Goal: Task Accomplishment & Management: Use online tool/utility

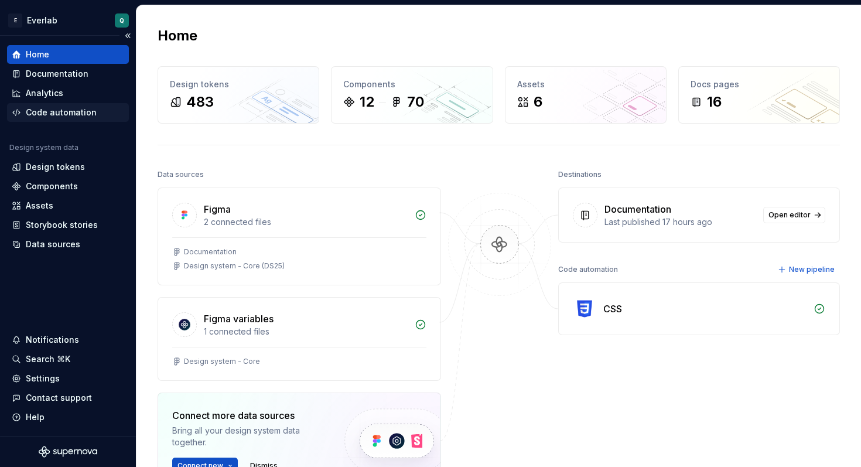
click at [51, 114] on div "Code automation" at bounding box center [61, 113] width 71 height 12
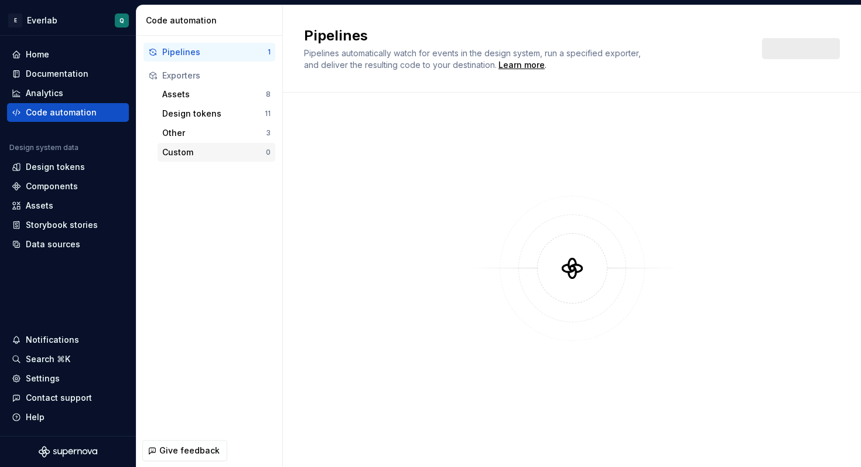
click at [197, 157] on div "Custom" at bounding box center [214, 152] width 104 height 12
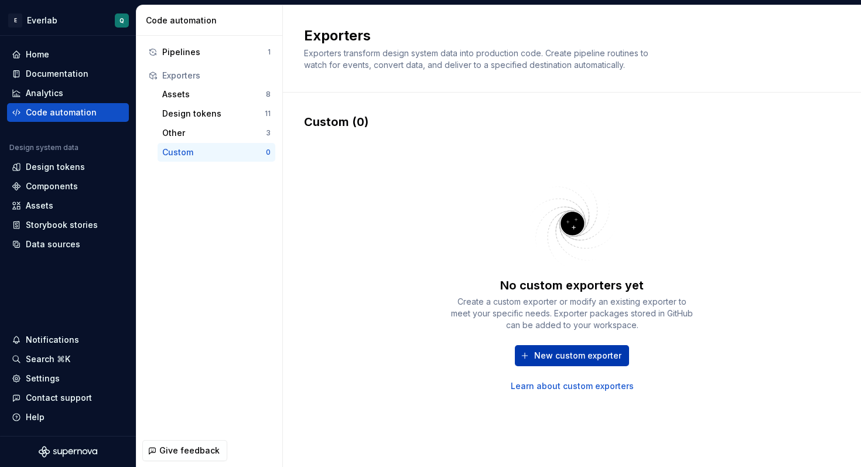
click at [577, 356] on span "New custom exporter" at bounding box center [577, 356] width 87 height 12
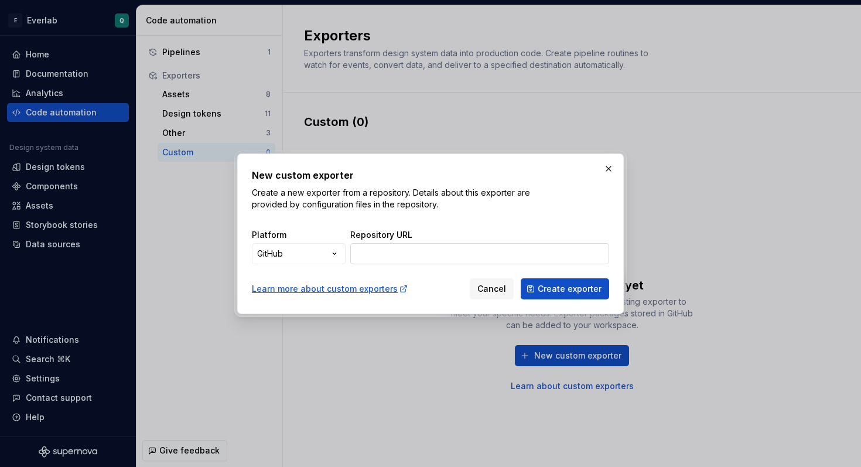
click at [426, 252] on input "Repository URL" at bounding box center [479, 253] width 259 height 21
click at [278, 250] on div "New custom exporter Create a new exporter from a repository. Details about this…" at bounding box center [430, 233] width 861 height 467
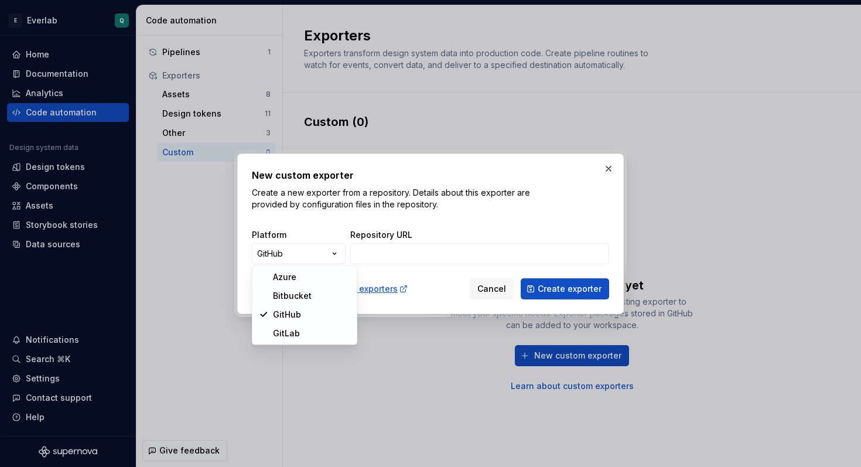
click at [391, 258] on div "New custom exporter Create a new exporter from a repository. Details about this…" at bounding box center [430, 233] width 861 height 467
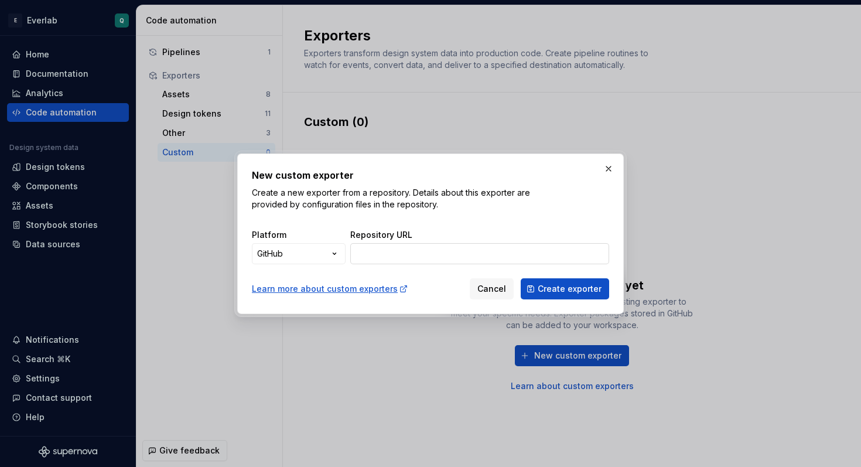
click at [424, 254] on input "Repository URL" at bounding box center [479, 253] width 259 height 21
paste input "[URL][DOMAIN_NAME]"
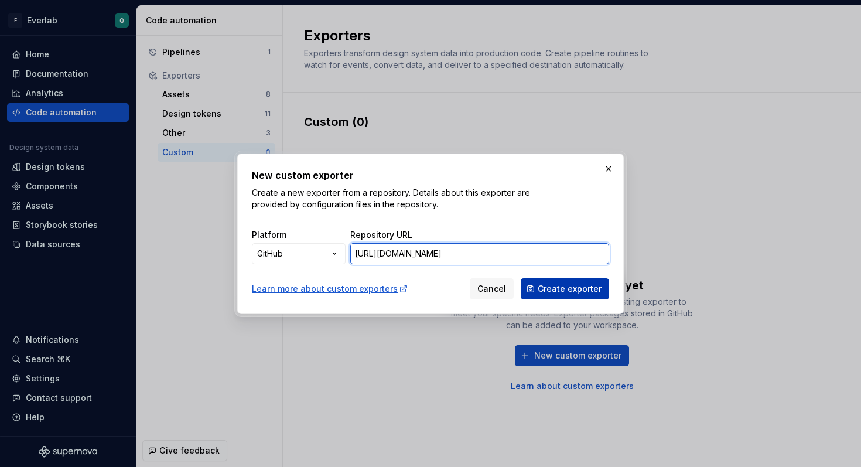
type input "[URL][DOMAIN_NAME]"
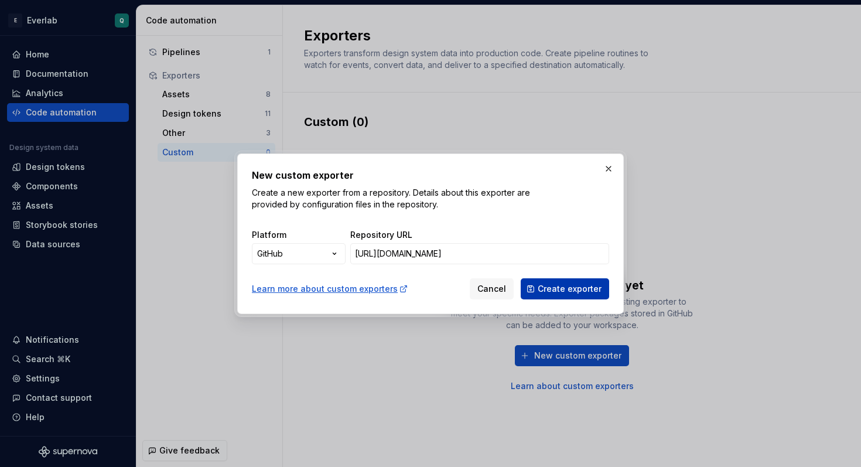
click at [580, 291] on span "Create exporter" at bounding box center [570, 289] width 64 height 12
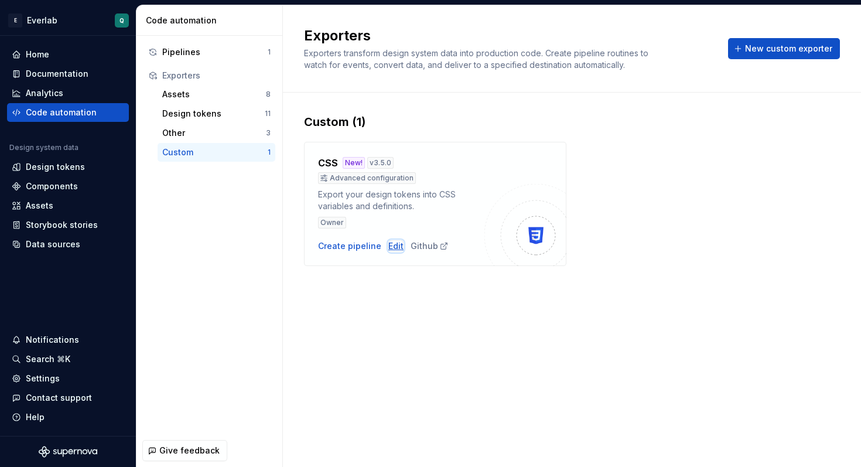
click at [393, 247] on div "Edit" at bounding box center [395, 246] width 15 height 12
click at [347, 247] on div "Create pipeline" at bounding box center [349, 246] width 63 height 12
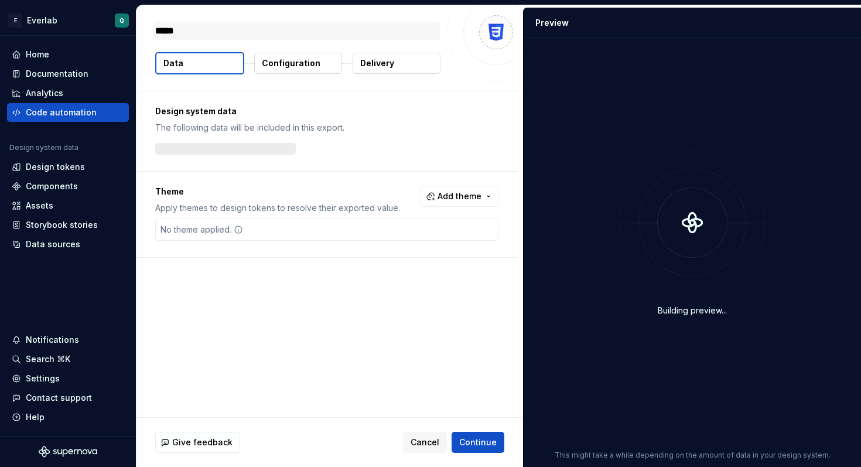
click at [250, 26] on textarea "*****" at bounding box center [296, 31] width 287 height 19
type textarea "*"
type textarea "***"
type textarea "*"
type textarea "*****"
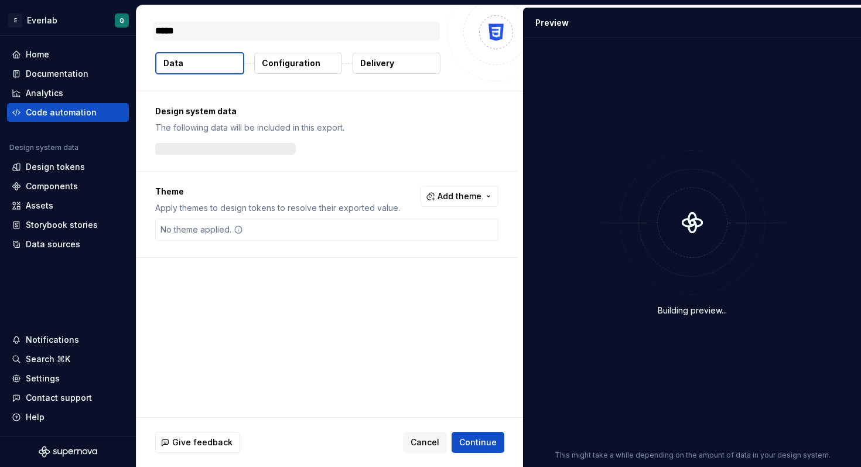
type textarea "*"
type textarea "******"
type textarea "*"
type textarea "*******"
type textarea "*"
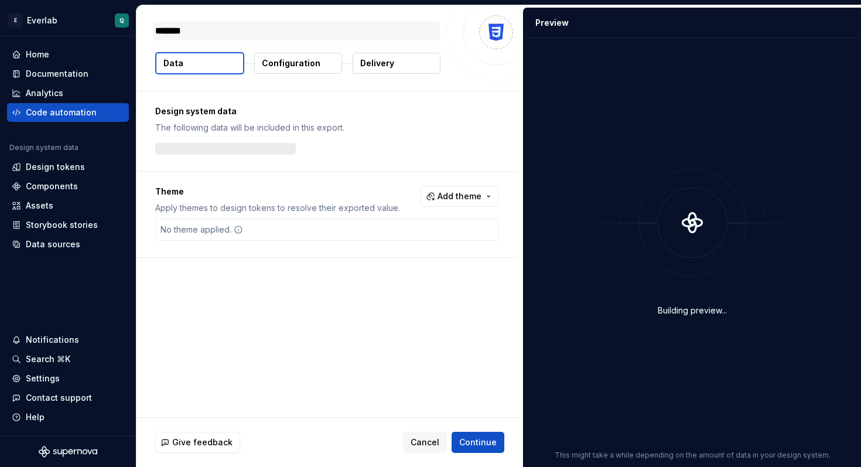
type textarea "********"
type textarea "*"
type textarea "*********"
type textarea "*"
type textarea "**********"
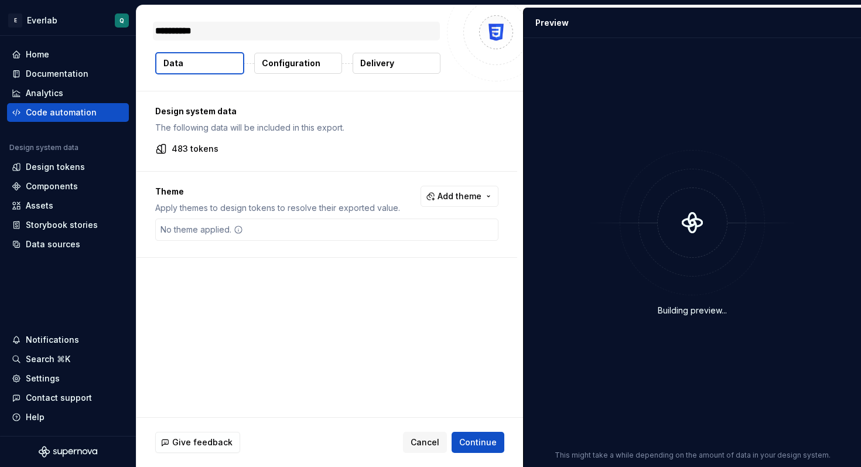
type textarea "*"
type textarea "**********"
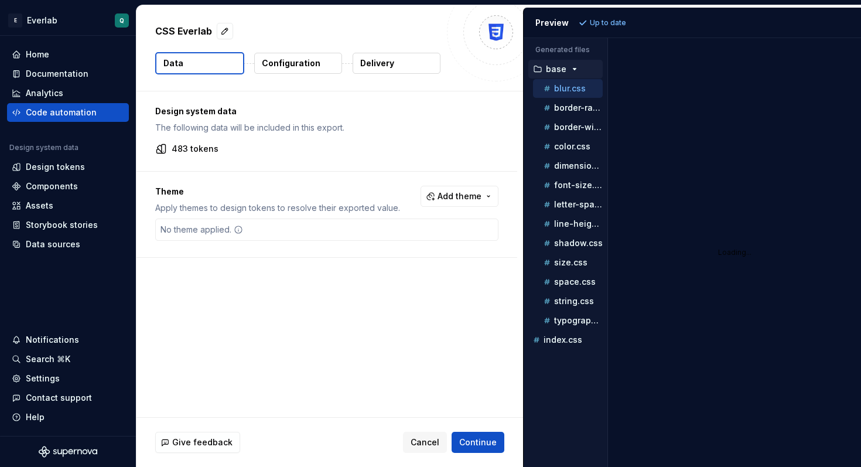
click at [435, 95] on div "Design system data The following data will be included in this export. 483 toke…" at bounding box center [326, 131] width 381 height 80
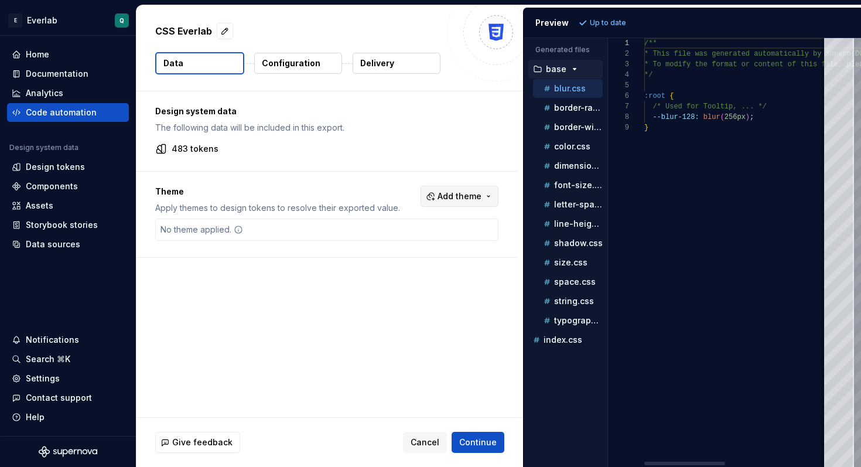
click at [479, 198] on span "Add theme" at bounding box center [460, 196] width 44 height 12
click at [376, 241] on div "Suggestions" at bounding box center [375, 242] width 9 height 9
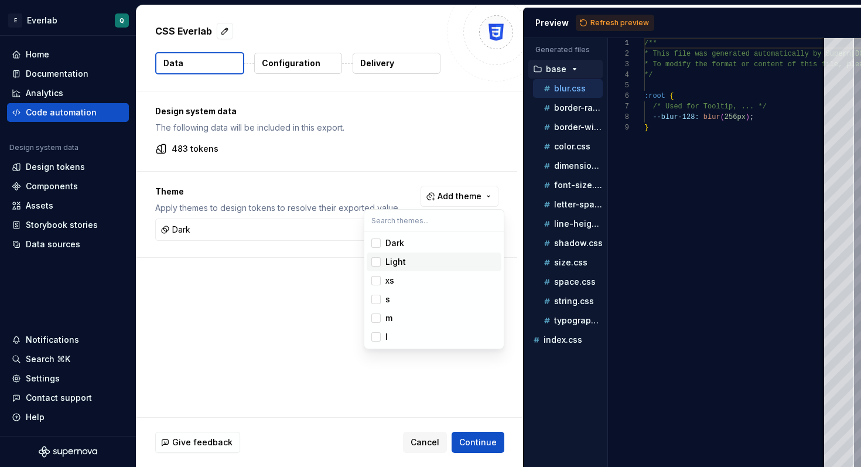
click at [376, 261] on div "Suggestions" at bounding box center [375, 261] width 9 height 9
click at [376, 283] on div "Suggestions" at bounding box center [375, 280] width 9 height 9
click at [376, 301] on div "Suggestions" at bounding box center [375, 299] width 9 height 9
click at [376, 322] on div "Suggestions" at bounding box center [375, 317] width 9 height 9
click at [376, 339] on div "Suggestions" at bounding box center [375, 336] width 9 height 9
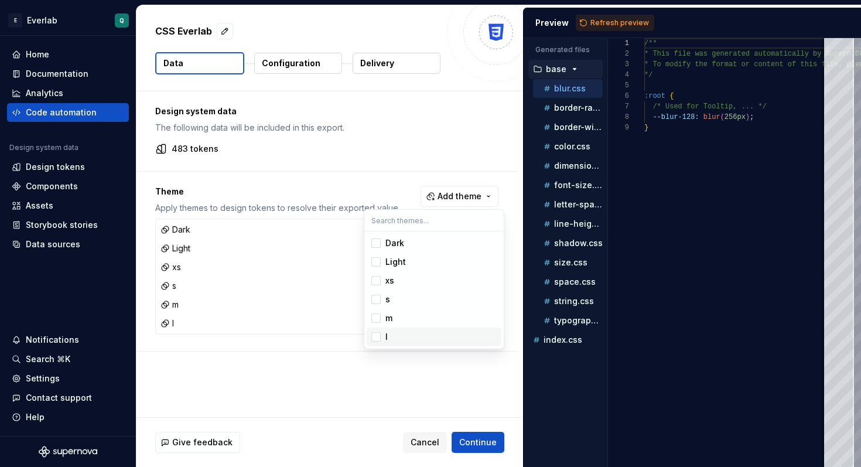
click at [403, 397] on html "E Everlab Q Home Documentation Analytics Code automation Design system data Des…" at bounding box center [430, 233] width 861 height 467
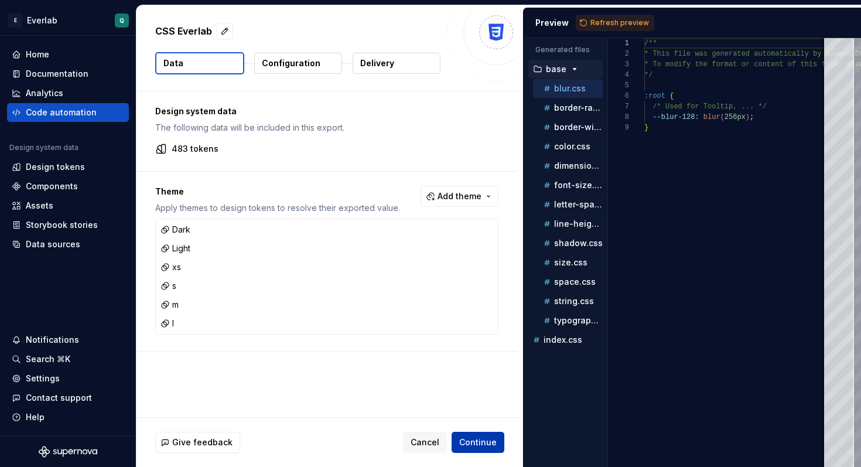
click at [488, 439] on span "Continue" at bounding box center [477, 442] width 37 height 12
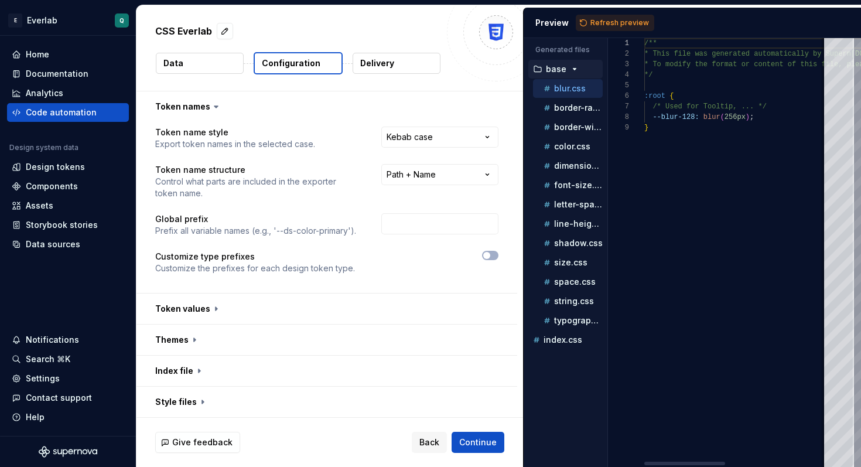
type textarea "**********"
click at [763, 190] on div "/** * This file was generated automatically by Supern ova.io and should not be …" at bounding box center [850, 252] width 413 height 429
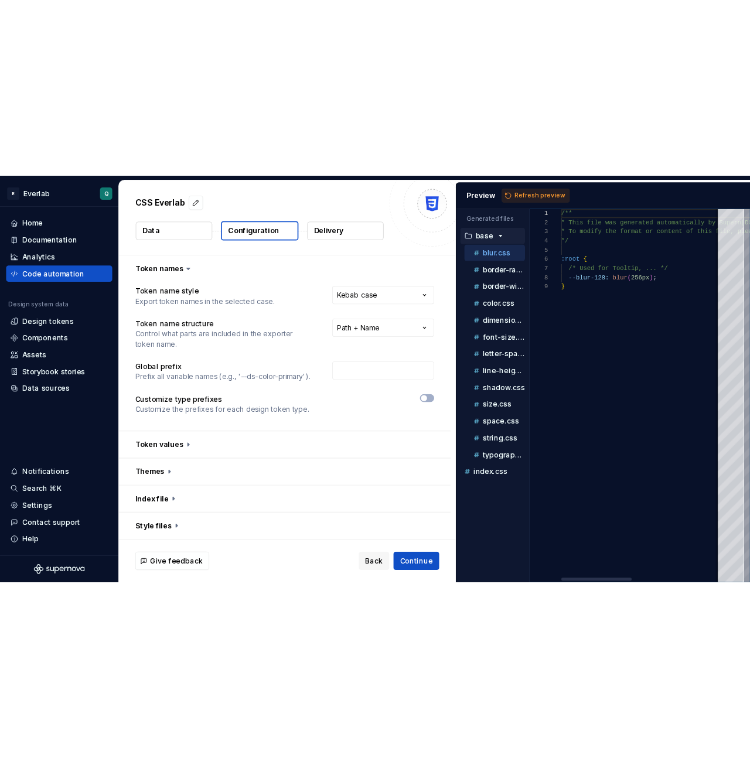
scroll to position [84, 4]
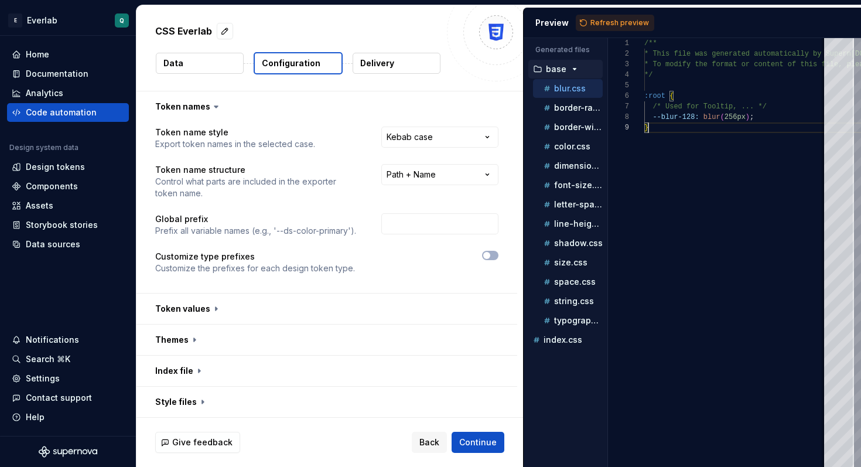
click at [574, 71] on icon "button" at bounding box center [574, 68] width 9 height 9
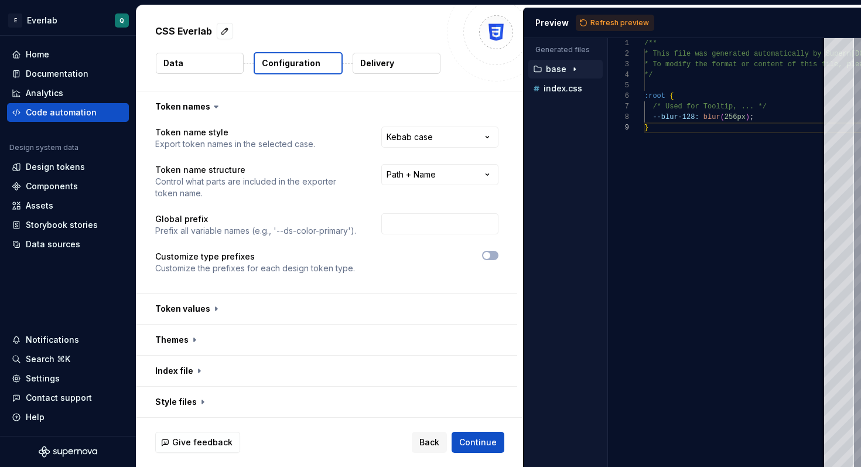
click at [574, 71] on icon "button" at bounding box center [574, 68] width 9 height 9
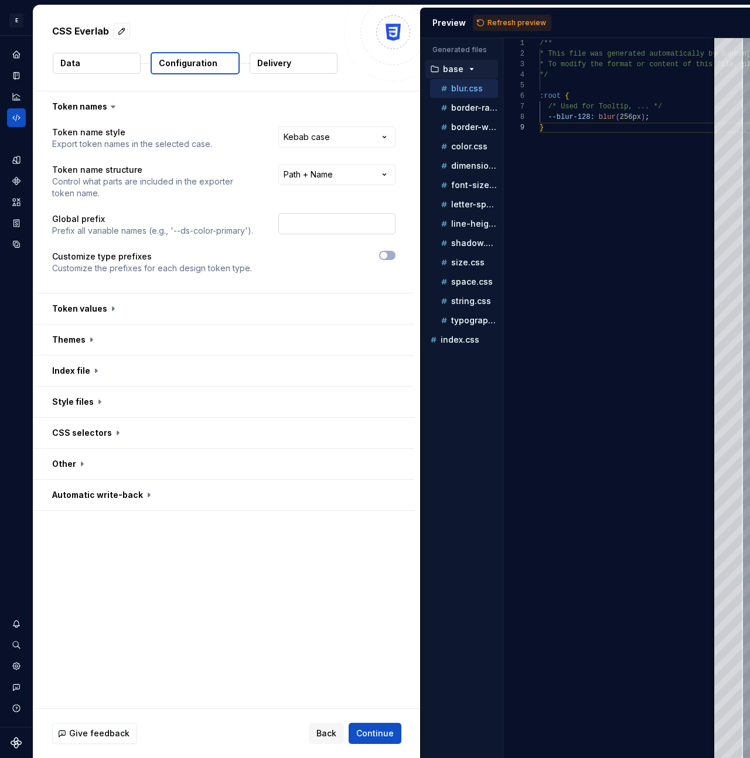
click at [304, 218] on input "text" at bounding box center [336, 223] width 117 height 21
type input "ds"
click at [254, 312] on button "button" at bounding box center [223, 308] width 381 height 30
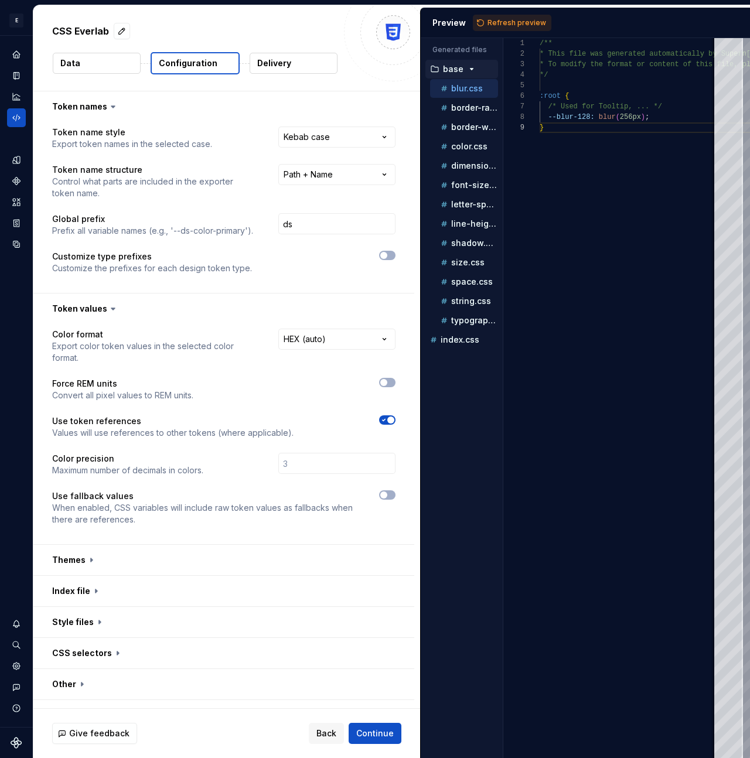
click at [388, 416] on icon "button" at bounding box center [383, 419] width 9 height 7
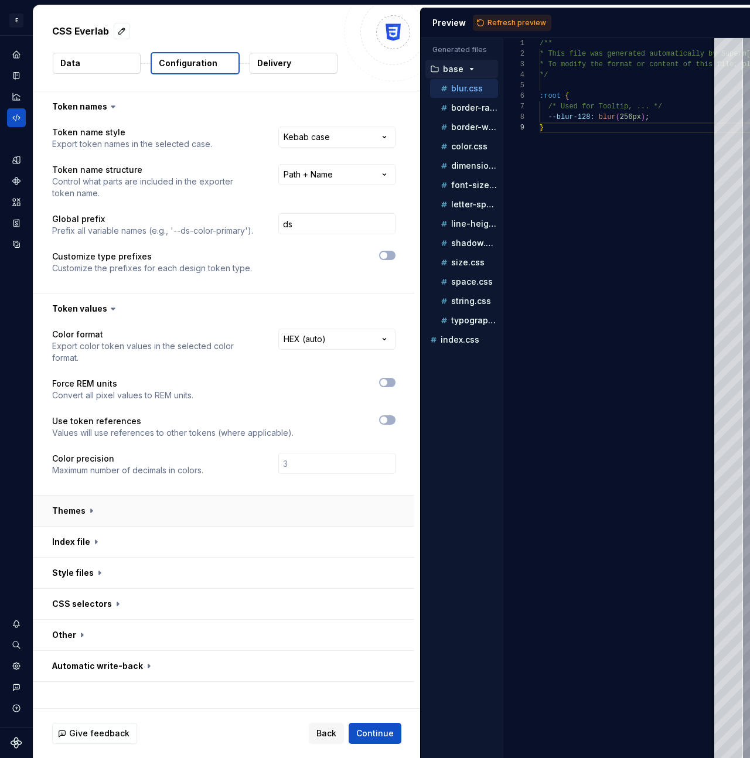
click at [220, 466] on button "button" at bounding box center [223, 511] width 381 height 30
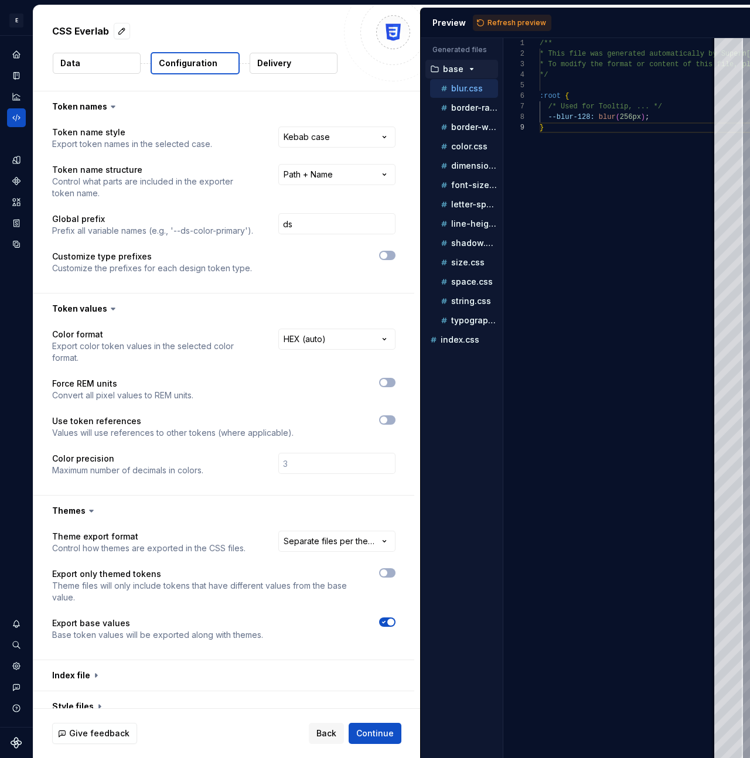
scroll to position [95, 0]
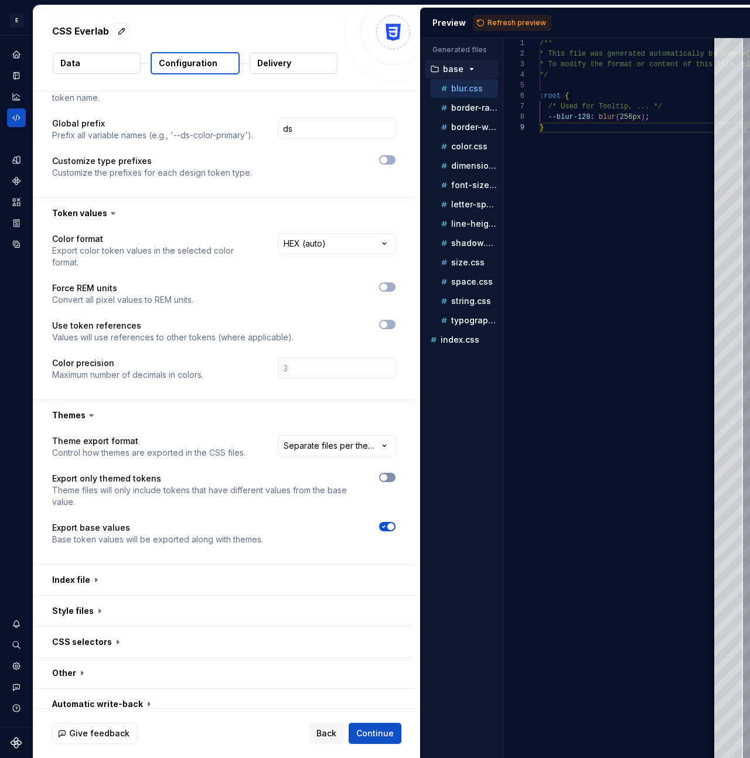
click at [387, 466] on span "button" at bounding box center [383, 477] width 7 height 7
click at [308, 432] on html "**********" at bounding box center [375, 379] width 750 height 758
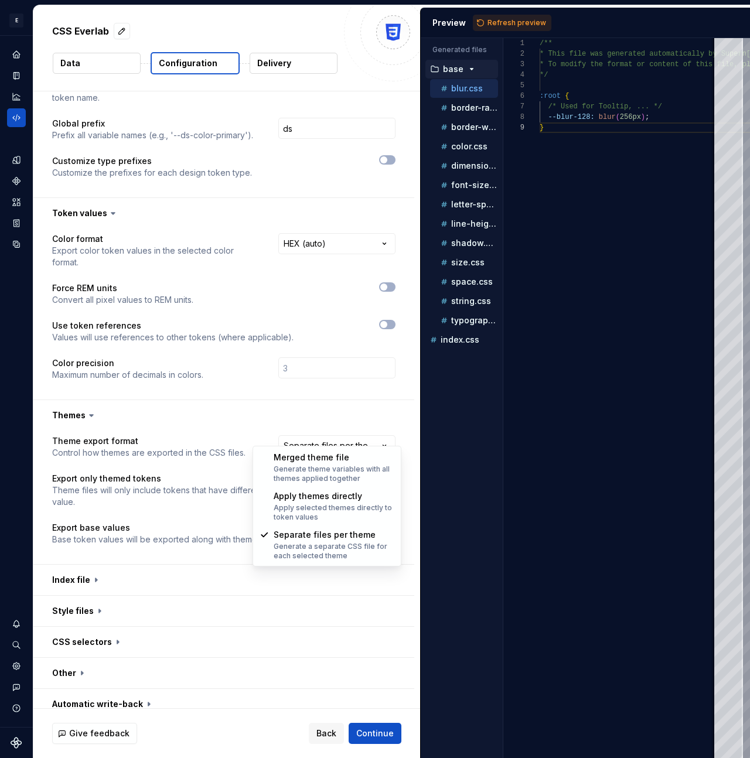
click at [233, 411] on html "**********" at bounding box center [375, 379] width 750 height 758
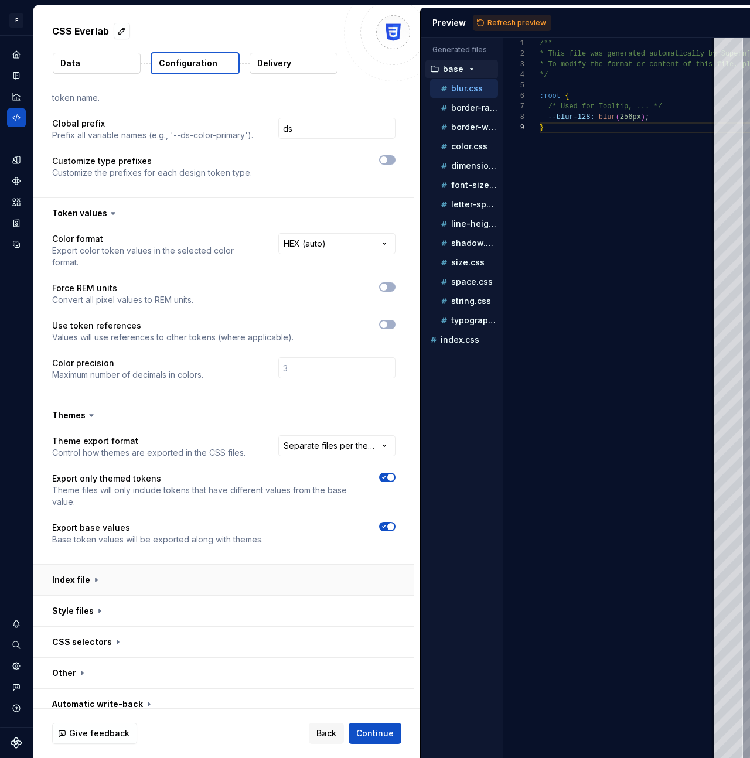
click at [272, 466] on button "button" at bounding box center [223, 580] width 381 height 30
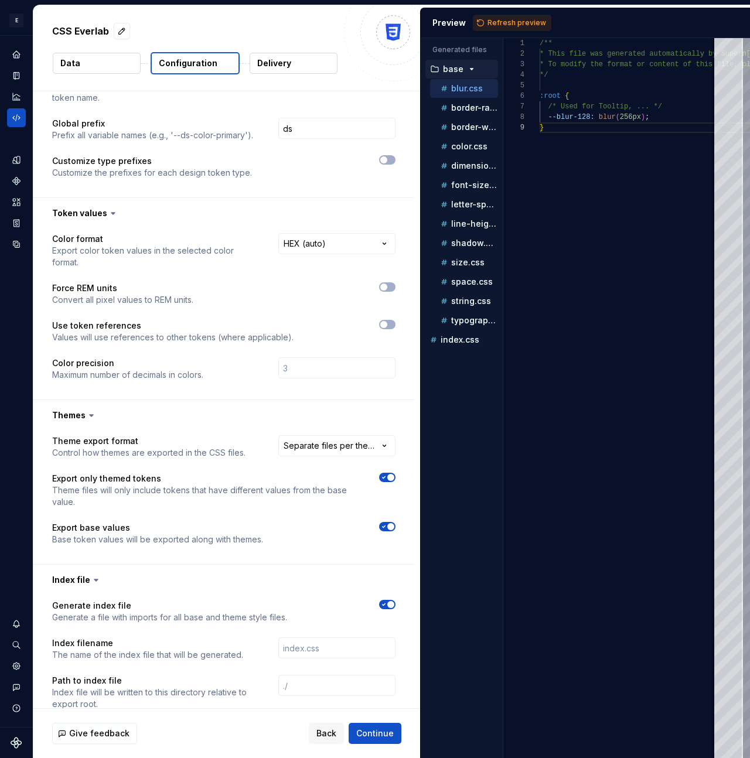
scroll to position [229, 0]
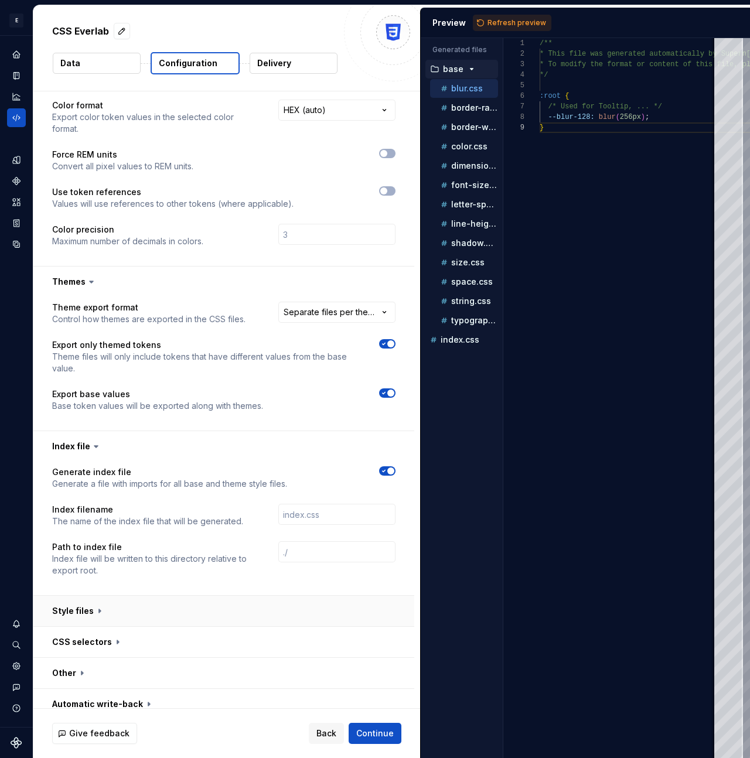
click at [212, 466] on button "button" at bounding box center [223, 611] width 381 height 30
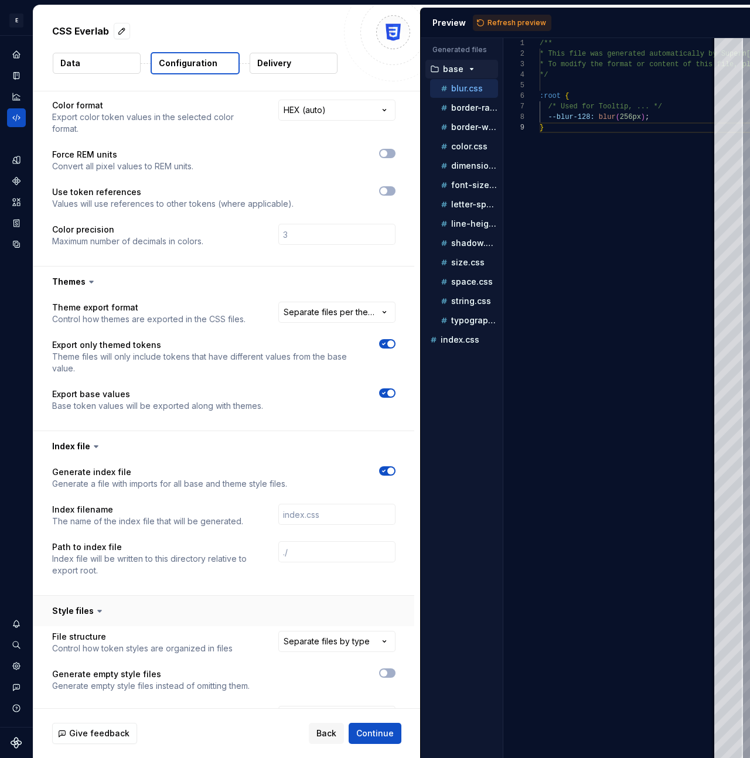
scroll to position [400, 0]
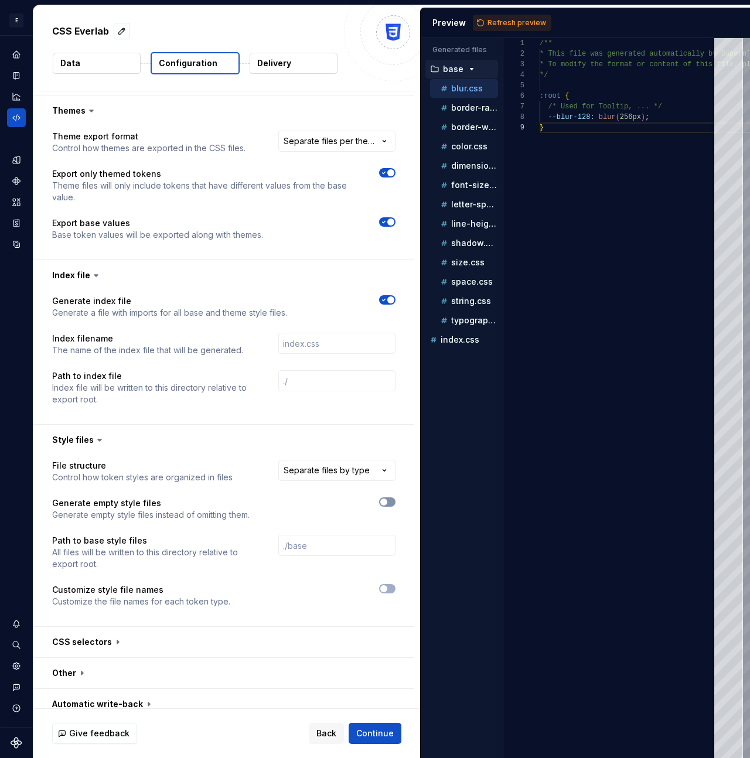
click at [385, 466] on icon "button" at bounding box center [383, 501] width 9 height 7
click at [202, 466] on button "button" at bounding box center [223, 642] width 381 height 30
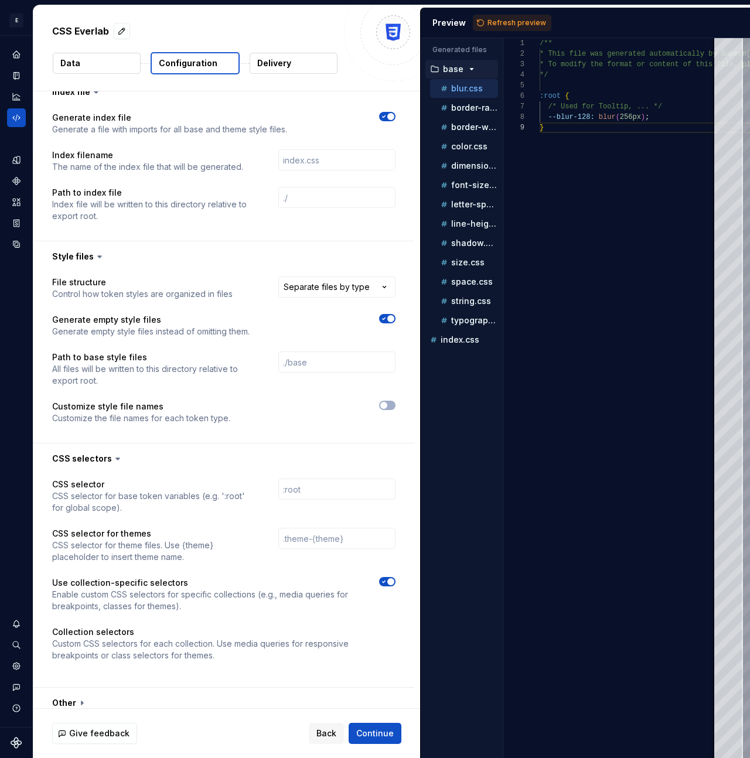
scroll to position [613, 0]
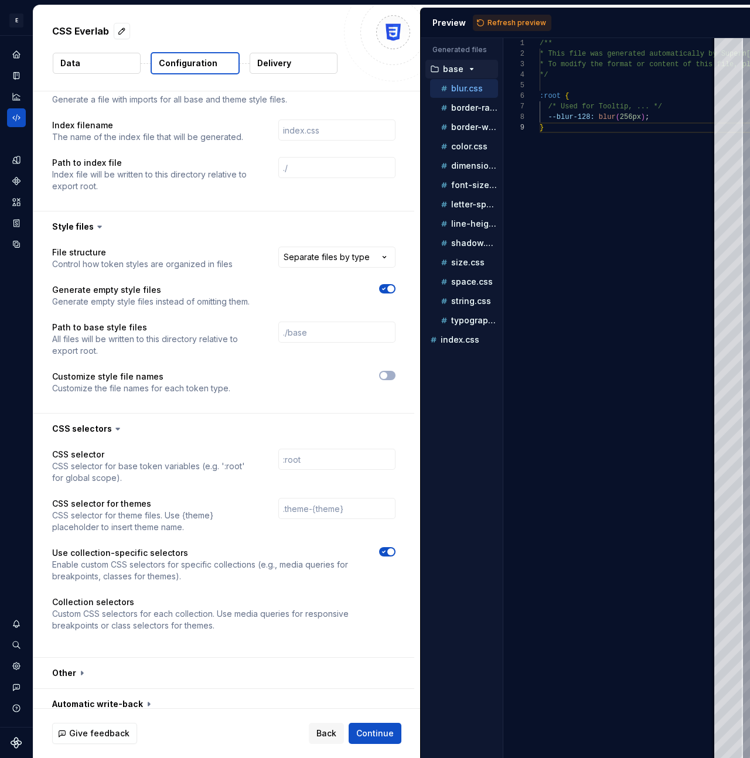
click at [242, 466] on p "Custom CSS selectors for each collection. Use media queries for responsive brea…" at bounding box center [223, 619] width 343 height 23
click at [388, 466] on icon "button" at bounding box center [383, 551] width 9 height 7
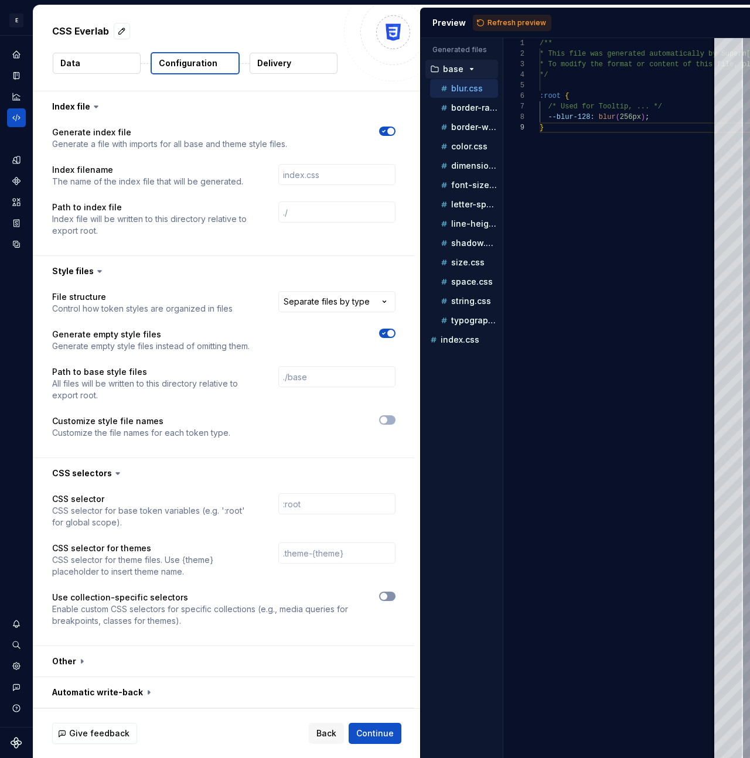
scroll to position [557, 0]
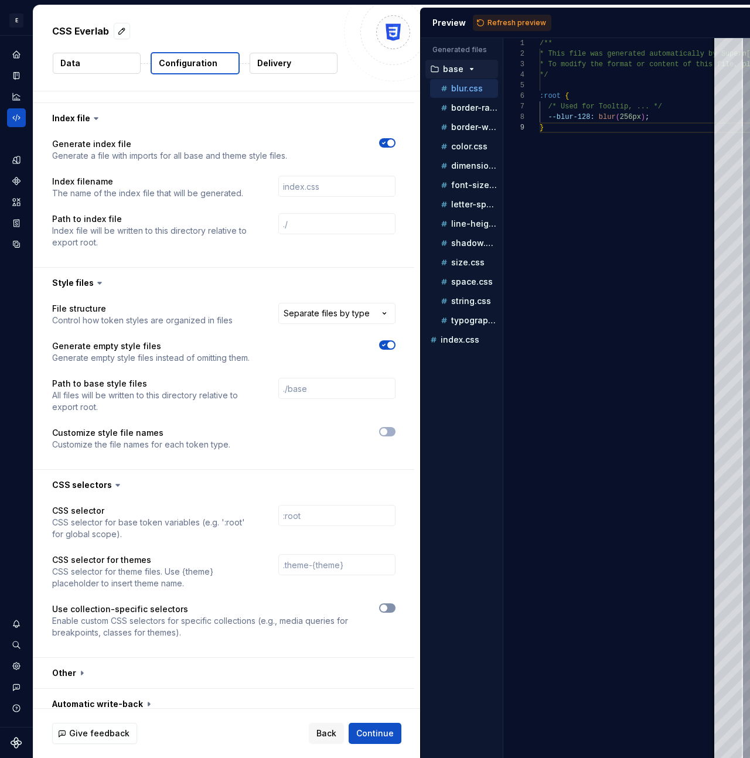
click at [388, 466] on icon "button" at bounding box center [383, 607] width 9 height 7
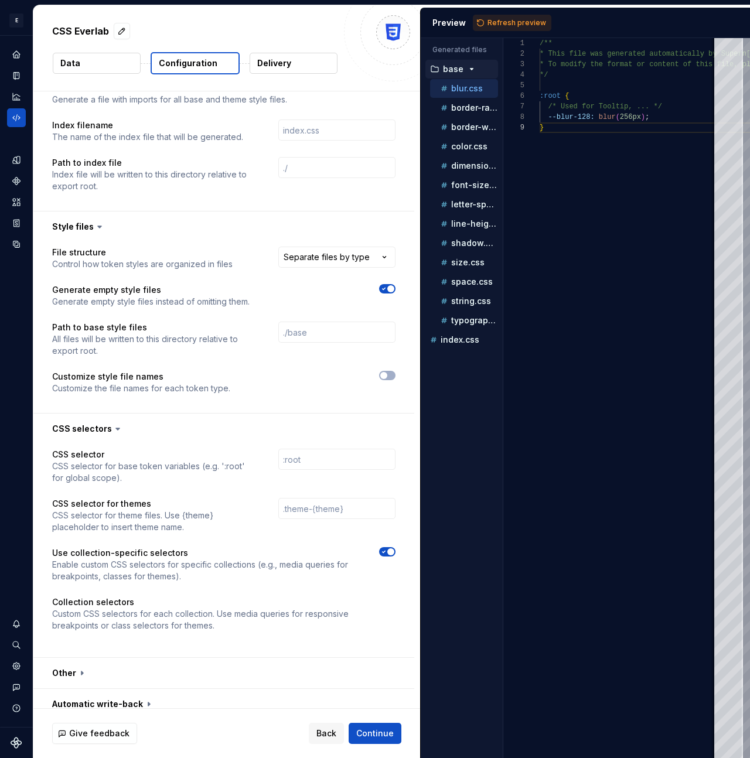
click at [192, 466] on p "Custom CSS selectors for each collection. Use media queries for responsive brea…" at bounding box center [223, 619] width 343 height 23
click at [185, 466] on p "Custom CSS selectors for each collection. Use media queries for responsive brea…" at bounding box center [223, 619] width 343 height 23
click at [127, 466] on button "button" at bounding box center [223, 673] width 381 height 30
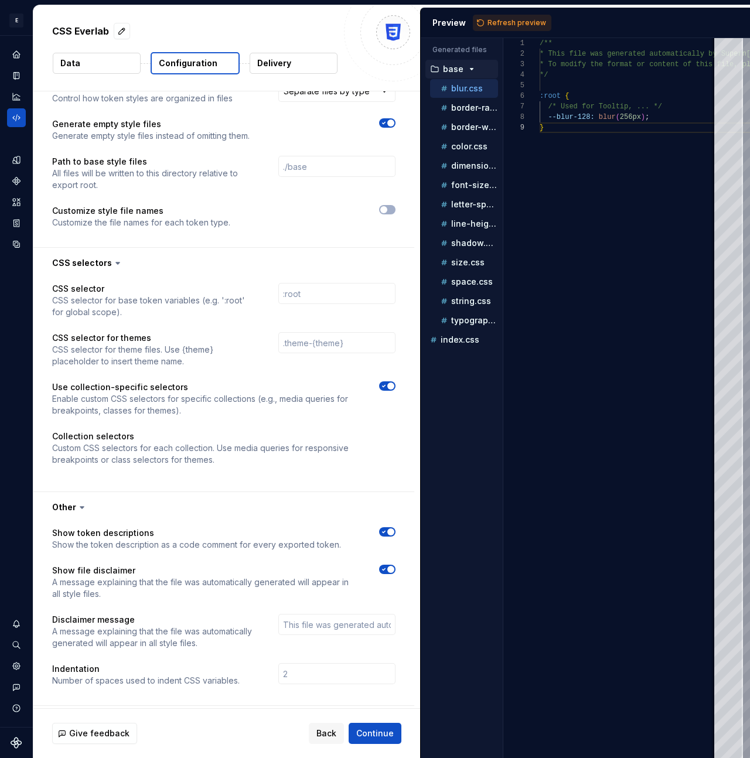
scroll to position [796, 0]
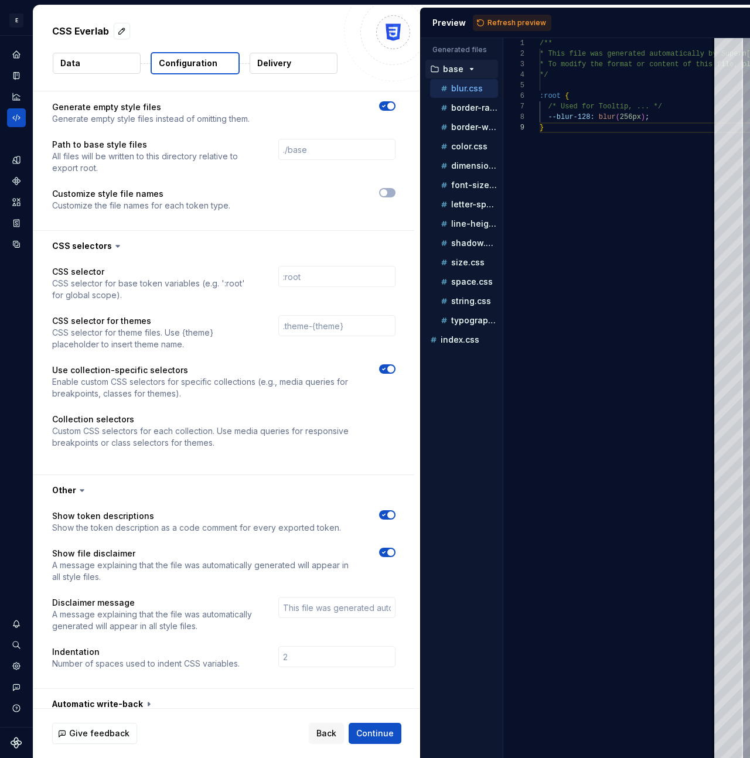
click at [394, 466] on span "button" at bounding box center [390, 514] width 7 height 7
click at [177, 466] on button "button" at bounding box center [223, 704] width 381 height 30
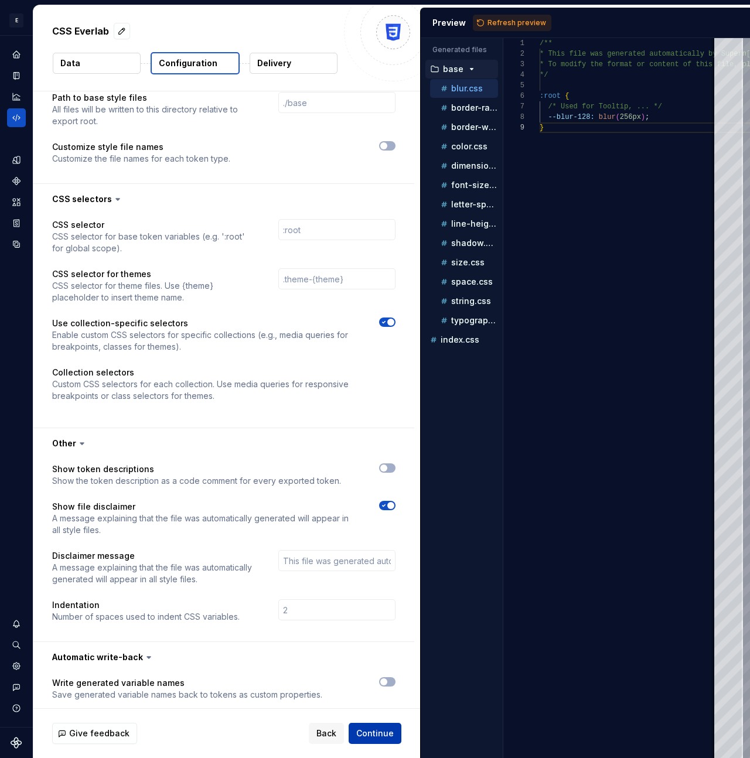
click at [375, 466] on span "Continue" at bounding box center [374, 733] width 37 height 12
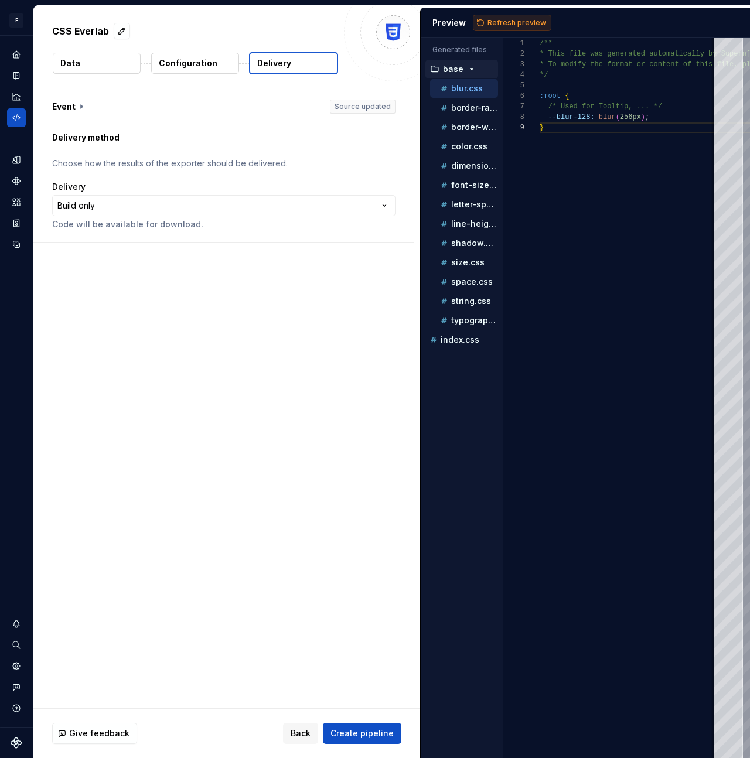
click at [507, 25] on span "Refresh preview" at bounding box center [516, 22] width 59 height 9
click at [473, 69] on icon "button" at bounding box center [471, 68] width 9 height 9
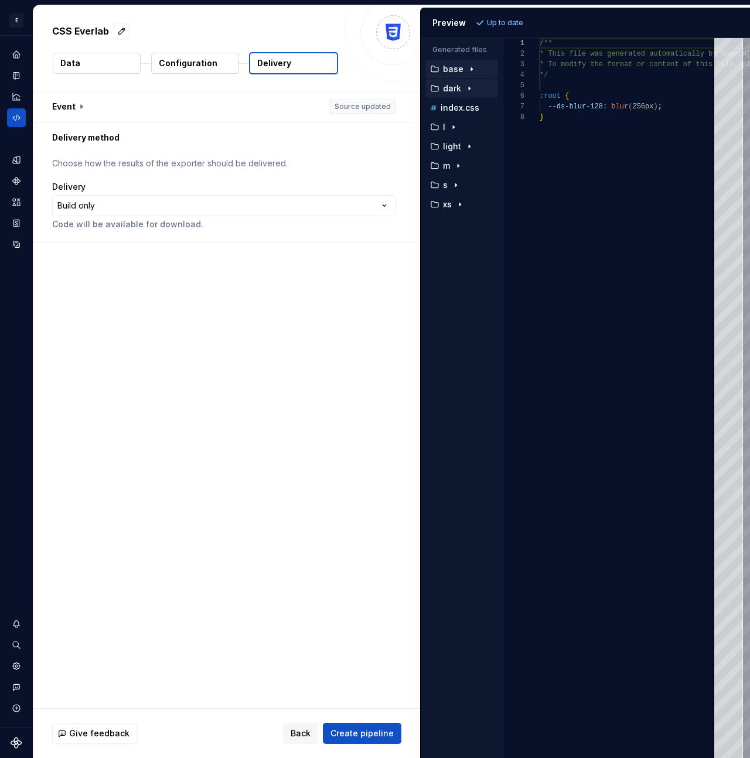
click at [466, 92] on icon "button" at bounding box center [468, 88] width 9 height 9
click at [464, 112] on div "border-width.css" at bounding box center [468, 108] width 60 height 12
click at [467, 124] on p "color.css" at bounding box center [469, 126] width 36 height 9
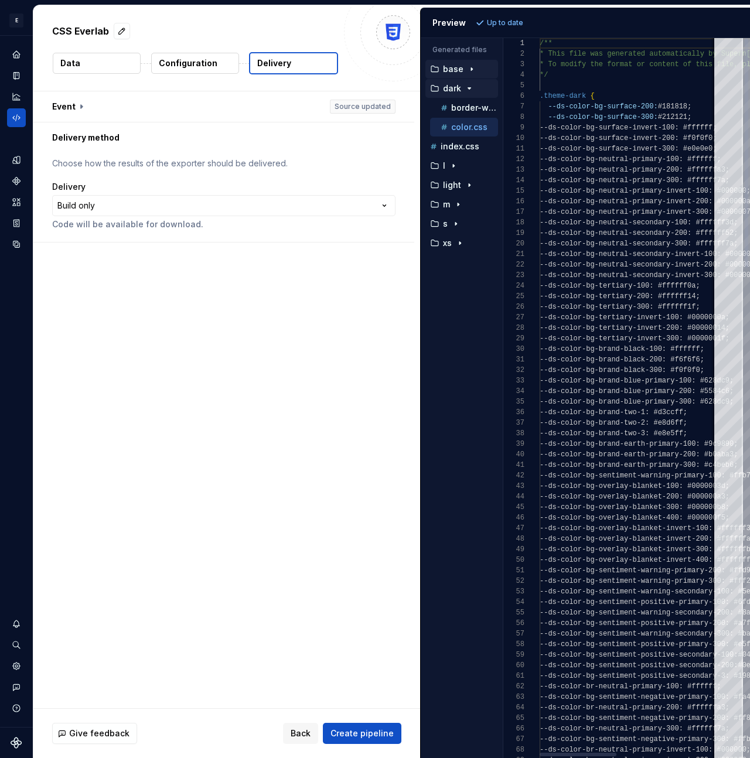
scroll to position [105, 0]
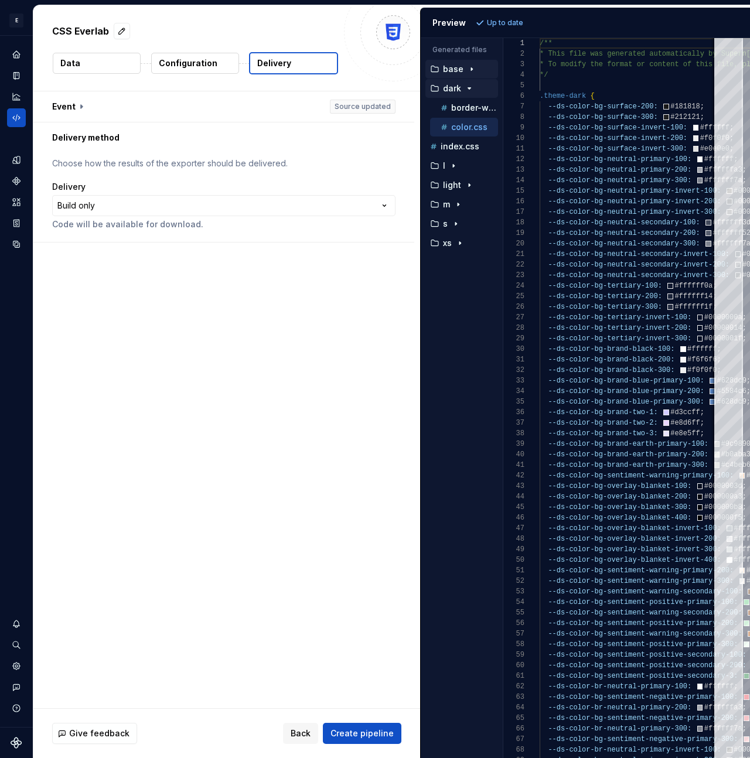
click at [467, 90] on icon "button" at bounding box center [468, 88] width 9 height 9
click at [457, 122] on div "button" at bounding box center [453, 126] width 14 height 9
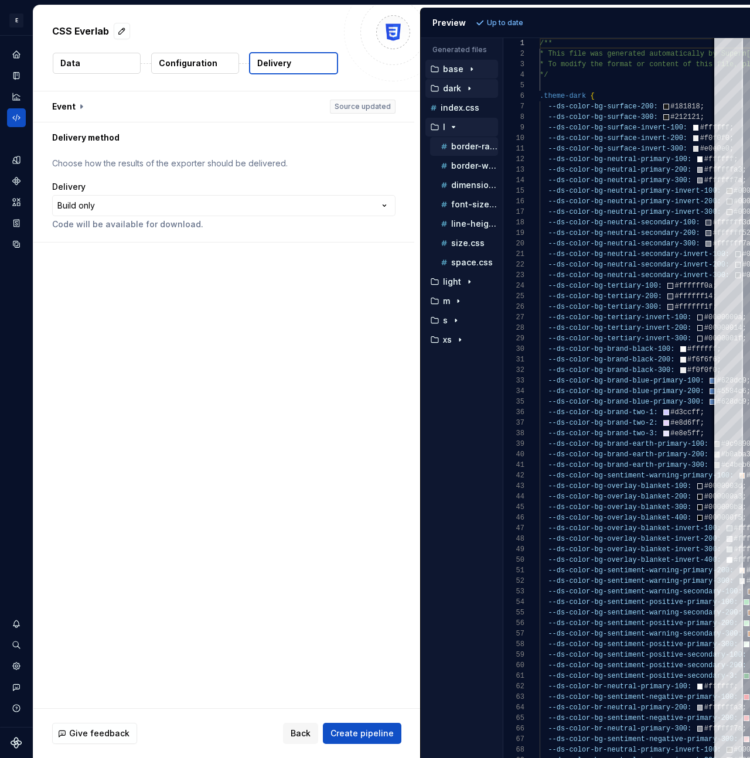
click at [457, 153] on div "border-radius.css" at bounding box center [464, 146] width 68 height 19
click at [460, 175] on div "border-width.css" at bounding box center [464, 165] width 68 height 19
click at [461, 168] on p "border-width.css" at bounding box center [474, 165] width 47 height 9
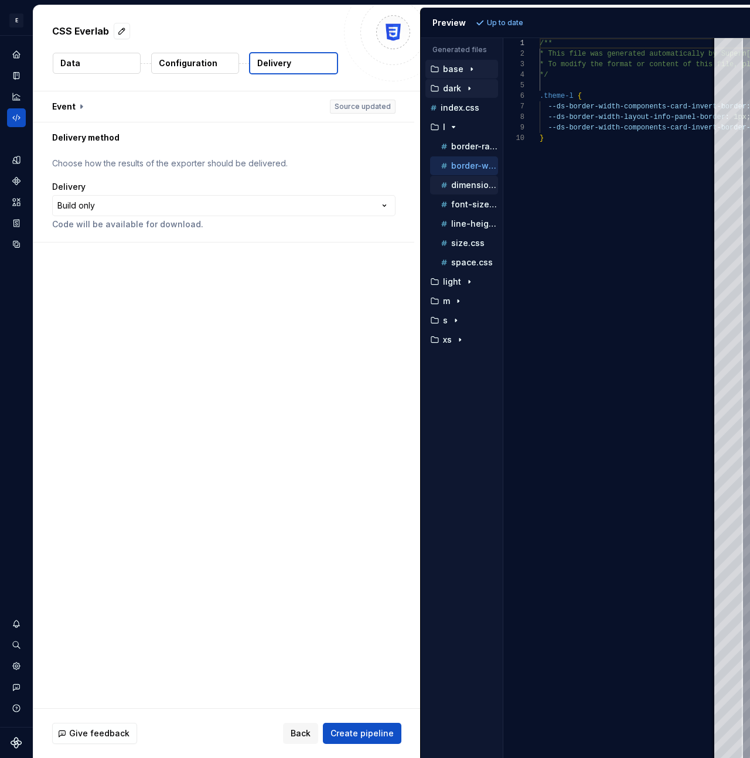
click at [463, 183] on p "dimension.css" at bounding box center [474, 184] width 47 height 9
click at [463, 205] on p "font-size.css" at bounding box center [474, 204] width 47 height 9
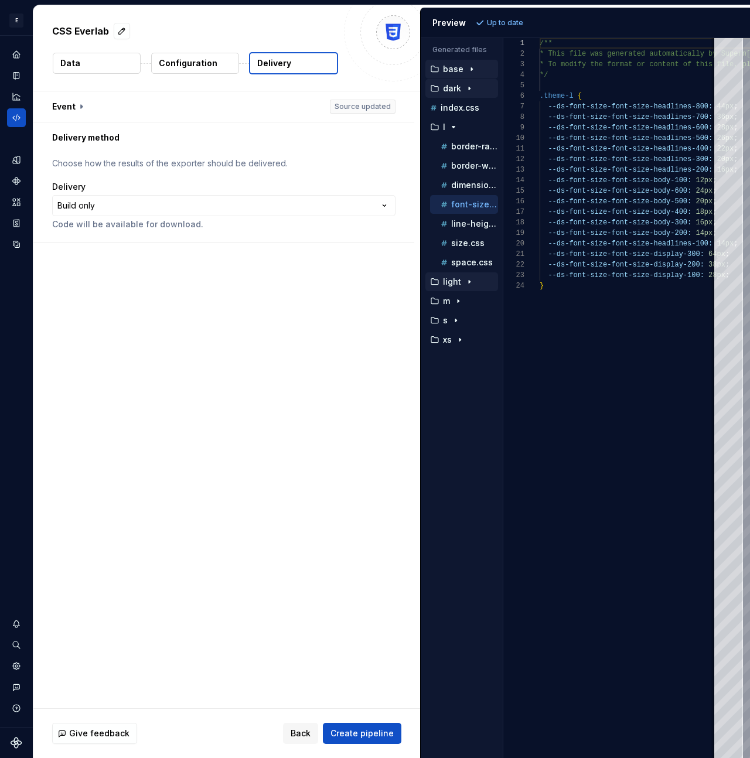
click at [456, 283] on p "light" at bounding box center [452, 281] width 18 height 9
click at [456, 303] on p "border-width.css" at bounding box center [474, 300] width 47 height 9
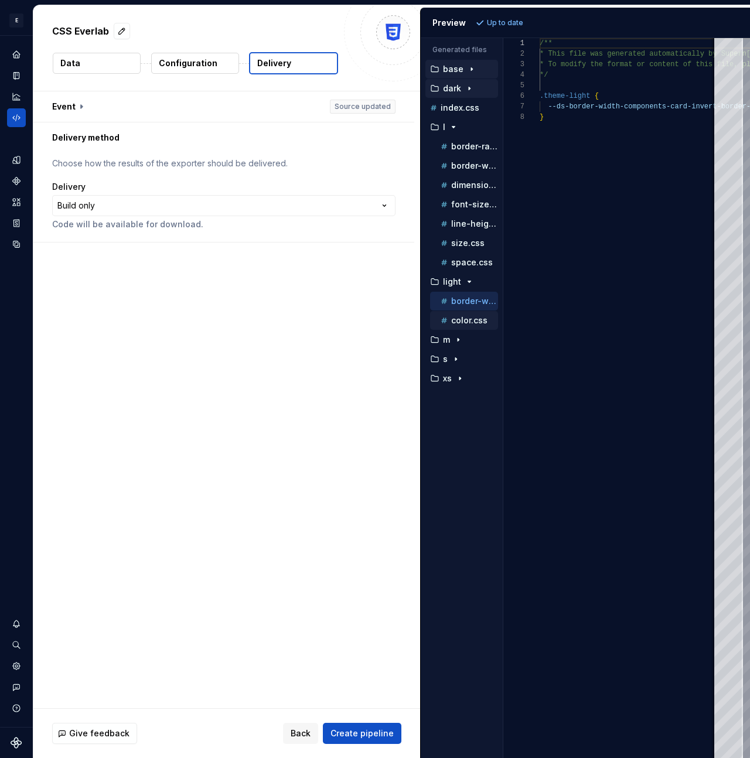
click at [457, 319] on p "color.css" at bounding box center [469, 320] width 36 height 9
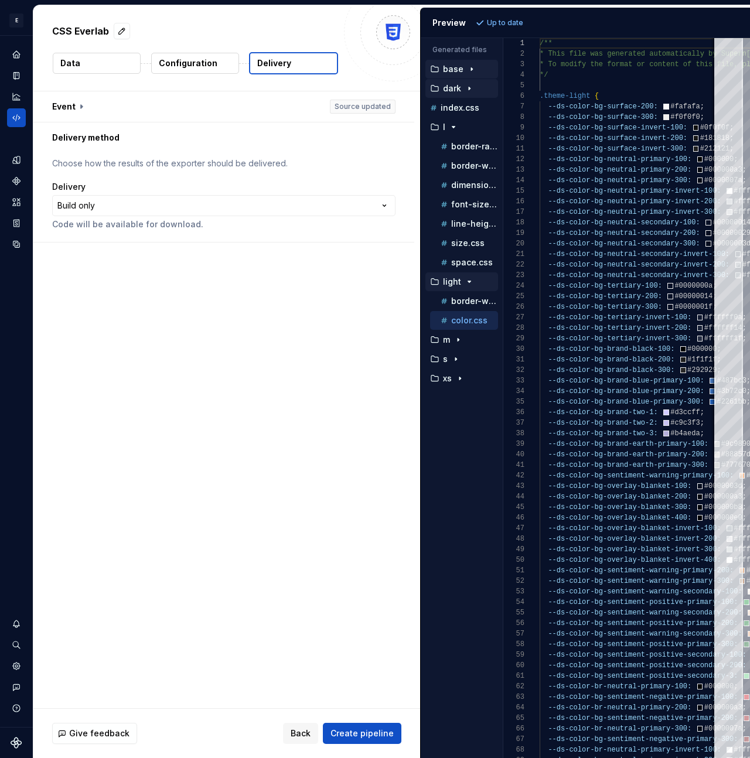
click at [464, 280] on icon "button" at bounding box center [468, 281] width 9 height 9
click at [459, 305] on icon "button" at bounding box center [457, 300] width 9 height 9
click at [460, 325] on div "border-radius.css" at bounding box center [468, 321] width 60 height 12
type textarea "**********"
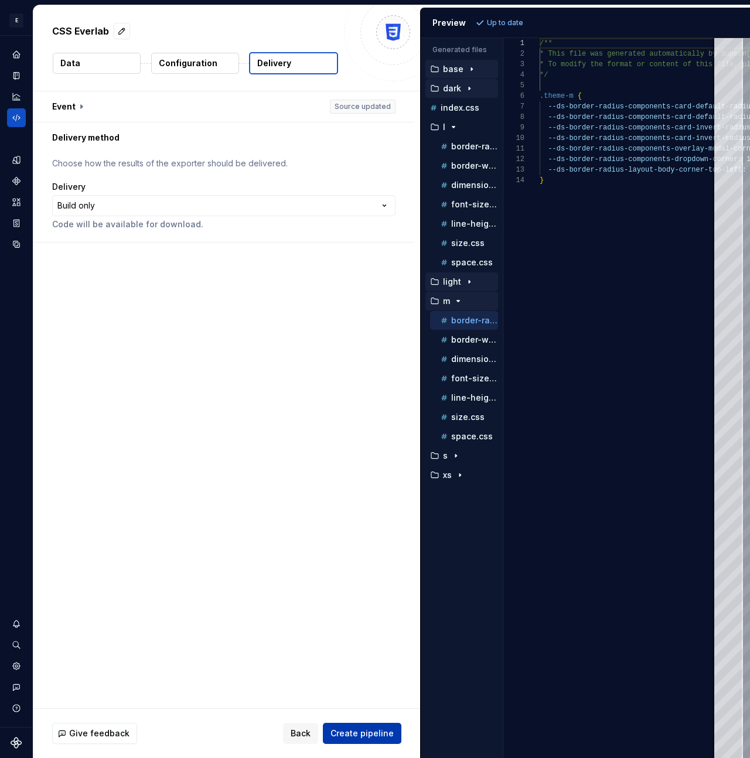
click at [379, 466] on span "Create pipeline" at bounding box center [361, 733] width 63 height 12
click at [17, 119] on icon "Code automation" at bounding box center [16, 117] width 11 height 11
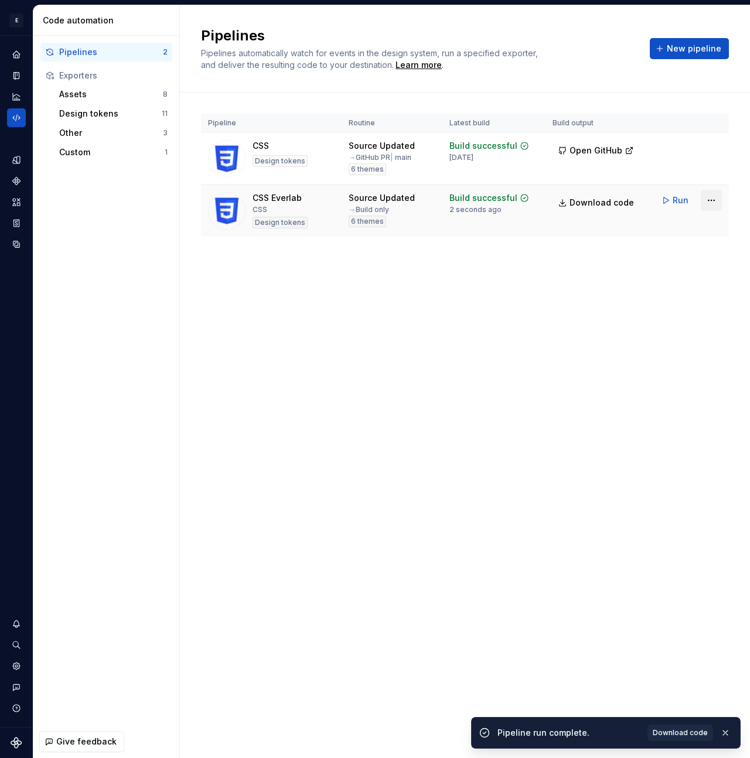
click at [712, 201] on html "E Everlab Q Design system data Code automation Pipelines 2 Exporters Assets 8 D…" at bounding box center [375, 379] width 750 height 758
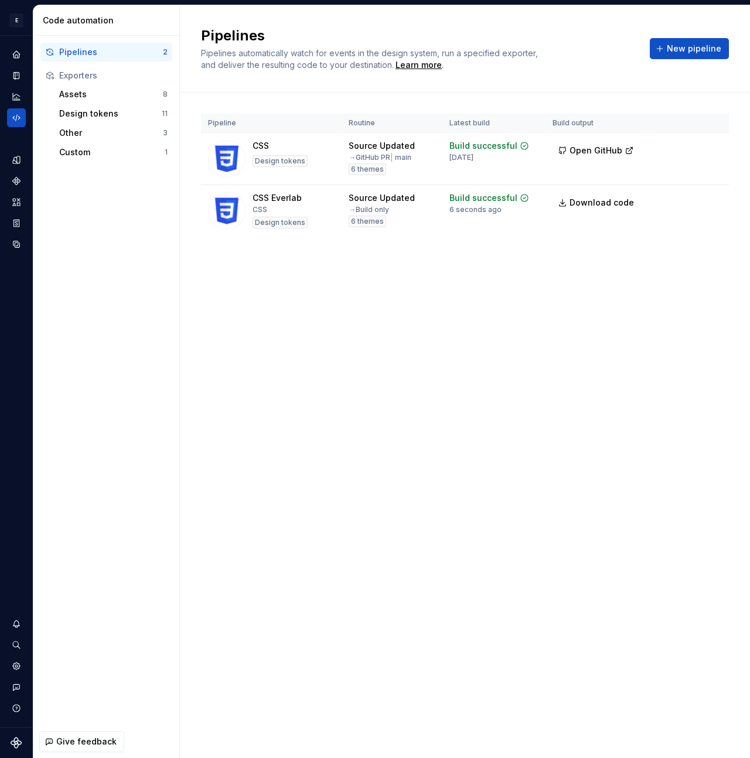
click at [512, 274] on html "E Everlab Q Design system data Code automation Pipelines 2 Exporters Assets 8 D…" at bounding box center [375, 379] width 750 height 758
click at [709, 201] on html "E Everlab Q Design system data Code automation Pipelines 2 Exporters Assets 8 D…" at bounding box center [375, 379] width 750 height 758
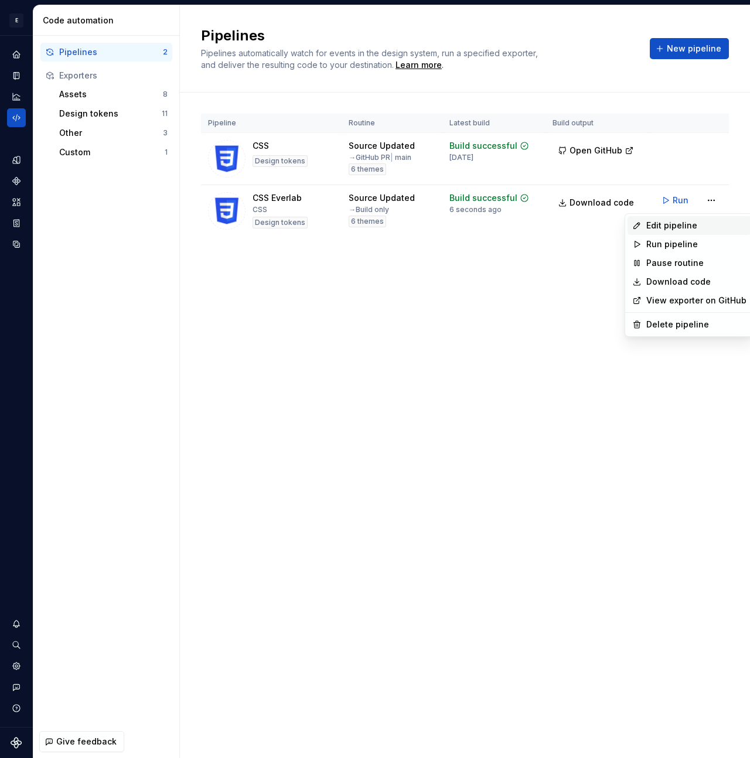
click at [698, 226] on div "Edit pipeline" at bounding box center [696, 226] width 100 height 12
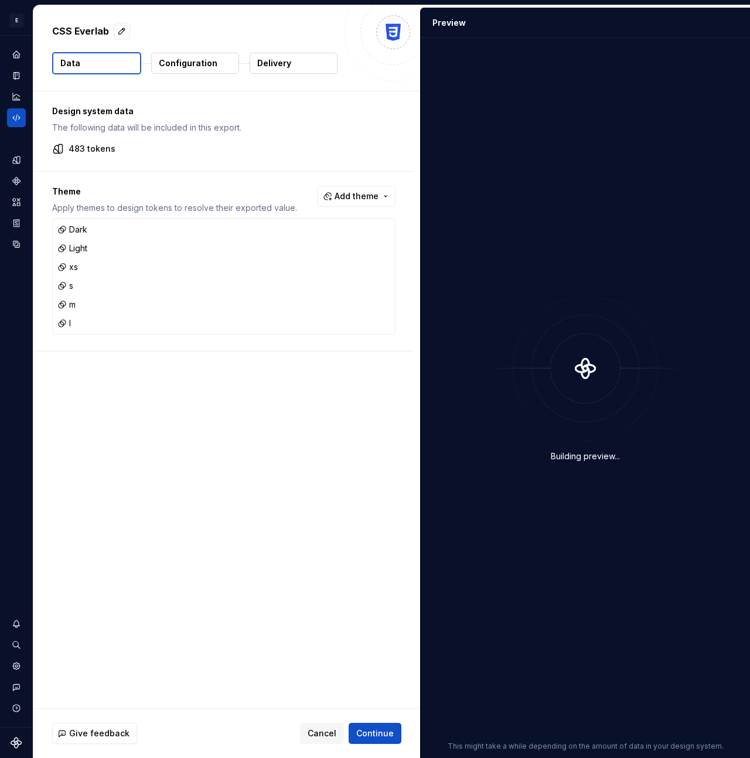
click at [198, 68] on p "Configuration" at bounding box center [188, 63] width 59 height 12
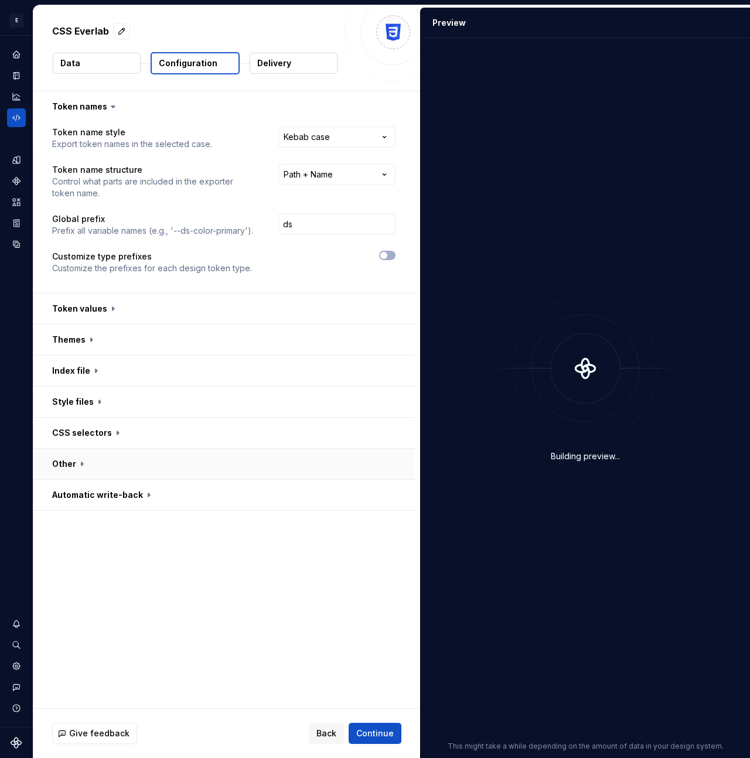
click at [186, 453] on button "button" at bounding box center [223, 464] width 381 height 30
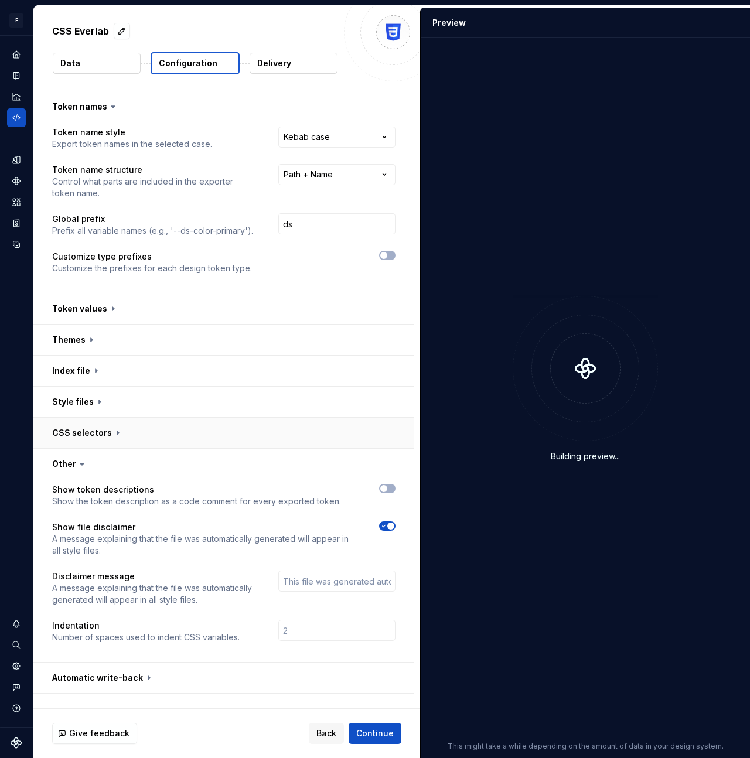
click at [187, 430] on button "button" at bounding box center [223, 433] width 381 height 30
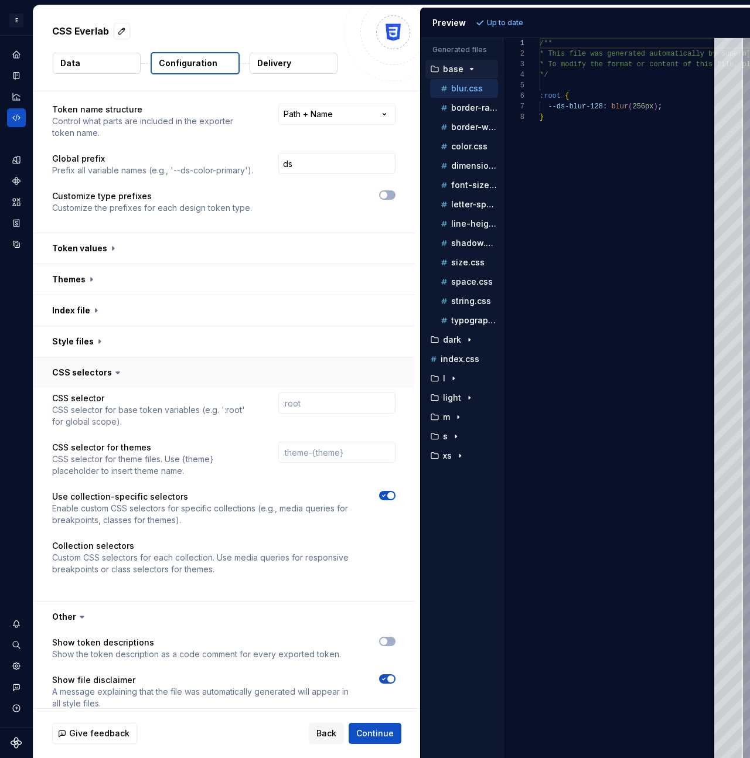
scroll to position [199, 0]
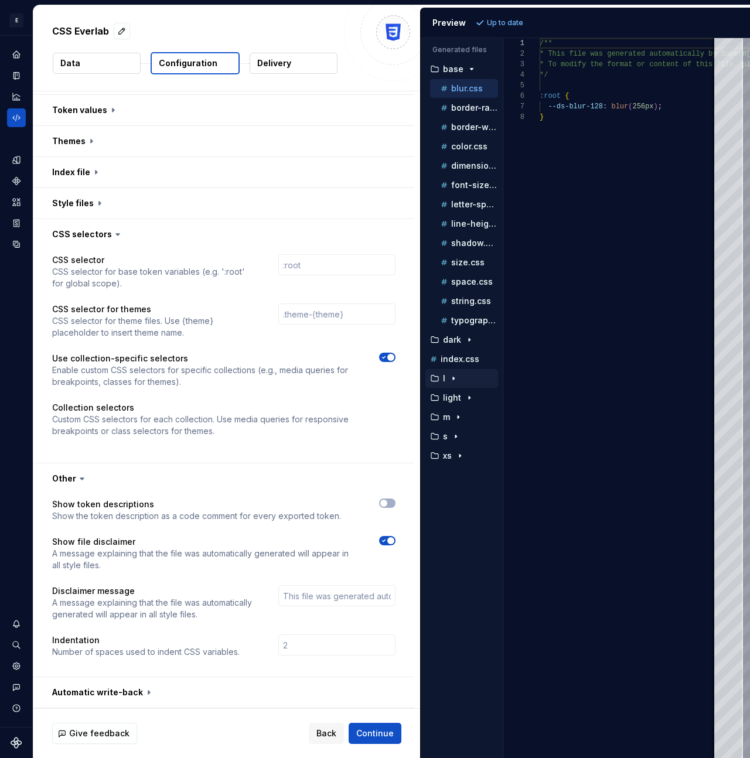
click at [451, 378] on icon "button" at bounding box center [453, 378] width 9 height 9
click at [456, 397] on p "border-radius.css" at bounding box center [474, 397] width 47 height 9
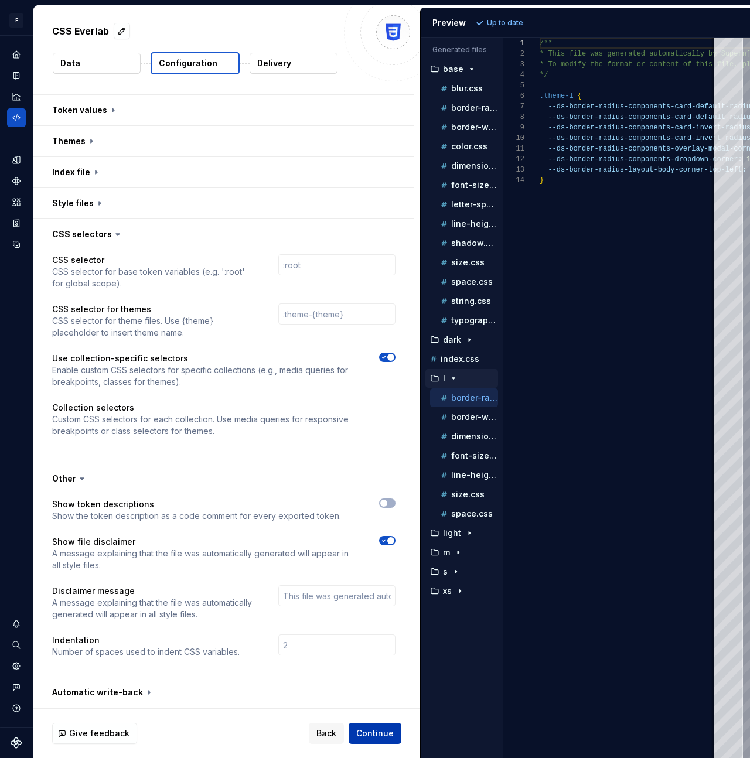
click at [387, 466] on span "Continue" at bounding box center [374, 733] width 37 height 12
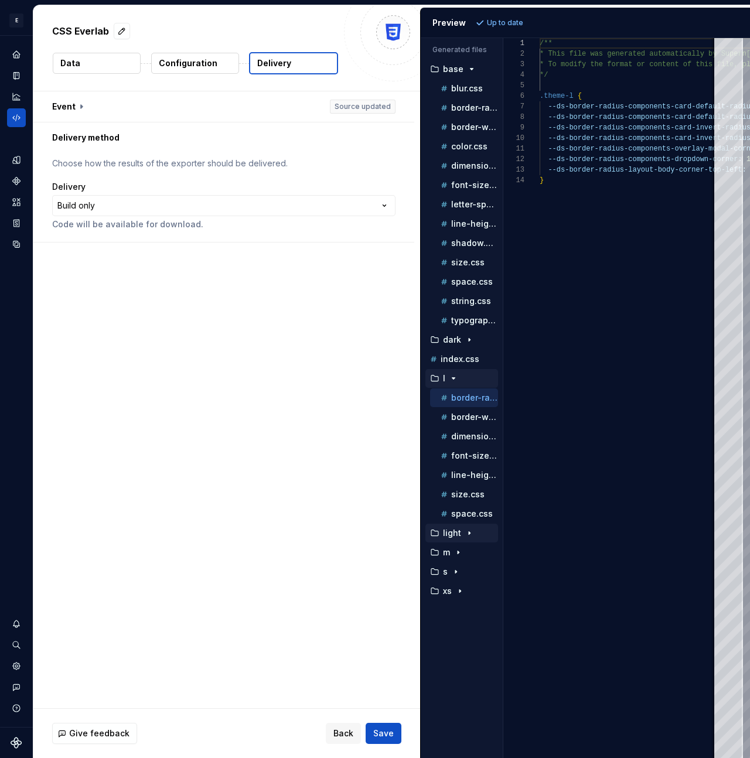
click at [462, 466] on div "button" at bounding box center [469, 532] width 14 height 9
click at [463, 466] on div "border-width.css" at bounding box center [464, 552] width 68 height 19
click at [461, 466] on p "color.css" at bounding box center [469, 571] width 36 height 9
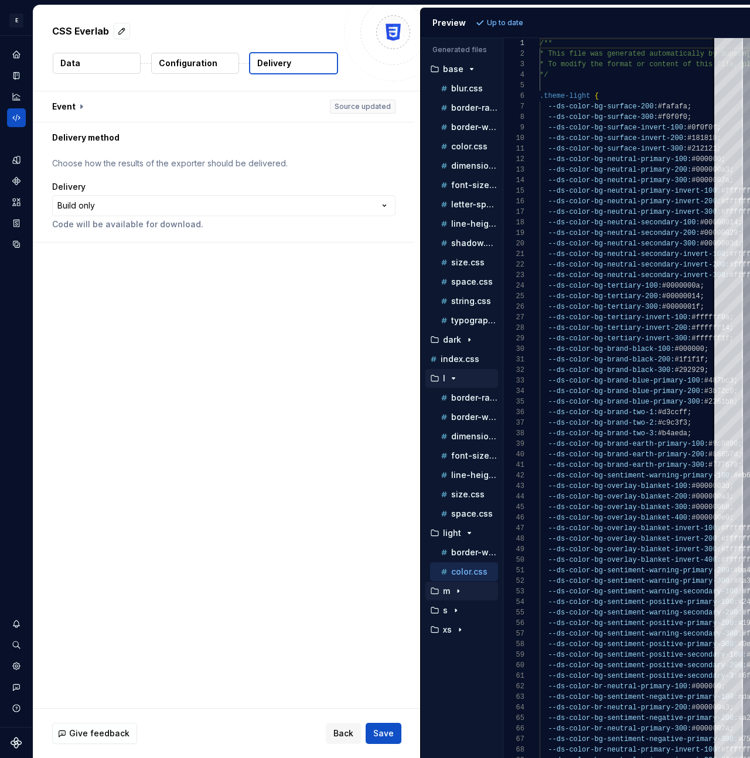
click at [453, 466] on icon "button" at bounding box center [457, 590] width 9 height 9
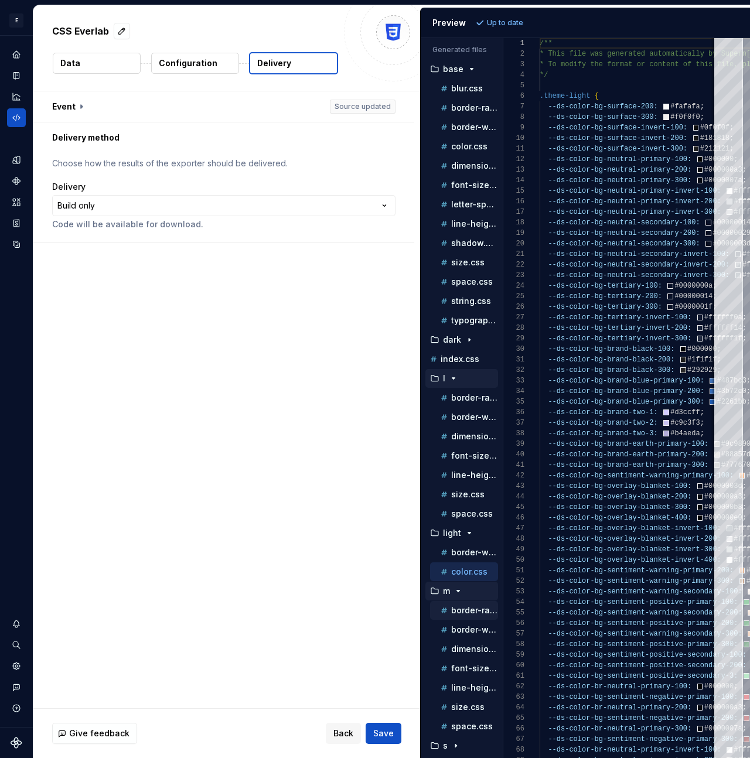
click at [460, 466] on div "border-radius.css" at bounding box center [468, 610] width 60 height 12
type textarea "**********"
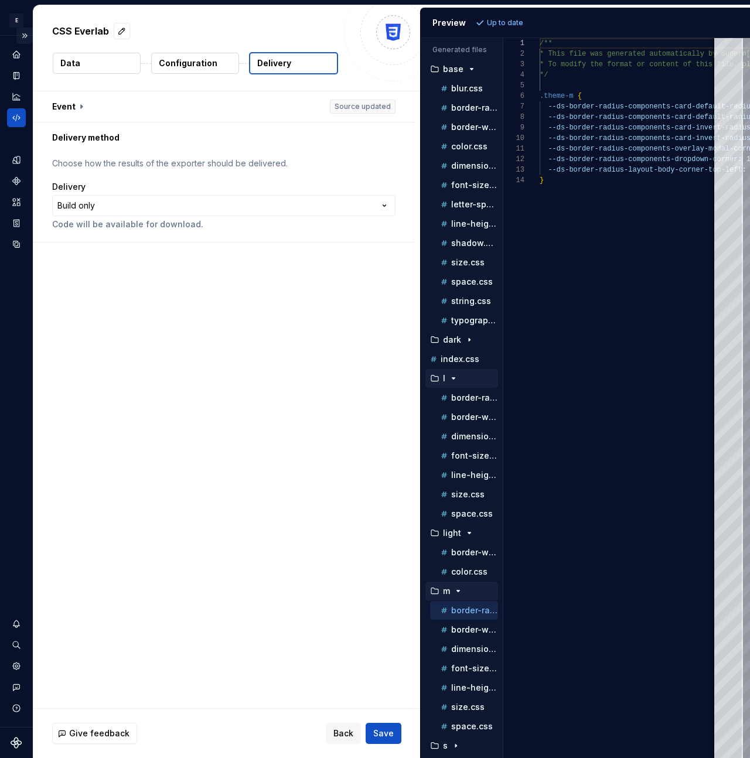
click at [22, 36] on button "Expand sidebar" at bounding box center [24, 36] width 16 height 16
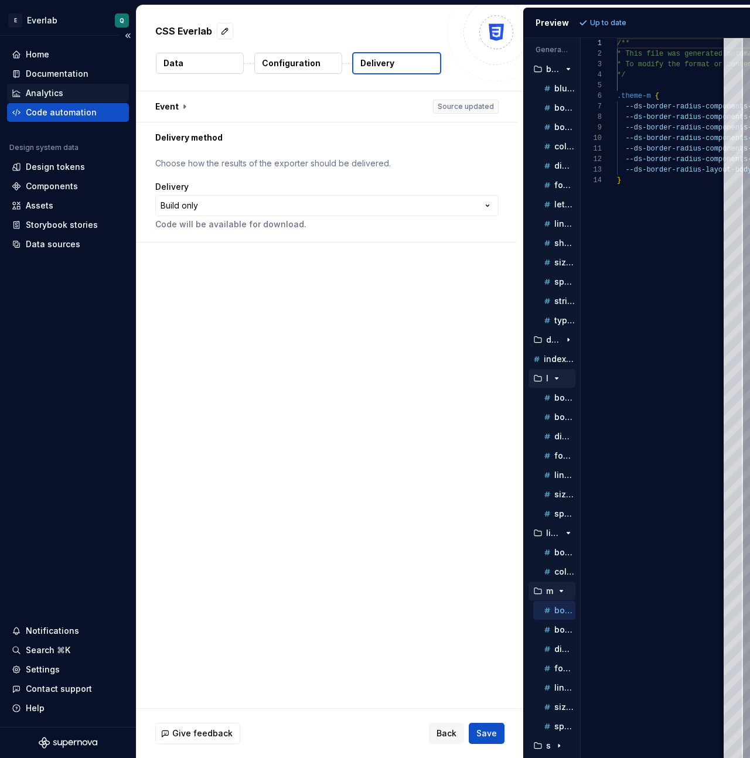
click at [55, 99] on div "Analytics" at bounding box center [68, 93] width 122 height 19
click at [54, 113] on div "Code automation" at bounding box center [61, 113] width 71 height 12
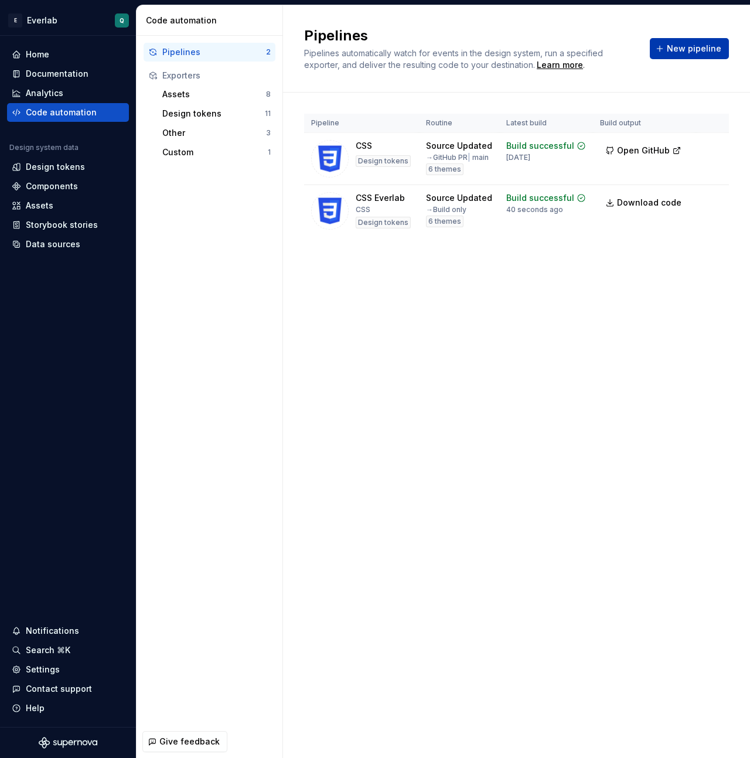
click at [698, 47] on span "New pipeline" at bounding box center [694, 49] width 54 height 12
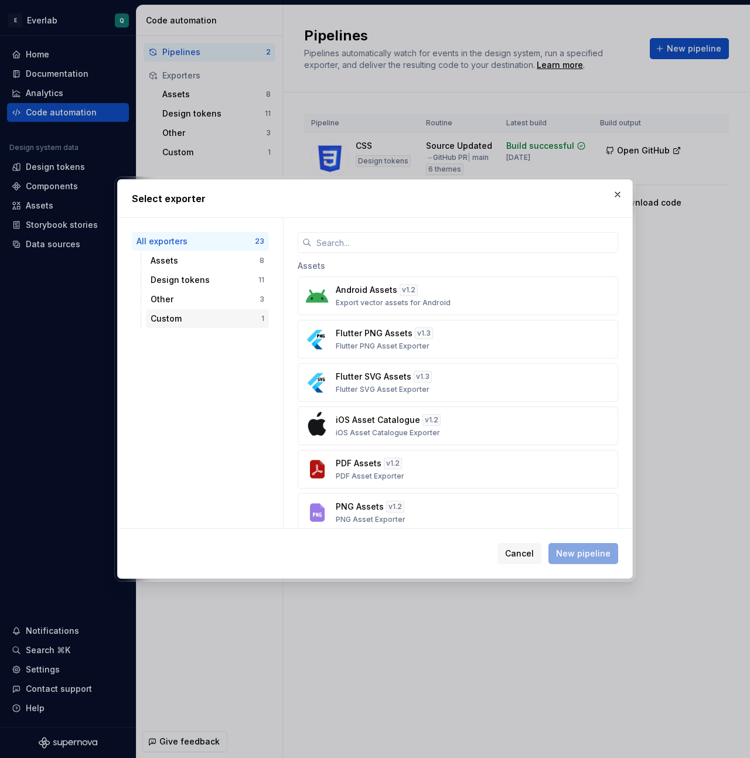
click at [176, 326] on div "Custom 1" at bounding box center [207, 318] width 123 height 19
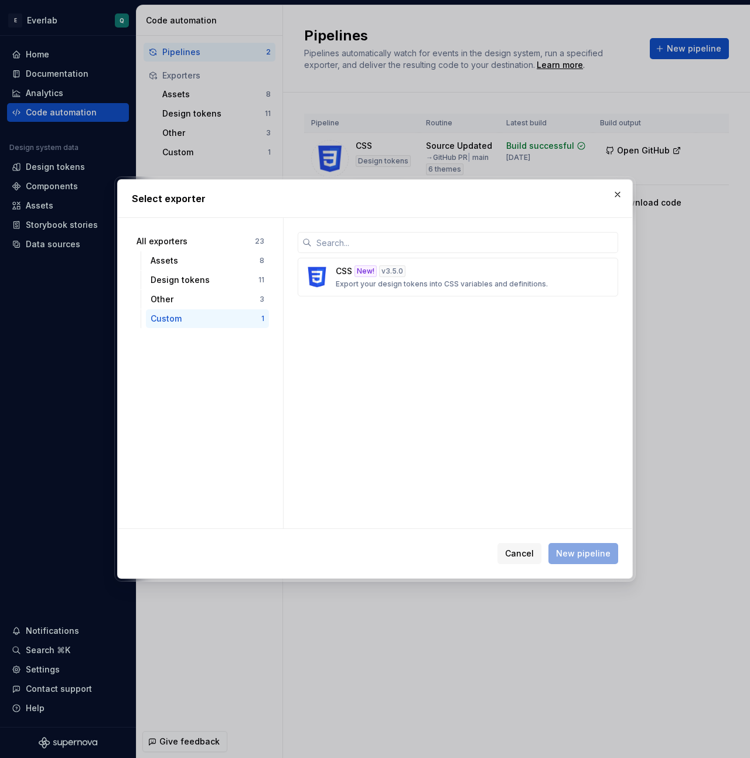
click at [575, 466] on div "Cancel New pipeline" at bounding box center [557, 553] width 121 height 21
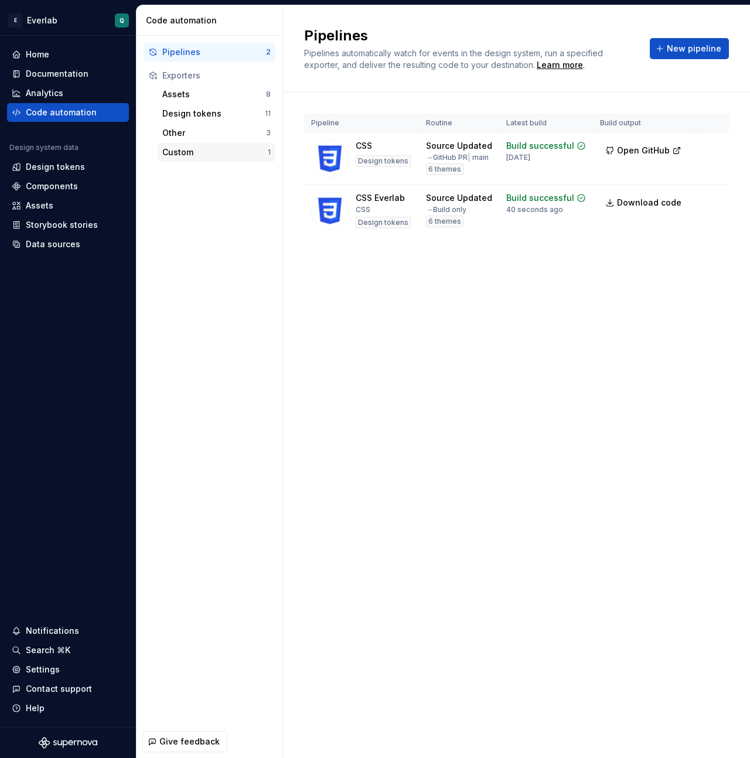
click at [183, 153] on div "Custom" at bounding box center [214, 152] width 105 height 12
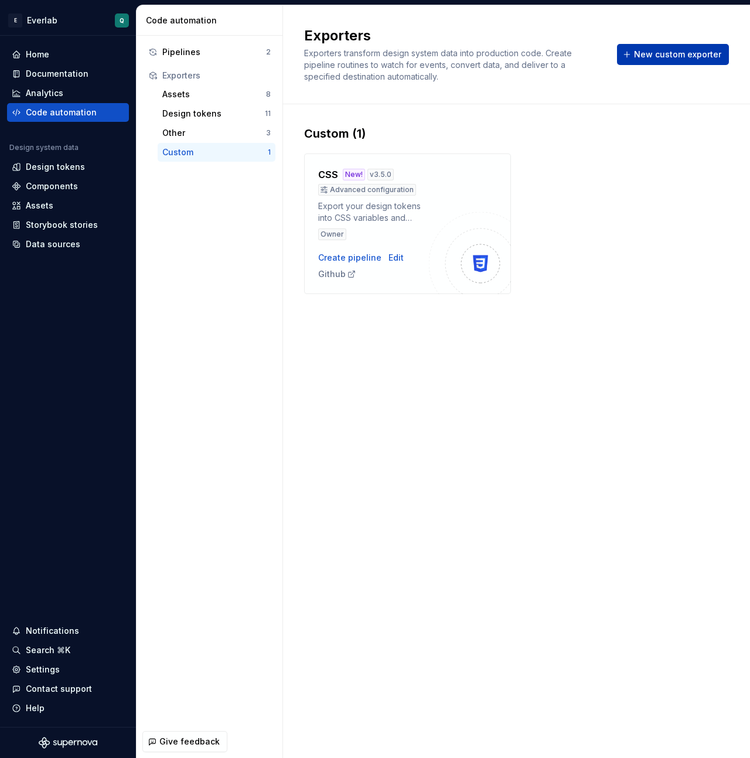
click at [657, 50] on span "New custom exporter" at bounding box center [677, 55] width 87 height 12
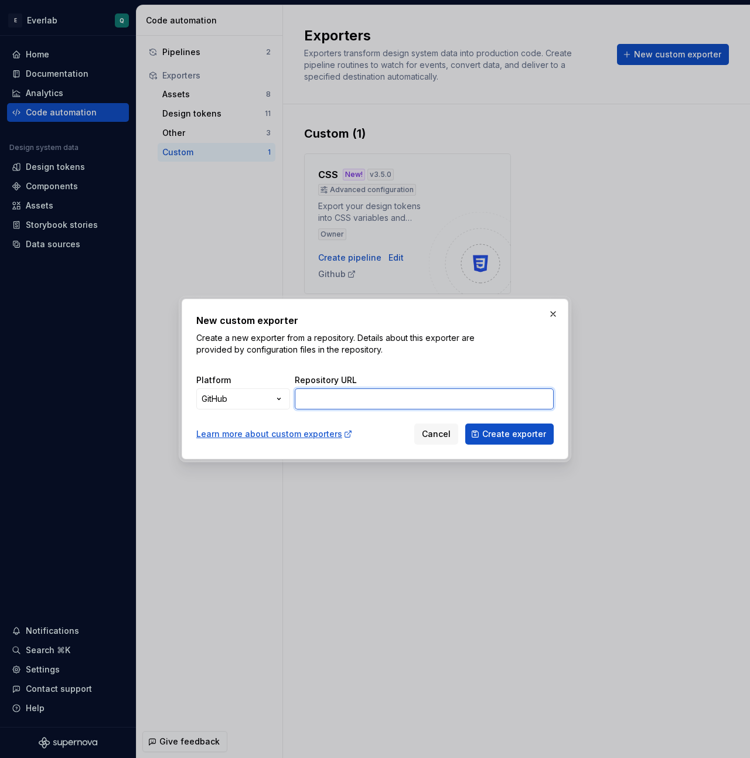
click at [368, 401] on input "Repository URL" at bounding box center [424, 398] width 259 height 21
paste input "[URL][DOMAIN_NAME]"
type input "[URL][DOMAIN_NAME]"
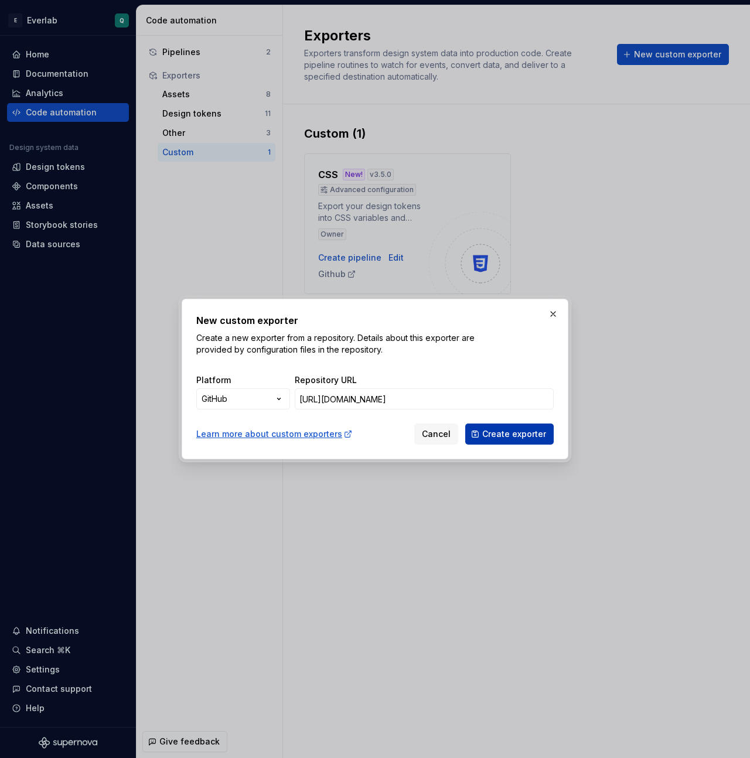
click at [522, 436] on span "Create exporter" at bounding box center [514, 434] width 64 height 12
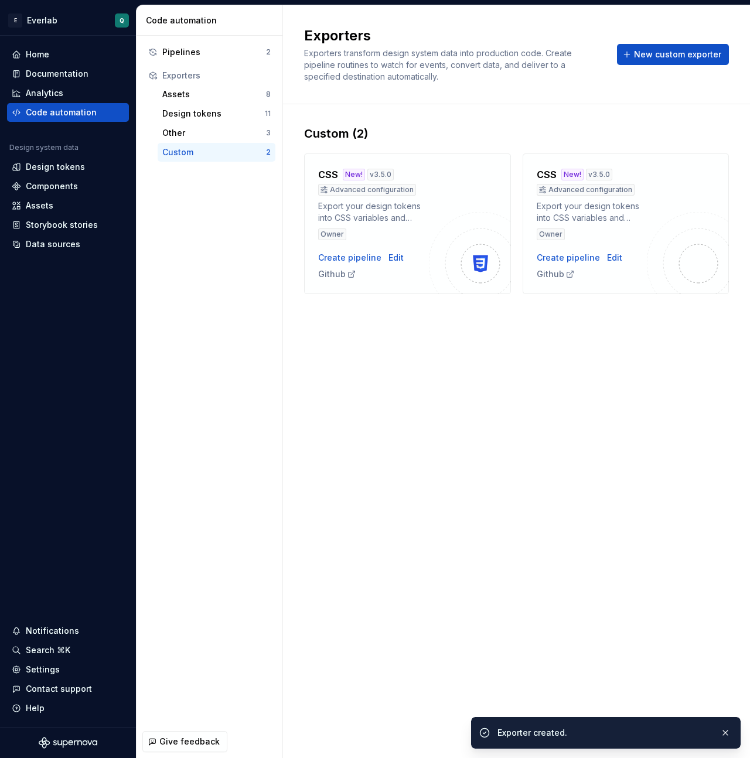
click at [561, 371] on div "Exporters Exporters transform design system data into production code. Create p…" at bounding box center [516, 381] width 467 height 753
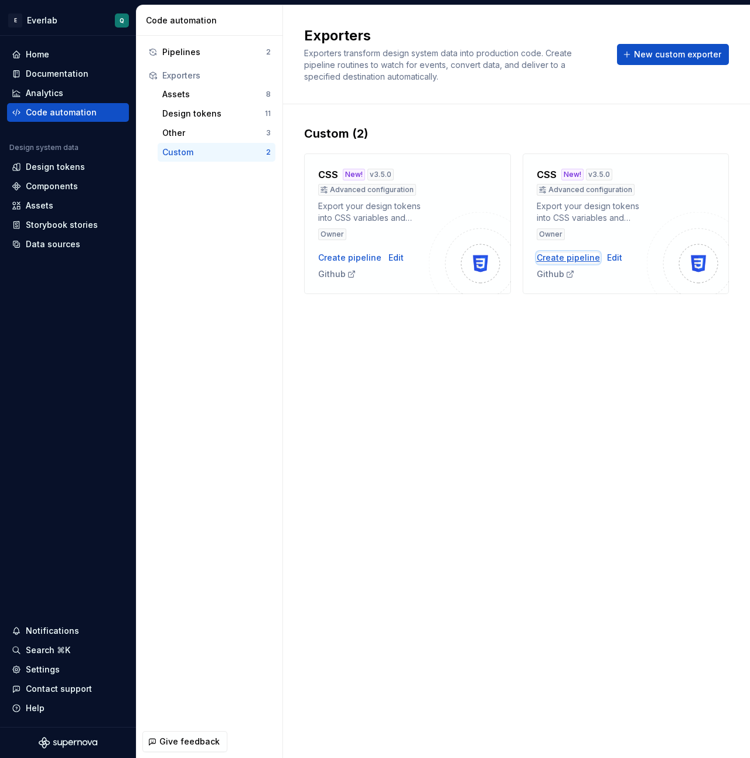
click at [562, 258] on div "Create pipeline" at bounding box center [568, 258] width 63 height 12
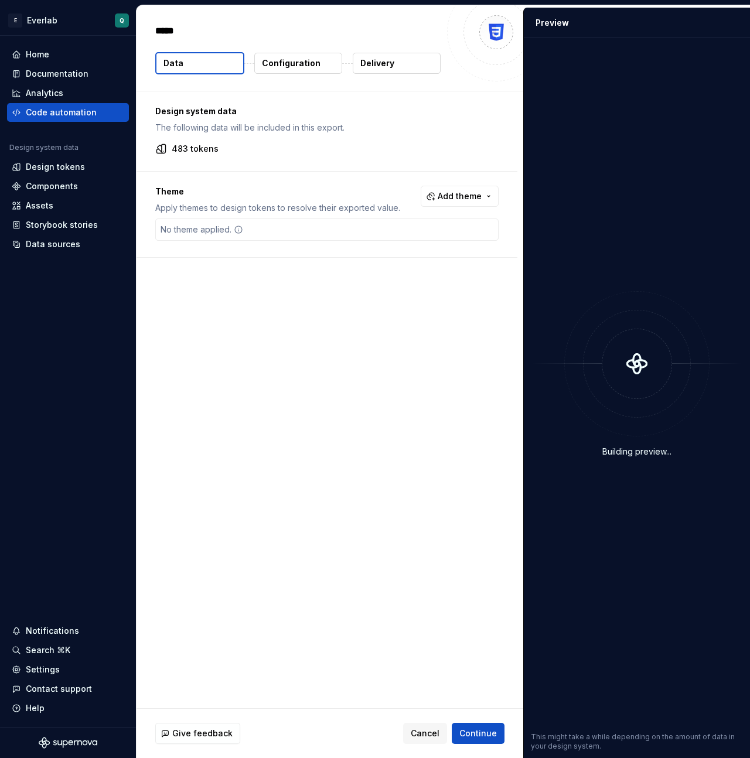
type textarea "*"
click at [44, 114] on div "Code automation" at bounding box center [61, 113] width 71 height 12
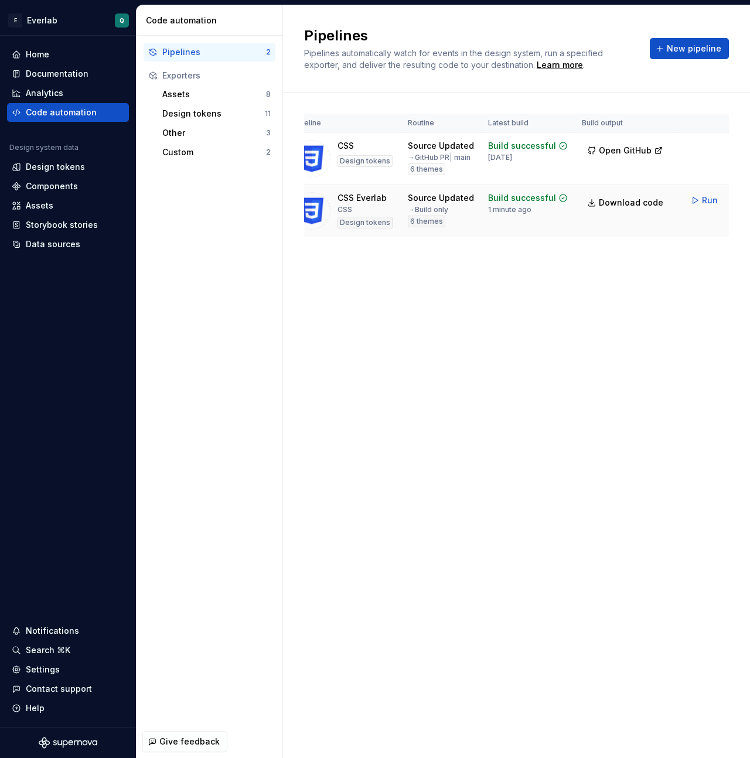
scroll to position [0, 37]
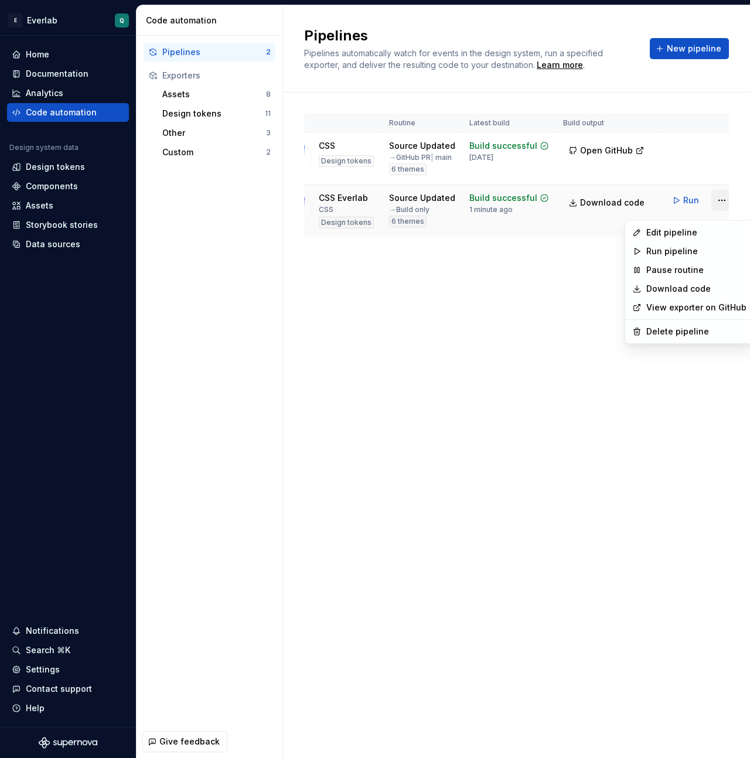
click at [713, 207] on html "E Everlab Q Home Documentation Analytics Code automation Design system data Des…" at bounding box center [375, 379] width 750 height 758
click at [665, 330] on div "Delete pipeline" at bounding box center [696, 332] width 100 height 12
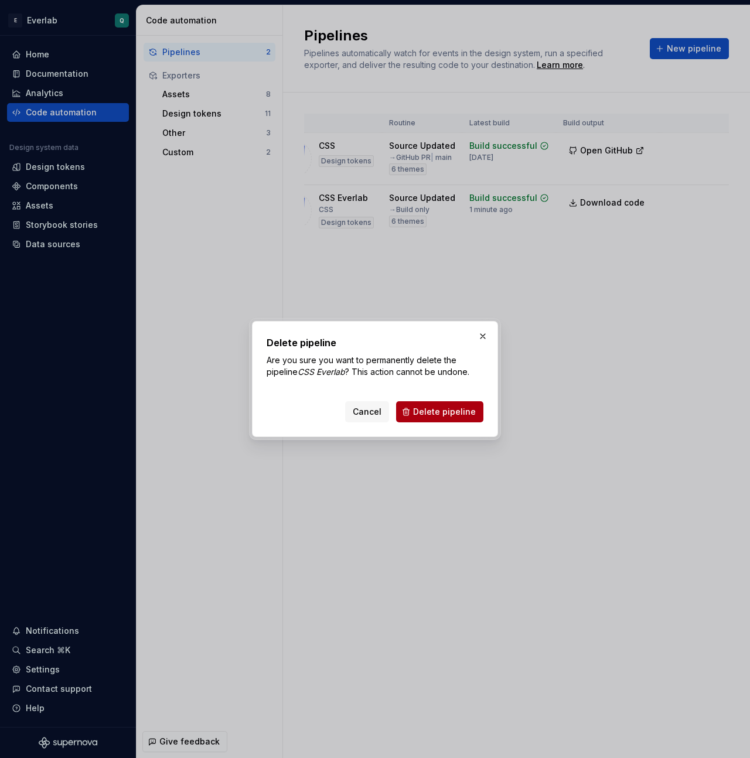
click at [463, 418] on button "Delete pipeline" at bounding box center [439, 411] width 87 height 21
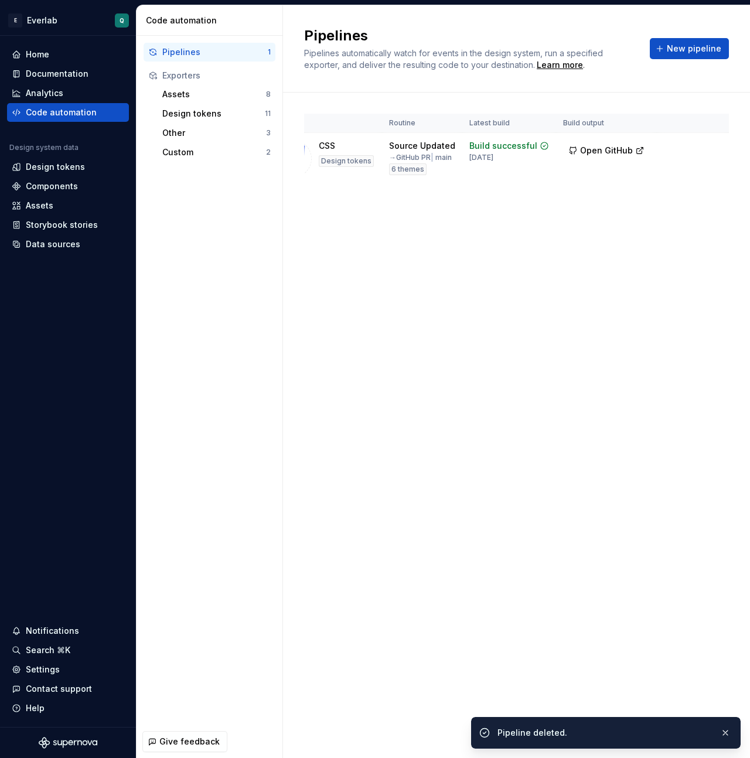
scroll to position [0, 36]
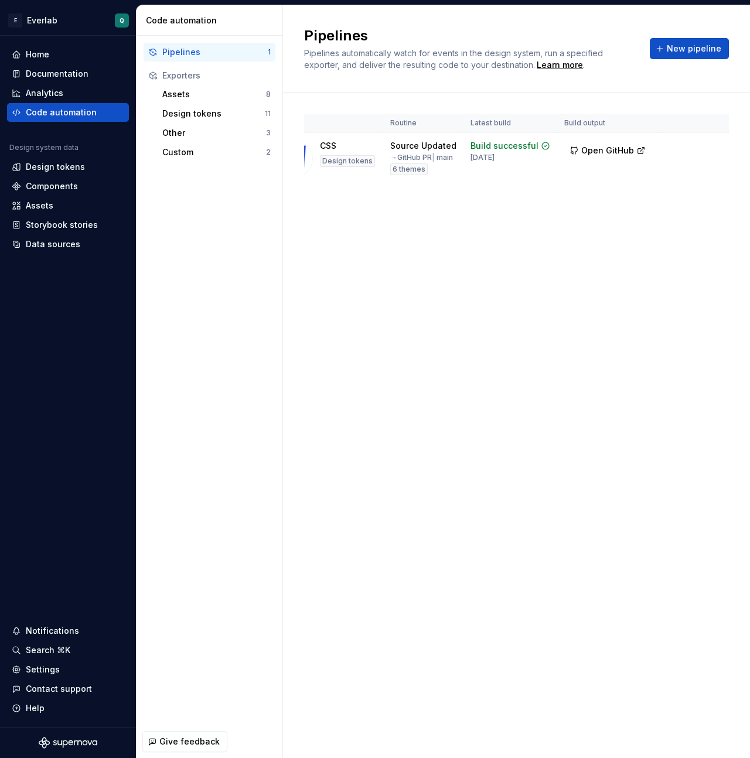
click at [408, 289] on div "Pipelines Pipelines automatically watch for events in the design system, run a …" at bounding box center [516, 381] width 467 height 753
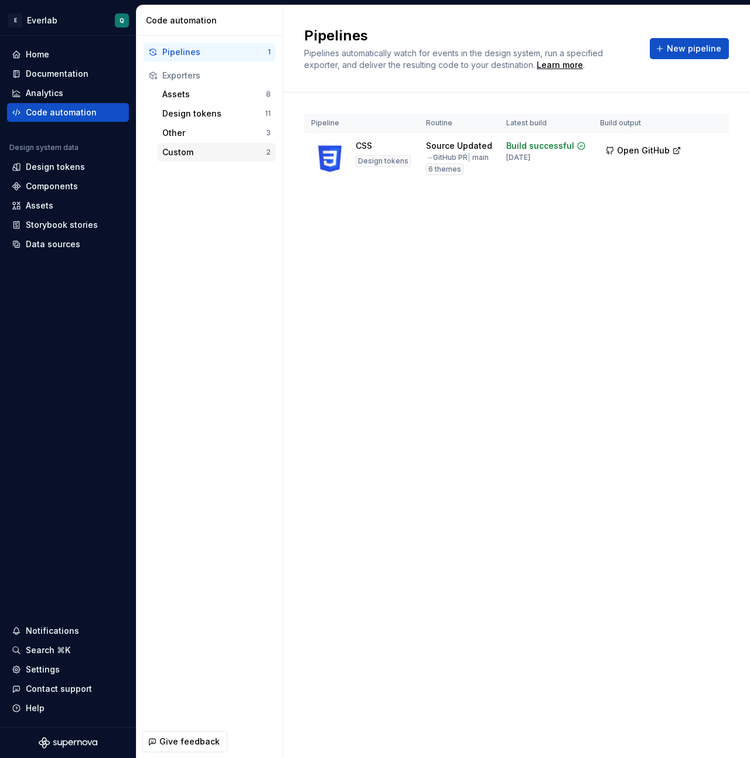
click at [215, 153] on div "Custom" at bounding box center [214, 152] width 104 height 12
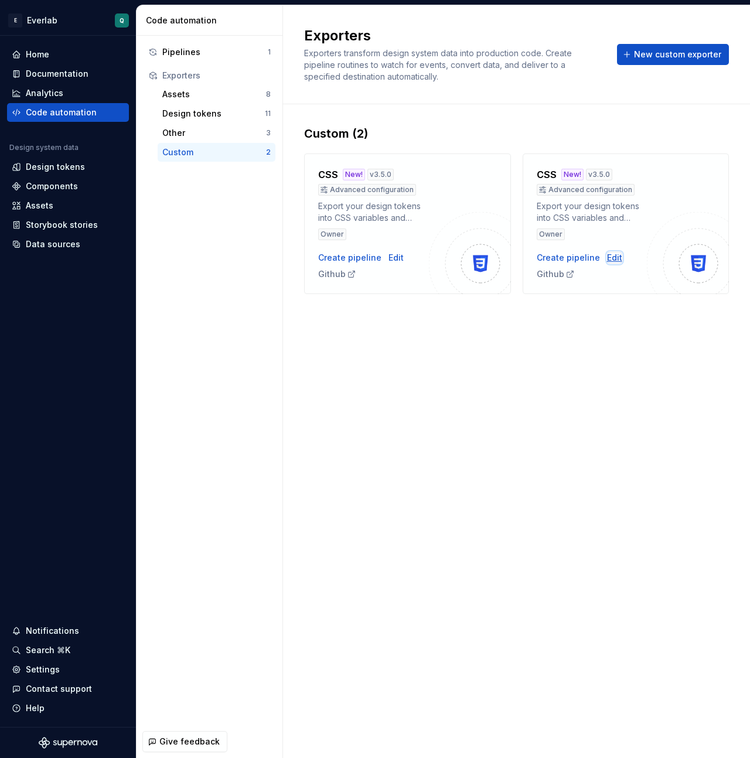
click at [607, 255] on div "Edit" at bounding box center [614, 258] width 15 height 12
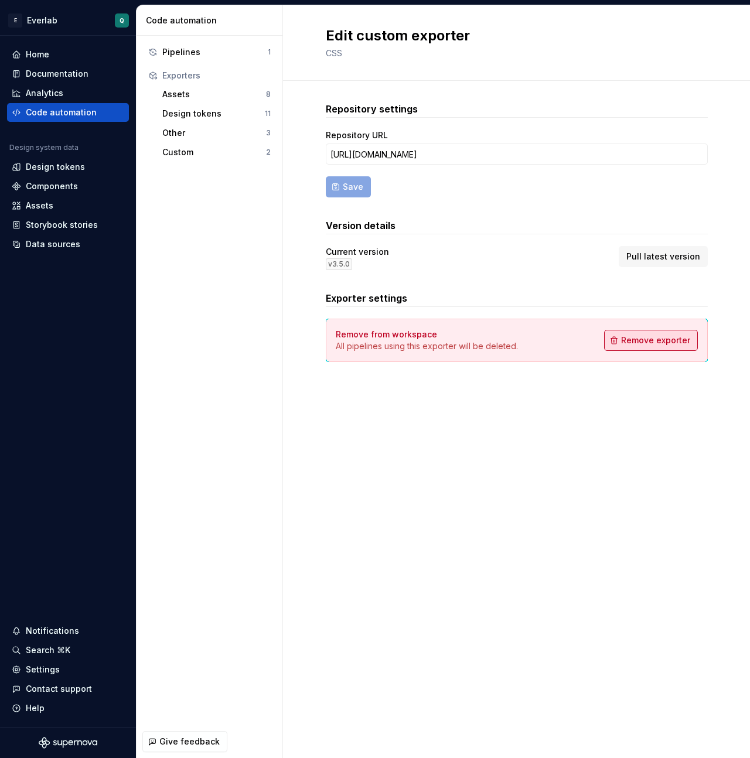
click at [638, 344] on span "Remove exporter" at bounding box center [655, 340] width 69 height 12
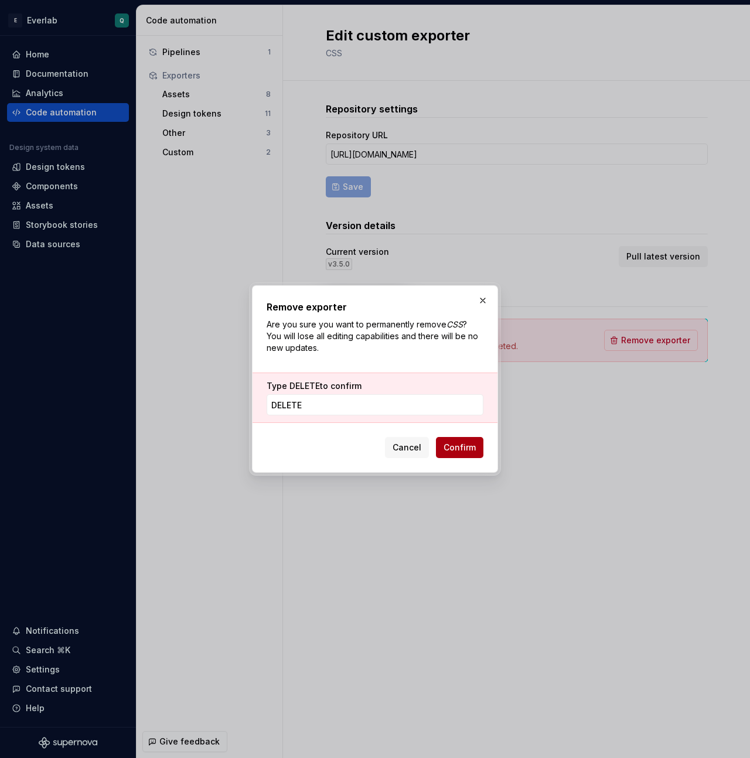
type input "DELETE"
click at [455, 448] on span "Confirm" at bounding box center [459, 448] width 32 height 12
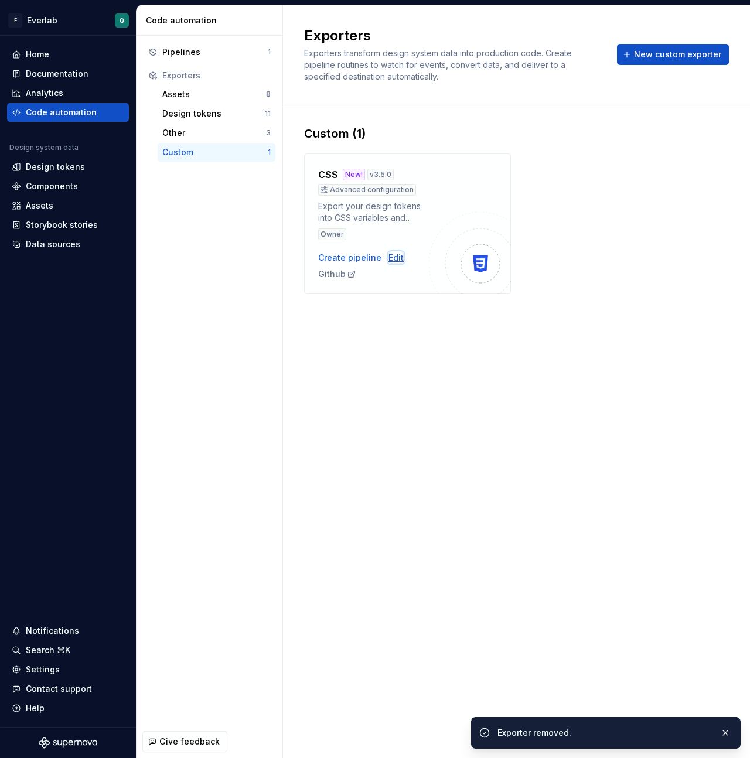
click at [397, 253] on div "Edit" at bounding box center [395, 258] width 15 height 12
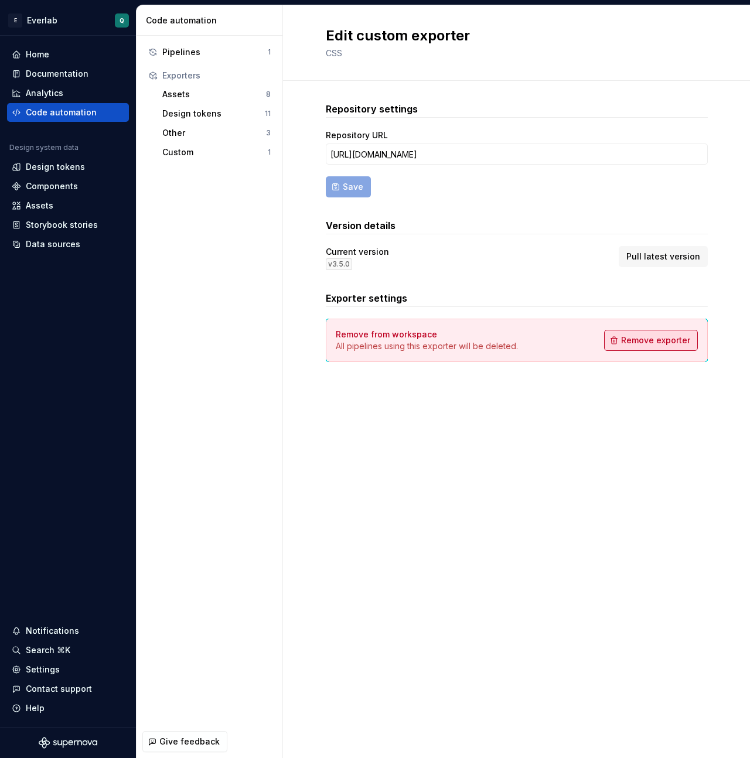
click at [647, 346] on span "Remove exporter" at bounding box center [655, 340] width 69 height 12
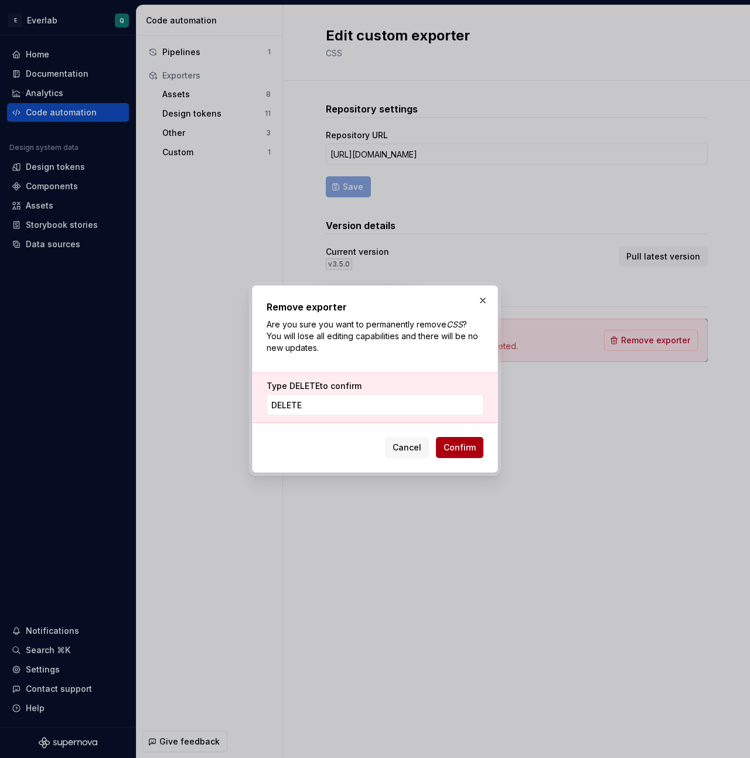
type input "DELETE"
click at [461, 446] on span "Confirm" at bounding box center [459, 448] width 32 height 12
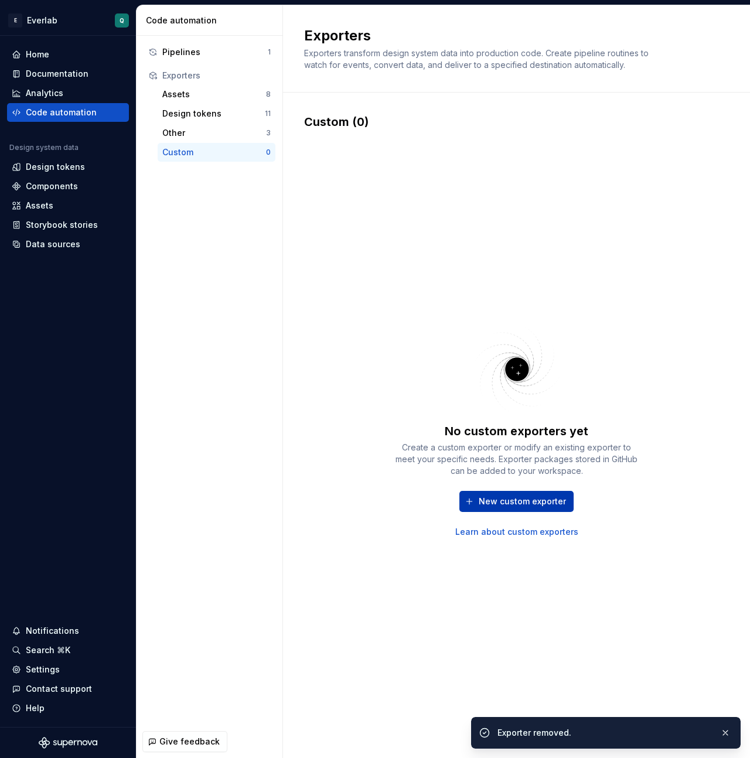
click at [519, 466] on span "New custom exporter" at bounding box center [522, 502] width 87 height 12
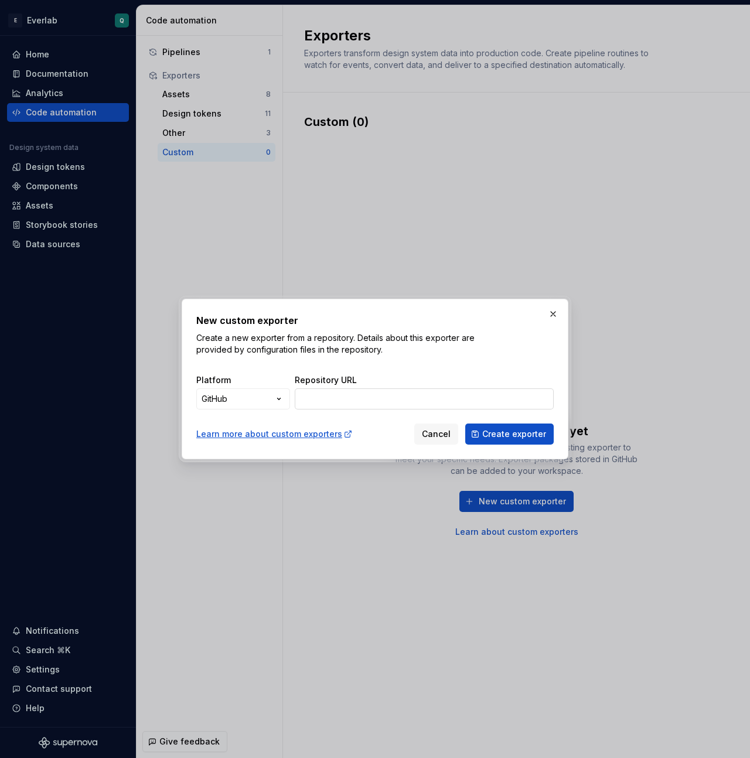
click at [392, 405] on input "Repository URL" at bounding box center [424, 398] width 259 height 21
paste input "collectionSelectors"
type input "collectionSelectors"
paste input "[URL][DOMAIN_NAME]"
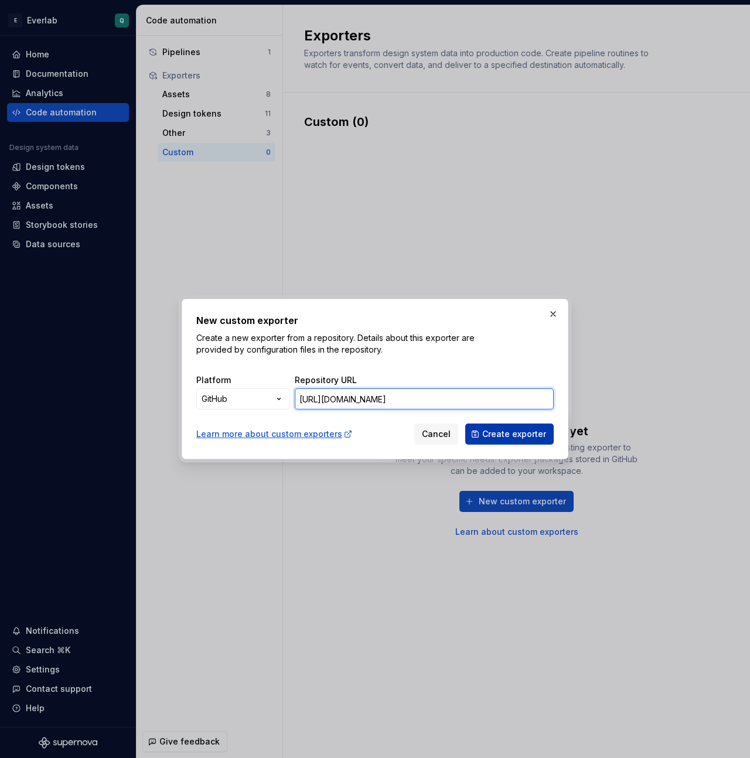
type input "[URL][DOMAIN_NAME]"
click at [509, 438] on span "Create exporter" at bounding box center [514, 434] width 64 height 12
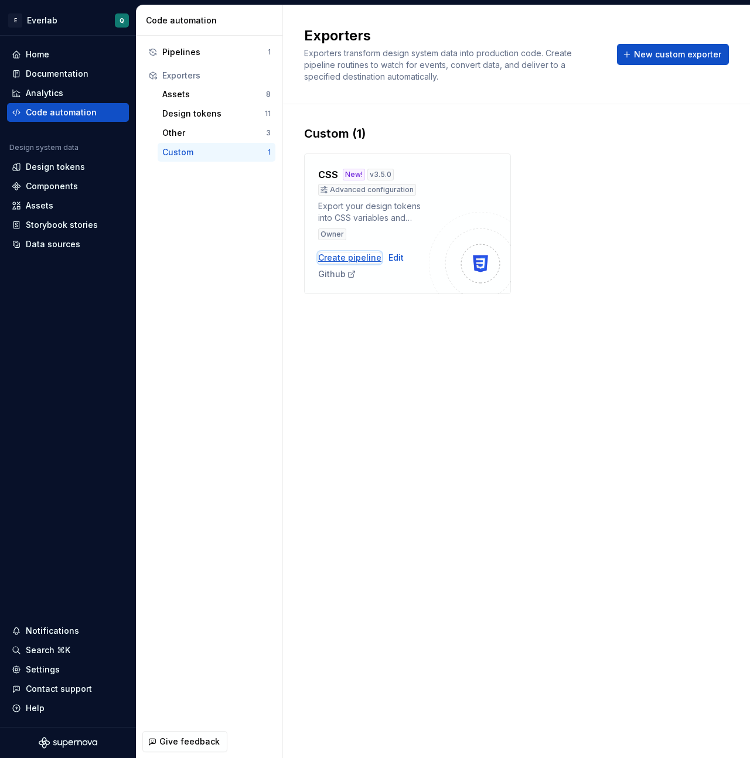
click at [355, 257] on div "Create pipeline" at bounding box center [349, 258] width 63 height 12
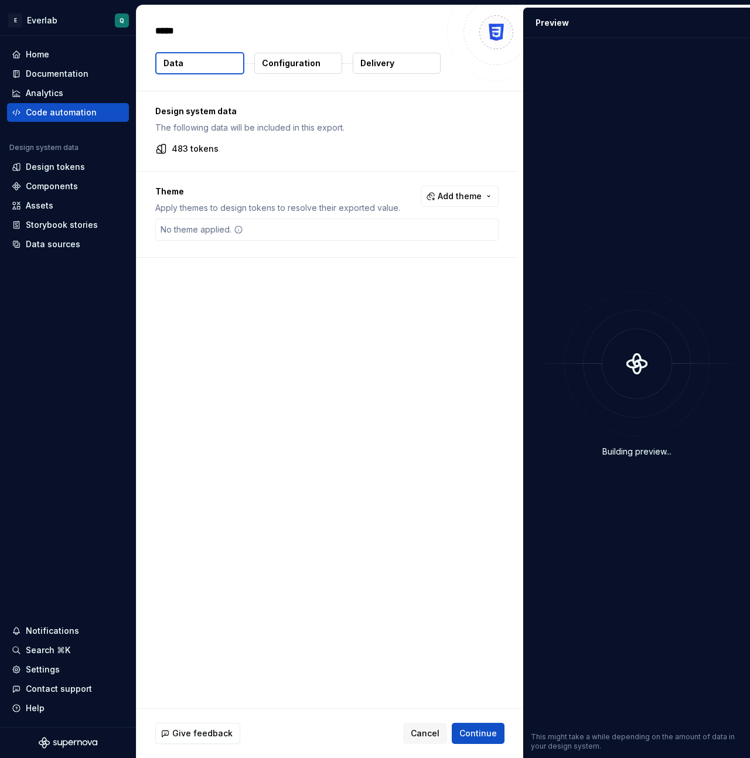
type textarea "*"
click at [449, 190] on button "Add theme" at bounding box center [460, 196] width 78 height 21
click at [374, 244] on div "Suggestions" at bounding box center [375, 242] width 9 height 9
click at [377, 268] on span "Light" at bounding box center [434, 261] width 135 height 19
click at [377, 282] on div "Suggestions" at bounding box center [375, 280] width 9 height 9
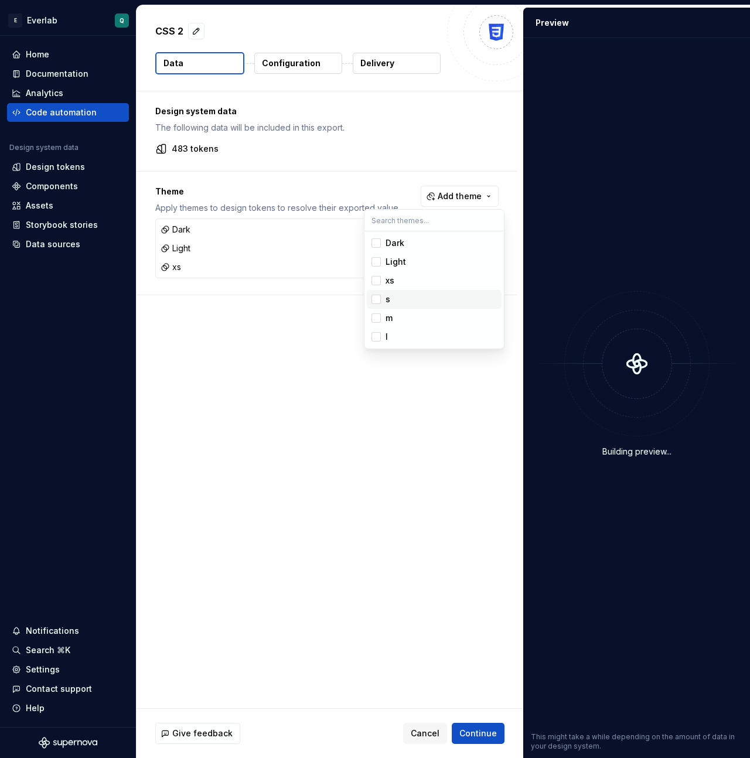
click at [377, 292] on span "s" at bounding box center [434, 299] width 135 height 19
click at [377, 317] on div "Suggestions" at bounding box center [375, 317] width 9 height 9
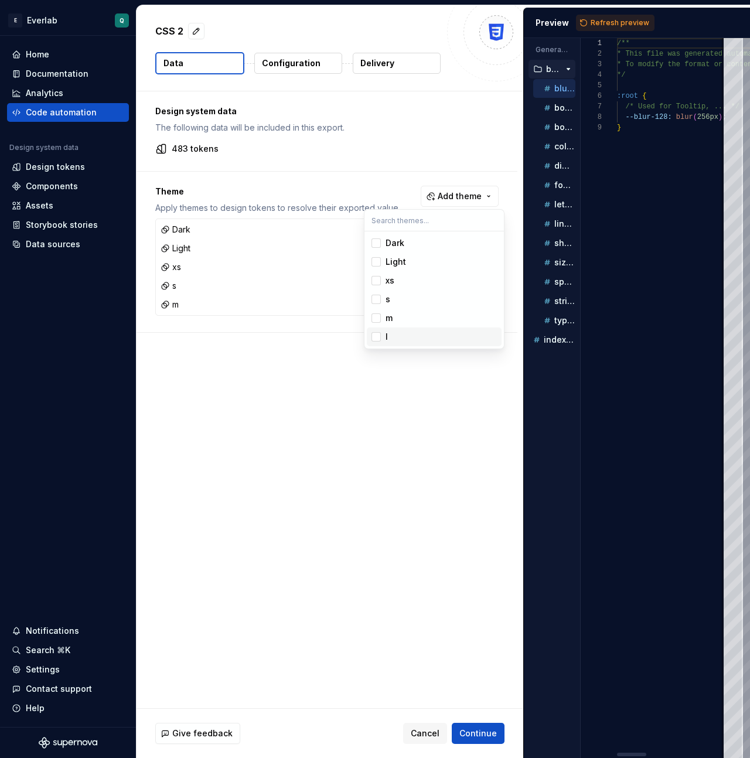
click at [377, 333] on div "Suggestions" at bounding box center [375, 336] width 9 height 9
click at [394, 461] on html "E Everlab Q Home Documentation Analytics Code automation Design system data Des…" at bounding box center [375, 379] width 750 height 758
click at [484, 466] on span "Continue" at bounding box center [477, 733] width 37 height 12
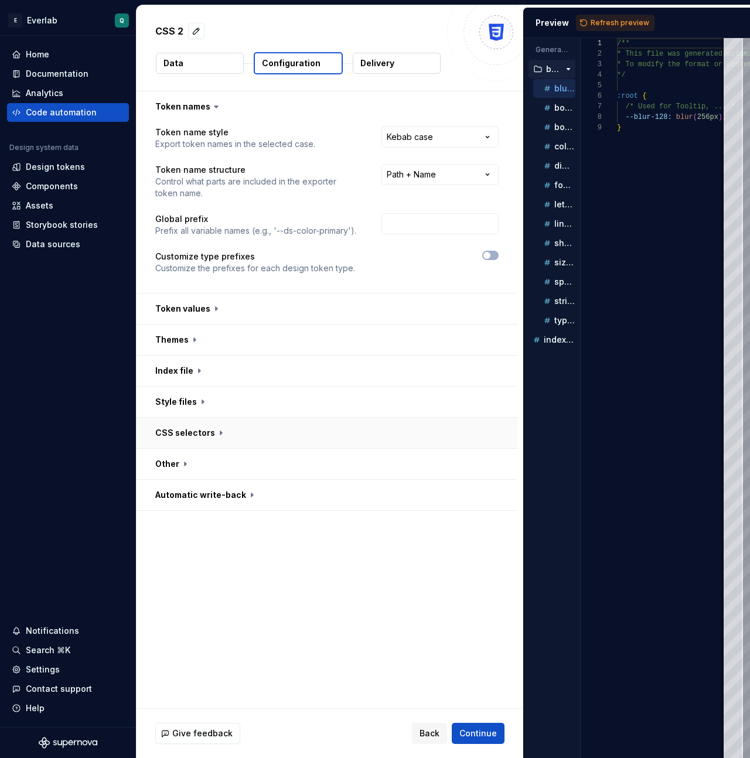
click at [206, 428] on button "button" at bounding box center [326, 433] width 381 height 30
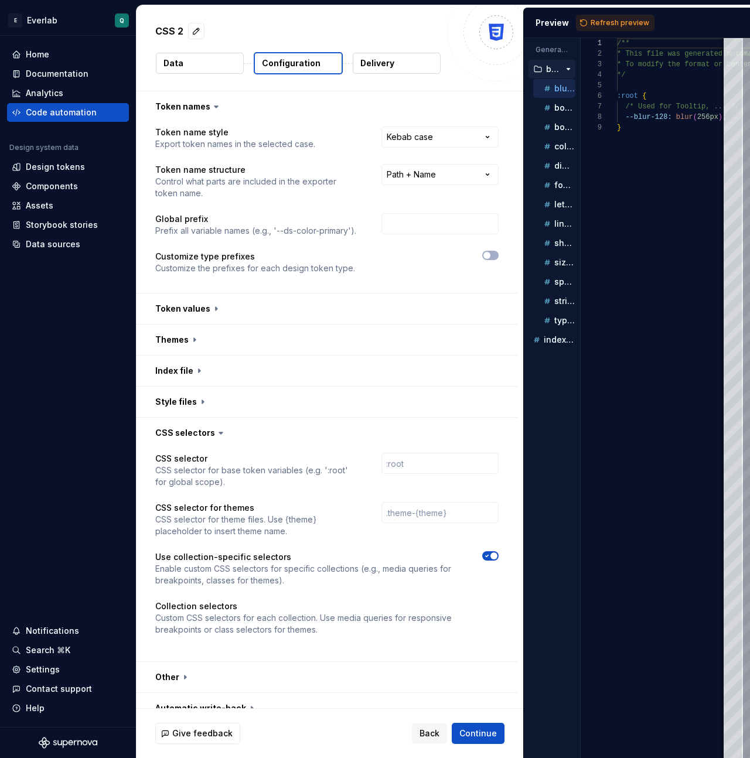
scroll to position [16, 0]
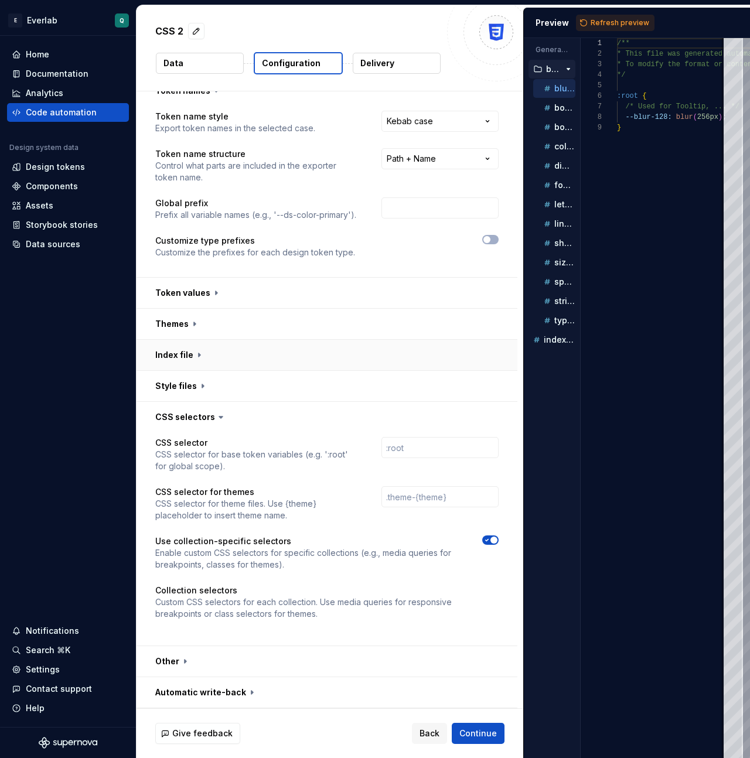
click at [252, 356] on button "button" at bounding box center [326, 355] width 381 height 30
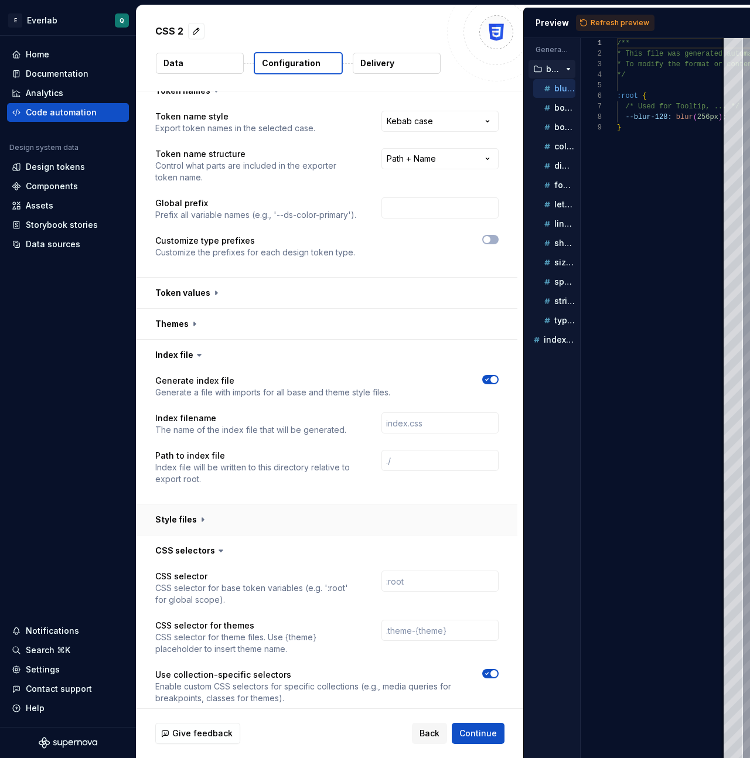
click at [241, 466] on button "button" at bounding box center [326, 519] width 381 height 30
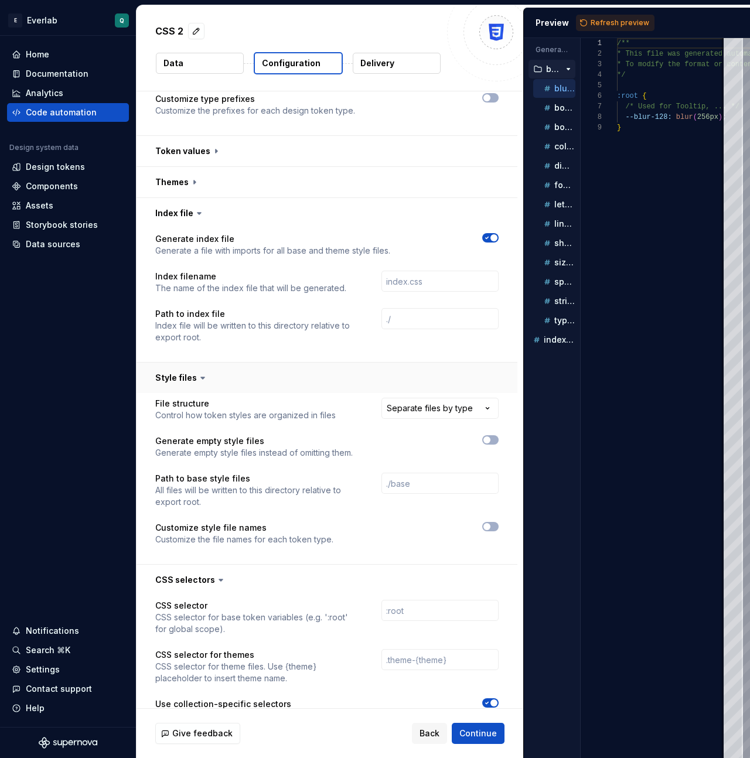
scroll to position [320, 0]
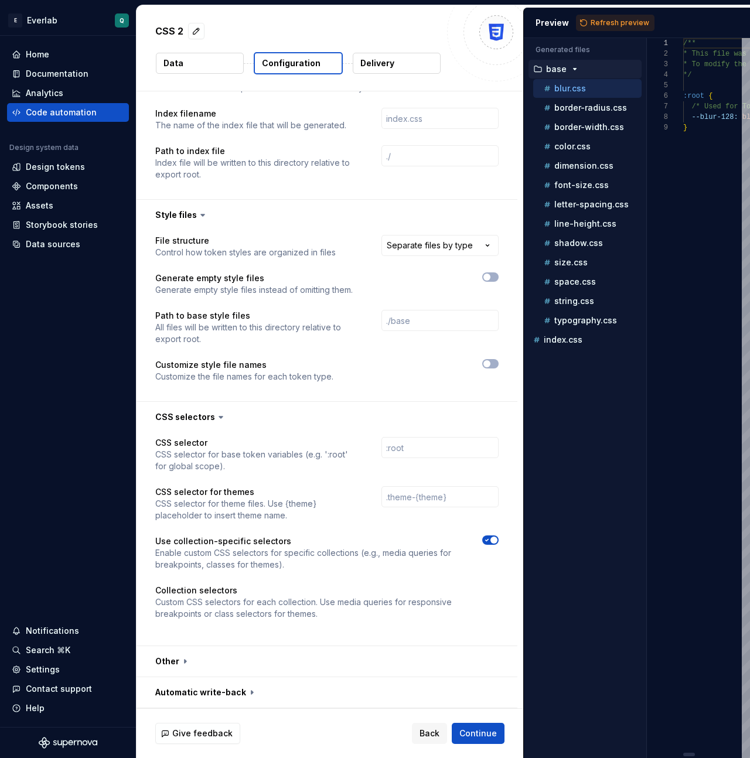
click at [647, 86] on div at bounding box center [647, 398] width 0 height 720
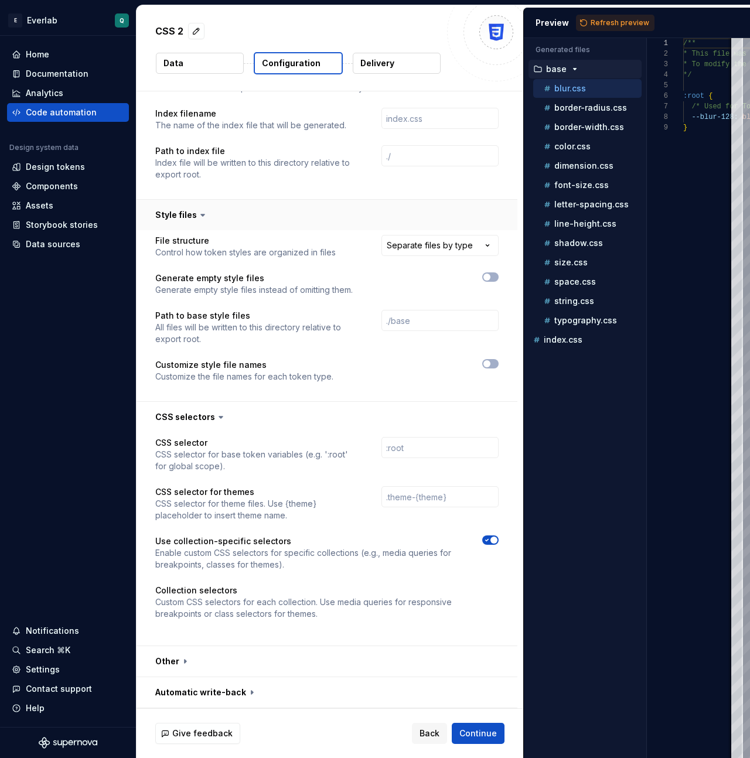
click at [287, 215] on button "button" at bounding box center [326, 215] width 381 height 30
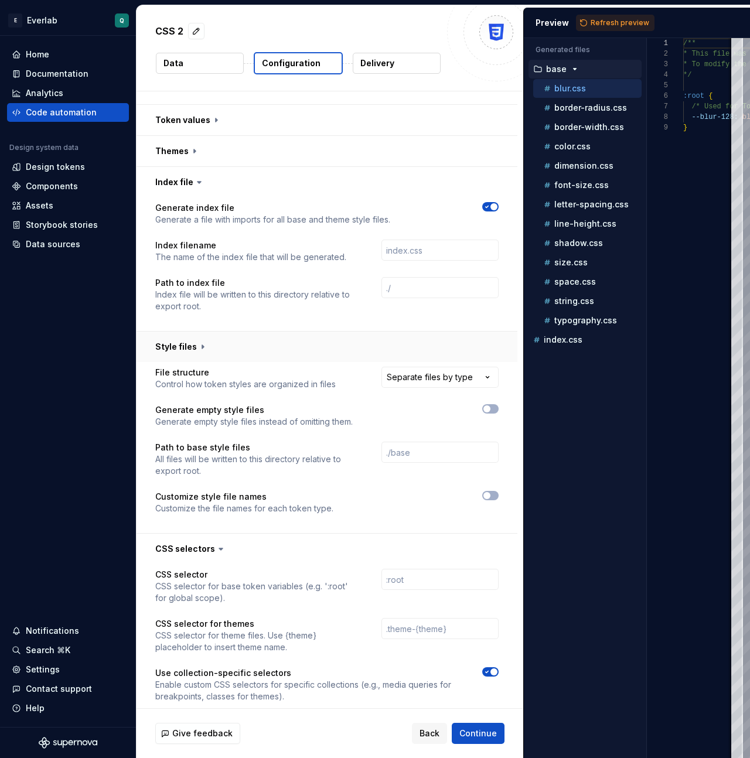
scroll to position [149, 0]
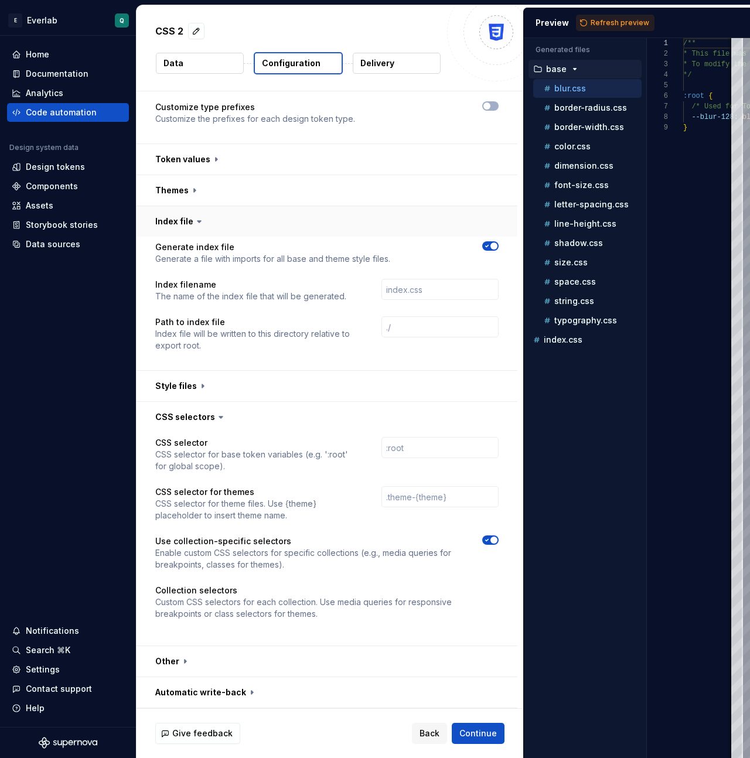
click at [290, 225] on button "button" at bounding box center [326, 221] width 381 height 30
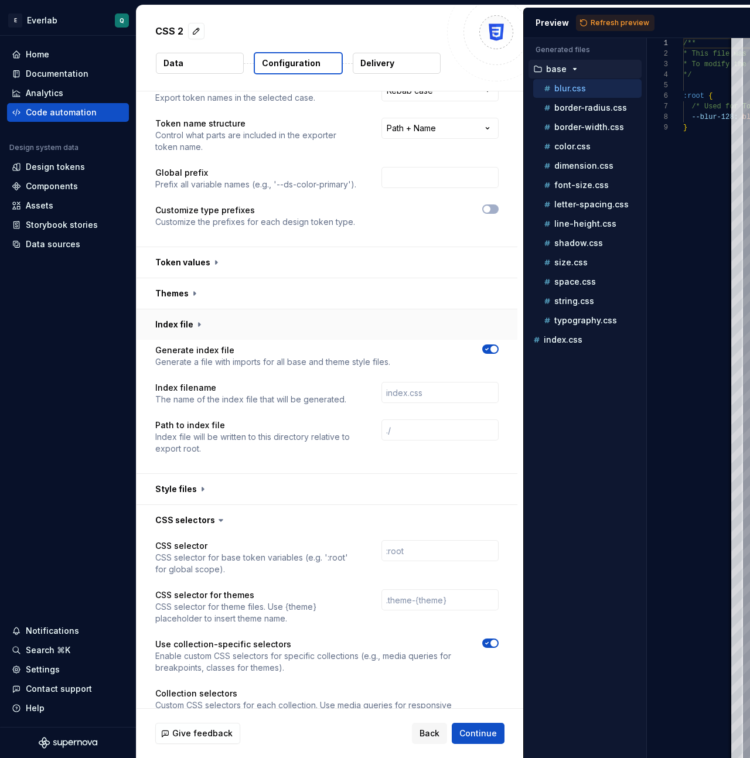
scroll to position [16, 0]
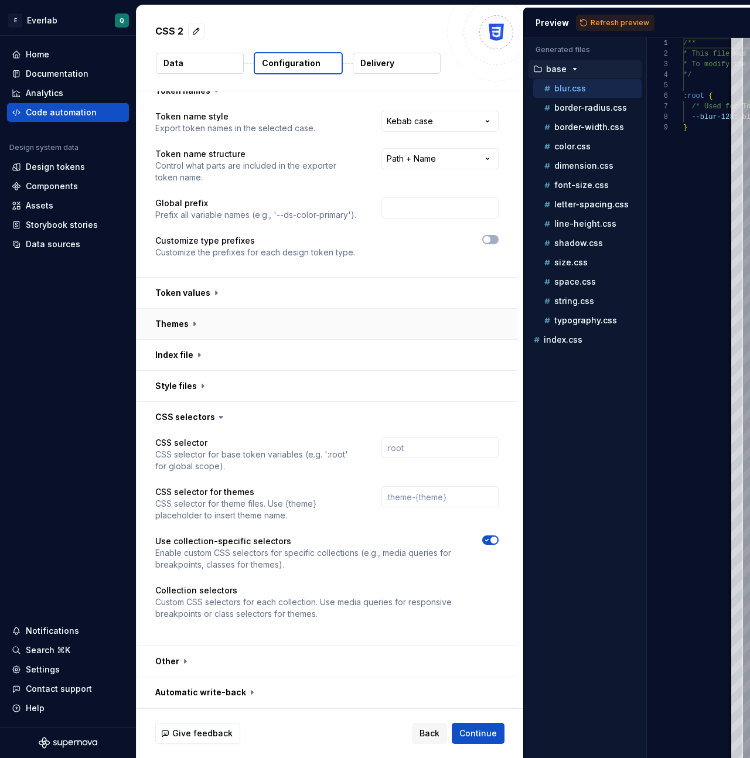
click at [309, 317] on button "button" at bounding box center [326, 324] width 381 height 30
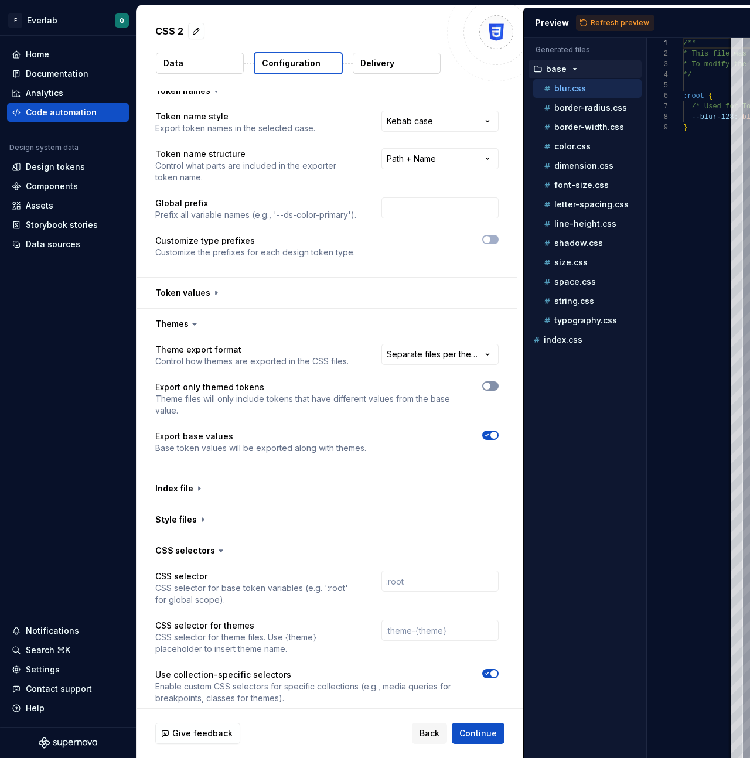
click at [491, 388] on icon "button" at bounding box center [486, 385] width 9 height 7
click at [496, 385] on span "button" at bounding box center [493, 385] width 7 height 7
click at [241, 322] on button "button" at bounding box center [326, 324] width 381 height 30
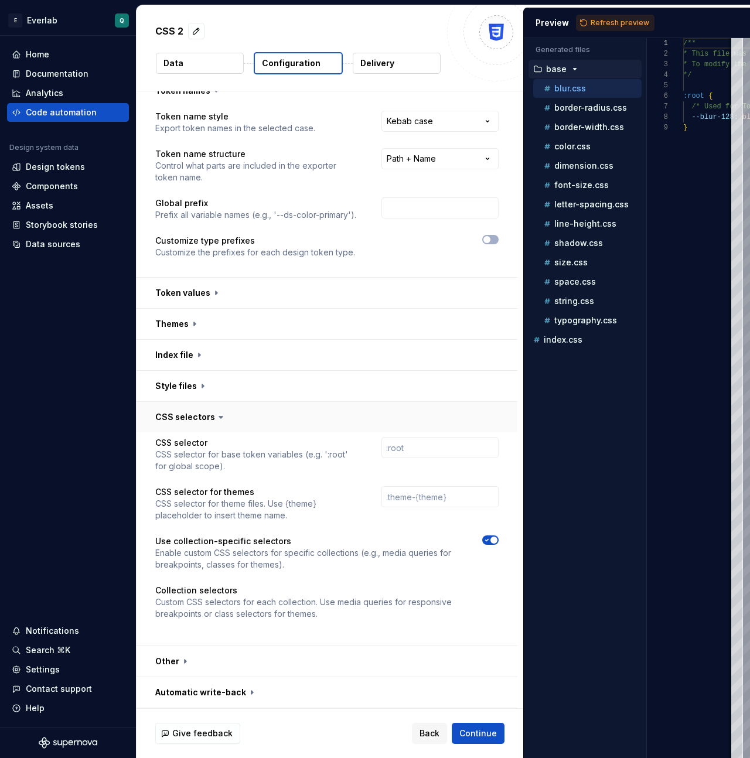
click at [250, 414] on button "button" at bounding box center [326, 417] width 381 height 30
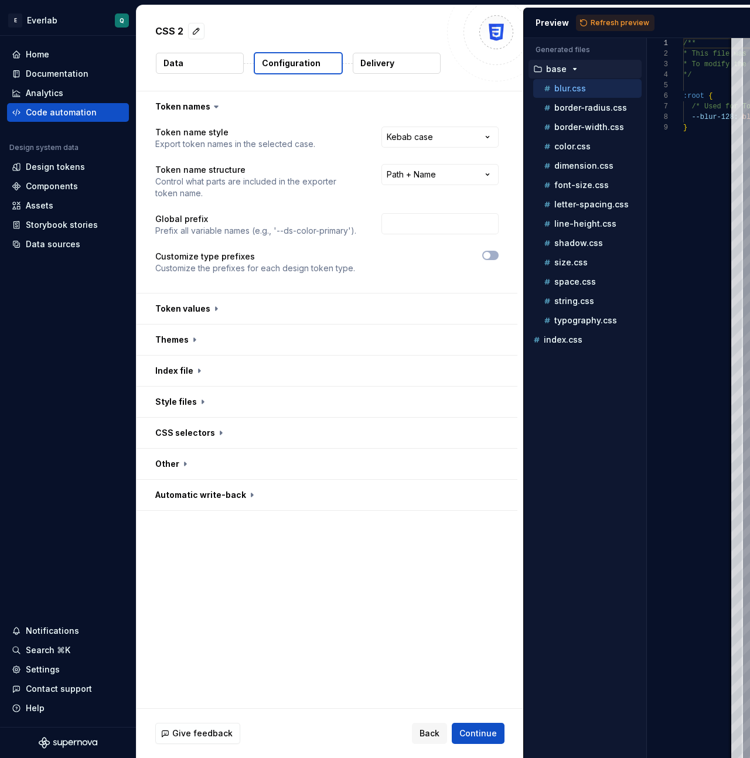
click at [594, 31] on div "Preview Refresh preview" at bounding box center [637, 23] width 226 height 30
click at [609, 21] on span "Refresh preview" at bounding box center [619, 22] width 59 height 9
click at [565, 374] on div "l" at bounding box center [586, 378] width 111 height 9
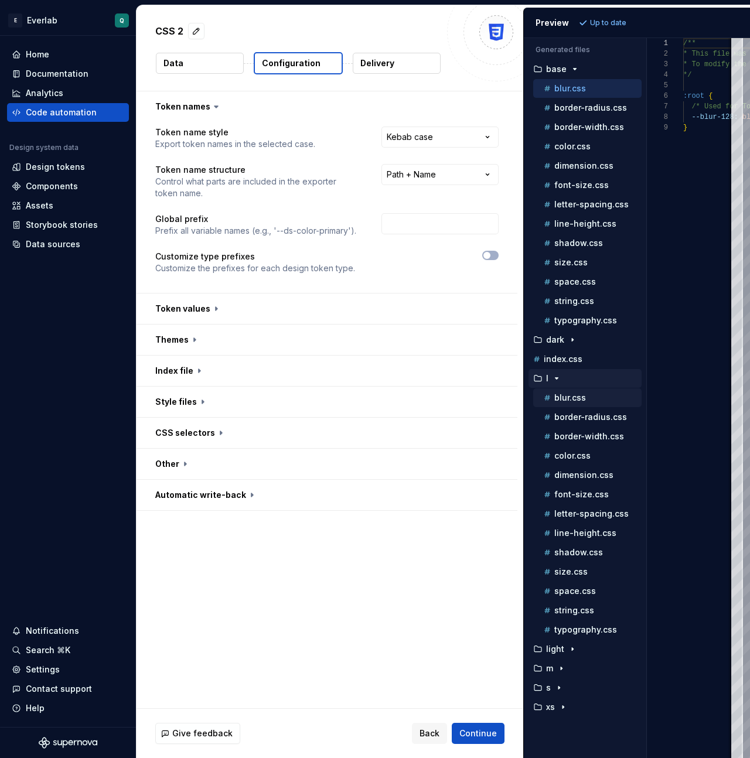
click at [572, 399] on p "blur.css" at bounding box center [570, 397] width 32 height 9
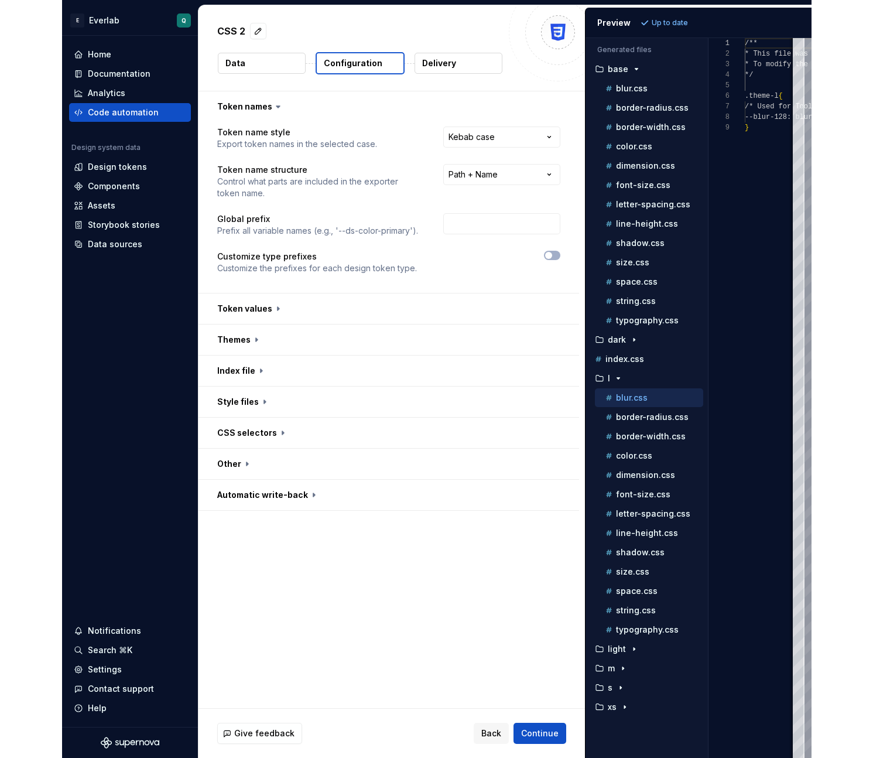
scroll to position [84, 0]
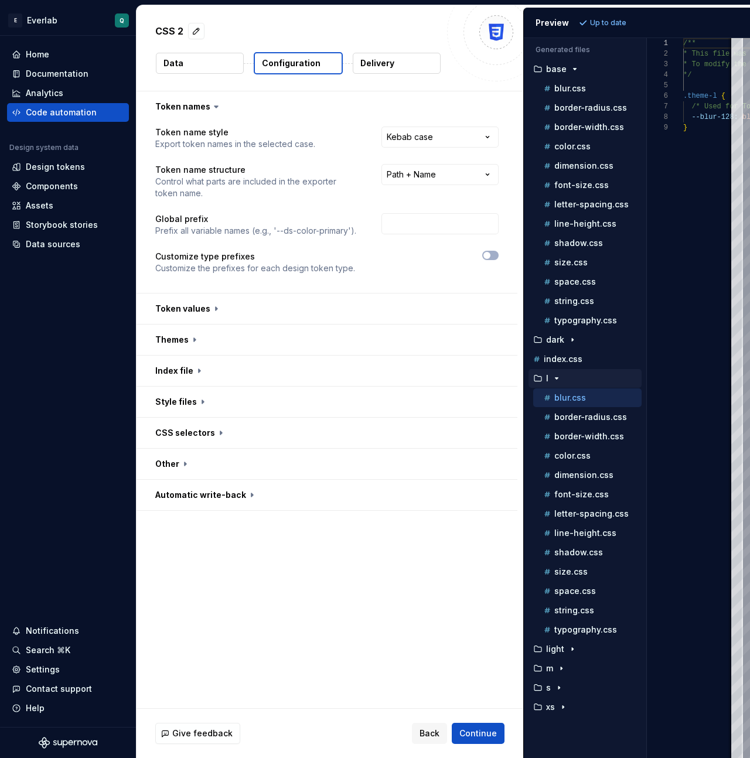
click at [563, 372] on button "l" at bounding box center [584, 378] width 113 height 13
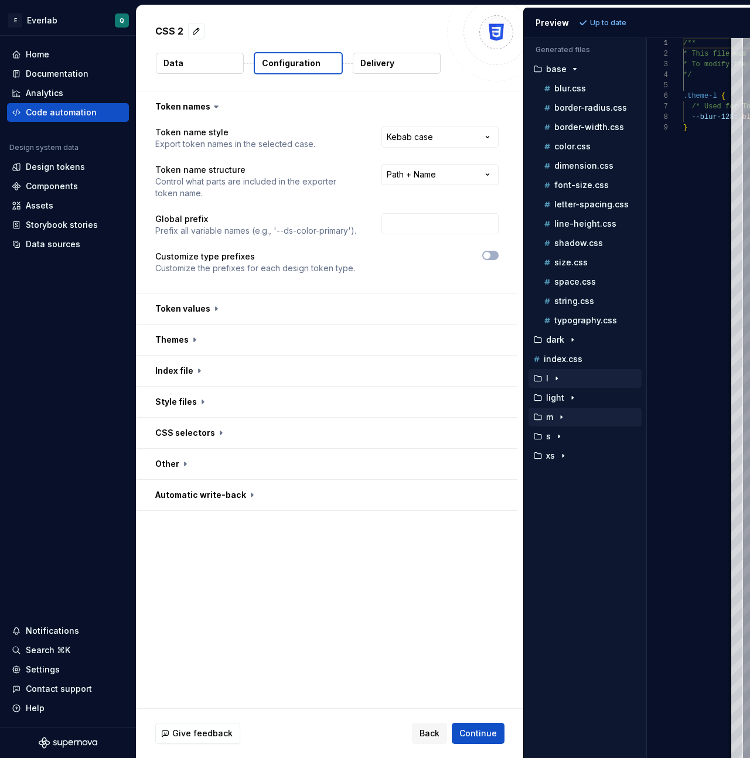
click at [562, 420] on icon "button" at bounding box center [560, 416] width 9 height 9
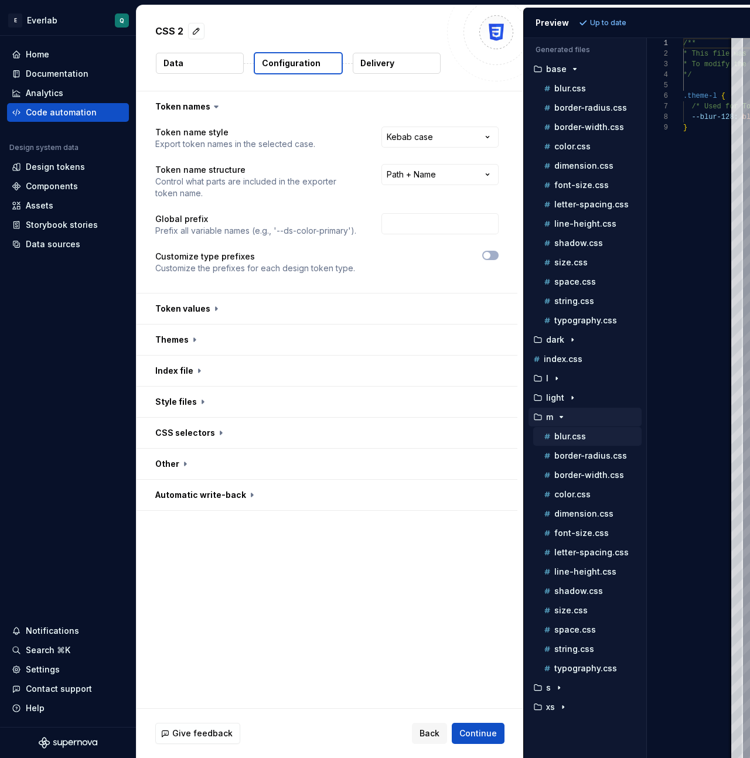
click at [564, 441] on div "blur.css" at bounding box center [591, 437] width 100 height 12
click at [565, 394] on div "button" at bounding box center [572, 397] width 14 height 9
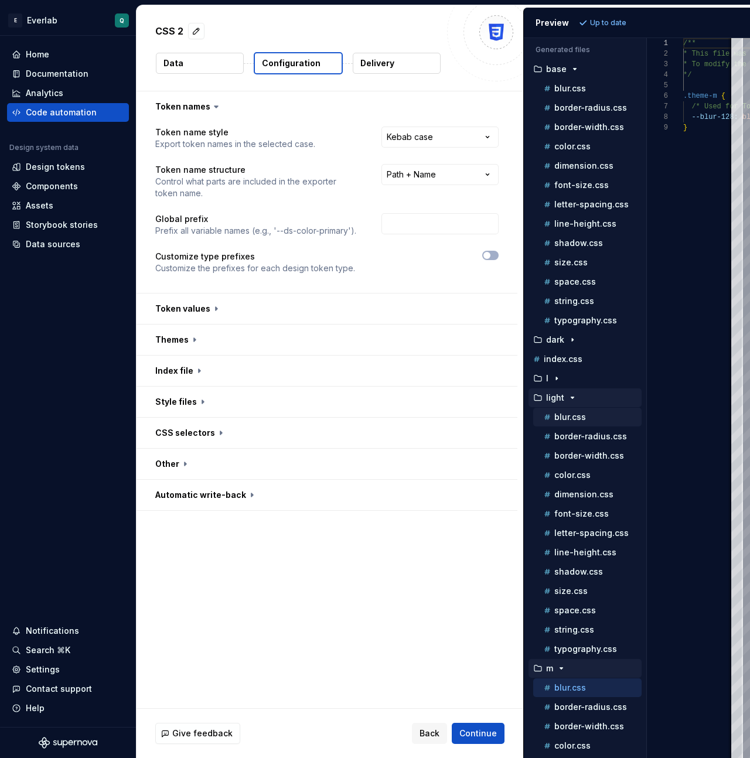
click at [566, 418] on p "blur.css" at bounding box center [570, 416] width 32 height 9
click at [242, 433] on button "button" at bounding box center [326, 433] width 381 height 30
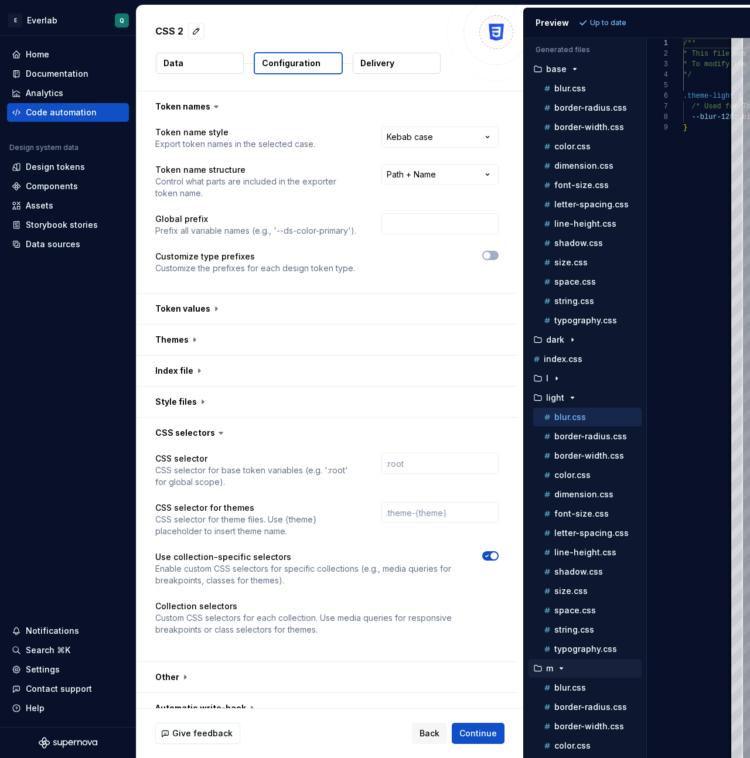
click at [216, 466] on p "Use collection-specific selectors" at bounding box center [308, 557] width 306 height 12
copy p "Use collection-specific selectors"
click at [491, 466] on icon "button" at bounding box center [486, 555] width 9 height 7
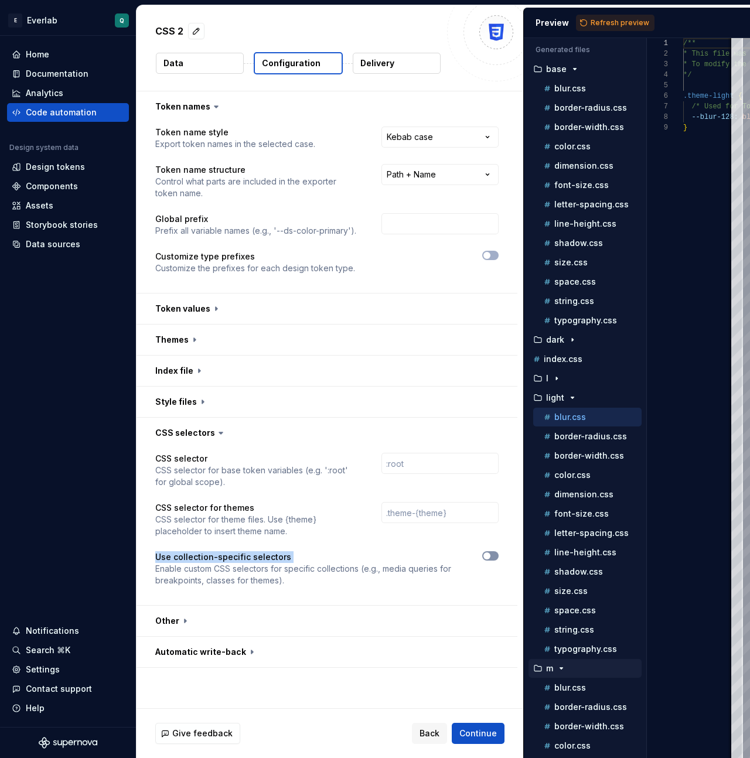
click at [498, 466] on button "button" at bounding box center [490, 555] width 16 height 9
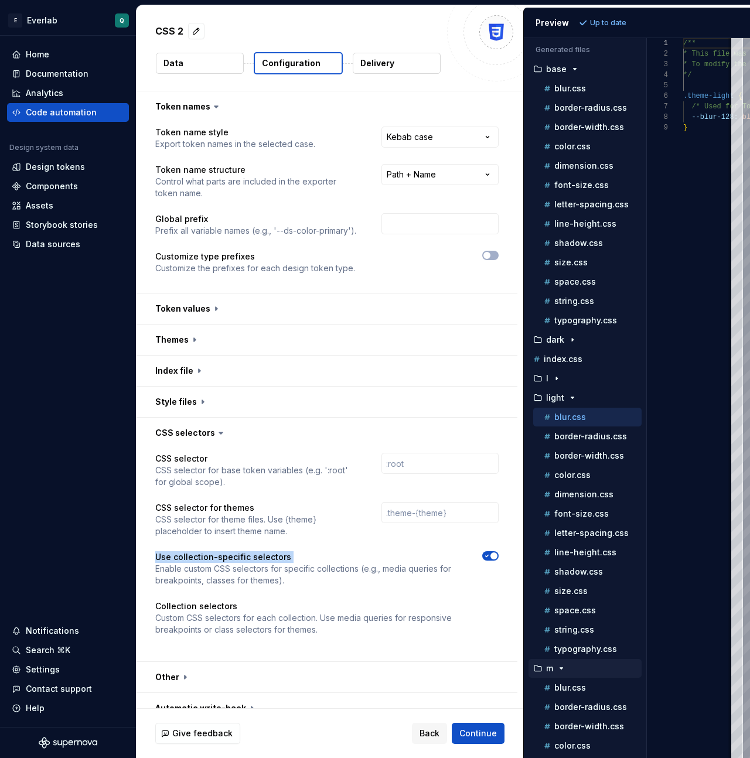
click at [399, 466] on p "Use collection-specific selectors" at bounding box center [308, 557] width 306 height 12
click at [493, 466] on div "CSS selector CSS selector for base token variables (e.g. ':root' for global sco…" at bounding box center [326, 555] width 343 height 204
click at [491, 466] on icon "button" at bounding box center [486, 555] width 9 height 7
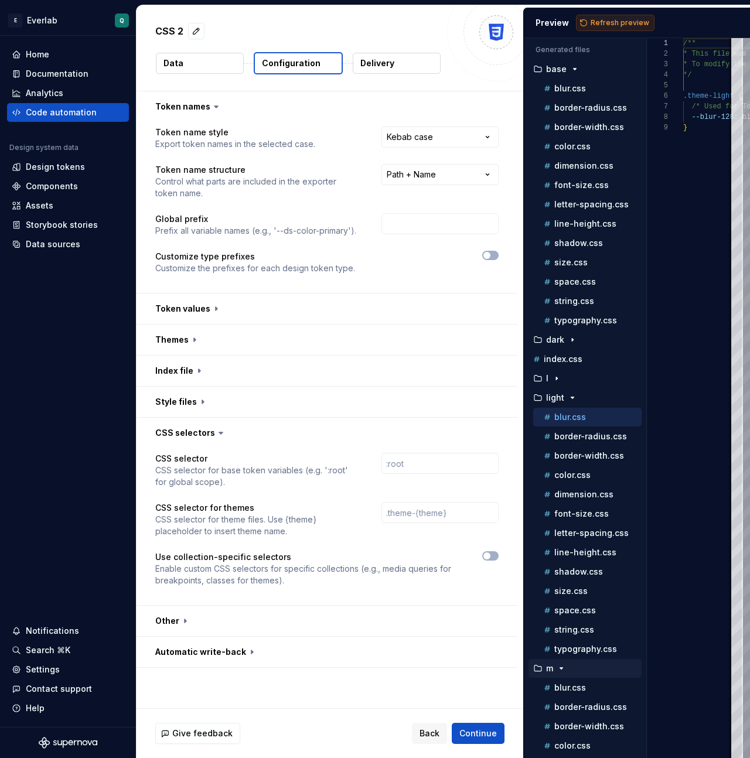
click at [615, 21] on span "Refresh preview" at bounding box center [619, 22] width 59 height 9
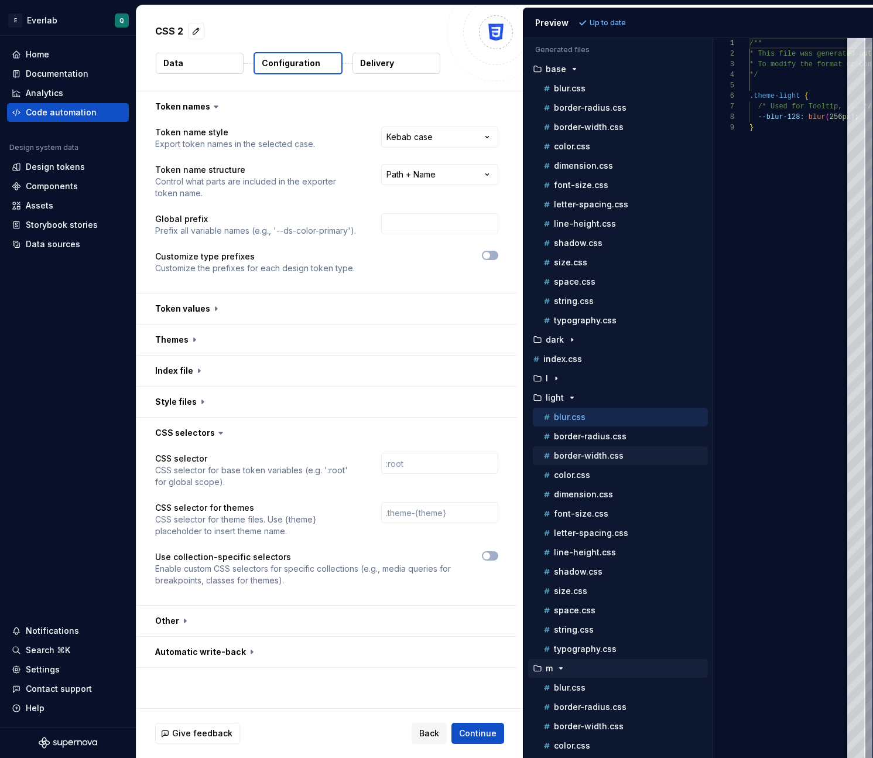
click at [598, 457] on p "border-width.css" at bounding box center [589, 455] width 70 height 9
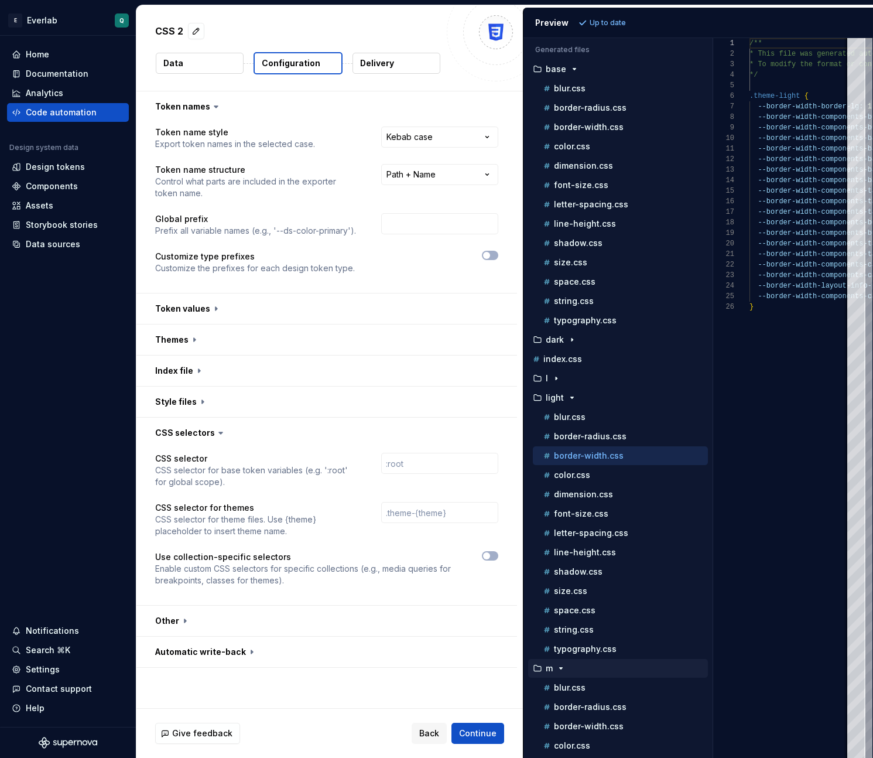
scroll to position [105, 0]
click at [580, 375] on div "l" at bounding box center [619, 378] width 177 height 9
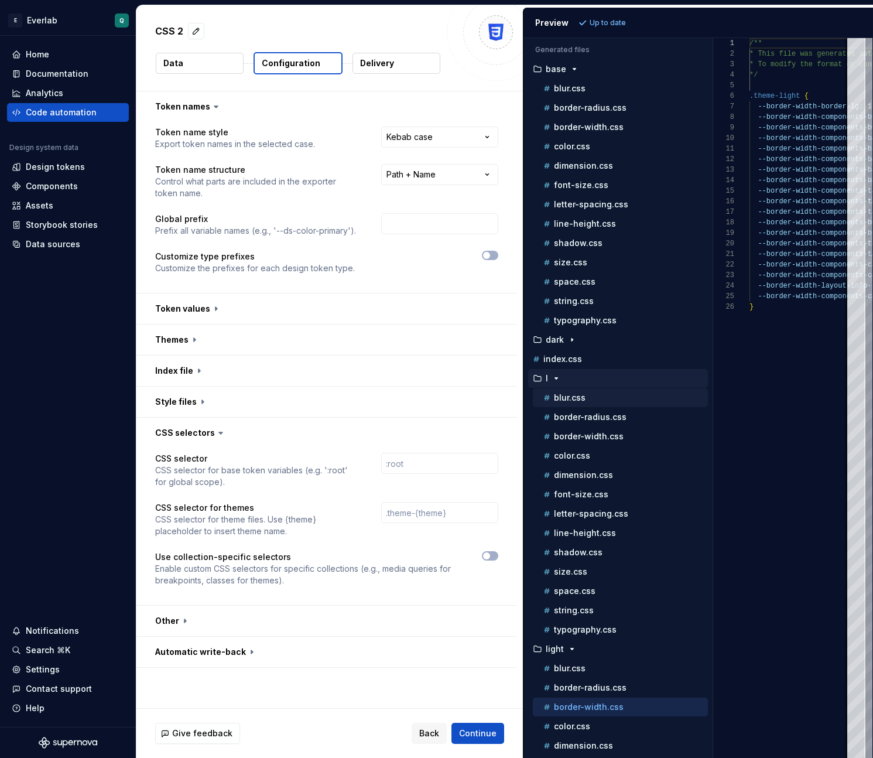
click at [595, 406] on div "blur.css" at bounding box center [620, 397] width 175 height 19
click at [587, 435] on p "border-width.css" at bounding box center [589, 436] width 70 height 9
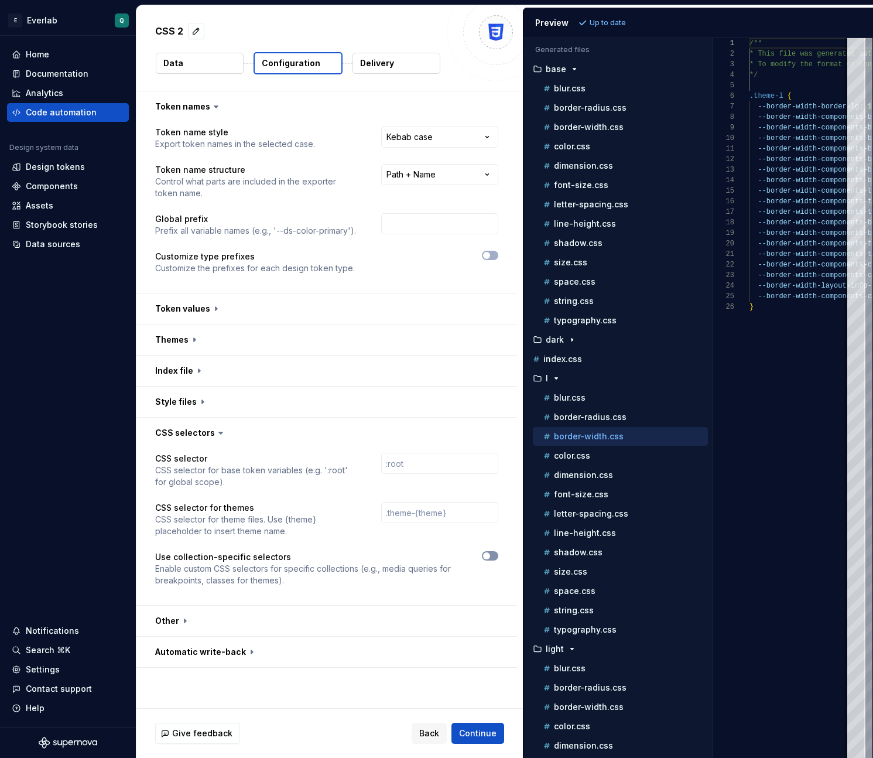
click at [496, 466] on button "button" at bounding box center [490, 555] width 16 height 9
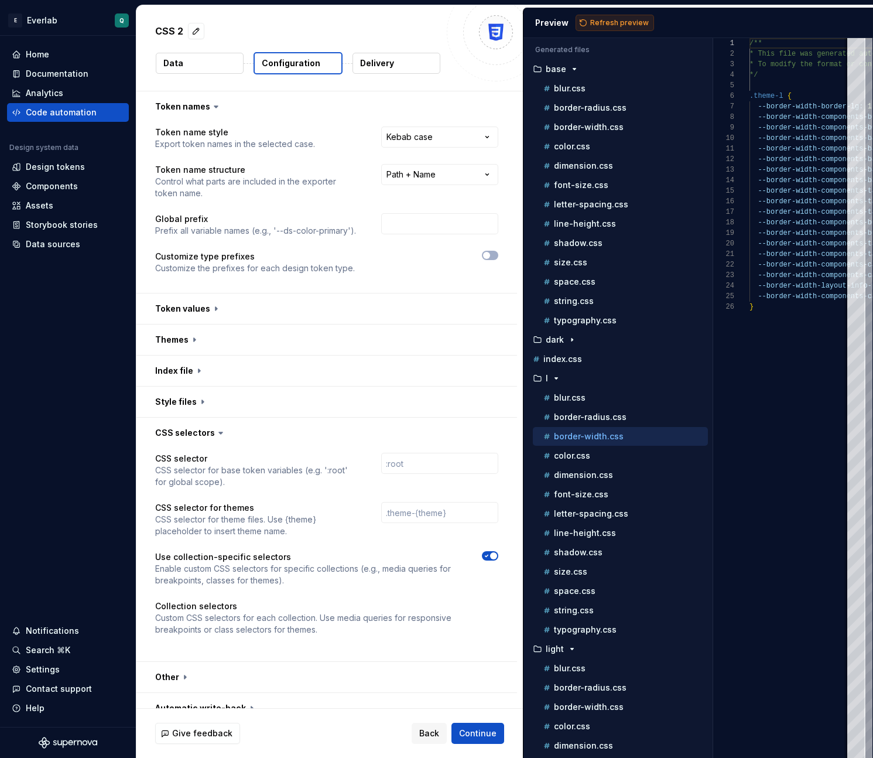
click at [616, 26] on span "Refresh preview" at bounding box center [619, 22] width 59 height 9
click at [595, 418] on p "border-radius.css" at bounding box center [590, 416] width 73 height 9
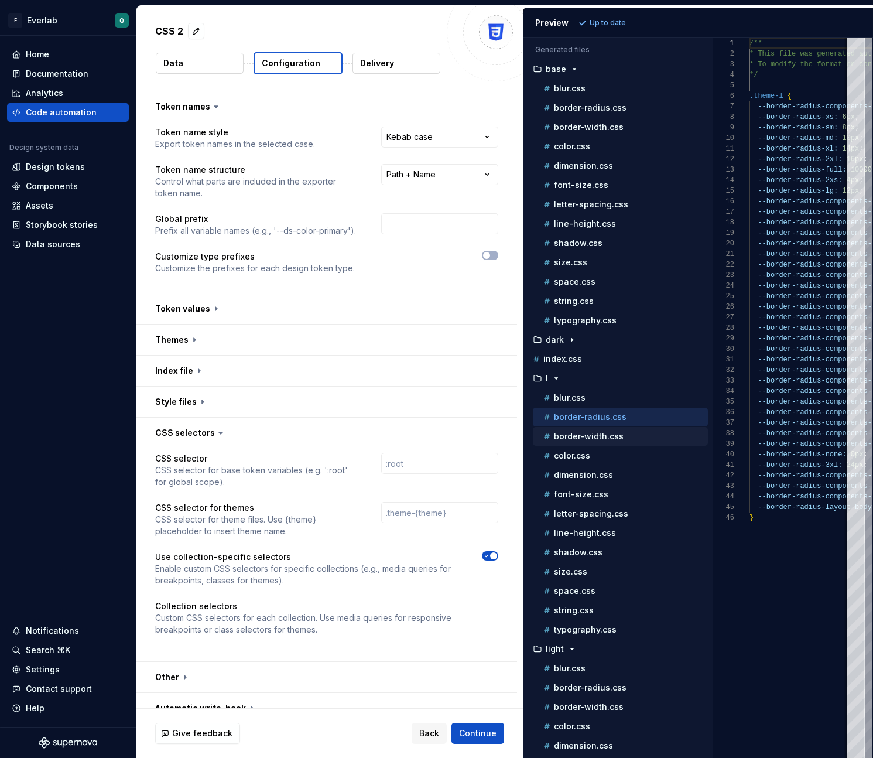
click at [592, 438] on p "border-width.css" at bounding box center [589, 436] width 70 height 9
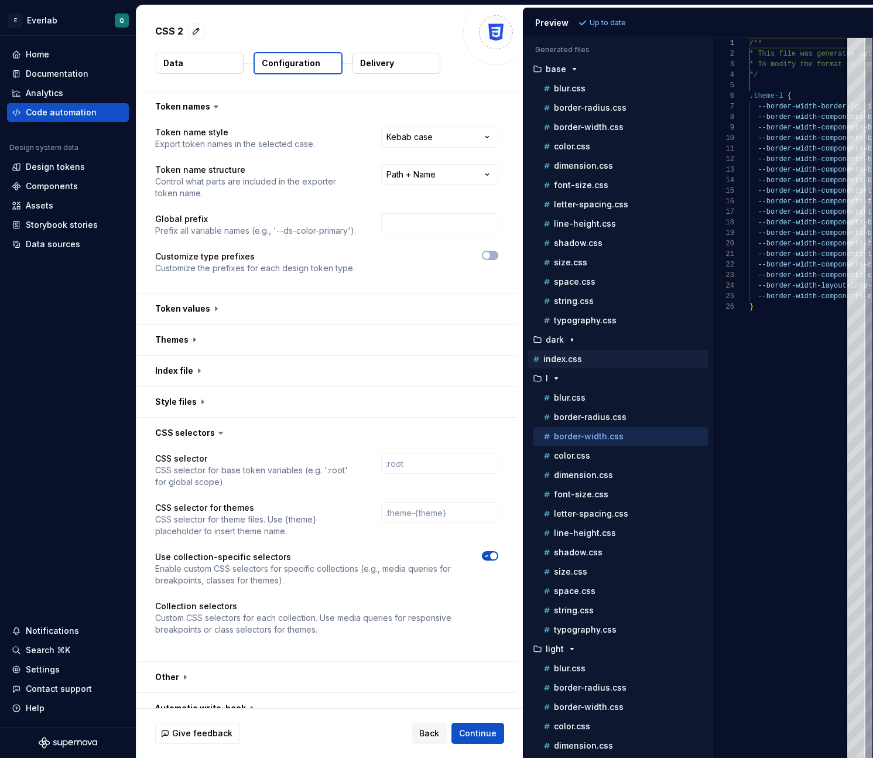
click at [583, 357] on div "index.css" at bounding box center [619, 359] width 177 height 12
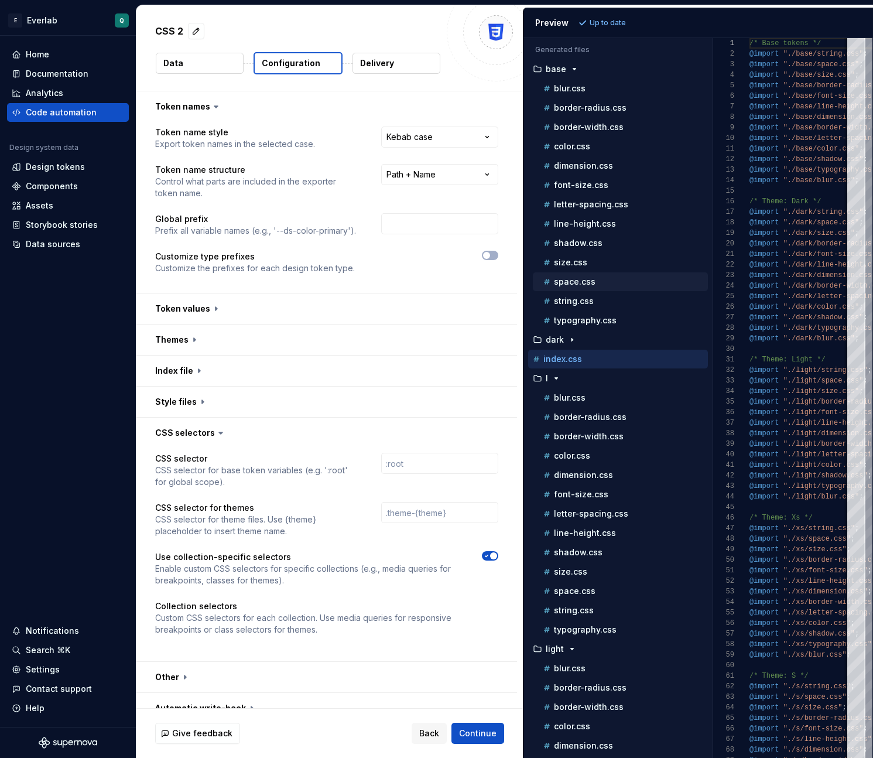
click at [595, 279] on div "space.css" at bounding box center [624, 282] width 167 height 12
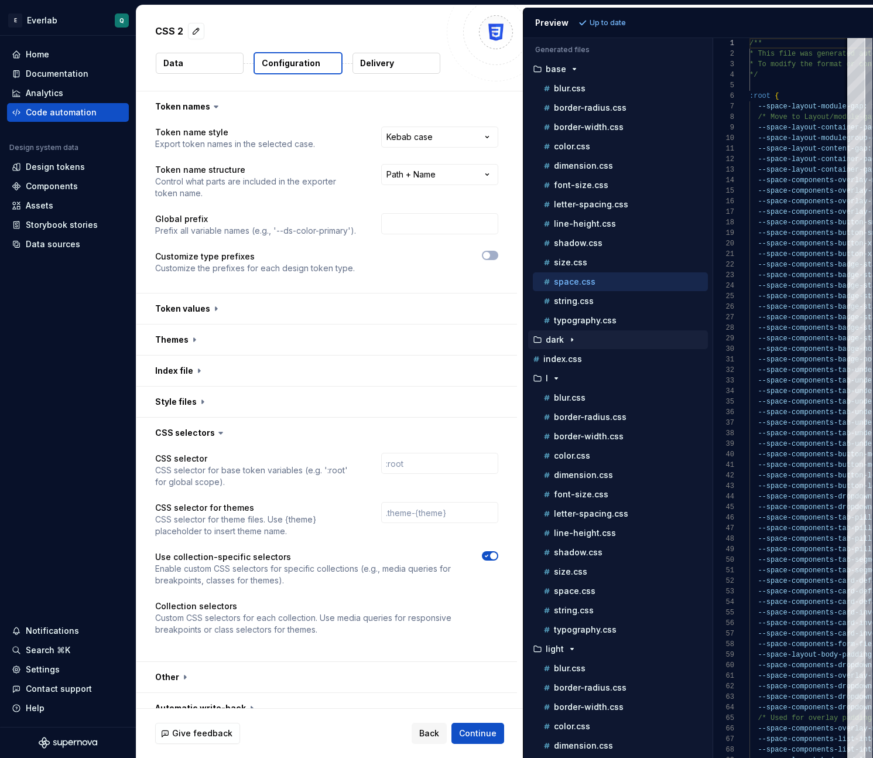
click at [577, 339] on div "button" at bounding box center [572, 339] width 14 height 9
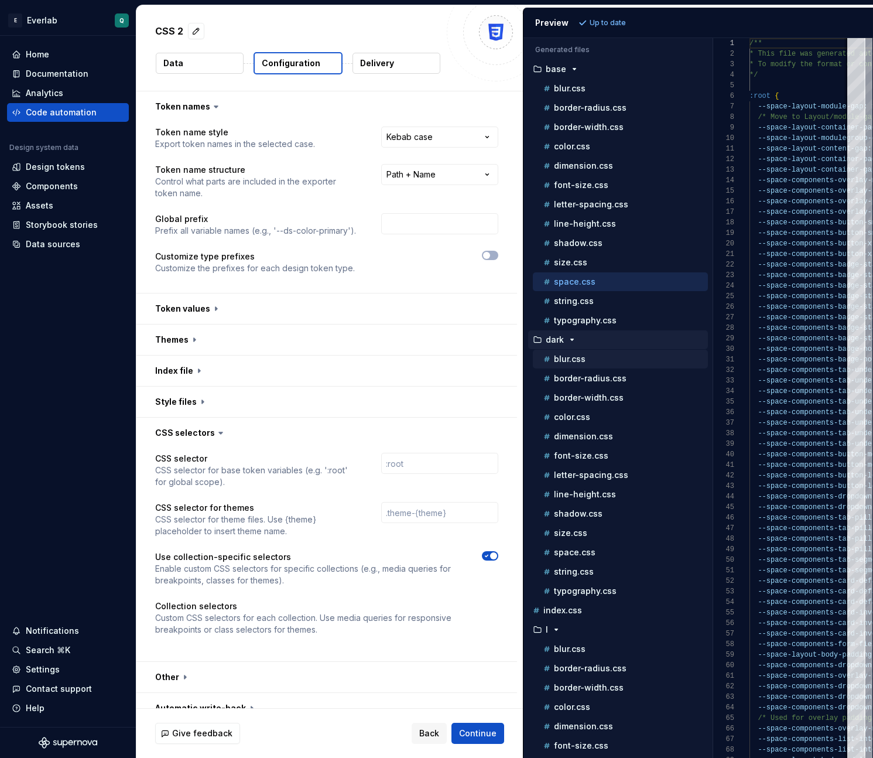
click at [578, 362] on p "blur.css" at bounding box center [570, 358] width 32 height 9
type textarea "**********"
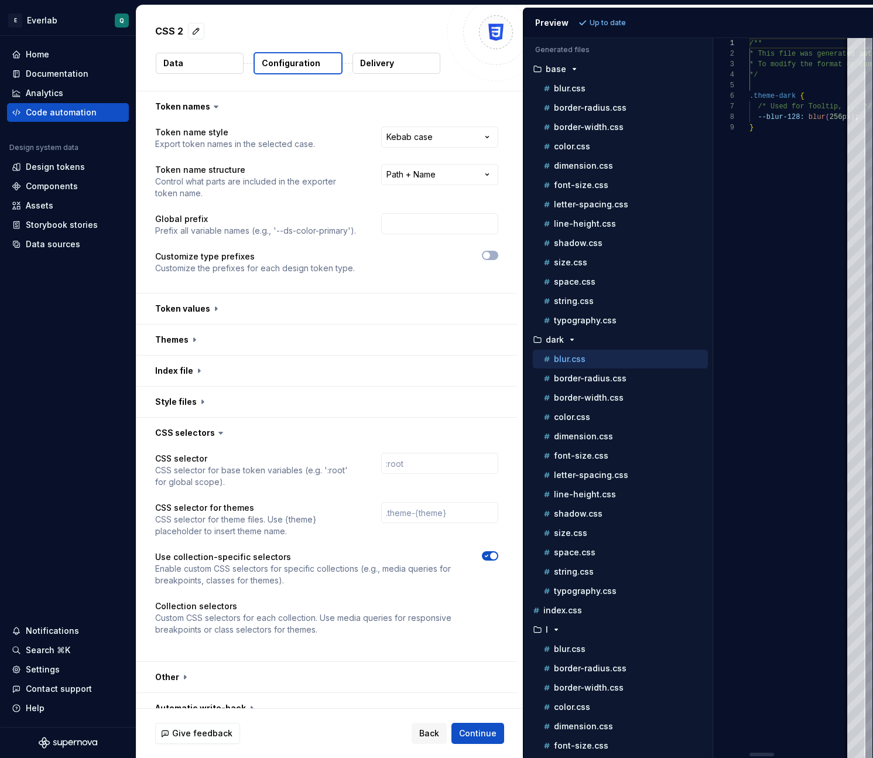
scroll to position [84, 0]
click at [179, 60] on p "Data" at bounding box center [173, 63] width 20 height 12
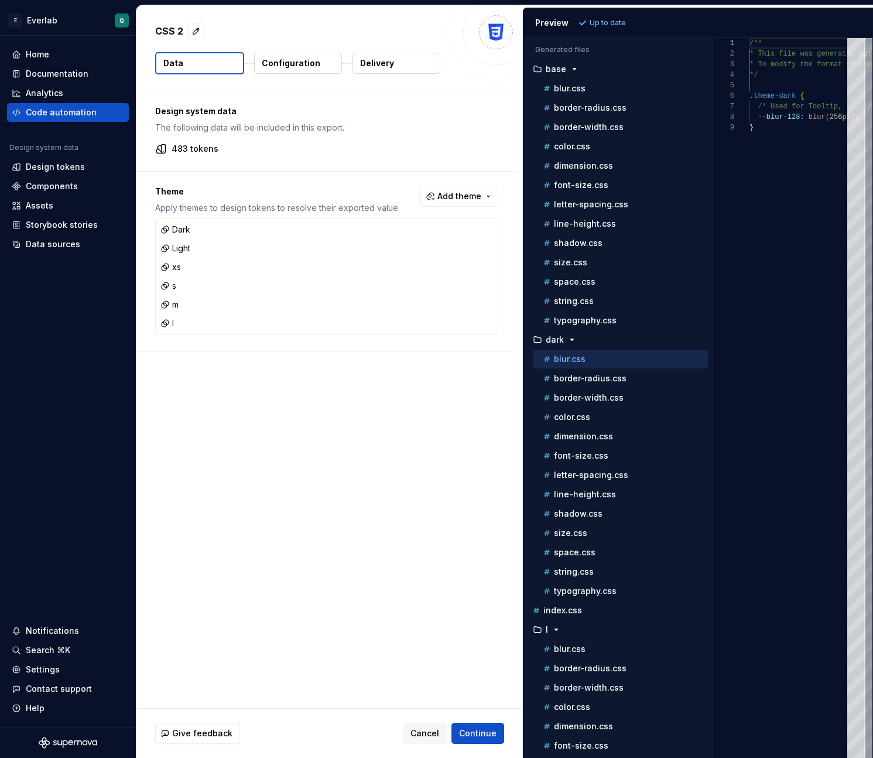
click at [321, 403] on div "Design system data The following data will be included in this export. 483 toke…" at bounding box center [329, 399] width 387 height 617
click at [63, 112] on div "Code automation" at bounding box center [61, 113] width 71 height 12
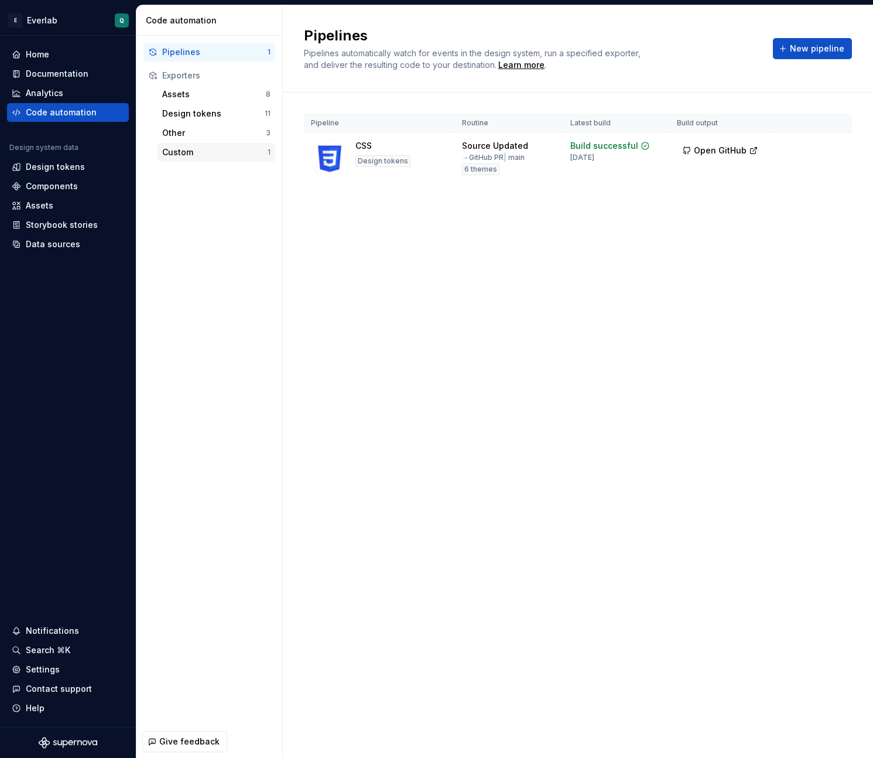
click at [164, 153] on div "Custom" at bounding box center [214, 152] width 105 height 12
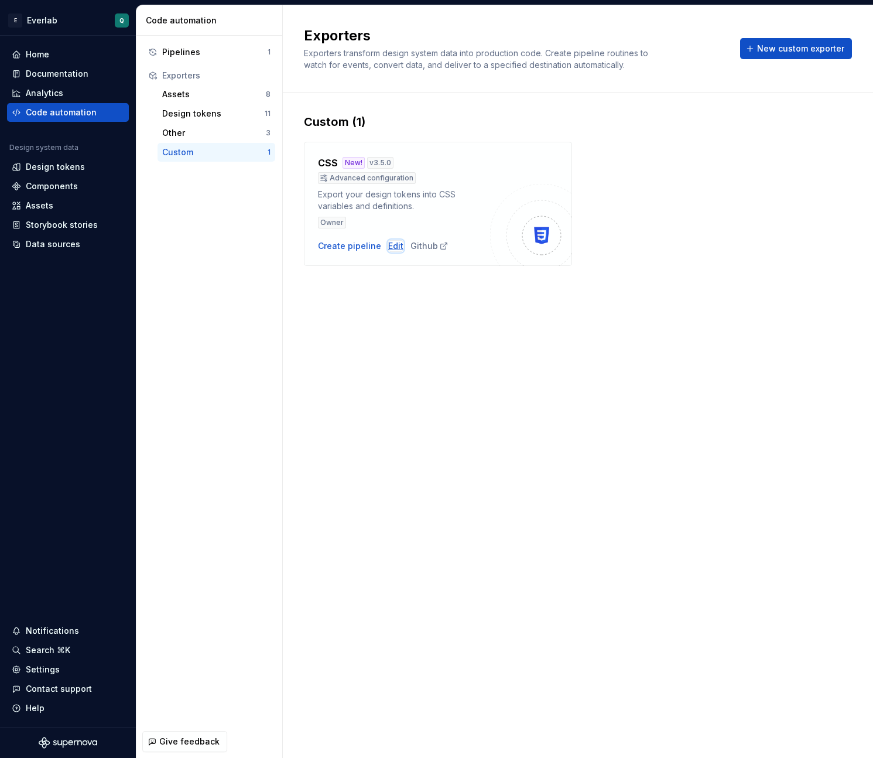
click at [392, 245] on div "Edit" at bounding box center [395, 246] width 15 height 12
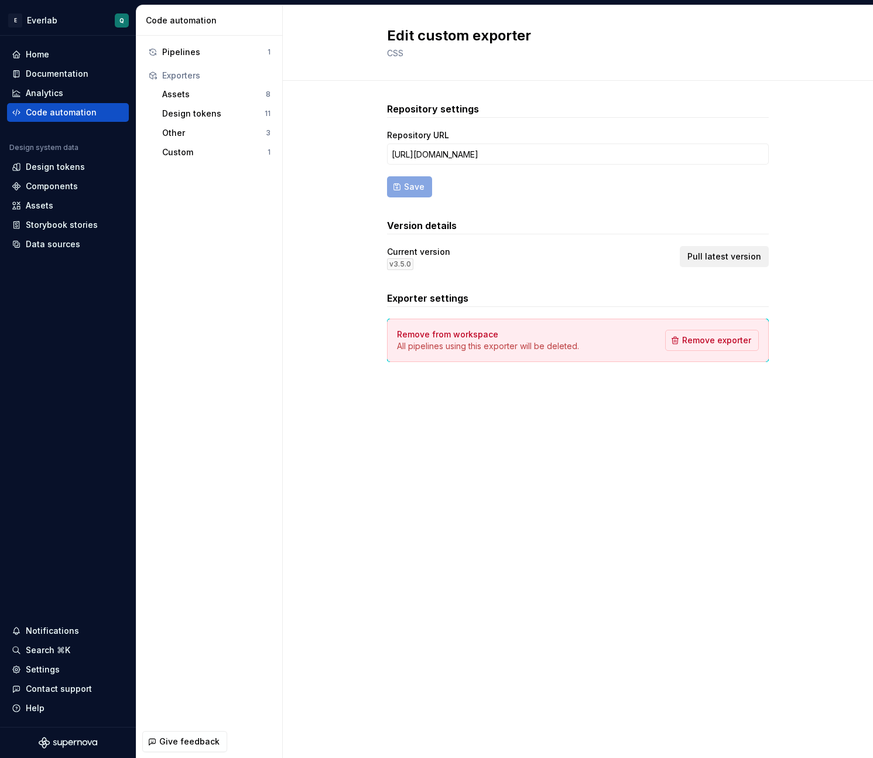
click at [717, 257] on span "Pull latest version" at bounding box center [725, 257] width 74 height 12
click at [718, 337] on span "Remove exporter" at bounding box center [716, 340] width 69 height 12
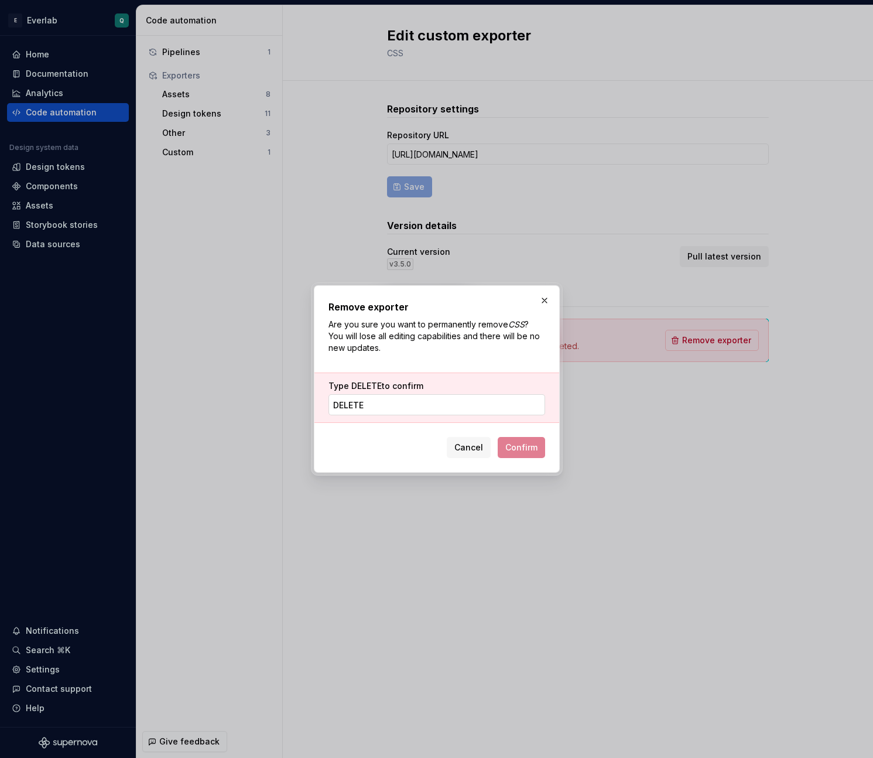
type input "DELETE"
click at [516, 445] on span "Confirm" at bounding box center [521, 448] width 32 height 12
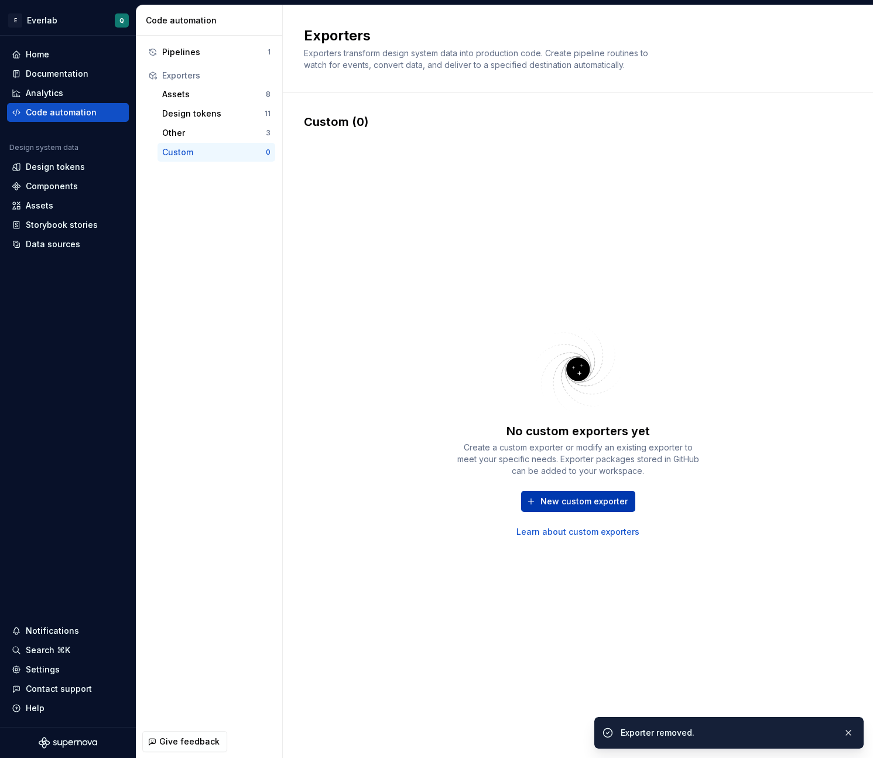
click at [576, 466] on span "New custom exporter" at bounding box center [584, 502] width 87 height 12
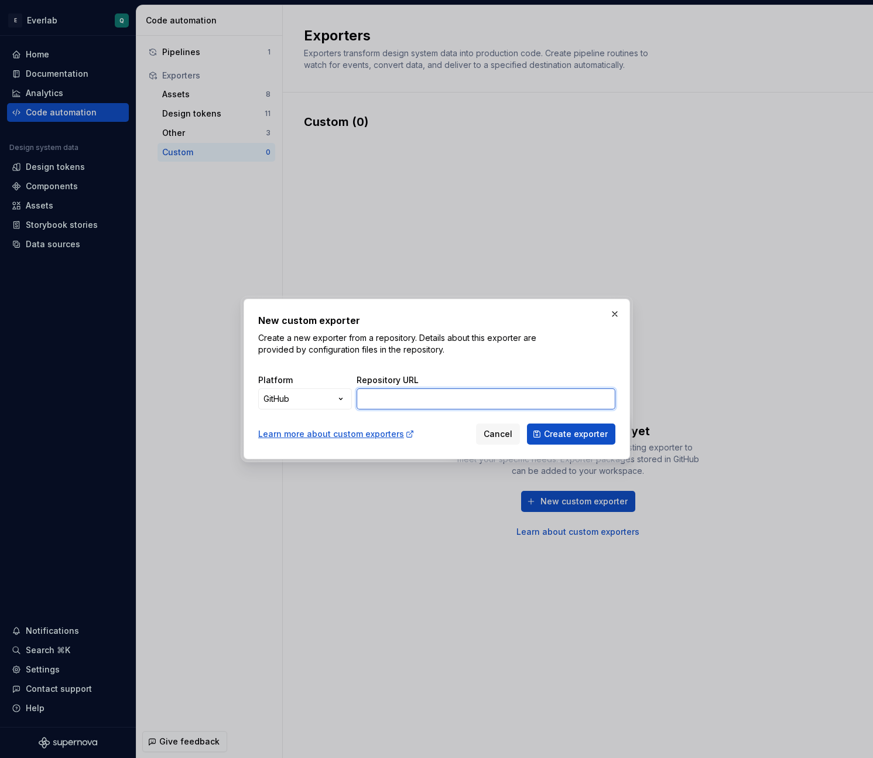
click at [414, 400] on input "Repository URL" at bounding box center [486, 398] width 259 height 21
paste input "[URL][DOMAIN_NAME]"
type input "[URL][DOMAIN_NAME]"
click at [587, 430] on span "Create exporter" at bounding box center [576, 434] width 64 height 12
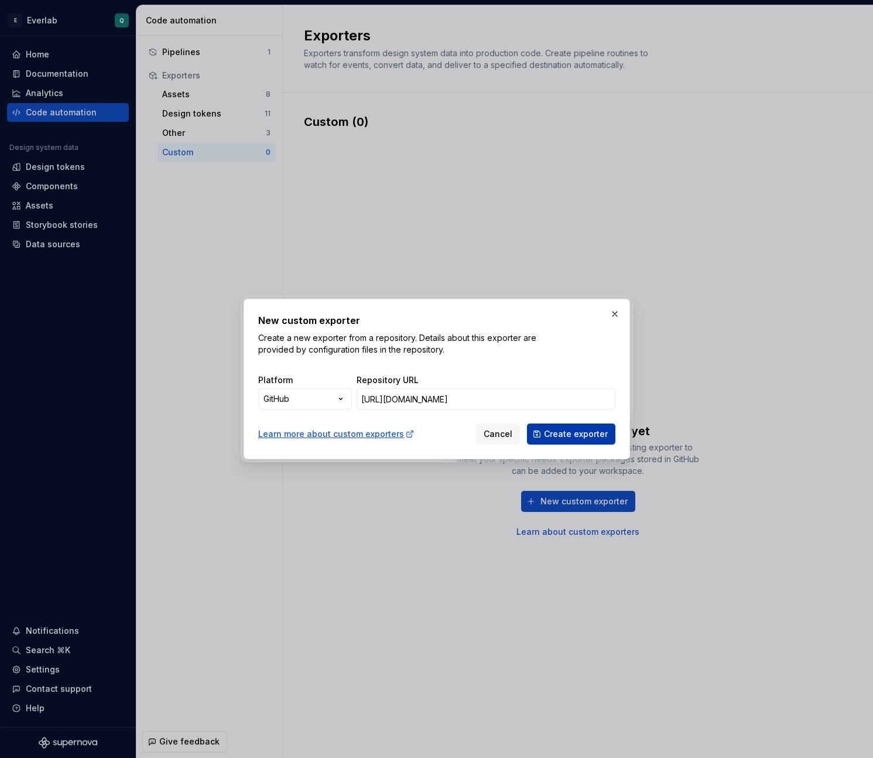
scroll to position [0, 0]
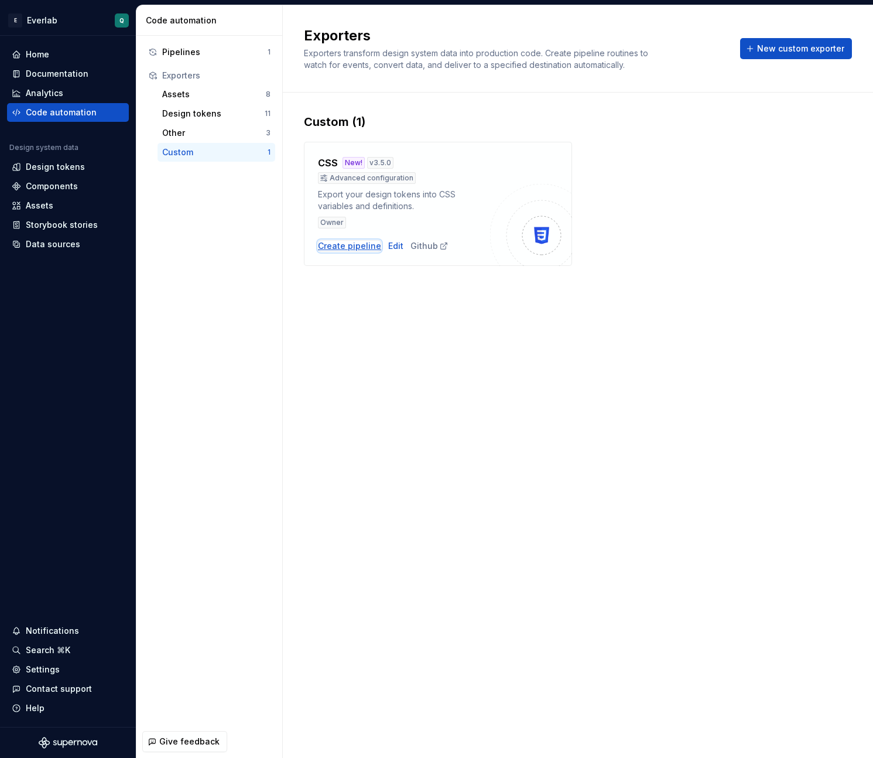
click at [344, 250] on div "Create pipeline" at bounding box center [349, 246] width 63 height 12
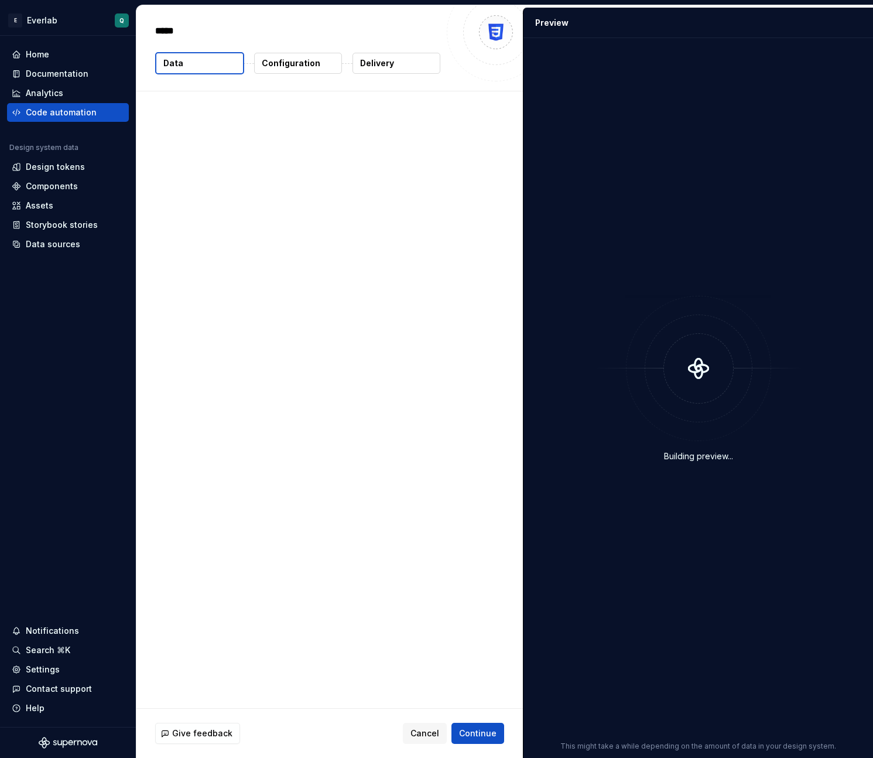
type textarea "*"
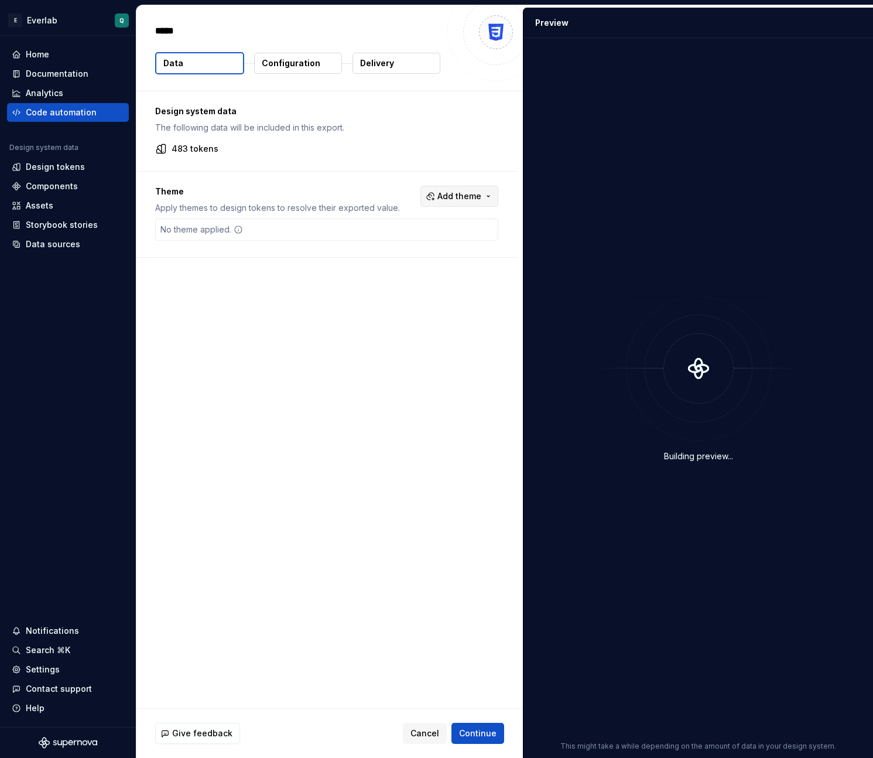
click at [463, 192] on span "Add theme" at bounding box center [460, 196] width 44 height 12
click at [374, 244] on div "Suggestions" at bounding box center [375, 242] width 9 height 9
click at [374, 264] on div "Suggestions" at bounding box center [375, 261] width 9 height 9
click at [375, 280] on div "Suggestions" at bounding box center [375, 280] width 9 height 9
click at [376, 304] on span "s" at bounding box center [434, 299] width 135 height 19
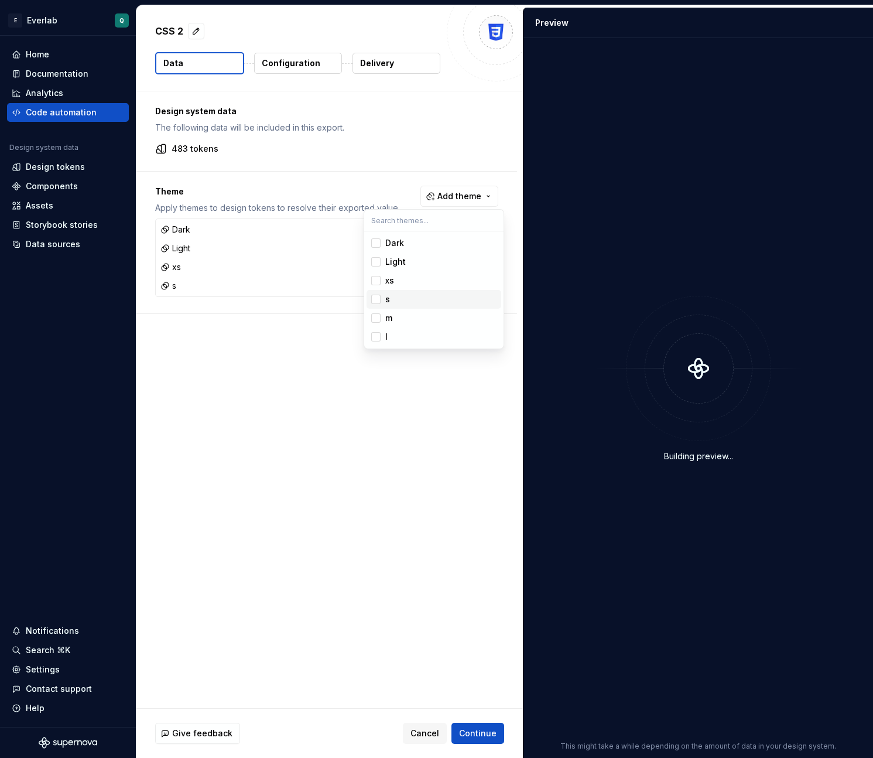
click at [376, 317] on div "Suggestions" at bounding box center [375, 317] width 9 height 9
click at [376, 336] on div "Suggestions" at bounding box center [375, 336] width 9 height 9
click at [470, 466] on html "E Everlab Q Home Documentation Analytics Code automation Design system data Des…" at bounding box center [436, 379] width 873 height 758
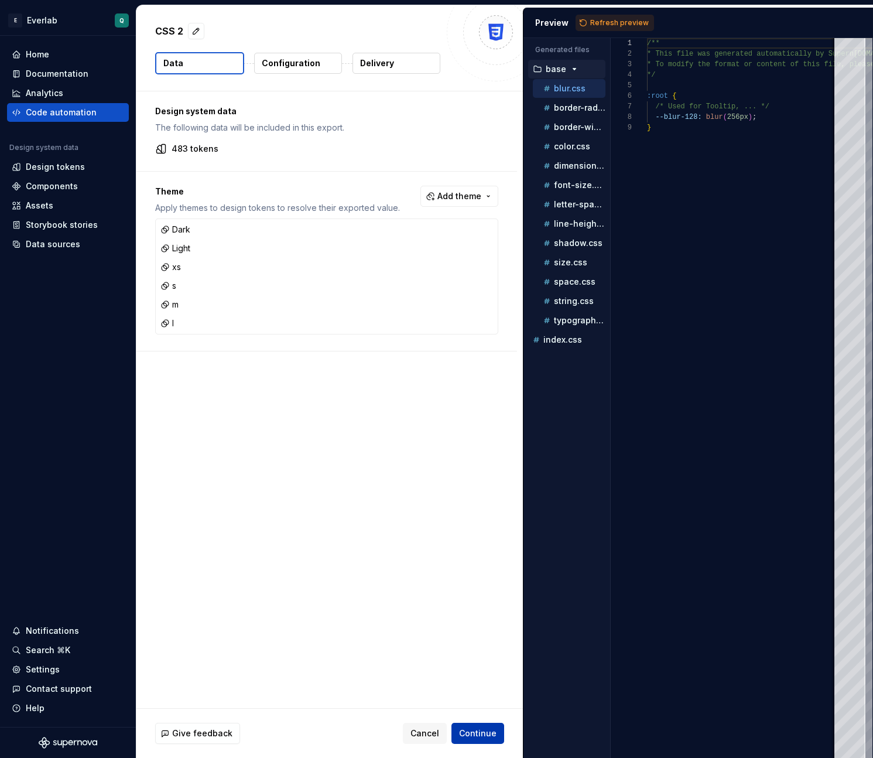
click at [476, 466] on span "Continue" at bounding box center [477, 733] width 37 height 12
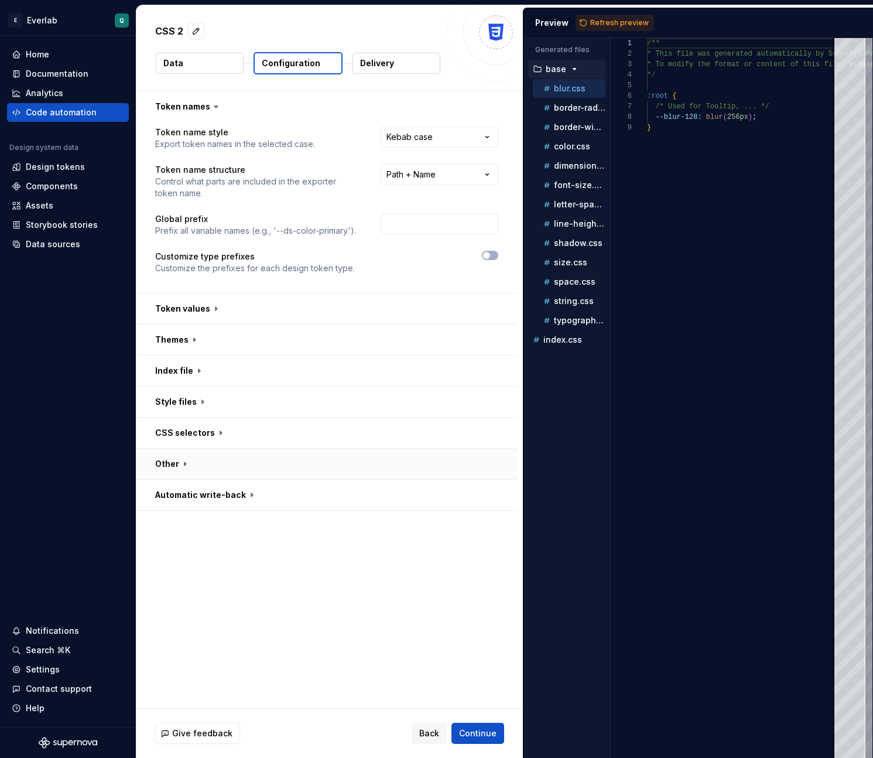
click at [209, 459] on button "button" at bounding box center [326, 464] width 381 height 30
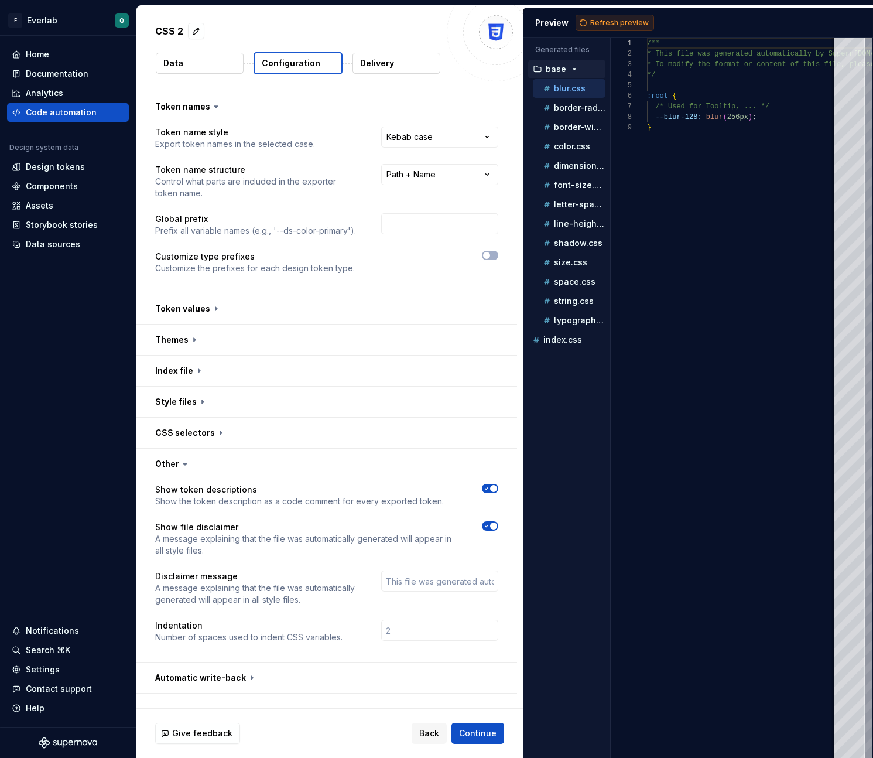
click at [595, 26] on span "Refresh preview" at bounding box center [619, 22] width 59 height 9
click at [283, 434] on button "button" at bounding box center [326, 433] width 381 height 30
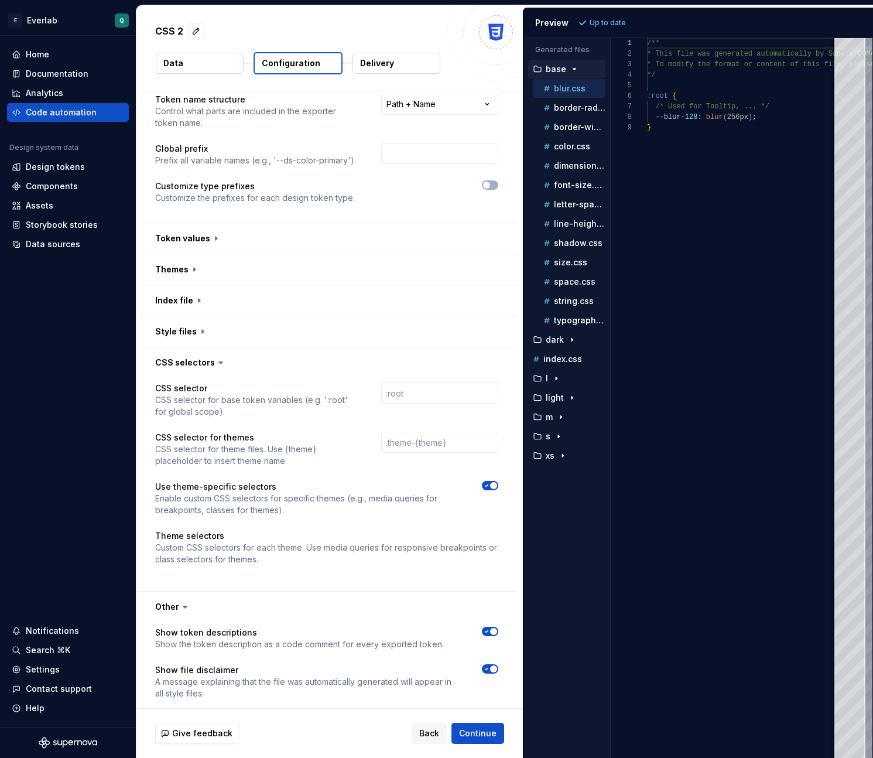
scroll to position [80, 0]
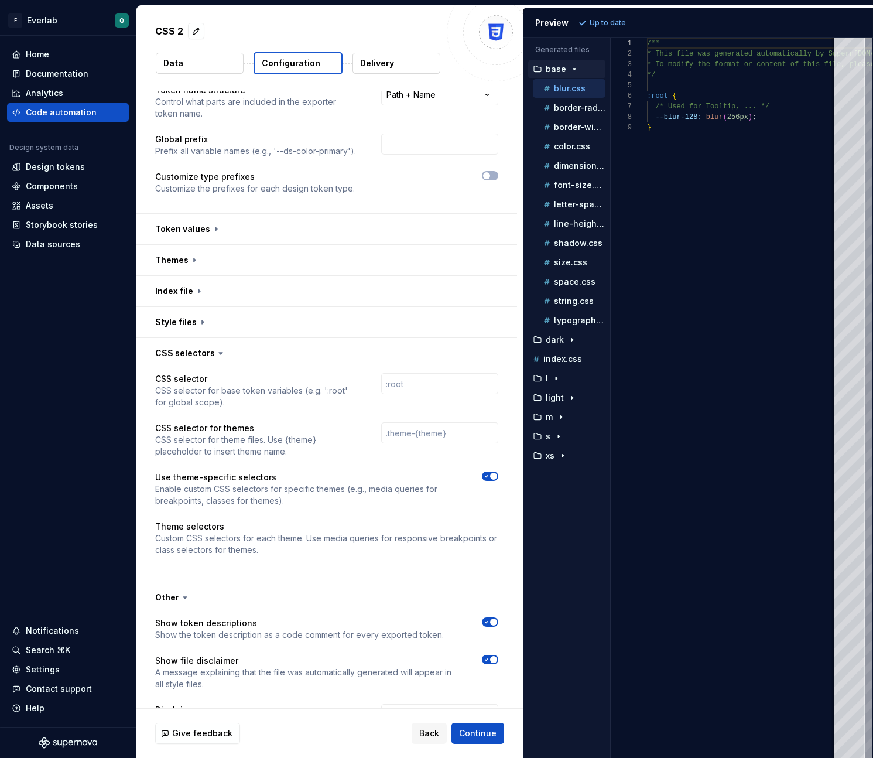
click at [252, 466] on div "Theme selectors Custom CSS selectors for each theme. Use media queries for resp…" at bounding box center [326, 542] width 343 height 42
click at [255, 466] on p "Custom CSS selectors for each theme. Use media queries for responsive breakpoin…" at bounding box center [326, 543] width 343 height 23
click at [286, 466] on div "Theme selectors Custom CSS selectors for each theme. Use media queries for resp…" at bounding box center [326, 542] width 343 height 42
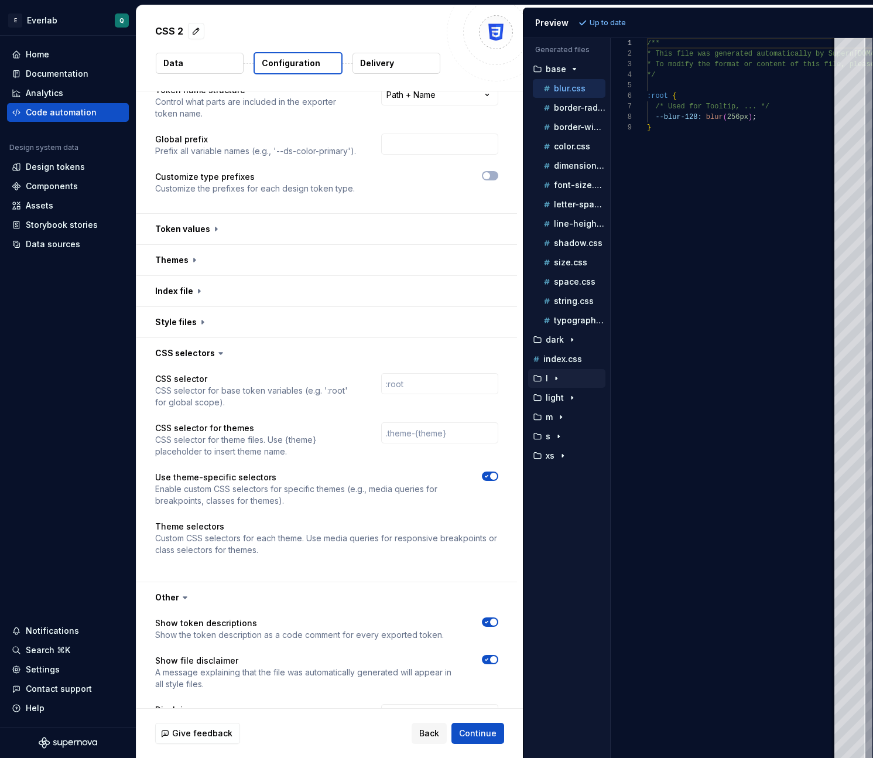
click at [555, 382] on icon "button" at bounding box center [556, 378] width 9 height 9
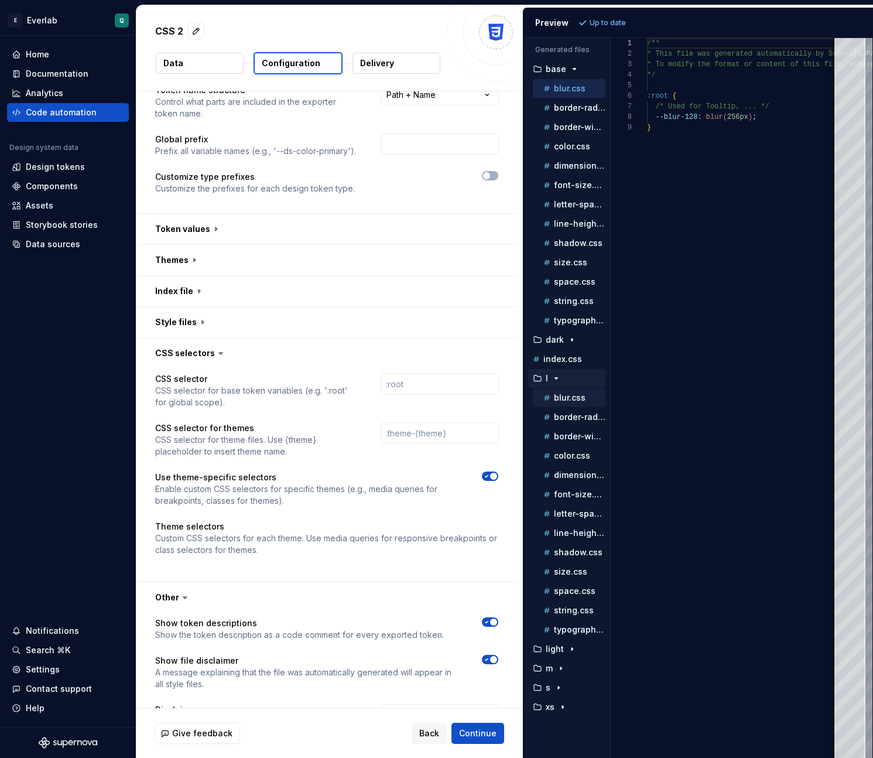
click at [562, 402] on div "blur.css" at bounding box center [573, 398] width 64 height 12
click at [566, 438] on p "border-width.css" at bounding box center [580, 436] width 52 height 9
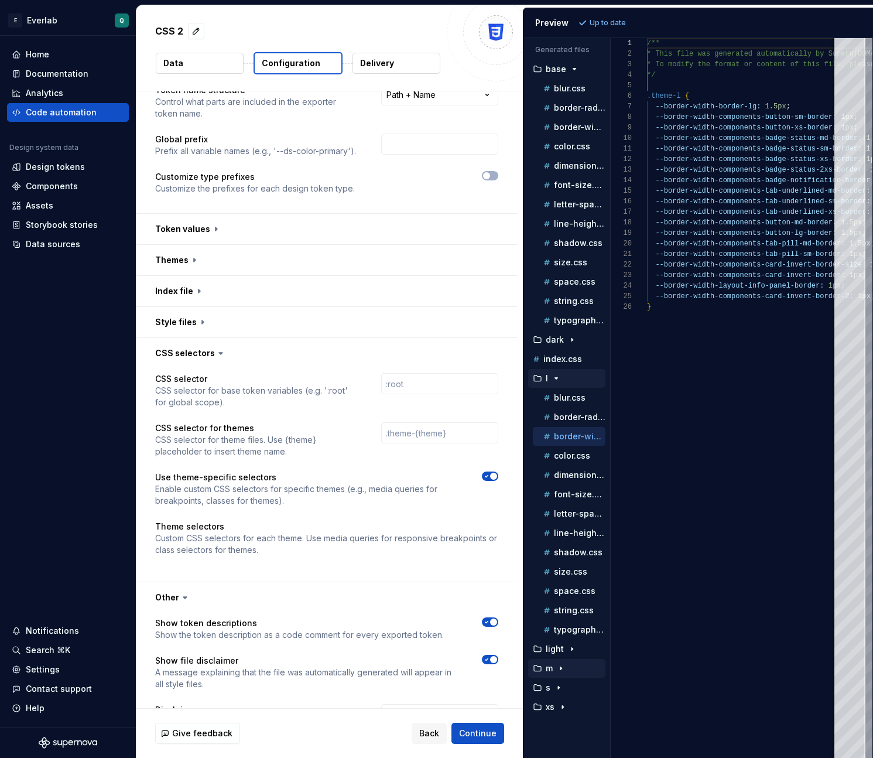
click at [562, 466] on div "m" at bounding box center [566, 668] width 77 height 19
click at [563, 466] on div "light" at bounding box center [568, 648] width 75 height 9
click at [566, 466] on button "blur.css" at bounding box center [569, 668] width 73 height 13
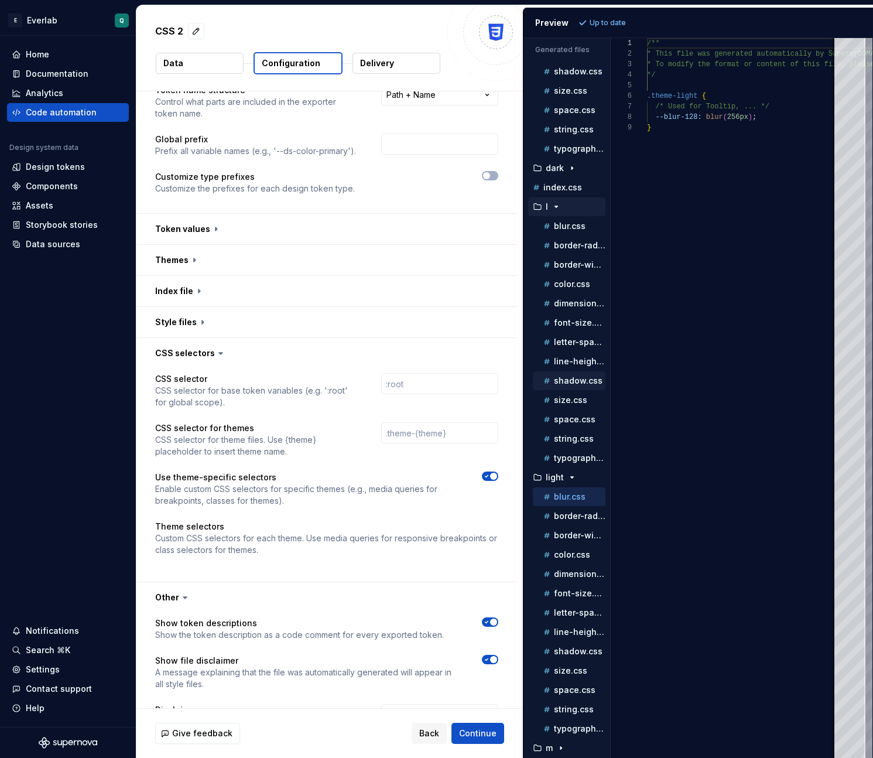
scroll to position [212, 0]
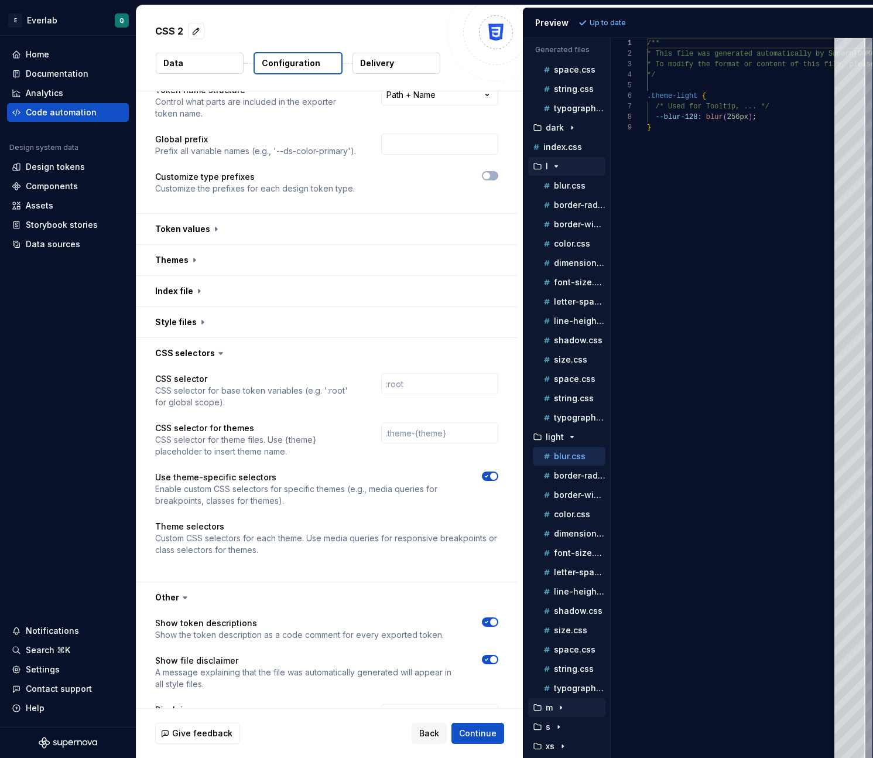
click at [570, 466] on div "m" at bounding box center [568, 707] width 75 height 9
click at [571, 466] on div "blur.css" at bounding box center [573, 727] width 64 height 12
type textarea "**********"
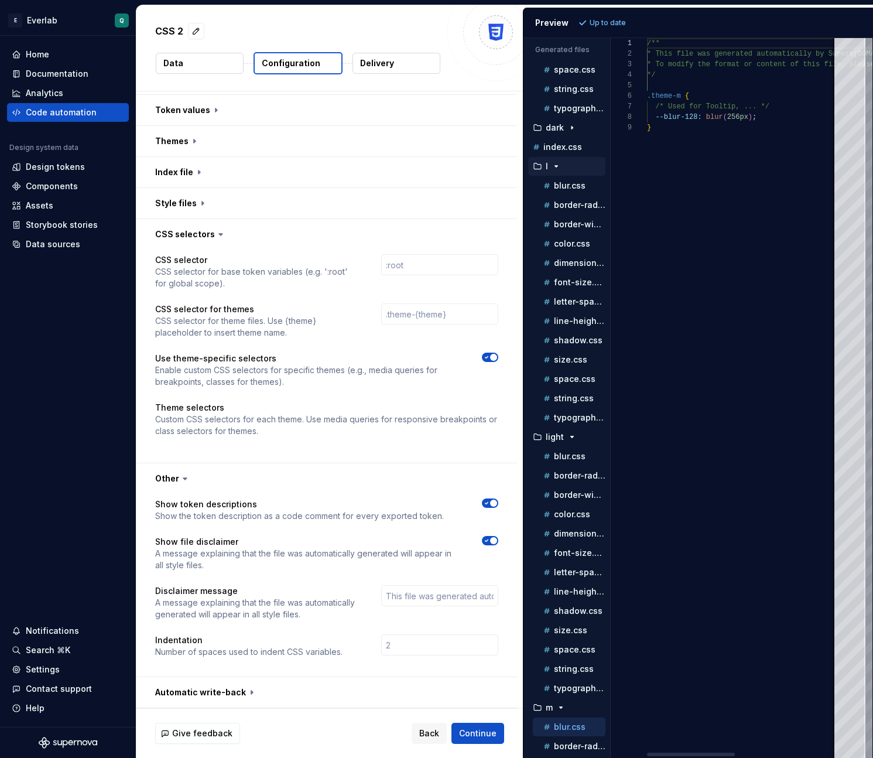
click at [746, 265] on div "/** * This file was generated automatically by Supern ova.io and should not be …" at bounding box center [853, 398] width 413 height 720
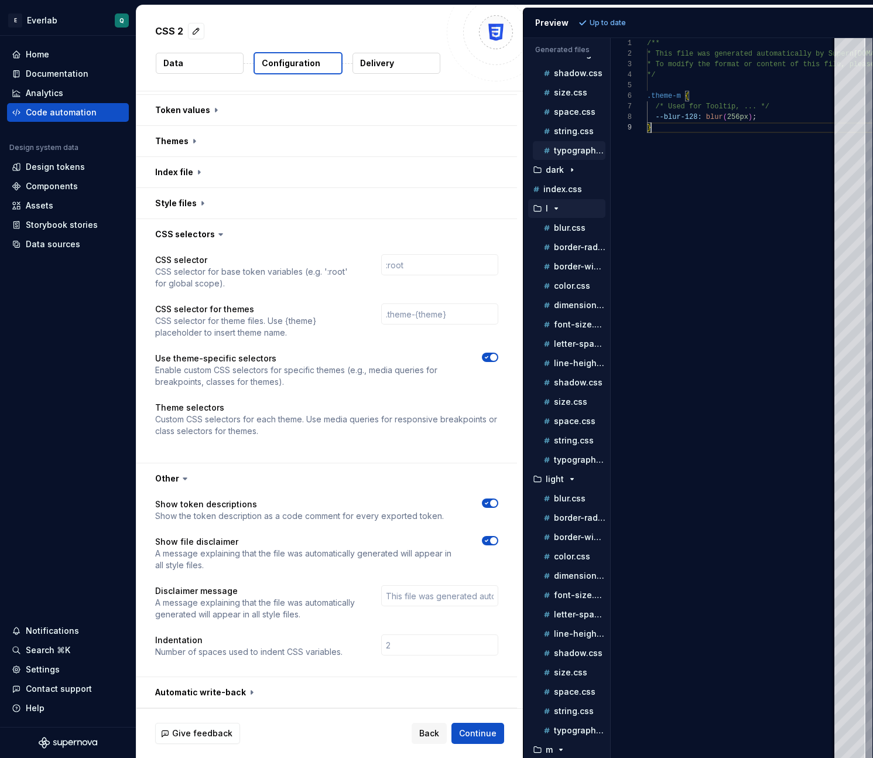
scroll to position [168, 0]
click at [569, 153] on p "typography.css" at bounding box center [580, 152] width 52 height 9
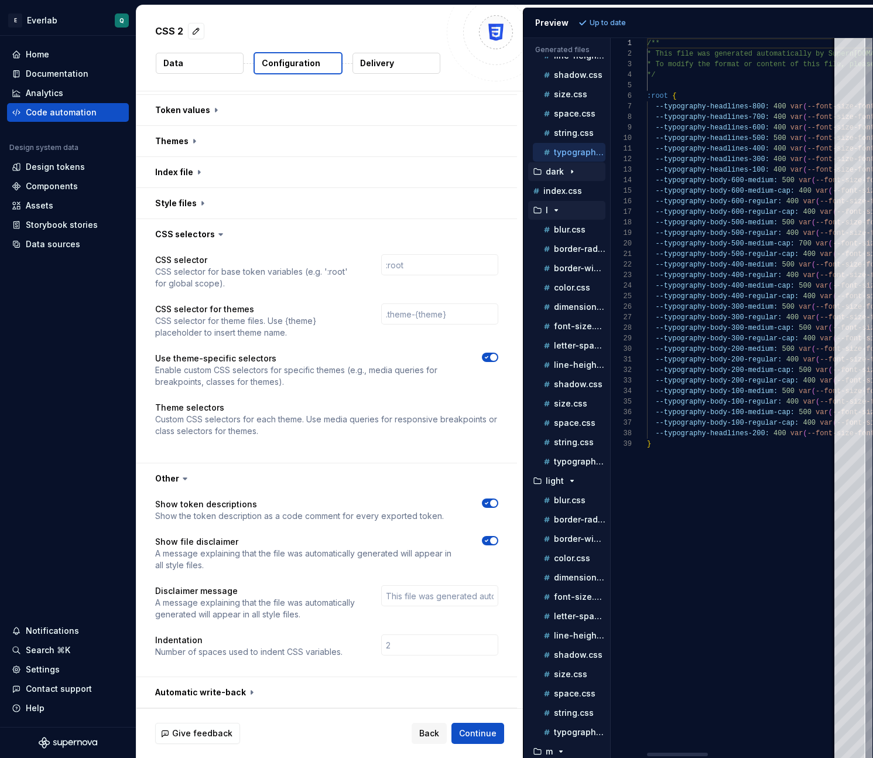
click at [570, 168] on icon "button" at bounding box center [572, 171] width 9 height 9
click at [570, 203] on div "border-radius.css" at bounding box center [569, 210] width 73 height 19
click at [583, 206] on p "border-radius.css" at bounding box center [580, 210] width 52 height 9
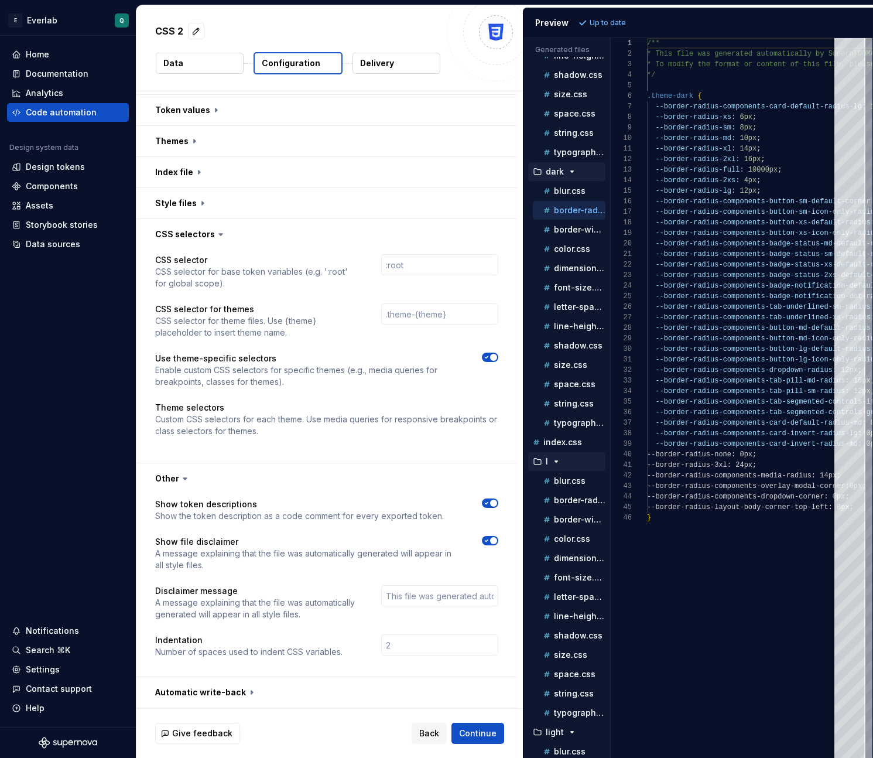
type textarea "**********"
drag, startPoint x: 693, startPoint y: 94, endPoint x: 644, endPoint y: 94, distance: 49.2
click at [647, 94] on div "/** * This file was generated automatically by Supern ova.io and should not be …" at bounding box center [853, 398] width 413 height 720
click at [208, 406] on p "Theme selectors" at bounding box center [326, 408] width 343 height 12
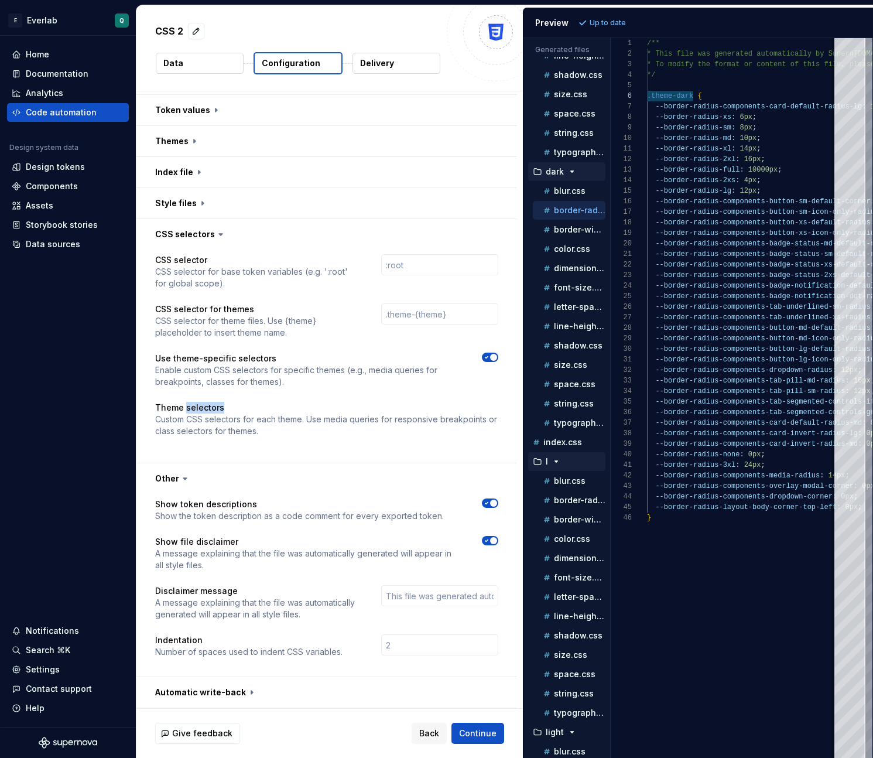
click at [208, 406] on p "Theme selectors" at bounding box center [326, 408] width 343 height 12
click at [181, 415] on p "Custom CSS selectors for each theme. Use media queries for responsive breakpoin…" at bounding box center [326, 425] width 343 height 23
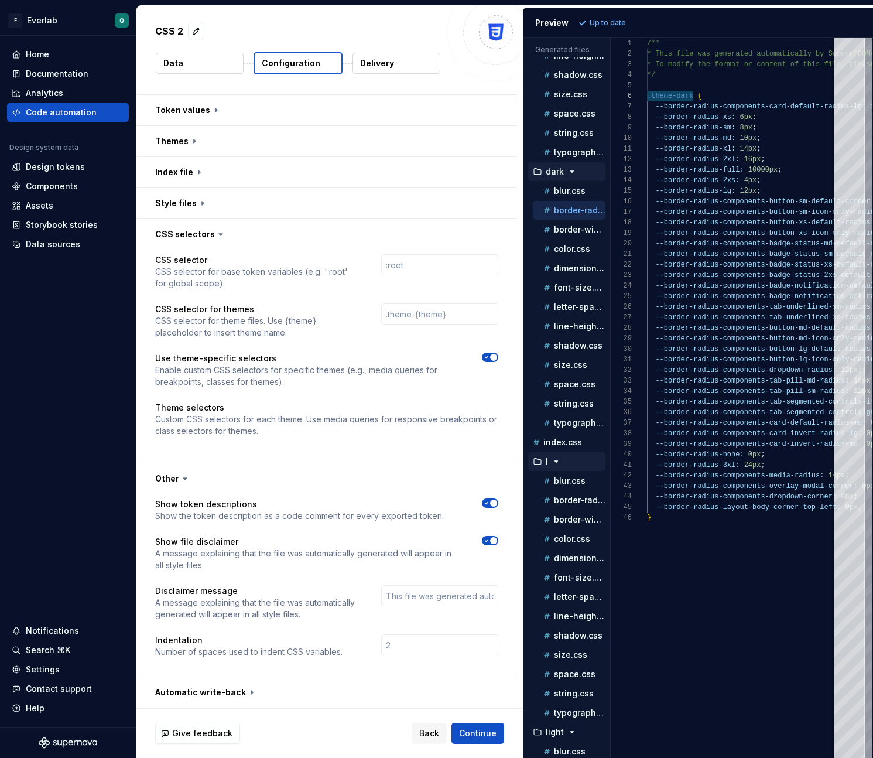
click at [227, 438] on div "Theme selectors Custom CSS selectors for each theme. Use media queries for resp…" at bounding box center [326, 423] width 343 height 42
click at [55, 111] on div "Code automation" at bounding box center [61, 113] width 71 height 12
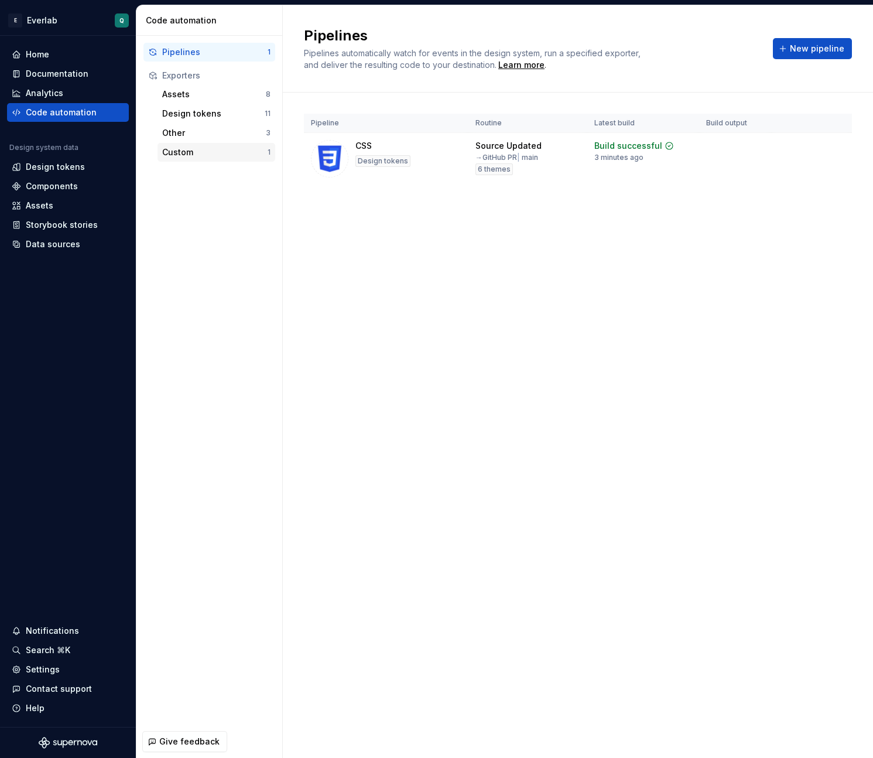
click at [187, 156] on div "Custom" at bounding box center [214, 152] width 105 height 12
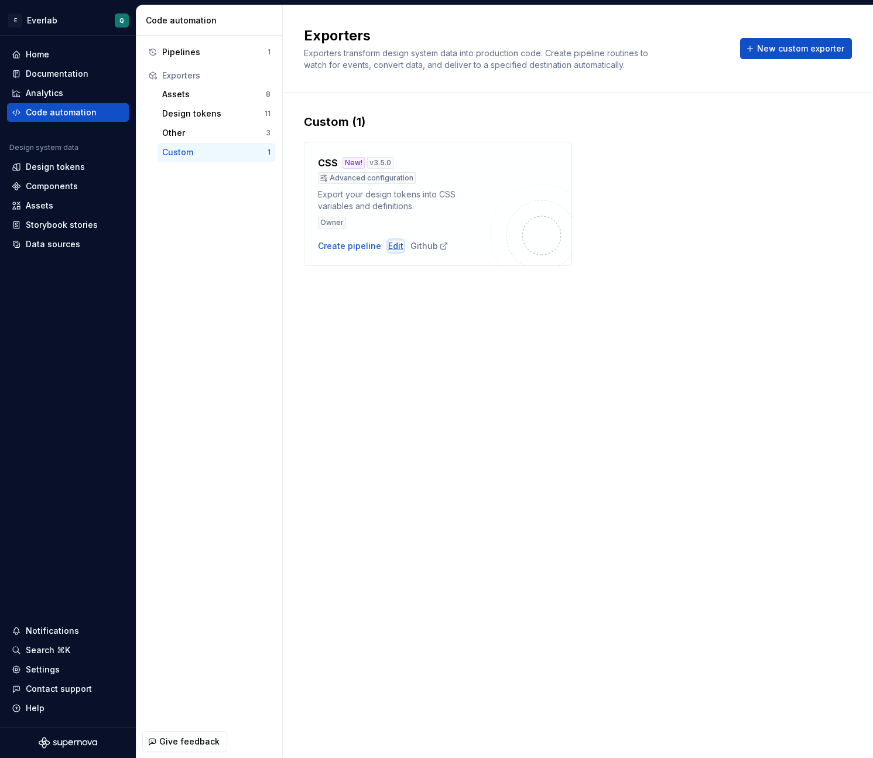
click at [391, 245] on div "Edit" at bounding box center [395, 246] width 15 height 12
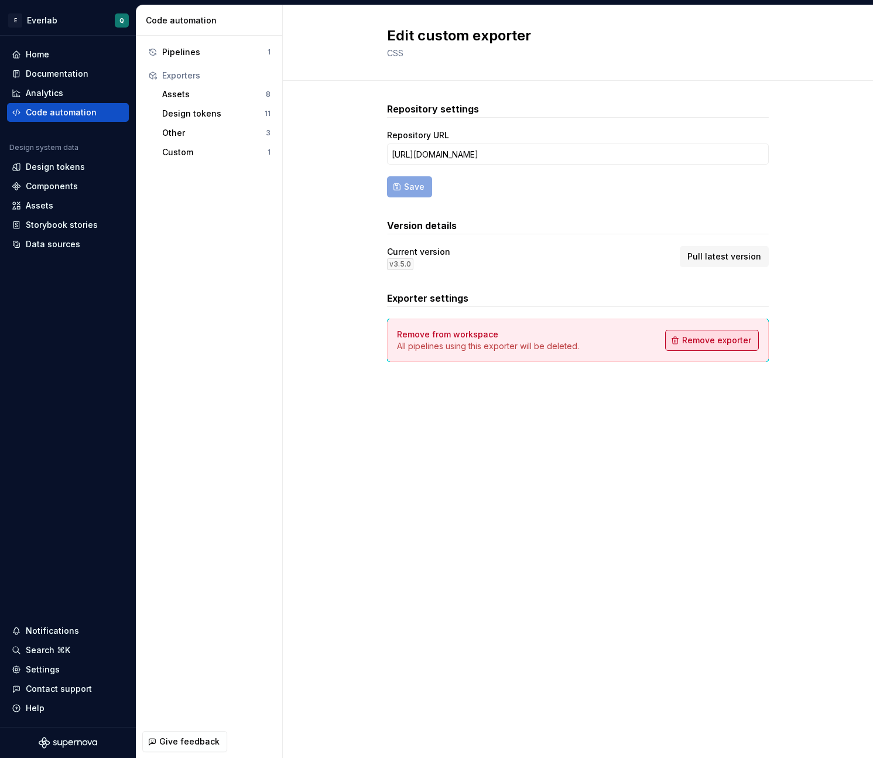
click at [714, 346] on button "Remove exporter" at bounding box center [712, 340] width 94 height 21
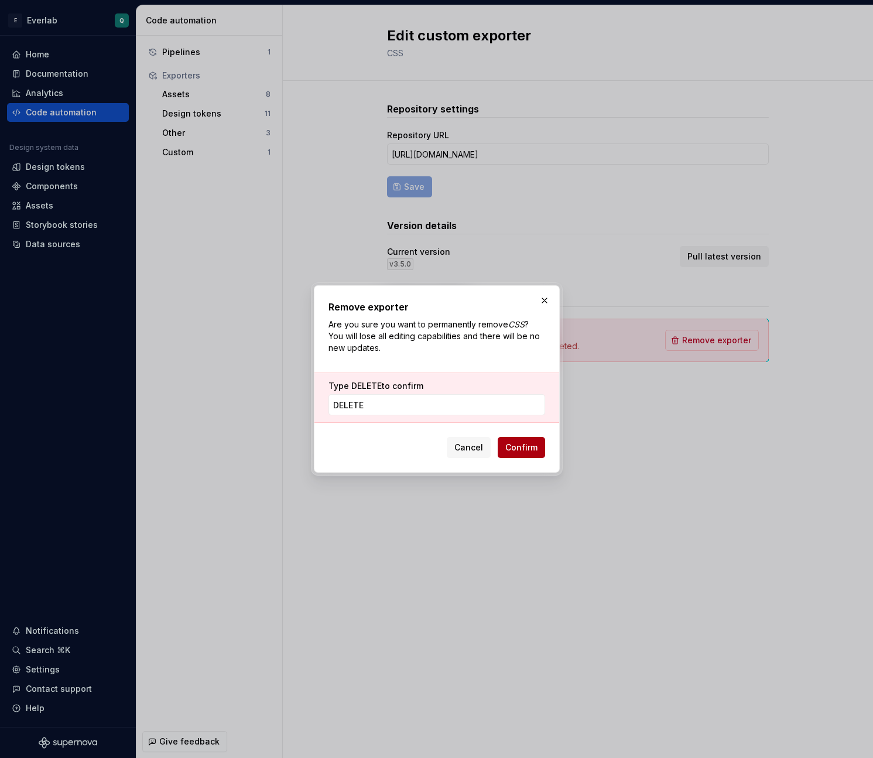
type input "DELETE"
click at [529, 447] on span "Confirm" at bounding box center [521, 448] width 32 height 12
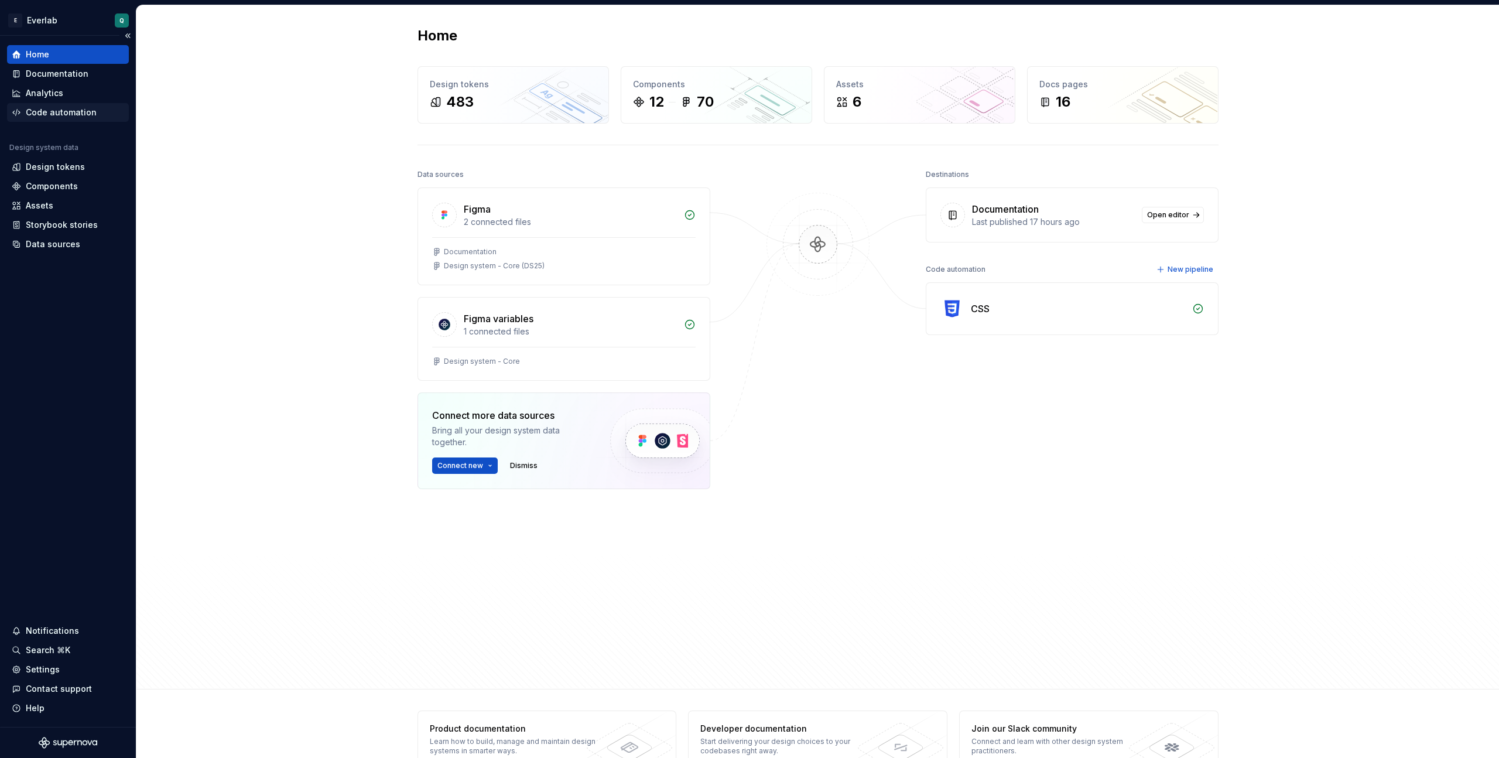
click at [59, 110] on div "Code automation" at bounding box center [61, 113] width 71 height 12
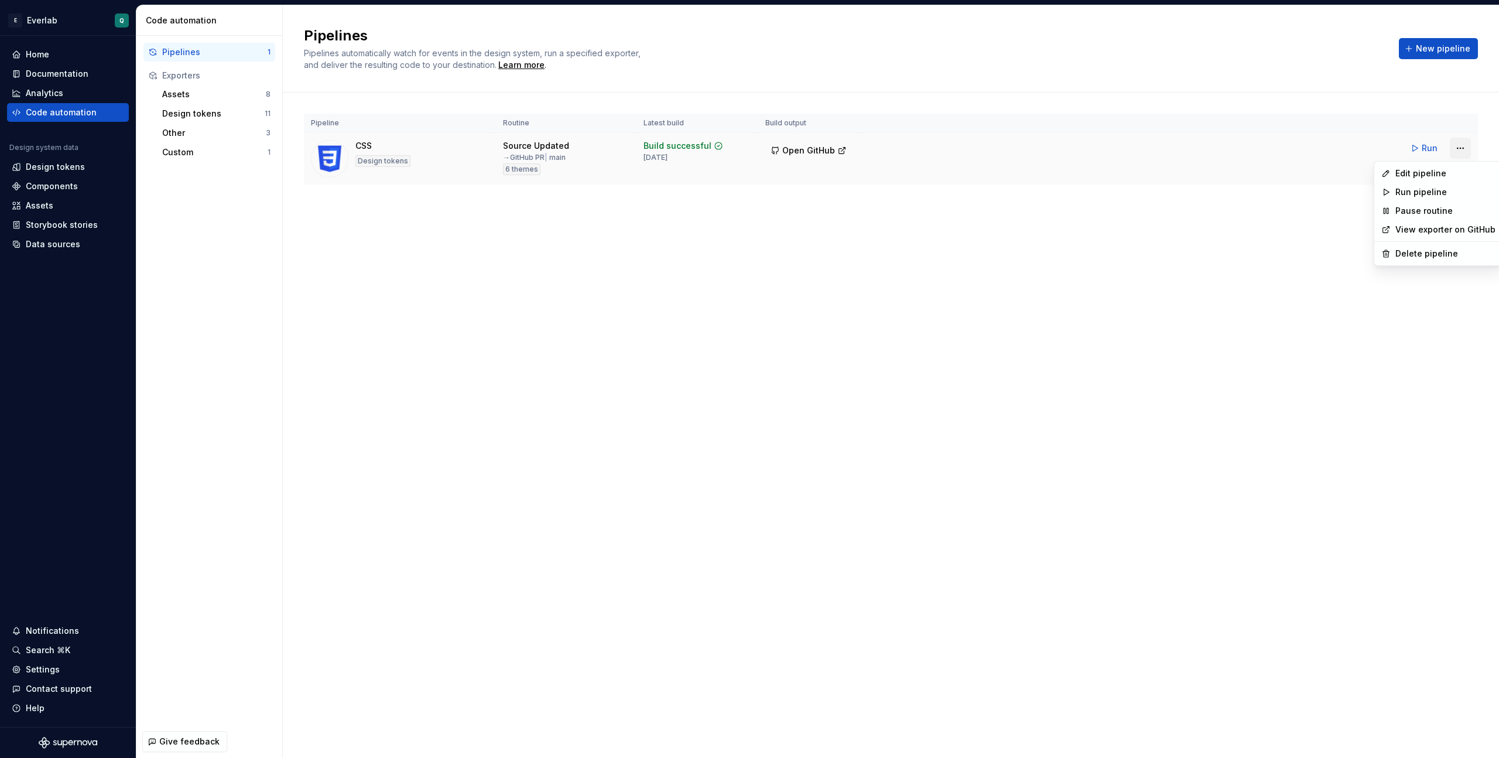
click at [860, 150] on html "E Everlab Q Home Documentation Analytics Code automation Design system data Des…" at bounding box center [749, 379] width 1499 height 758
click at [860, 171] on div "Edit pipeline" at bounding box center [1446, 174] width 100 height 12
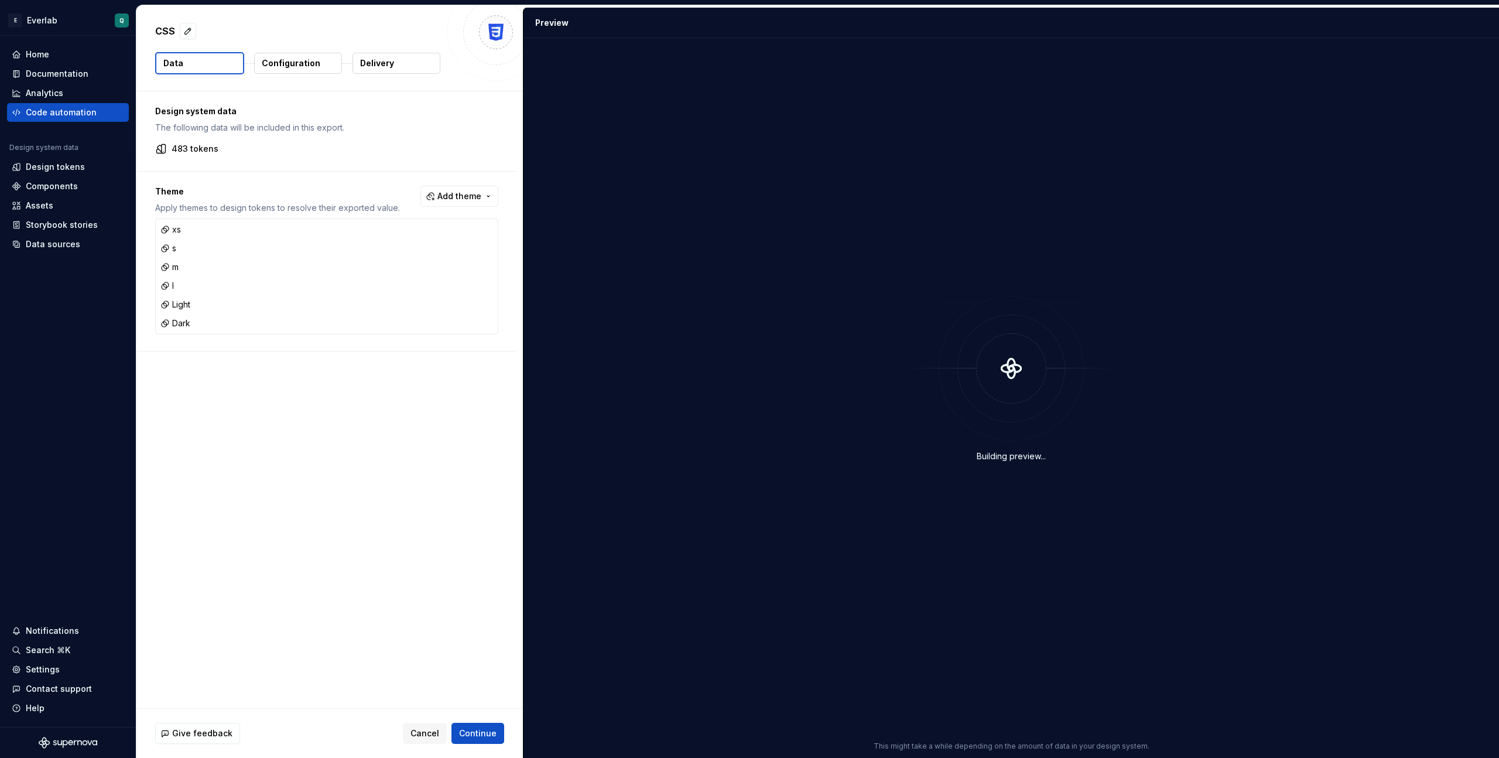
click at [281, 61] on p "Configuration" at bounding box center [291, 63] width 59 height 12
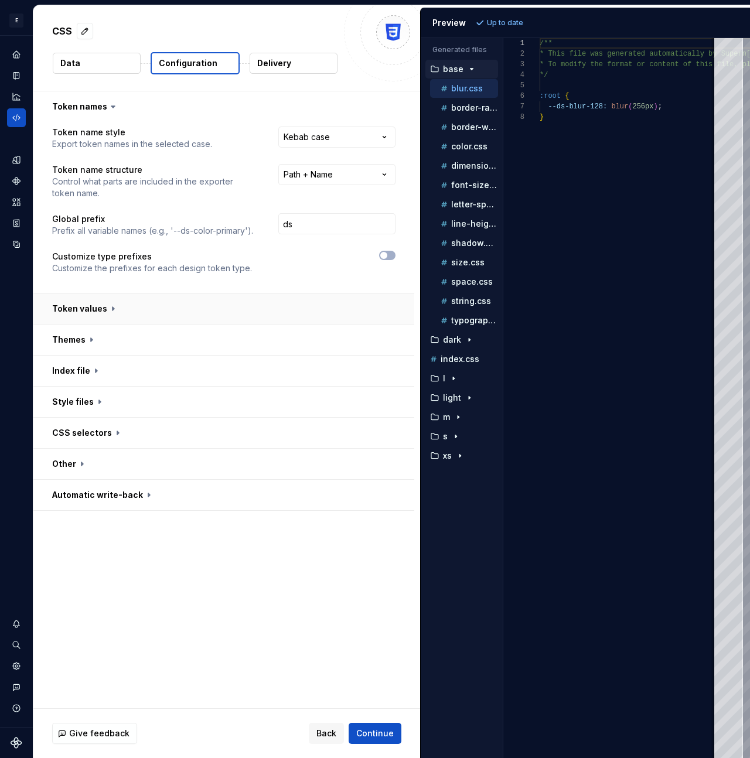
click at [167, 308] on button "button" at bounding box center [223, 308] width 381 height 30
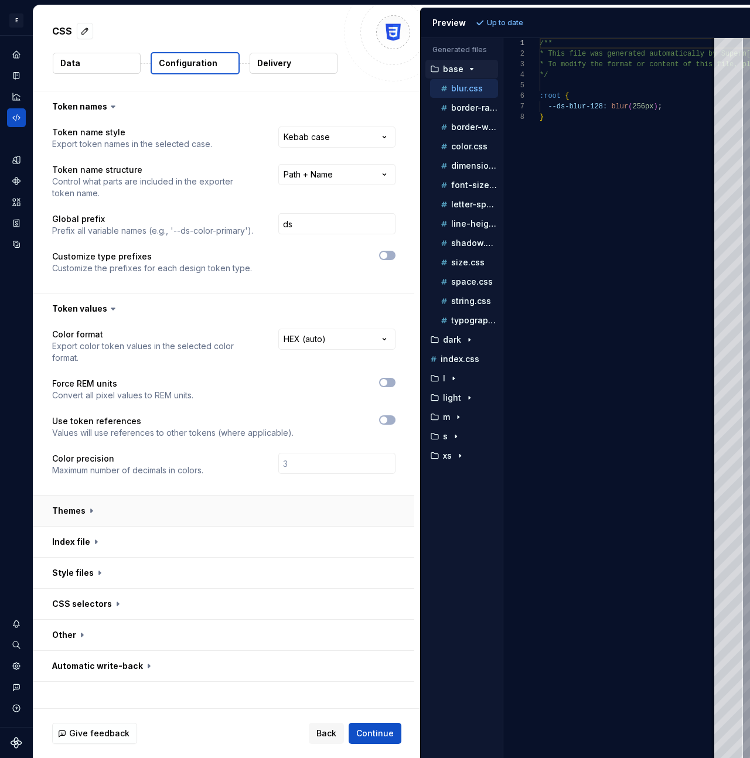
click at [191, 466] on button "button" at bounding box center [223, 511] width 381 height 30
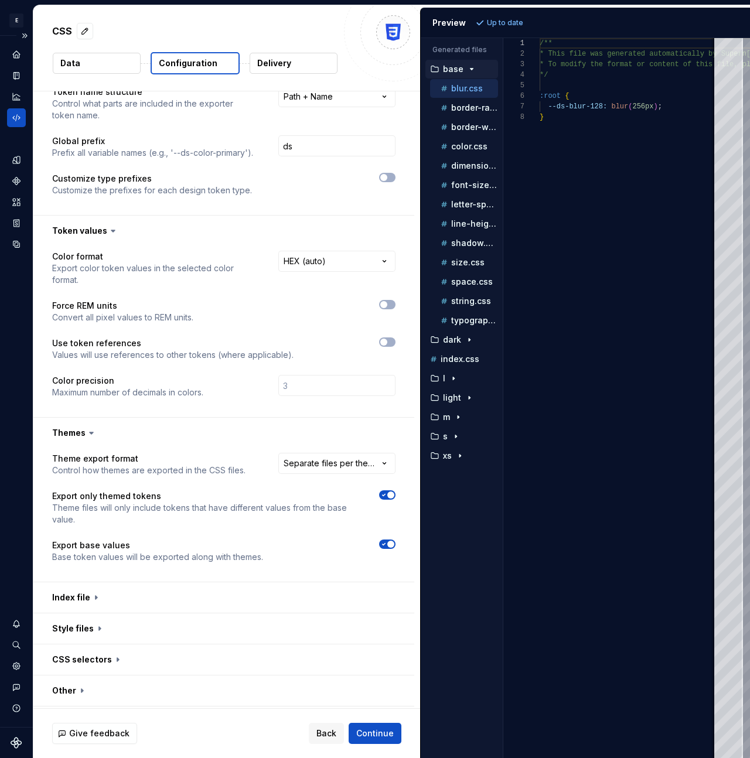
scroll to position [91, 0]
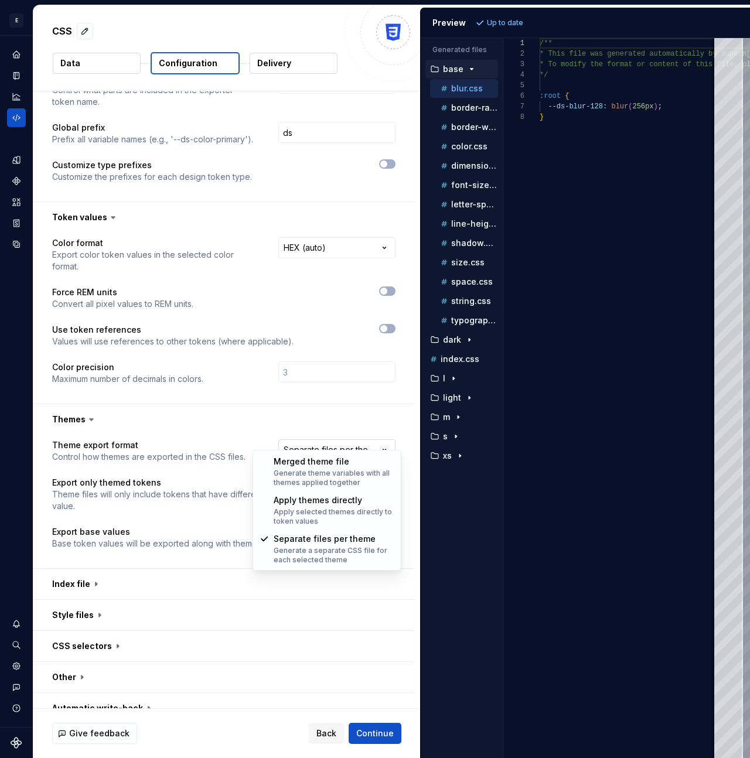
click at [315, 440] on html "**********" at bounding box center [375, 379] width 750 height 758
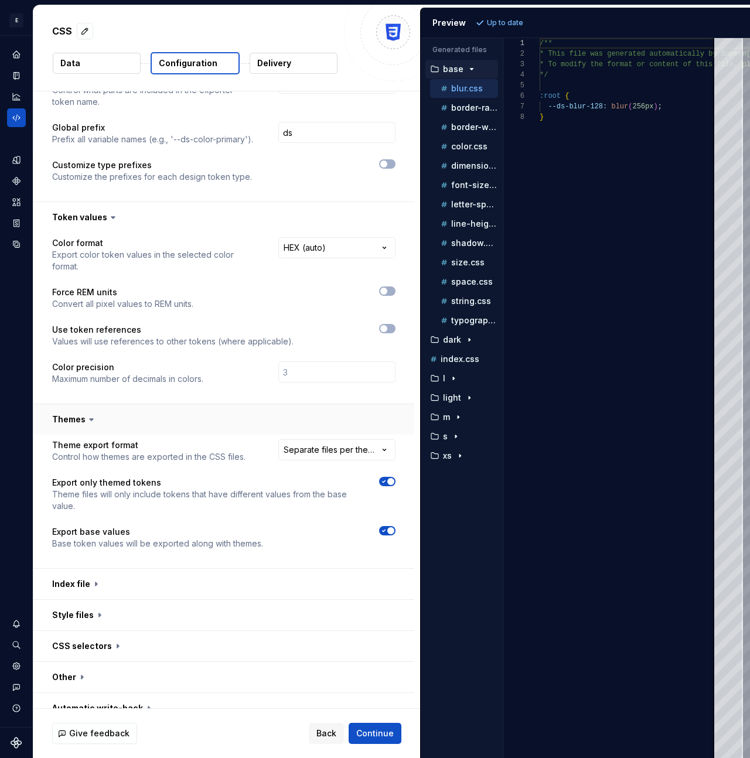
click at [208, 412] on html "**********" at bounding box center [375, 379] width 750 height 758
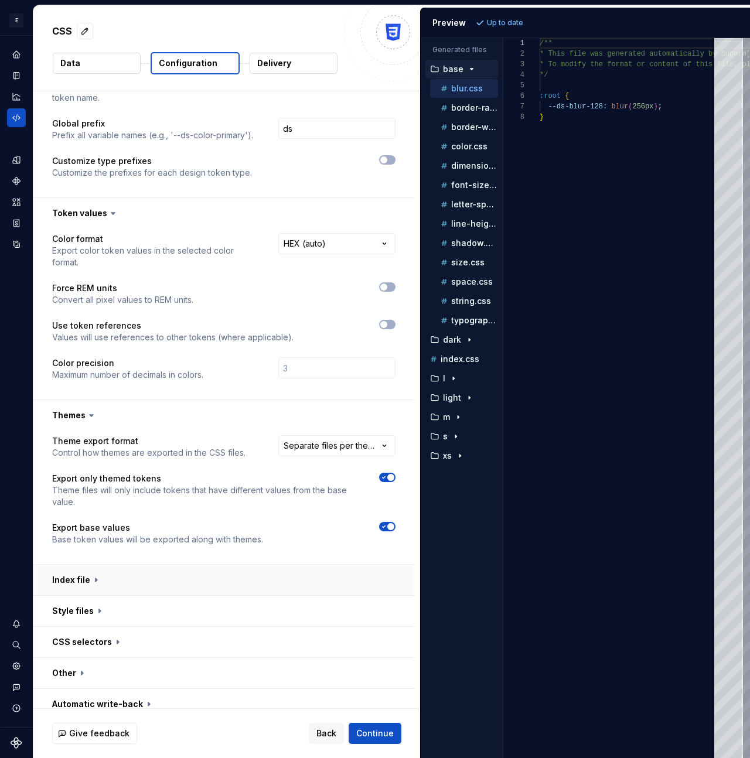
click at [187, 466] on button "button" at bounding box center [223, 580] width 381 height 30
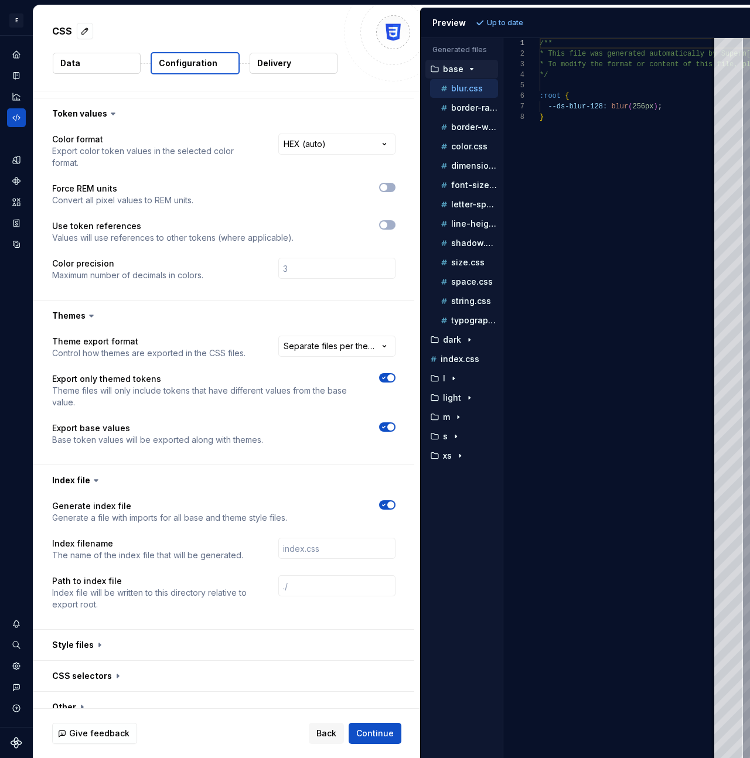
scroll to position [229, 0]
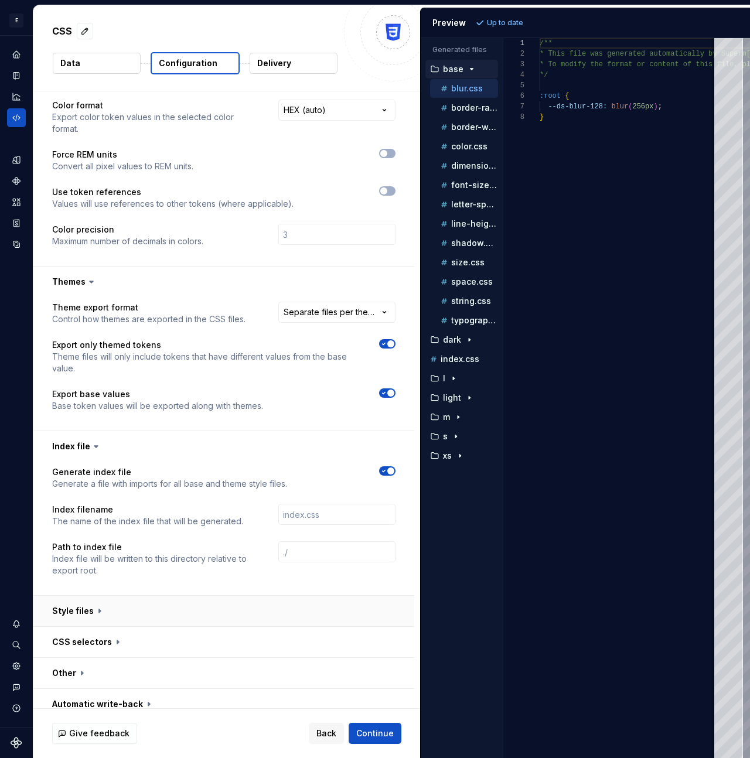
click at [172, 466] on button "button" at bounding box center [223, 611] width 381 height 30
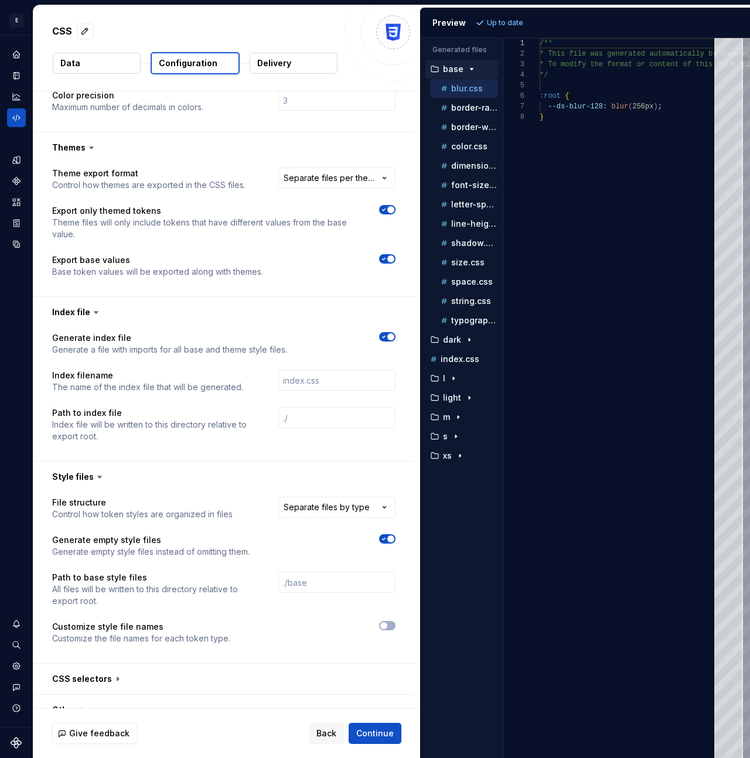
scroll to position [400, 0]
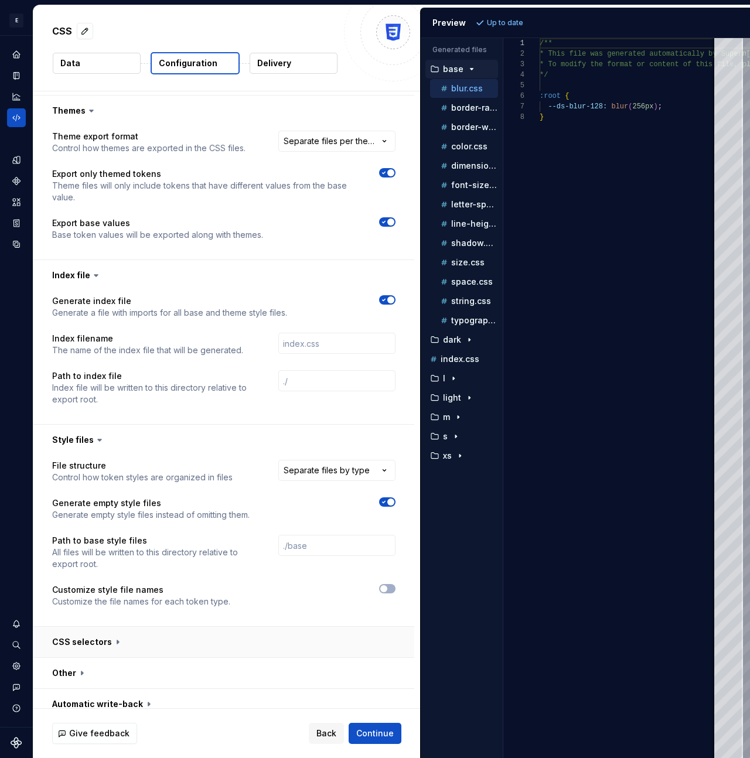
click at [180, 466] on button "button" at bounding box center [223, 642] width 381 height 30
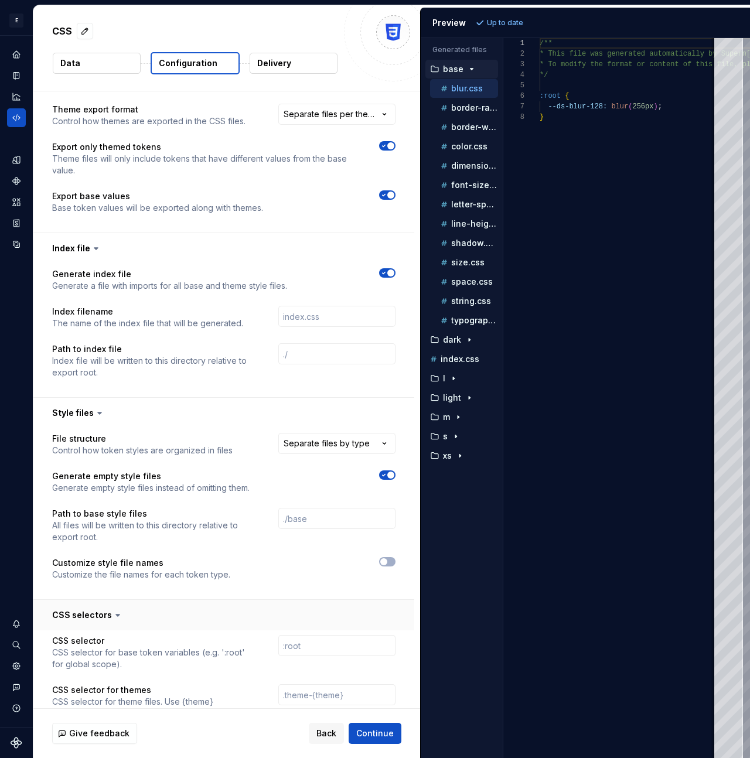
scroll to position [508, 0]
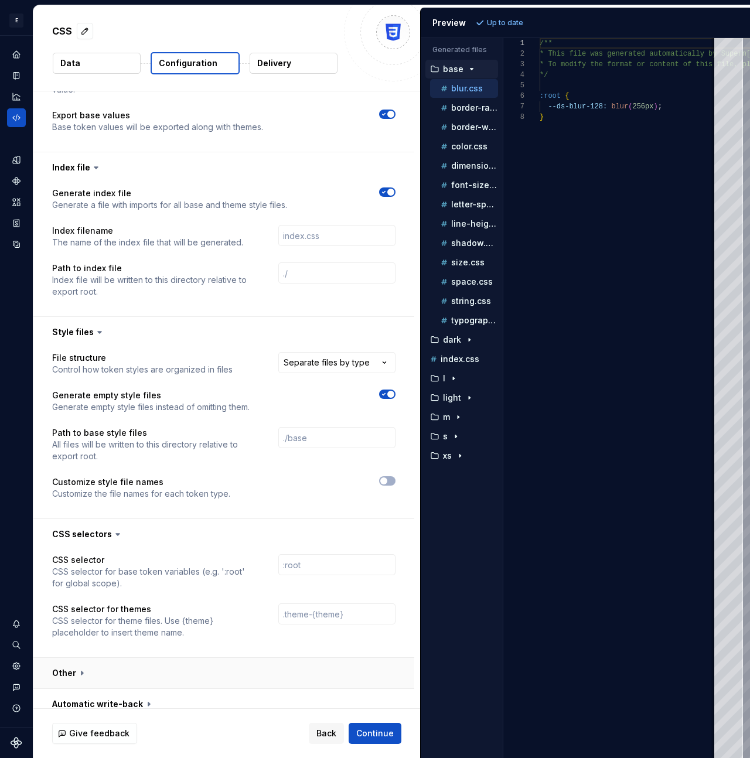
click at [185, 466] on button "button" at bounding box center [223, 673] width 381 height 30
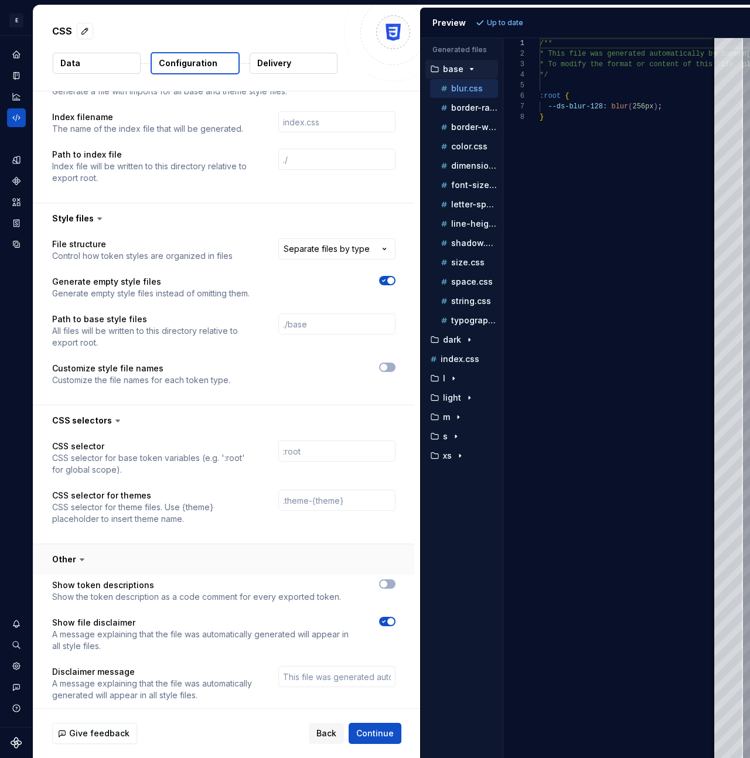
scroll to position [691, 0]
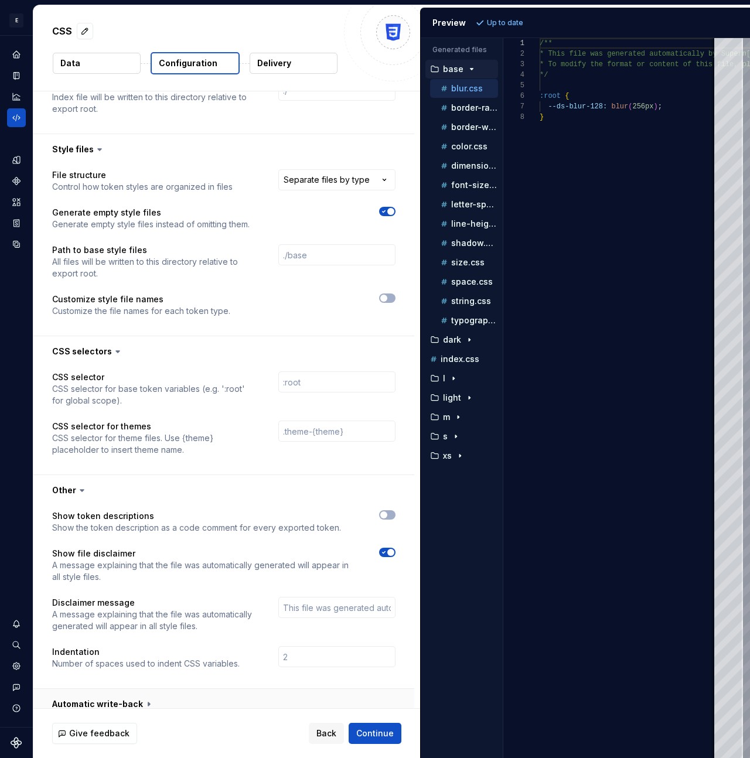
click at [210, 466] on button "button" at bounding box center [223, 704] width 381 height 30
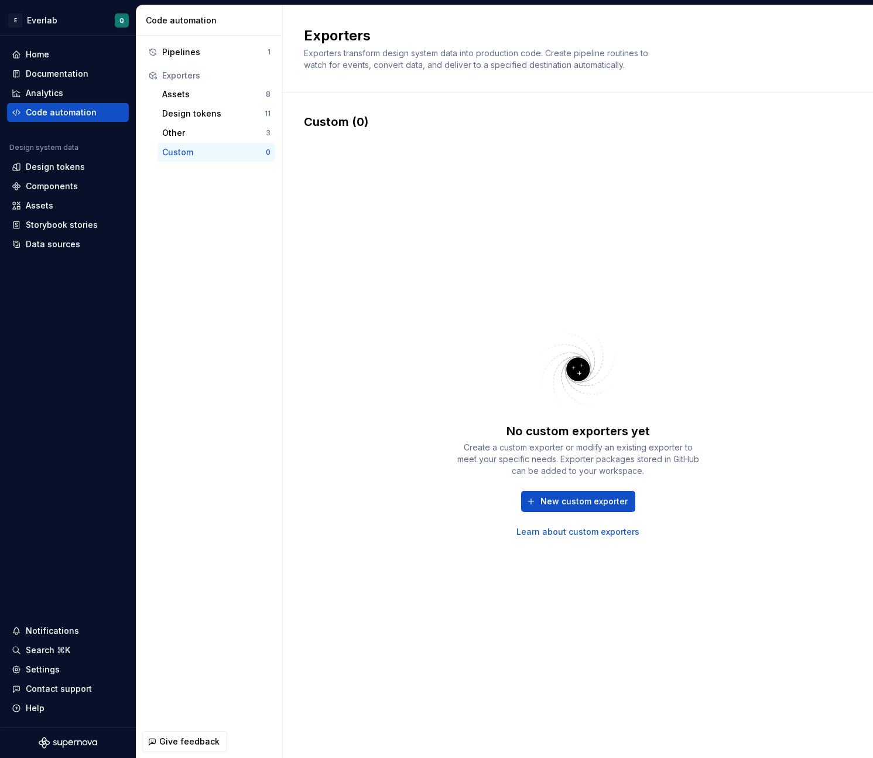
click at [574, 500] on span "New custom exporter" at bounding box center [584, 502] width 87 height 12
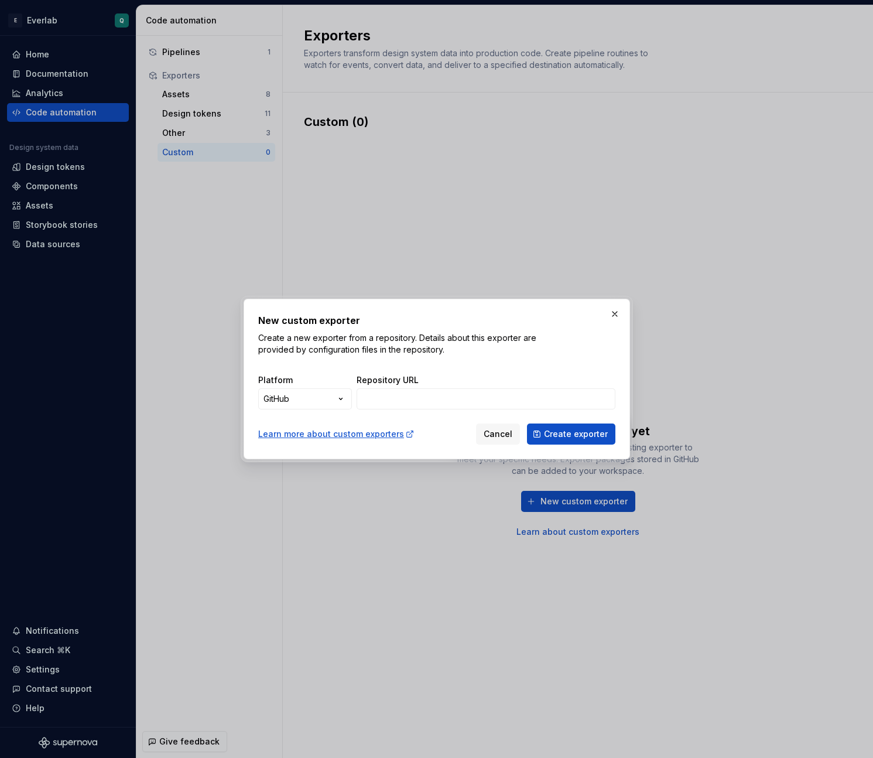
click at [439, 374] on div "Repository URL" at bounding box center [486, 380] width 259 height 12
click at [449, 396] on input "Repository URL" at bounding box center [486, 398] width 259 height 21
paste input "➜ css git push"
type input "➜ css git push"
paste input "[URL][DOMAIN_NAME]"
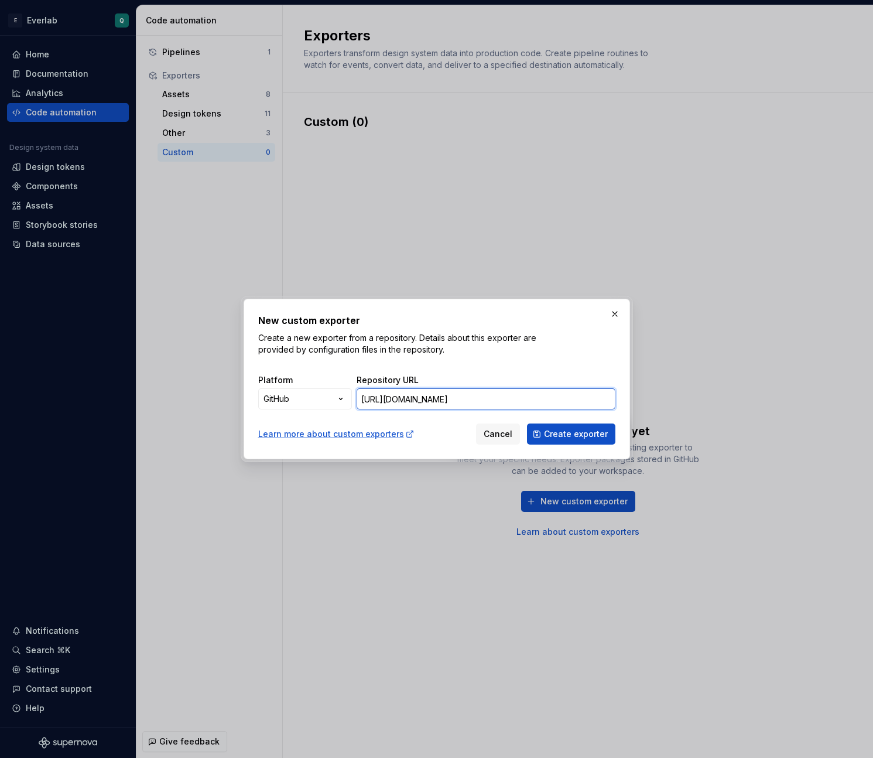
scroll to position [0, 2]
type input "[URL][DOMAIN_NAME]"
click at [585, 439] on span "Create exporter" at bounding box center [576, 434] width 64 height 12
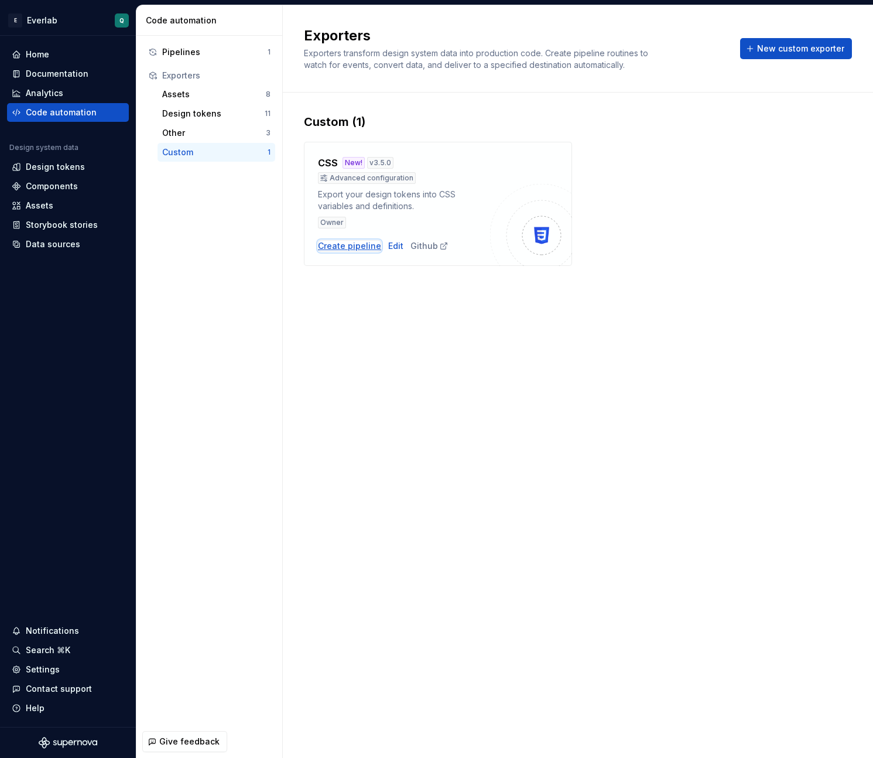
click at [347, 248] on div "Create pipeline" at bounding box center [349, 246] width 63 height 12
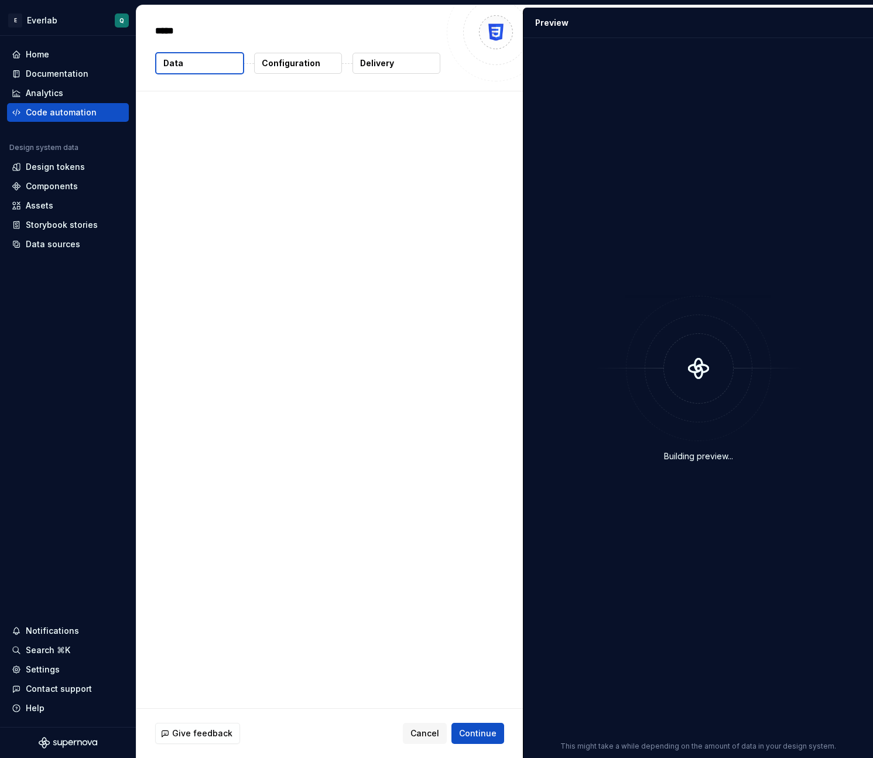
type textarea "*"
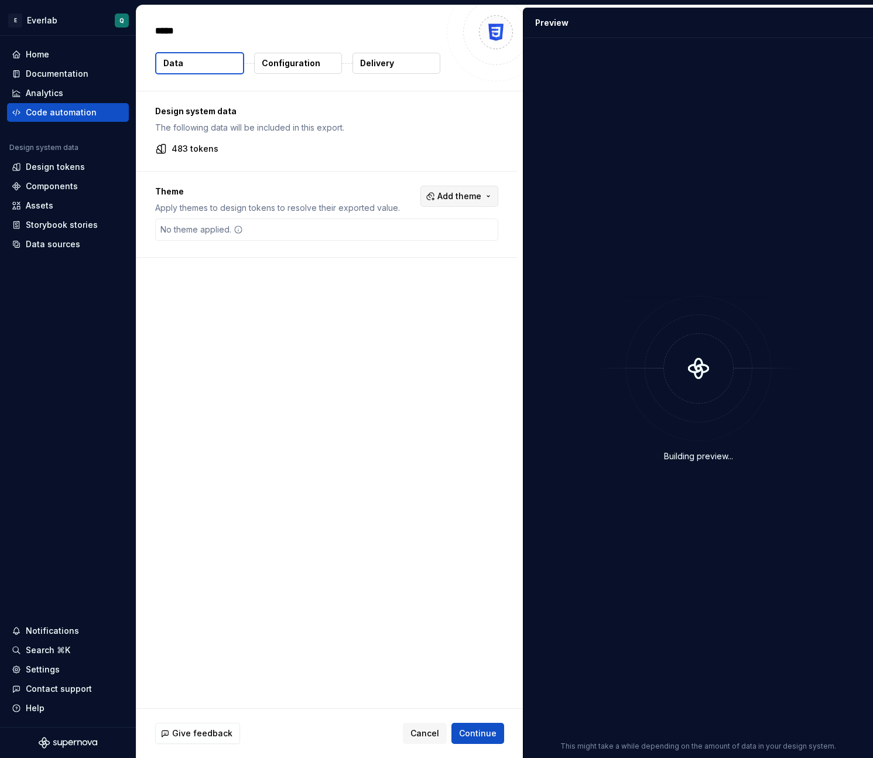
click at [454, 191] on span "Add theme" at bounding box center [460, 196] width 44 height 12
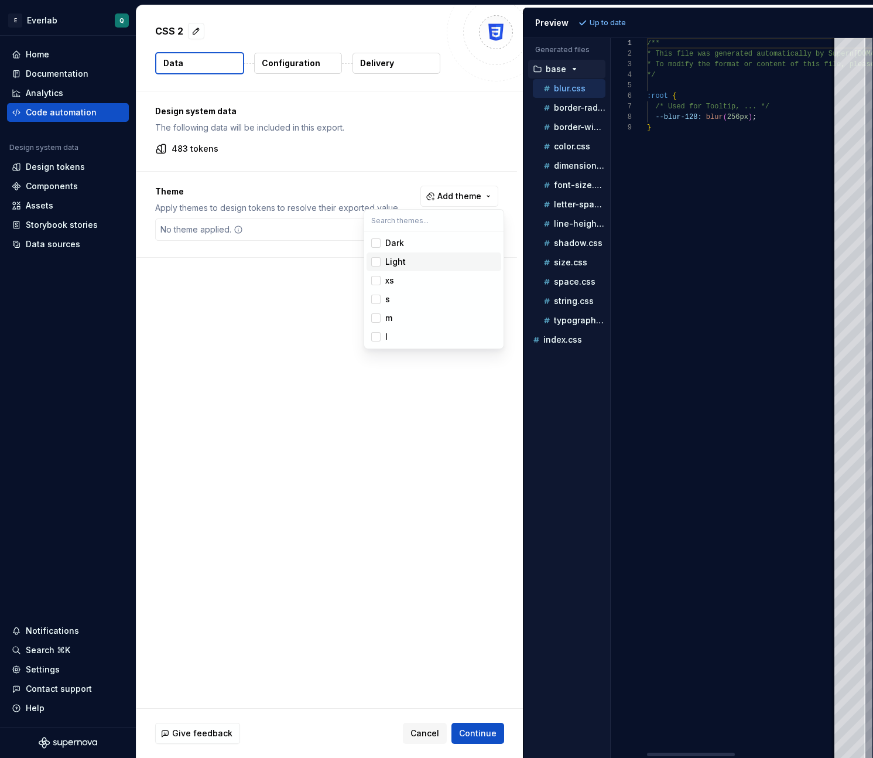
click at [377, 261] on div "Suggestions" at bounding box center [375, 261] width 9 height 9
click at [377, 305] on span "s" at bounding box center [434, 299] width 135 height 19
click at [307, 326] on html "E Everlab Q Home Documentation Analytics Code automation Design system data Des…" at bounding box center [436, 379] width 873 height 758
click at [484, 733] on span "Continue" at bounding box center [477, 733] width 37 height 12
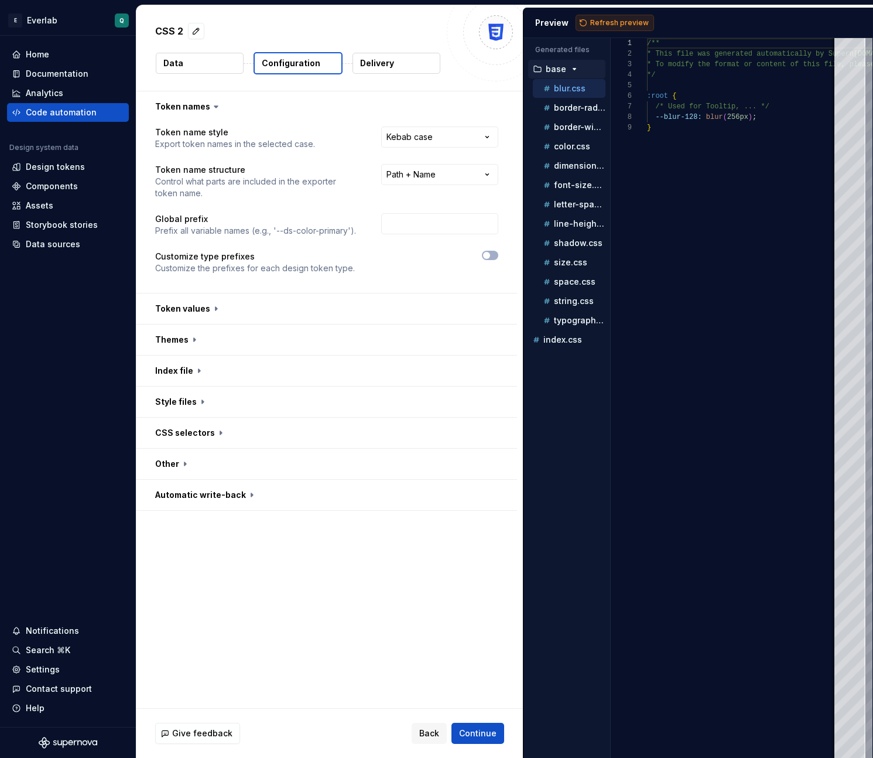
click at [610, 22] on span "Refresh preview" at bounding box center [619, 22] width 59 height 9
click at [229, 425] on button "button" at bounding box center [326, 433] width 381 height 30
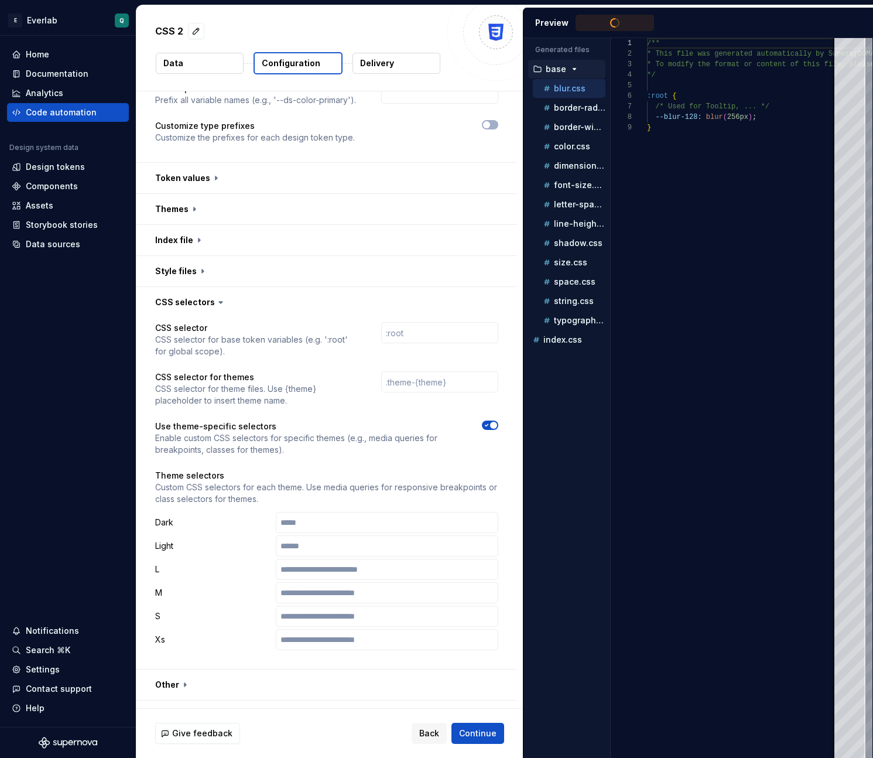
scroll to position [154, 0]
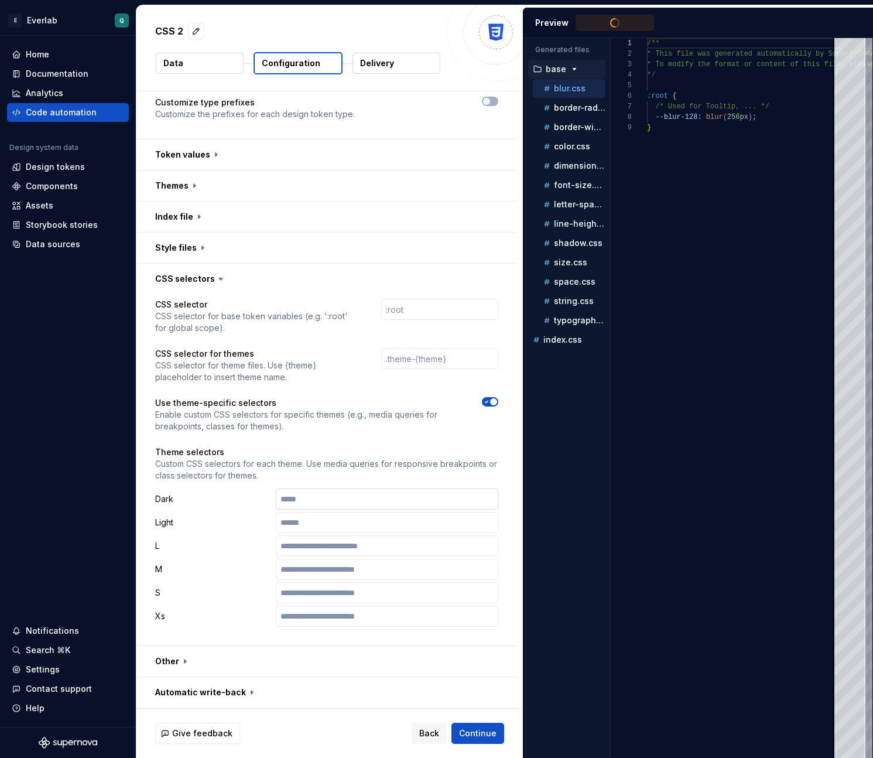
click at [356, 504] on input "text" at bounding box center [387, 498] width 223 height 21
click at [374, 462] on p "Custom CSS selectors for each theme. Use media queries for responsive breakpoin…" at bounding box center [326, 469] width 343 height 23
click at [572, 359] on icon "button" at bounding box center [572, 358] width 9 height 9
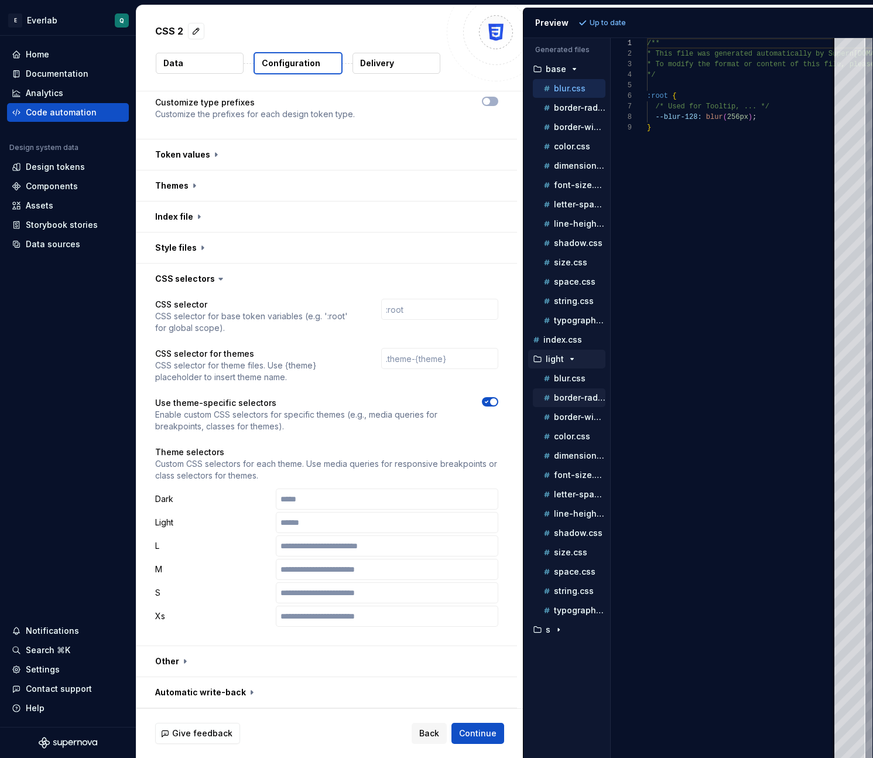
click at [572, 390] on div "border-radius.css" at bounding box center [569, 397] width 73 height 19
click at [575, 411] on button "border-width.css" at bounding box center [569, 417] width 73 height 13
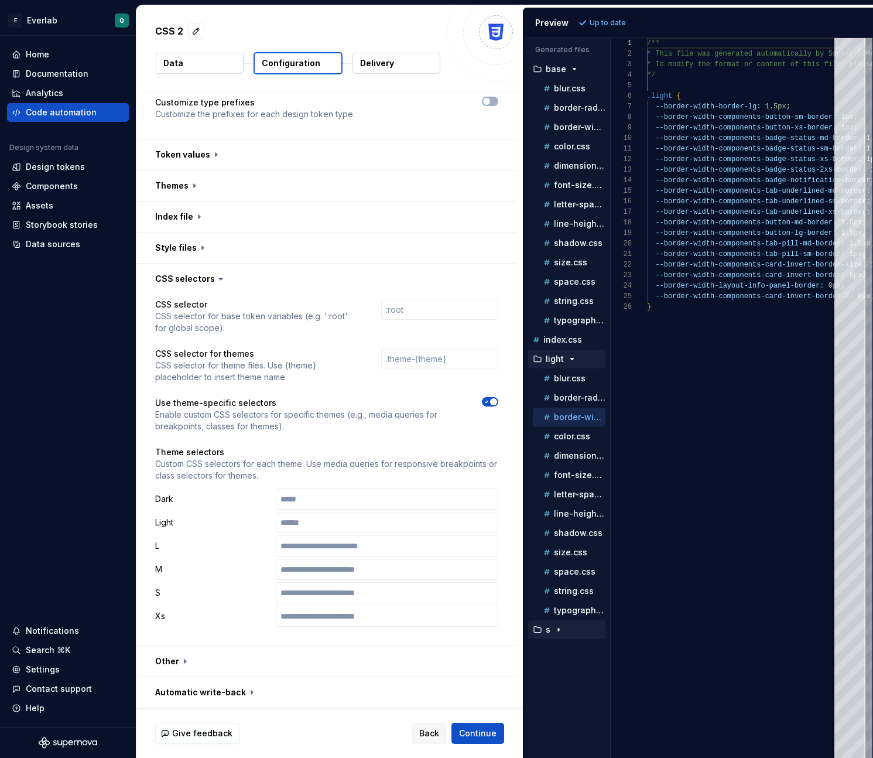
click at [564, 628] on div "button" at bounding box center [559, 629] width 14 height 9
click at [564, 661] on div "border-radius.css" at bounding box center [569, 668] width 73 height 19
click at [570, 671] on p "border-radius.css" at bounding box center [580, 668] width 52 height 9
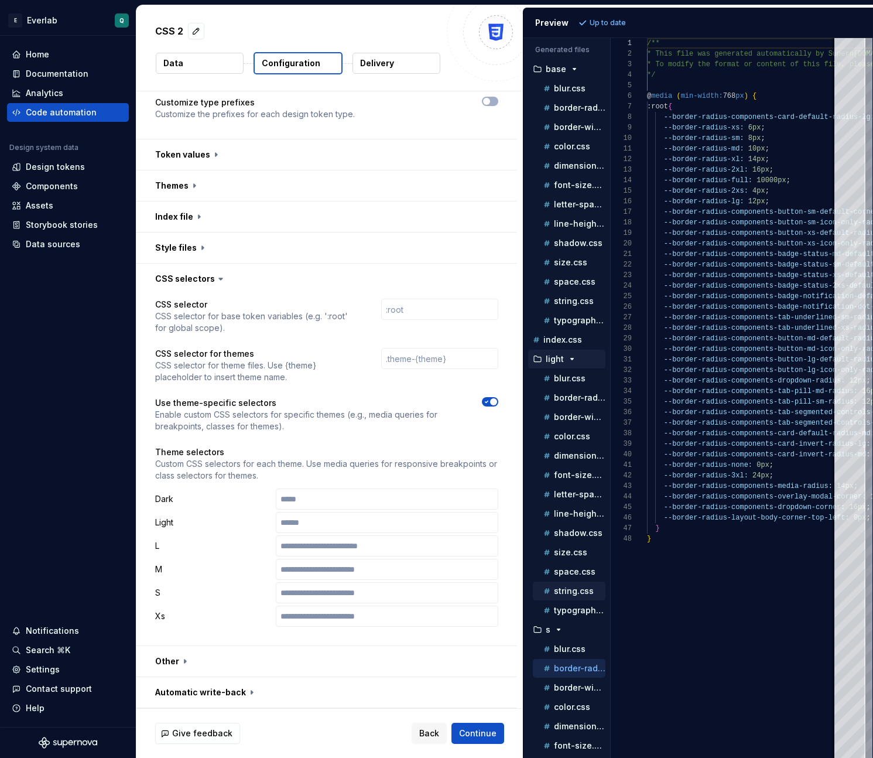
click at [579, 600] on div "string.css" at bounding box center [569, 591] width 73 height 19
click at [564, 537] on p "shadow.css" at bounding box center [578, 532] width 49 height 9
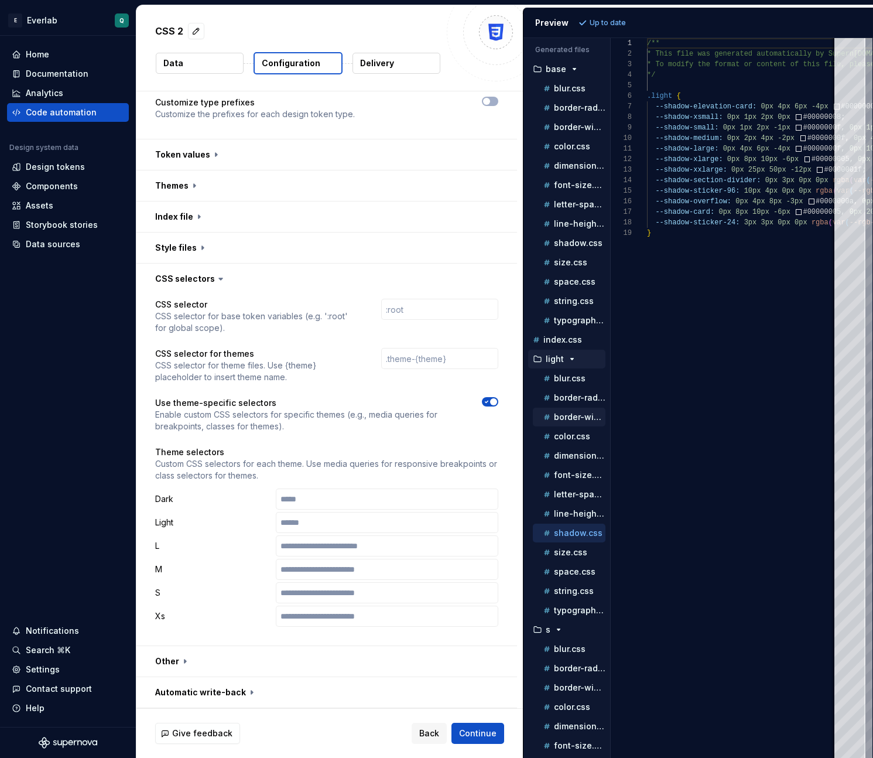
click at [563, 419] on p "border-width.css" at bounding box center [580, 416] width 52 height 9
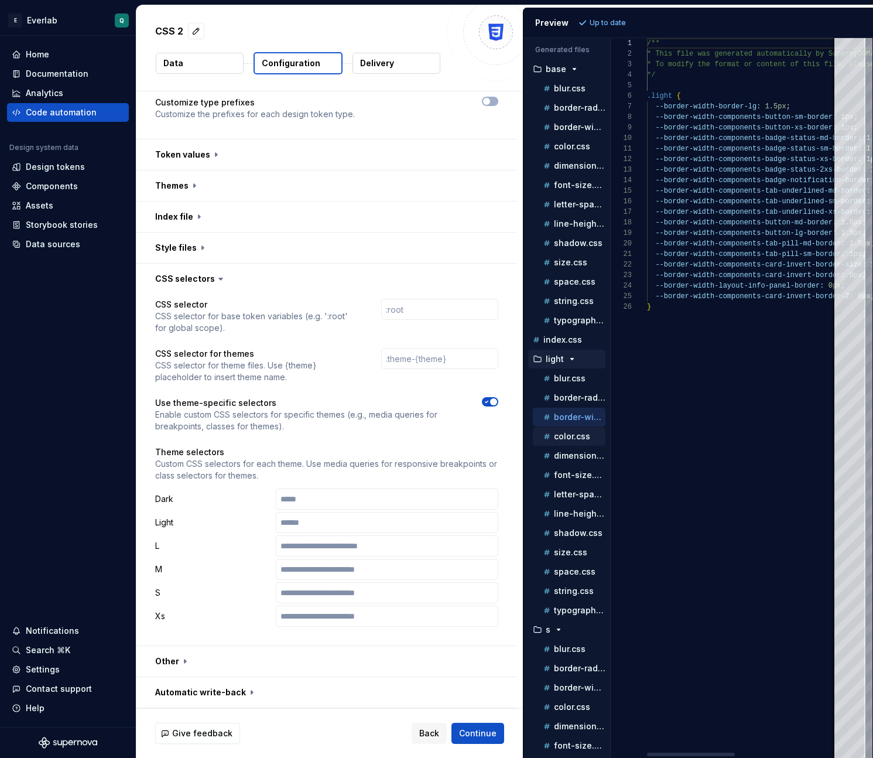
click at [564, 441] on div "color.css" at bounding box center [573, 437] width 64 height 12
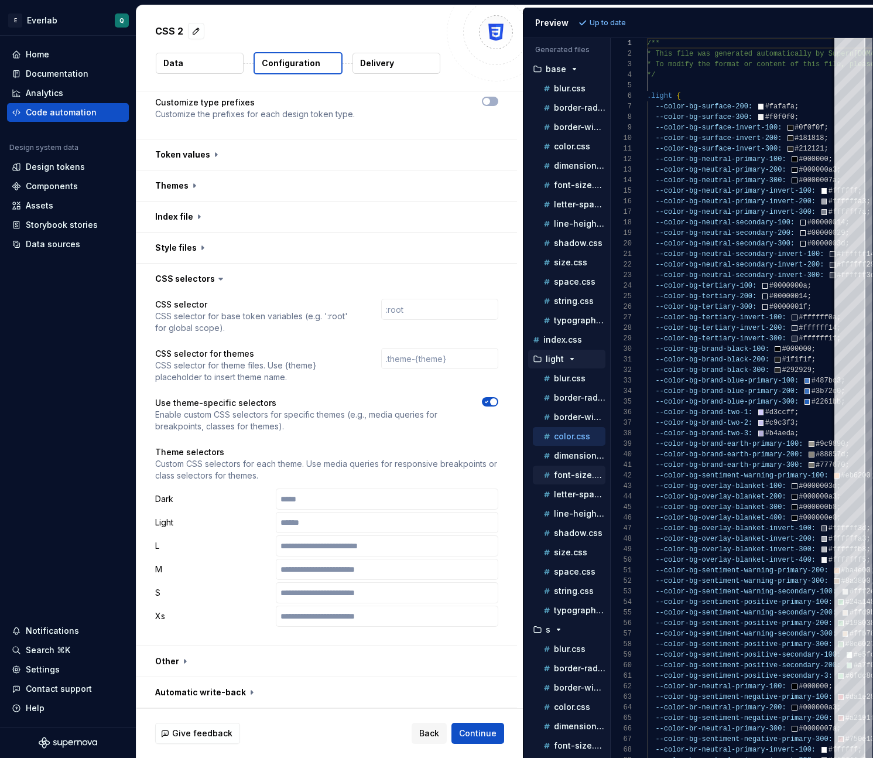
click at [568, 473] on p "font-size.css" at bounding box center [580, 474] width 52 height 9
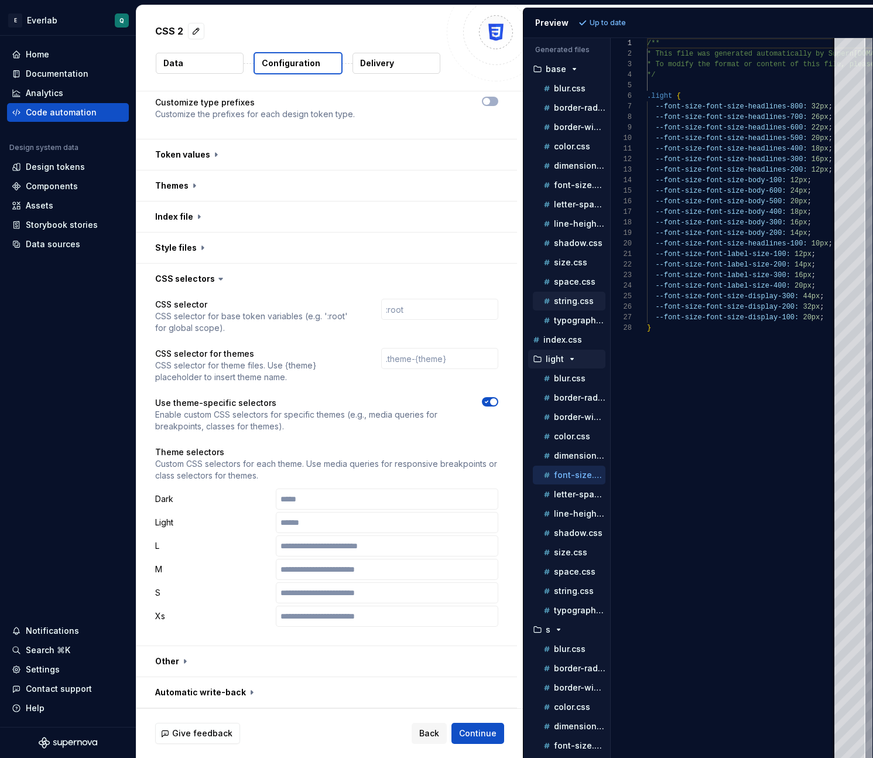
click at [570, 298] on p "string.css" at bounding box center [574, 300] width 40 height 9
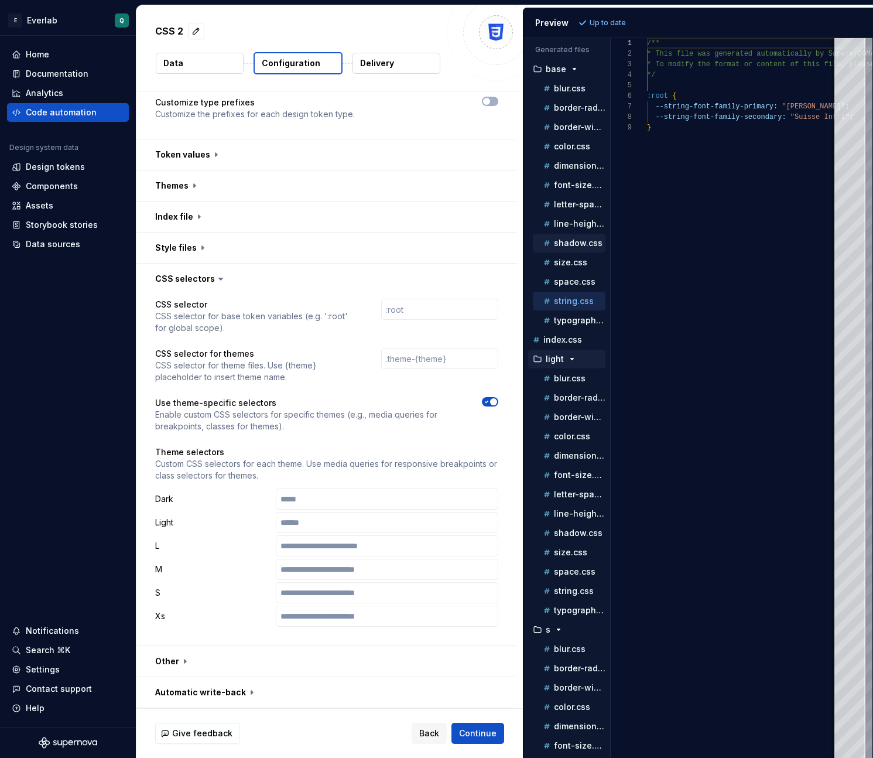
click at [565, 239] on p "shadow.css" at bounding box center [578, 242] width 49 height 9
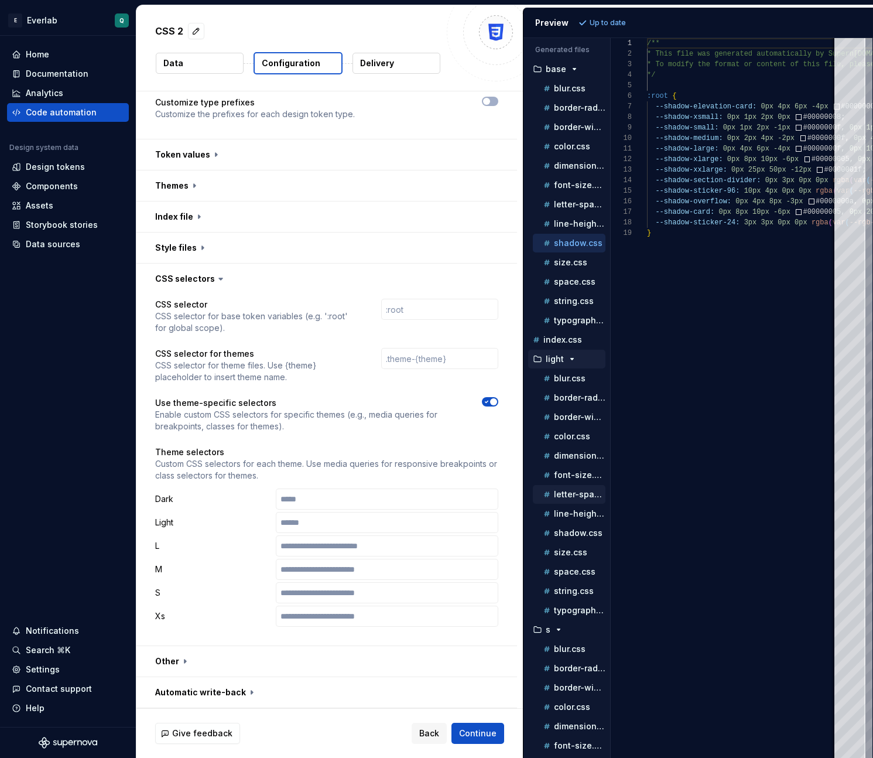
click at [573, 499] on div "letter-spacing.css" at bounding box center [573, 494] width 64 height 12
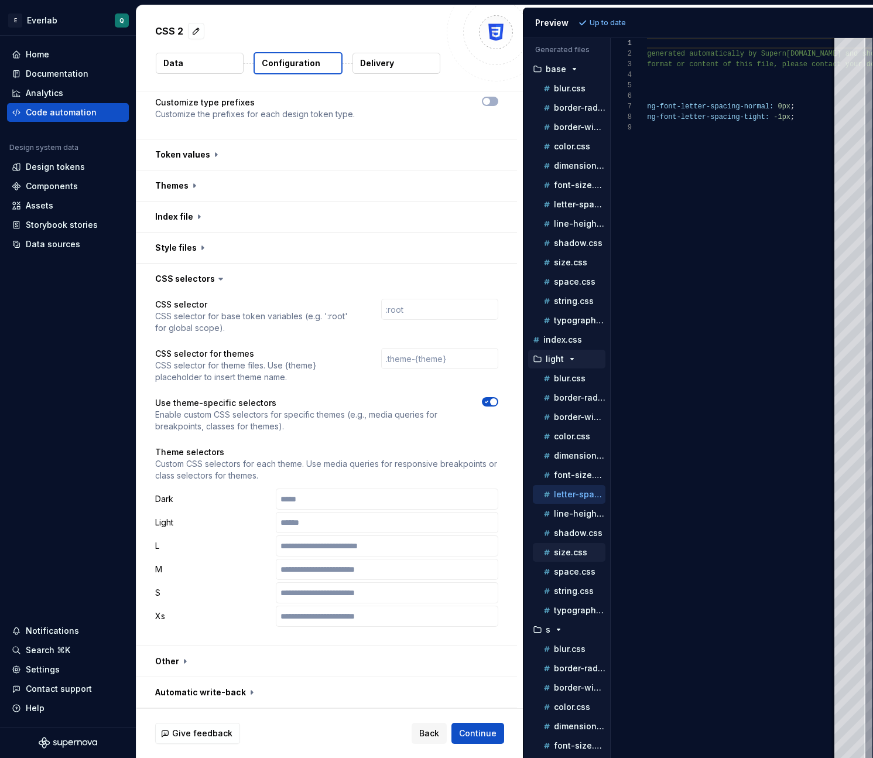
click at [568, 548] on p "size.css" at bounding box center [570, 552] width 33 height 9
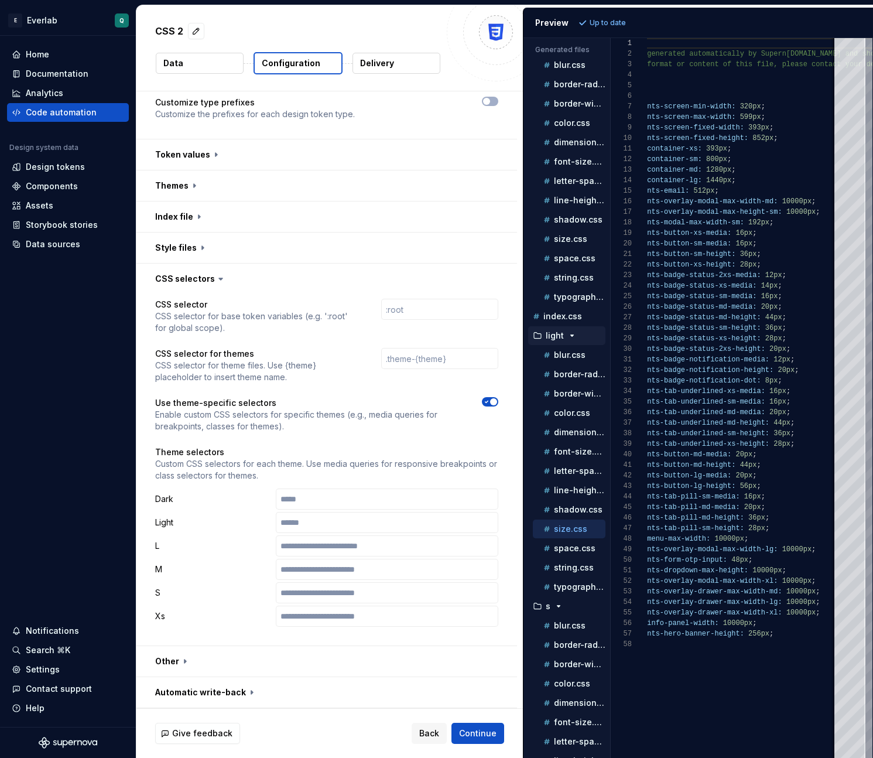
scroll to position [25, 0]
click at [568, 548] on p "space.css" at bounding box center [575, 546] width 42 height 9
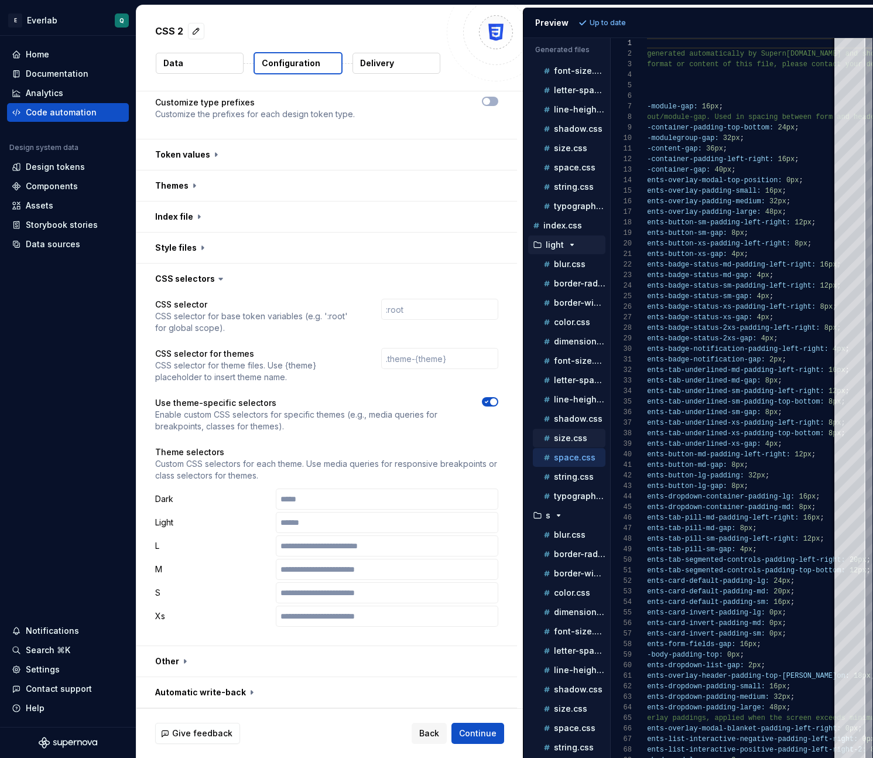
scroll to position [135, 0]
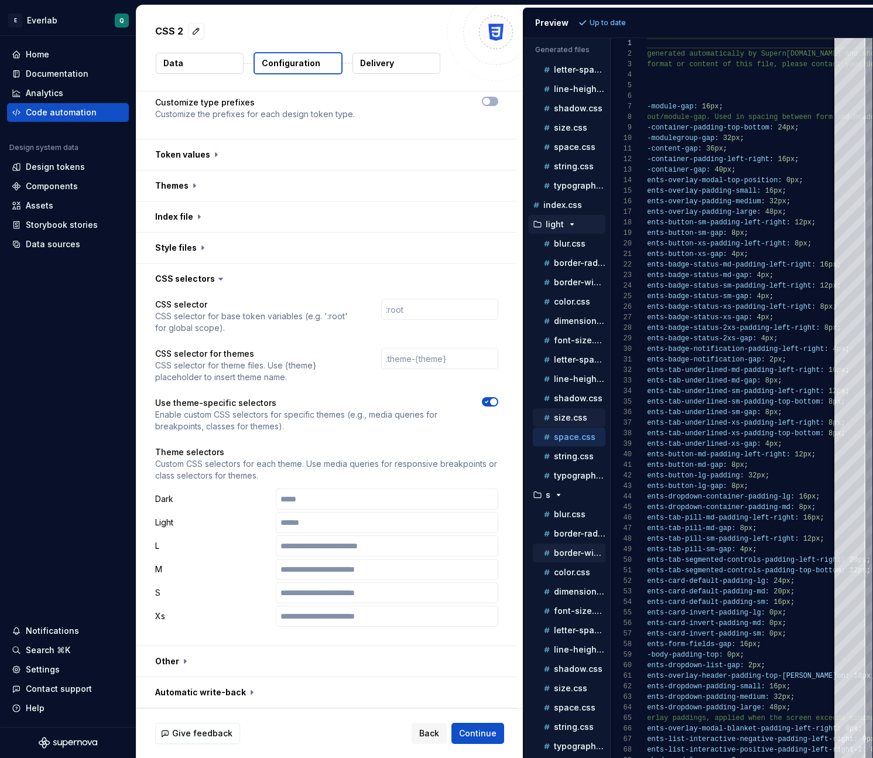
click at [568, 548] on p "border-width.css" at bounding box center [580, 552] width 52 height 9
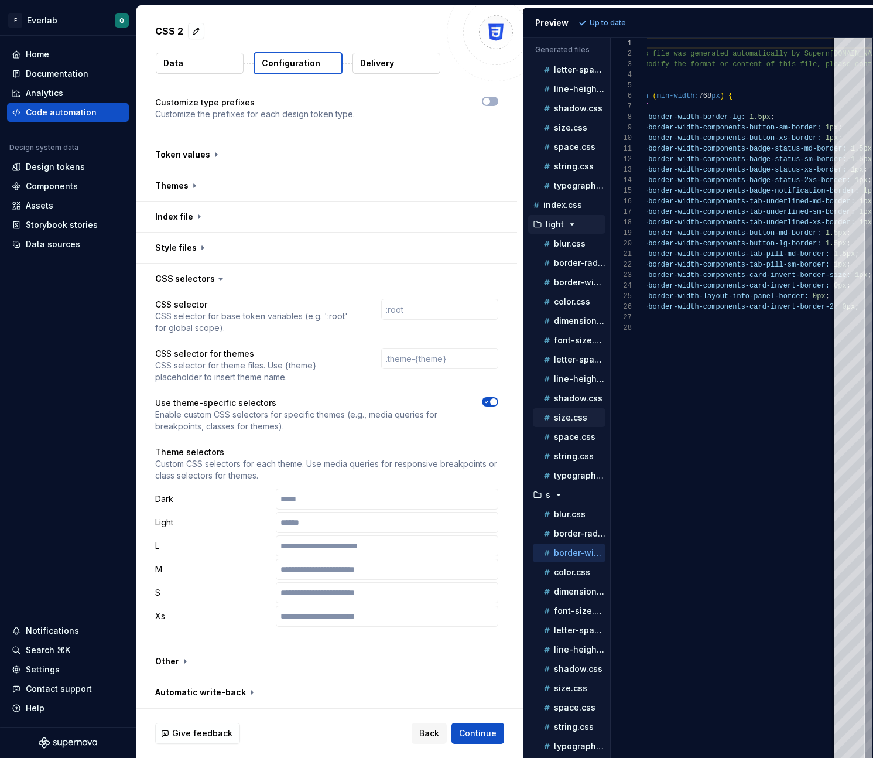
scroll to position [0, 0]
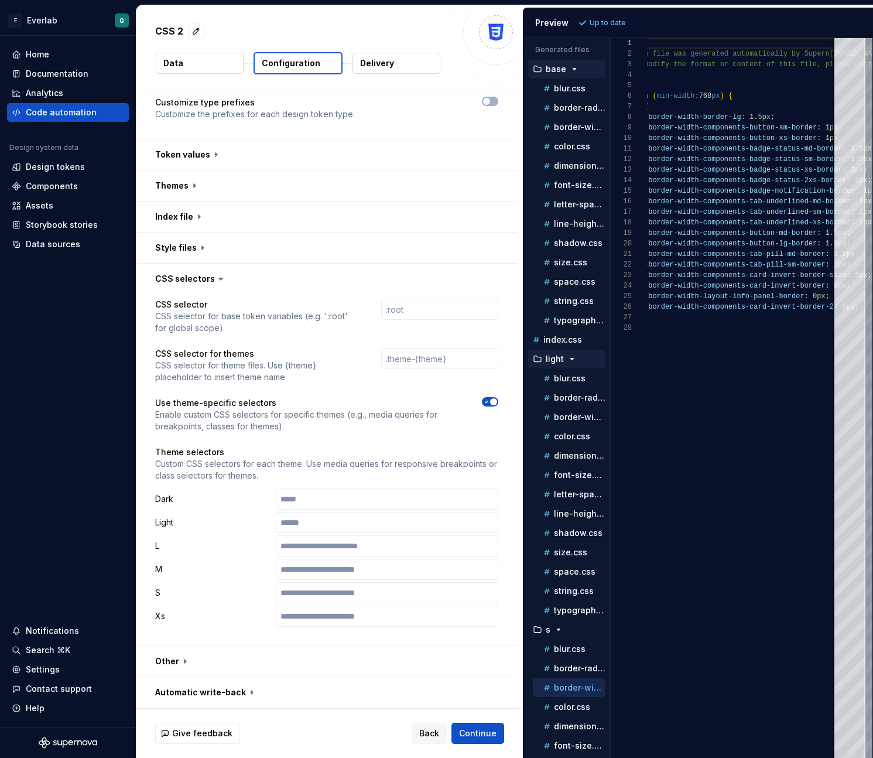
click at [570, 73] on icon "button" at bounding box center [574, 68] width 9 height 9
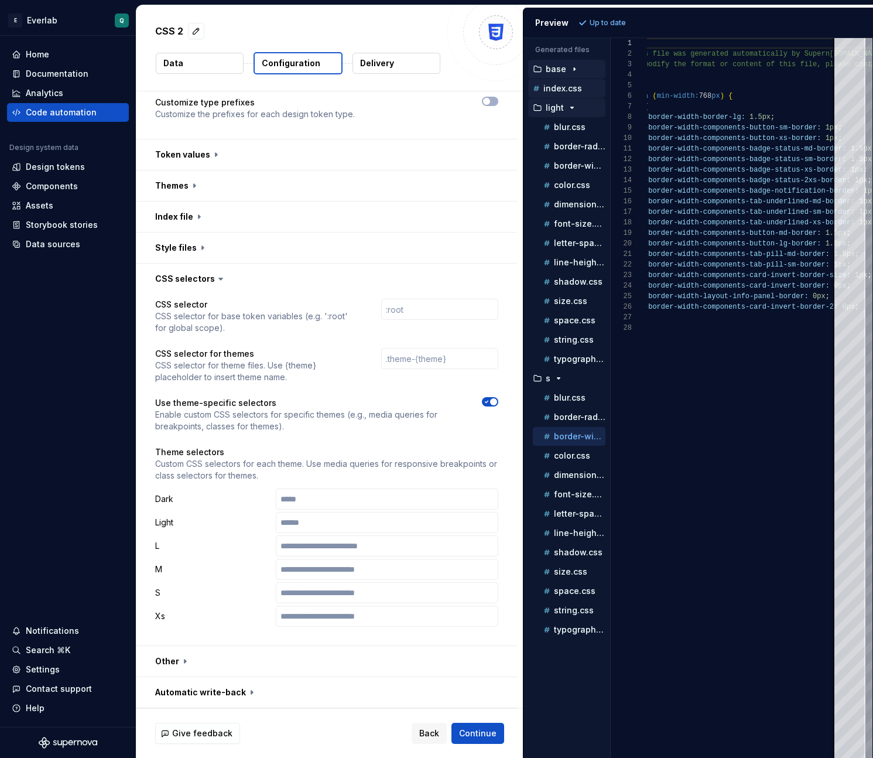
click at [565, 94] on button "index.css" at bounding box center [566, 88] width 77 height 13
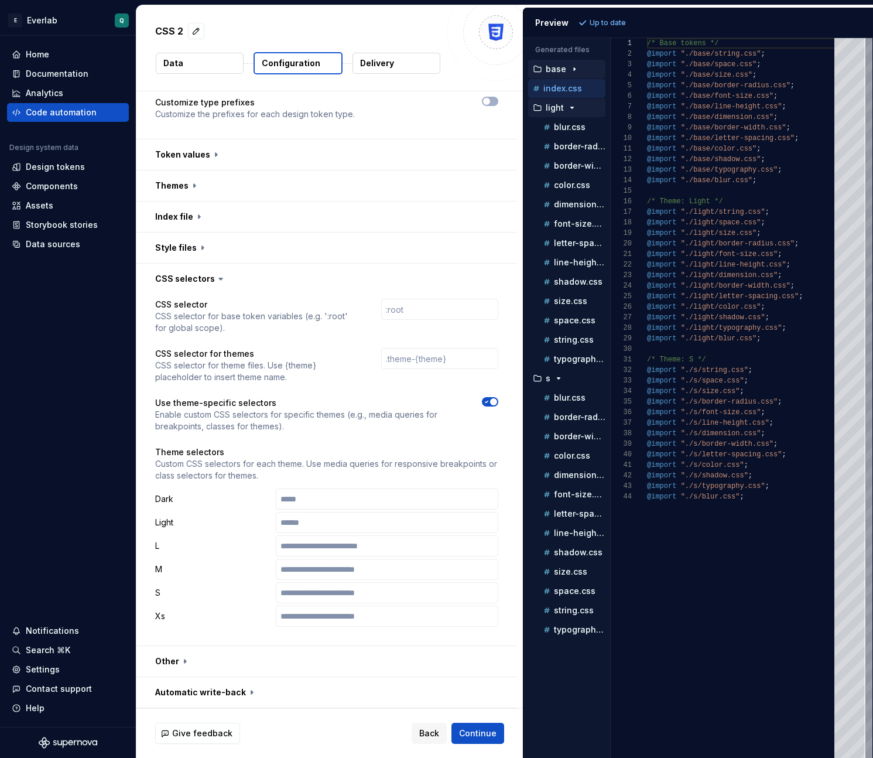
click at [809, 206] on div "/* Base tokens */ @import "./base/string.css" ; @import "./base/space.css" ; @i…" at bounding box center [744, 398] width 194 height 720
click at [348, 435] on div "CSS selector CSS selector for base token variables (e.g. ':root' for global sco…" at bounding box center [326, 470] width 343 height 342
click at [669, 83] on div "/* Base tokens */ @import "./base/string.css" ; @import "./base/space.css" ; @i…" at bounding box center [744, 398] width 194 height 720
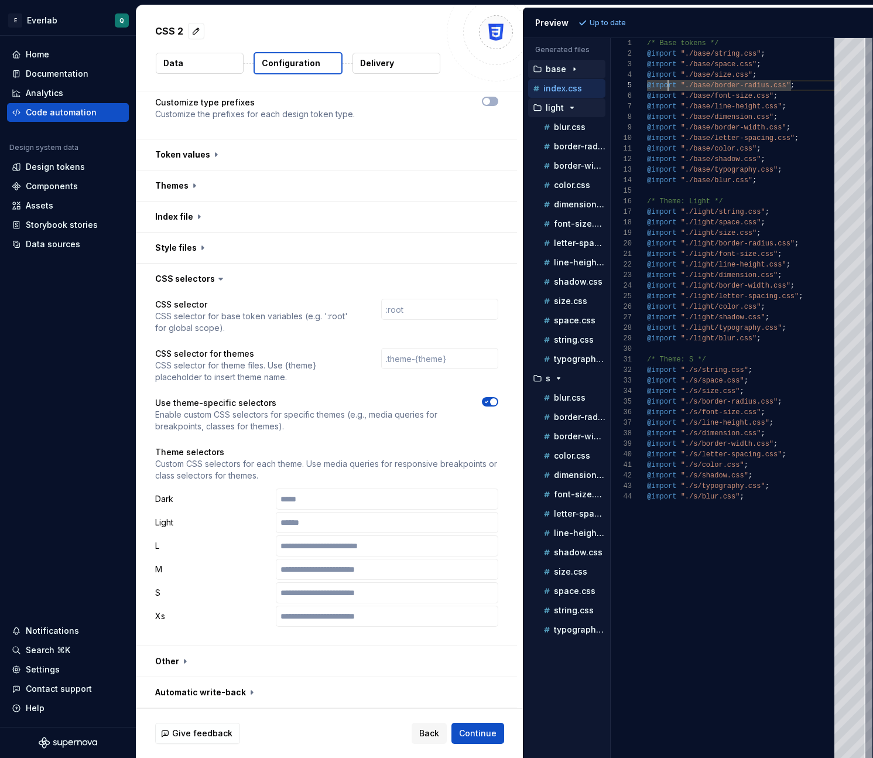
drag, startPoint x: 647, startPoint y: 44, endPoint x: 764, endPoint y: 531, distance: 500.5
click at [764, 531] on div "/* Base tokens */ @import "./base/string.css" ; @import "./base/space.css" ; @i…" at bounding box center [744, 398] width 194 height 720
type textarea "**********"
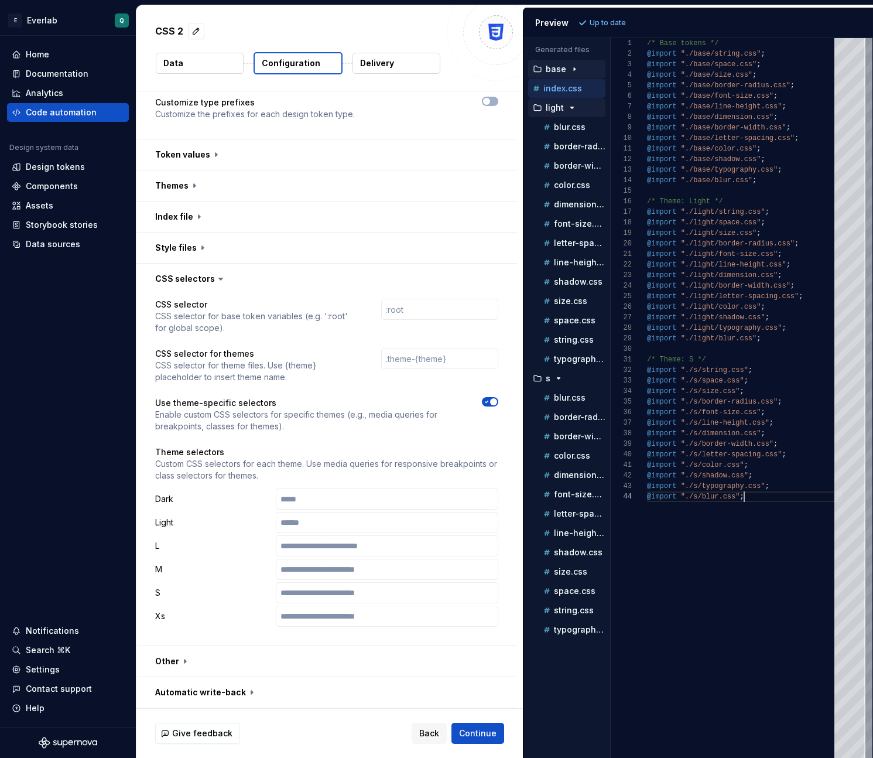
scroll to position [0, 97]
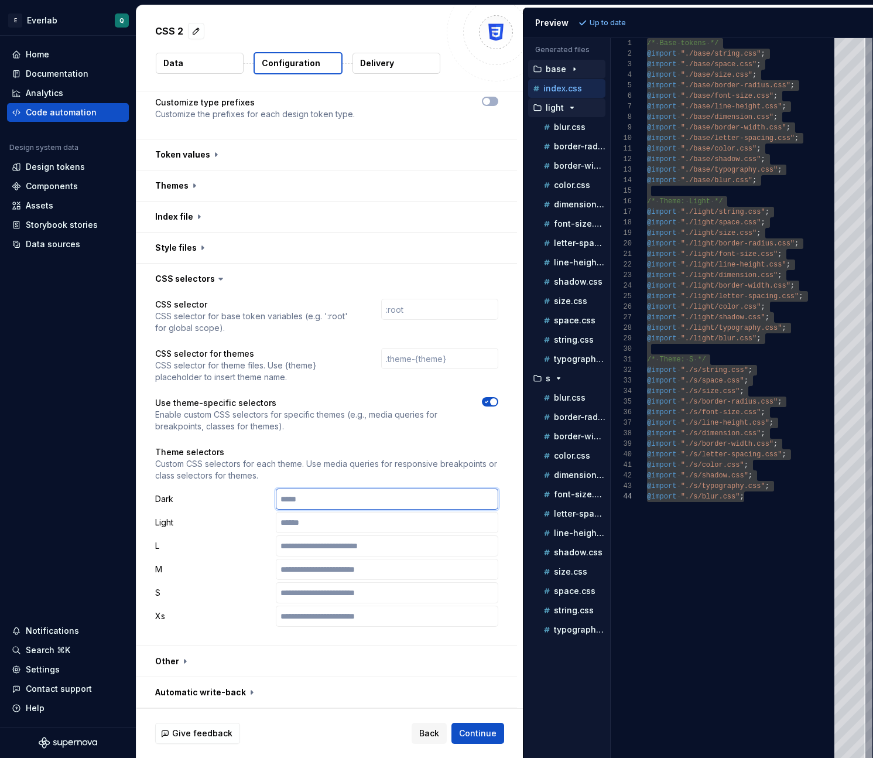
click at [367, 496] on input "text" at bounding box center [387, 498] width 223 height 21
type input "*****"
click at [349, 627] on div "CSS selector CSS selector for base token variables (e.g. ':root' for global sco…" at bounding box center [326, 470] width 343 height 342
type textarea "**********"
click at [713, 185] on div "/* Base tokens */ @import "./base/string.css" ; @import "./base/space.css" ; @i…" at bounding box center [744, 398] width 194 height 720
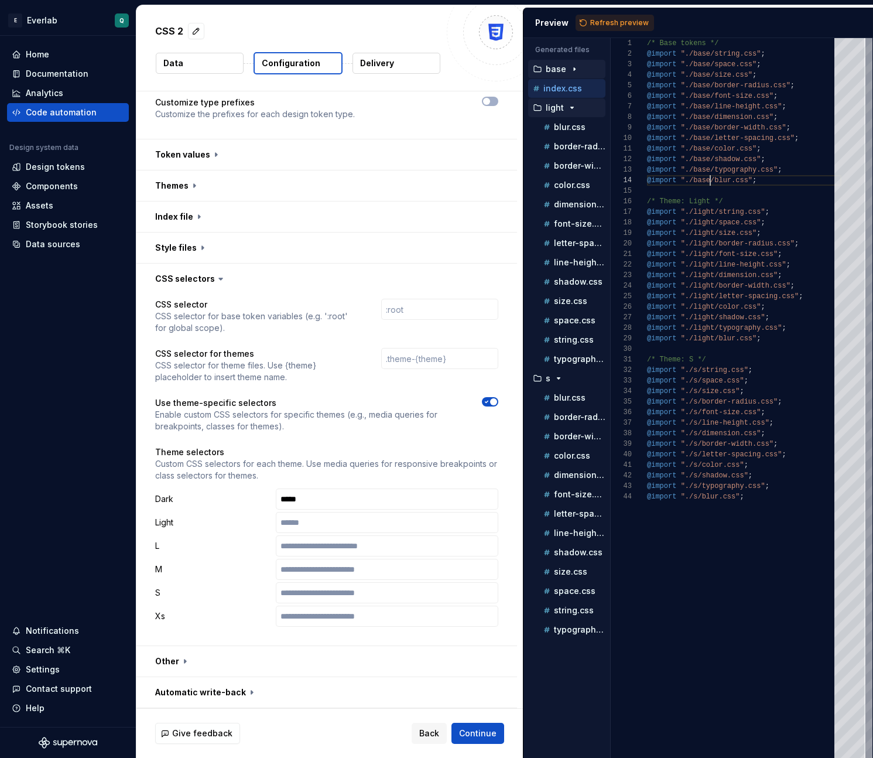
scroll to position [32, 63]
click at [609, 17] on button "Refresh preview" at bounding box center [615, 23] width 78 height 16
click at [562, 112] on p "light" at bounding box center [555, 107] width 18 height 9
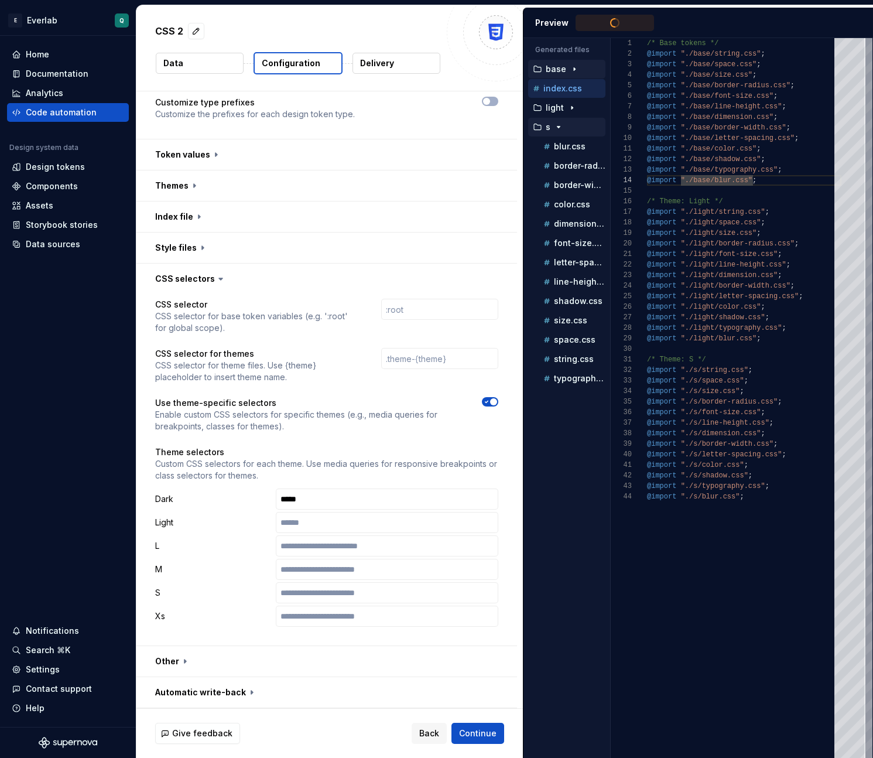
click at [565, 126] on div "button" at bounding box center [559, 126] width 14 height 9
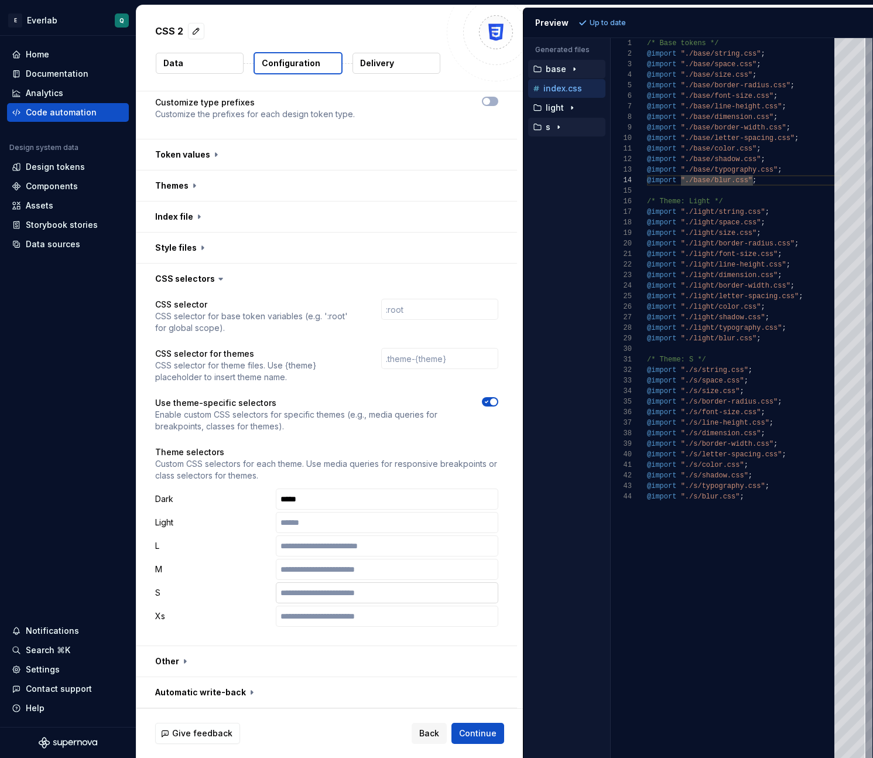
click at [301, 590] on input "text" at bounding box center [387, 592] width 223 height 21
type input "*****"
click at [602, 18] on span "Refresh preview" at bounding box center [619, 22] width 59 height 9
click at [559, 128] on icon "button" at bounding box center [558, 126] width 9 height 9
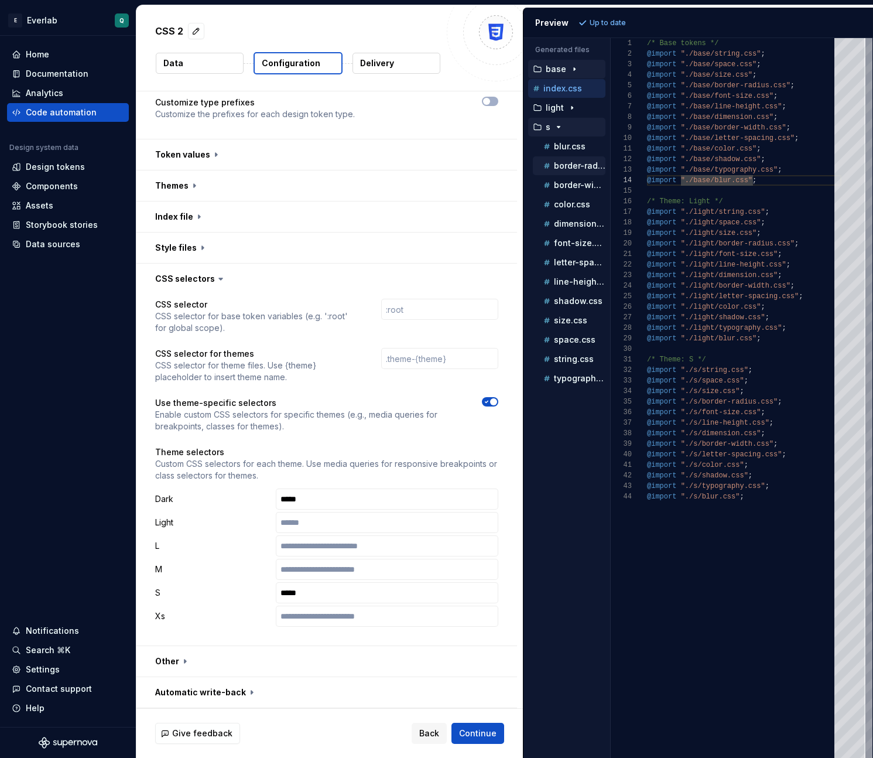
click at [559, 170] on p "border-radius.css" at bounding box center [580, 165] width 52 height 9
type textarea "**********"
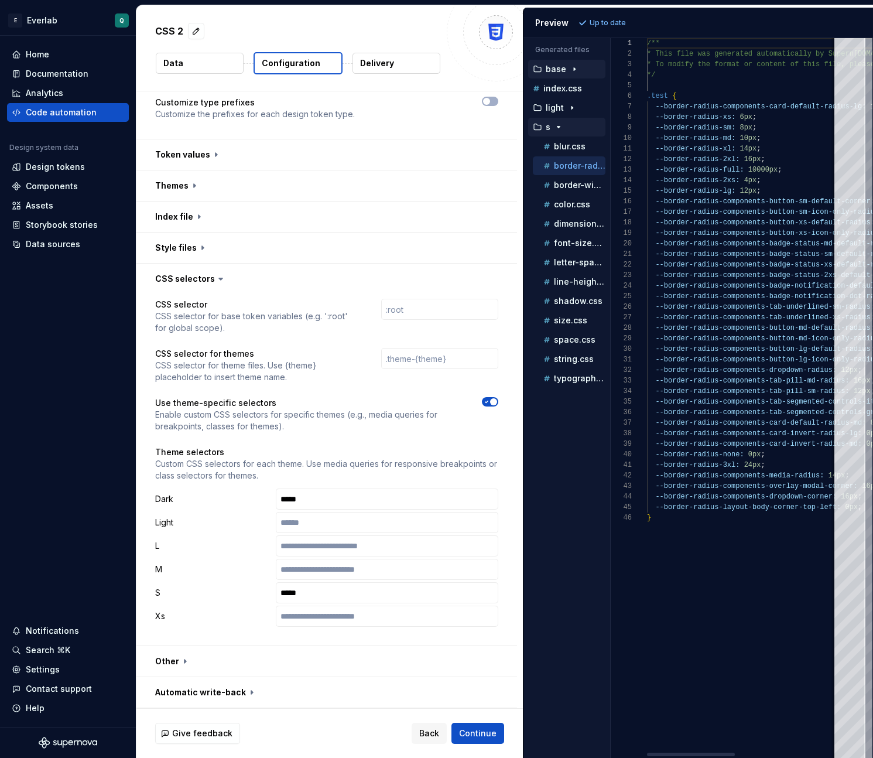
scroll to position [105, 0]
click at [356, 590] on input "*****" at bounding box center [387, 592] width 223 height 21
click at [318, 497] on input "*****" at bounding box center [387, 498] width 223 height 21
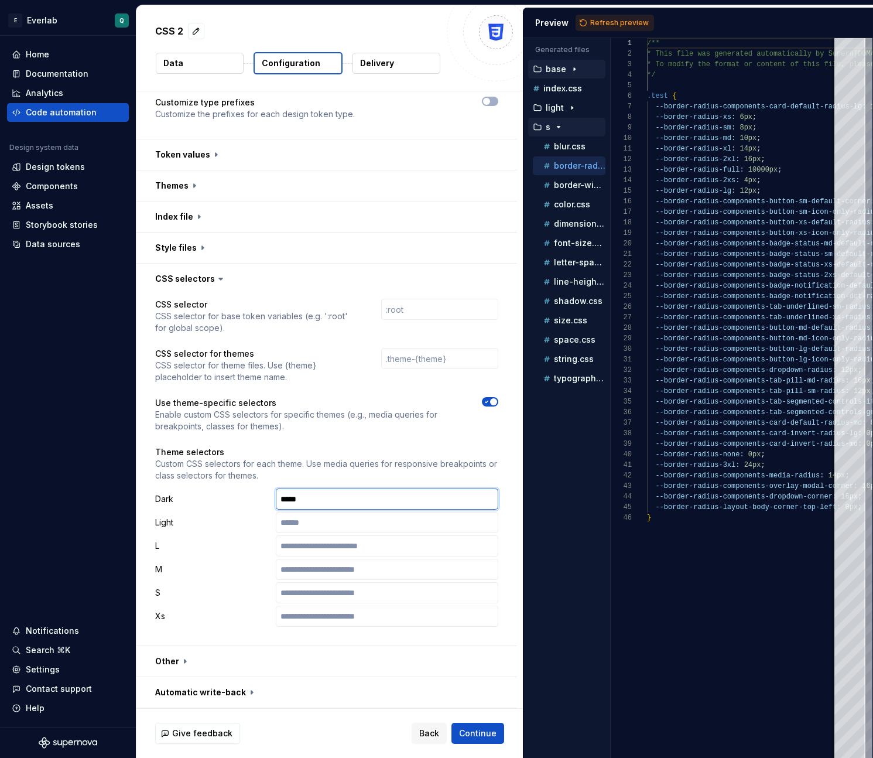
click at [318, 497] on input "*****" at bounding box center [387, 498] width 223 height 21
click at [341, 469] on p "Custom CSS selectors for each theme. Use media queries for responsive breakpoin…" at bounding box center [326, 469] width 343 height 23
click at [264, 262] on button "button" at bounding box center [326, 248] width 381 height 30
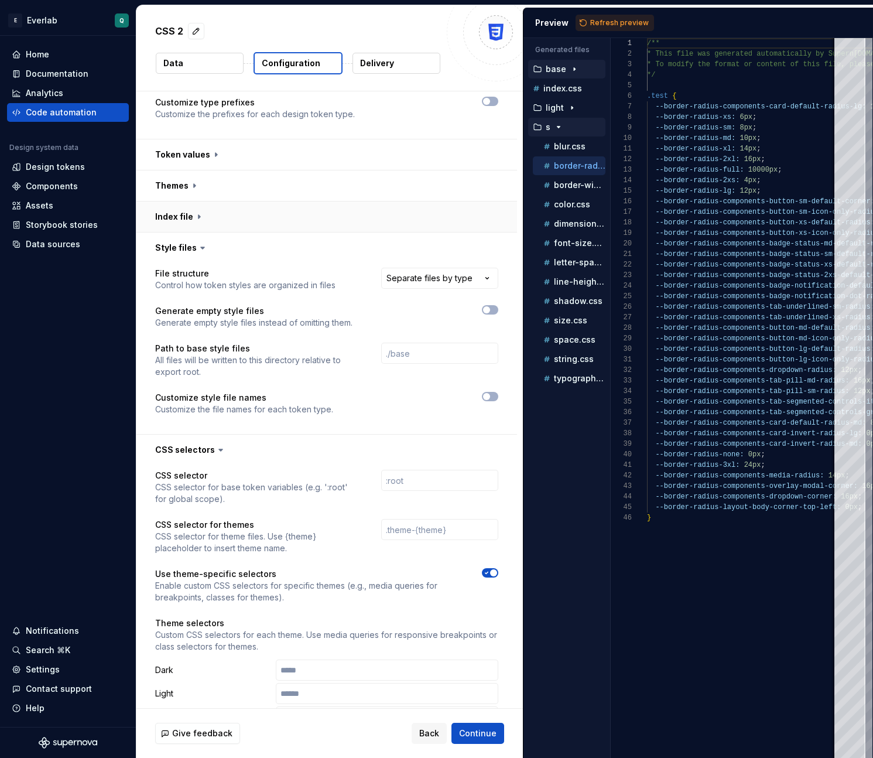
click at [290, 214] on button "button" at bounding box center [326, 216] width 381 height 30
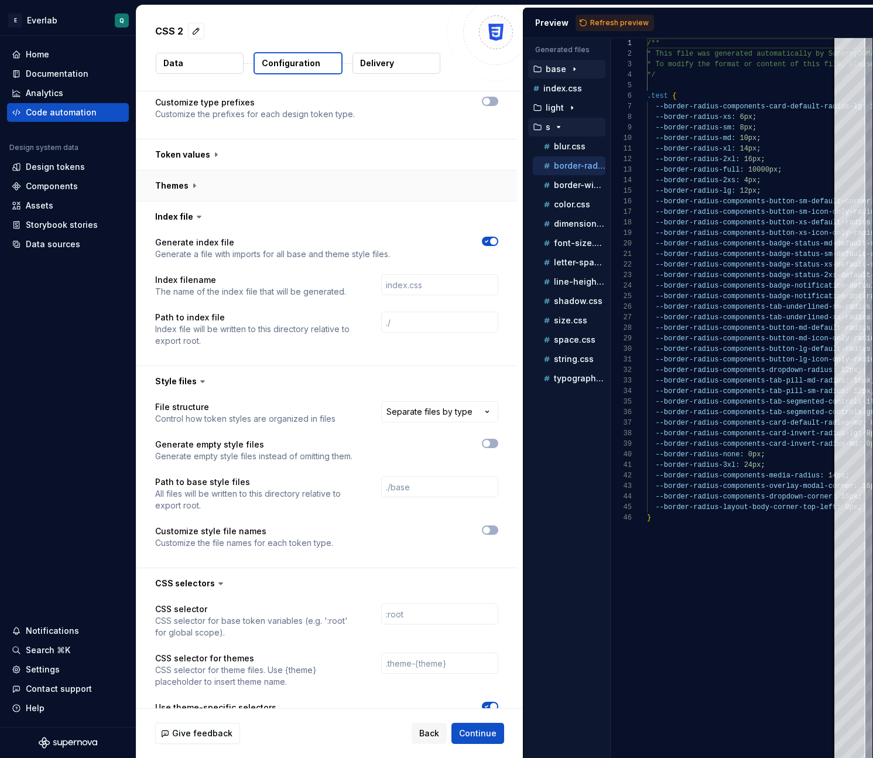
click at [291, 187] on button "button" at bounding box center [326, 185] width 381 height 30
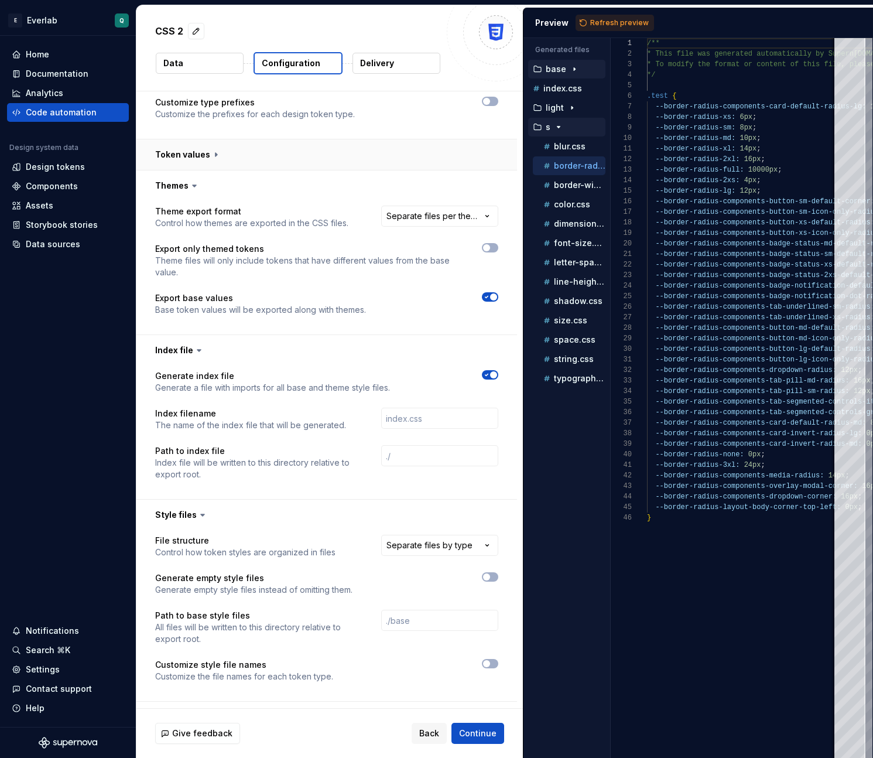
click at [296, 144] on button "button" at bounding box center [326, 154] width 381 height 30
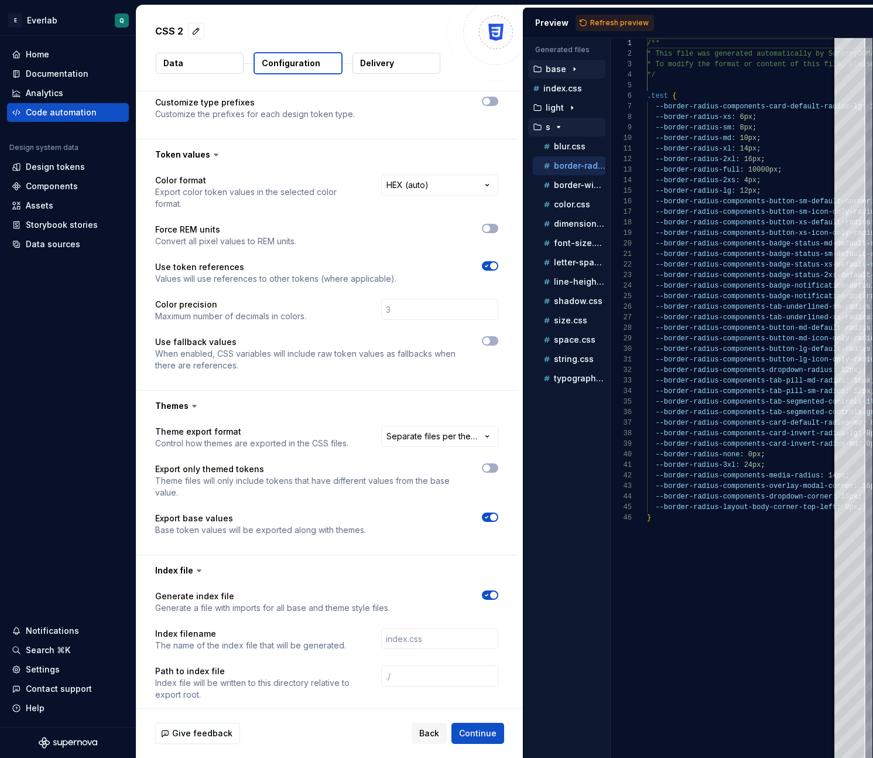
click at [167, 60] on p "Data" at bounding box center [173, 63] width 20 height 12
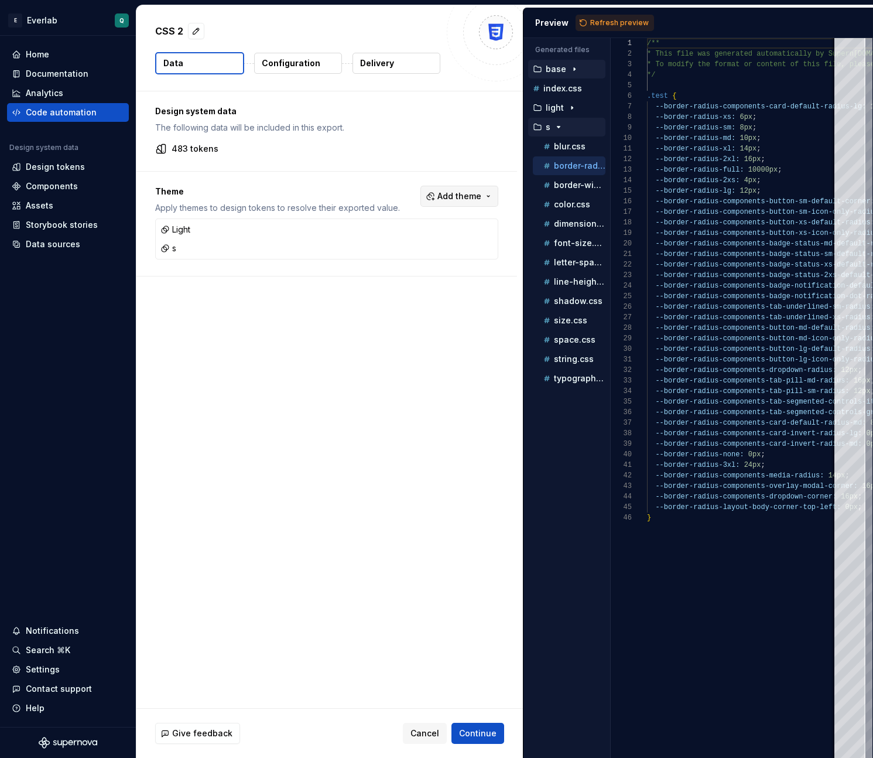
click at [467, 190] on span "Add theme" at bounding box center [460, 196] width 44 height 12
click at [283, 368] on html "E Everlab Q Home Documentation Analytics Code automation Design system data Des…" at bounding box center [436, 379] width 873 height 758
click at [427, 729] on span "Cancel" at bounding box center [425, 733] width 29 height 12
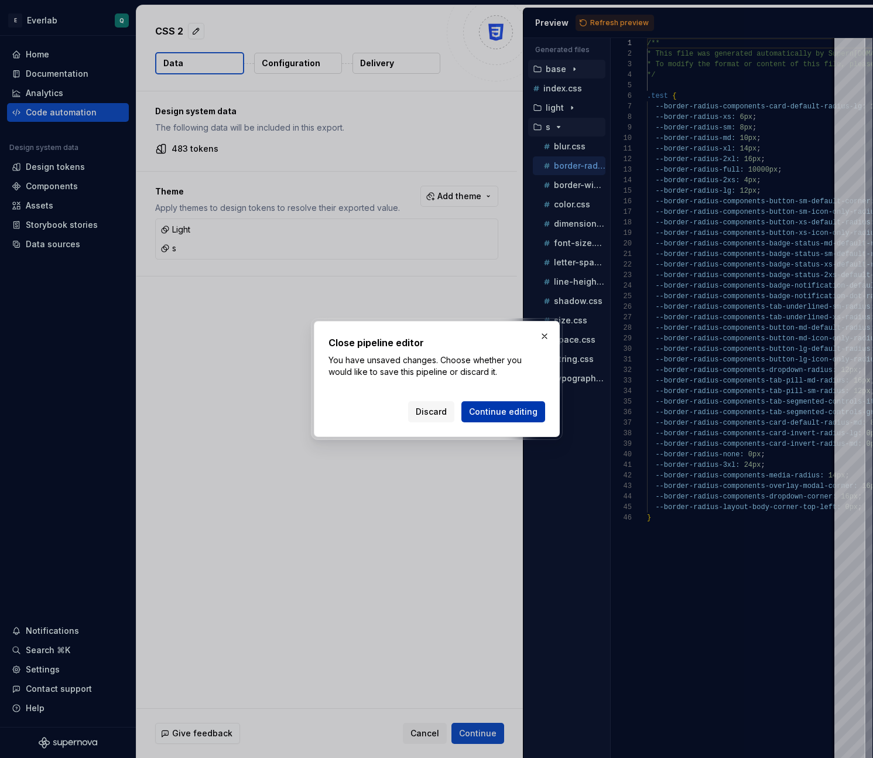
click at [508, 409] on span "Continue editing" at bounding box center [503, 412] width 69 height 12
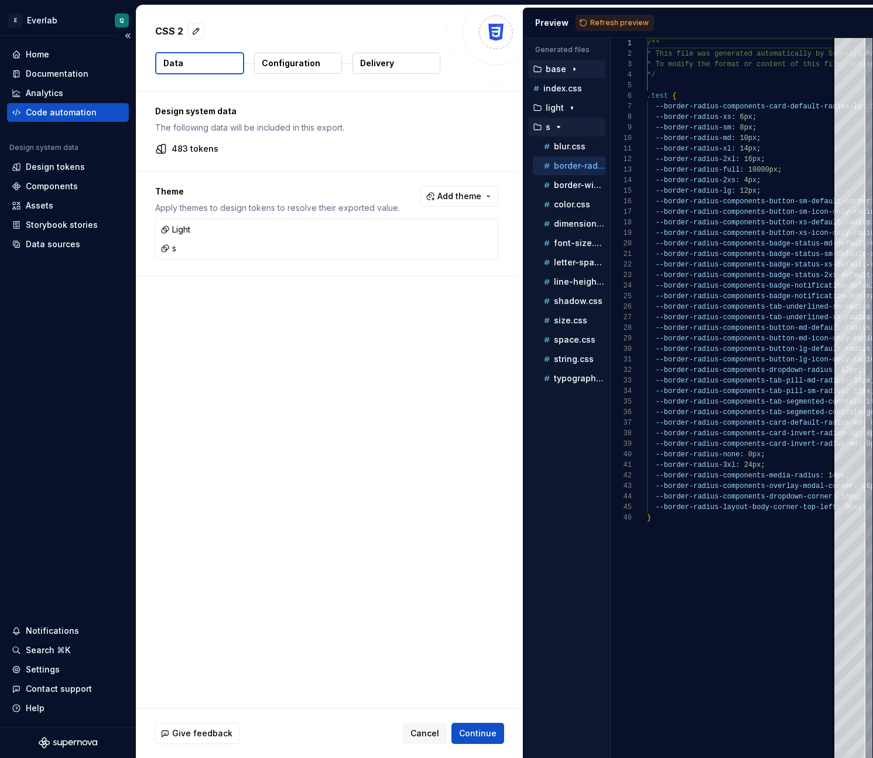
click at [62, 112] on div "Code automation" at bounding box center [61, 113] width 71 height 12
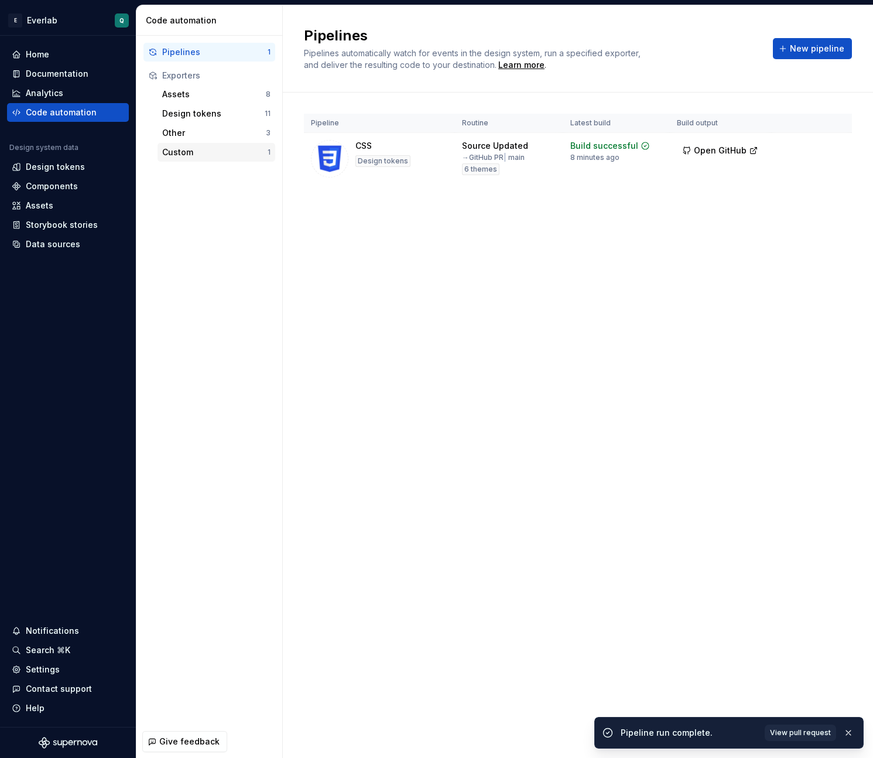
click at [224, 145] on div "Custom 1" at bounding box center [217, 152] width 118 height 19
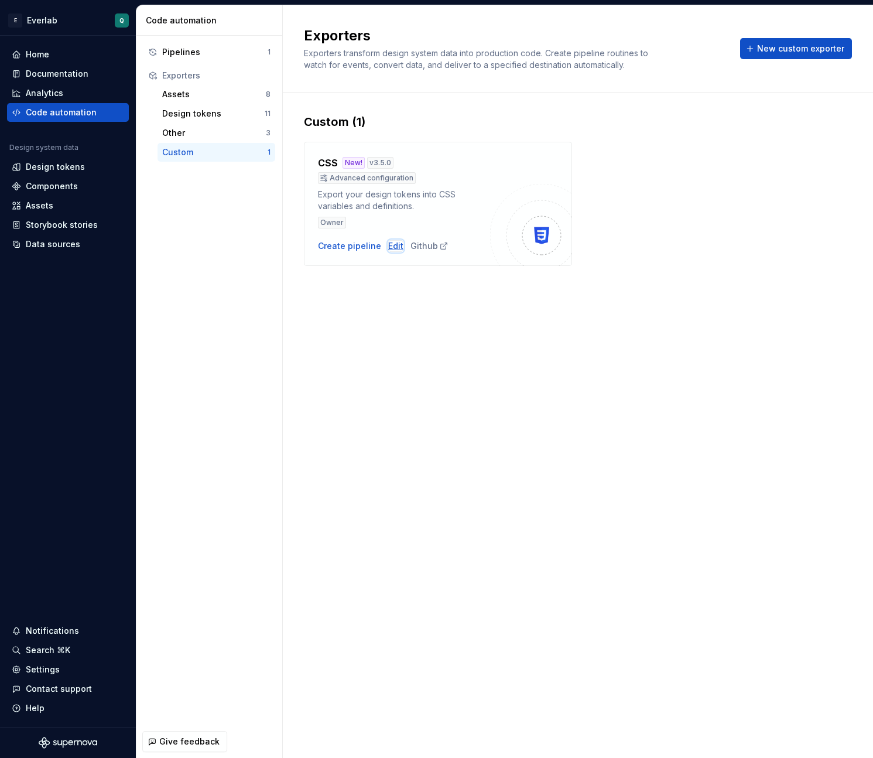
click at [388, 245] on div "Edit" at bounding box center [395, 246] width 15 height 12
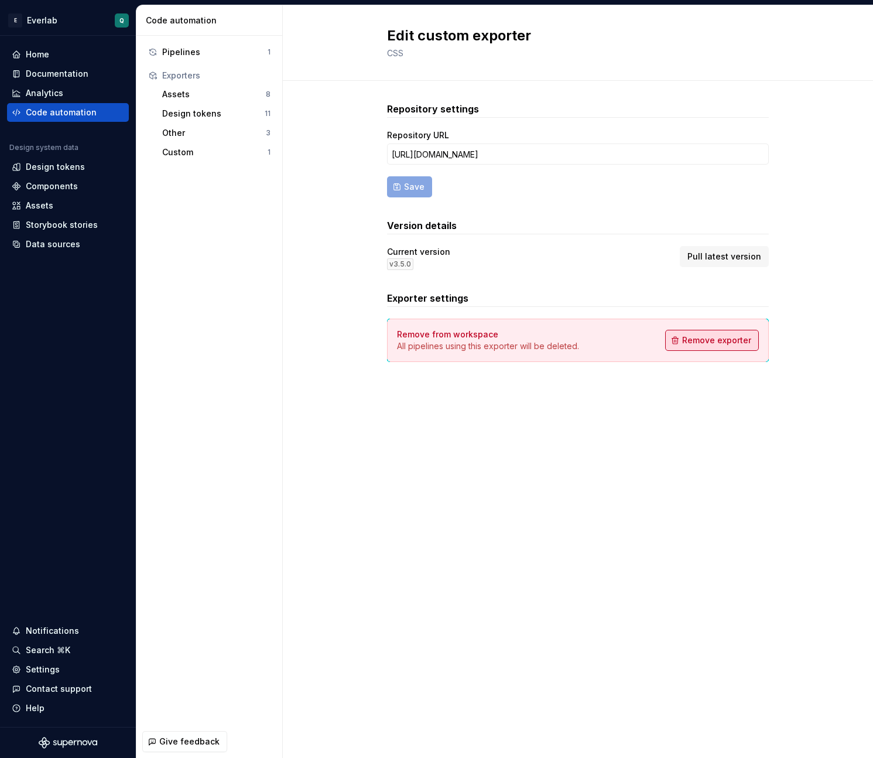
click at [704, 340] on span "Remove exporter" at bounding box center [716, 340] width 69 height 12
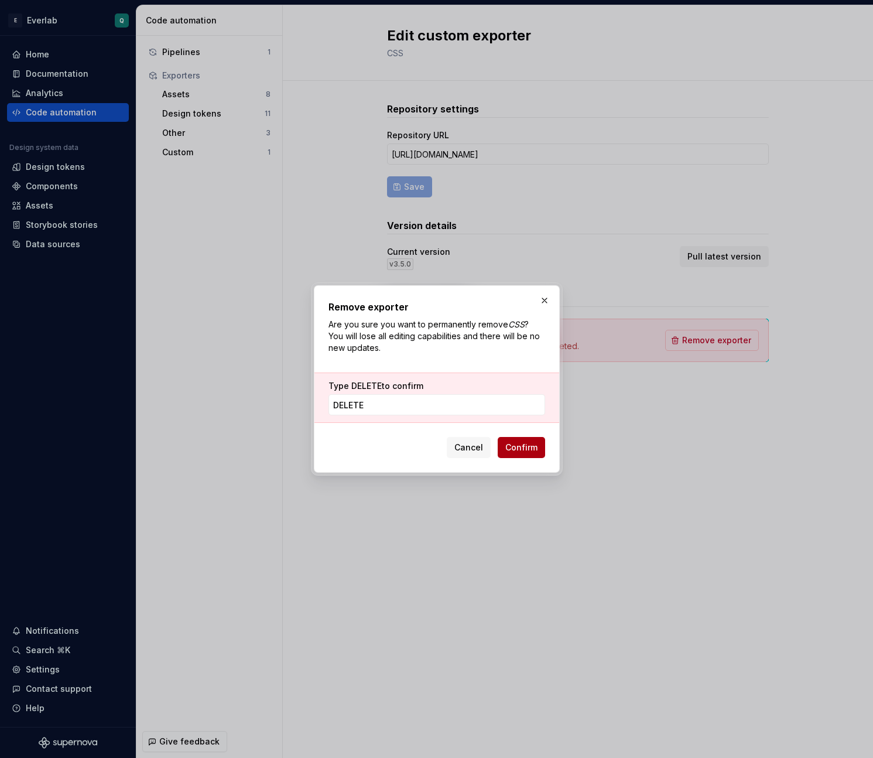
type input "DELETE"
click at [527, 448] on span "Confirm" at bounding box center [521, 448] width 32 height 12
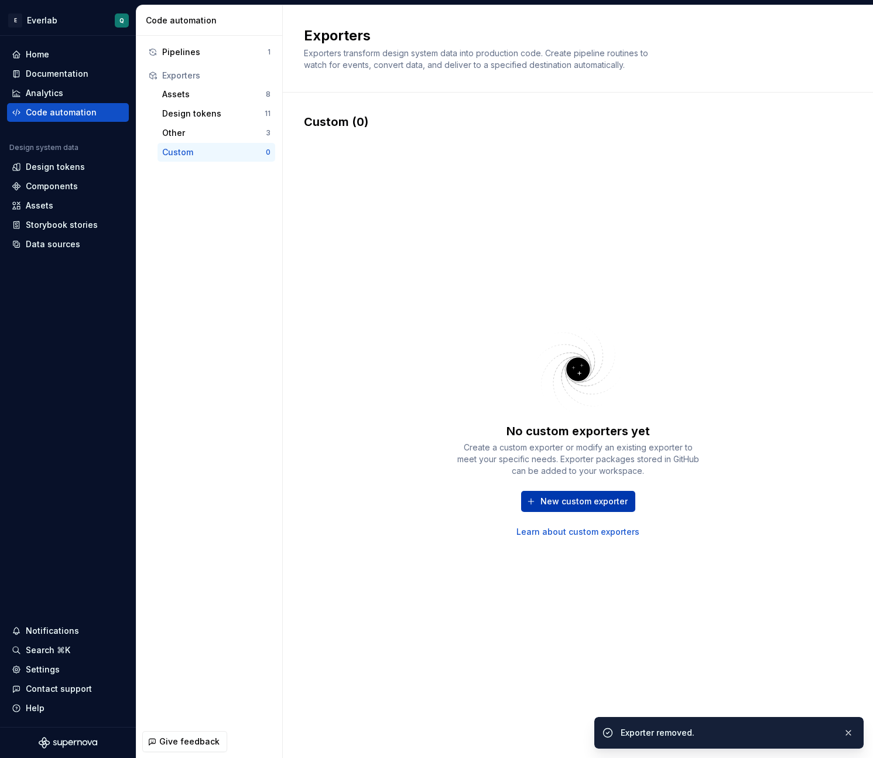
click at [564, 507] on button "New custom exporter" at bounding box center [578, 501] width 114 height 21
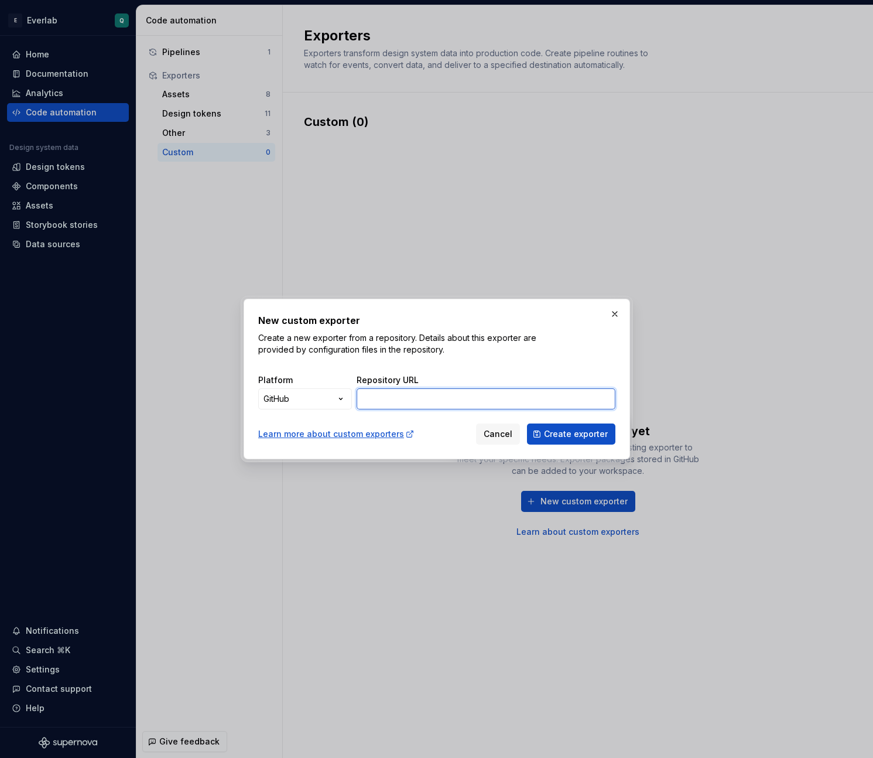
click at [414, 397] on input "Repository URL" at bounding box center [486, 398] width 259 height 21
paste input "[URL][DOMAIN_NAME]"
type input "[URL][DOMAIN_NAME]"
click at [575, 435] on span "Create exporter" at bounding box center [576, 434] width 64 height 12
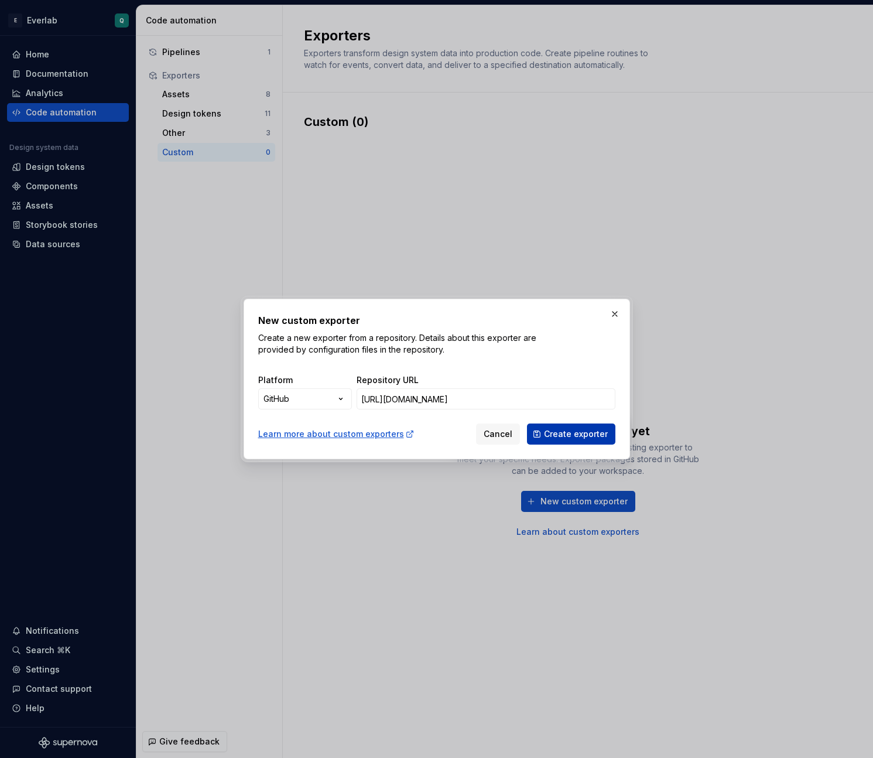
scroll to position [0, 0]
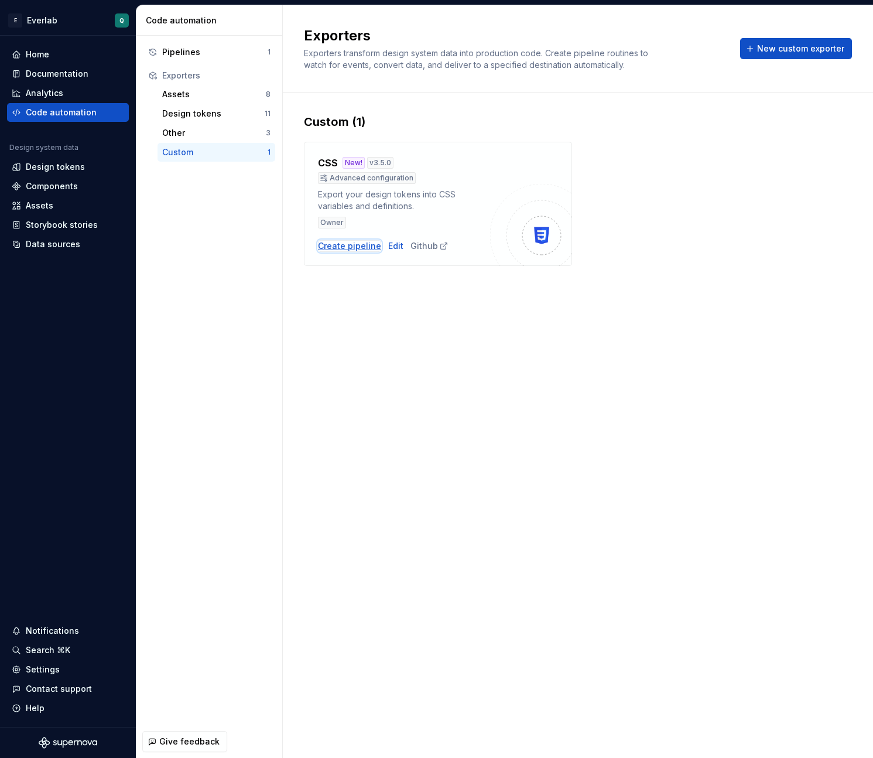
click at [319, 249] on div "Create pipeline" at bounding box center [349, 246] width 63 height 12
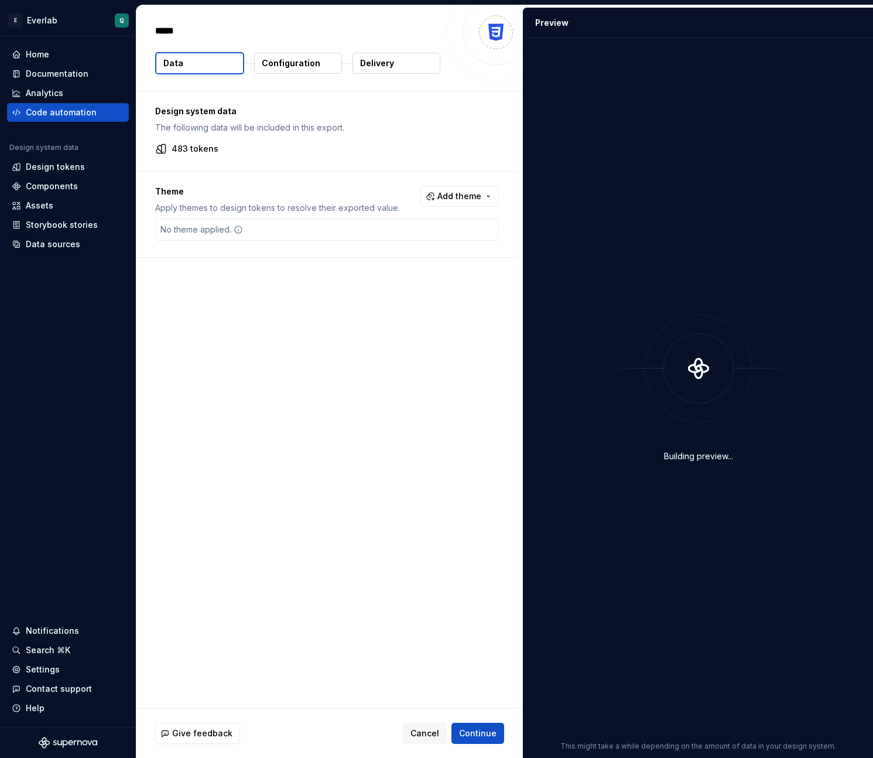
type textarea "*"
click at [450, 194] on span "Add theme" at bounding box center [460, 196] width 44 height 12
click at [392, 246] on div "Dark" at bounding box center [394, 243] width 19 height 12
click at [392, 265] on div "Light" at bounding box center [395, 262] width 21 height 12
click at [392, 285] on div "xs" at bounding box center [389, 281] width 9 height 12
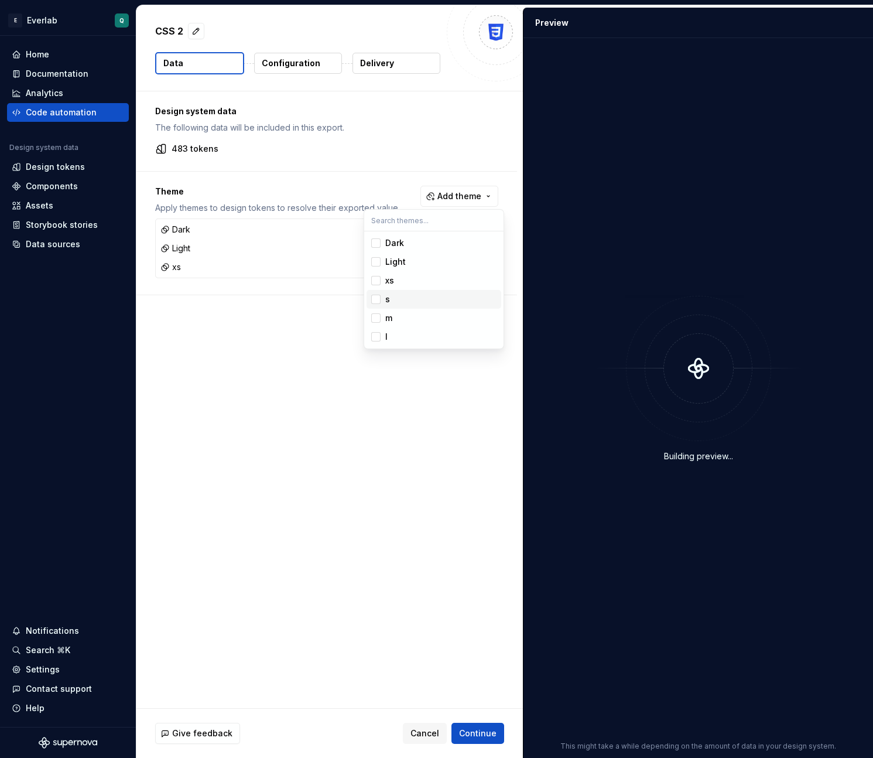
click at [392, 301] on div "s" at bounding box center [440, 299] width 111 height 12
click at [392, 318] on div "m" at bounding box center [388, 318] width 7 height 12
click at [391, 334] on div "l" at bounding box center [440, 337] width 111 height 12
click at [476, 733] on html "E Everlab Q Home Documentation Analytics Code automation Design system data Des…" at bounding box center [436, 379] width 873 height 758
click at [489, 736] on span "Continue" at bounding box center [477, 733] width 37 height 12
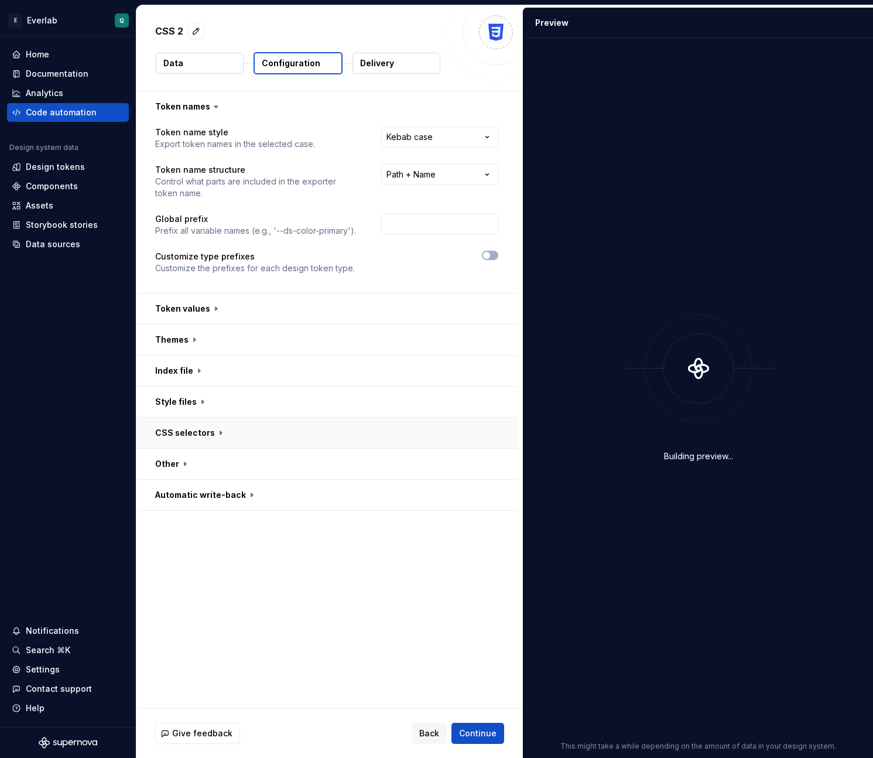
click at [279, 440] on button "button" at bounding box center [326, 433] width 381 height 30
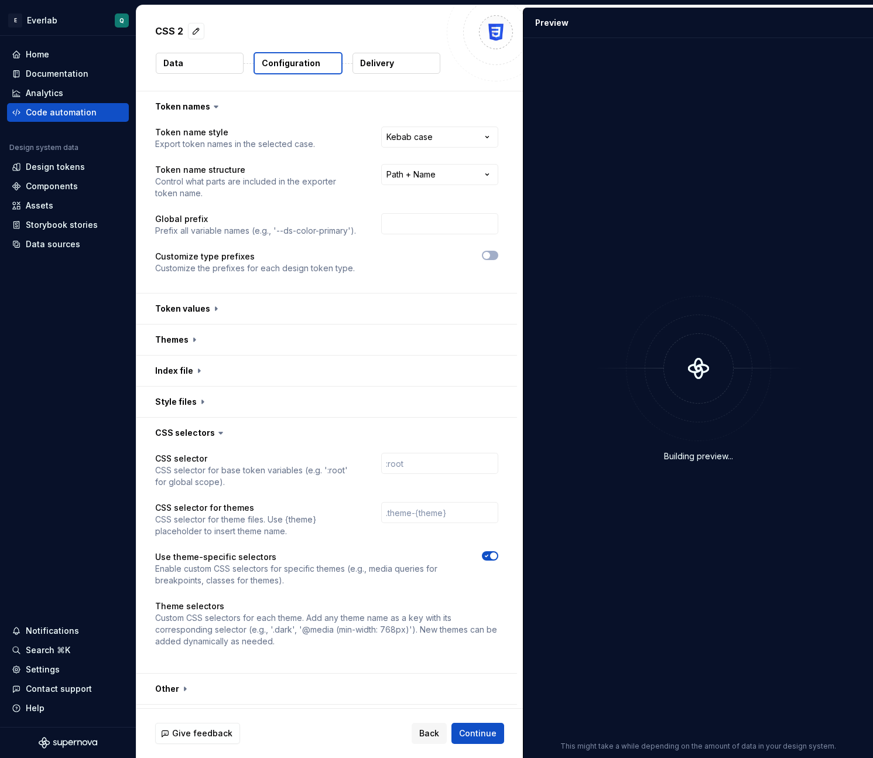
scroll to position [1, 0]
click at [423, 227] on input "text" at bounding box center [439, 223] width 117 height 21
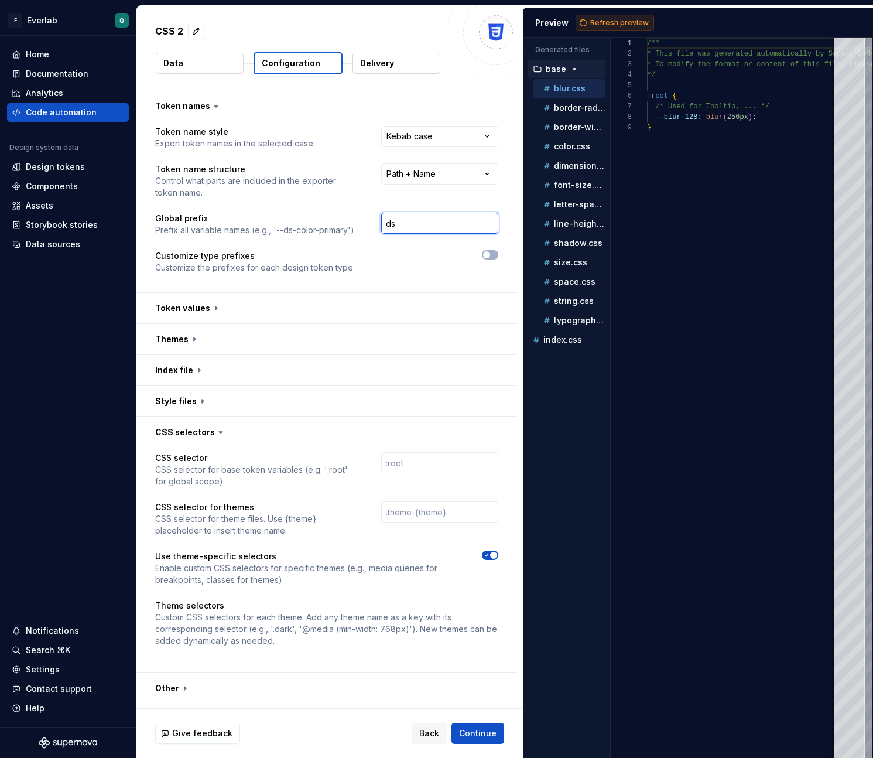
type input "ds"
click at [606, 16] on button "Refresh preview" at bounding box center [615, 23] width 78 height 16
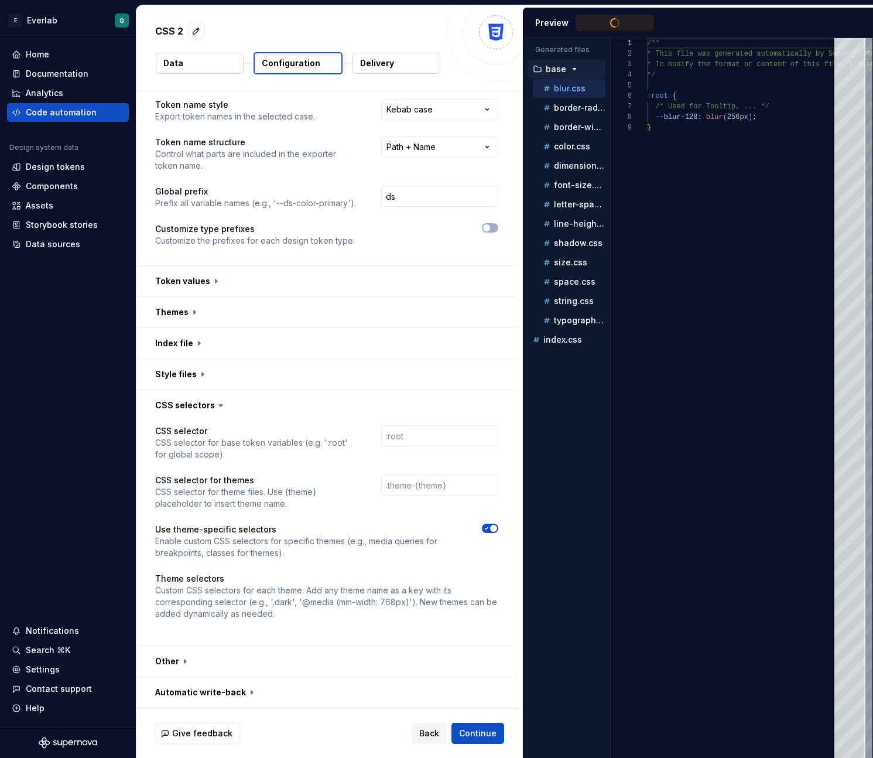
click at [347, 605] on p "Custom CSS selectors for each theme. Add any theme name as a key with its corre…" at bounding box center [326, 602] width 343 height 35
click at [497, 527] on span "button" at bounding box center [493, 528] width 7 height 7
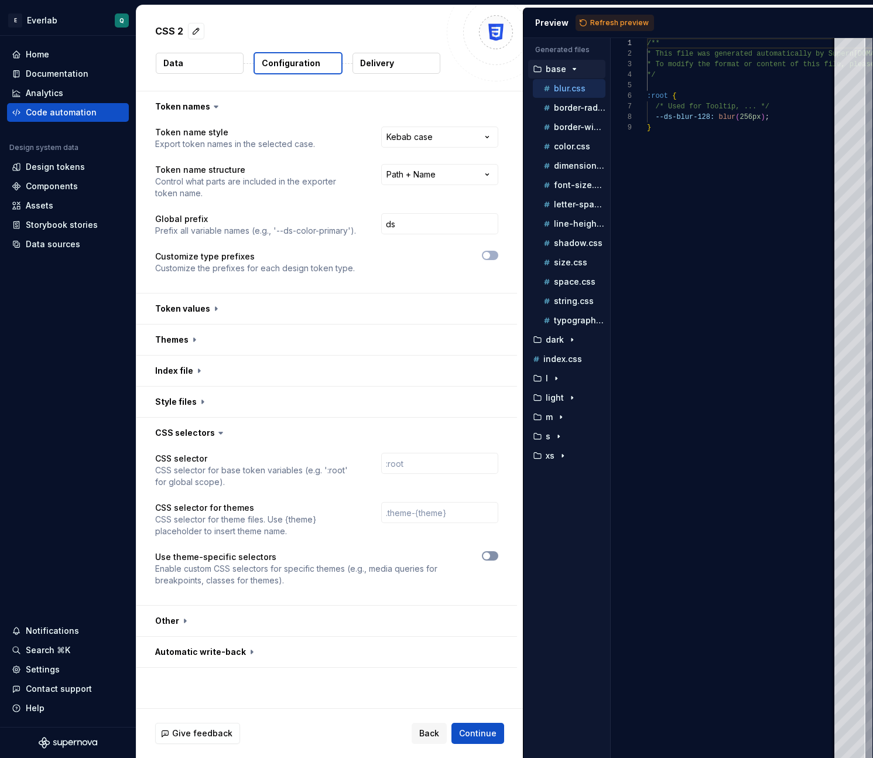
scroll to position [0, 0]
click at [497, 556] on button "button" at bounding box center [490, 555] width 16 height 9
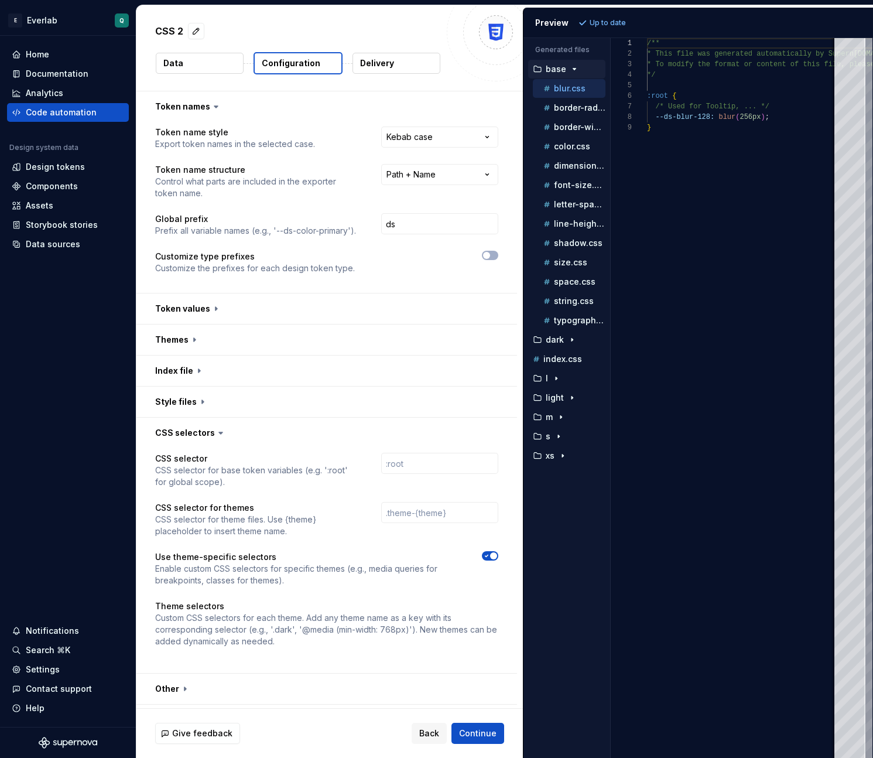
scroll to position [28, 0]
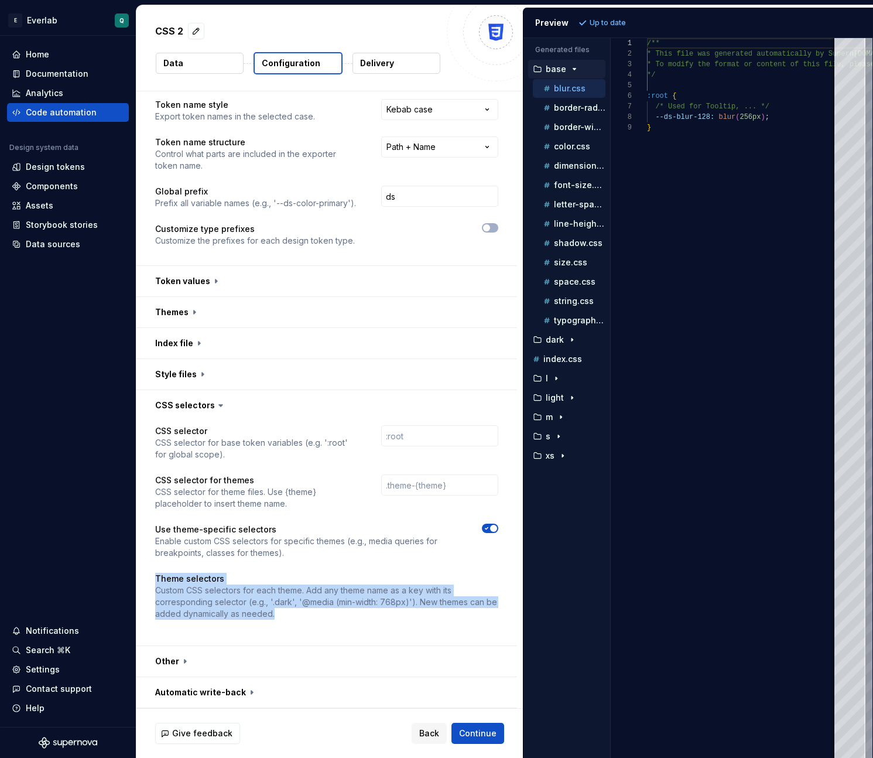
drag, startPoint x: 295, startPoint y: 619, endPoint x: 152, endPoint y: 578, distance: 149.2
click at [152, 578] on div "CSS selector CSS selector for base token variables (e.g. ':root' for global sco…" at bounding box center [326, 533] width 381 height 225
copy div "Theme selectors Custom CSS selectors for each theme. Add any theme name as a ke…"
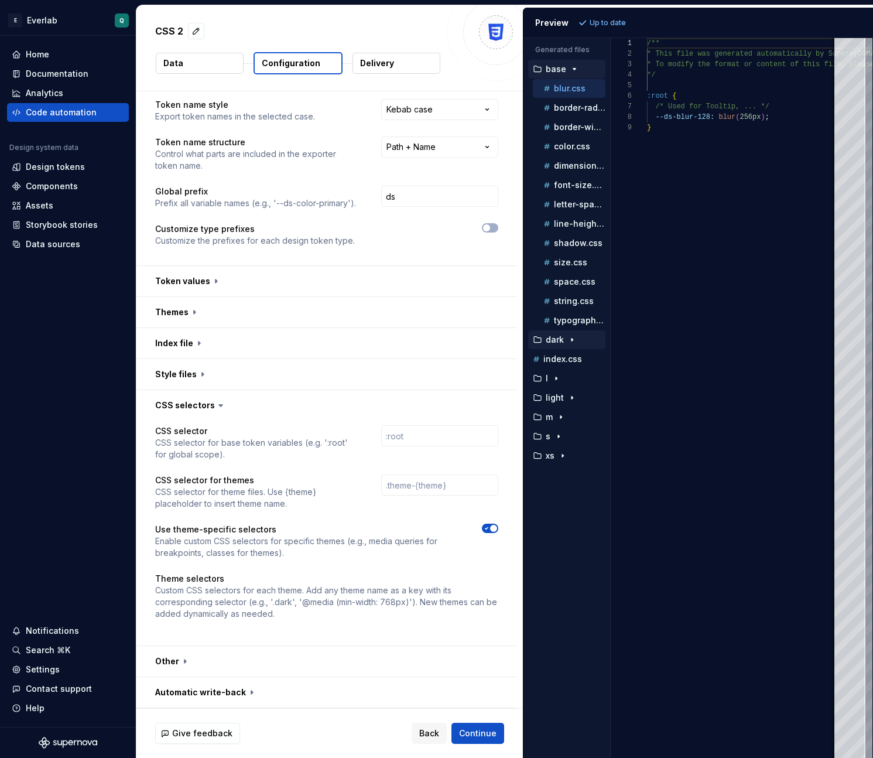
click at [549, 348] on div "dark" at bounding box center [566, 339] width 77 height 19
click at [582, 332] on div "dark" at bounding box center [566, 339] width 77 height 19
click at [578, 343] on div "button" at bounding box center [572, 339] width 14 height 9
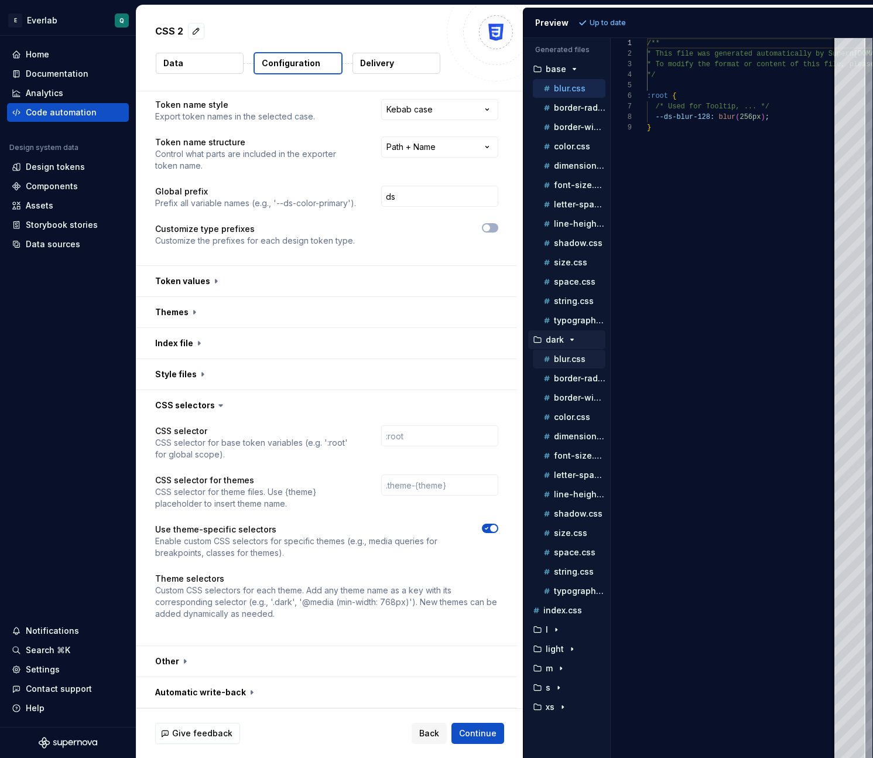
click at [575, 360] on p "blur.css" at bounding box center [570, 358] width 32 height 9
type textarea "**********"
click at [486, 522] on div "CSS selector CSS selector for base token variables (e.g. ':root' for global sco…" at bounding box center [326, 533] width 343 height 216
click at [491, 530] on icon "button" at bounding box center [486, 528] width 9 height 7
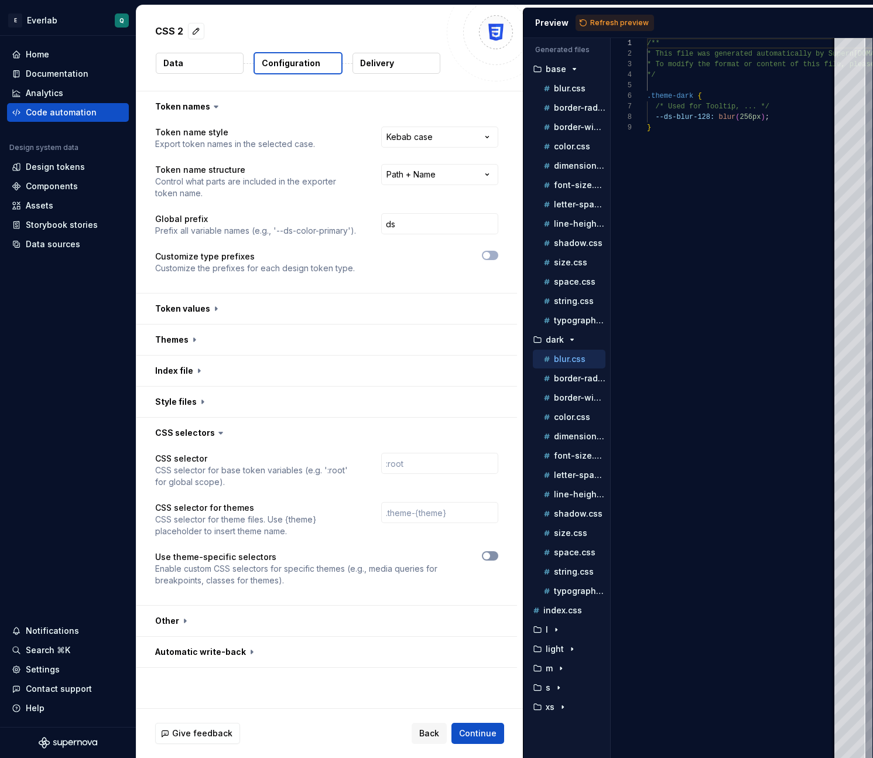
click at [490, 555] on span "button" at bounding box center [486, 555] width 7 height 7
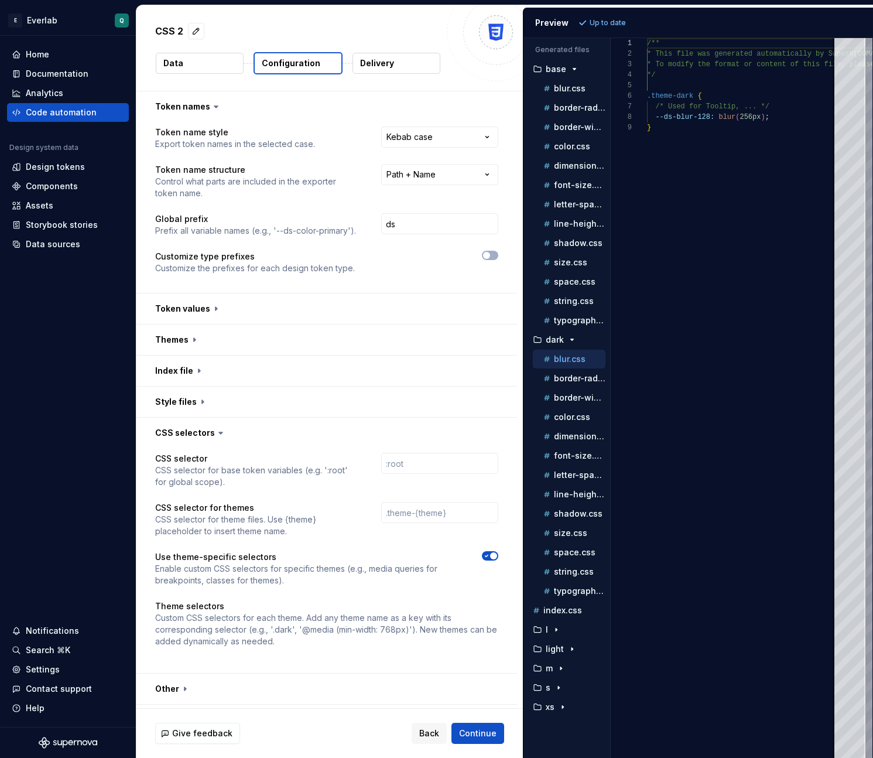
scroll to position [28, 0]
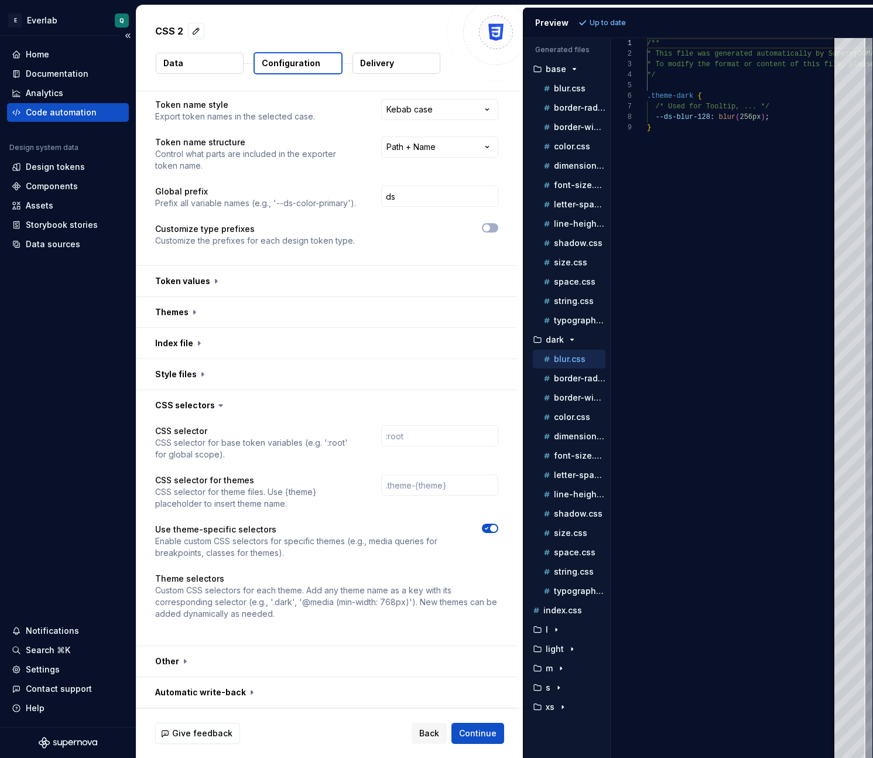
click at [68, 109] on div "Code automation" at bounding box center [61, 113] width 71 height 12
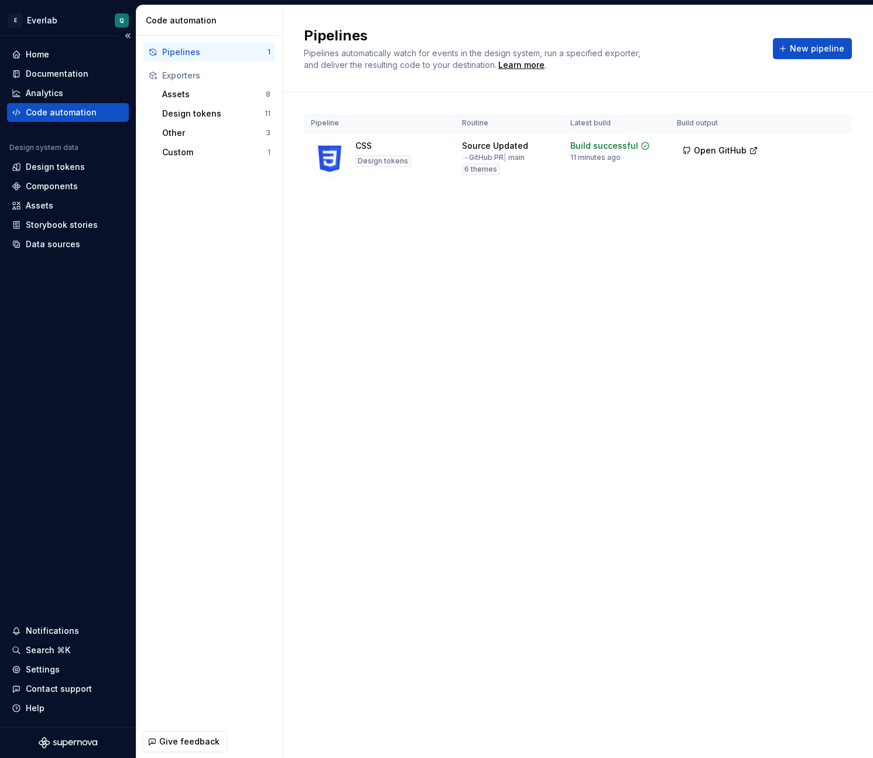
click at [53, 112] on div "Code automation" at bounding box center [61, 113] width 71 height 12
click at [211, 150] on div "Custom" at bounding box center [214, 152] width 105 height 12
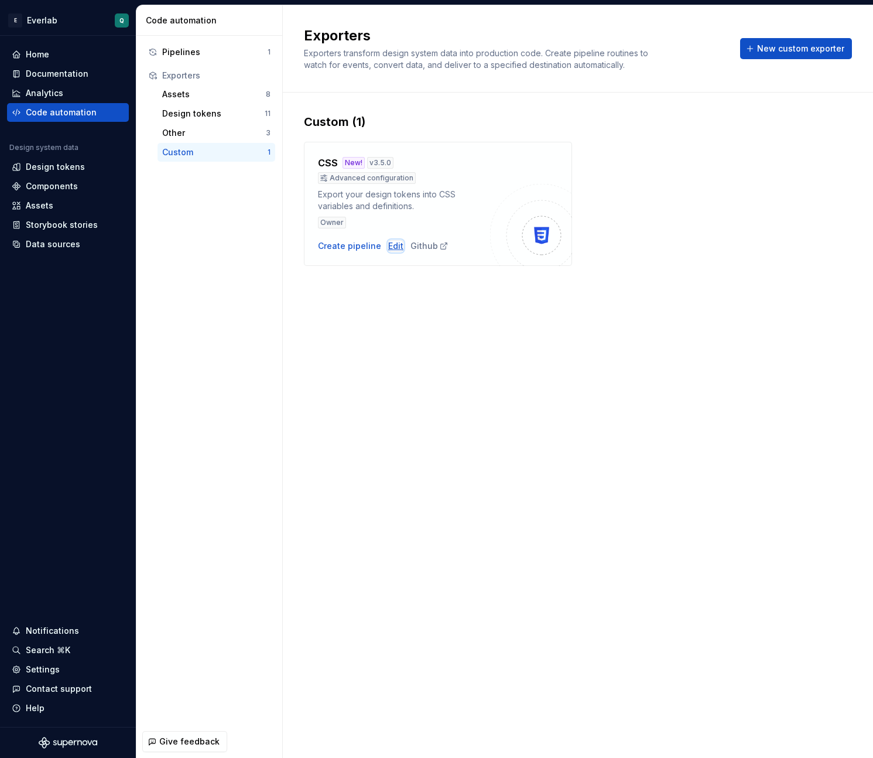
click at [388, 244] on div "Edit" at bounding box center [395, 246] width 15 height 12
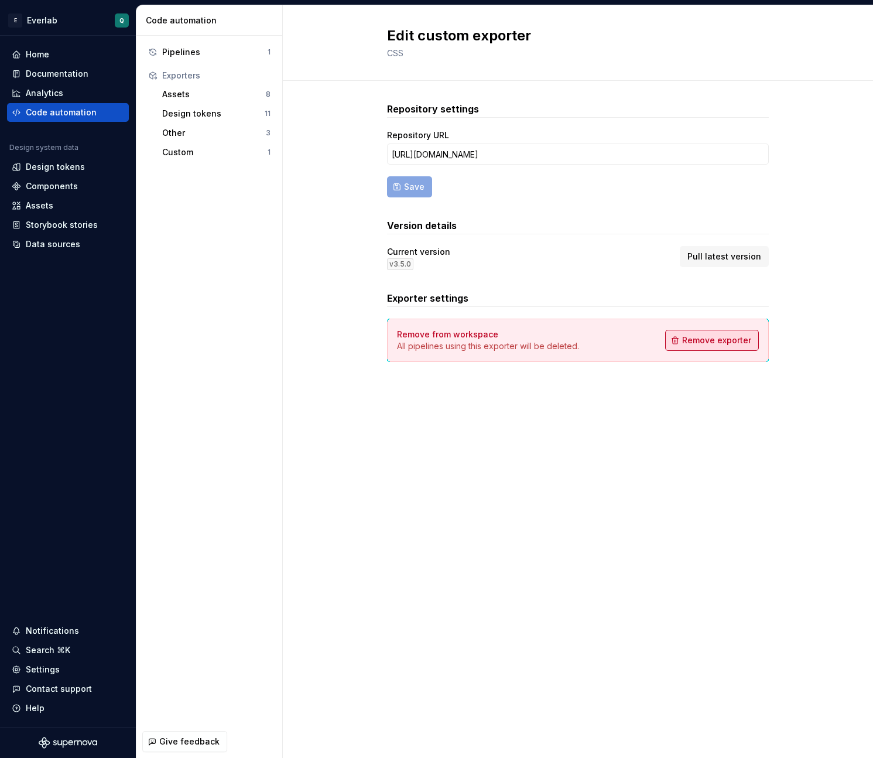
click at [712, 346] on button "Remove exporter" at bounding box center [712, 340] width 94 height 21
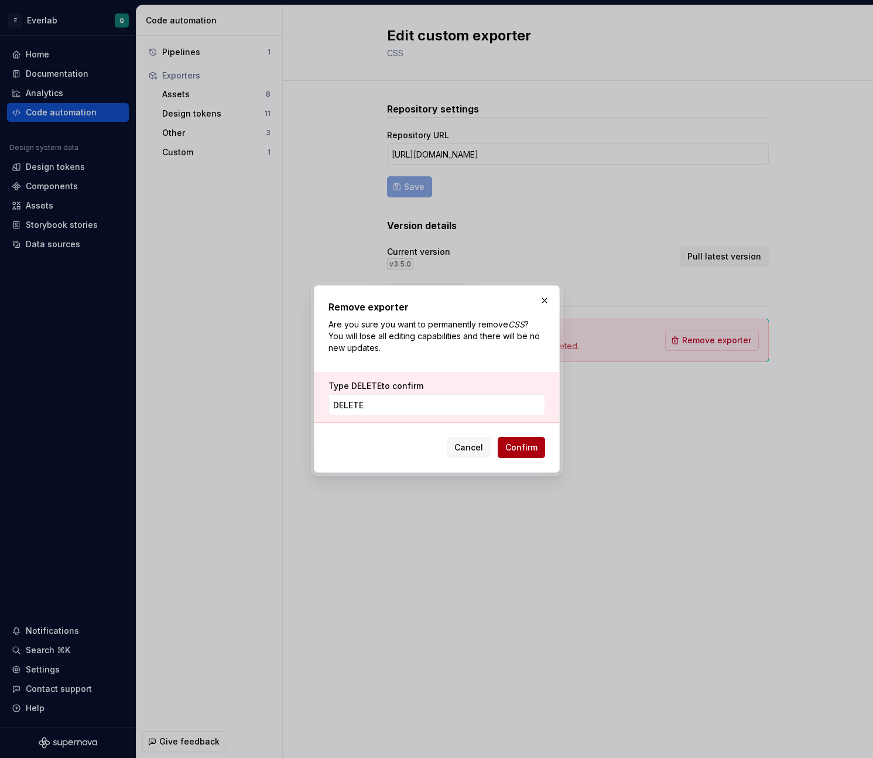
type input "DELETE"
click at [522, 447] on span "Confirm" at bounding box center [521, 448] width 32 height 12
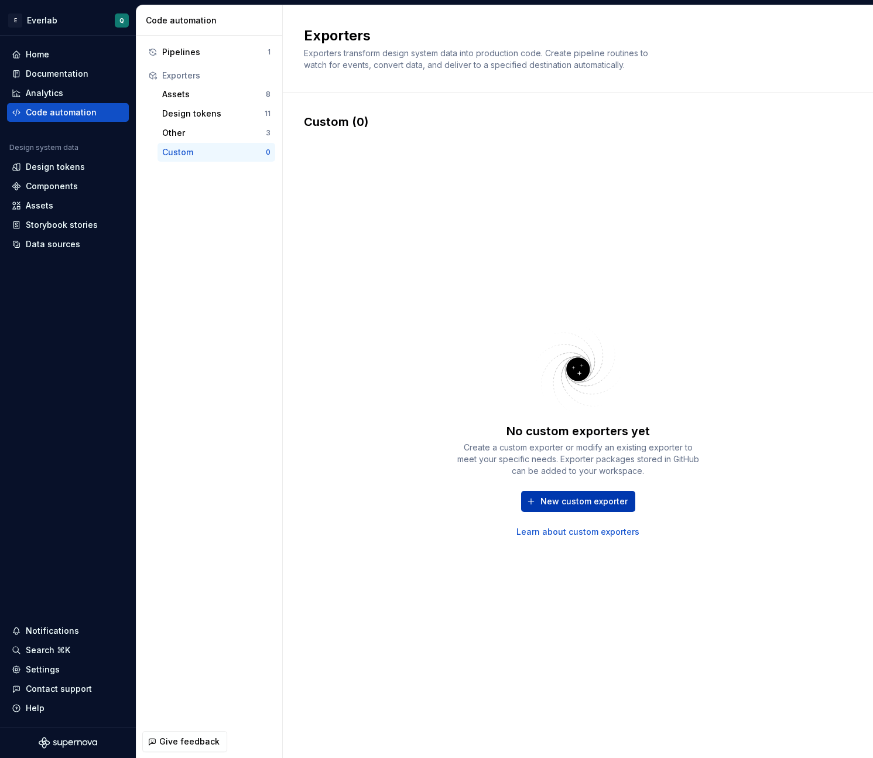
click at [578, 503] on span "New custom exporter" at bounding box center [584, 502] width 87 height 12
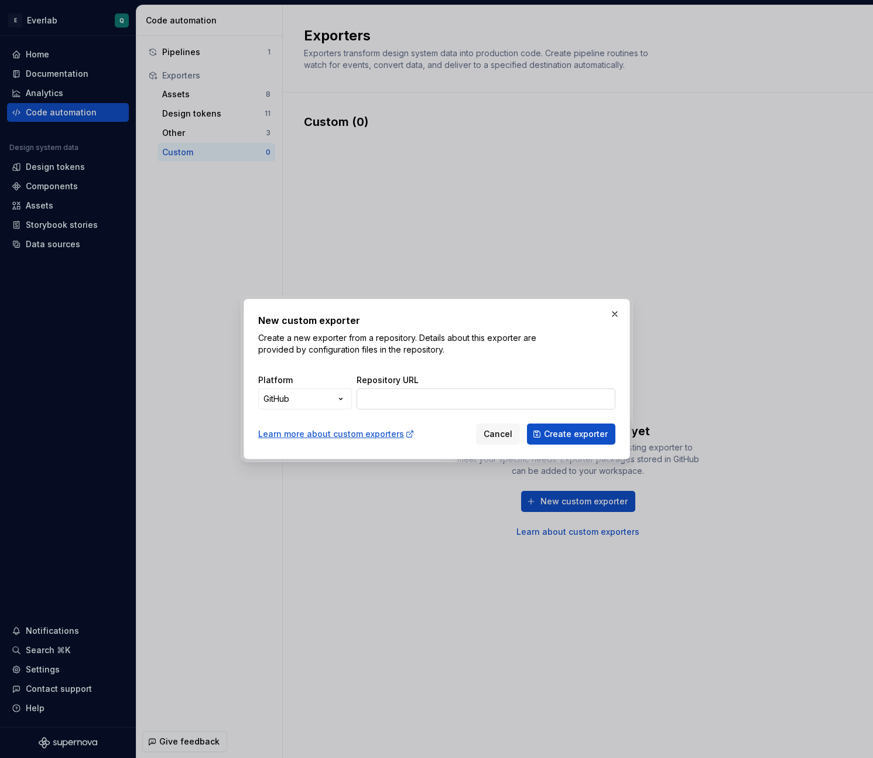
click at [524, 402] on input "Repository URL" at bounding box center [486, 398] width 259 height 21
paste input "[URL][DOMAIN_NAME]"
type input "[URL][DOMAIN_NAME]"
click at [561, 433] on span "Create exporter" at bounding box center [576, 434] width 64 height 12
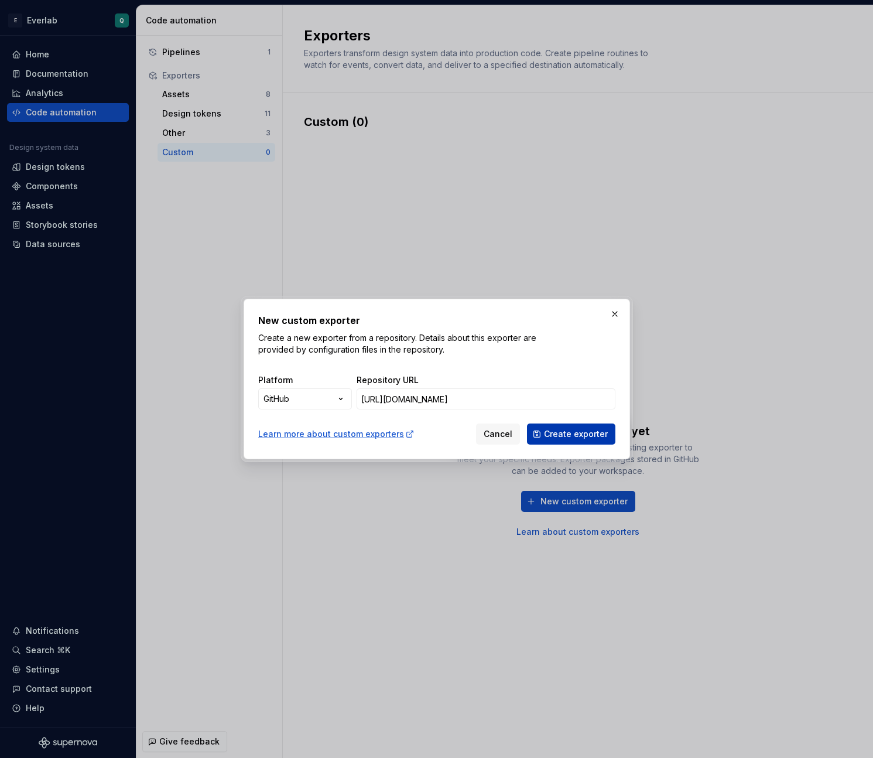
scroll to position [0, 0]
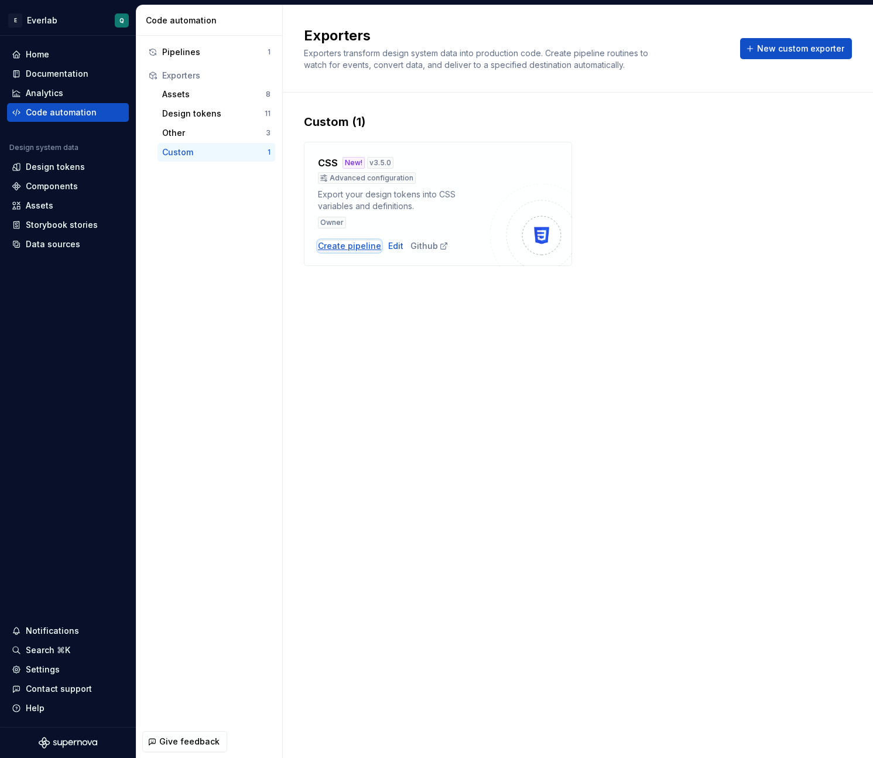
click at [336, 245] on div "Create pipeline" at bounding box center [349, 246] width 63 height 12
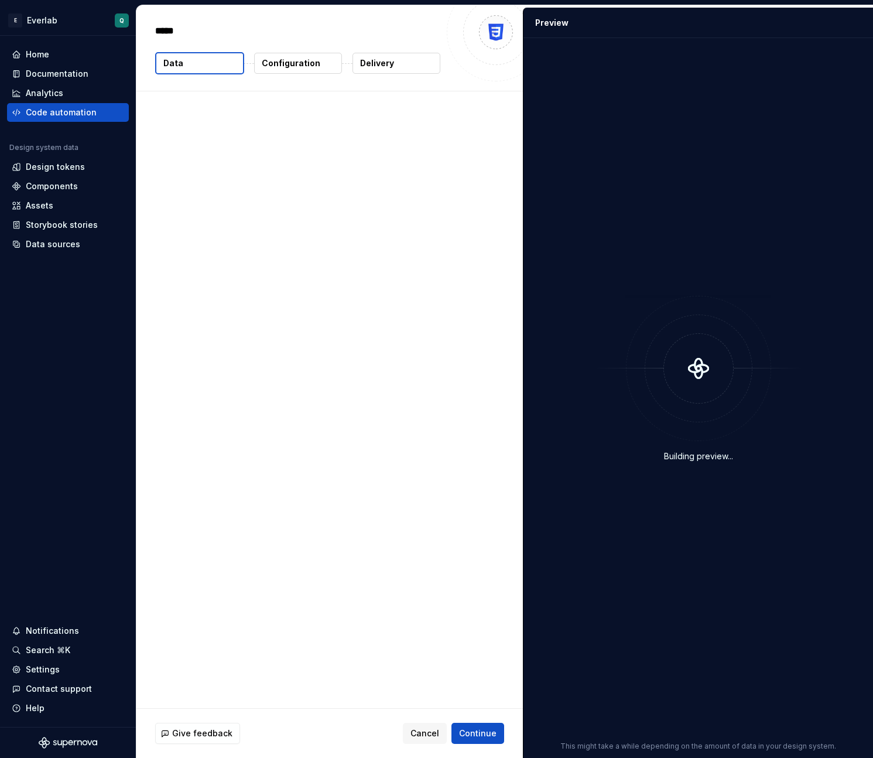
type textarea "*"
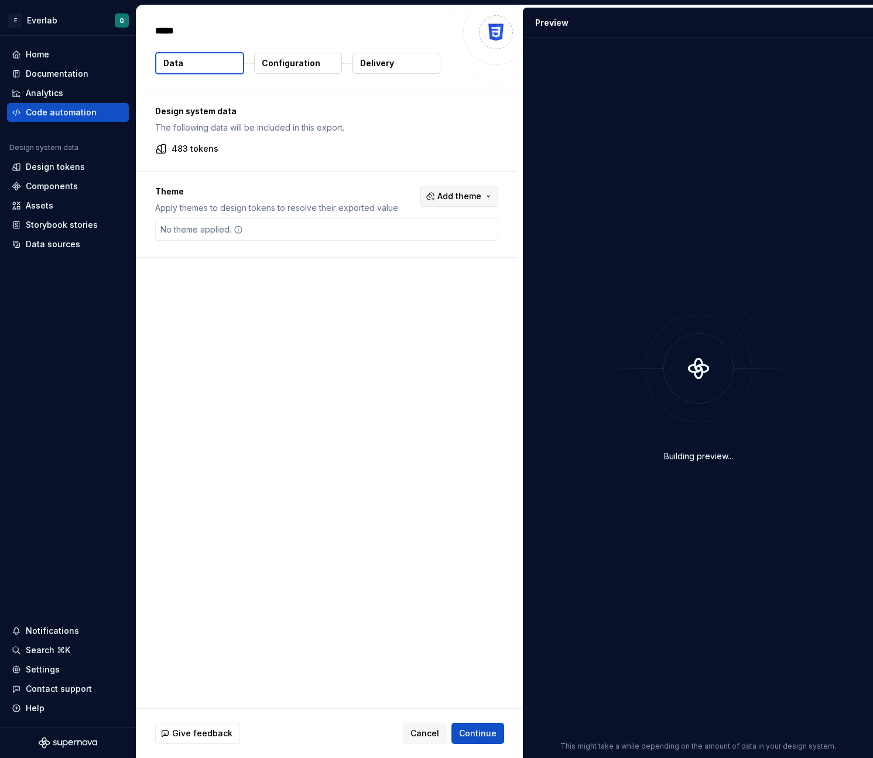
click at [477, 190] on span "Add theme" at bounding box center [460, 196] width 44 height 12
click at [405, 250] on span "Dark" at bounding box center [434, 243] width 135 height 19
click at [401, 268] on span "Light" at bounding box center [434, 261] width 135 height 19
click at [398, 279] on div "xs" at bounding box center [440, 281] width 111 height 12
click at [394, 296] on div "s" at bounding box center [440, 299] width 111 height 12
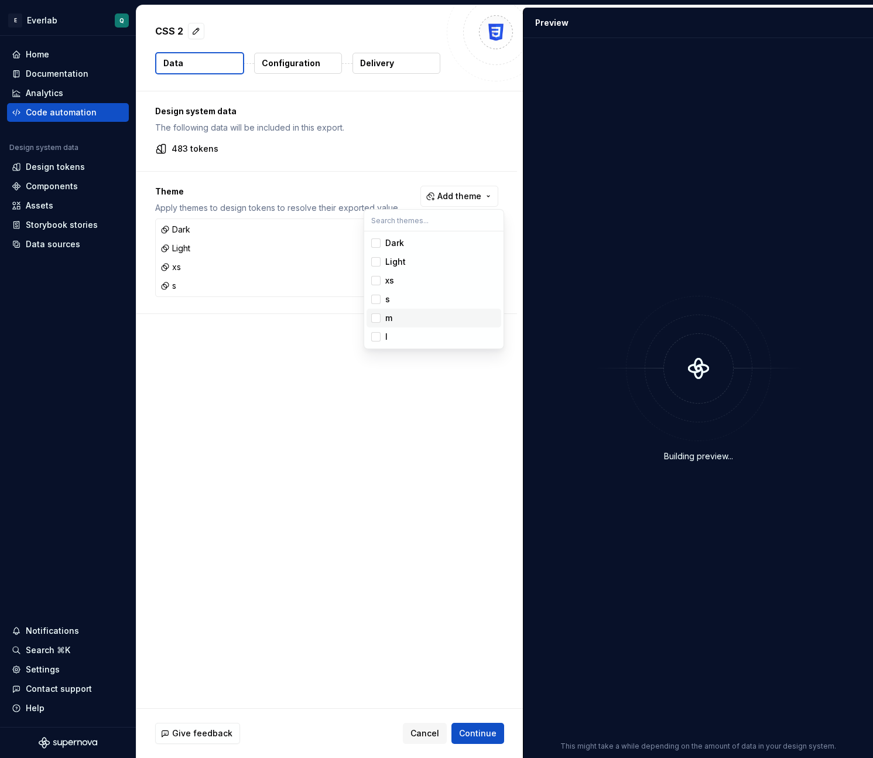
click at [395, 320] on div "m" at bounding box center [440, 318] width 111 height 12
click at [395, 340] on div "l" at bounding box center [440, 337] width 111 height 12
click at [482, 736] on html "E Everlab Q Home Documentation Analytics Code automation Design system data Des…" at bounding box center [436, 379] width 873 height 758
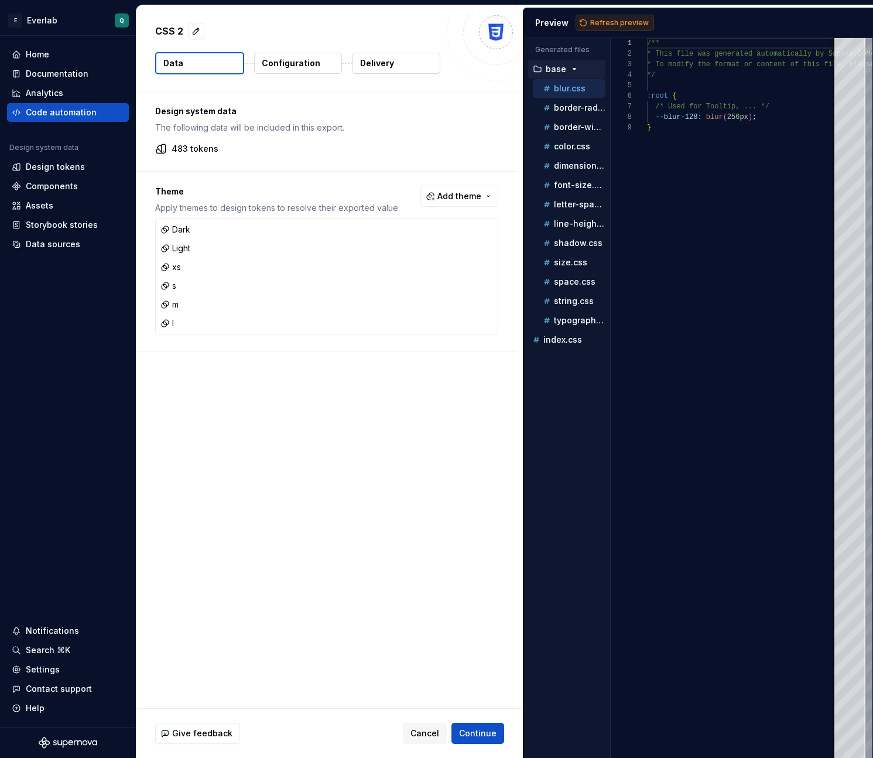
click at [599, 21] on span "Refresh preview" at bounding box center [619, 22] width 59 height 9
click at [481, 738] on span "Continue" at bounding box center [477, 733] width 37 height 12
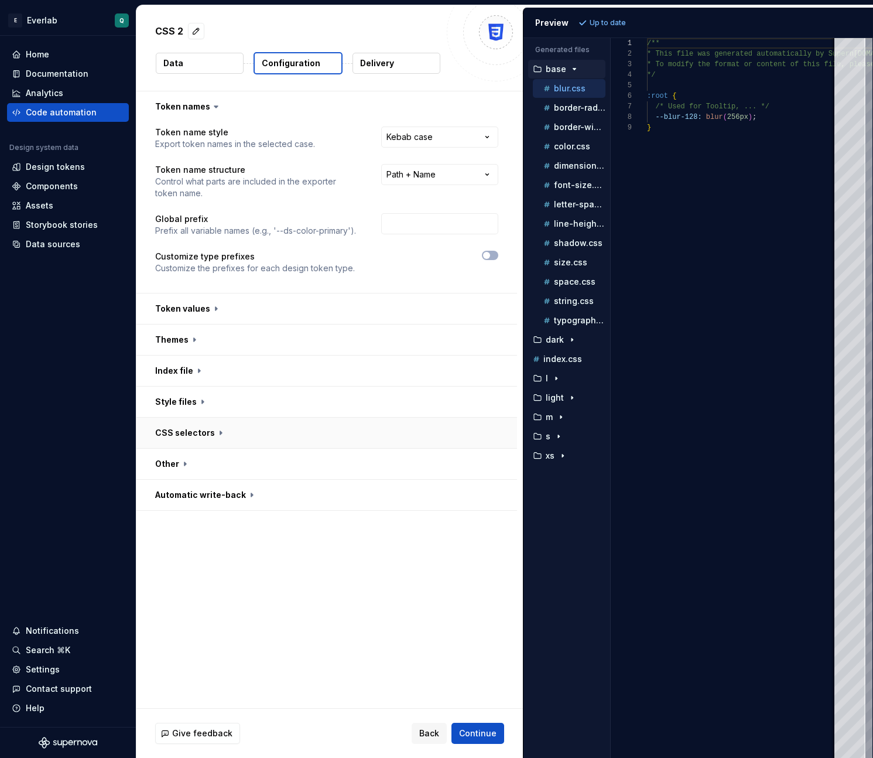
click at [295, 435] on button "button" at bounding box center [326, 433] width 381 height 30
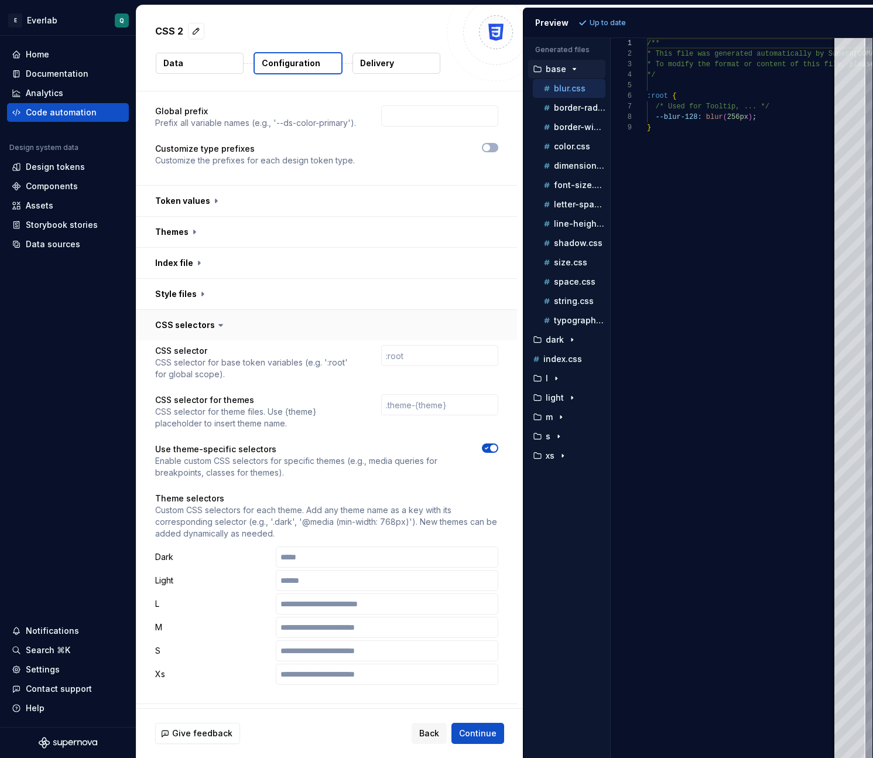
scroll to position [166, 0]
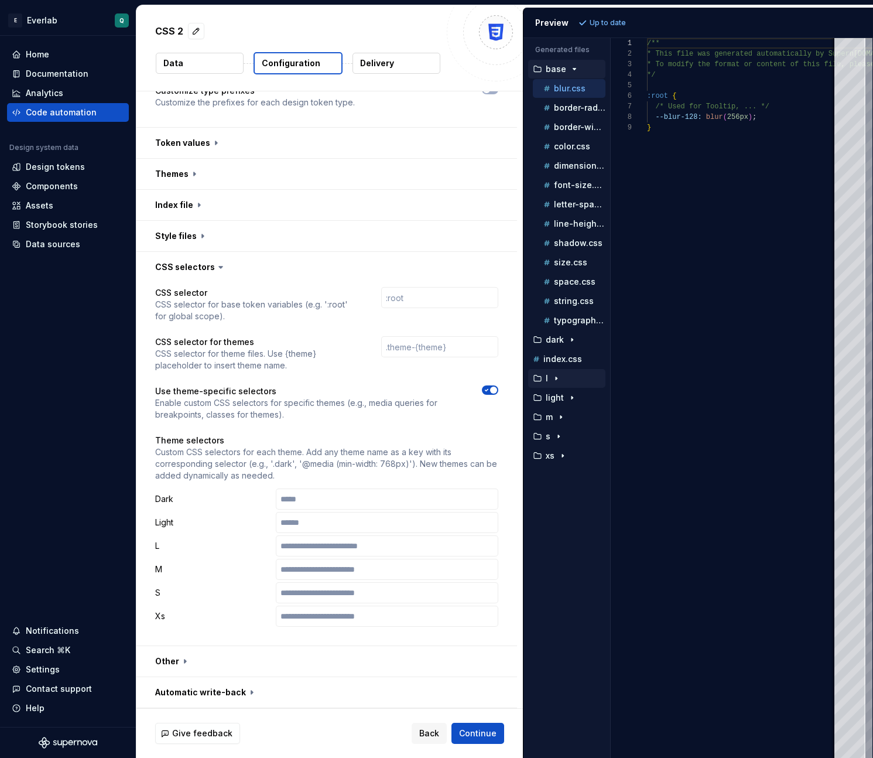
click at [563, 379] on div "l" at bounding box center [568, 378] width 75 height 9
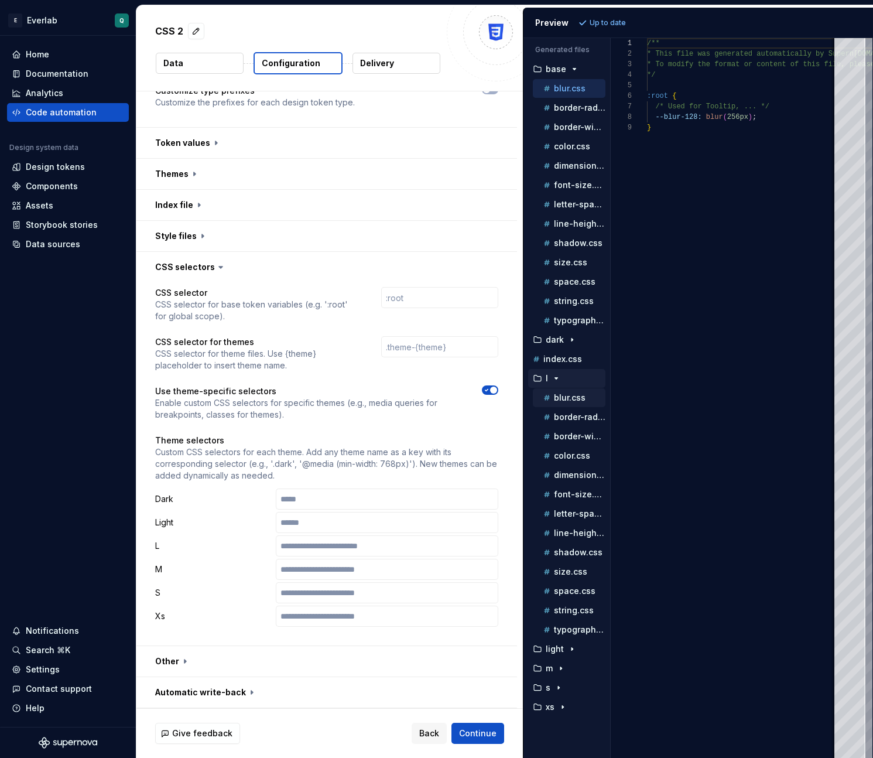
click at [564, 395] on p "blur.css" at bounding box center [570, 397] width 32 height 9
click at [565, 385] on div "l" at bounding box center [566, 378] width 77 height 19
click at [568, 333] on button "dark" at bounding box center [566, 339] width 77 height 13
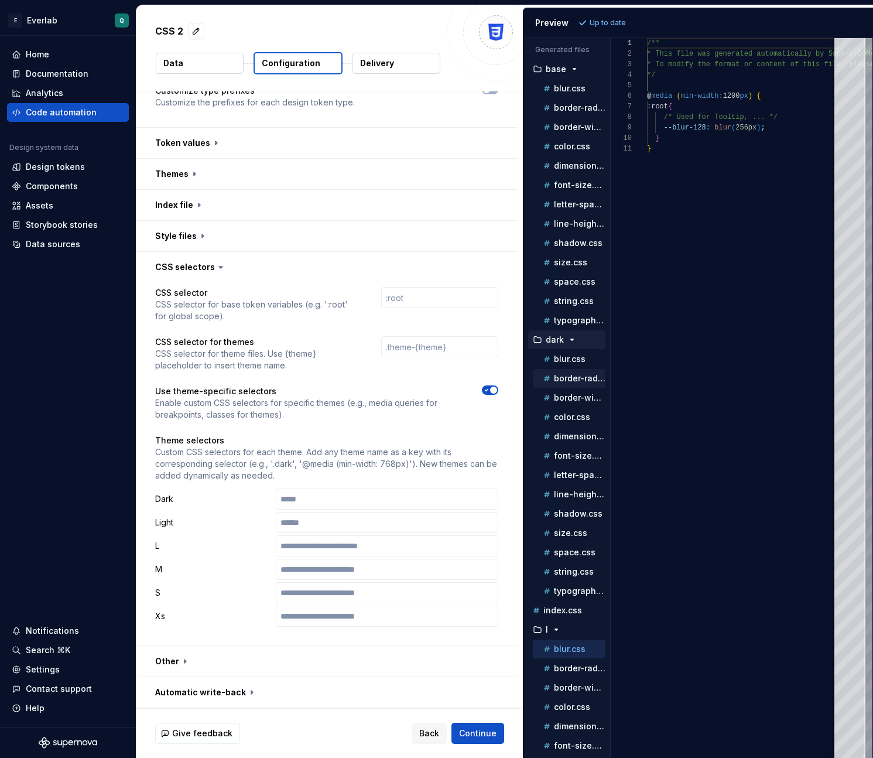
click at [566, 381] on p "border-radius.css" at bounding box center [580, 378] width 52 height 9
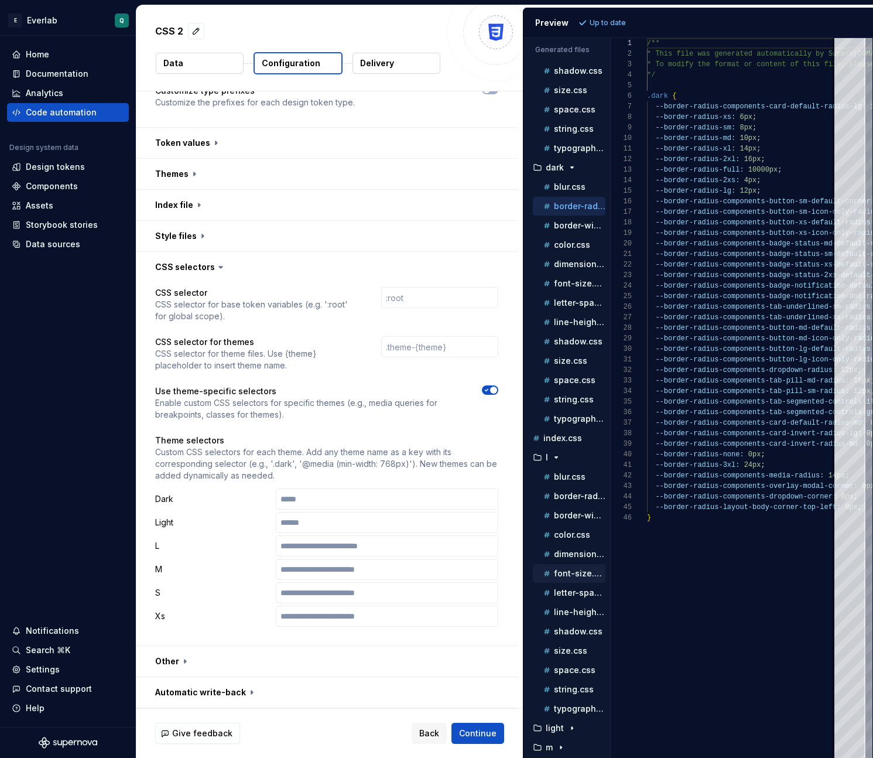
click at [579, 576] on p "font-size.css" at bounding box center [580, 573] width 52 height 9
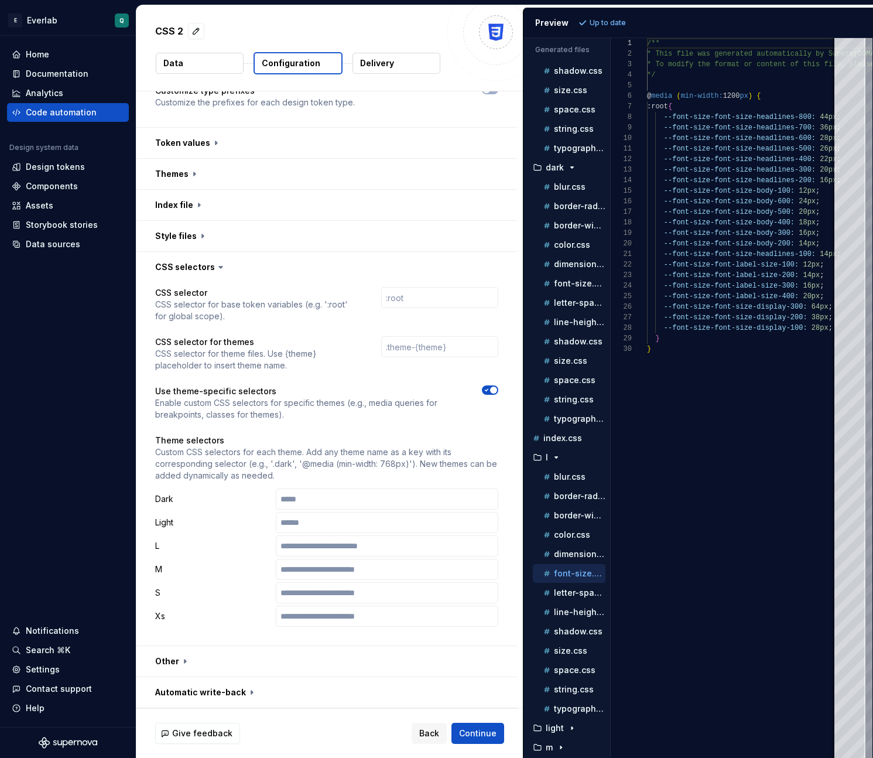
scroll to position [212, 0]
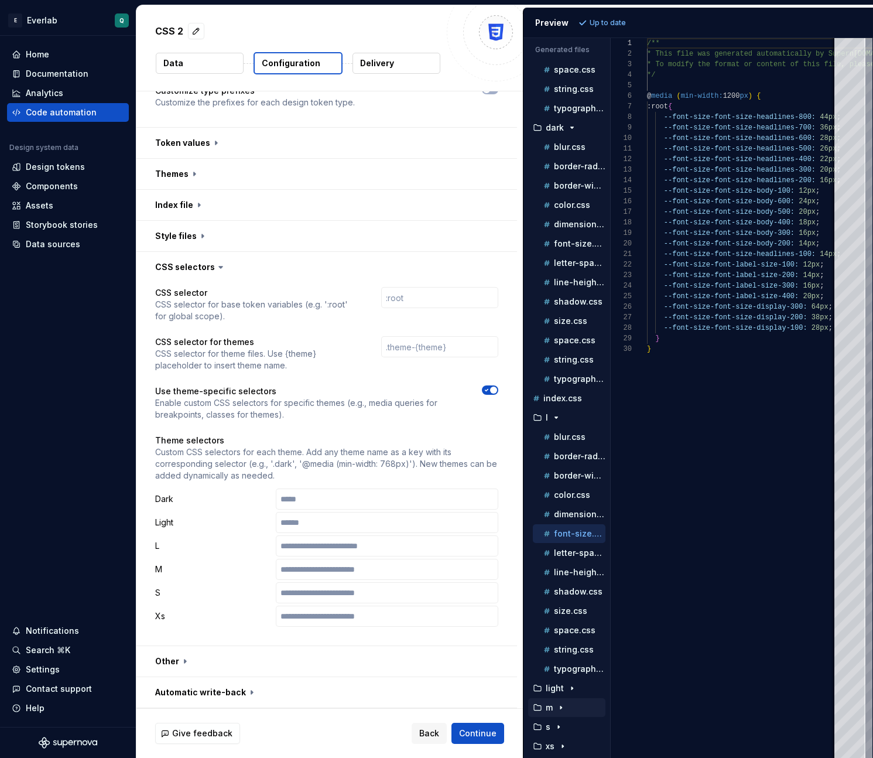
click at [563, 708] on icon "button" at bounding box center [560, 707] width 9 height 9
click at [563, 723] on p "blur.css" at bounding box center [570, 726] width 32 height 9
type textarea "**********"
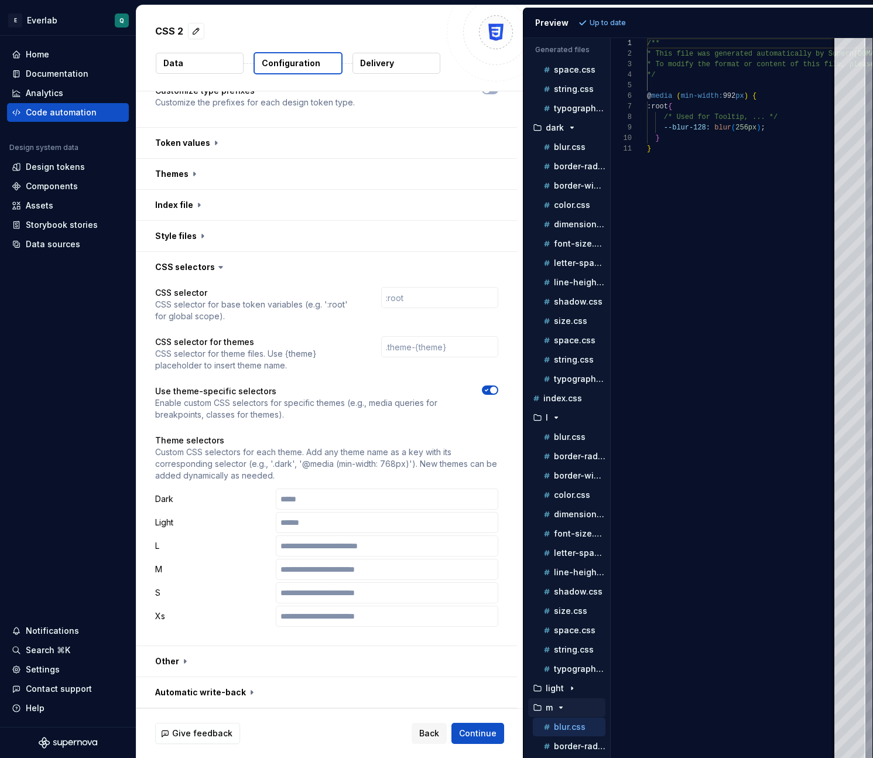
click at [324, 477] on p "Custom CSS selectors for each theme. Add any theme name as a key with its corre…" at bounding box center [326, 463] width 343 height 35
click at [59, 117] on div "Code automation" at bounding box center [61, 113] width 71 height 12
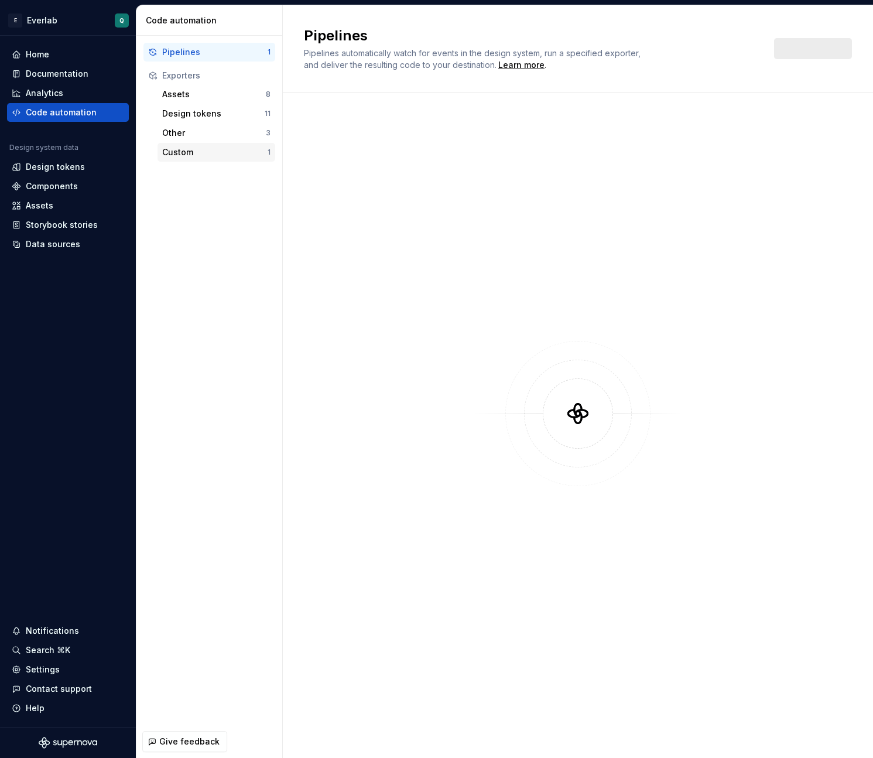
click at [185, 158] on div "Custom 1" at bounding box center [217, 152] width 118 height 19
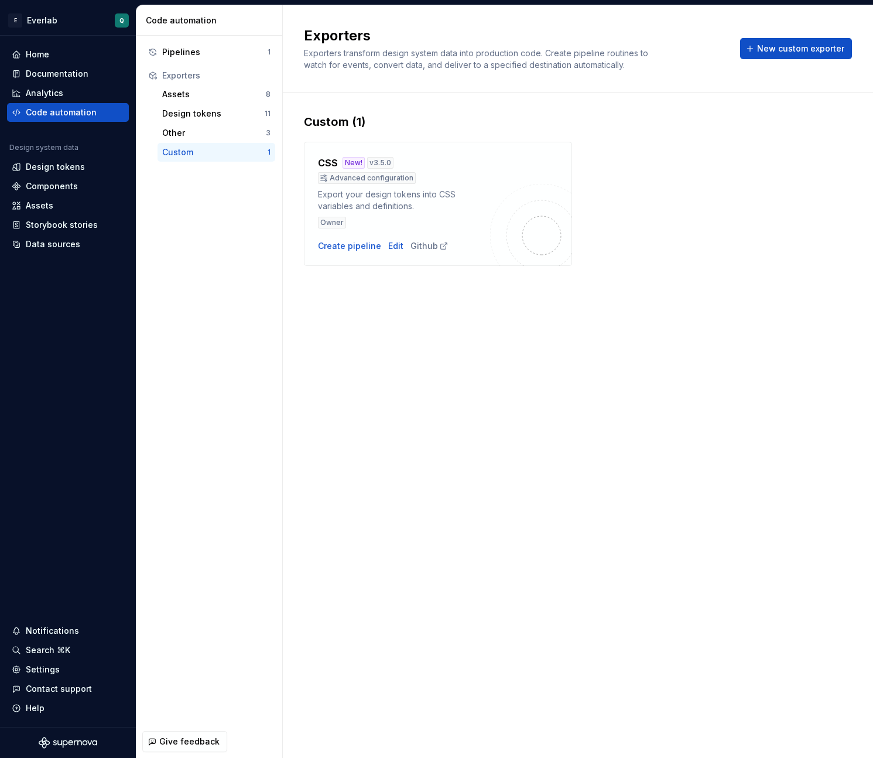
click at [192, 156] on div "Custom" at bounding box center [214, 152] width 105 height 12
click at [391, 246] on div "Edit" at bounding box center [395, 246] width 15 height 12
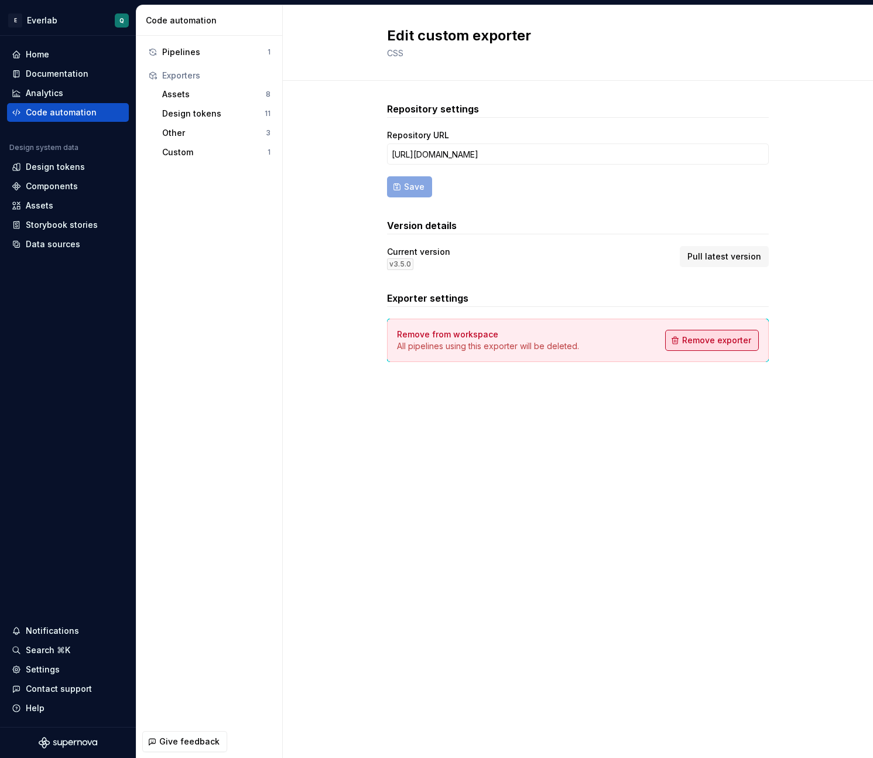
click at [688, 343] on span "Remove exporter" at bounding box center [716, 340] width 69 height 12
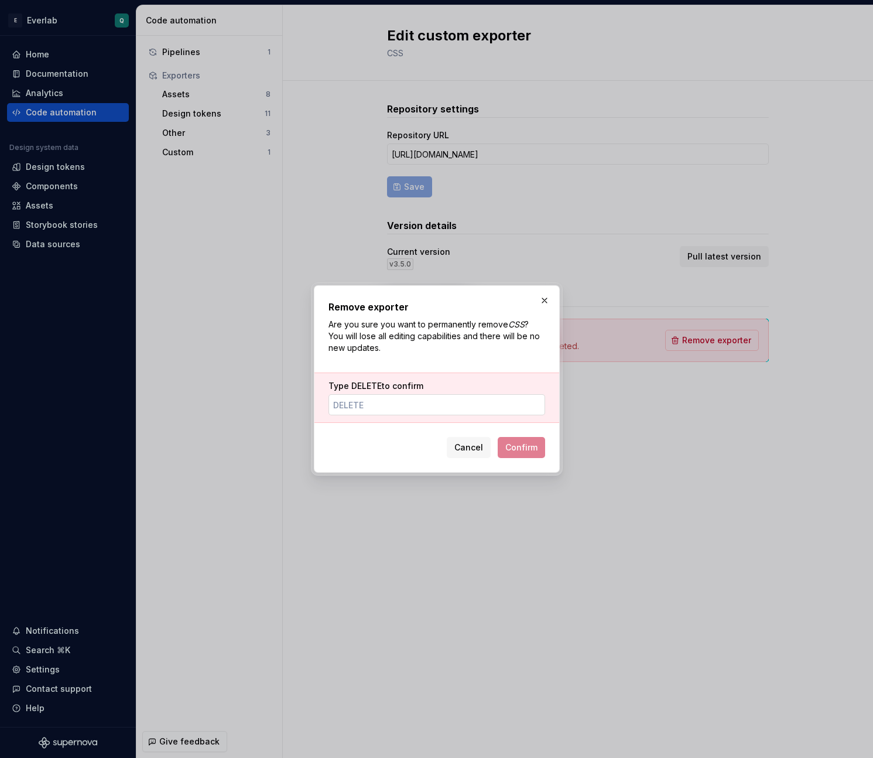
click at [398, 404] on input "Type Delete to confirm" at bounding box center [437, 404] width 217 height 21
type input "DELETE"
click at [524, 444] on span "Confirm" at bounding box center [521, 448] width 32 height 12
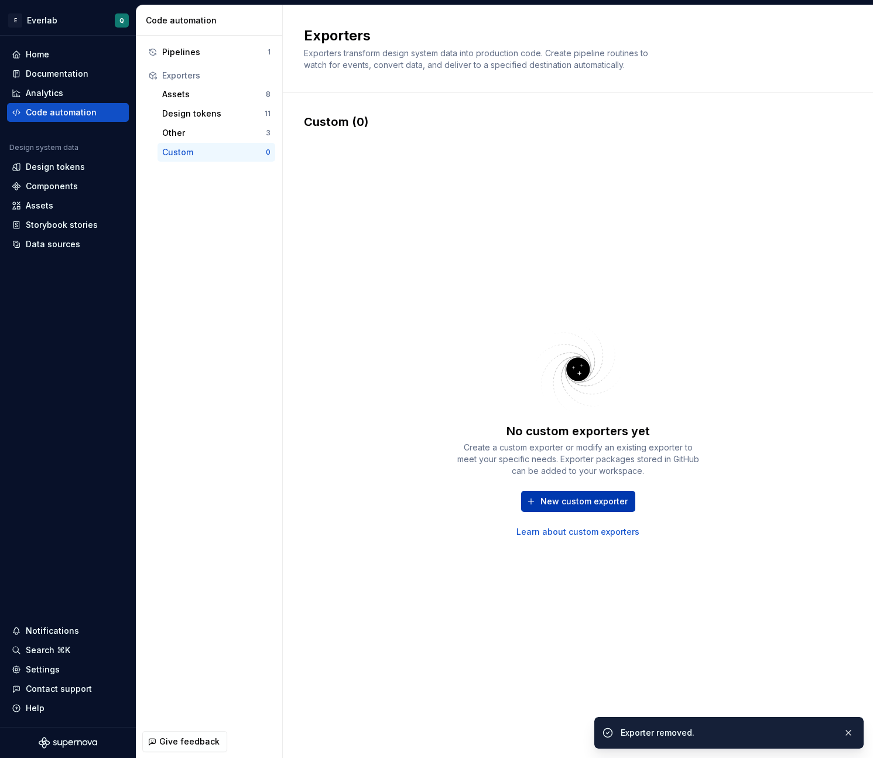
click at [581, 504] on span "New custom exporter" at bounding box center [584, 502] width 87 height 12
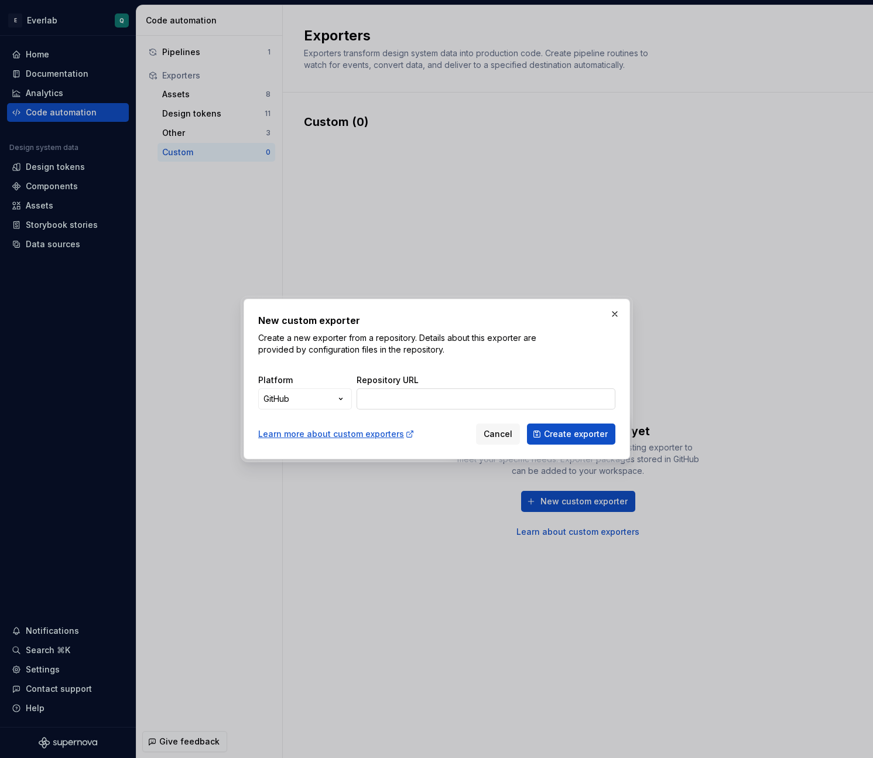
click at [425, 394] on input "Repository URL" at bounding box center [486, 398] width 259 height 21
paste input "[URL][DOMAIN_NAME]"
type input "[URL][DOMAIN_NAME]"
click at [585, 439] on span "Create exporter" at bounding box center [576, 434] width 64 height 12
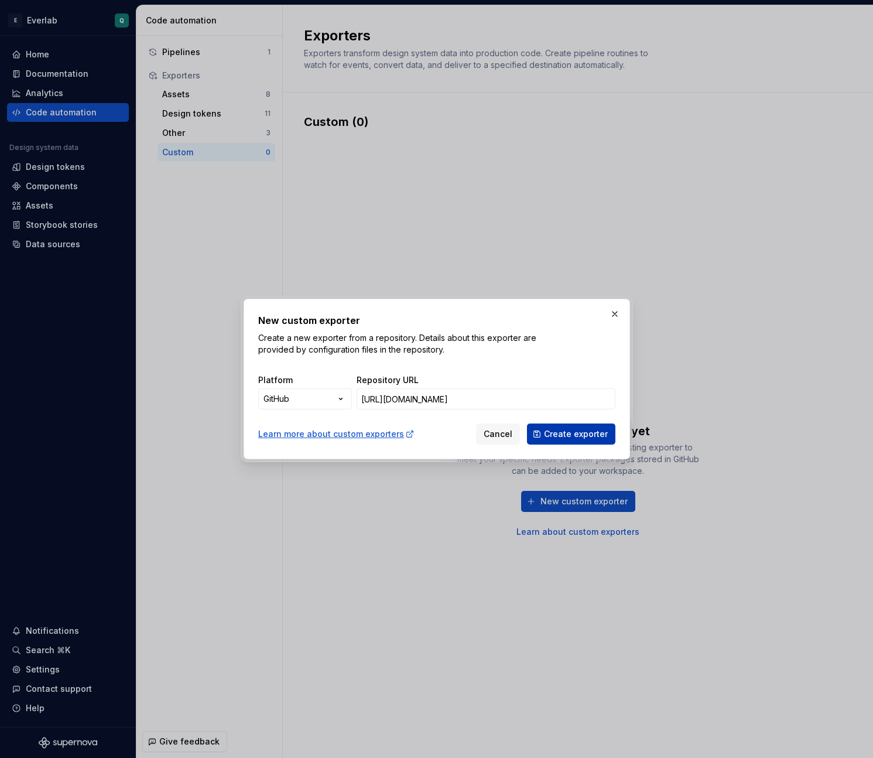
scroll to position [0, 0]
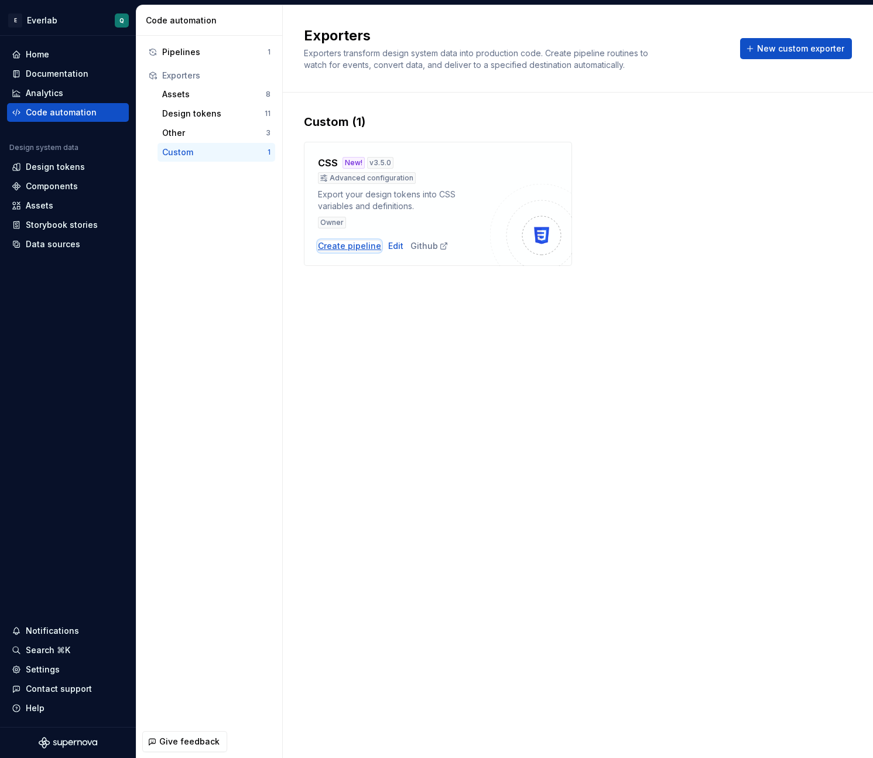
click at [355, 246] on div "Create pipeline" at bounding box center [349, 246] width 63 height 12
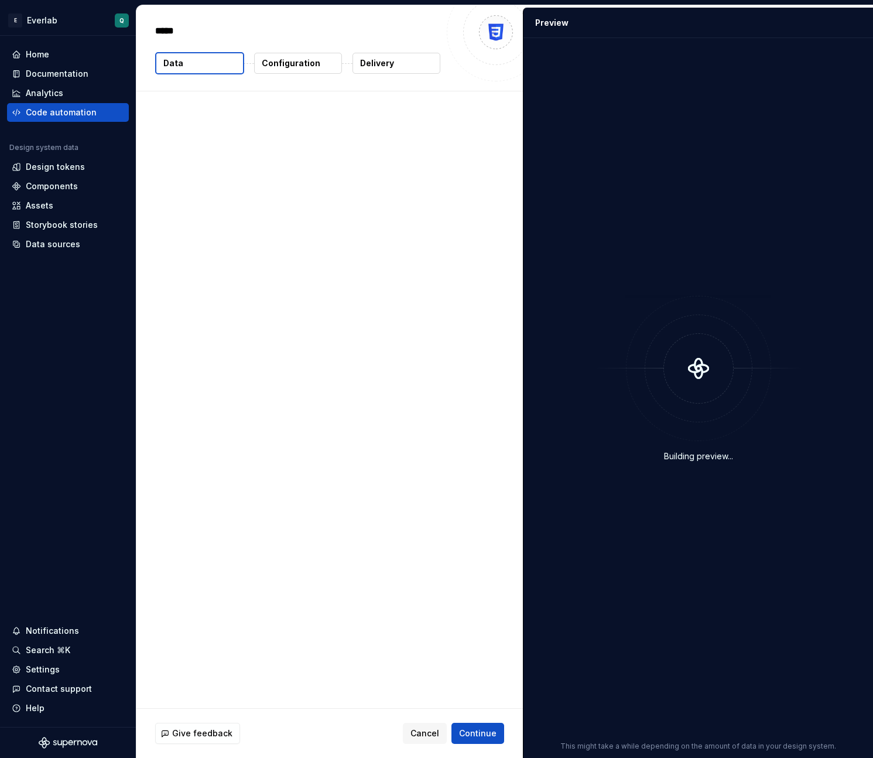
type textarea "*"
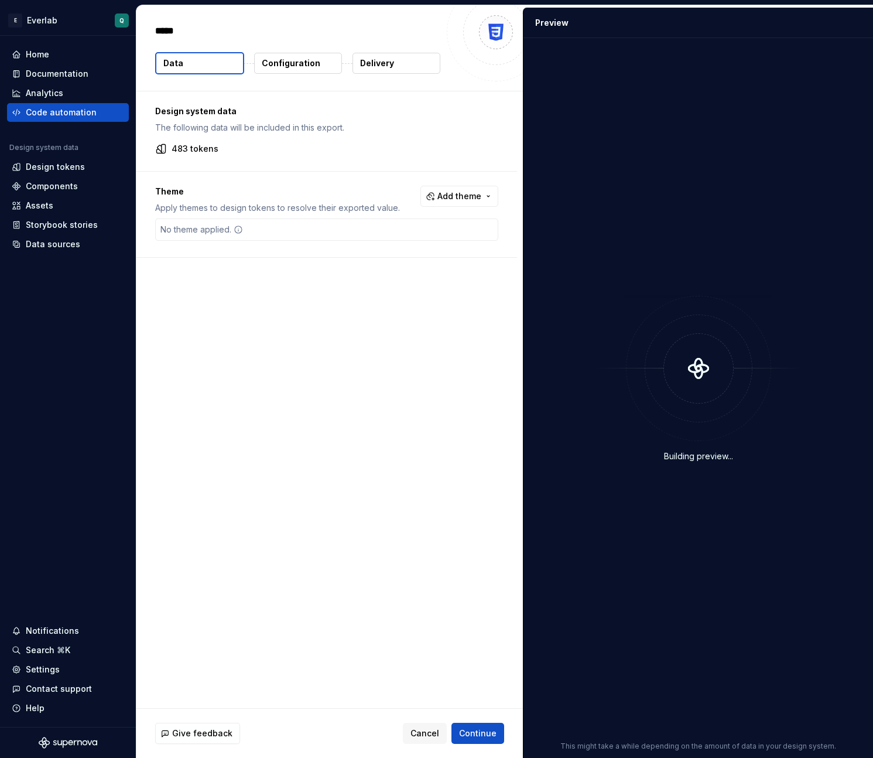
click at [248, 232] on div "No theme applied." at bounding box center [326, 229] width 343 height 22
click at [450, 197] on span "Add theme" at bounding box center [460, 196] width 44 height 12
click at [405, 247] on div "Dark" at bounding box center [440, 243] width 111 height 12
click at [405, 262] on div "Light" at bounding box center [440, 262] width 111 height 12
click at [405, 280] on div "xs" at bounding box center [440, 281] width 111 height 12
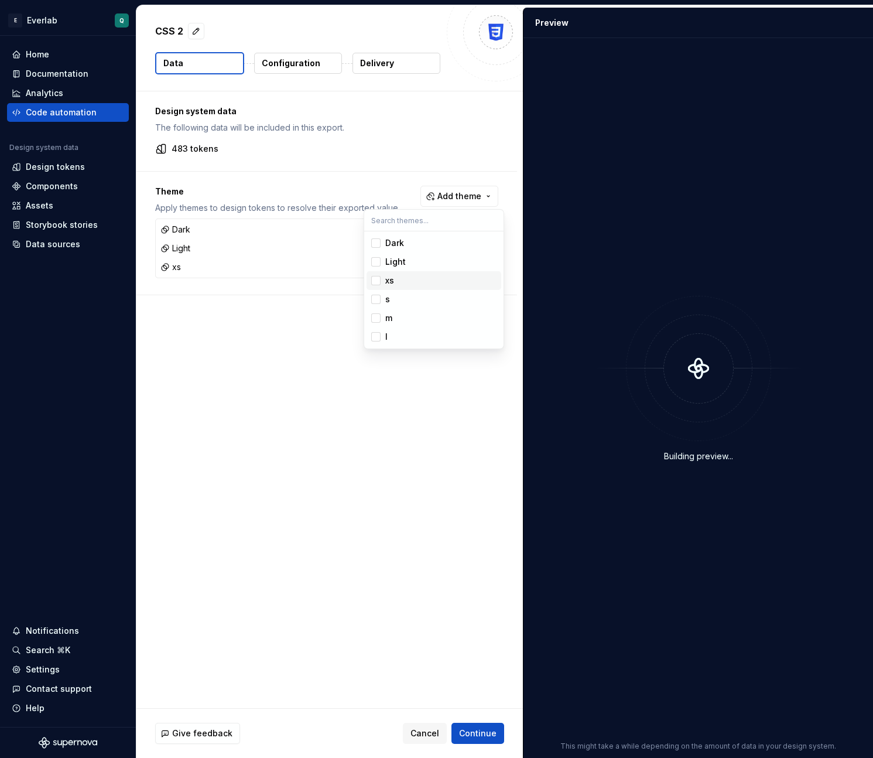
click at [405, 310] on span "m" at bounding box center [434, 318] width 135 height 19
click at [404, 302] on div "s" at bounding box center [440, 299] width 111 height 12
click at [408, 337] on div "l" at bounding box center [440, 337] width 111 height 12
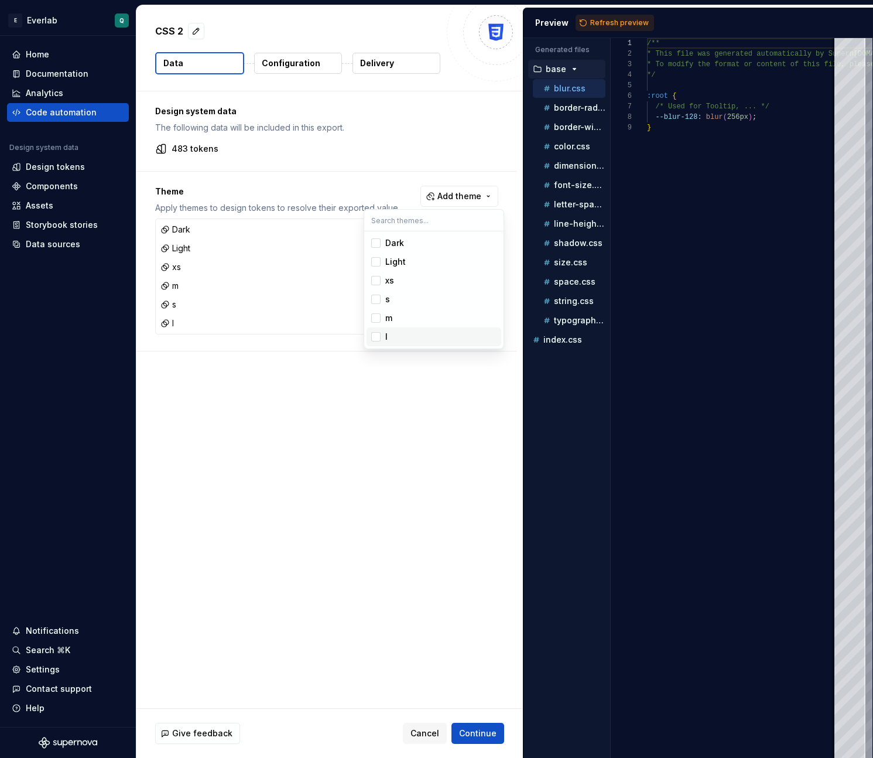
click at [423, 575] on html "E Everlab Q Home Documentation Analytics Code automation Design system data Des…" at bounding box center [436, 379] width 873 height 758
click at [480, 728] on span "Continue" at bounding box center [477, 733] width 37 height 12
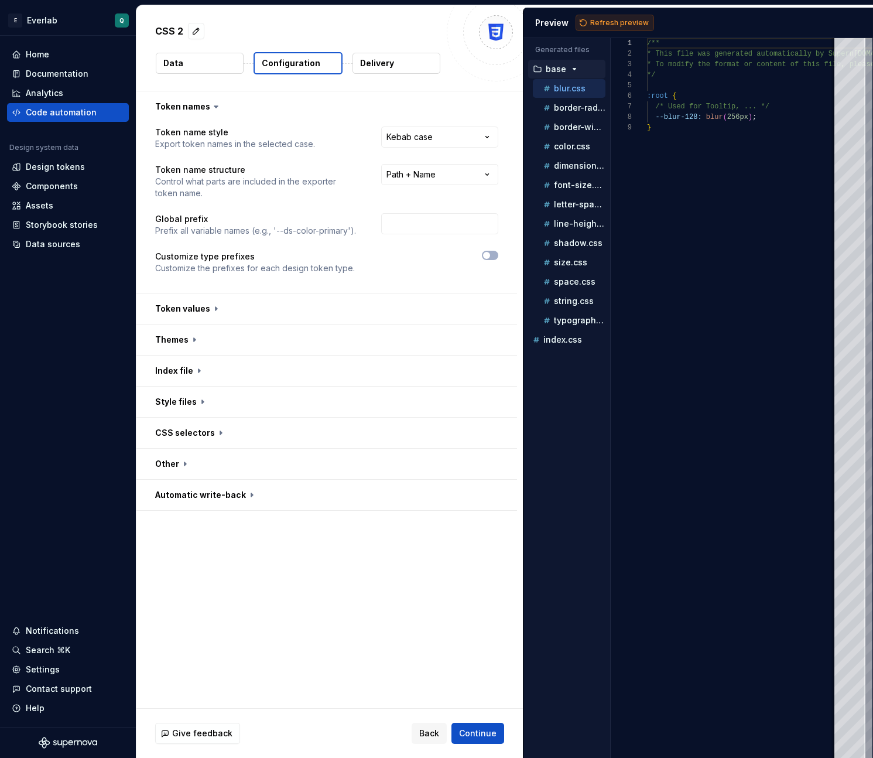
click at [611, 25] on span "Refresh preview" at bounding box center [619, 22] width 59 height 9
click at [218, 432] on button "button" at bounding box center [326, 433] width 381 height 30
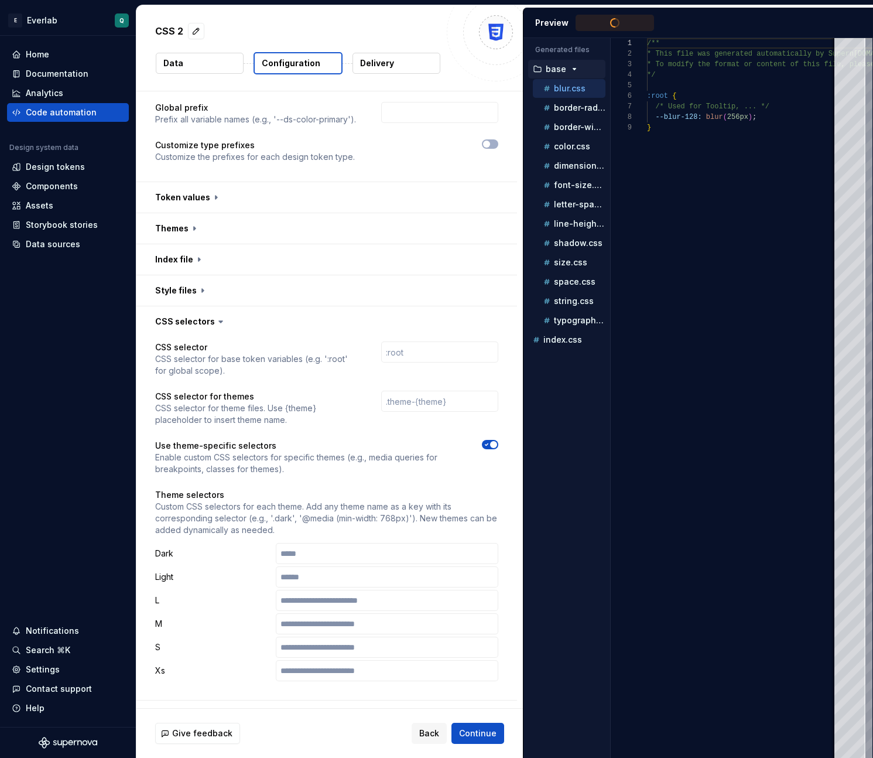
scroll to position [108, 0]
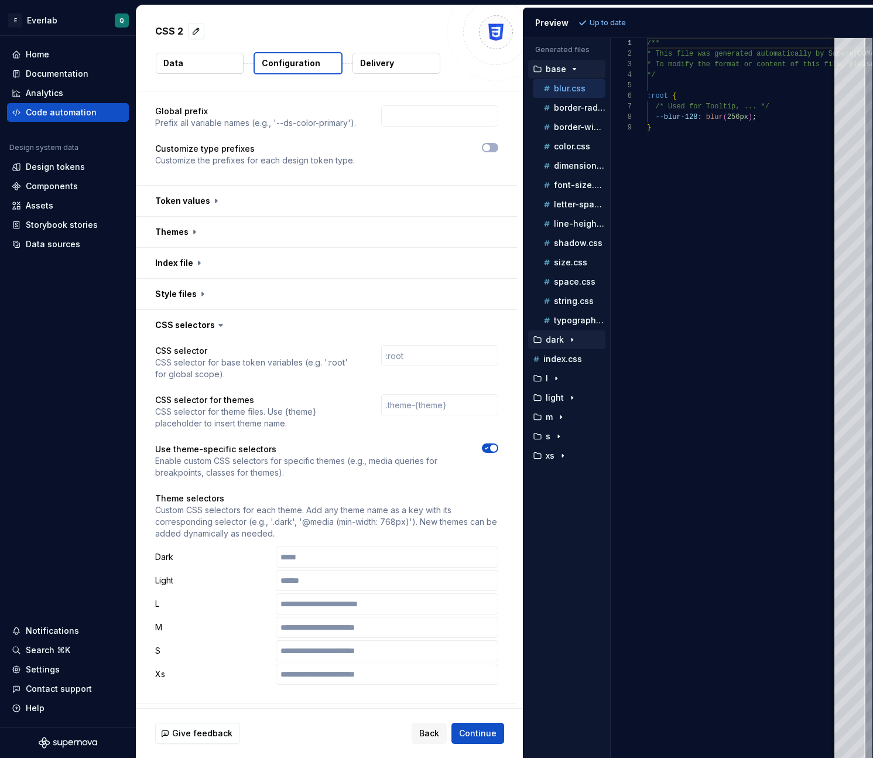
click at [552, 342] on p "dark" at bounding box center [555, 339] width 18 height 9
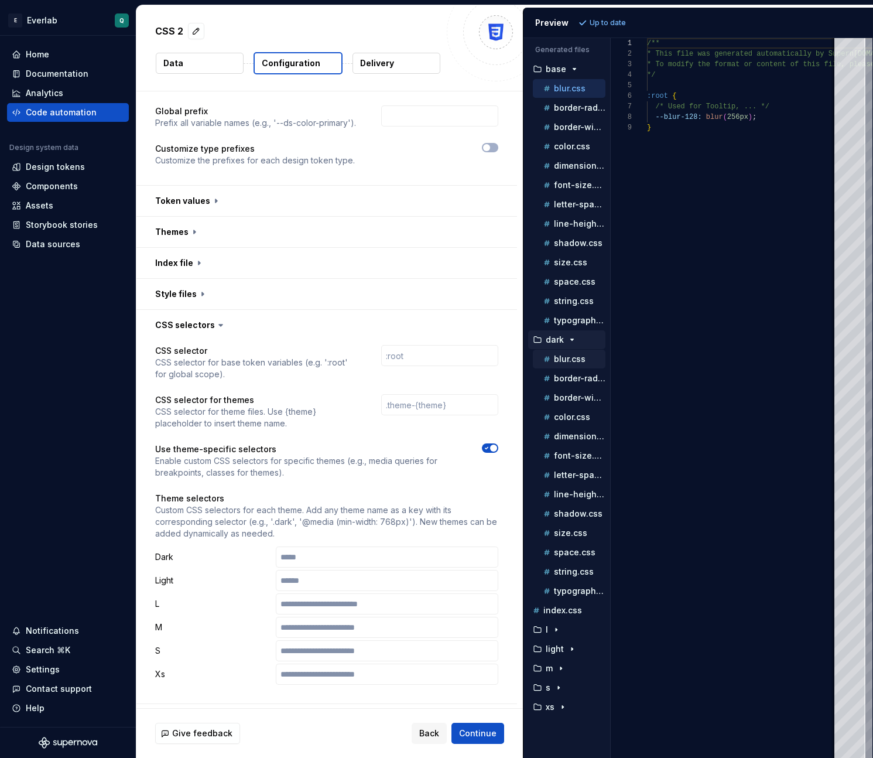
click at [566, 368] on div "blur.css" at bounding box center [569, 359] width 73 height 19
click at [567, 361] on p "blur.css" at bounding box center [570, 358] width 32 height 9
click at [570, 336] on icon "button" at bounding box center [572, 339] width 9 height 9
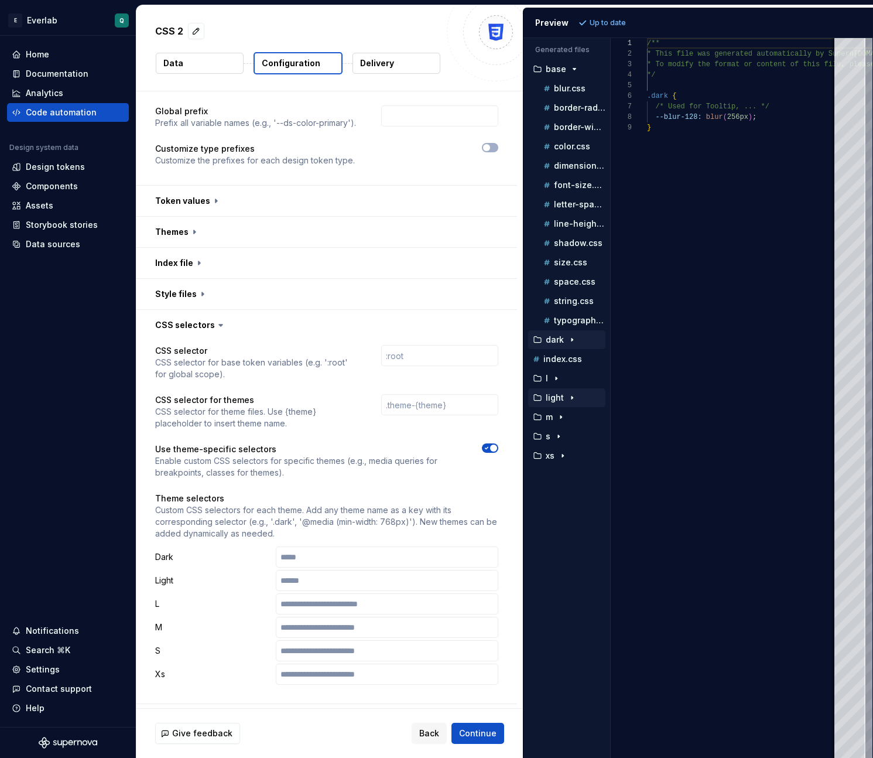
click at [565, 401] on div "button" at bounding box center [572, 397] width 14 height 9
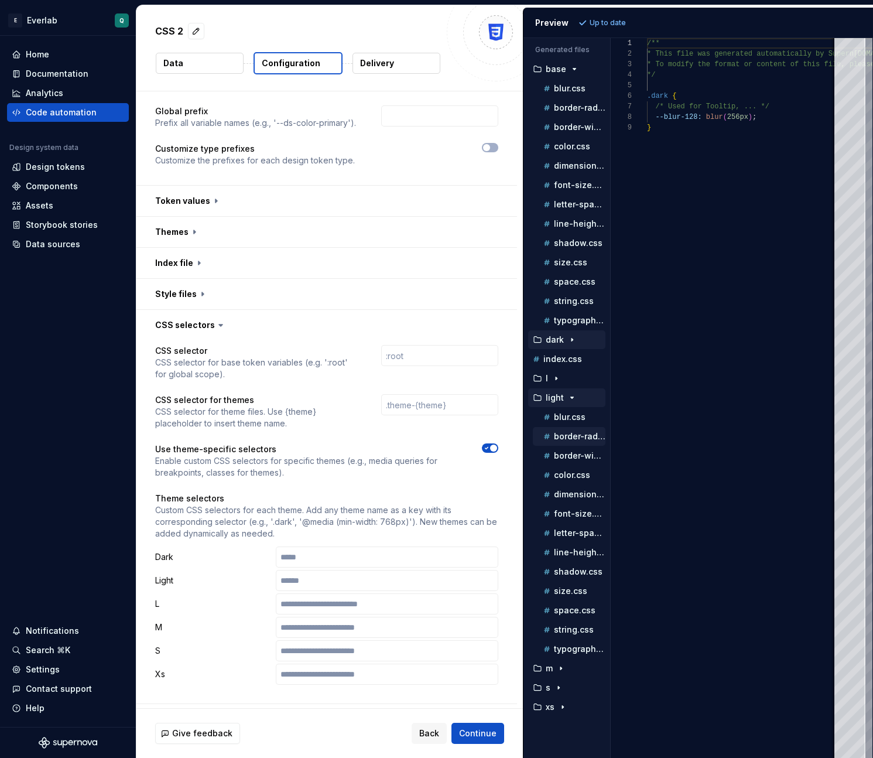
click at [567, 428] on div "border-radius.css" at bounding box center [569, 436] width 73 height 19
click at [566, 421] on p "blur.css" at bounding box center [570, 416] width 32 height 9
type textarea "**********"
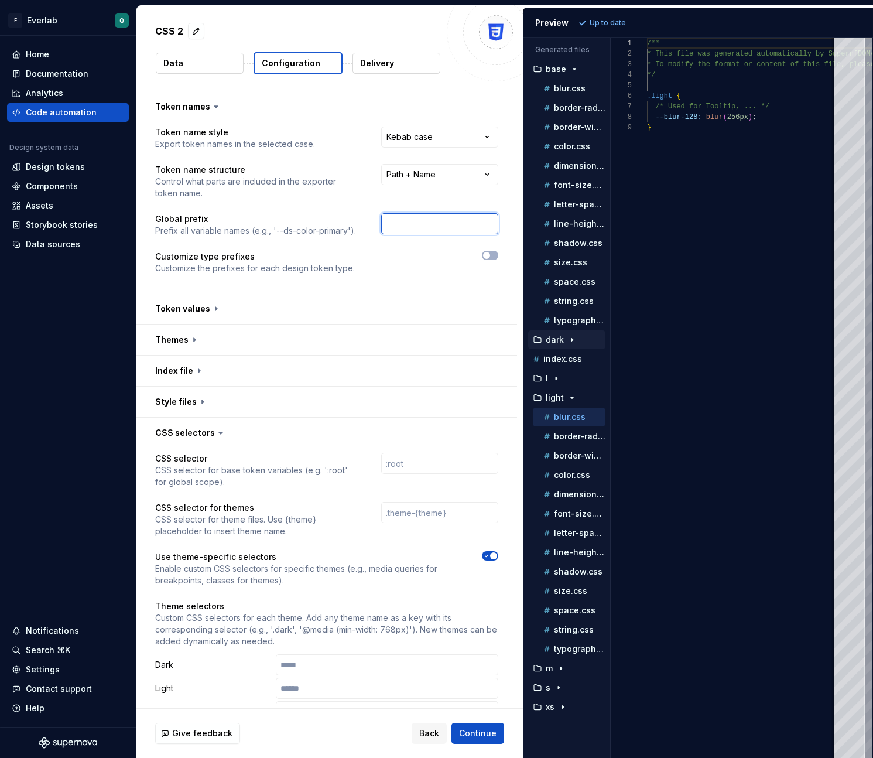
click at [424, 223] on input "text" at bounding box center [439, 223] width 117 height 21
type input "ds"
click at [372, 268] on div "Customize type prefixes Customize the prefixes for each design token type." at bounding box center [326, 262] width 343 height 23
click at [297, 311] on button "button" at bounding box center [326, 308] width 381 height 30
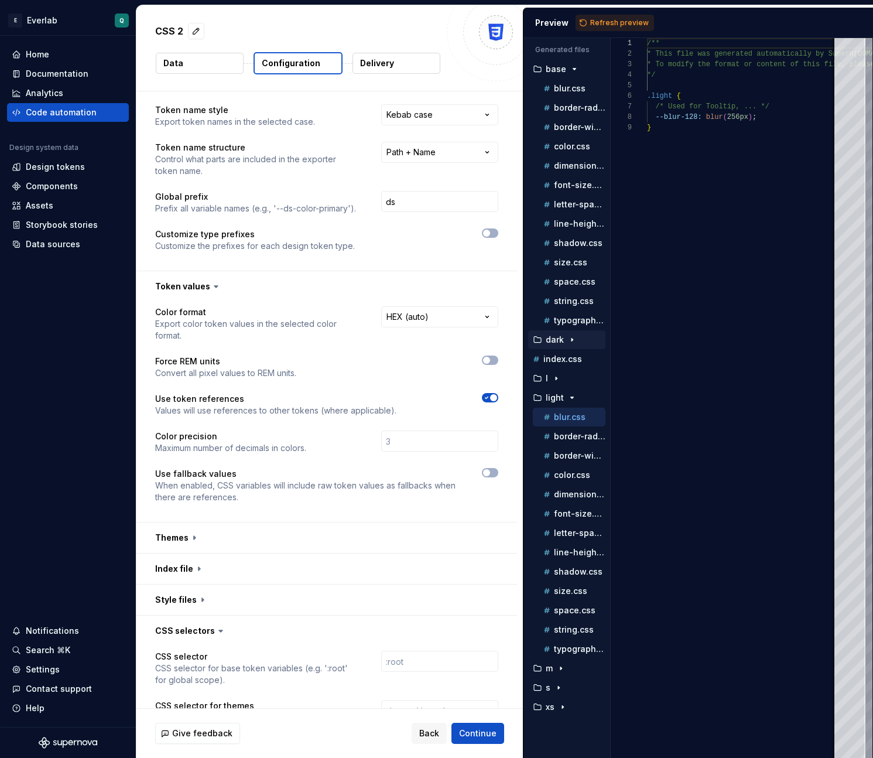
scroll to position [25, 0]
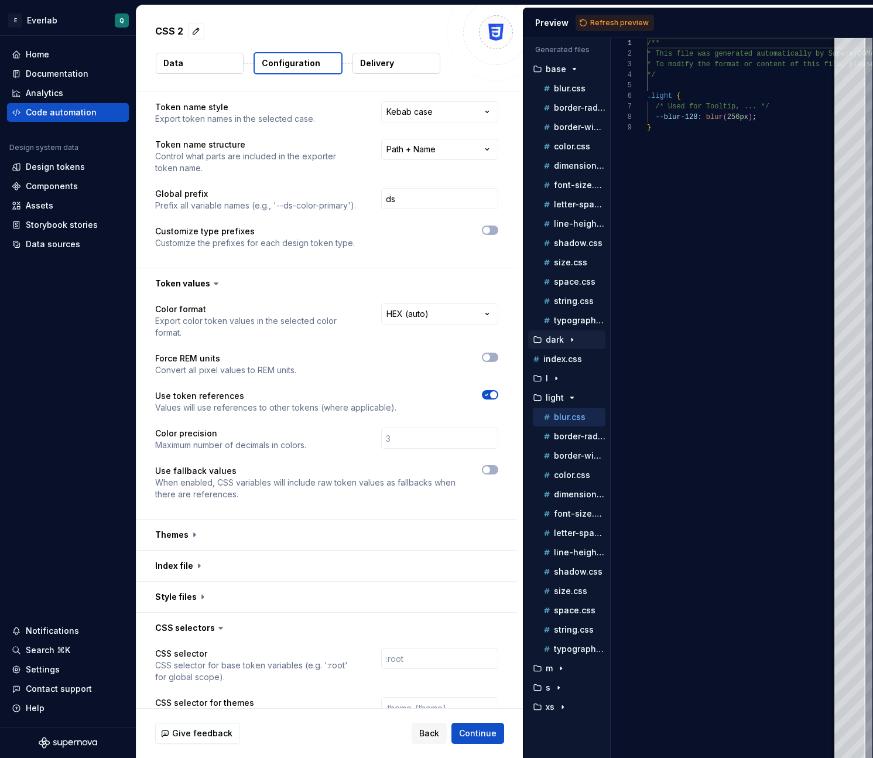
click at [496, 391] on span "button" at bounding box center [493, 394] width 7 height 7
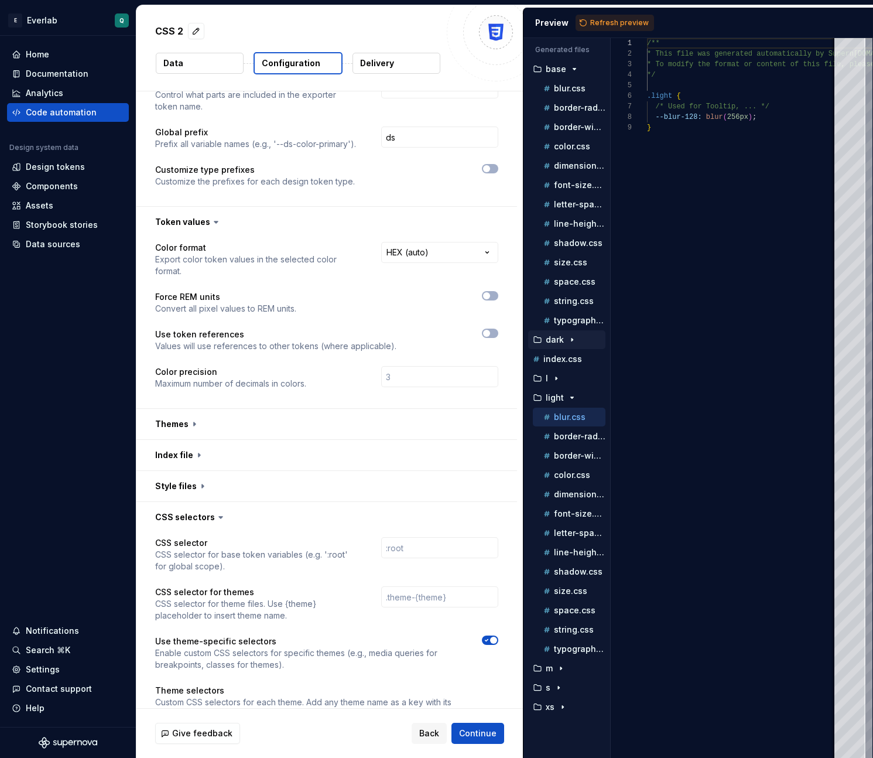
scroll to position [86, 0]
click at [316, 409] on button "button" at bounding box center [326, 424] width 381 height 30
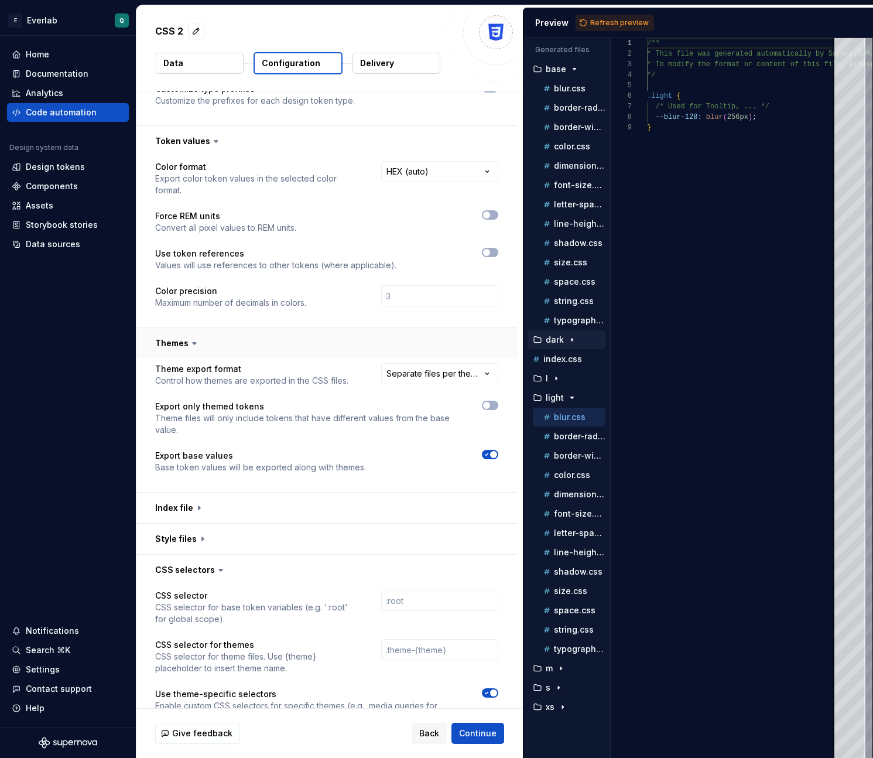
scroll to position [177, 0]
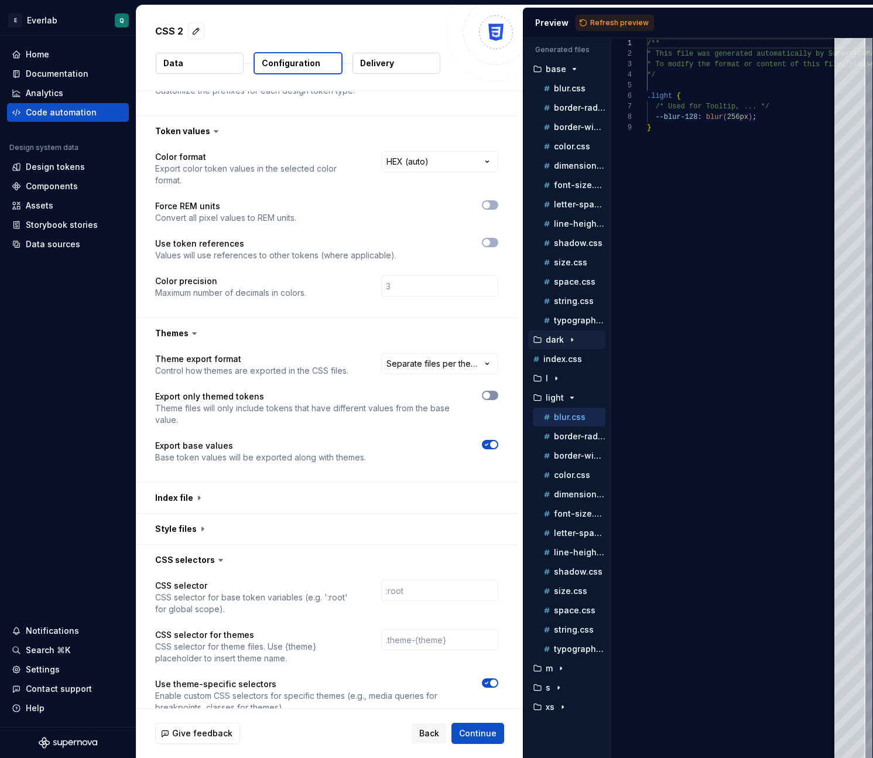
click at [497, 391] on button "button" at bounding box center [490, 395] width 16 height 9
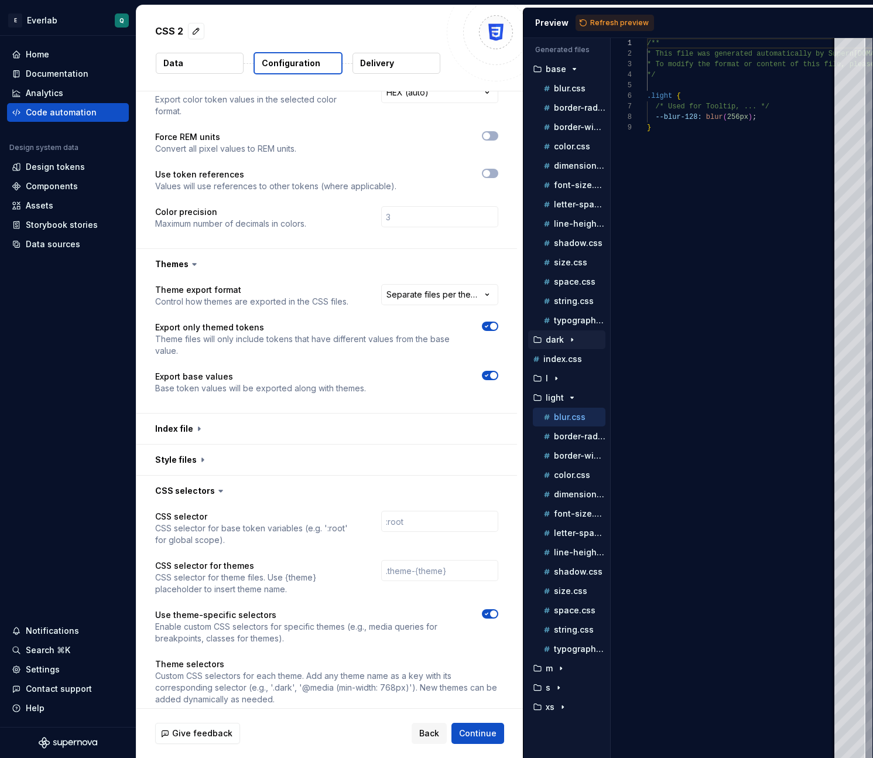
scroll to position [253, 0]
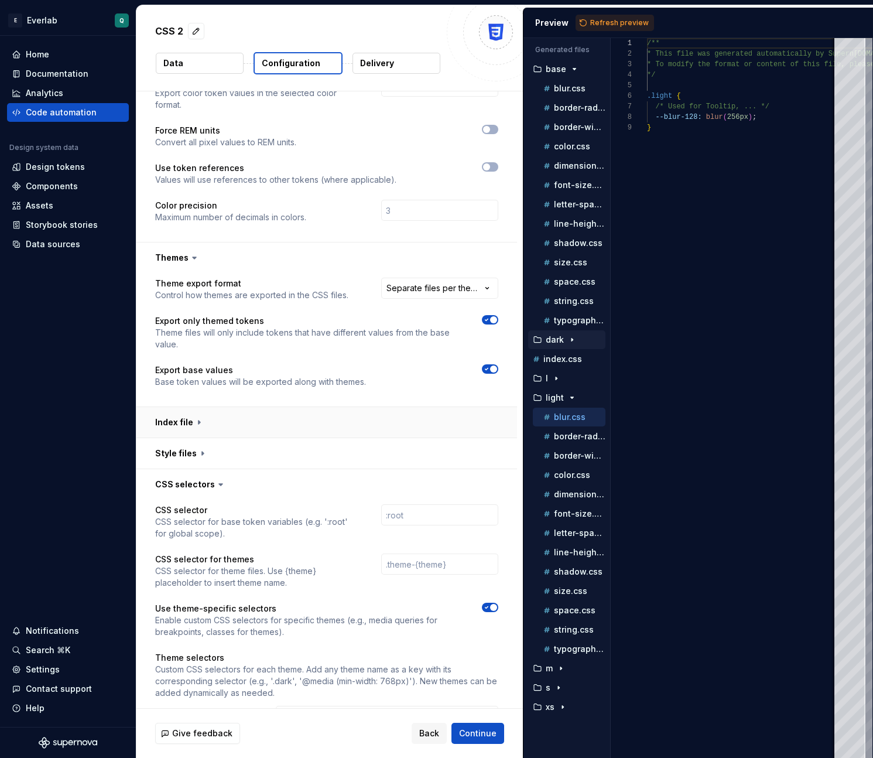
click at [342, 410] on button "button" at bounding box center [326, 422] width 381 height 30
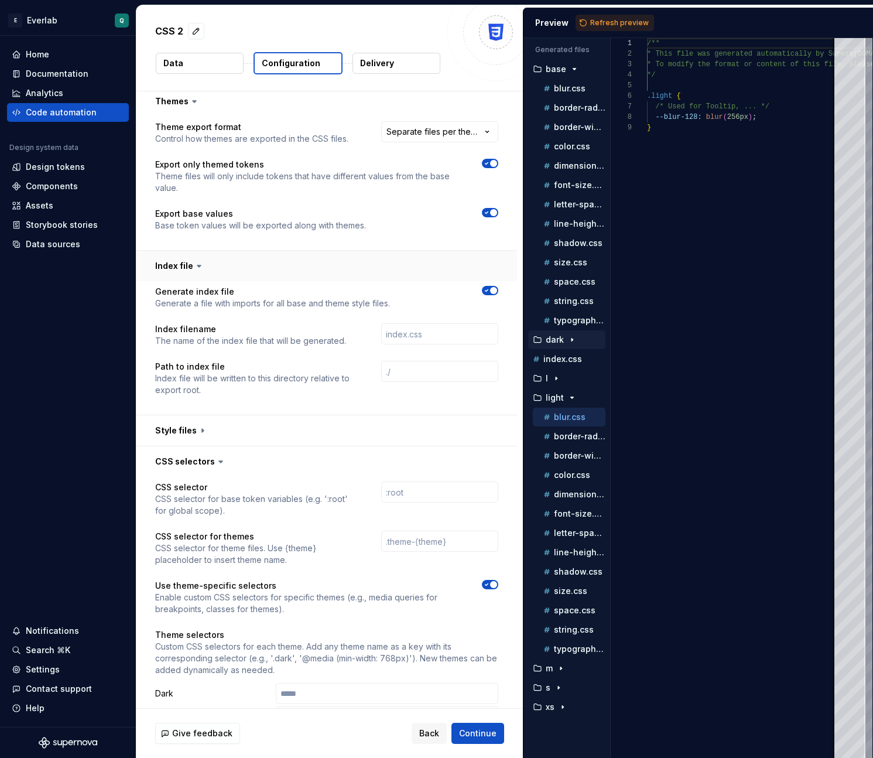
scroll to position [409, 0]
click at [436, 417] on button "button" at bounding box center [326, 431] width 381 height 30
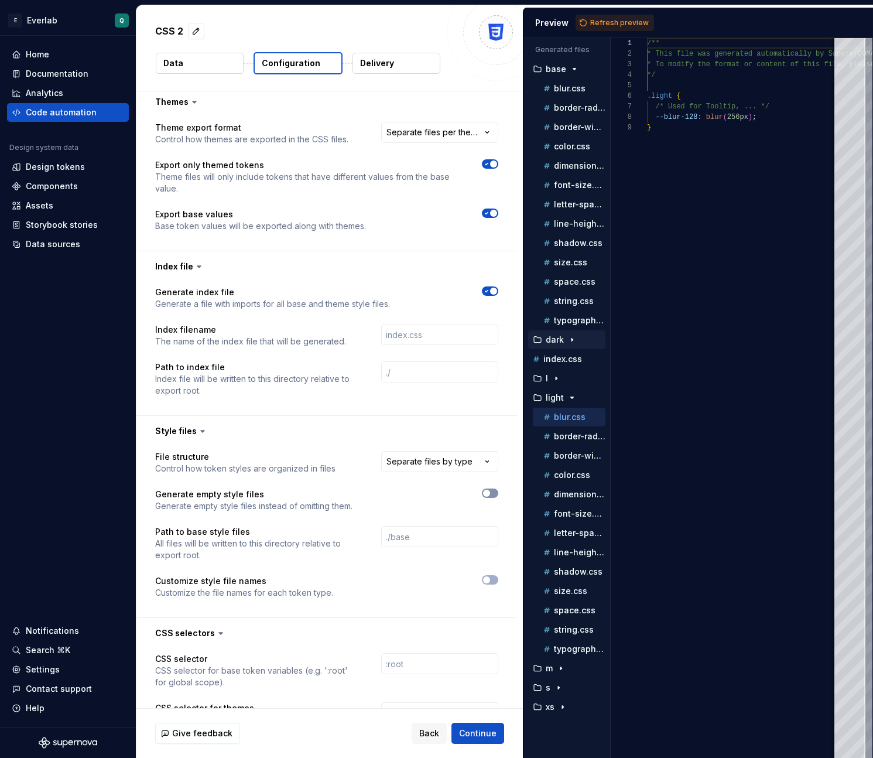
click at [490, 490] on span "button" at bounding box center [486, 493] width 7 height 7
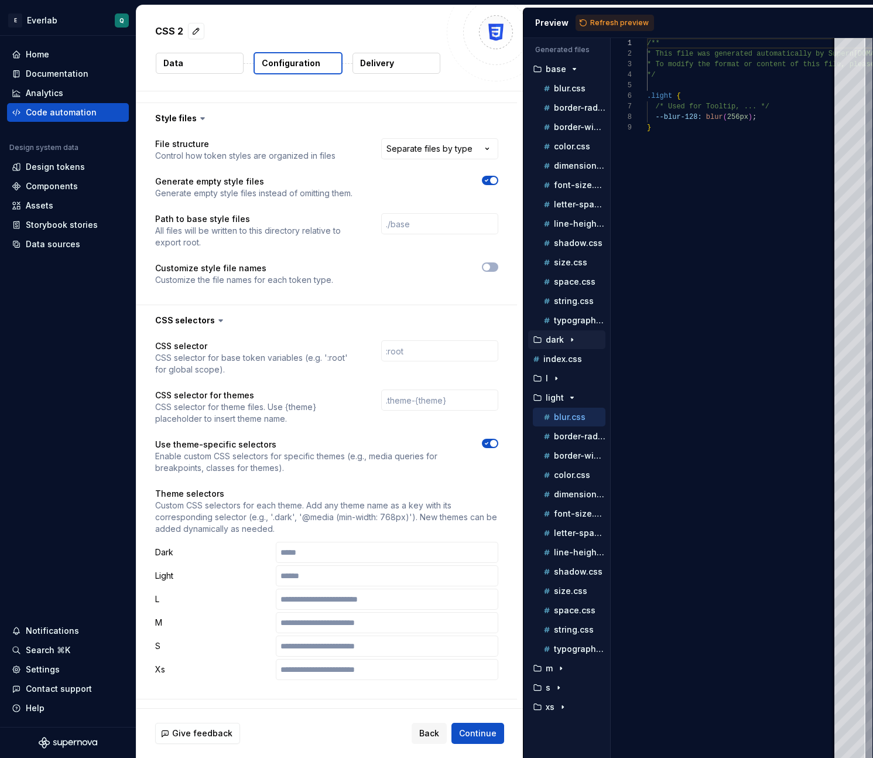
scroll to position [727, 0]
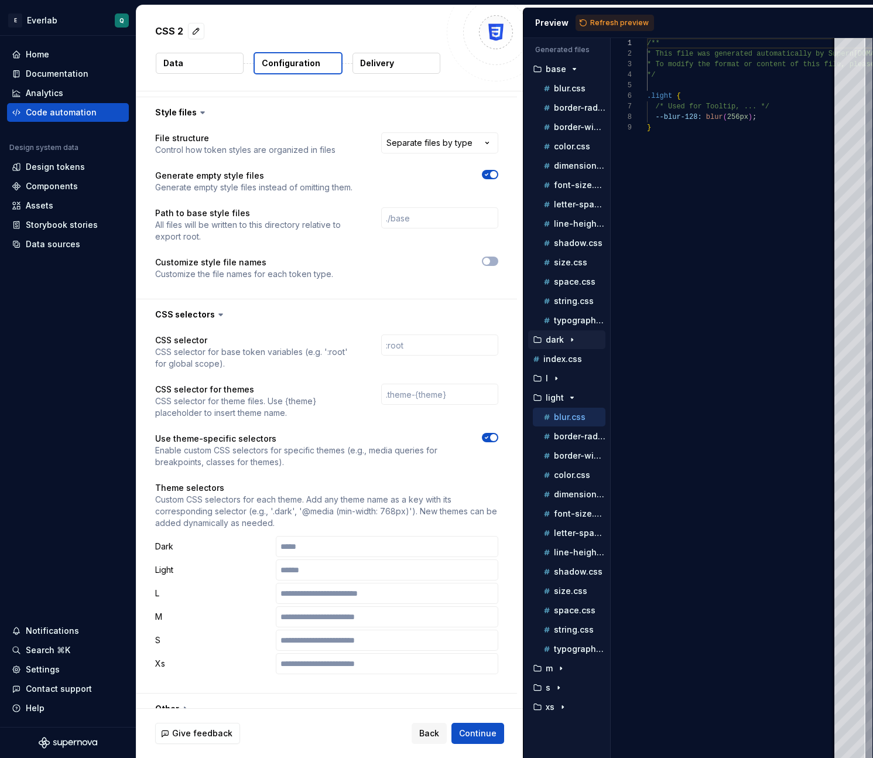
click at [497, 434] on span "button" at bounding box center [493, 437] width 7 height 7
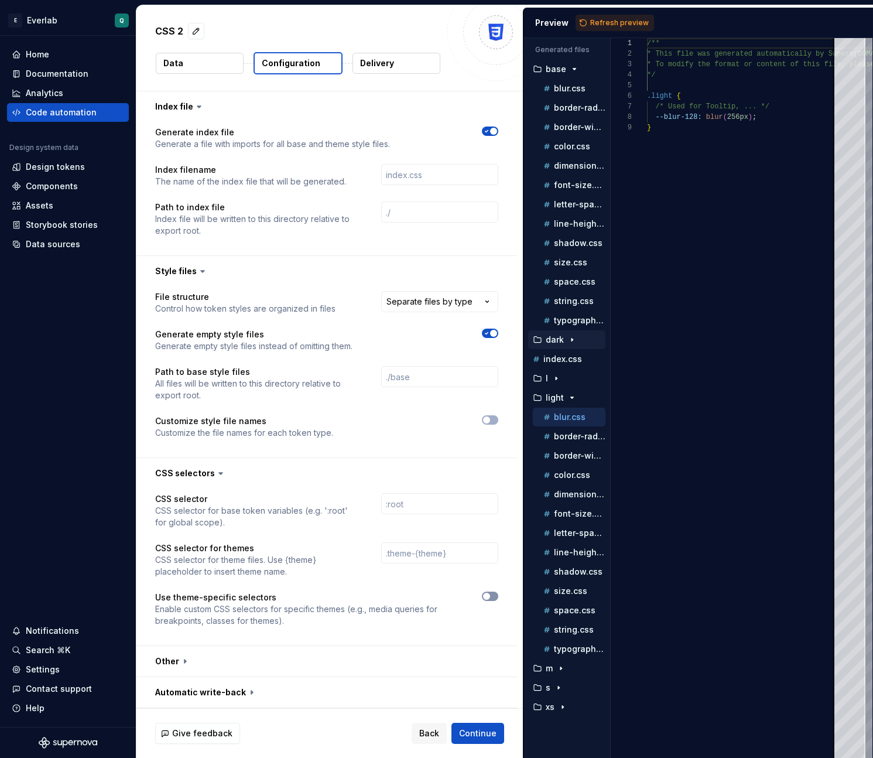
scroll to position [557, 0]
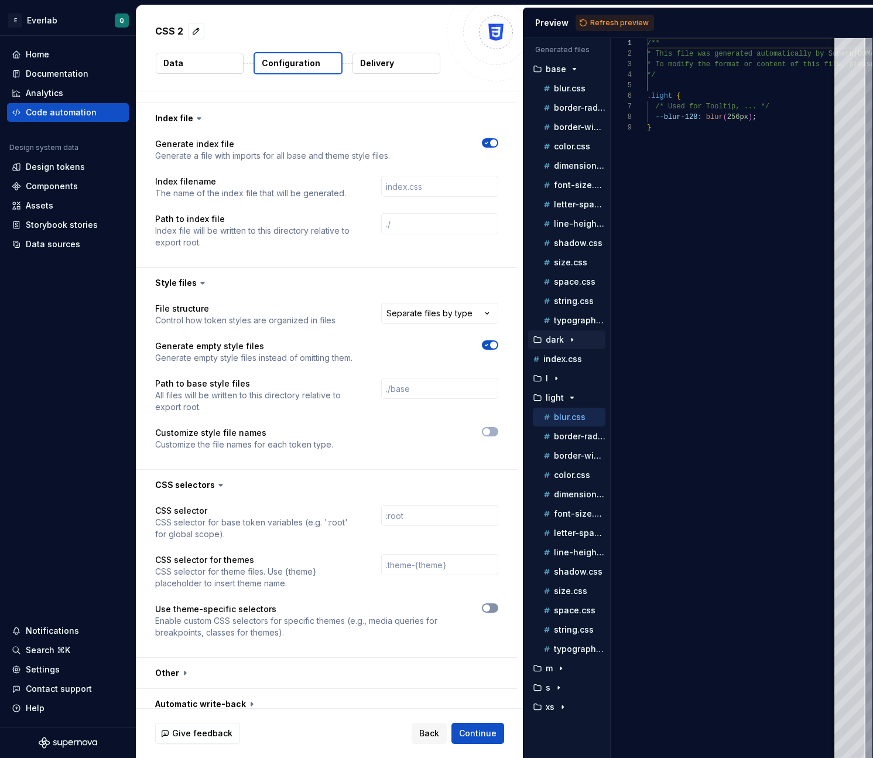
click at [490, 604] on span "button" at bounding box center [486, 607] width 7 height 7
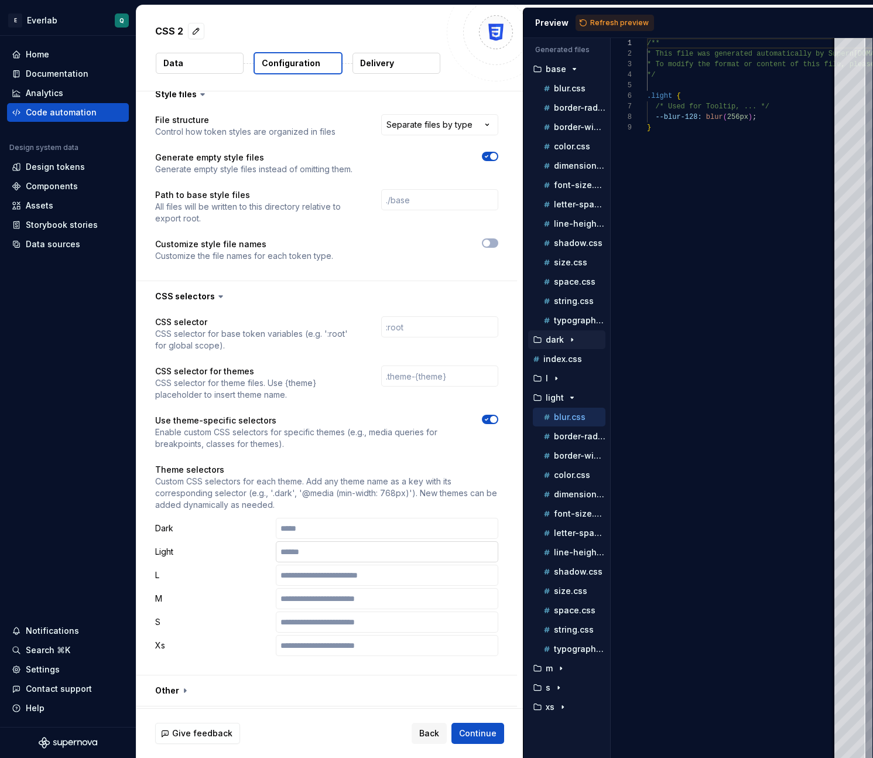
scroll to position [763, 0]
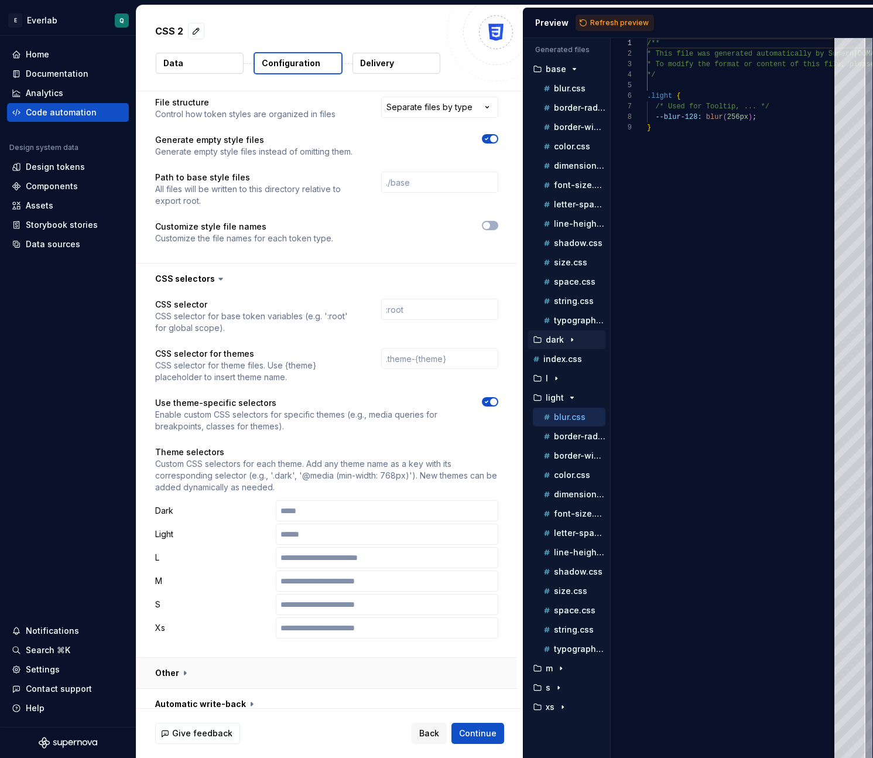
click at [305, 670] on button "button" at bounding box center [326, 673] width 381 height 30
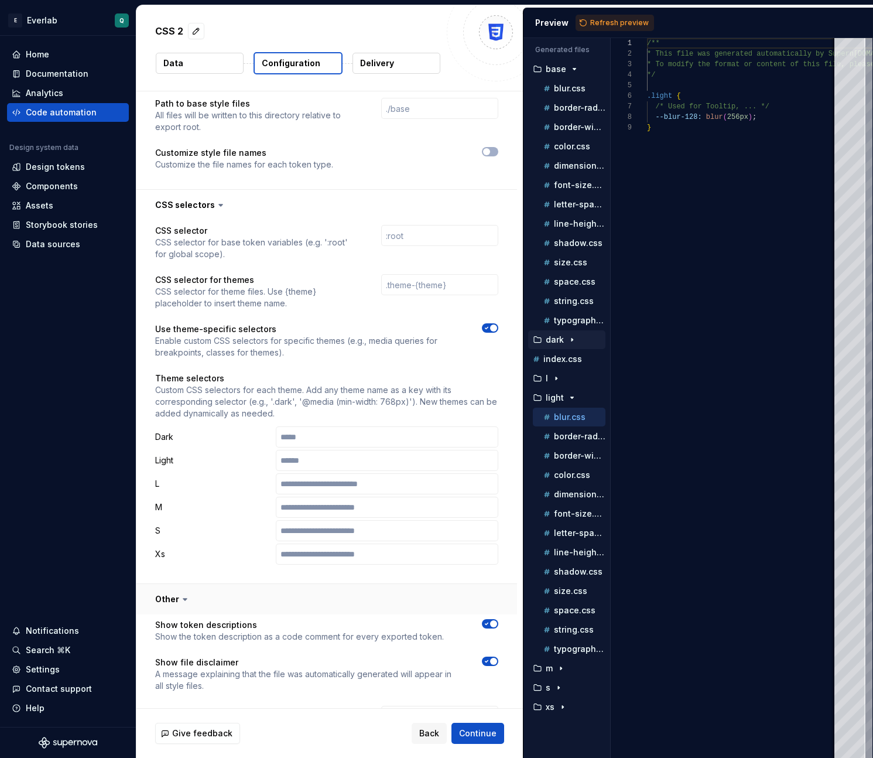
scroll to position [946, 0]
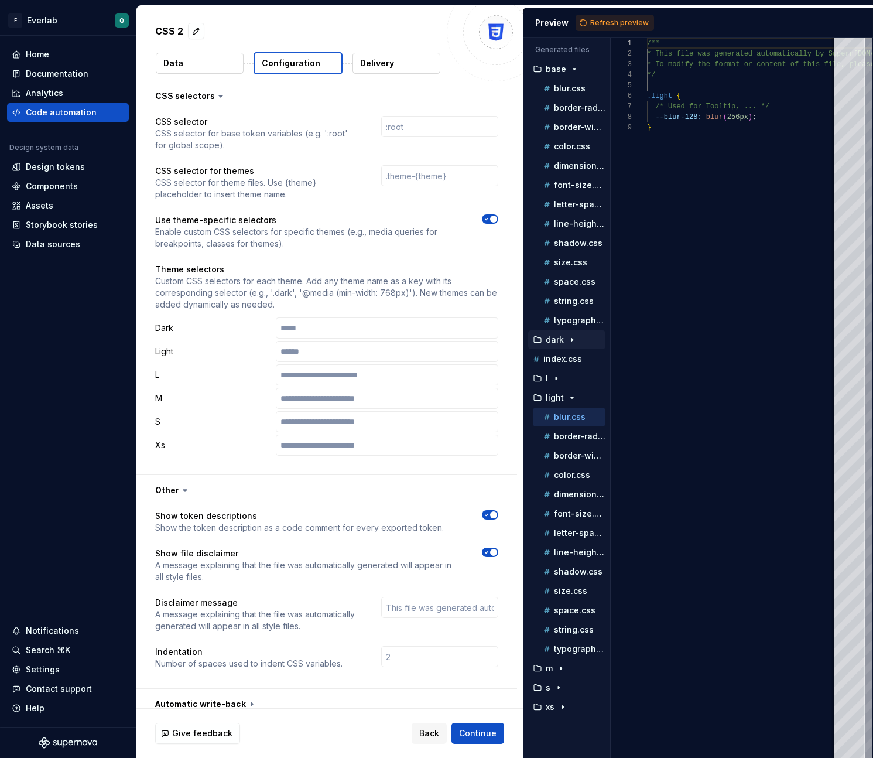
click at [496, 511] on span "button" at bounding box center [493, 514] width 7 height 7
type button "on"
click at [382, 475] on button "button" at bounding box center [326, 490] width 381 height 30
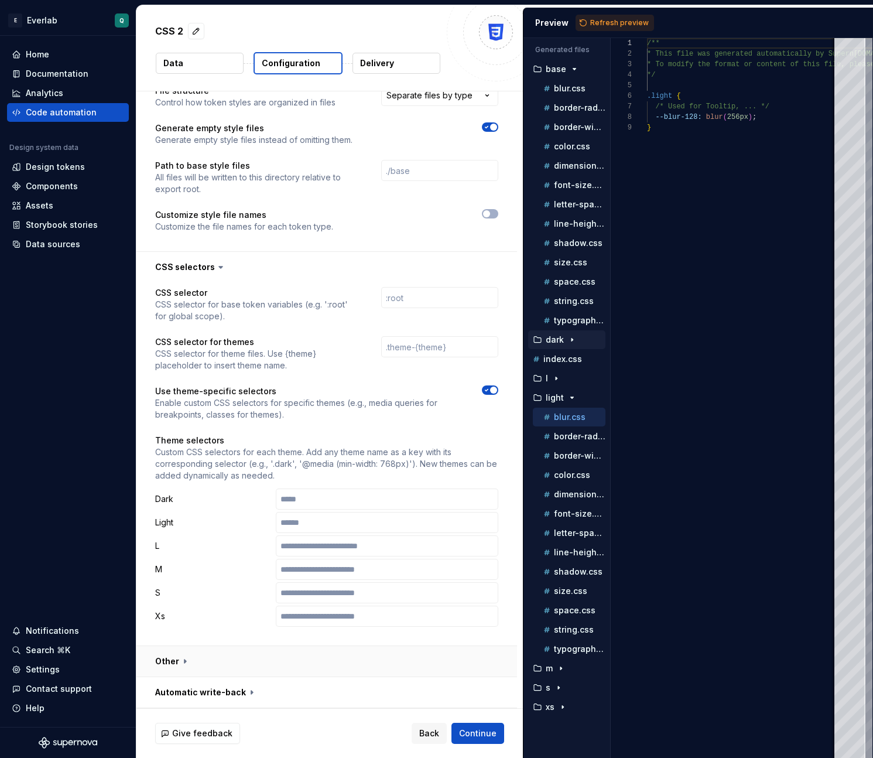
scroll to position [763, 0]
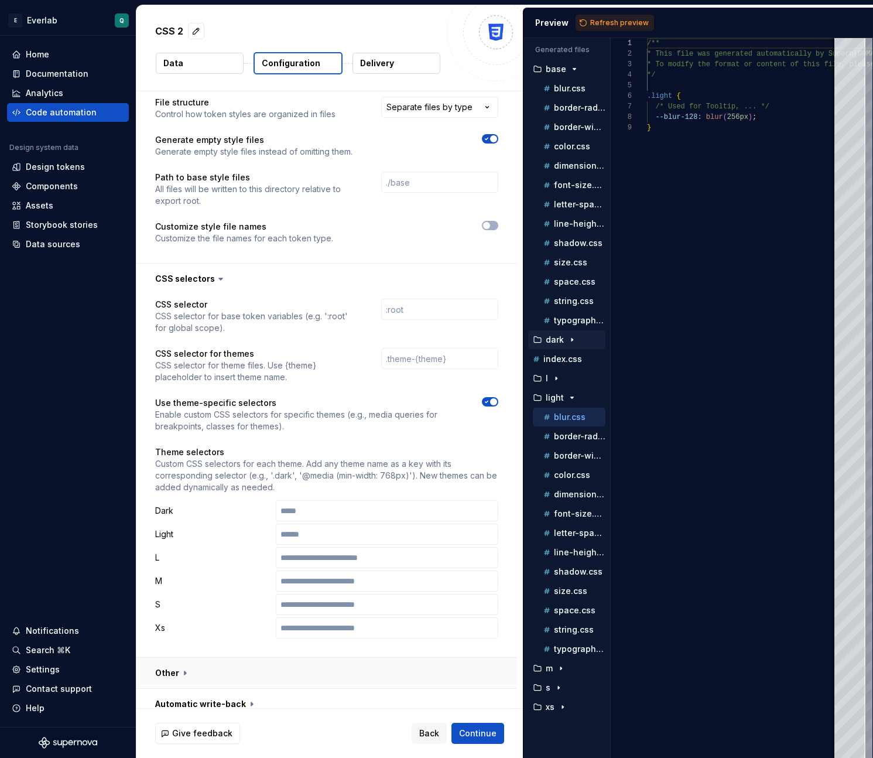
click at [316, 659] on button "button" at bounding box center [326, 673] width 381 height 30
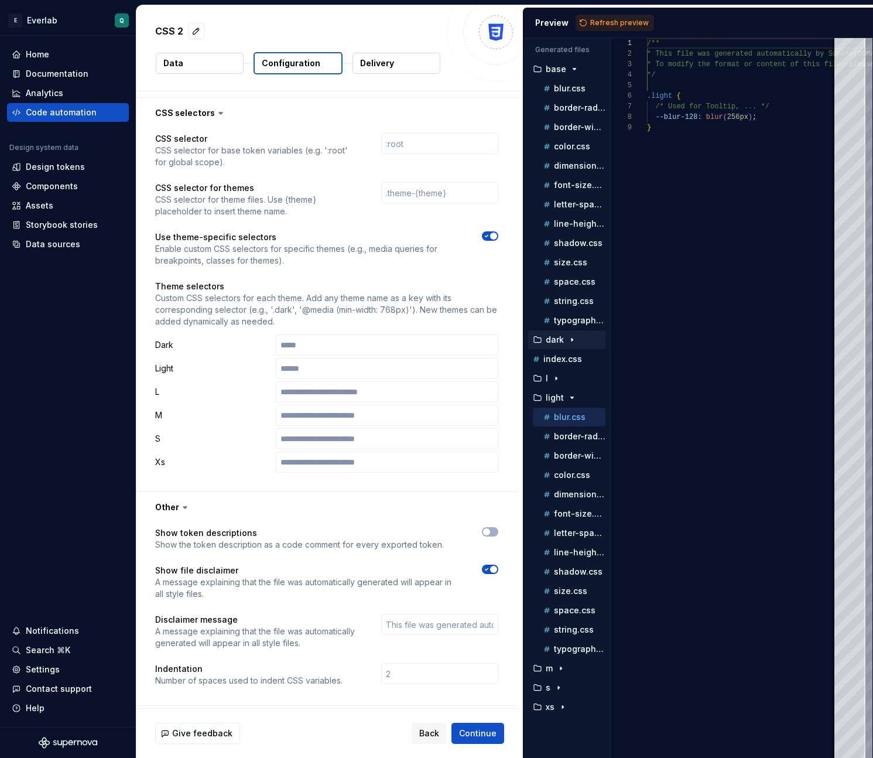
scroll to position [925, 0]
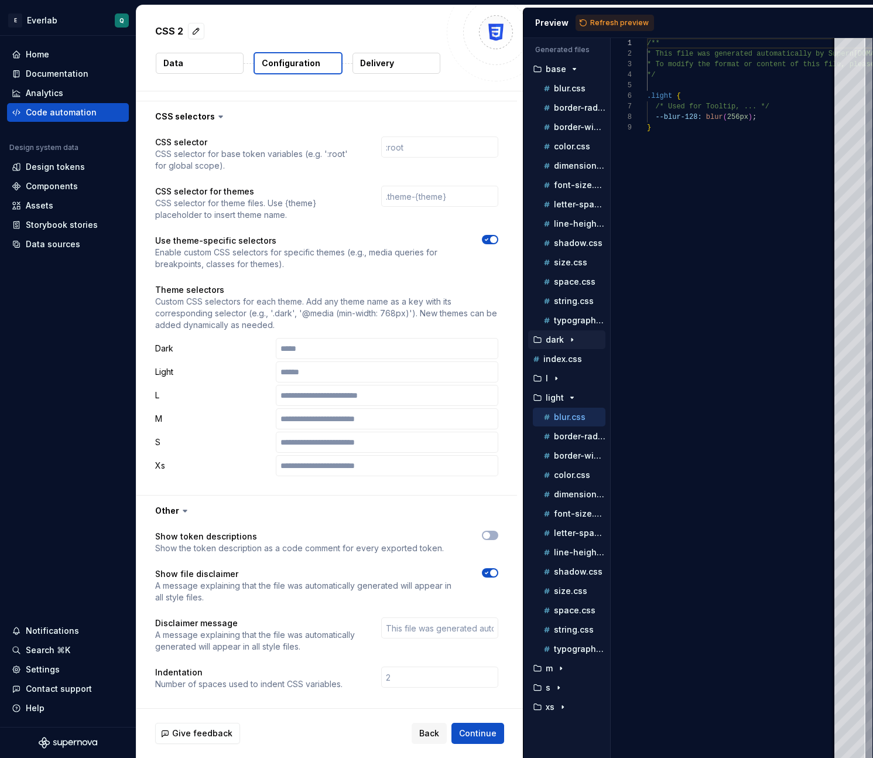
click at [336, 470] on div "CSS selector CSS selector for base token variables (e.g. ':root' for global sco…" at bounding box center [326, 313] width 343 height 354
click at [336, 473] on div "CSS selector CSS selector for base token variables (e.g. ':root' for global sco…" at bounding box center [326, 313] width 343 height 354
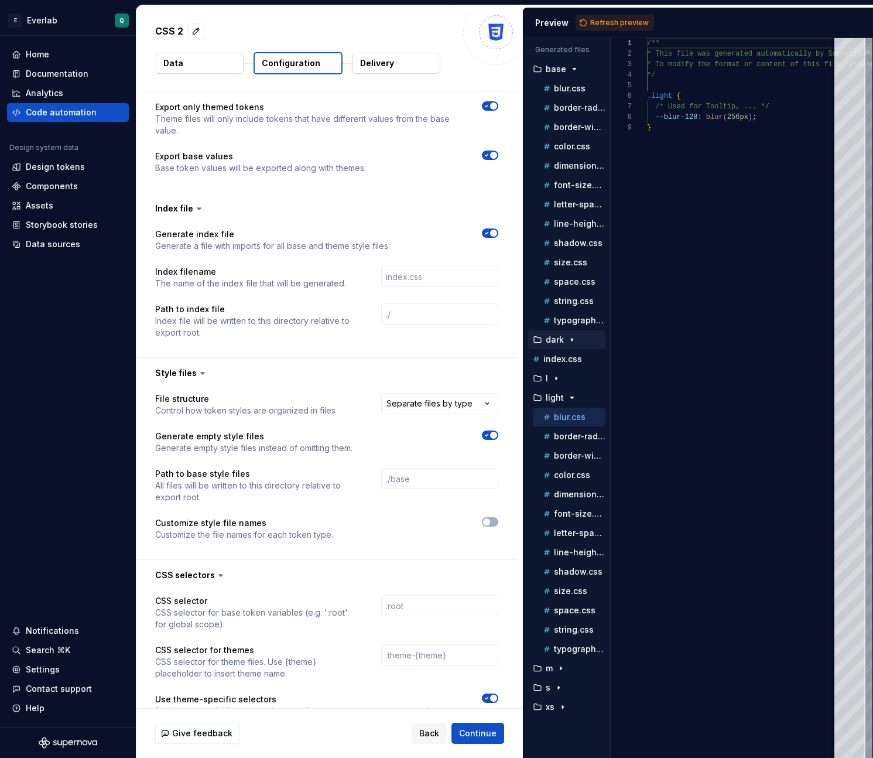
scroll to position [946, 0]
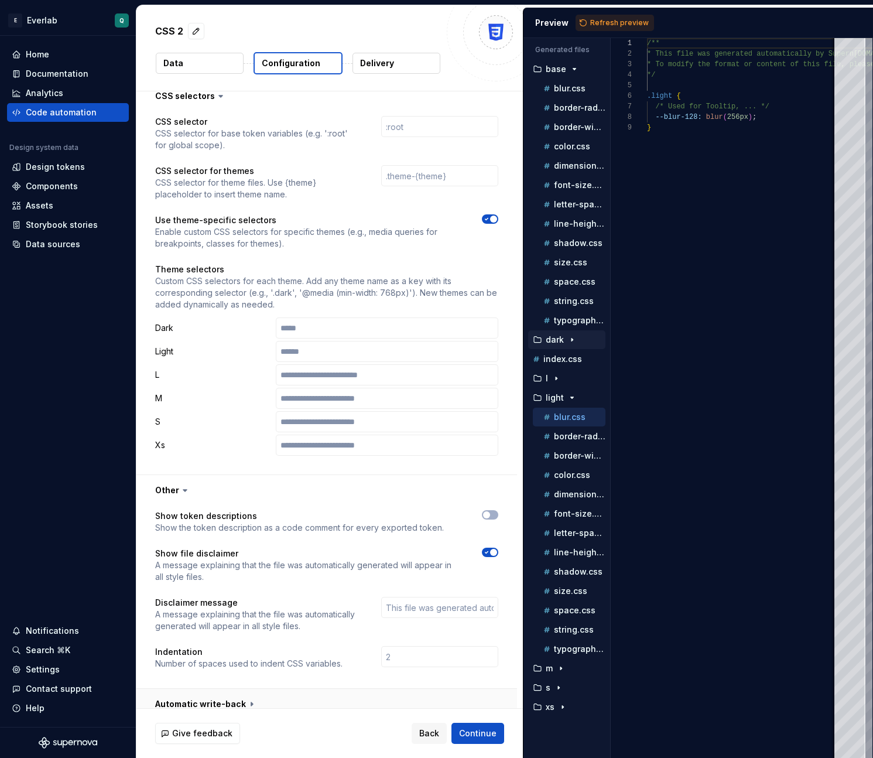
click at [303, 692] on button "button" at bounding box center [326, 704] width 381 height 30
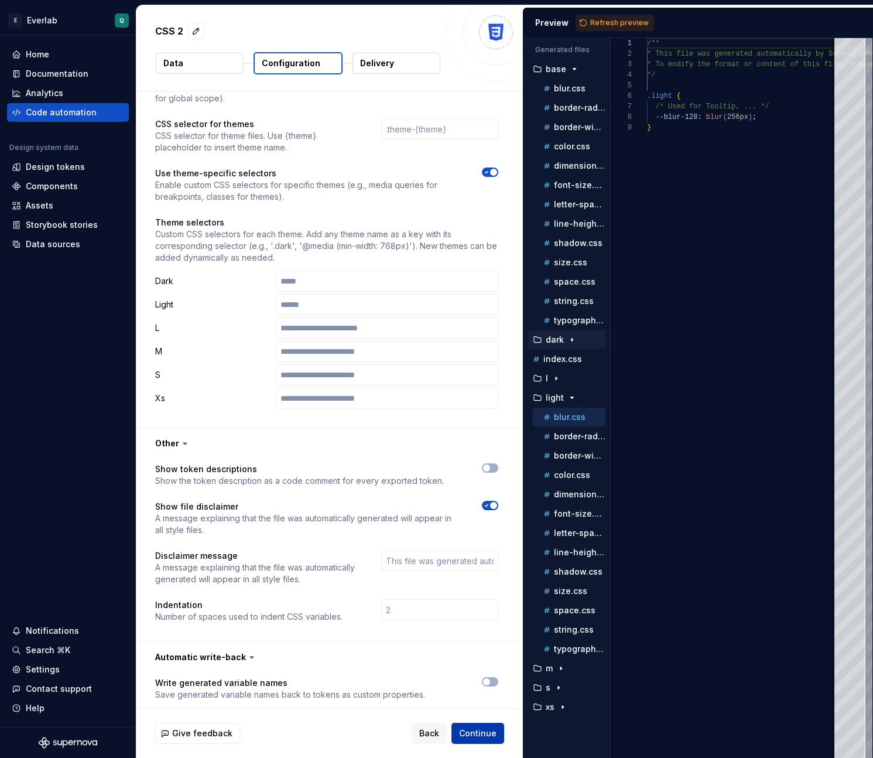
click at [484, 736] on span "Continue" at bounding box center [477, 733] width 37 height 12
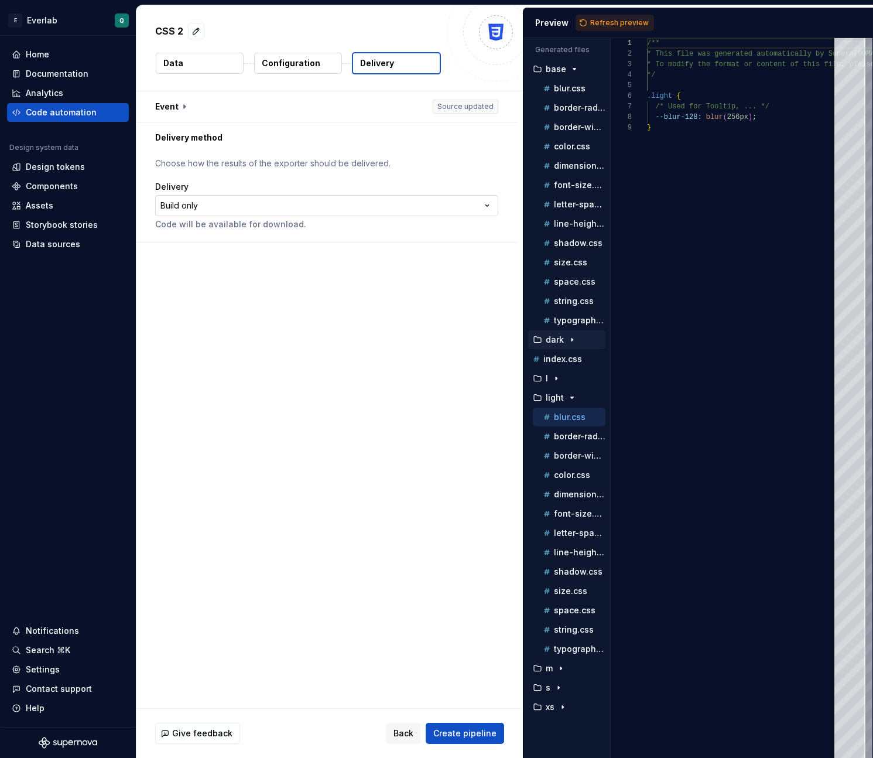
click at [292, 206] on html "**********" at bounding box center [436, 379] width 873 height 758
click at [235, 210] on html "**********" at bounding box center [436, 379] width 873 height 758
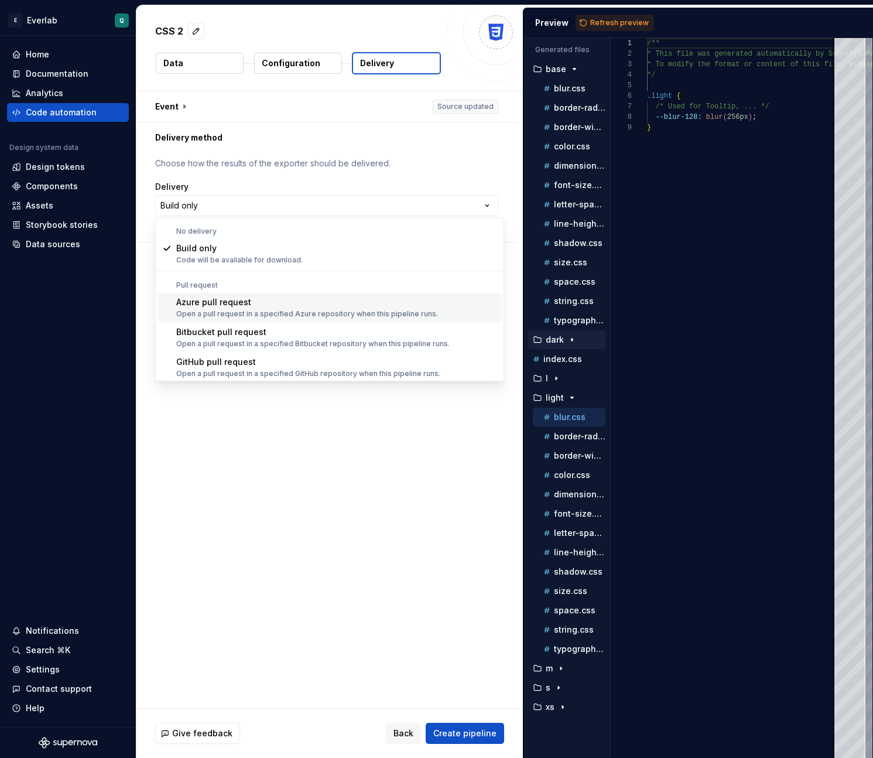
scroll to position [33, 0]
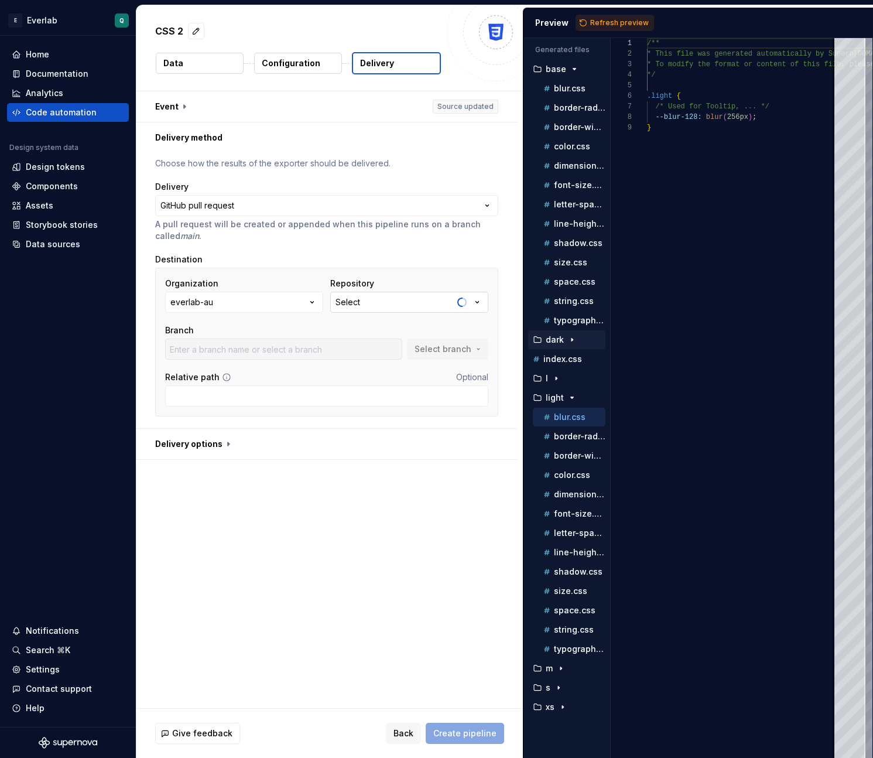
click at [363, 304] on button "Select" at bounding box center [409, 302] width 158 height 21
type input "main"
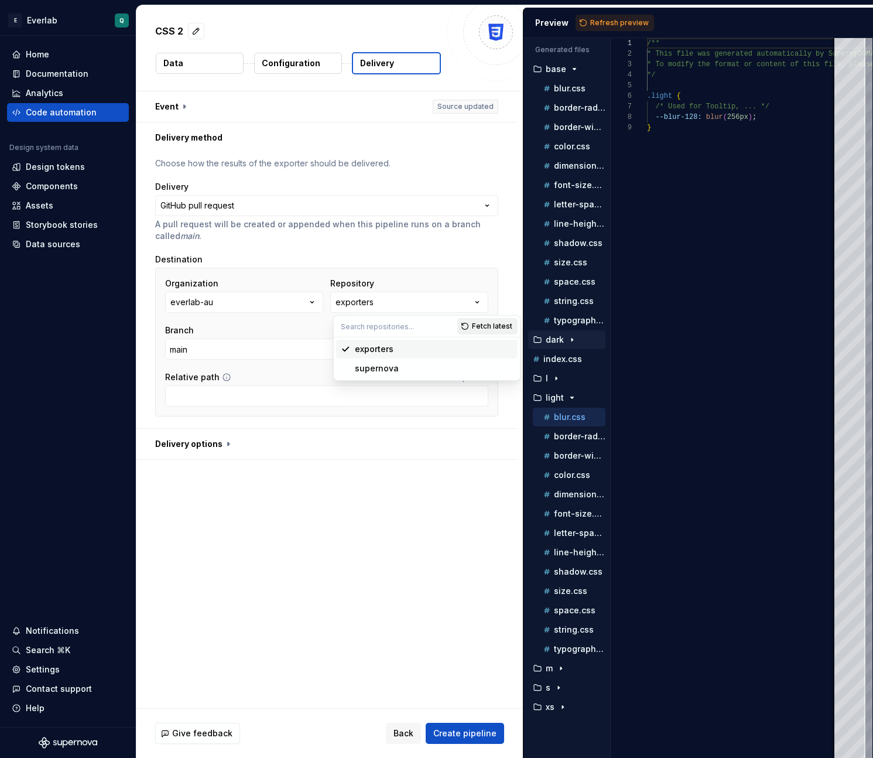
click at [486, 324] on span "Fetch latest" at bounding box center [492, 326] width 40 height 9
click at [385, 328] on input "text" at bounding box center [396, 326] width 124 height 21
type input "ev-admin"
click at [491, 330] on span "Fetch latest" at bounding box center [492, 326] width 40 height 9
click at [388, 330] on input "ev-admin" at bounding box center [396, 326] width 124 height 21
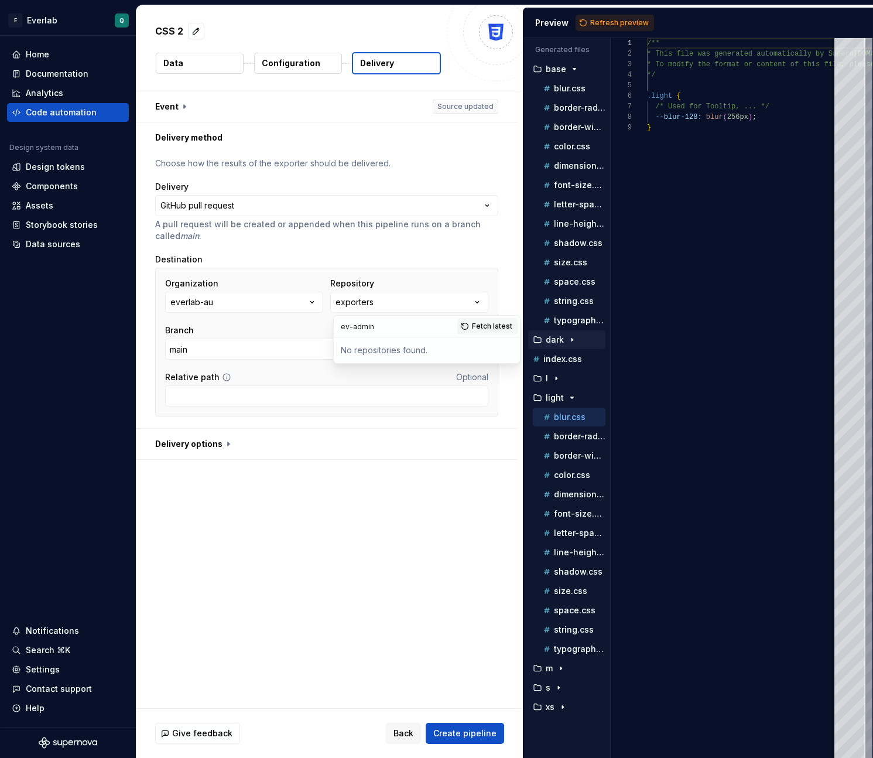
click at [388, 330] on input "ev-admin" at bounding box center [396, 326] width 124 height 21
click at [348, 564] on div "**********" at bounding box center [329, 399] width 387 height 617
click at [423, 300] on button "exporters" at bounding box center [409, 302] width 158 height 21
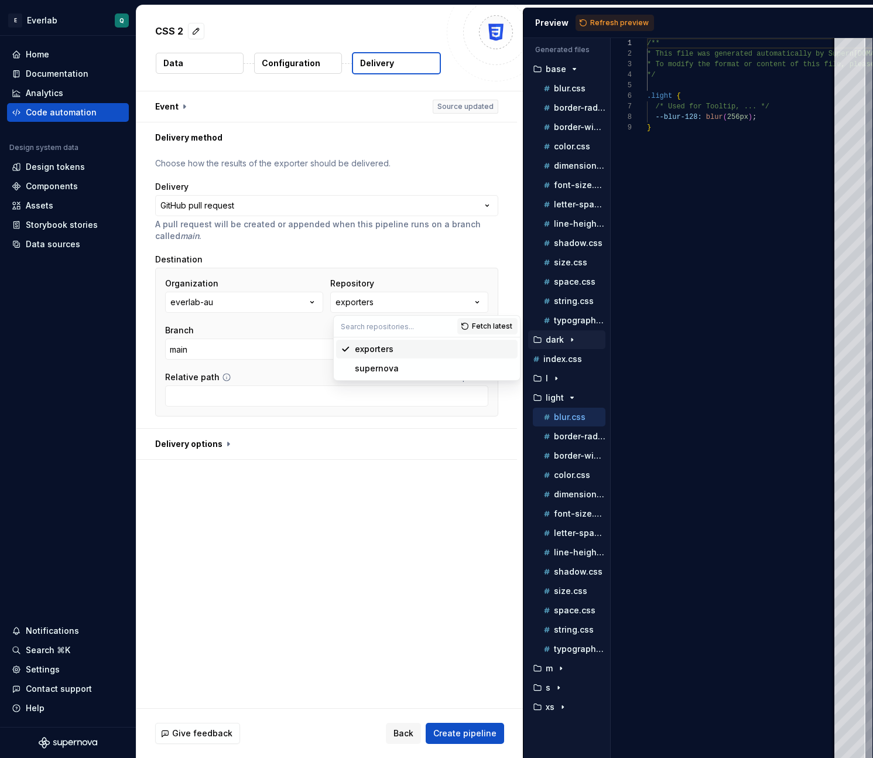
click at [373, 269] on div "Organization everlab-au Repository exporters Branch main Select branch Relative…" at bounding box center [326, 342] width 343 height 149
click at [404, 297] on button "exporters" at bounding box center [409, 302] width 158 height 21
click at [479, 324] on span "Fetch latest" at bounding box center [492, 326] width 40 height 9
click at [262, 357] on input "main" at bounding box center [283, 349] width 237 height 21
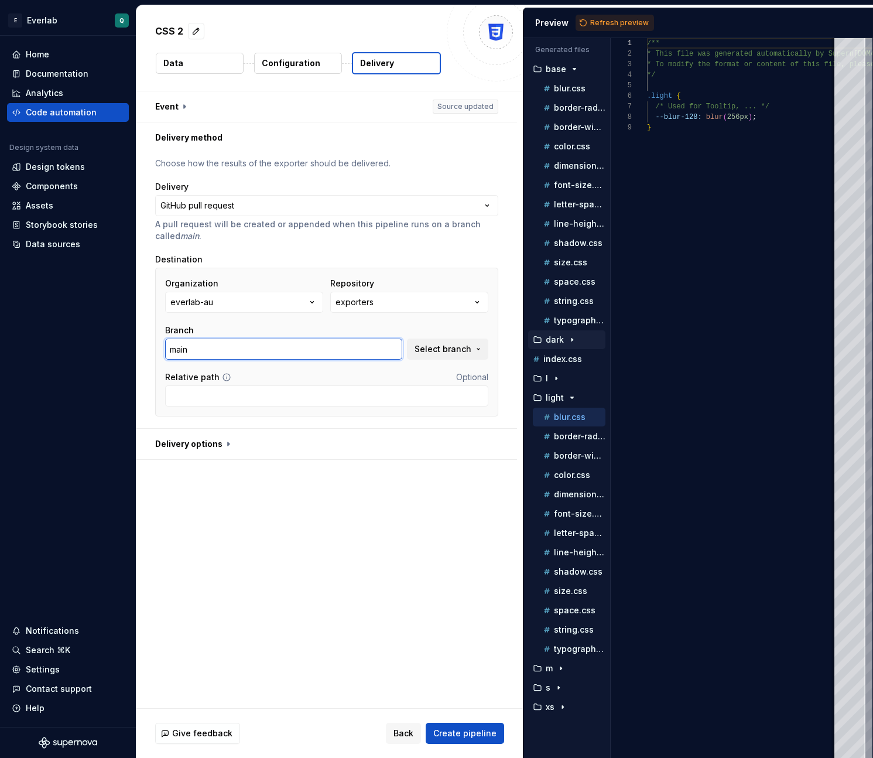
click at [244, 348] on input "main" at bounding box center [283, 349] width 237 height 21
click at [330, 322] on div "Organization everlab-au Repository exporters Branch main Select branch" at bounding box center [326, 319] width 323 height 82
click at [385, 351] on input "main" at bounding box center [283, 349] width 237 height 21
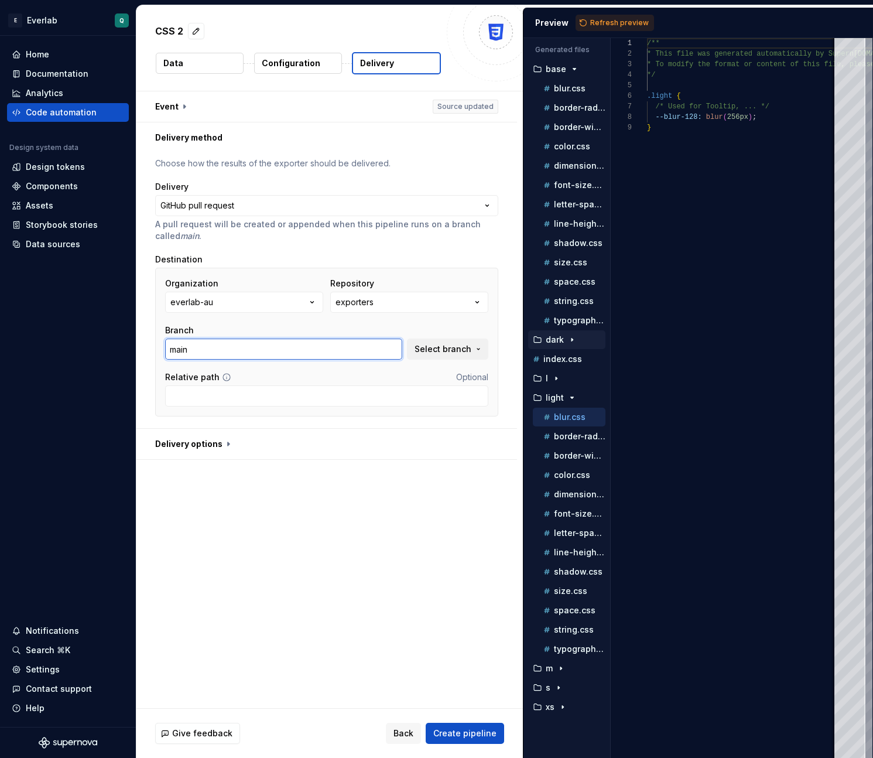
click at [385, 351] on input "main" at bounding box center [283, 349] width 237 height 21
type input "staging"
click at [333, 398] on input "Relative path" at bounding box center [326, 395] width 323 height 21
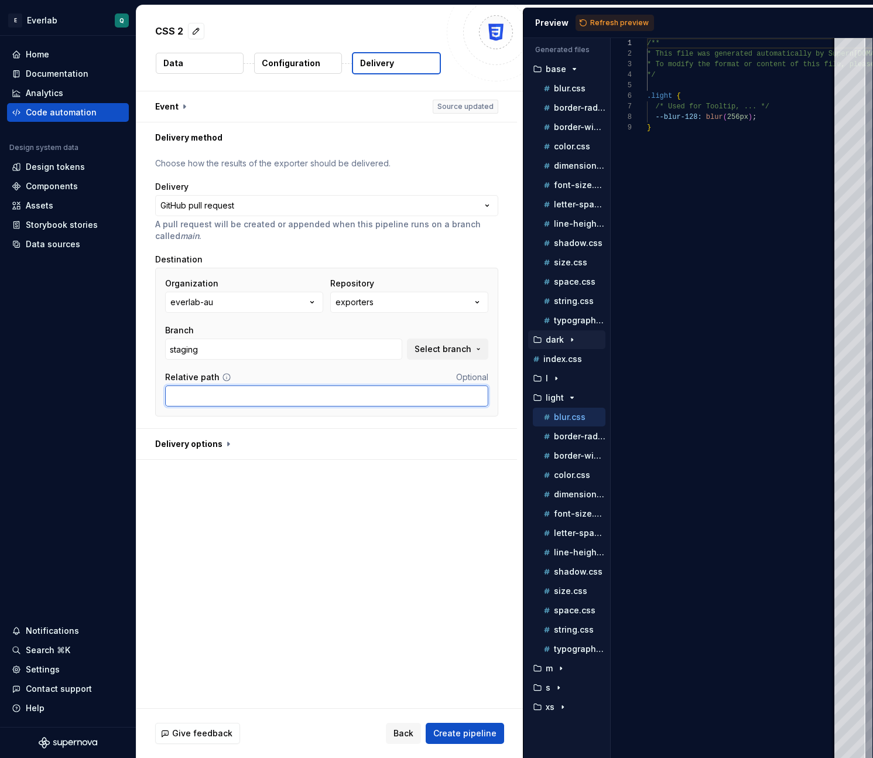
paste input "packages/theme/src/css/supernova"
type input "packages/theme/src/css/supernova"
click at [284, 562] on div "**********" at bounding box center [329, 399] width 387 height 617
click at [231, 451] on button "button" at bounding box center [326, 444] width 381 height 30
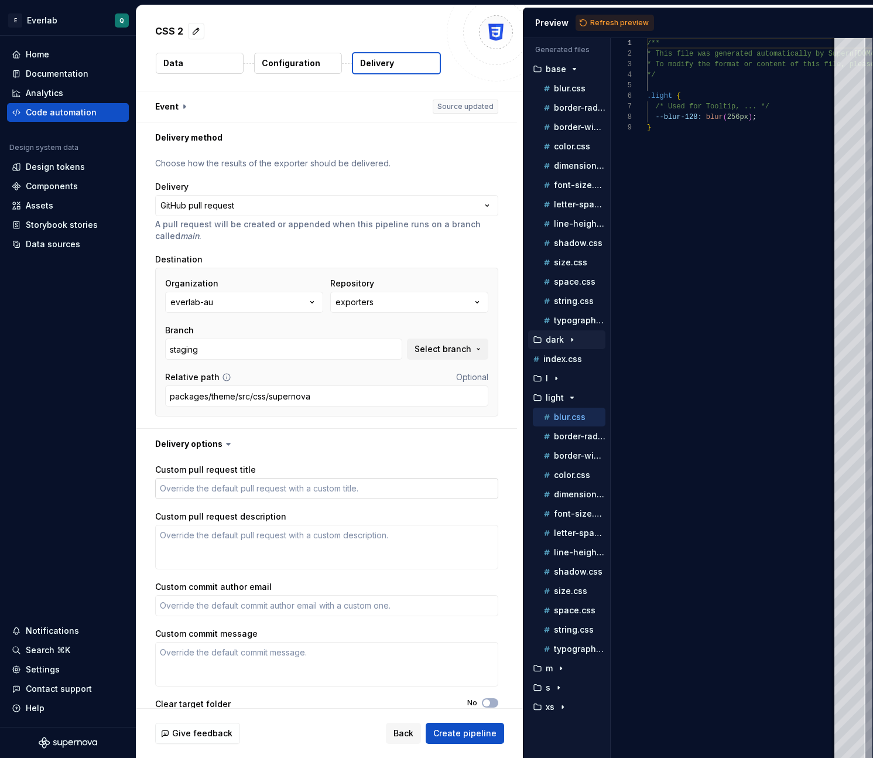
scroll to position [28, 0]
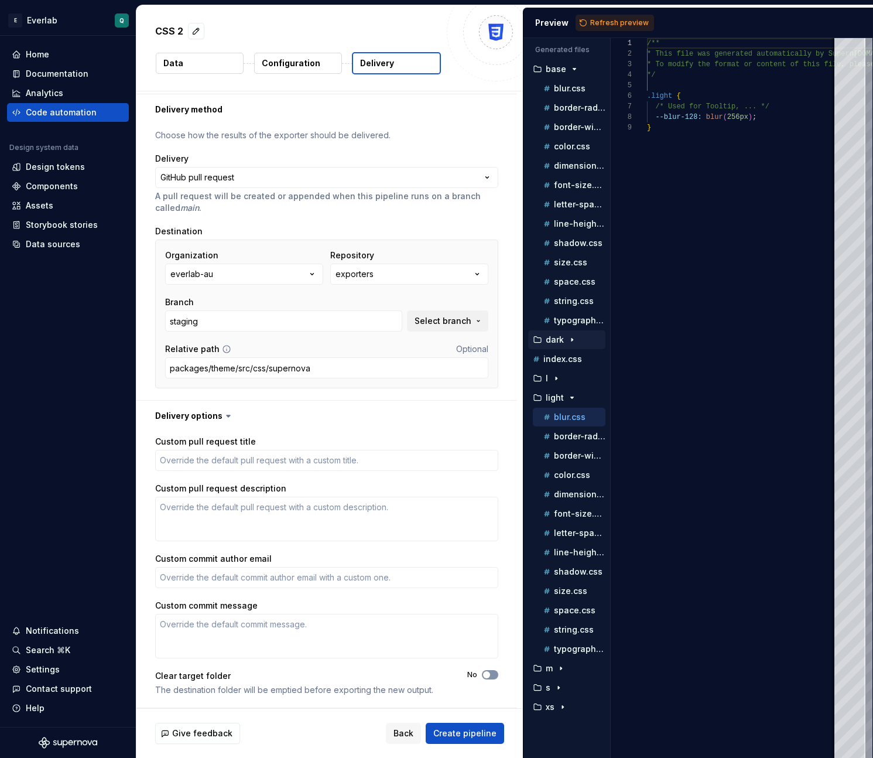
click at [490, 676] on span "button" at bounding box center [486, 674] width 7 height 7
type textarea "*"
click at [325, 419] on button "button" at bounding box center [326, 416] width 381 height 30
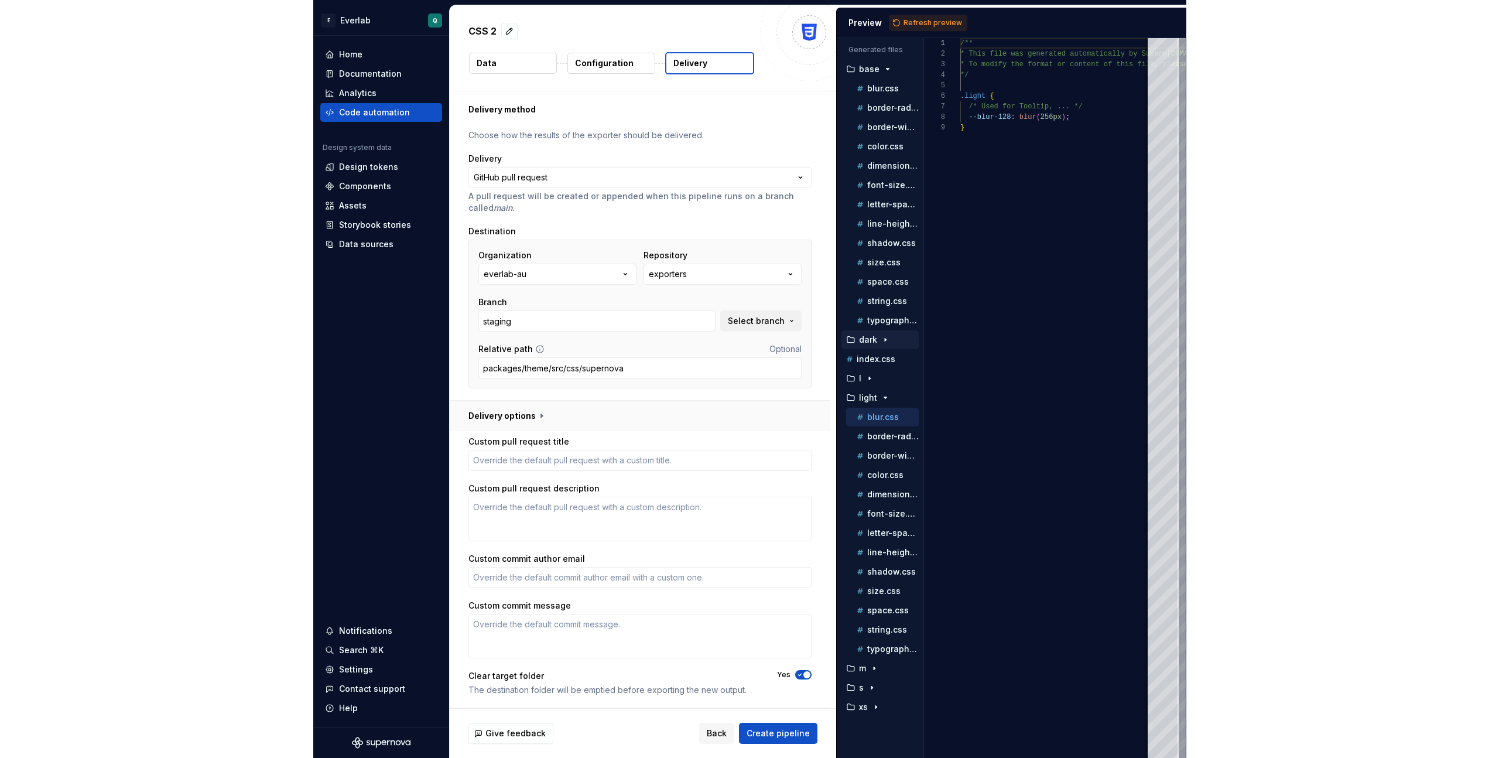
scroll to position [0, 0]
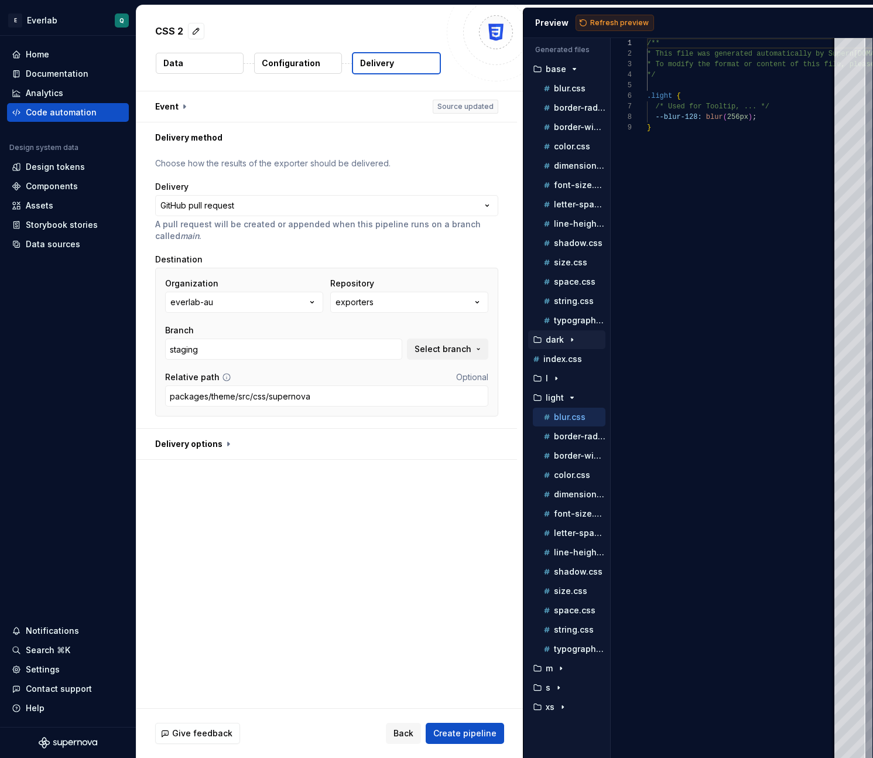
click at [621, 20] on span "Refresh preview" at bounding box center [619, 22] width 59 height 9
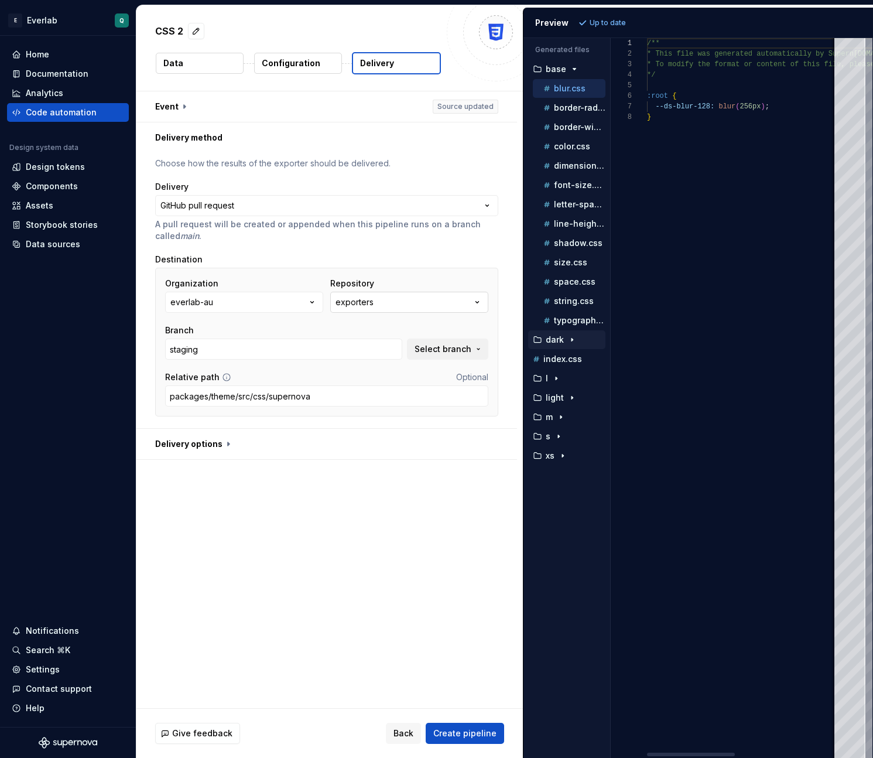
click at [364, 306] on div "exporters" at bounding box center [355, 302] width 38 height 12
click at [473, 326] on button "Fetch latest" at bounding box center [487, 326] width 60 height 16
click at [480, 322] on span "Fetch latest" at bounding box center [492, 326] width 40 height 9
click at [480, 326] on span "Fetch latest" at bounding box center [492, 326] width 40 height 9
click at [487, 326] on span "Fetch latest" at bounding box center [492, 326] width 40 height 9
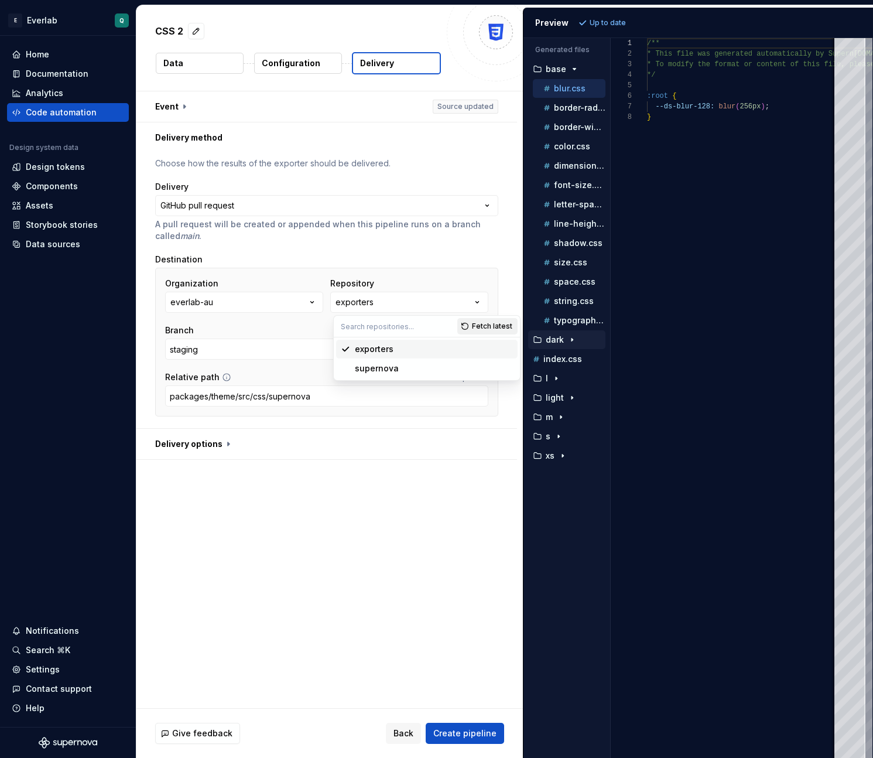
click at [473, 327] on button "Fetch latest" at bounding box center [487, 326] width 60 height 16
click at [482, 327] on span "Fetch latest" at bounding box center [492, 326] width 40 height 9
click at [382, 353] on div "ev-admin" at bounding box center [374, 349] width 39 height 12
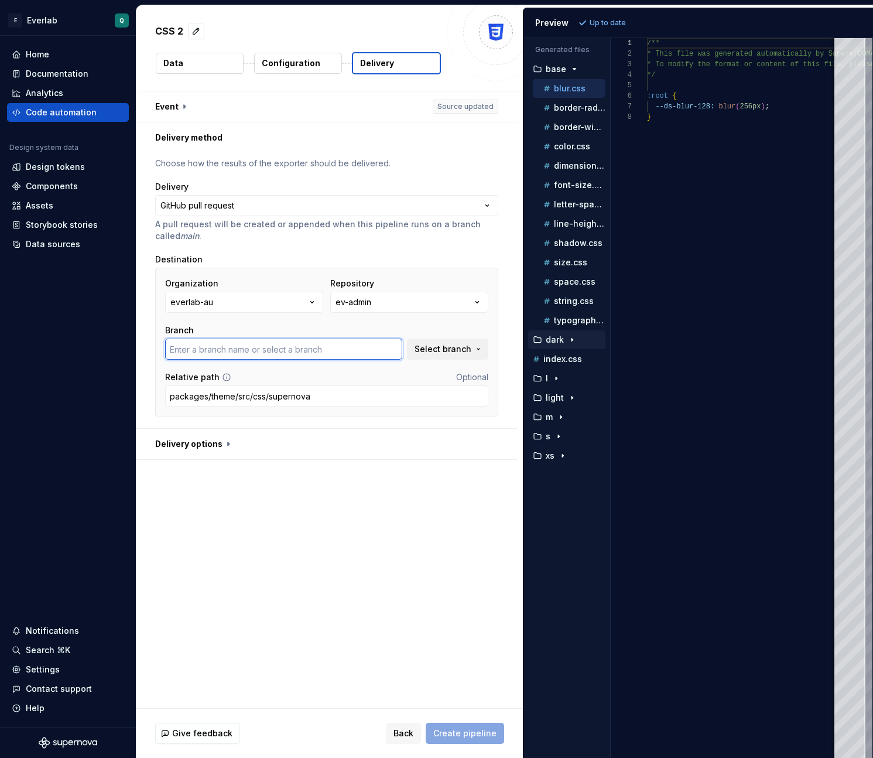
click at [287, 354] on input "text" at bounding box center [283, 349] width 237 height 21
type input "m"
type input "staging"
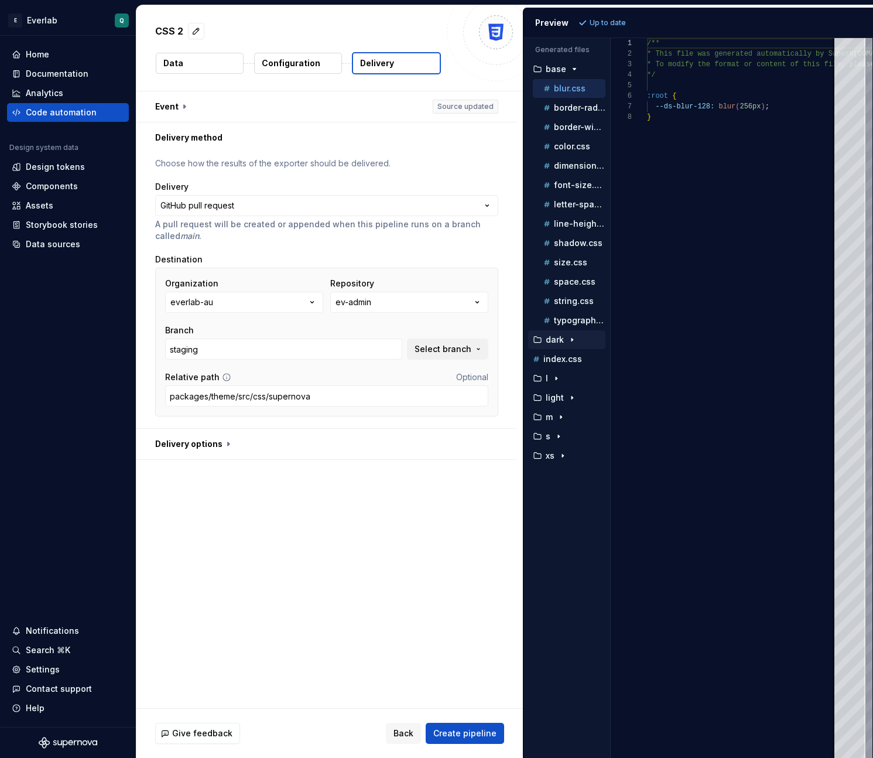
click at [324, 513] on div "**********" at bounding box center [329, 399] width 387 height 617
click at [227, 450] on button "button" at bounding box center [326, 444] width 381 height 30
type textarea "*"
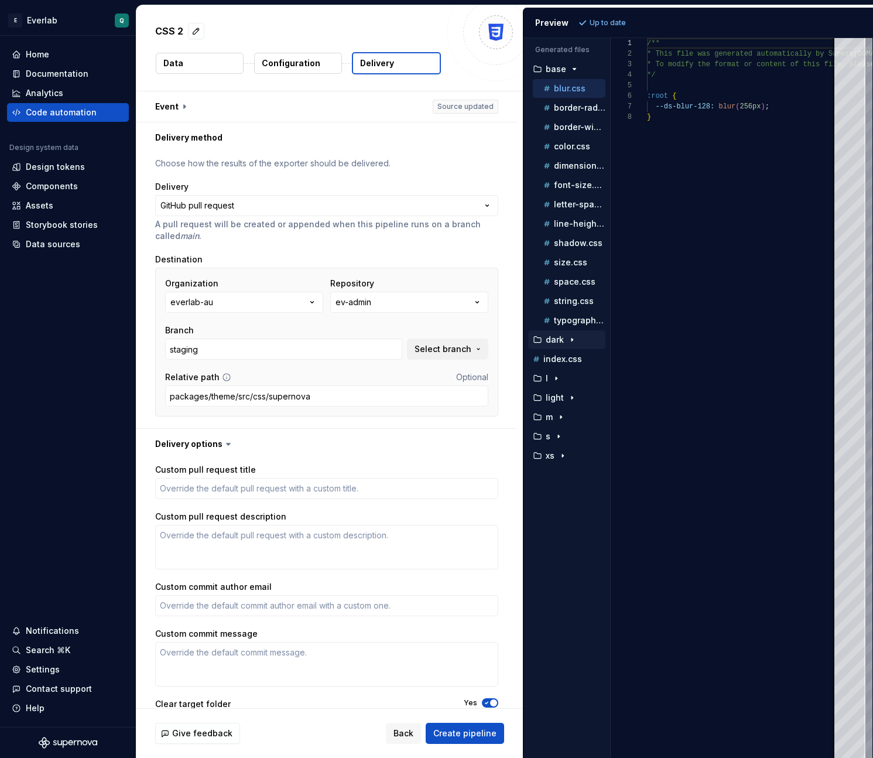
click at [230, 443] on icon at bounding box center [229, 444] width 12 height 12
click at [282, 446] on button "button" at bounding box center [326, 444] width 381 height 30
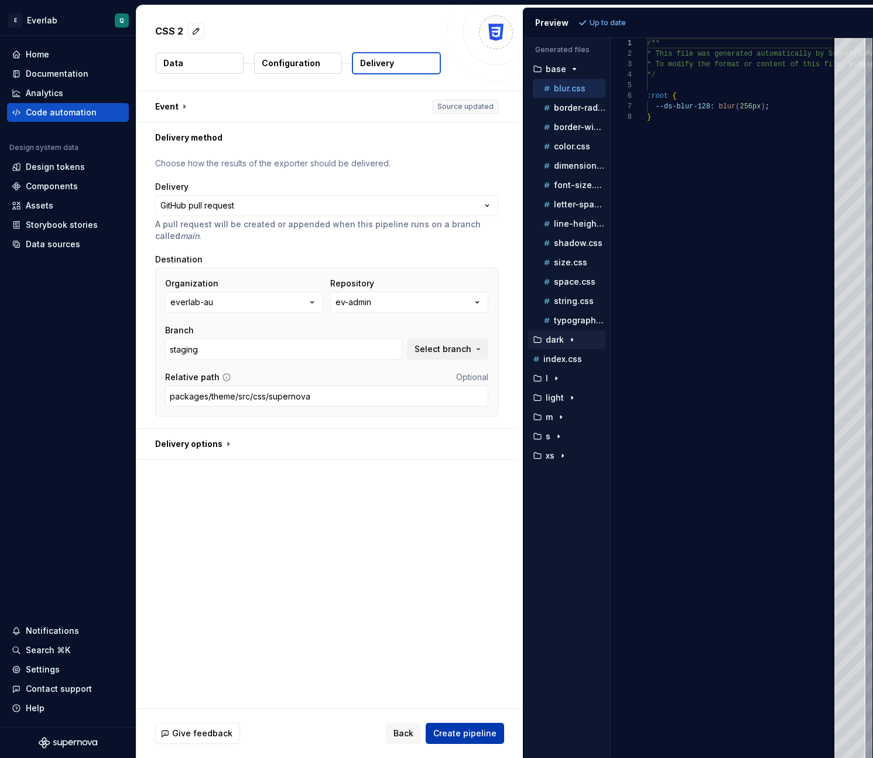
click at [469, 734] on span "Create pipeline" at bounding box center [464, 733] width 63 height 12
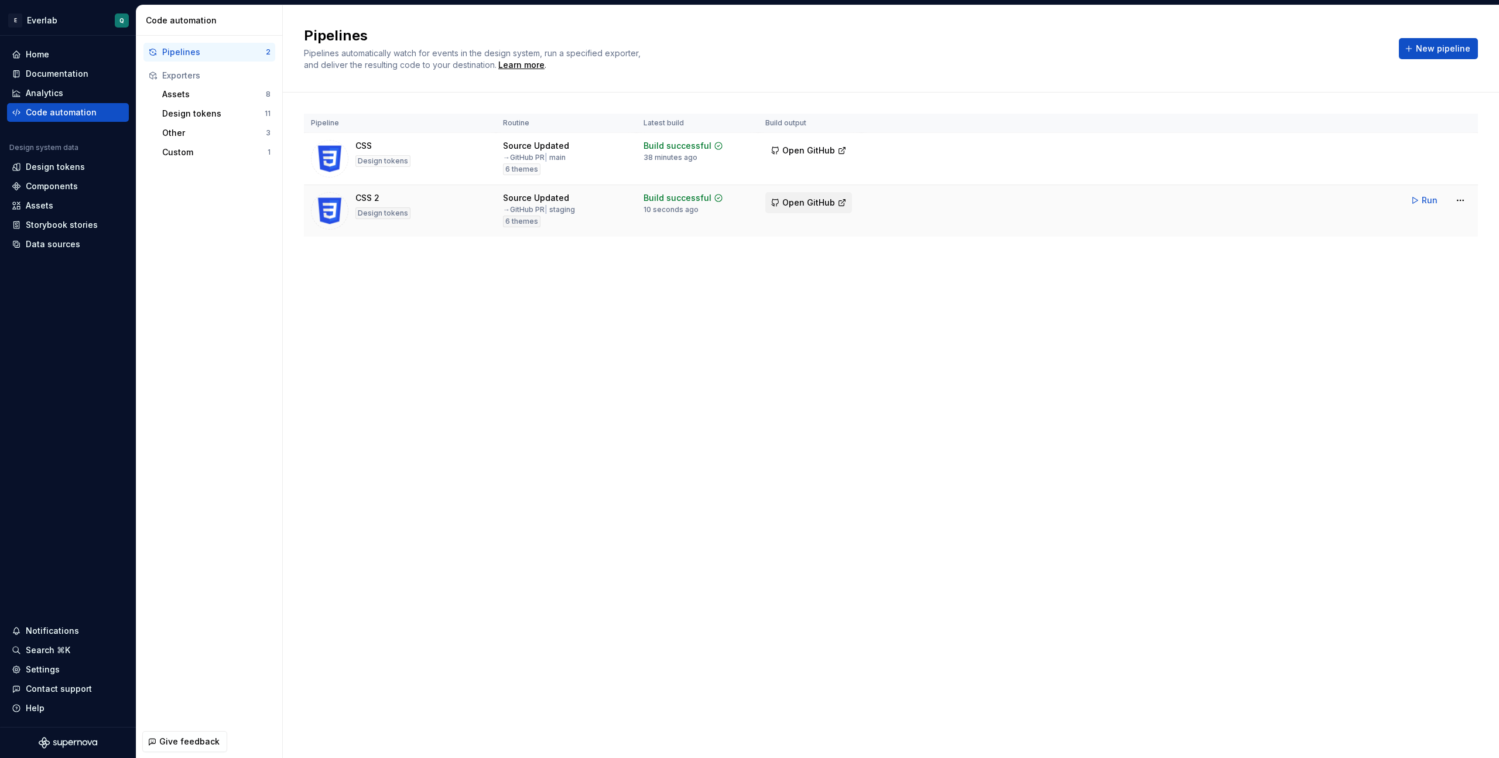
click at [802, 204] on span "Open GitHub" at bounding box center [809, 203] width 53 height 12
click at [873, 199] on html "E Everlab Q Home Documentation Analytics Code automation Design system data Des…" at bounding box center [749, 379] width 1499 height 758
click at [873, 149] on html "E Everlab Q Home Documentation Analytics Code automation Design system data Des…" at bounding box center [749, 379] width 1499 height 758
click at [873, 252] on div "Delete pipeline" at bounding box center [1446, 254] width 100 height 12
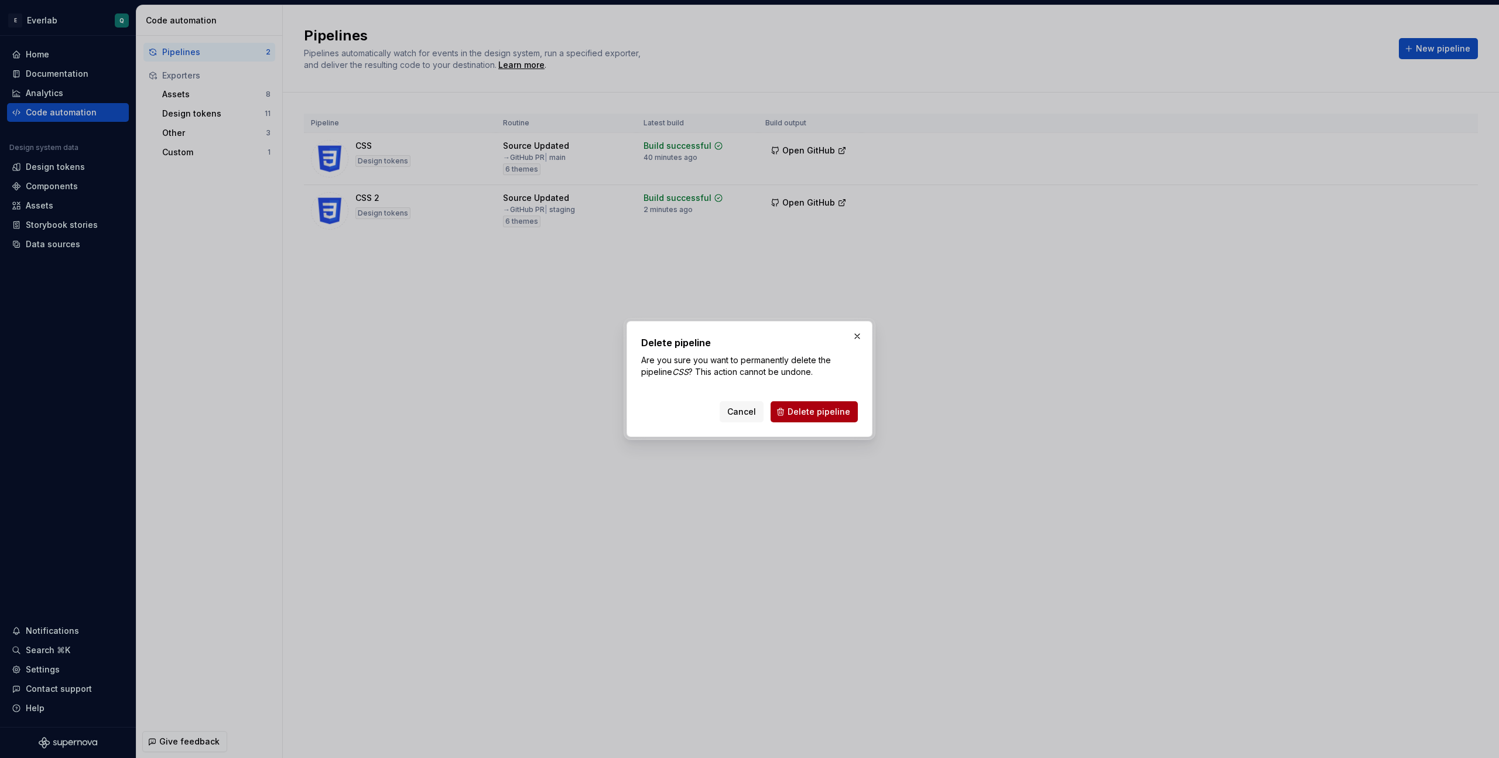
click at [805, 413] on span "Delete pipeline" at bounding box center [819, 412] width 63 height 12
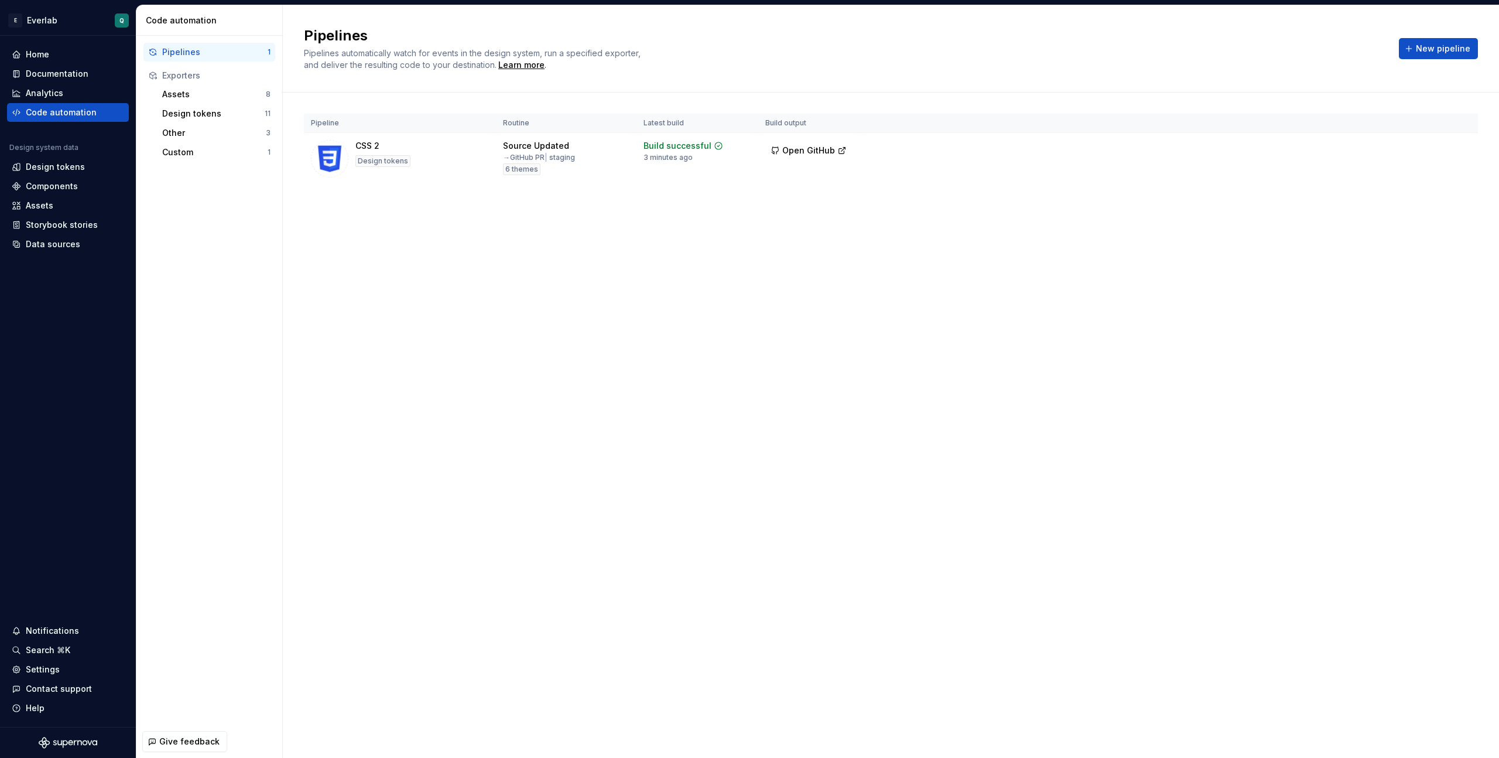
click at [654, 304] on div "Pipelines Pipelines automatically watch for events in the design system, run a …" at bounding box center [891, 381] width 1217 height 753
click at [873, 151] on span "Run" at bounding box center [1430, 148] width 16 height 12
click at [873, 149] on html "E Everlab Q Home Documentation Analytics Code automation Design system data Des…" at bounding box center [749, 379] width 1499 height 758
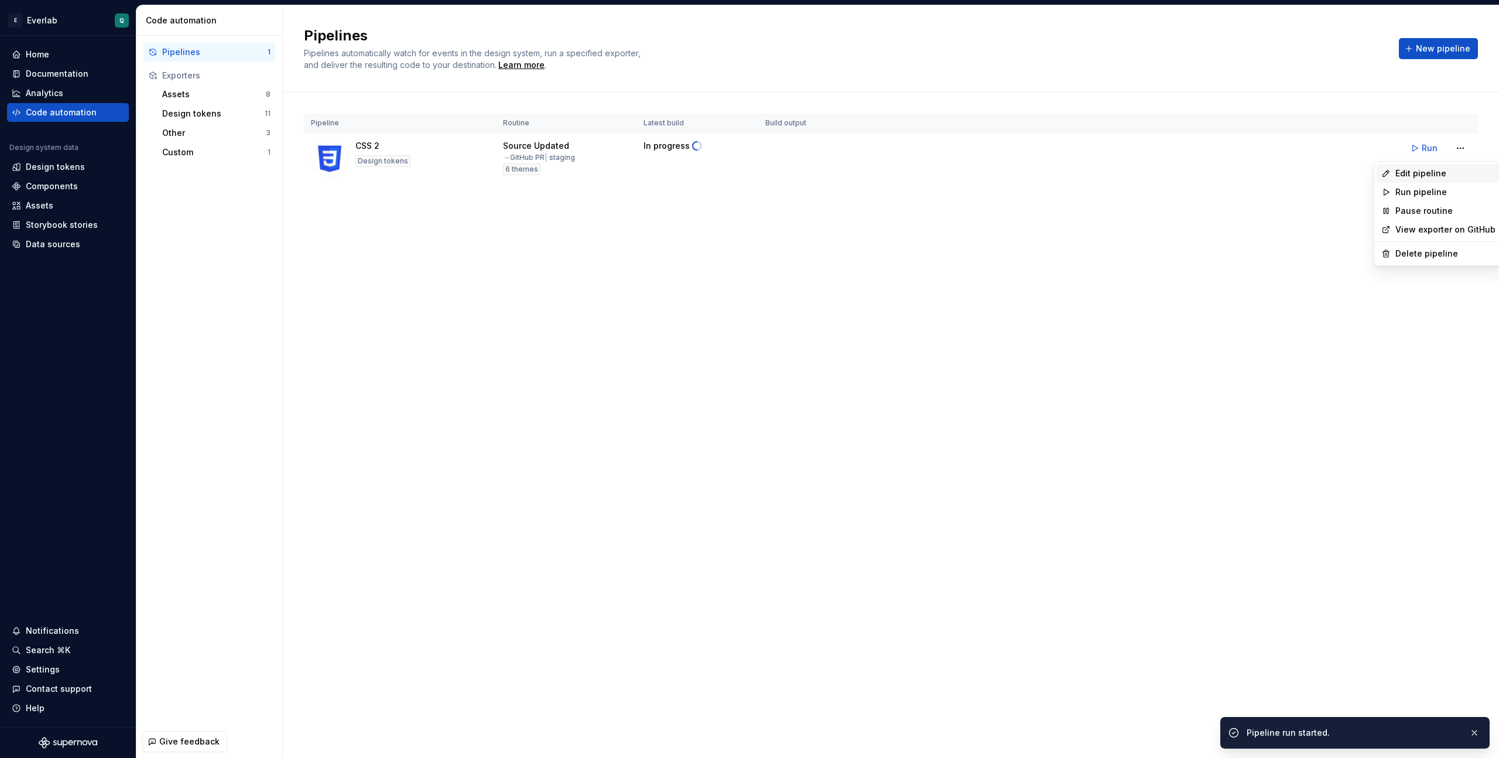
click at [873, 175] on div "Edit pipeline" at bounding box center [1446, 174] width 100 height 12
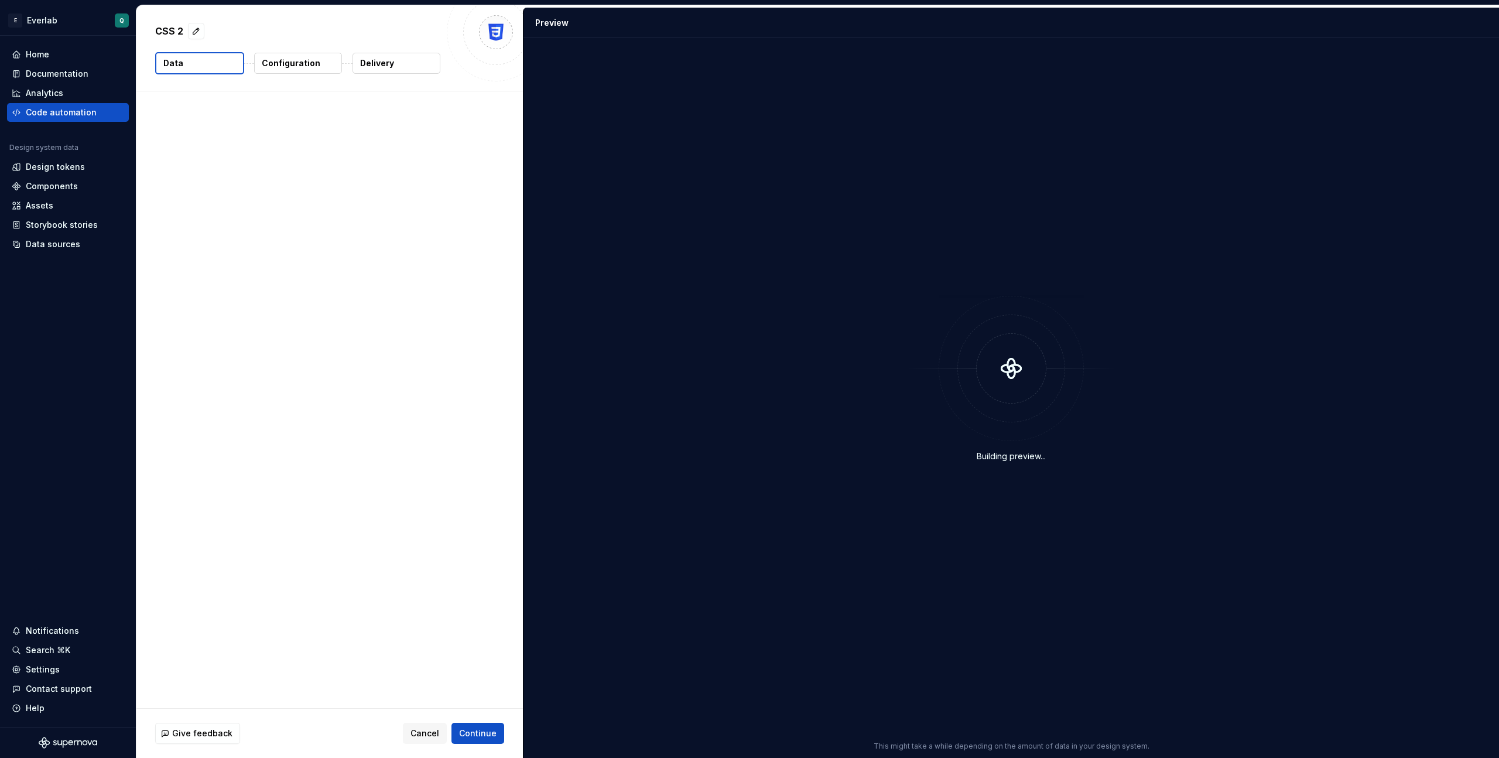
click at [390, 68] on p "Delivery" at bounding box center [377, 63] width 34 height 12
click at [199, 26] on button "button" at bounding box center [196, 31] width 16 height 16
type textarea "*"
type textarea "***"
type textarea "*"
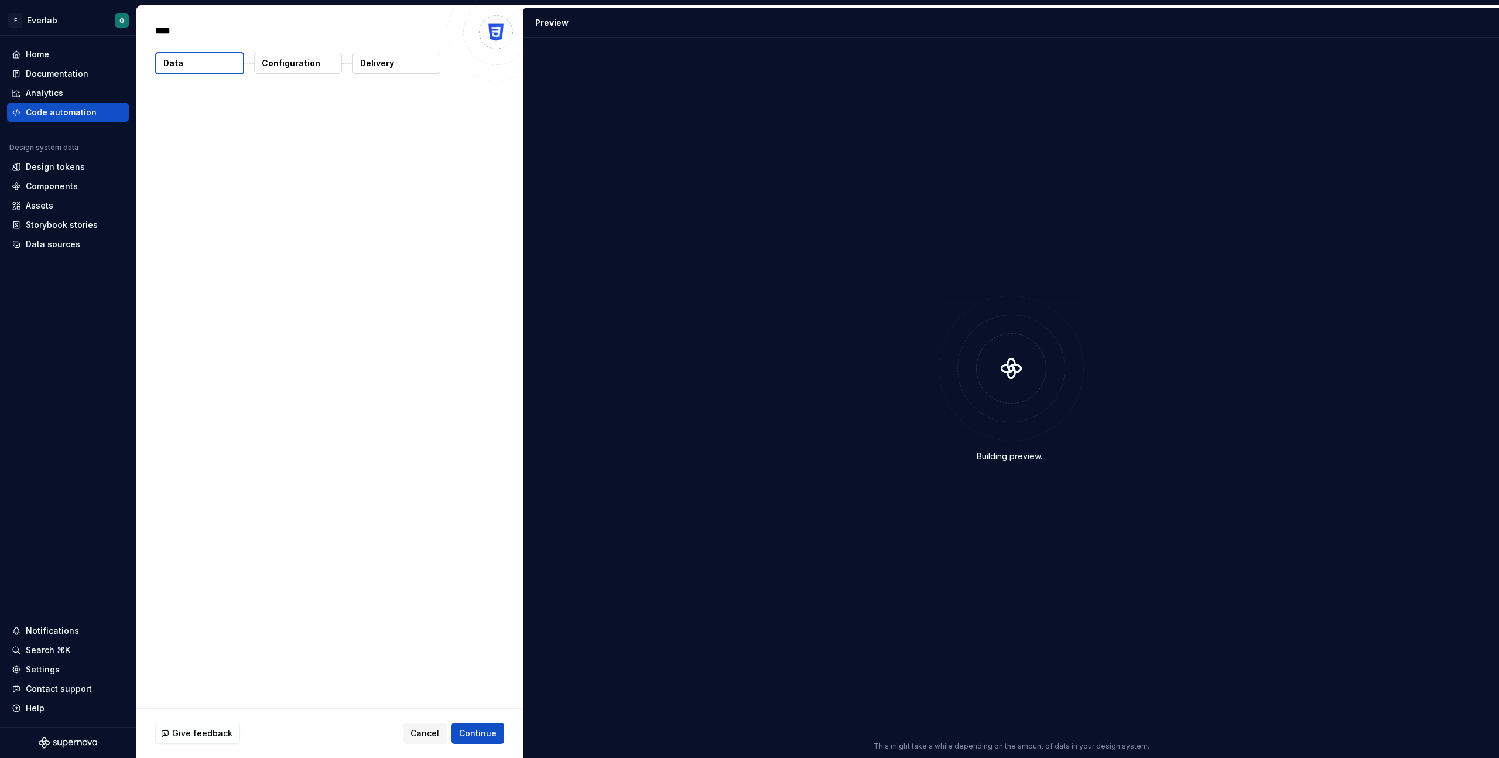
type textarea "***"
type textarea "*"
type textarea "****"
type textarea "*"
type textarea "*****"
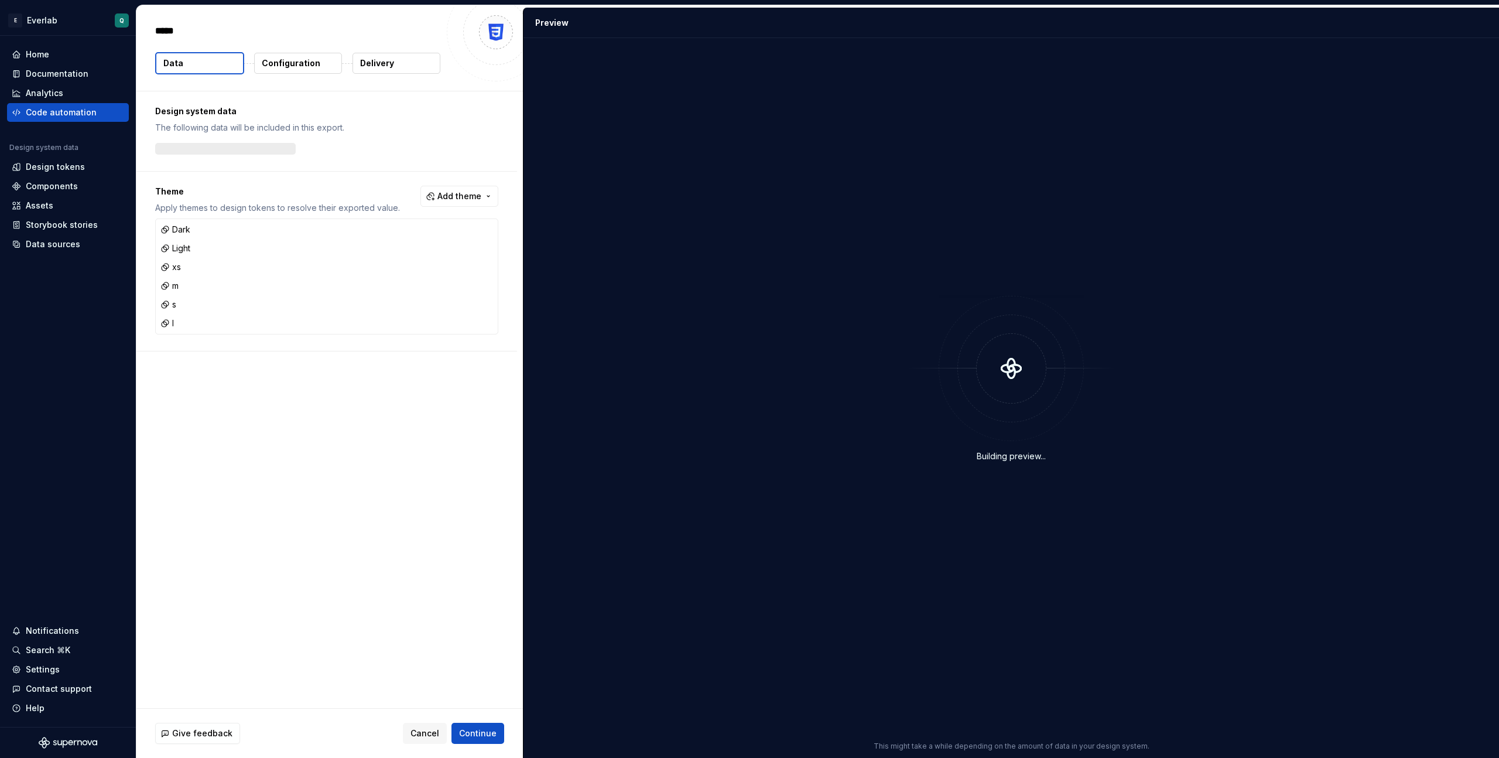
type textarea "*"
type textarea "******"
type textarea "*"
type textarea "*******"
type textarea "*"
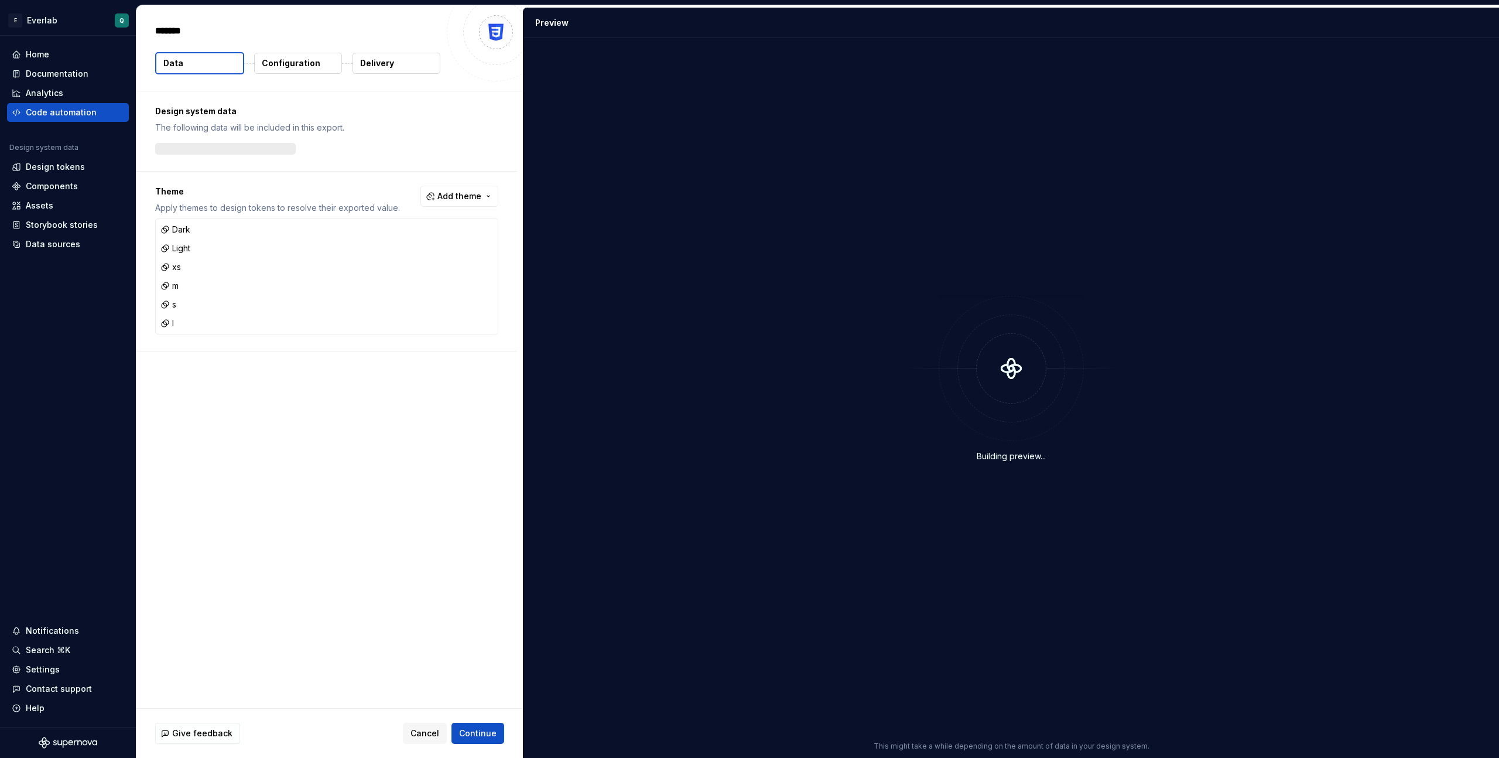
type textarea "********"
type textarea "*"
type textarea "*********"
type textarea "*"
type textarea "**********"
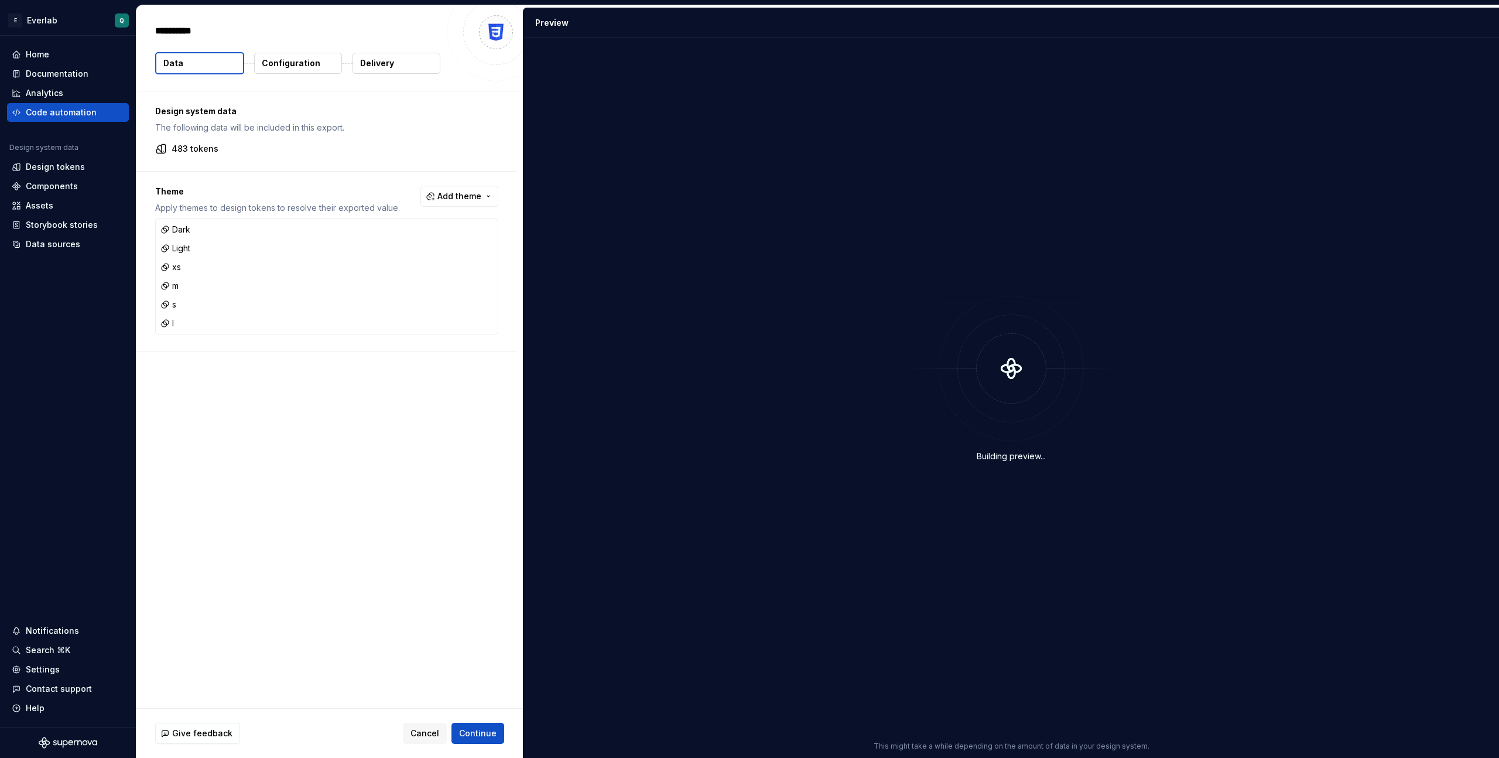
click at [470, 64] on div at bounding box center [496, 32] width 98 height 98
click at [377, 61] on p "Delivery" at bounding box center [377, 63] width 34 height 12
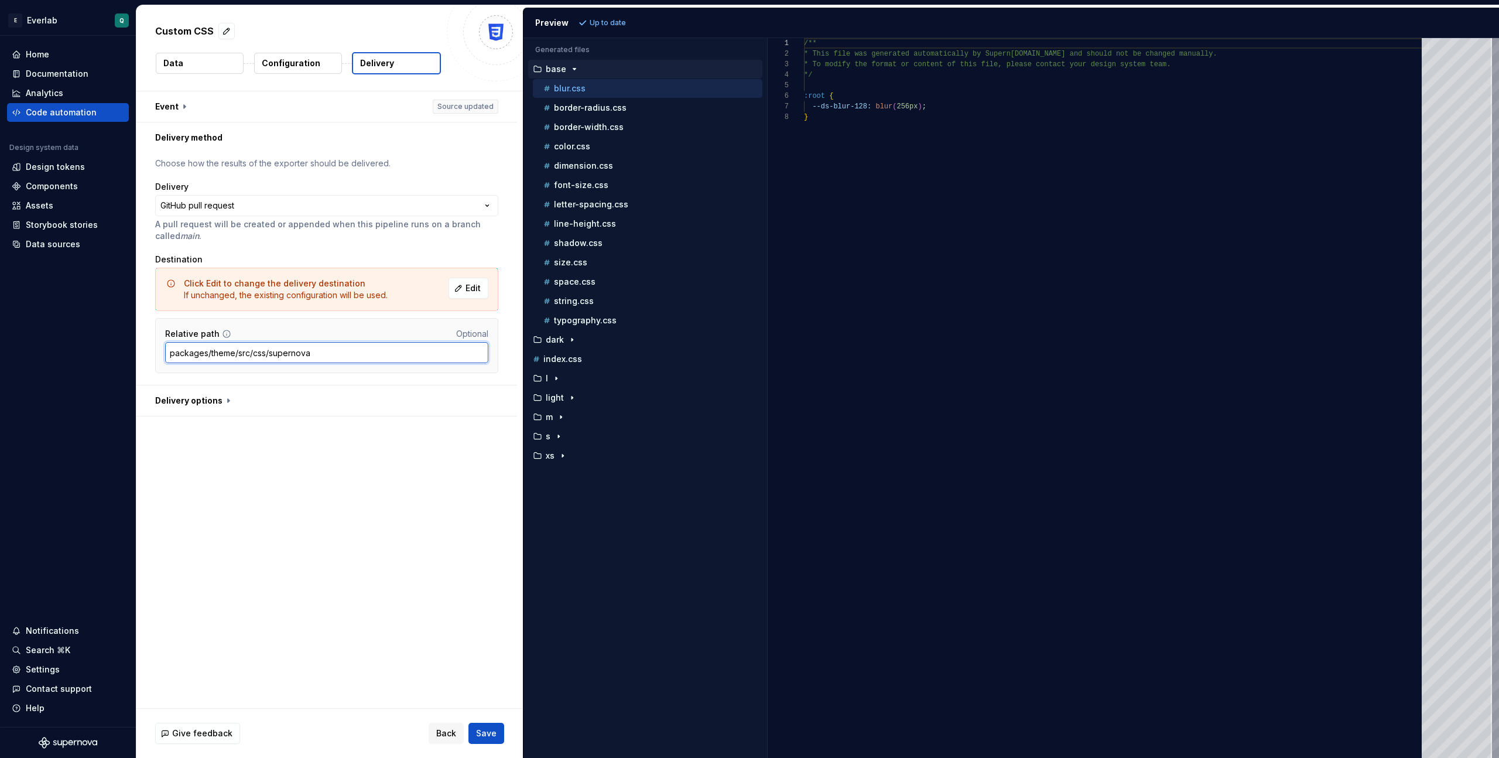
click at [346, 358] on input "packages/theme/src/css/supernova" at bounding box center [326, 352] width 323 height 21
click at [472, 288] on span "Edit" at bounding box center [473, 288] width 15 height 12
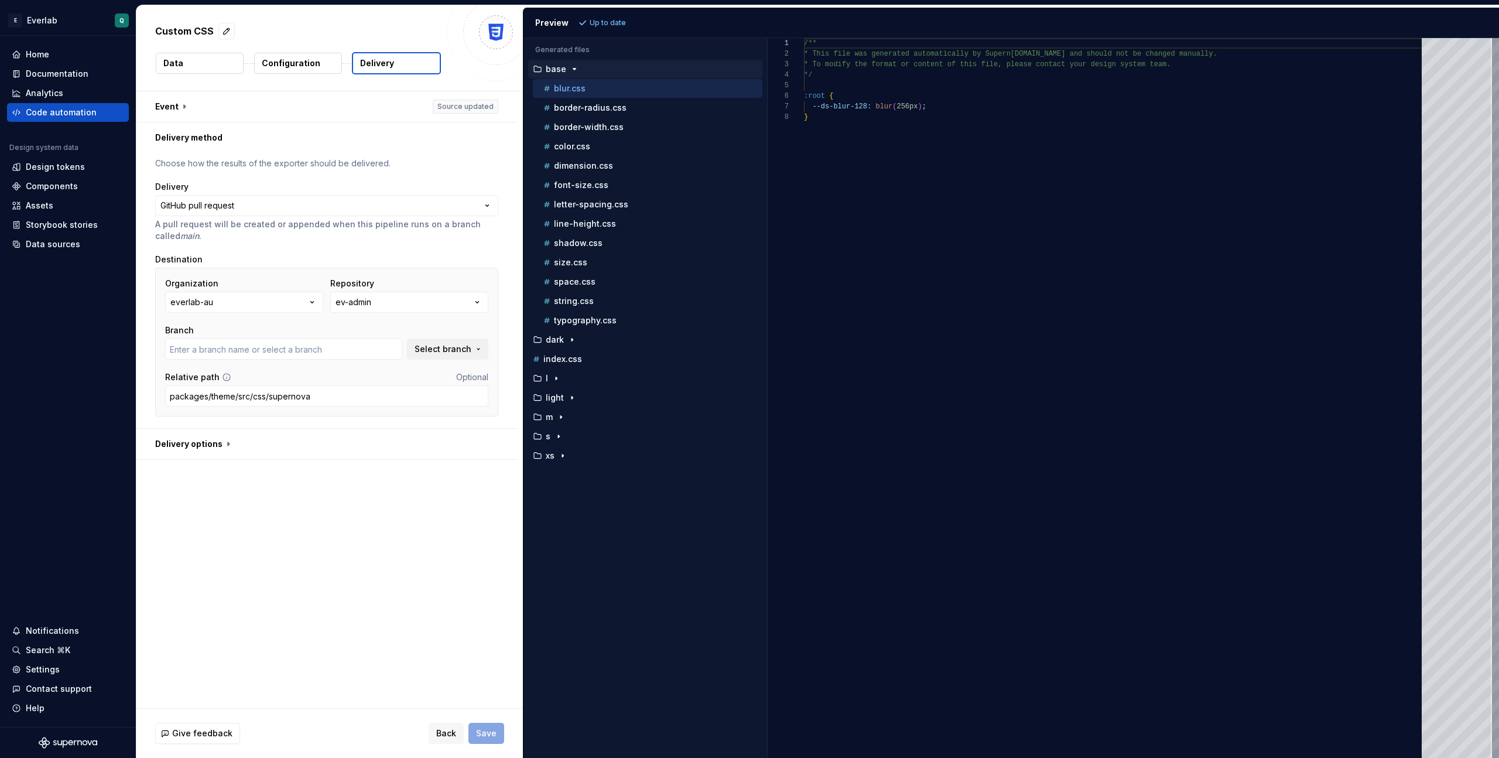
click at [456, 349] on span "Select branch" at bounding box center [443, 349] width 57 height 12
type input "sta"
click at [301, 374] on input "sta" at bounding box center [340, 373] width 182 height 21
type input "add-[PERSON_NAME]-actions-1751364216014"
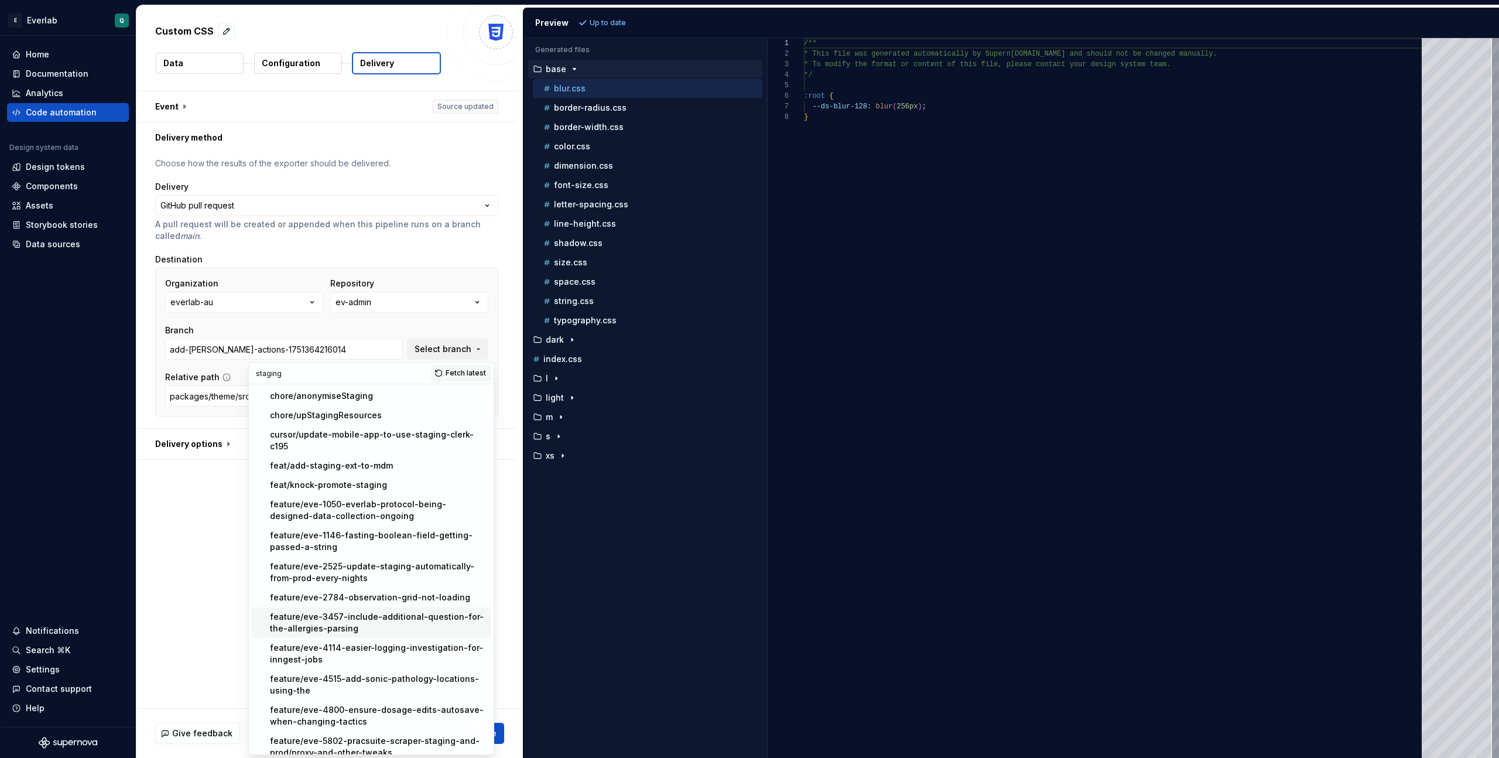
scroll to position [397, 0]
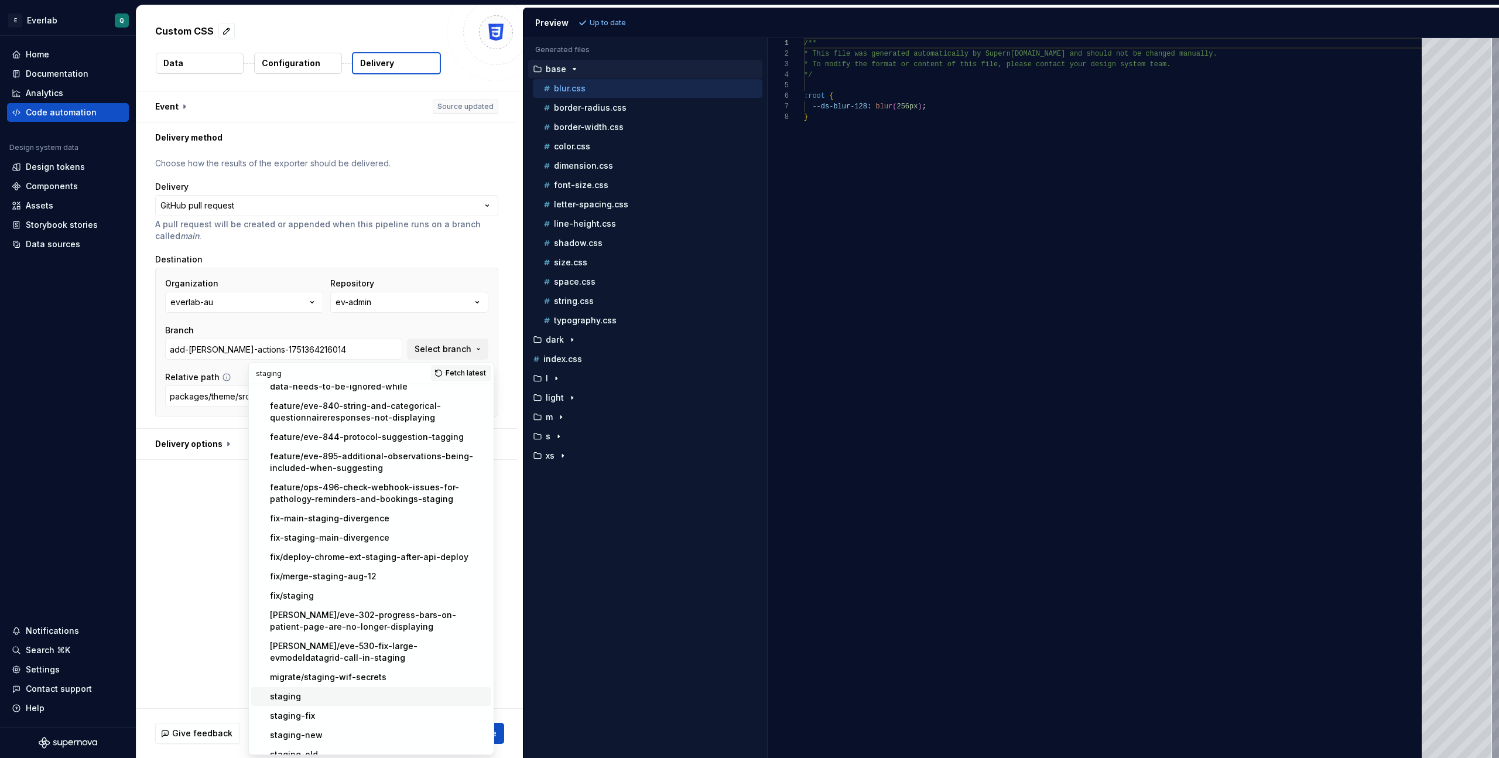
type input "staging"
click at [303, 691] on div "staging" at bounding box center [378, 697] width 217 height 12
type input "staging"
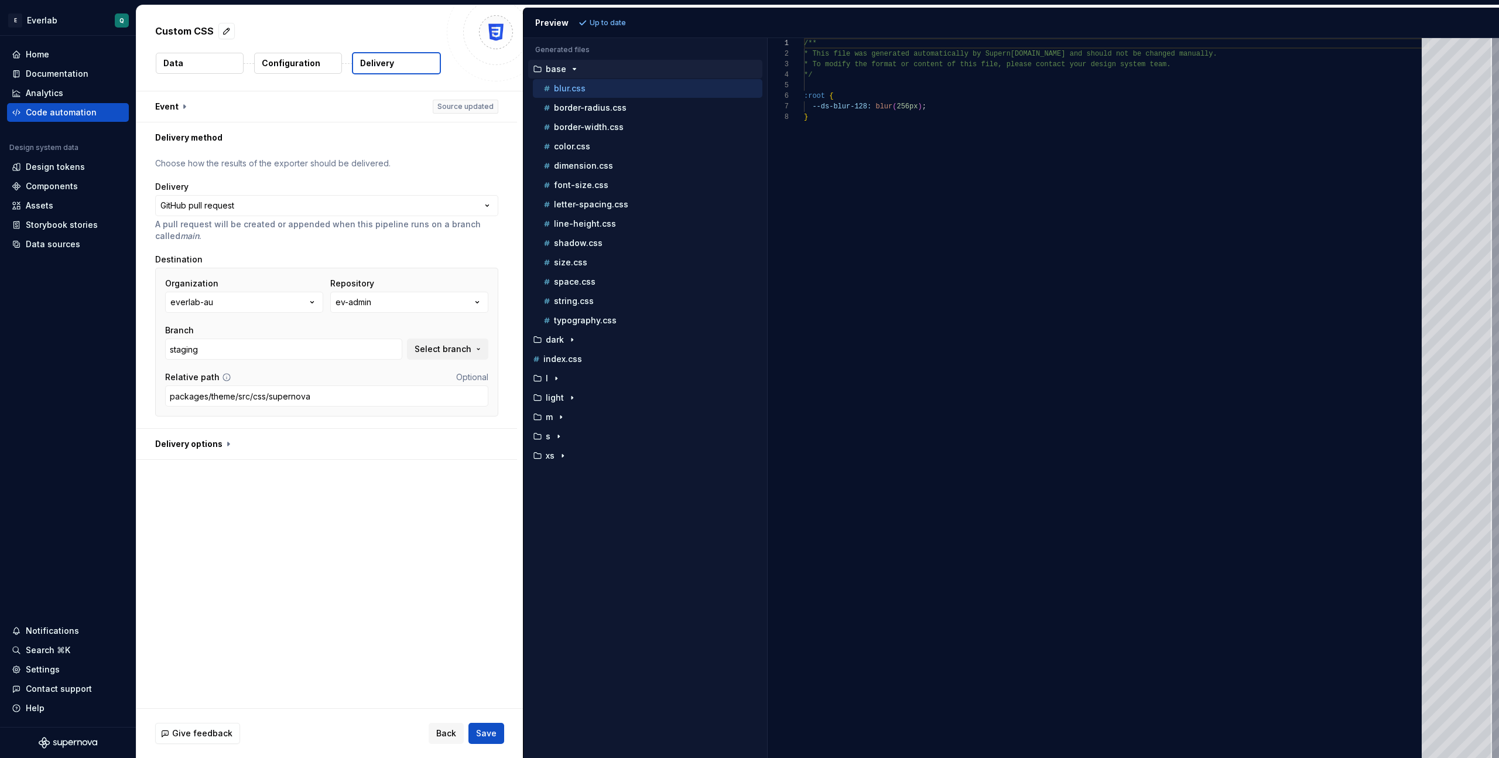
click at [397, 521] on div "**********" at bounding box center [329, 399] width 387 height 617
click at [483, 735] on span "Save" at bounding box center [486, 733] width 21 height 12
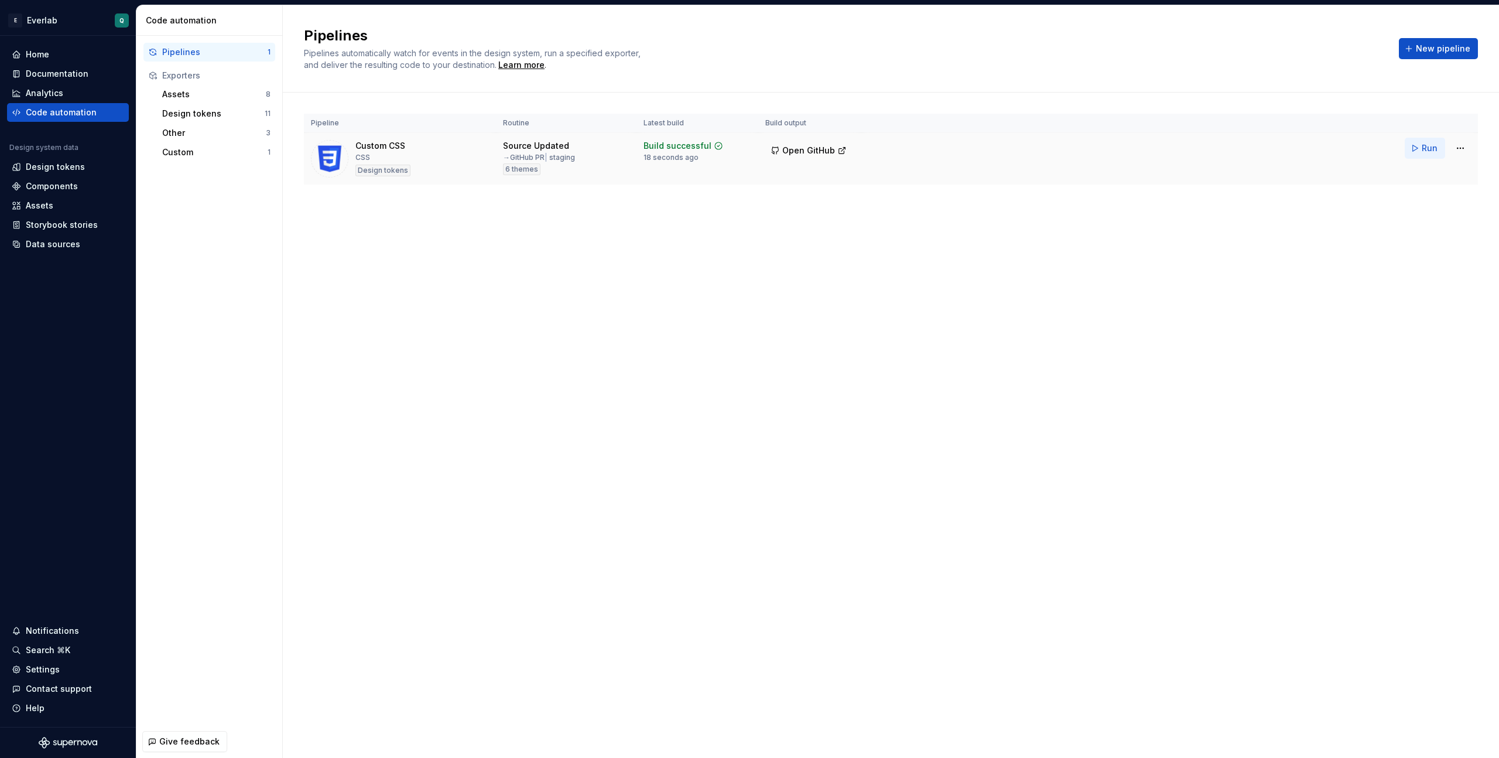
click at [873, 148] on span "Run" at bounding box center [1430, 148] width 16 height 12
click at [873, 147] on html "E Everlab Q Home Documentation Analytics Code automation Design system data Des…" at bounding box center [749, 379] width 1499 height 758
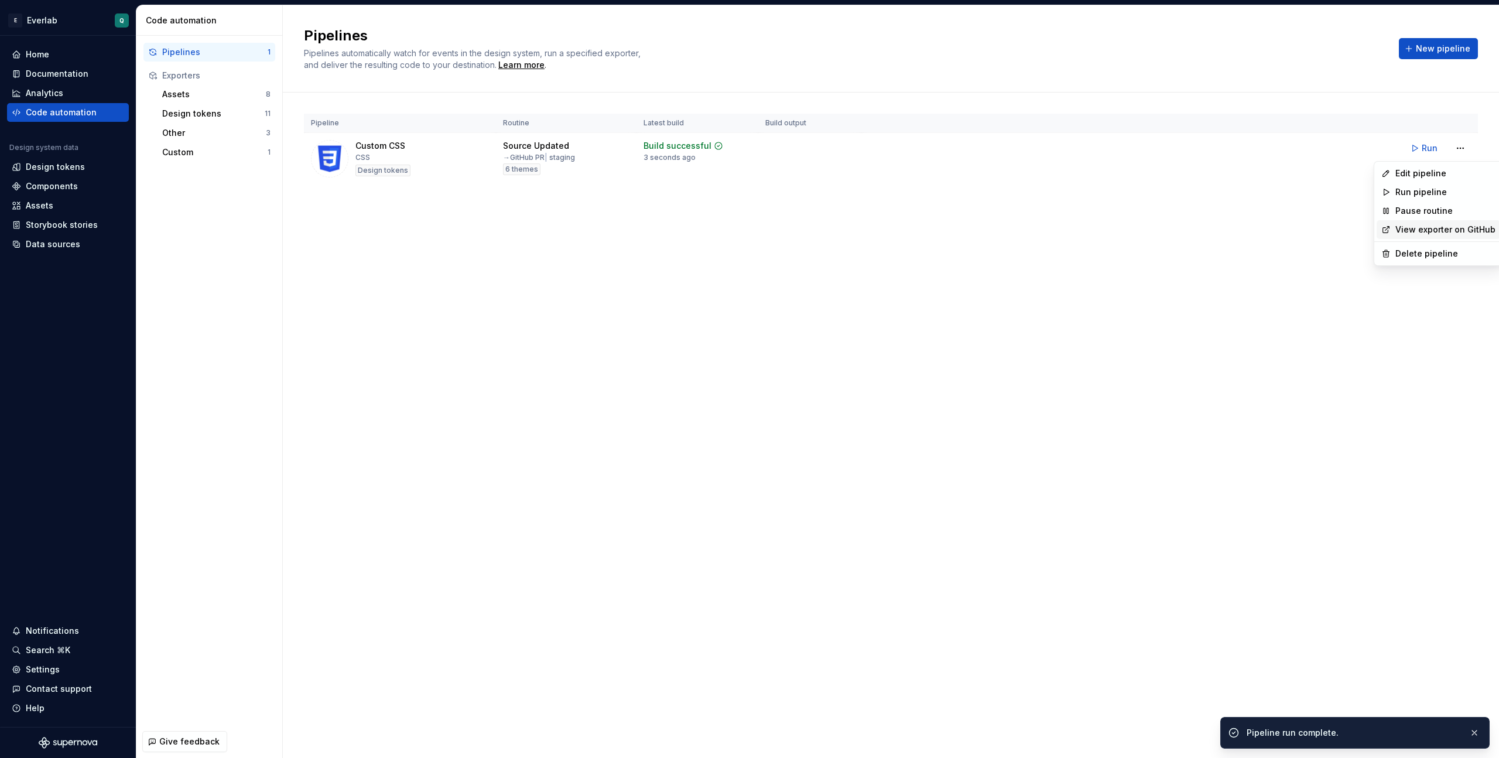
click at [873, 231] on link "View exporter on GitHub" at bounding box center [1446, 230] width 100 height 12
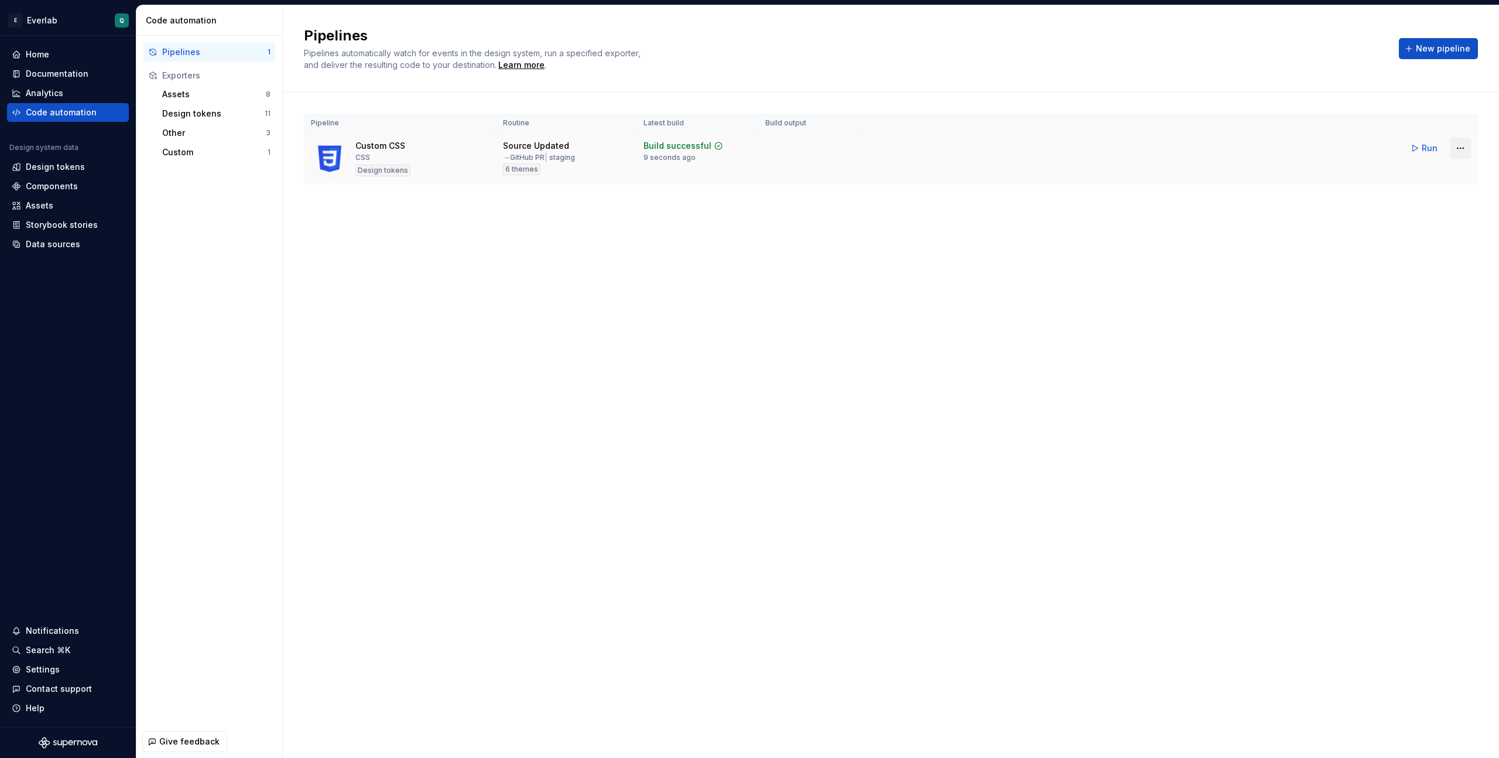
click at [873, 148] on html "E Everlab Q Home Documentation Analytics Code automation Design system data Des…" at bounding box center [749, 379] width 1499 height 758
click at [873, 233] on link "View exporter on GitHub" at bounding box center [1446, 230] width 100 height 12
click at [873, 274] on div "Pipelines Pipelines automatically watch for events in the design system, run a …" at bounding box center [891, 381] width 1217 height 753
click at [873, 148] on span "Run" at bounding box center [1430, 148] width 16 height 12
click at [873, 144] on html "E Everlab Q Home Documentation Analytics Code automation Design system data Des…" at bounding box center [749, 379] width 1499 height 758
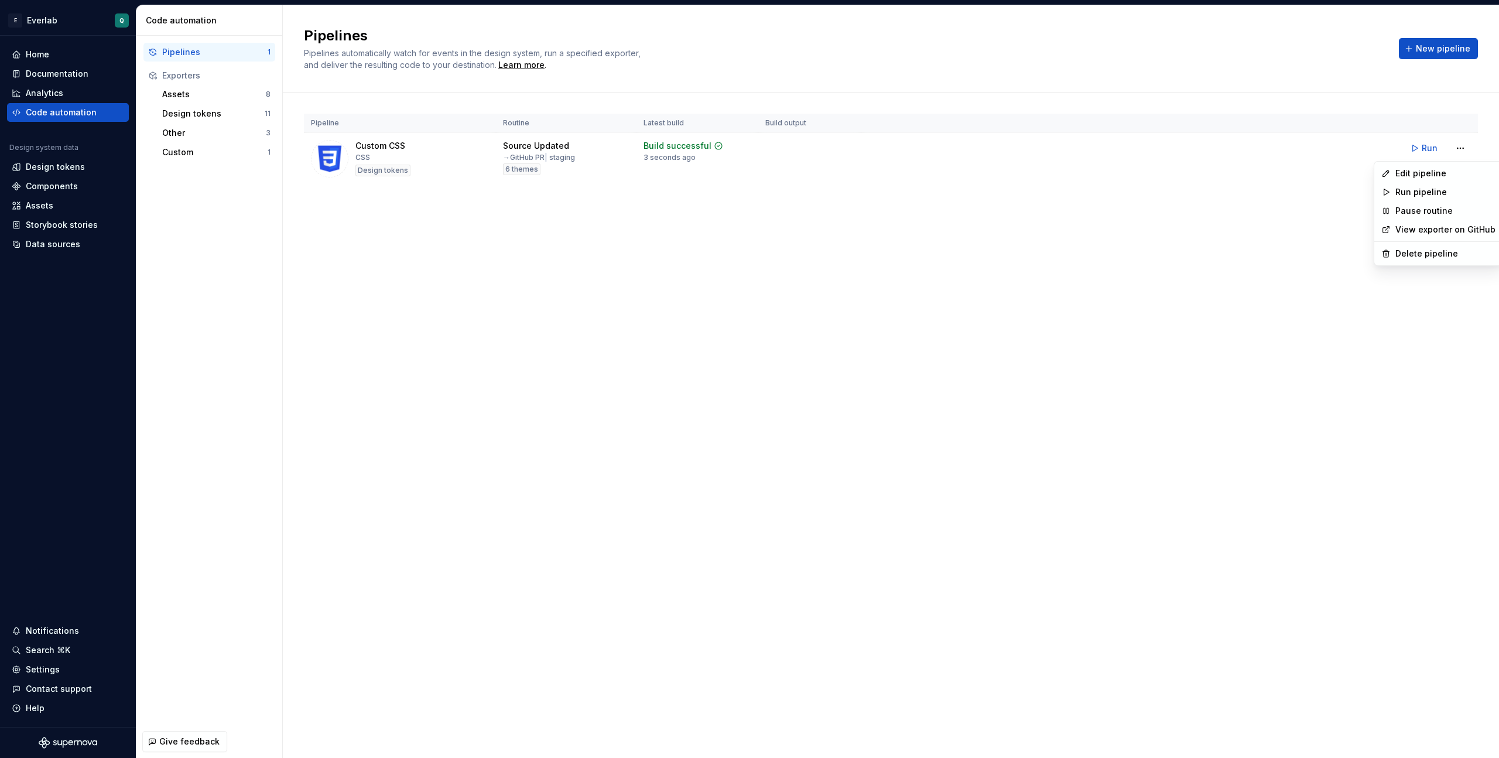
click at [873, 227] on html "E Everlab Q Home Documentation Analytics Code automation Design system data Des…" at bounding box center [749, 379] width 1499 height 758
click at [688, 136] on td "Build successful 3 seconds ago" at bounding box center [698, 159] width 122 height 52
click at [821, 151] on td at bounding box center [810, 159] width 103 height 52
click at [873, 147] on html "E Everlab Q Home Documentation Analytics Code automation Design system data Des…" at bounding box center [749, 379] width 1499 height 758
click at [873, 166] on div "Edit pipeline" at bounding box center [1439, 173] width 124 height 19
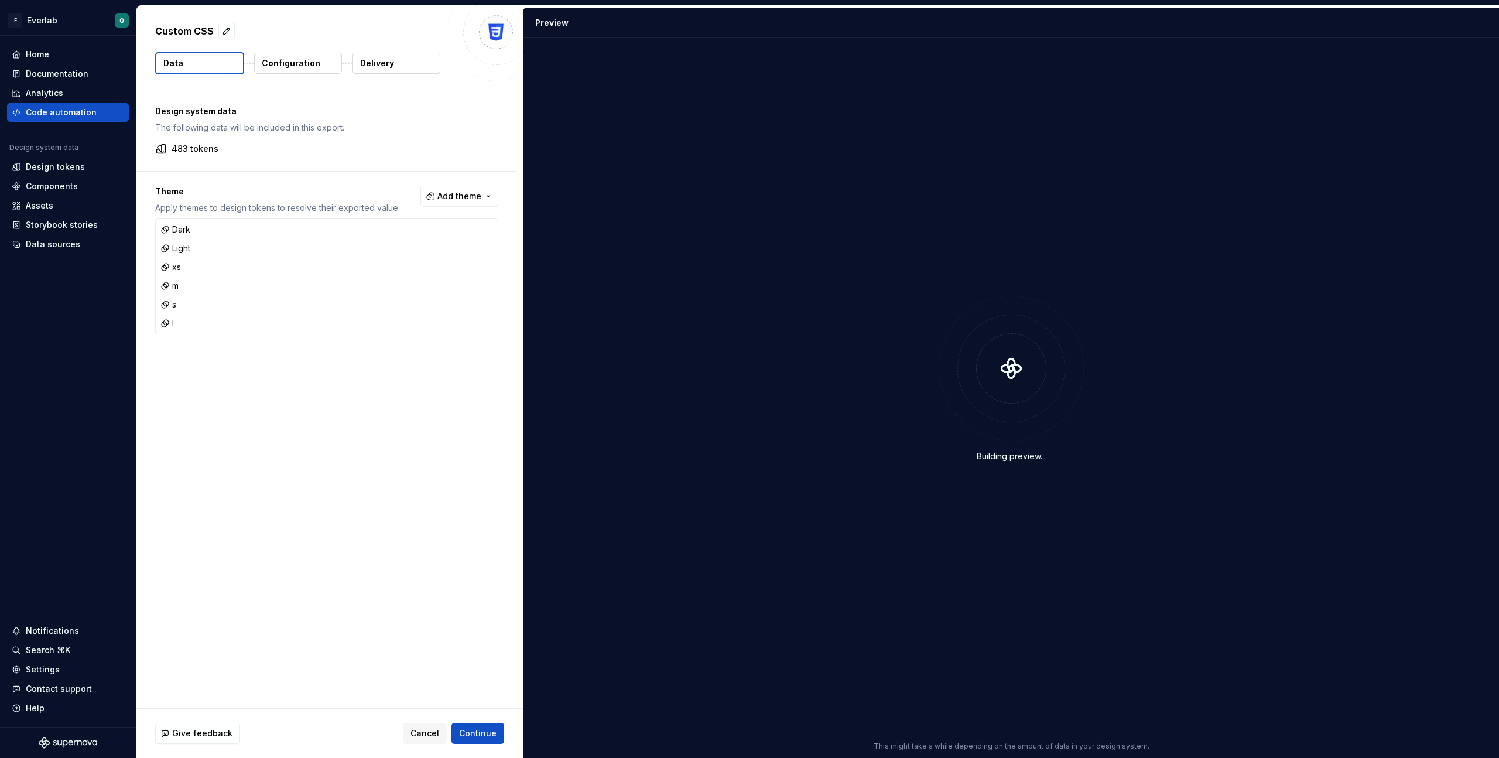
click at [404, 70] on button "Delivery" at bounding box center [397, 63] width 88 height 21
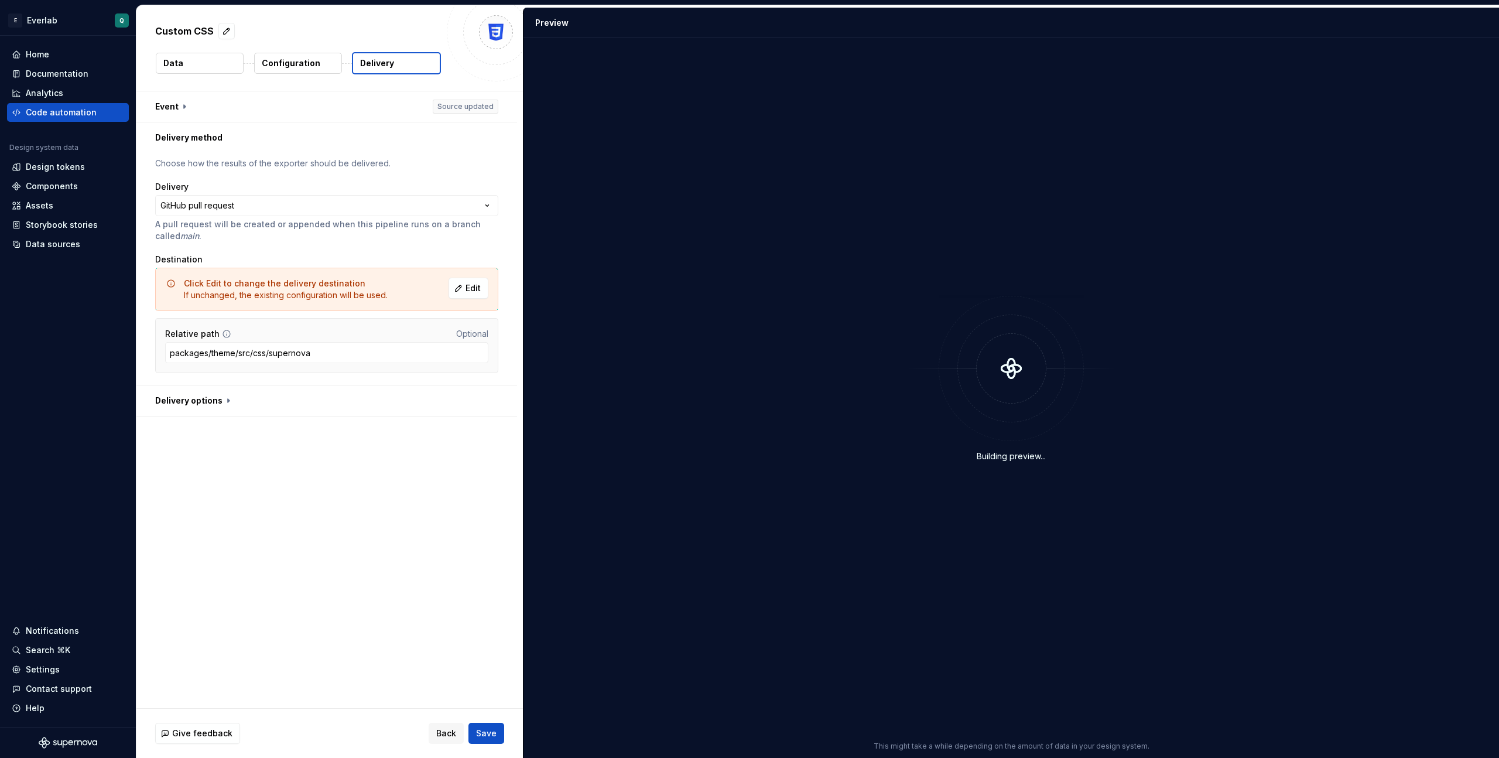
click at [404, 70] on button "Delivery" at bounding box center [396, 63] width 89 height 22
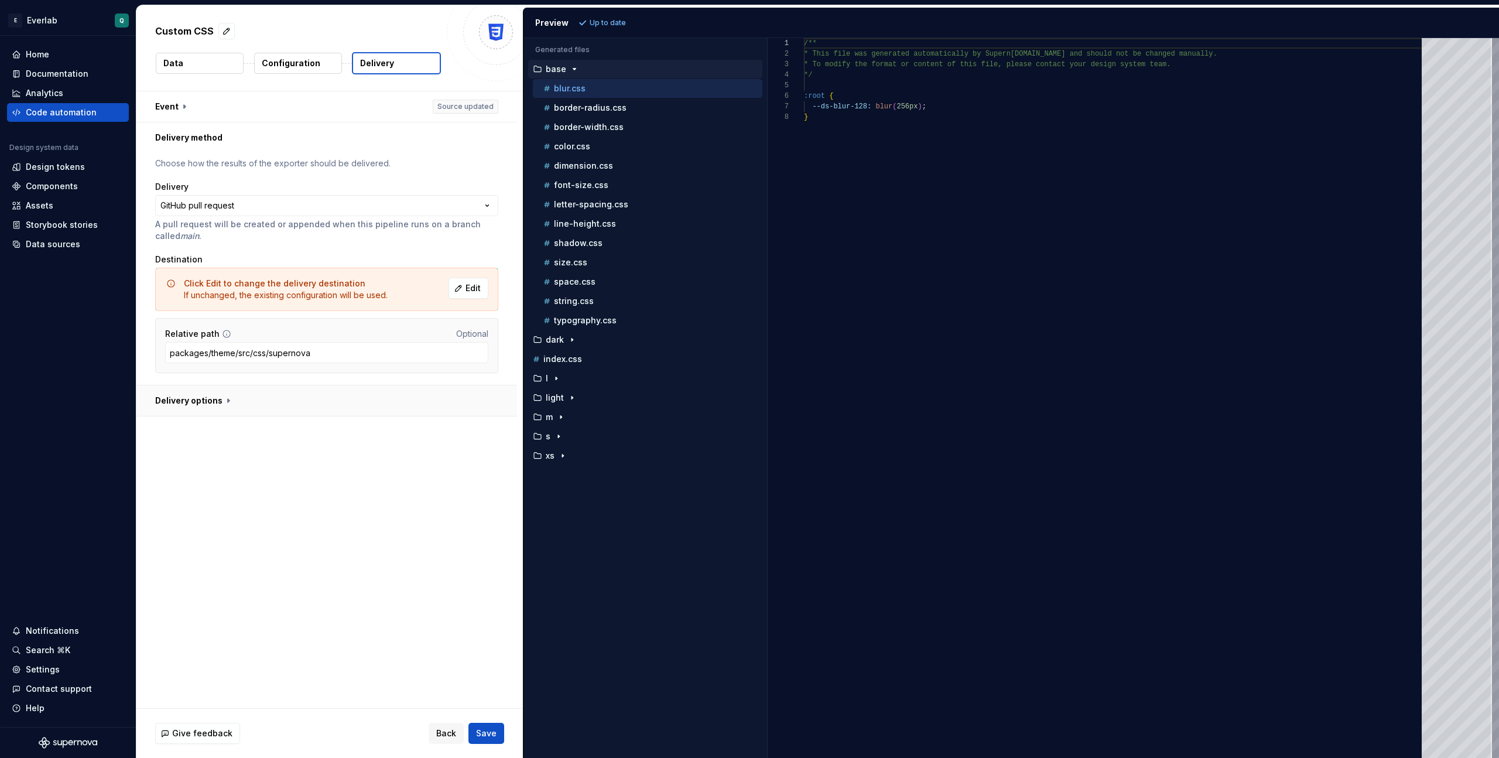
click at [269, 407] on button "button" at bounding box center [326, 400] width 381 height 30
type textarea "*"
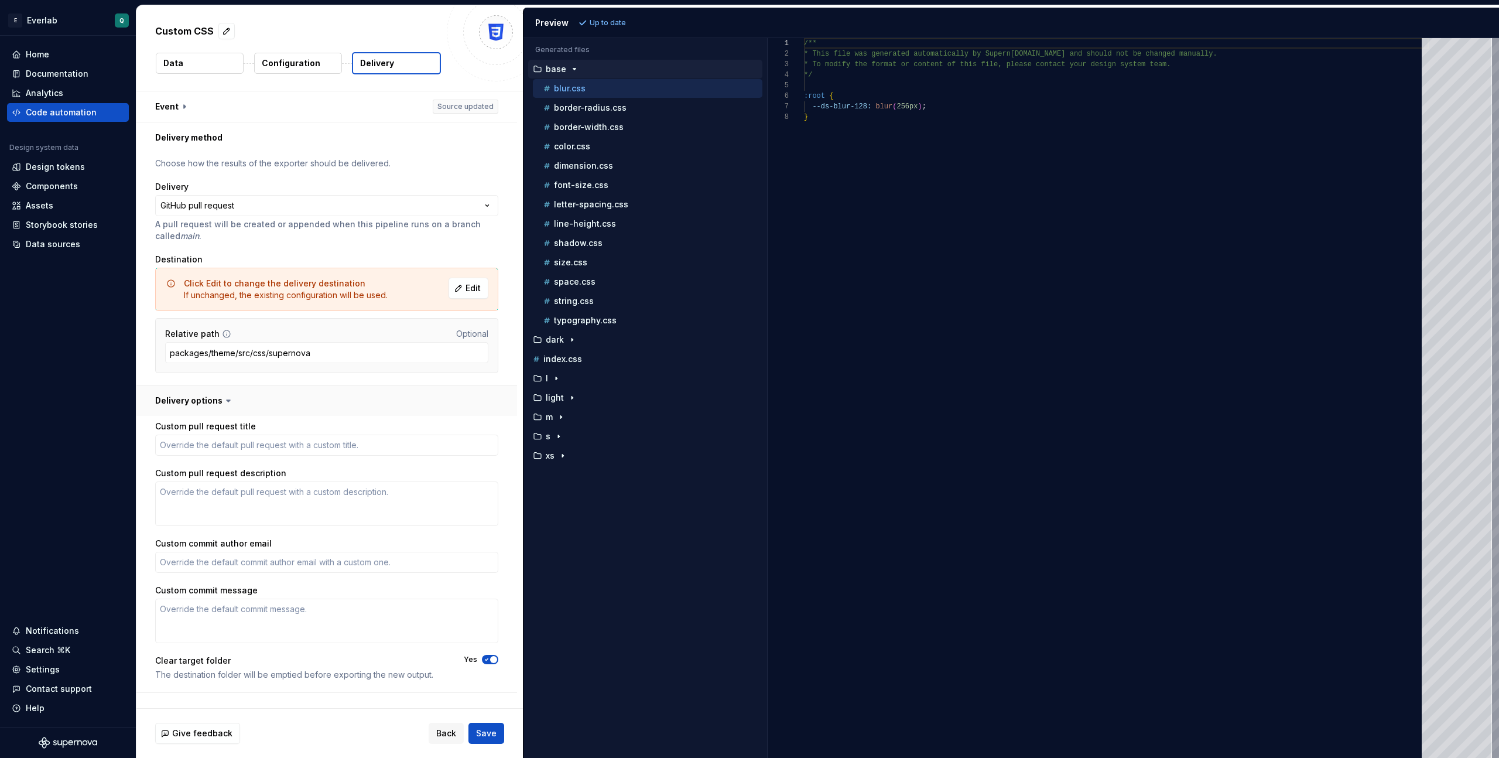
click at [269, 407] on button "button" at bounding box center [326, 400] width 381 height 30
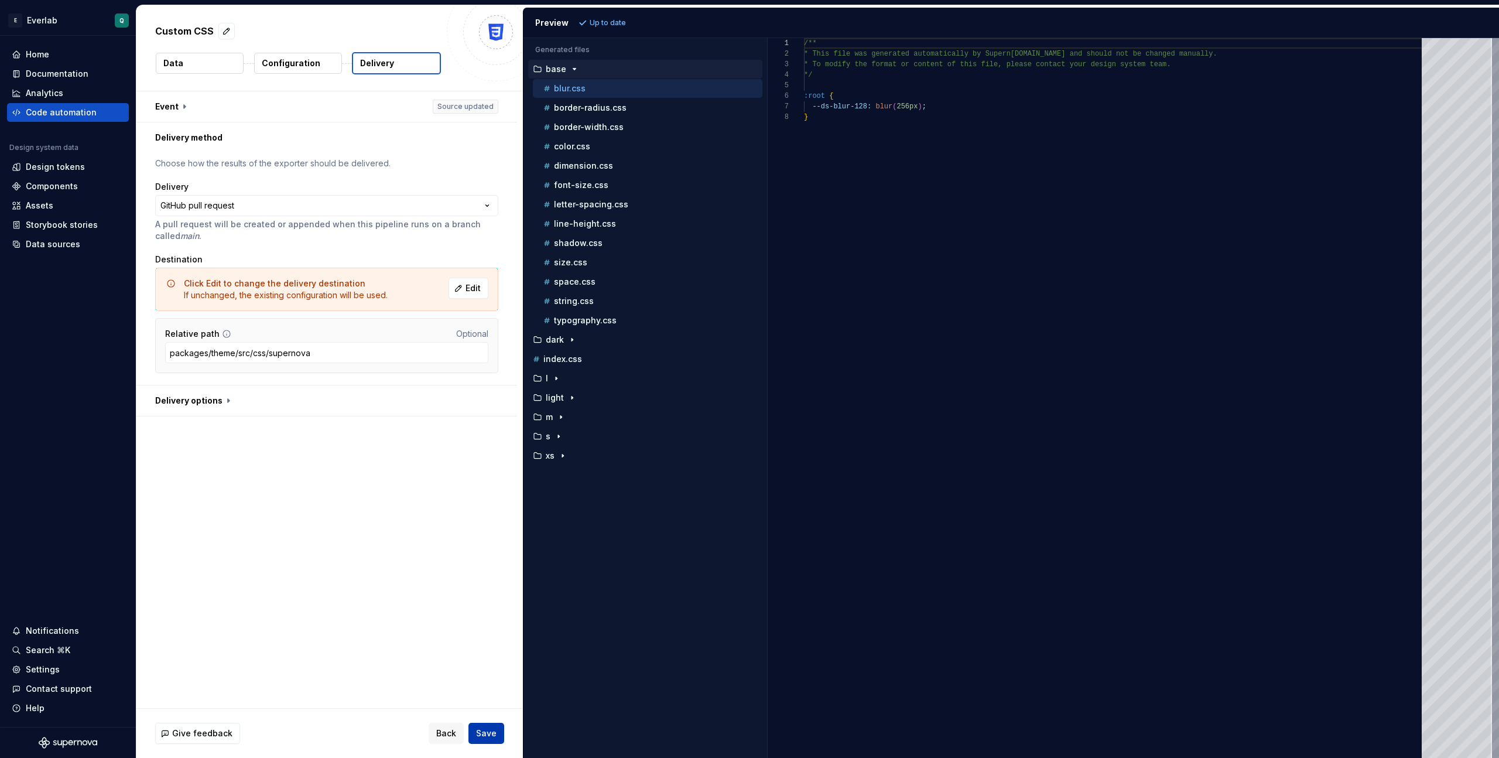
click at [486, 730] on span "Save" at bounding box center [486, 733] width 21 height 12
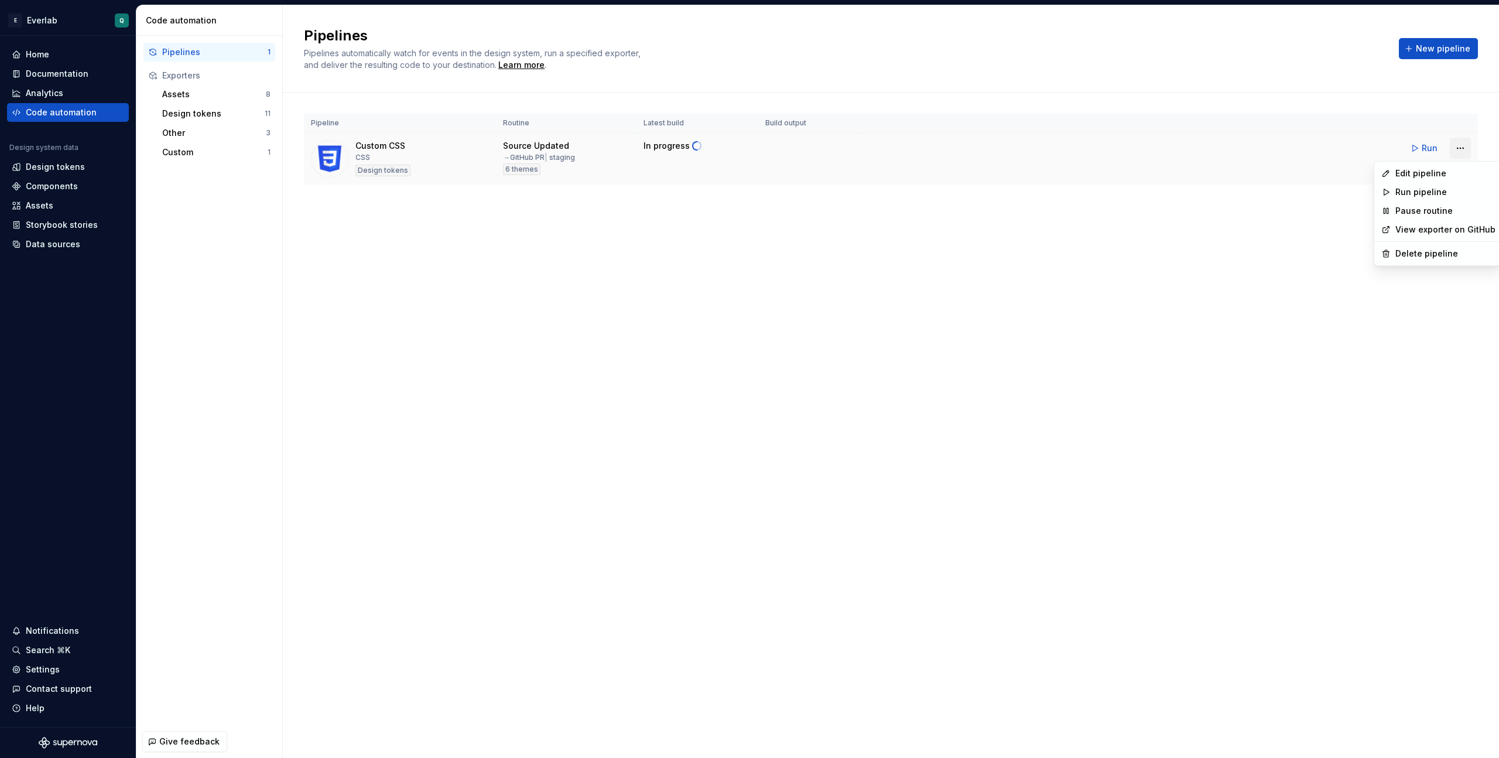
click at [873, 148] on html "E Everlab Q Home Documentation Analytics Code automation Design system data Des…" at bounding box center [749, 379] width 1499 height 758
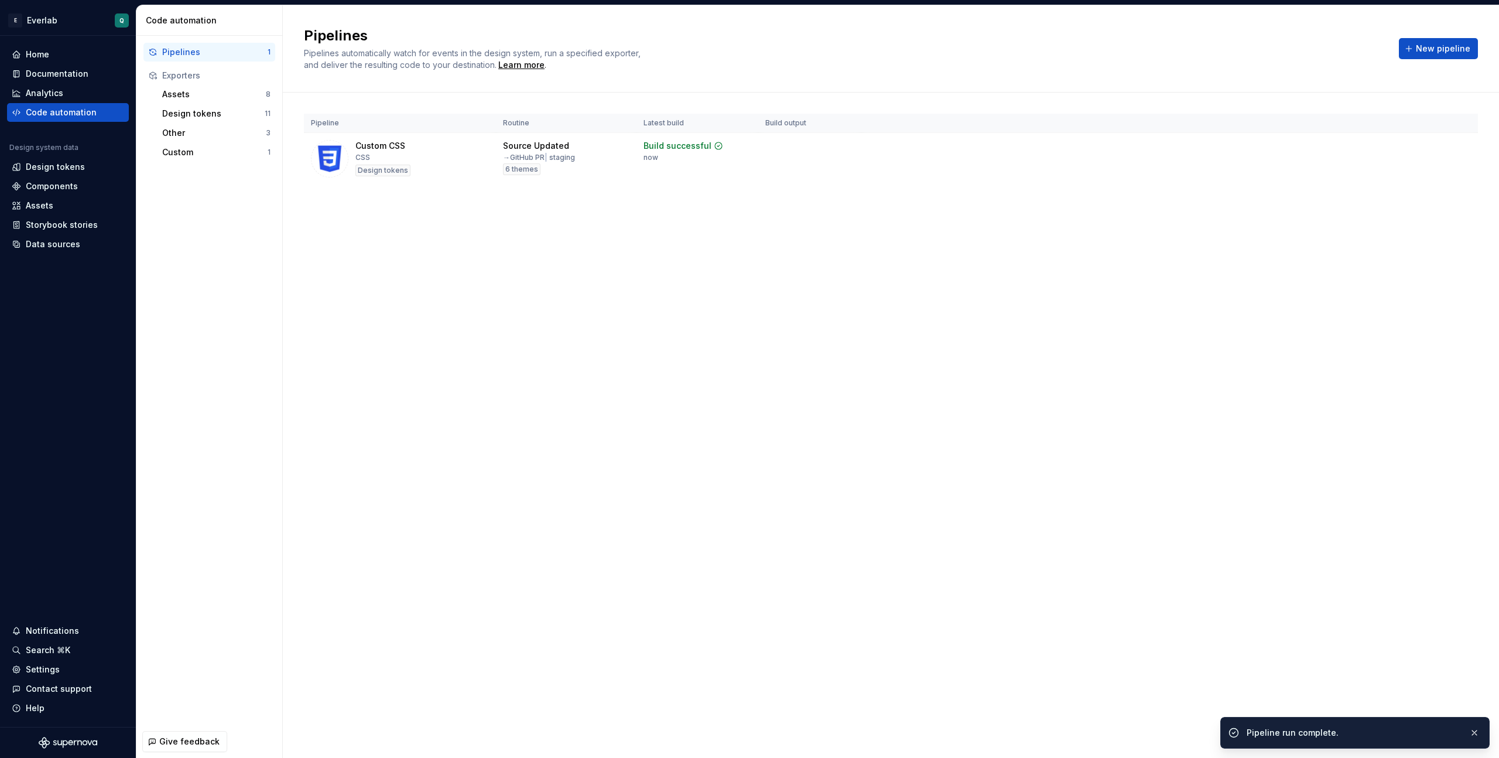
click at [873, 293] on html "E Everlab Q Home Documentation Analytics Code automation Design system data Des…" at bounding box center [749, 379] width 1499 height 758
click at [873, 149] on span "Run" at bounding box center [1430, 148] width 16 height 12
click at [836, 153] on td at bounding box center [810, 159] width 103 height 52
click at [679, 147] on div "Build successful" at bounding box center [678, 146] width 68 height 12
click at [822, 140] on td at bounding box center [810, 159] width 103 height 52
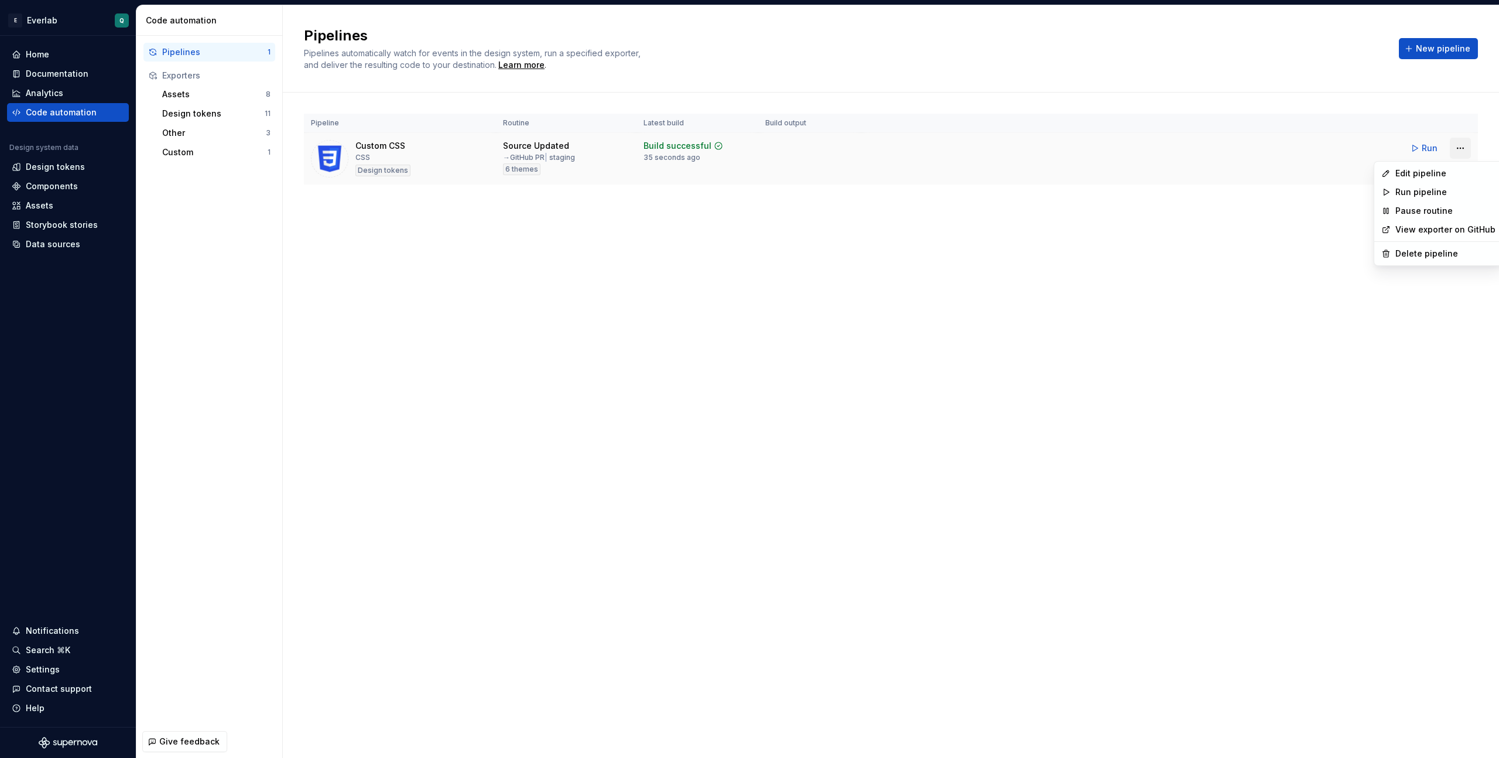
click at [873, 147] on html "E Everlab Q Home Documentation Analytics Code automation Design system data Des…" at bounding box center [749, 379] width 1499 height 758
click at [873, 170] on div "Edit pipeline" at bounding box center [1446, 174] width 100 height 12
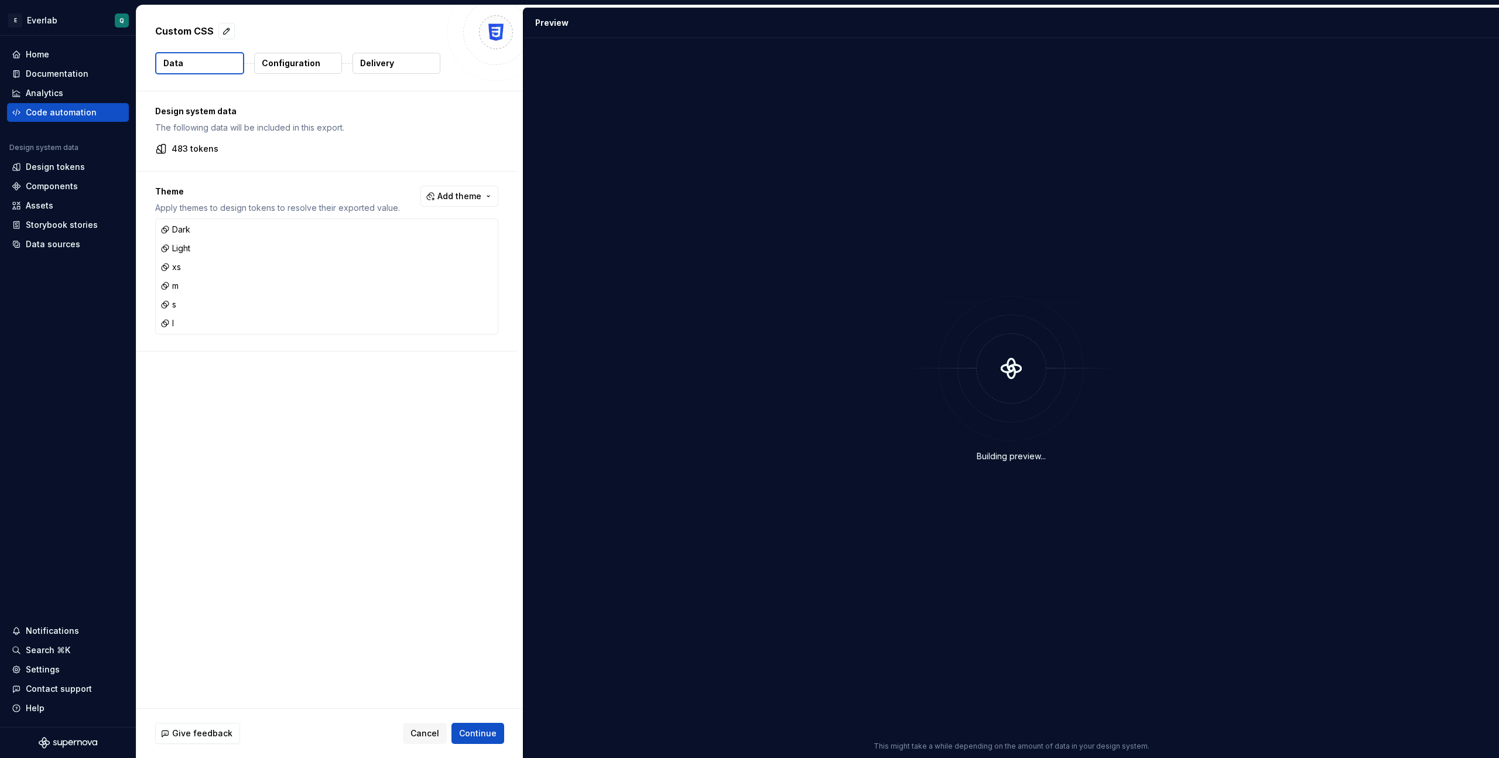
click at [382, 62] on p "Delivery" at bounding box center [377, 63] width 34 height 12
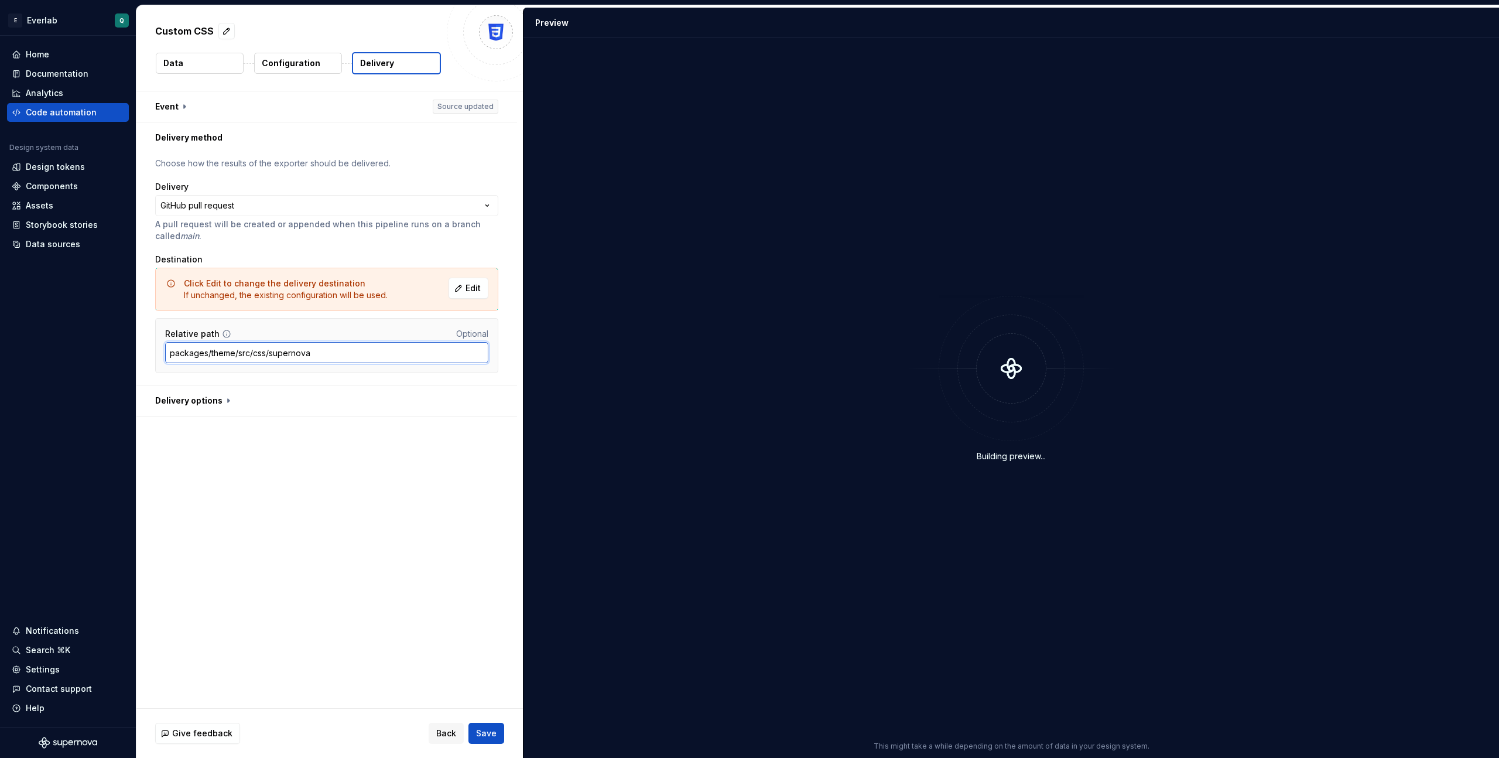
click at [310, 351] on input "packages/theme/src/css/supernova" at bounding box center [326, 352] width 323 height 21
click at [194, 401] on button "button" at bounding box center [326, 400] width 381 height 30
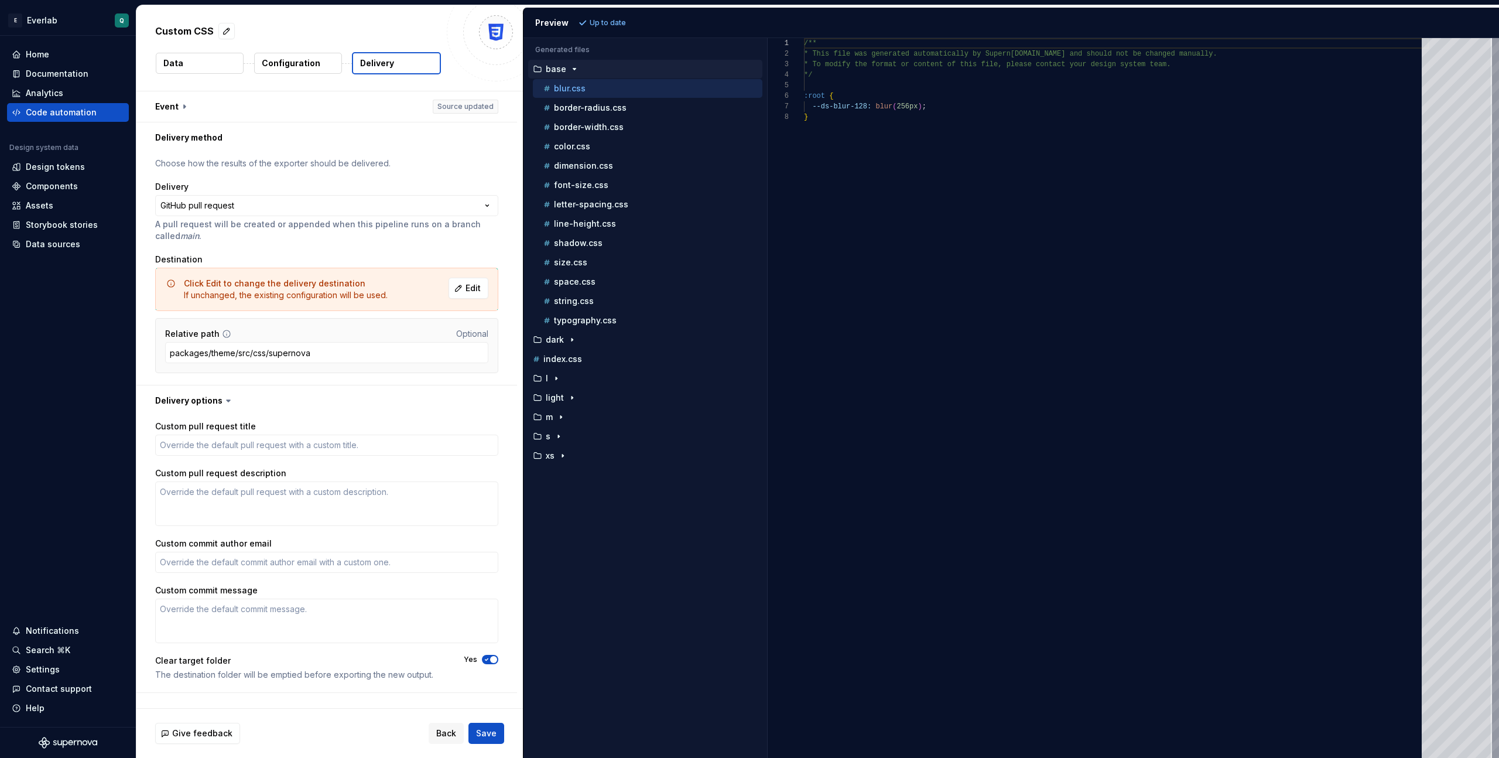
click at [497, 657] on span "button" at bounding box center [493, 659] width 7 height 7
click at [497, 661] on button "No" at bounding box center [490, 659] width 16 height 9
click at [258, 445] on textarea "Custom pull request title" at bounding box center [326, 445] width 343 height 21
type textarea "*"
type textarea "S"
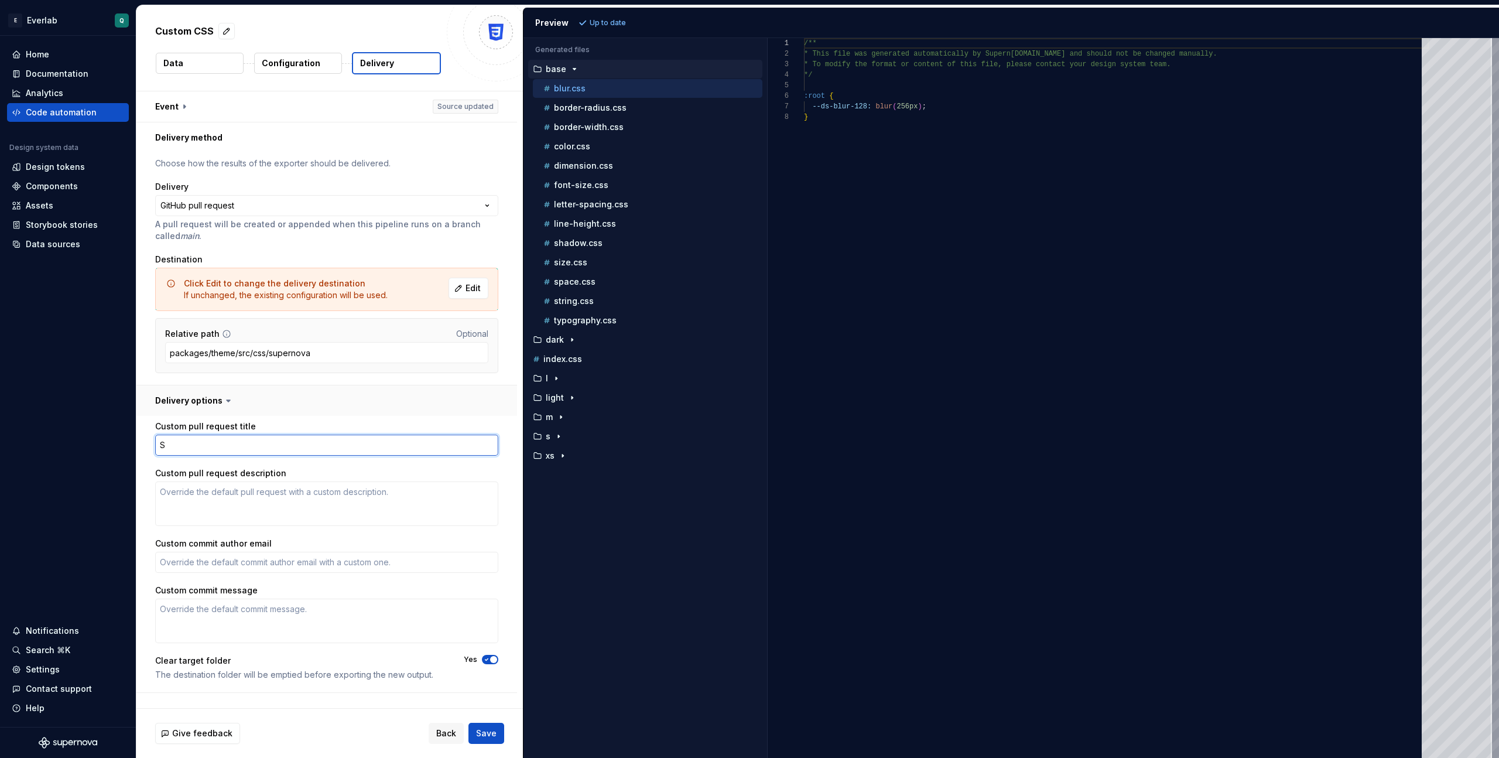
type textarea "*"
type textarea "Su"
type textarea "*"
type textarea "Sup"
type textarea "*"
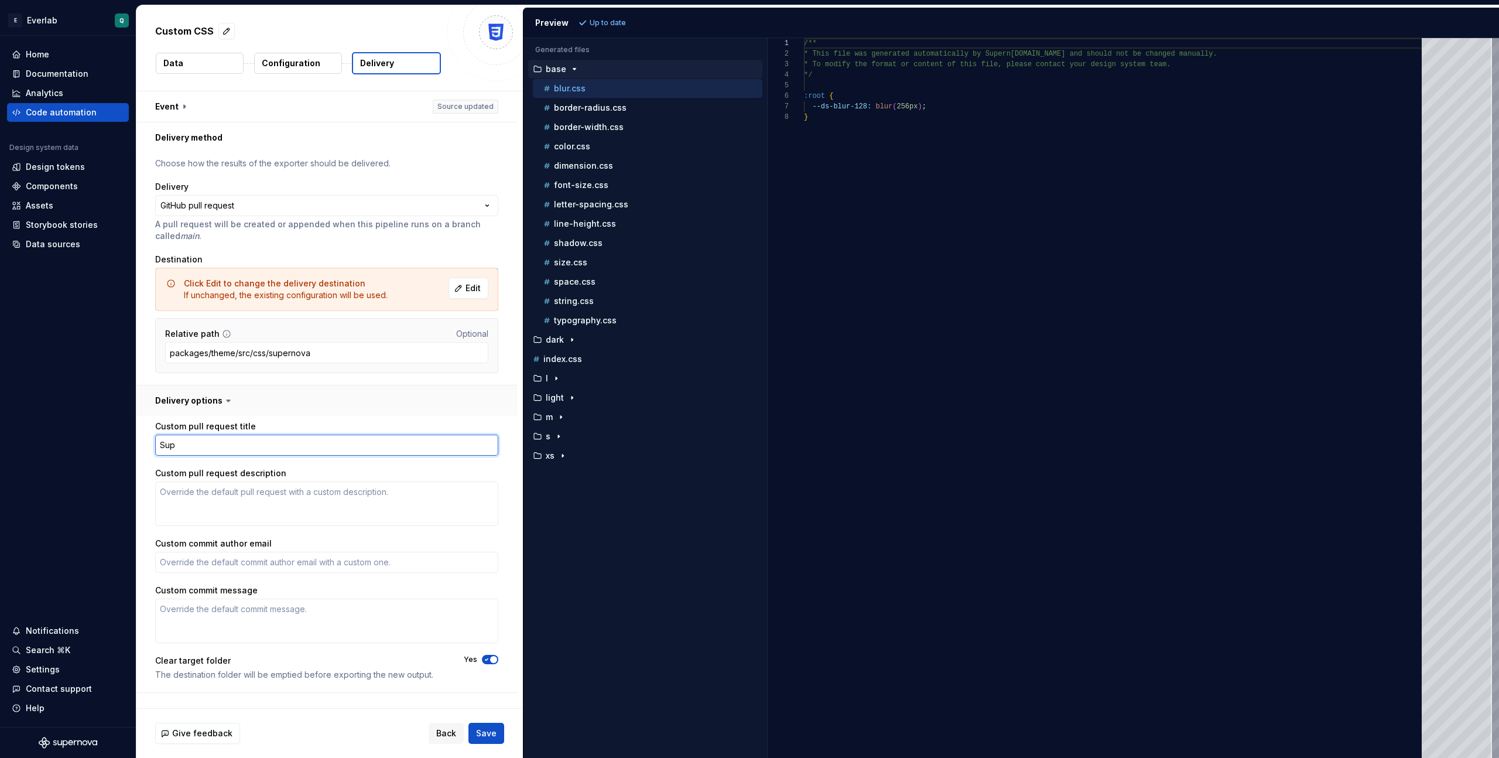
type textarea "Supe"
type textarea "*"
type textarea "Super"
type textarea "*"
type textarea "Supern"
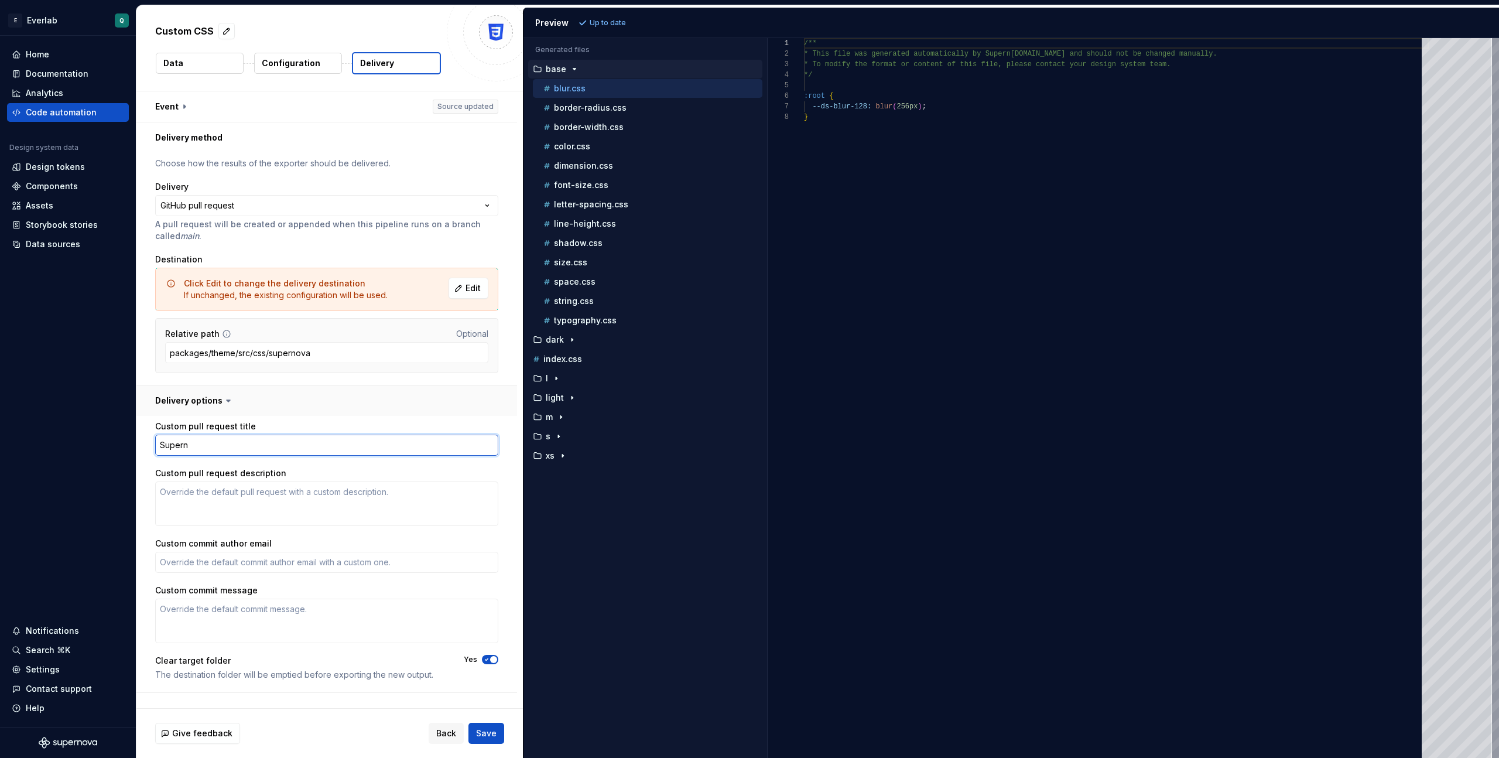
type textarea "*"
type textarea "Superno"
type textarea "*"
type textarea "Supernov"
type textarea "*"
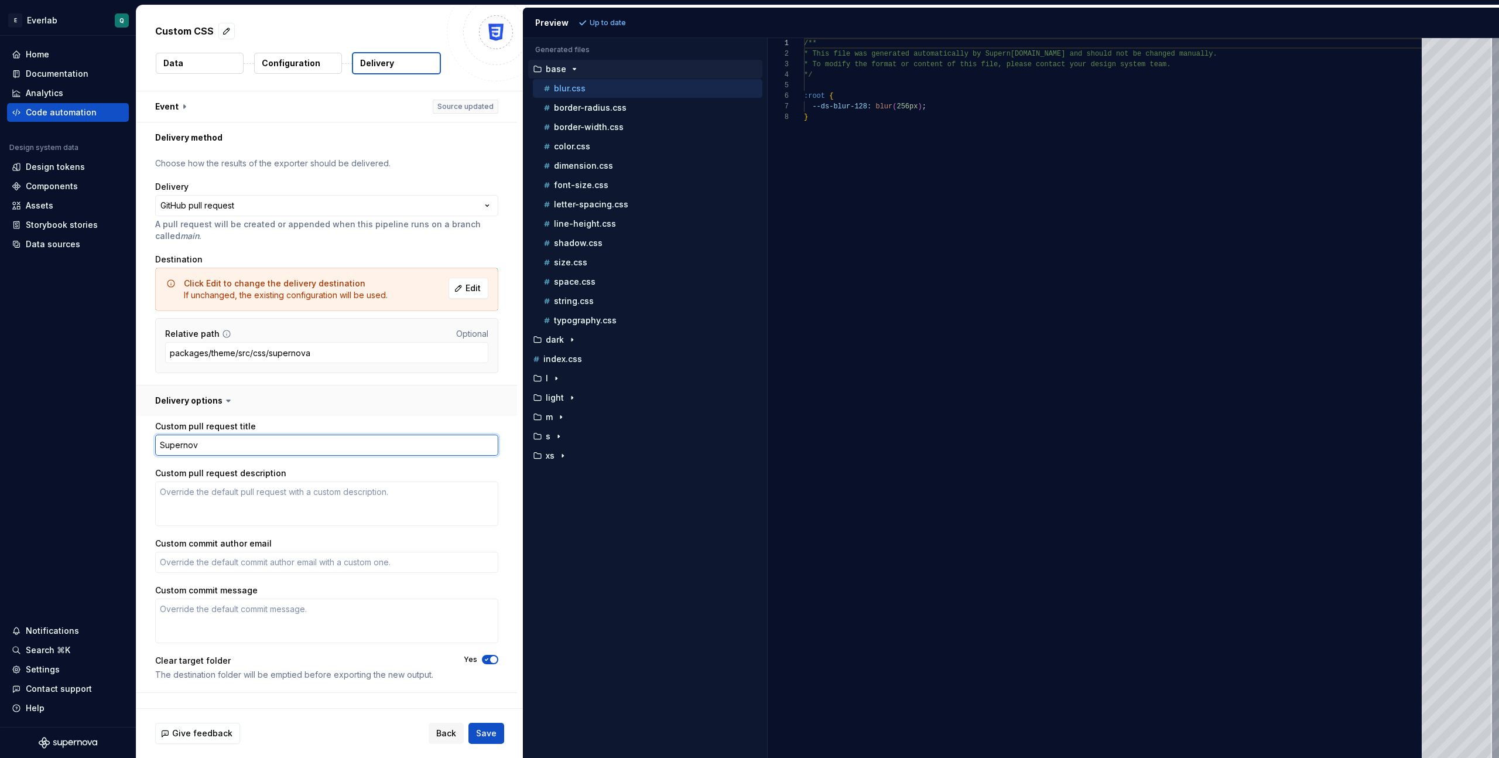
type textarea "Supernova"
type textarea "*"
type textarea "Supernova"
type textarea "*"
type textarea "Supernova C"
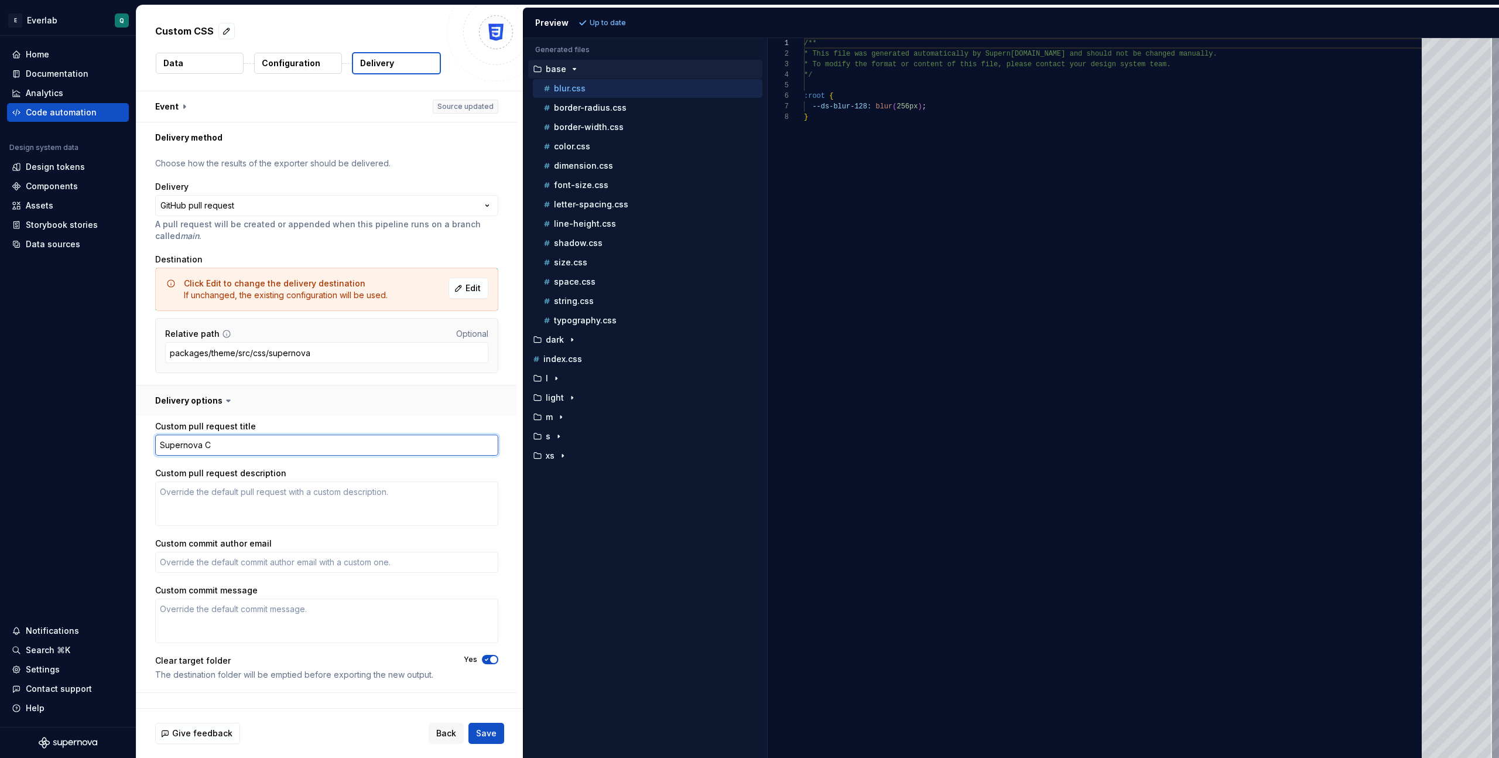
type textarea "*"
type textarea "Supernova CS"
type textarea "*"
type textarea "Supernova CSS"
click at [365, 469] on div "Custom pull request description" at bounding box center [326, 473] width 343 height 12
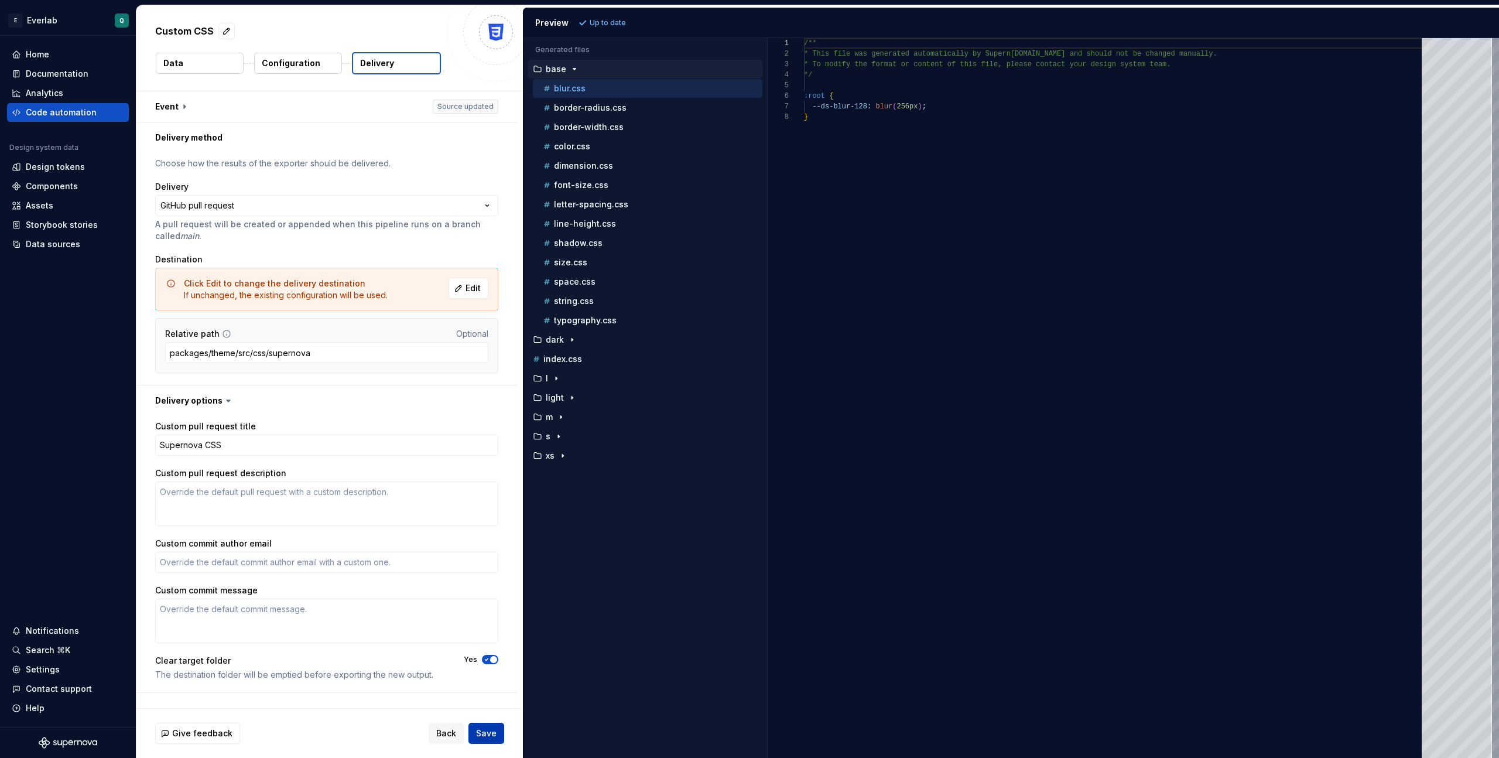
click at [489, 730] on span "Save" at bounding box center [486, 733] width 21 height 12
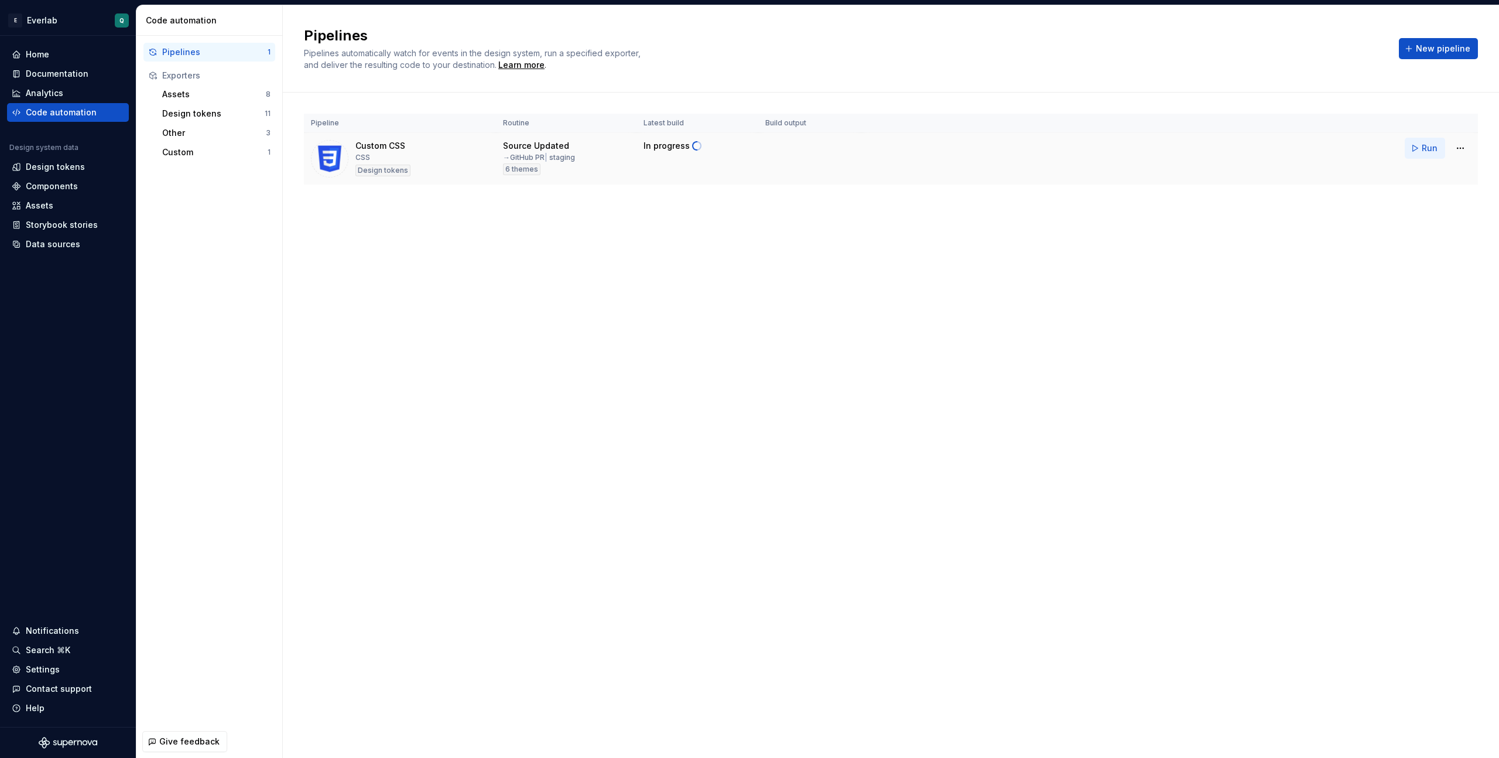
click at [873, 149] on span "Run" at bounding box center [1430, 148] width 16 height 12
click at [873, 149] on html "E Everlab Q Home Documentation Analytics Code automation Design system data Des…" at bounding box center [749, 379] width 1499 height 758
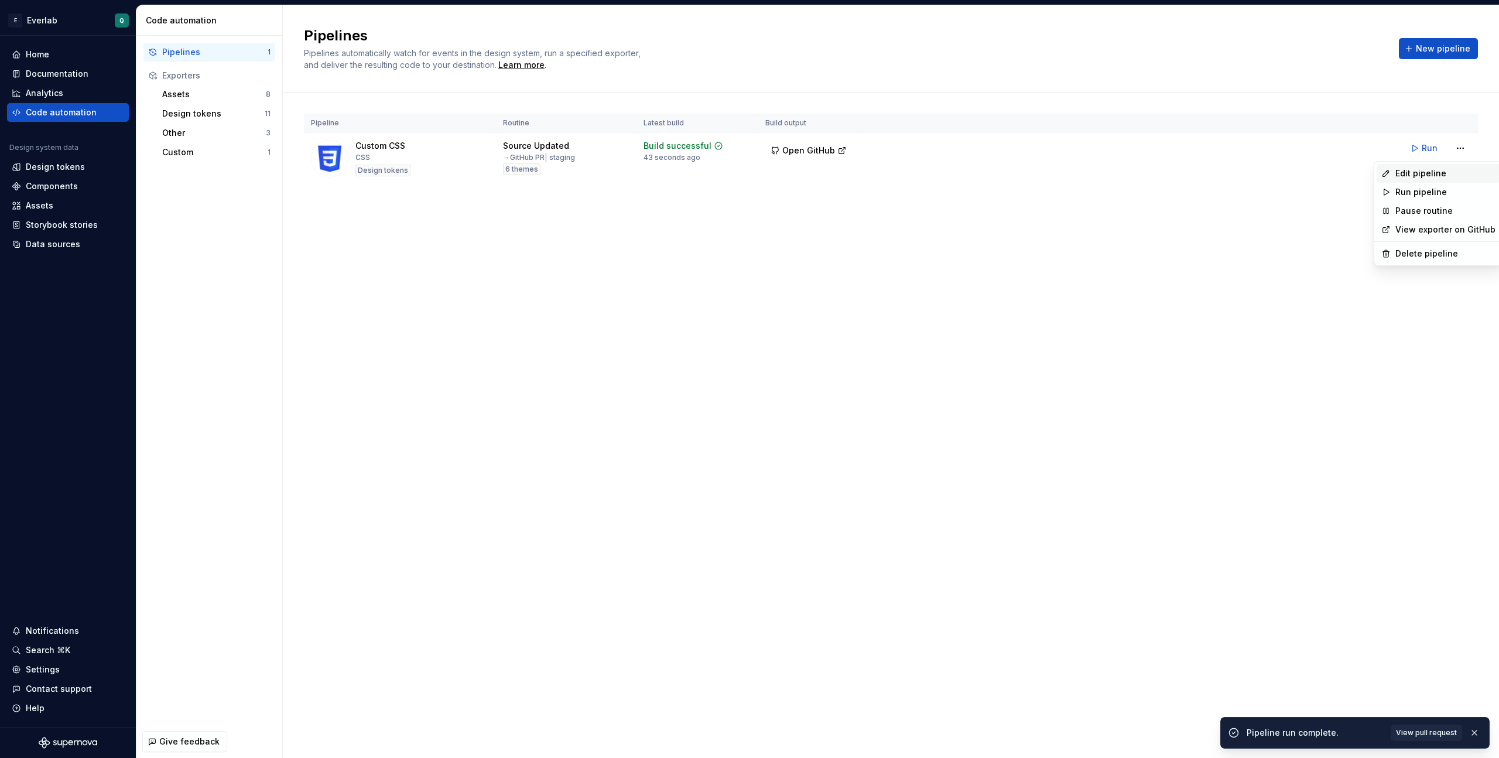
click at [873, 173] on div "Edit pipeline" at bounding box center [1446, 174] width 100 height 12
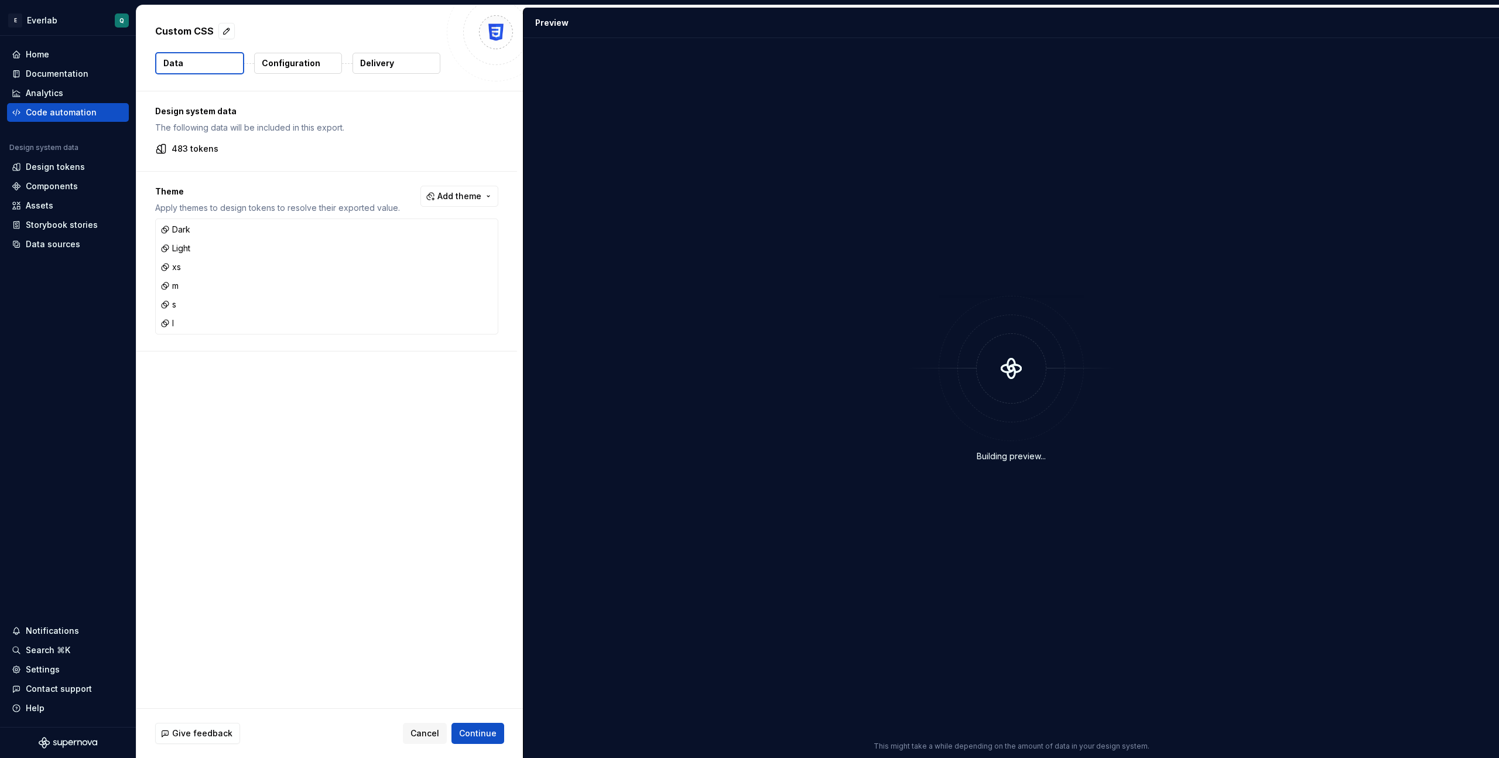
click at [376, 67] on p "Delivery" at bounding box center [377, 63] width 34 height 12
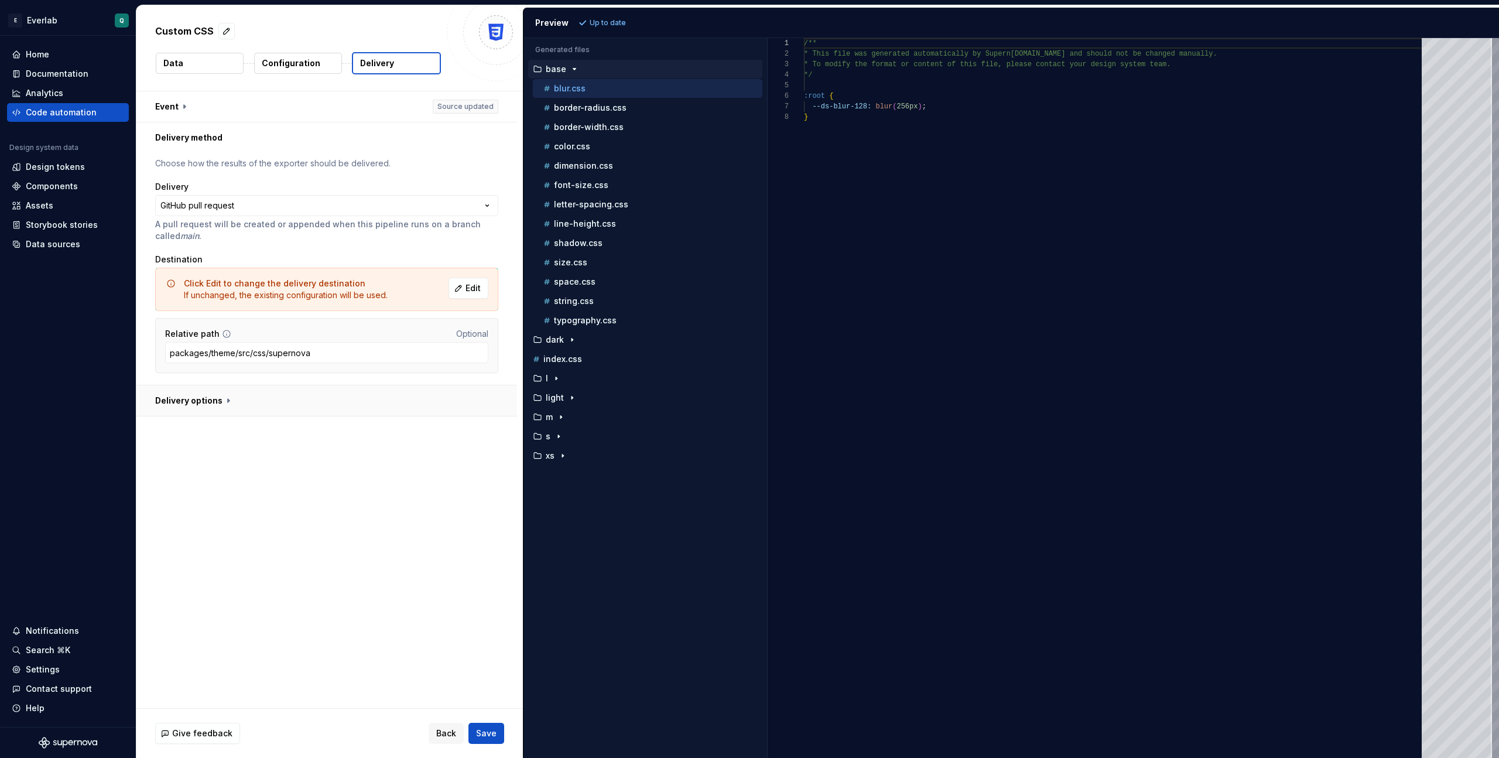
click at [233, 402] on button "button" at bounding box center [326, 400] width 381 height 30
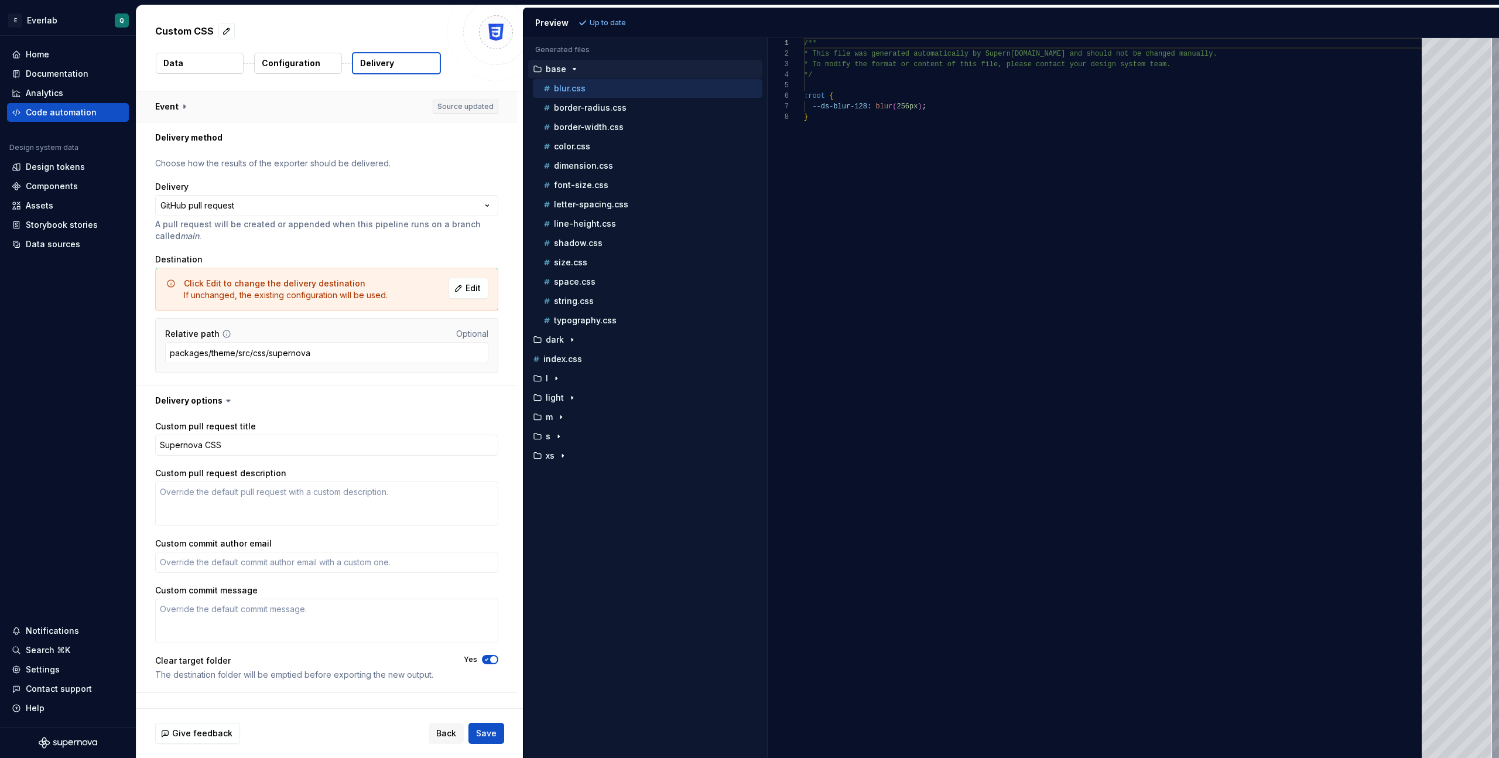
click at [312, 109] on button "button" at bounding box center [326, 106] width 381 height 30
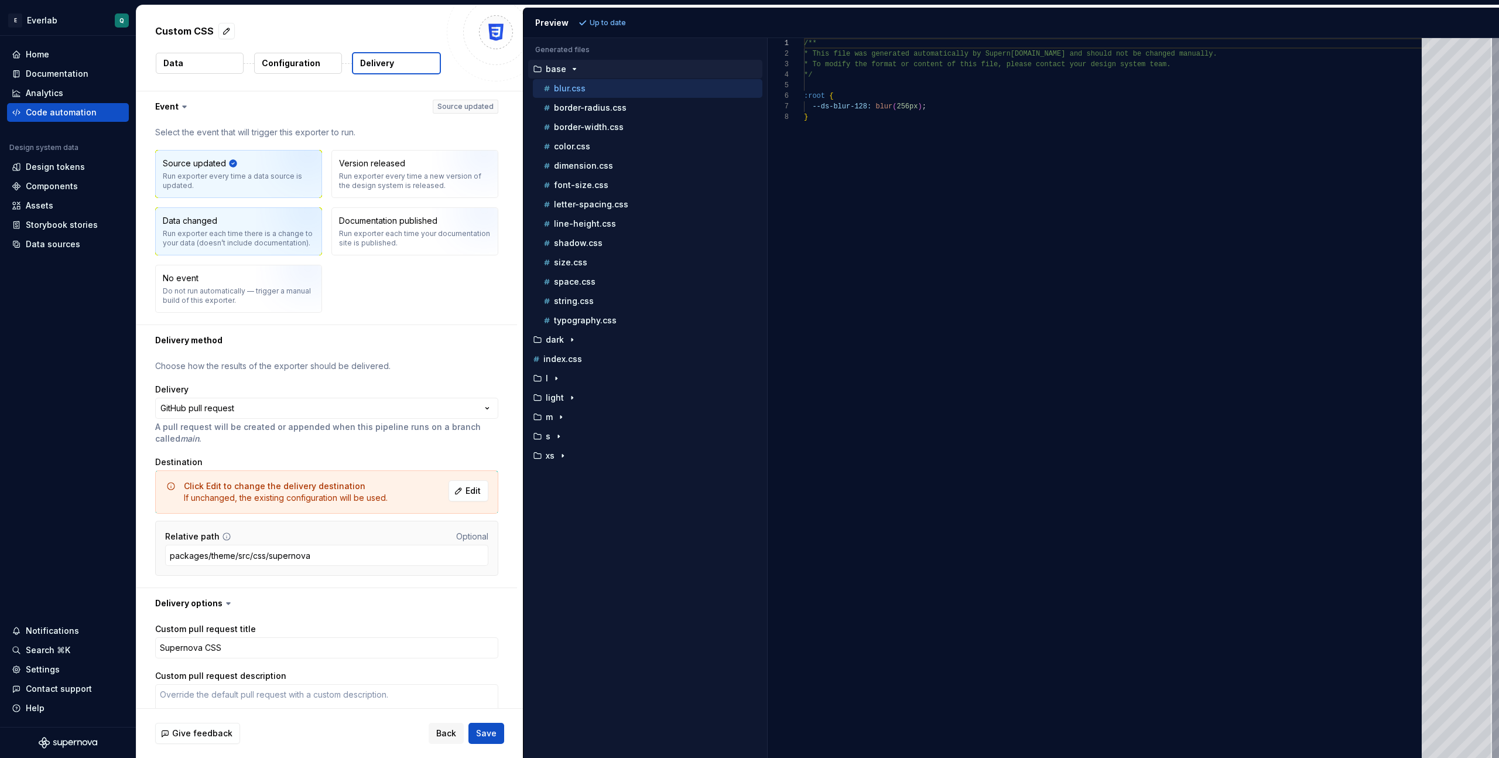
click at [261, 235] on img "button" at bounding box center [293, 235] width 75 height 78
click at [250, 195] on div "Source updated Run exporter every time a data source is updated." at bounding box center [239, 174] width 166 height 47
click at [235, 236] on div "Run exporter each time there is a change to your data (doesn’t include document…" at bounding box center [239, 238] width 152 height 19
click at [240, 160] on div "Source updated Run exporter every time a data source is updated." at bounding box center [239, 174] width 152 height 33
click at [490, 732] on span "Save" at bounding box center [486, 733] width 21 height 12
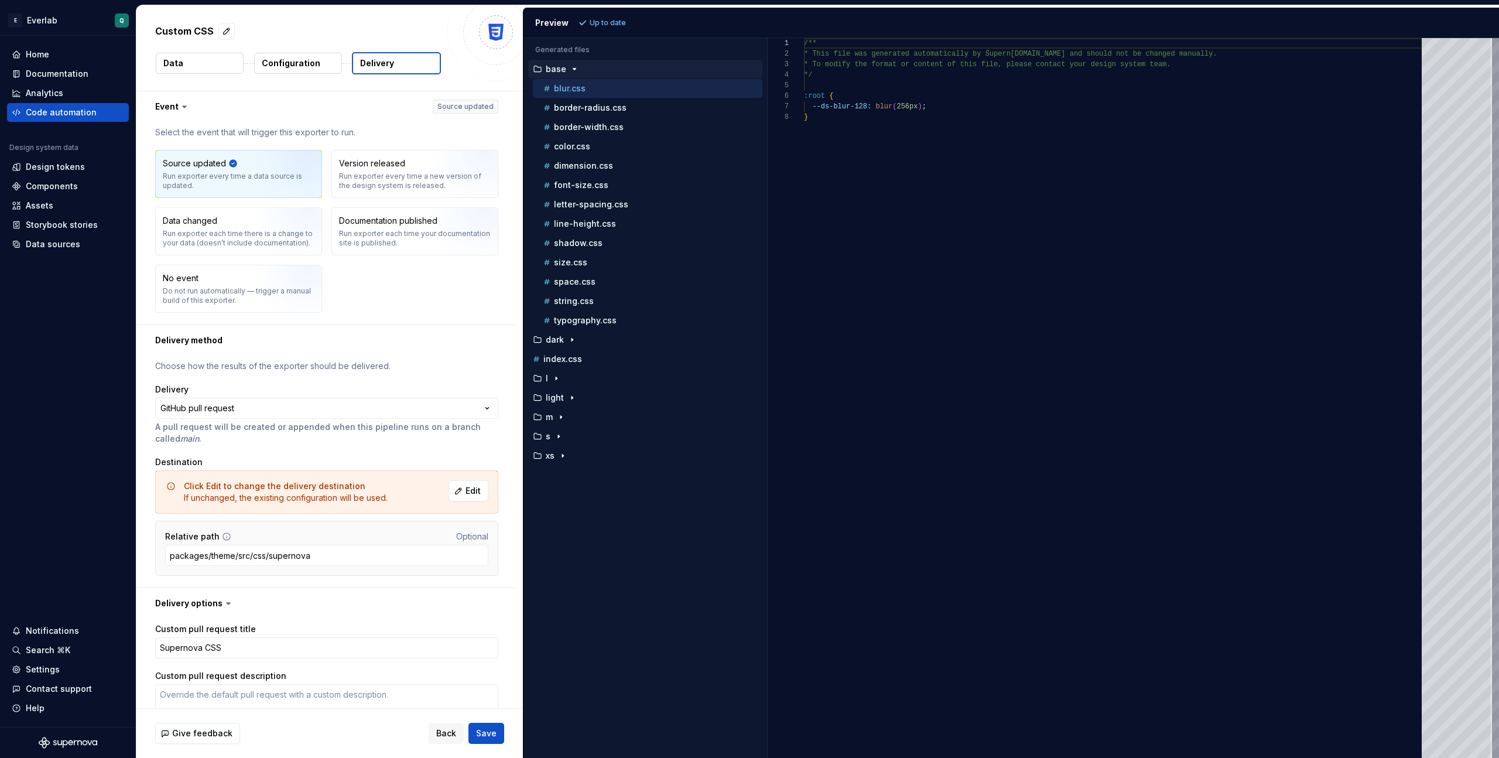
type textarea "*"
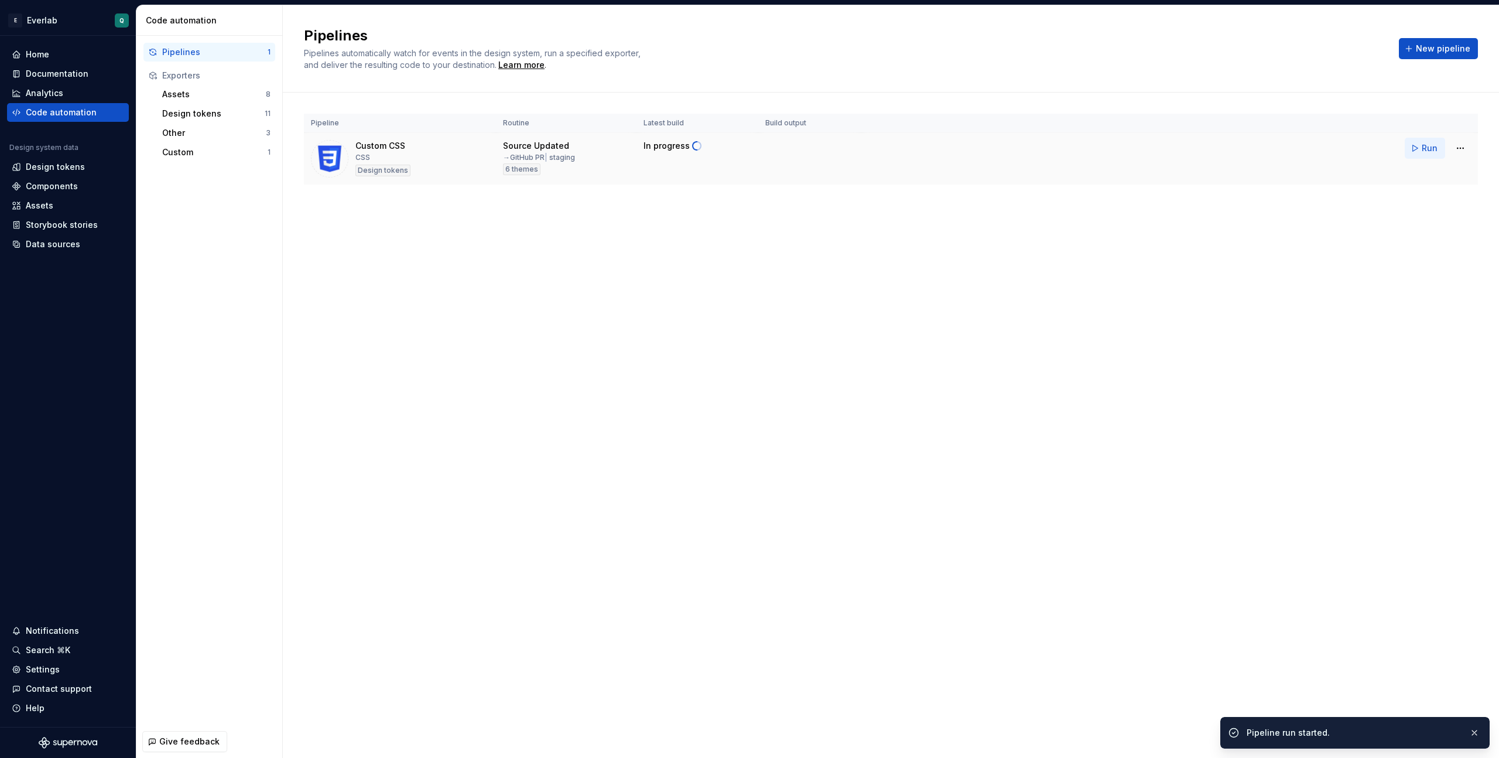
click at [873, 148] on span "Run" at bounding box center [1430, 148] width 16 height 12
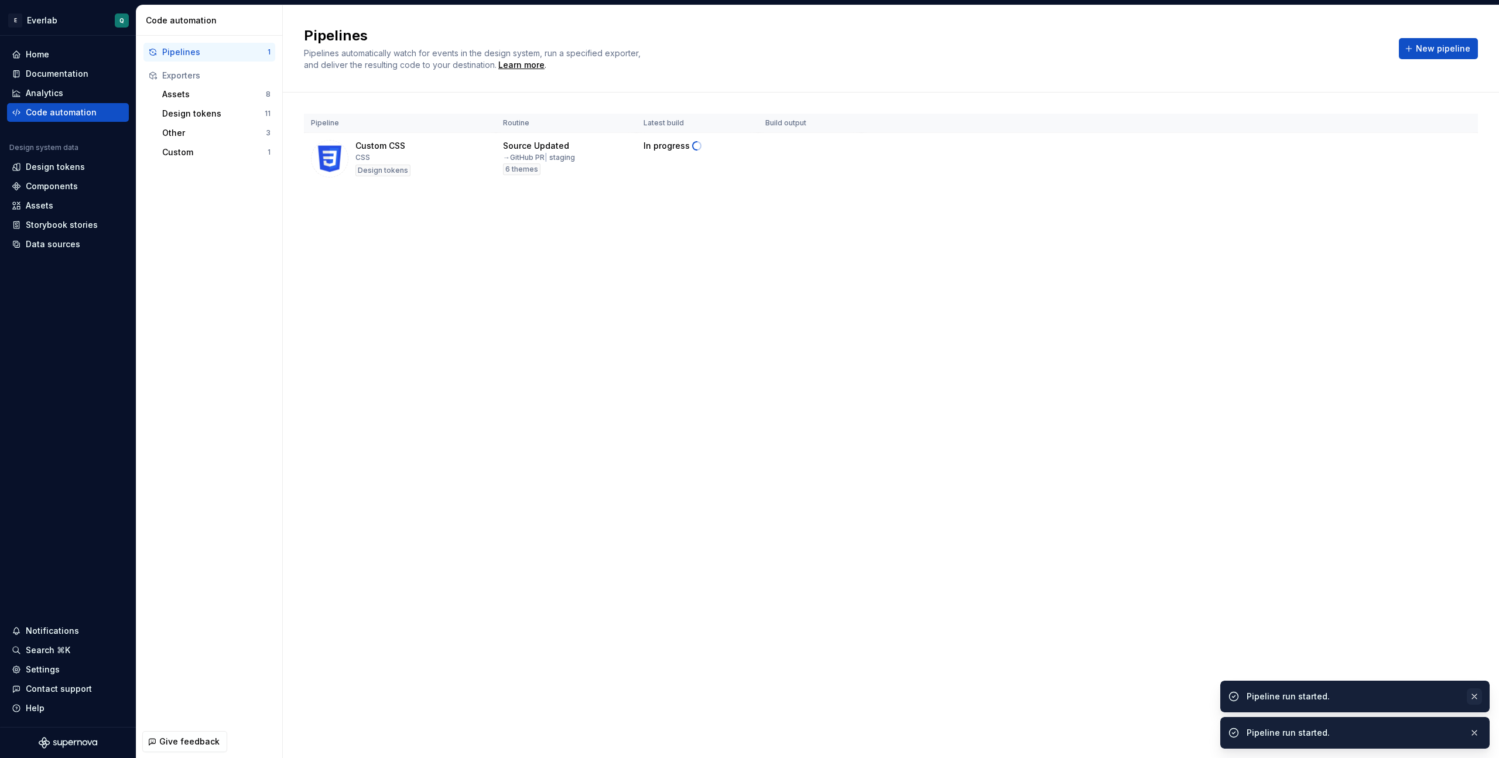
click at [873, 701] on button "button" at bounding box center [1474, 696] width 15 height 16
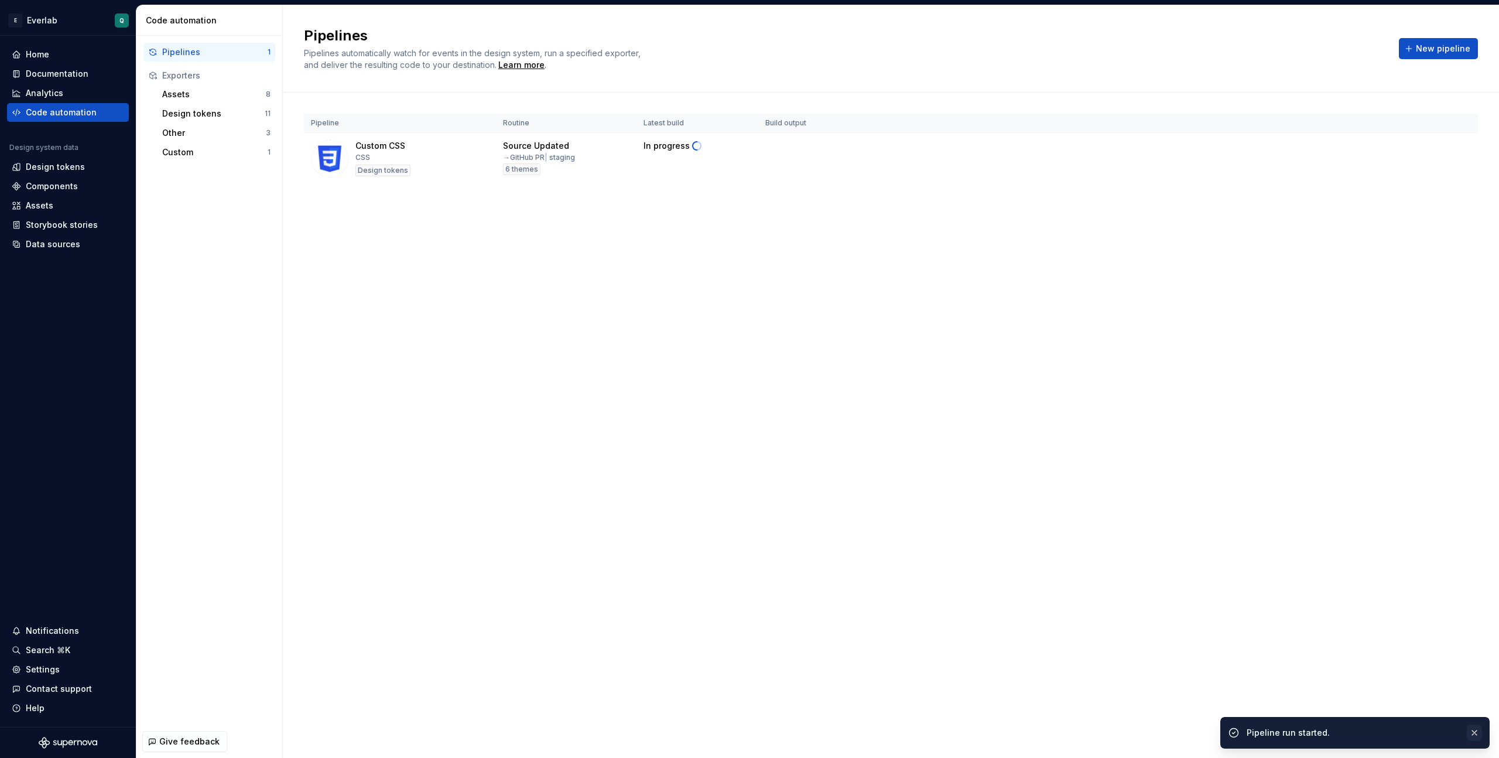
click at [873, 732] on button "button" at bounding box center [1474, 733] width 15 height 16
click at [873, 732] on span "Download build log" at bounding box center [1424, 732] width 67 height 9
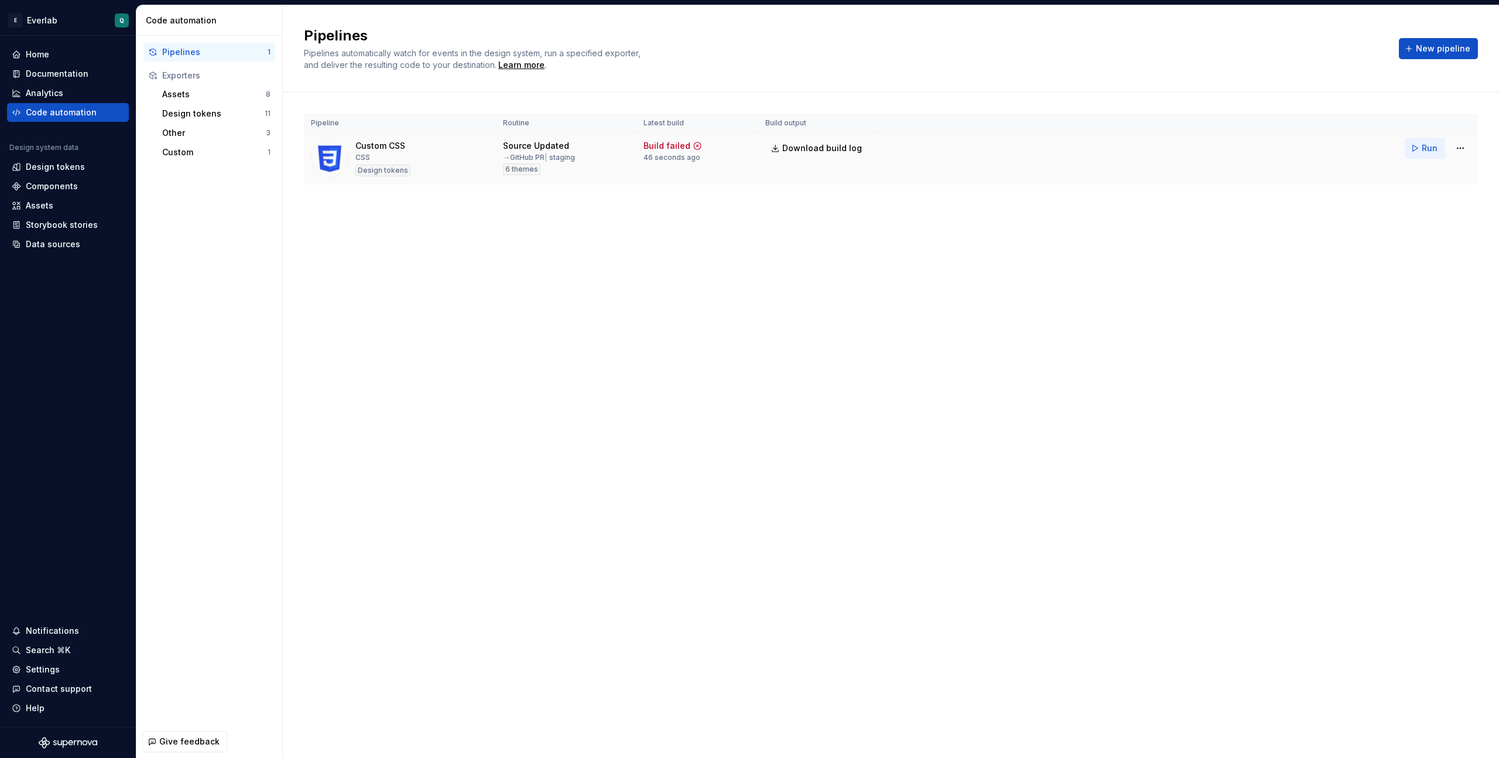
click at [873, 150] on span "Run" at bounding box center [1430, 148] width 16 height 12
click at [813, 151] on span "Open GitHub" at bounding box center [809, 151] width 53 height 12
click at [873, 150] on html "E Everlab Q Home Documentation Analytics Code automation Design system data Des…" at bounding box center [749, 379] width 1499 height 758
click at [873, 173] on div "Edit pipeline" at bounding box center [1446, 174] width 100 height 12
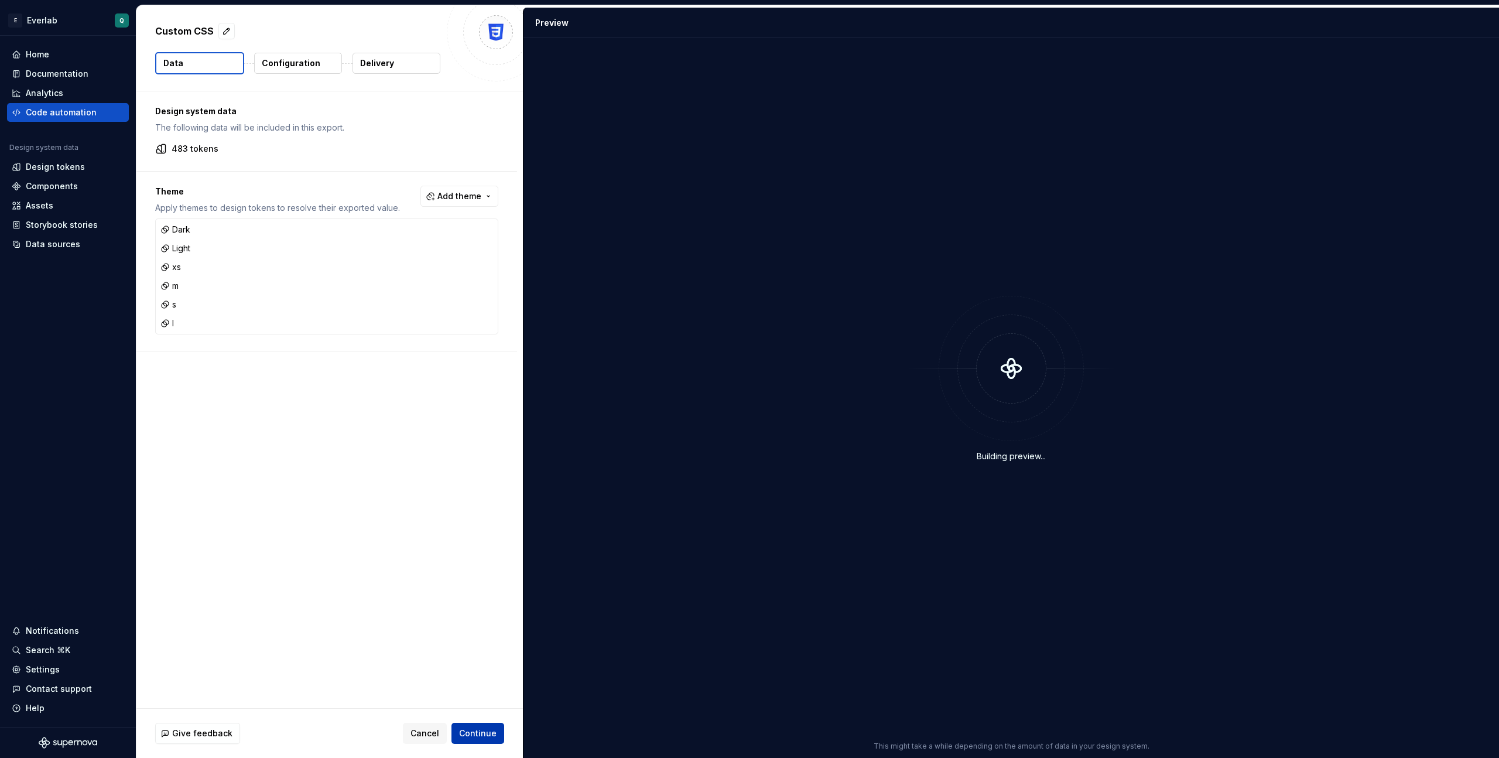
click at [474, 726] on button "Continue" at bounding box center [478, 733] width 53 height 21
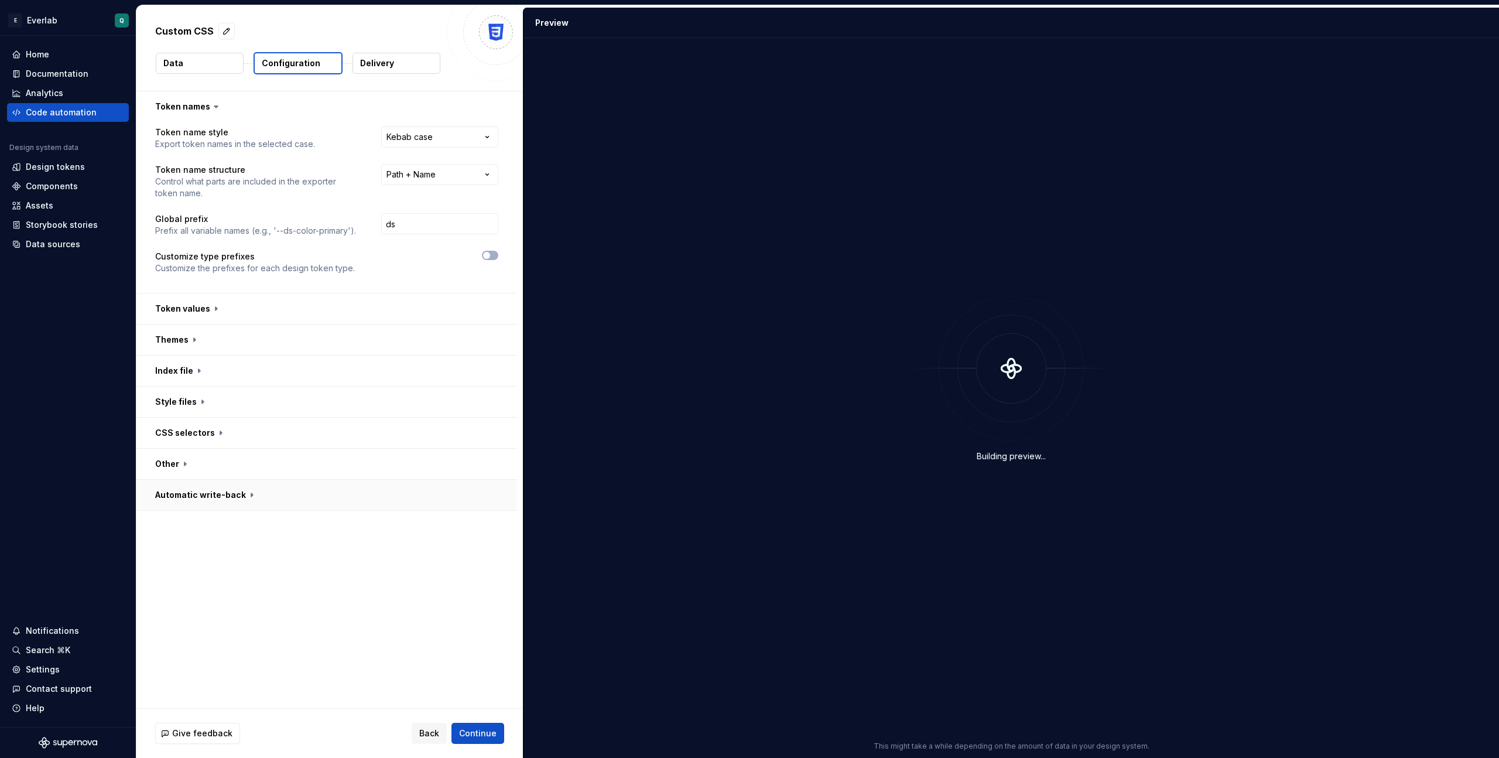
click at [258, 497] on button "button" at bounding box center [326, 495] width 381 height 30
click at [261, 460] on button "button" at bounding box center [326, 464] width 381 height 30
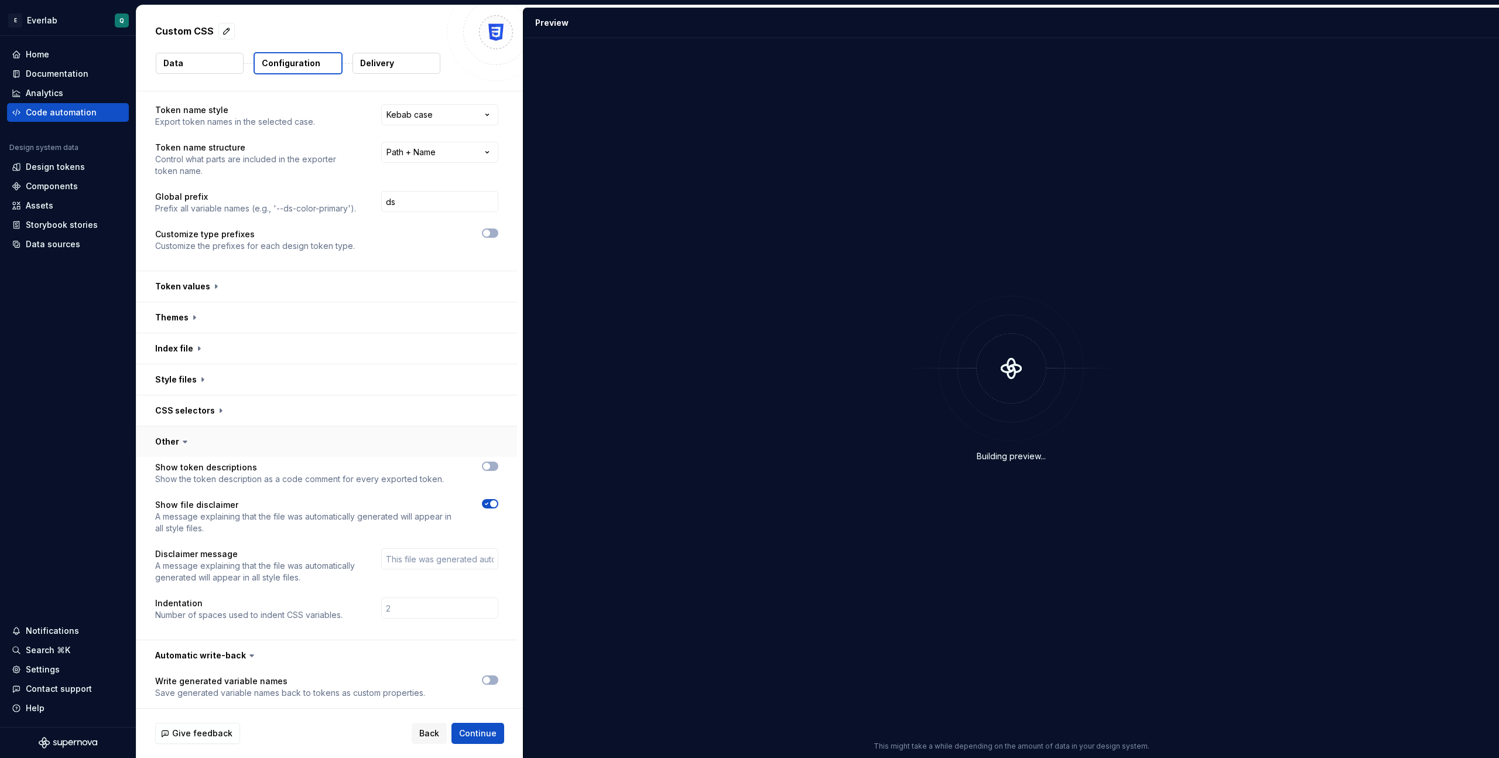
scroll to position [32, 0]
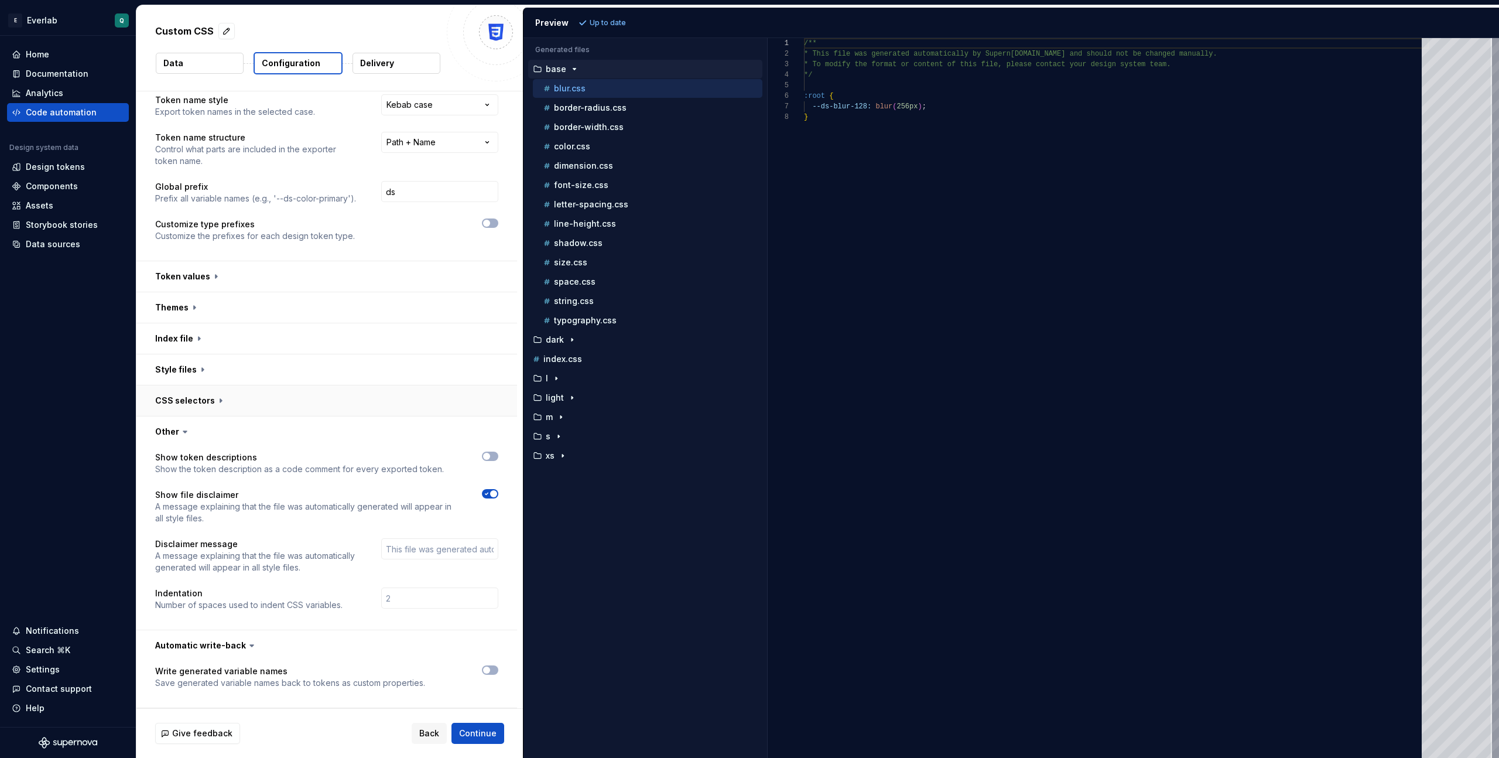
click at [252, 406] on button "button" at bounding box center [326, 400] width 381 height 30
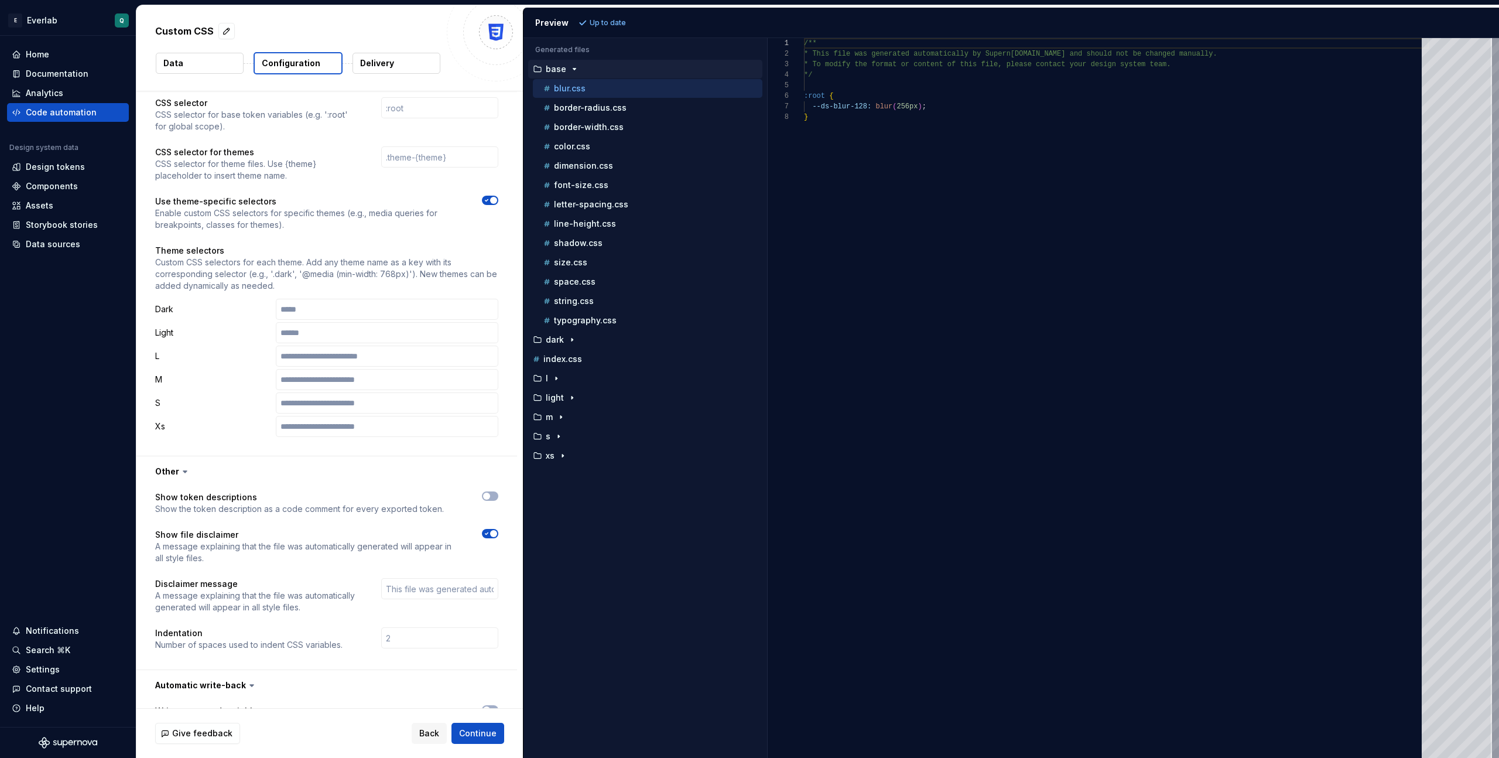
scroll to position [355, 0]
click at [459, 585] on input "text" at bounding box center [439, 589] width 117 height 21
paste input "To modify the format or content of this file, please contact your design system…"
type input "To modify the format or content of this file, please contact your design system…"
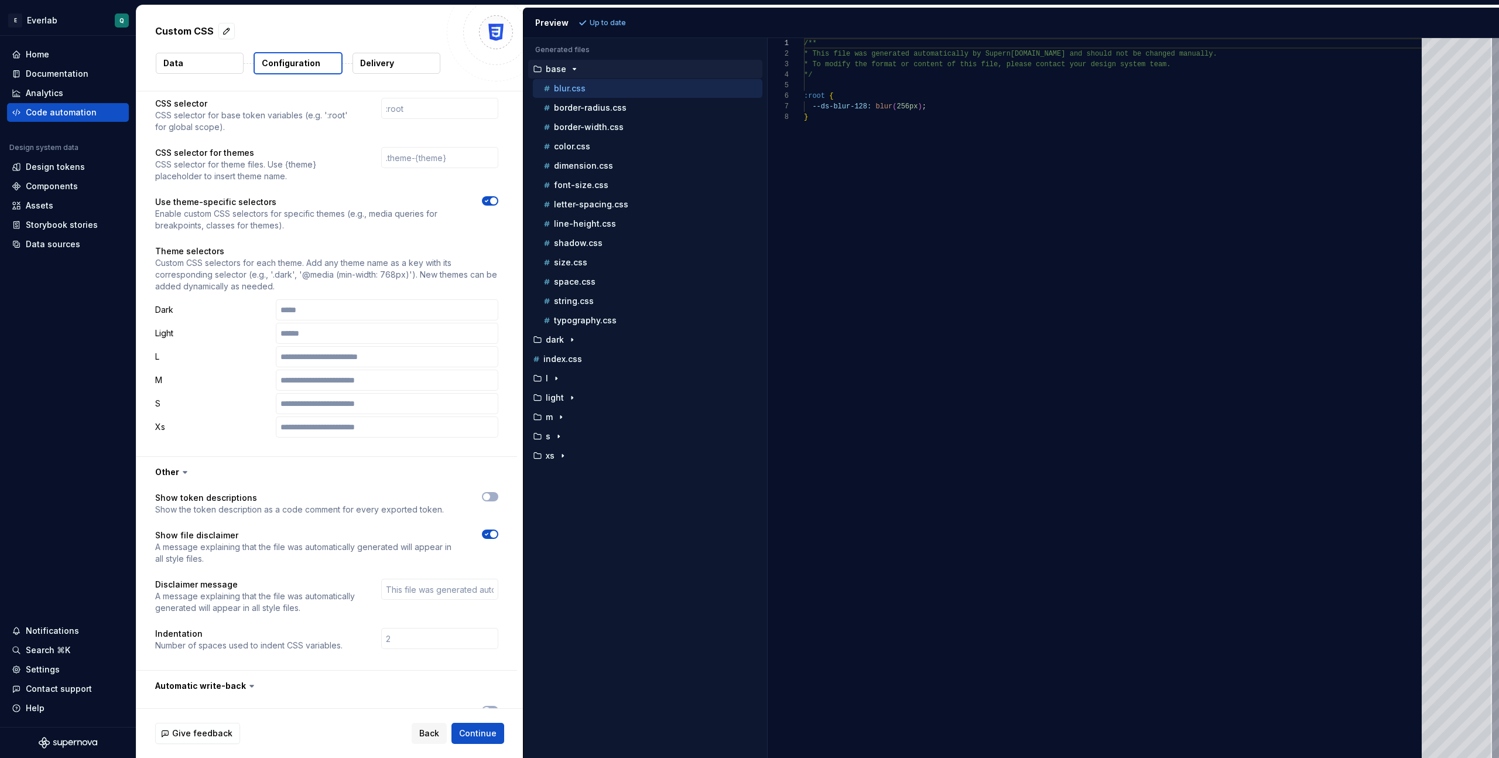
click at [476, 605] on div at bounding box center [439, 596] width 117 height 35
click at [576, 359] on p "index.css" at bounding box center [563, 358] width 39 height 9
type textarea "**********"
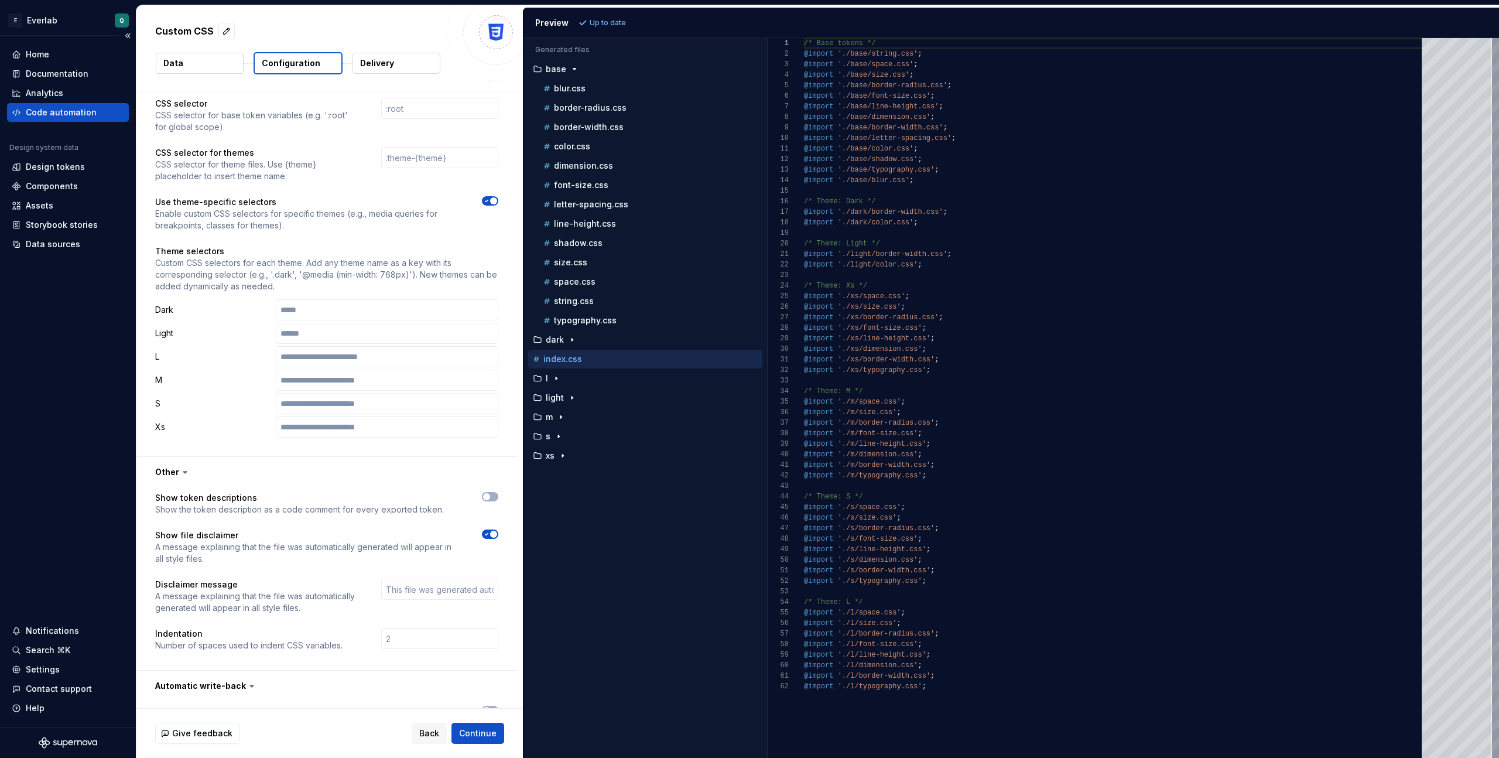
click at [52, 110] on div "Code automation" at bounding box center [61, 113] width 71 height 12
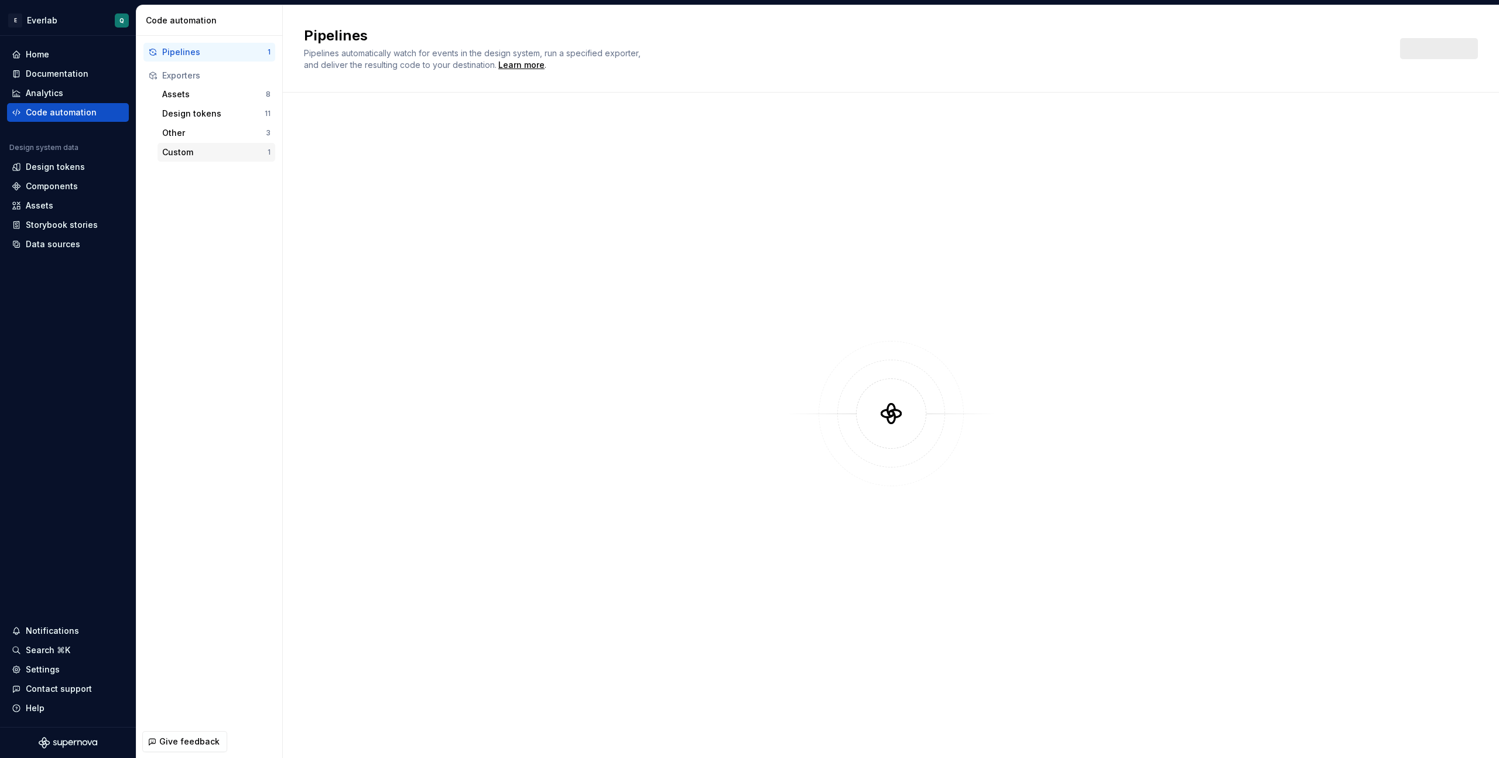
click at [177, 151] on div "Custom" at bounding box center [214, 152] width 105 height 12
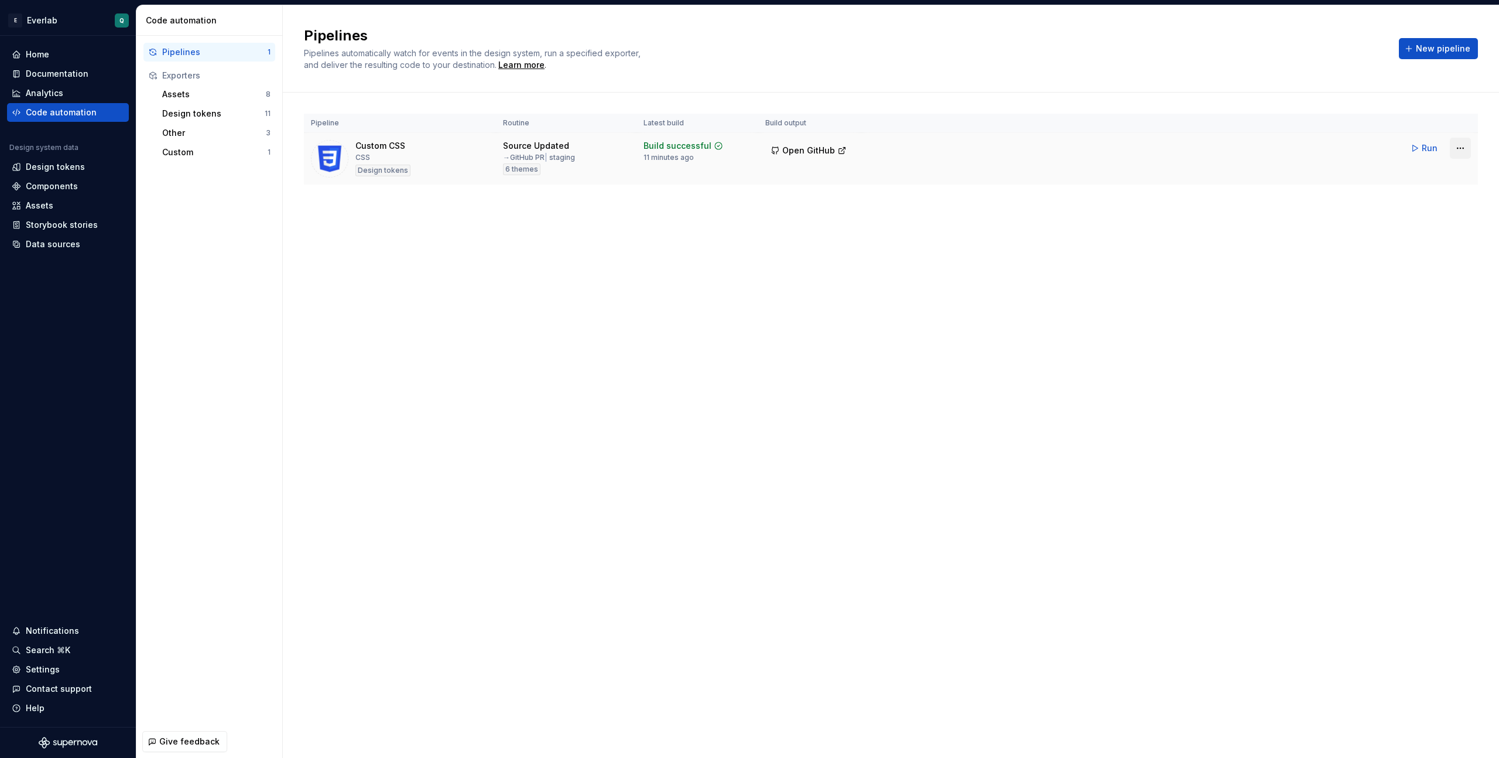
click at [873, 149] on html "E Everlab Q Home Documentation Analytics Code automation Design system data Des…" at bounding box center [749, 379] width 1499 height 758
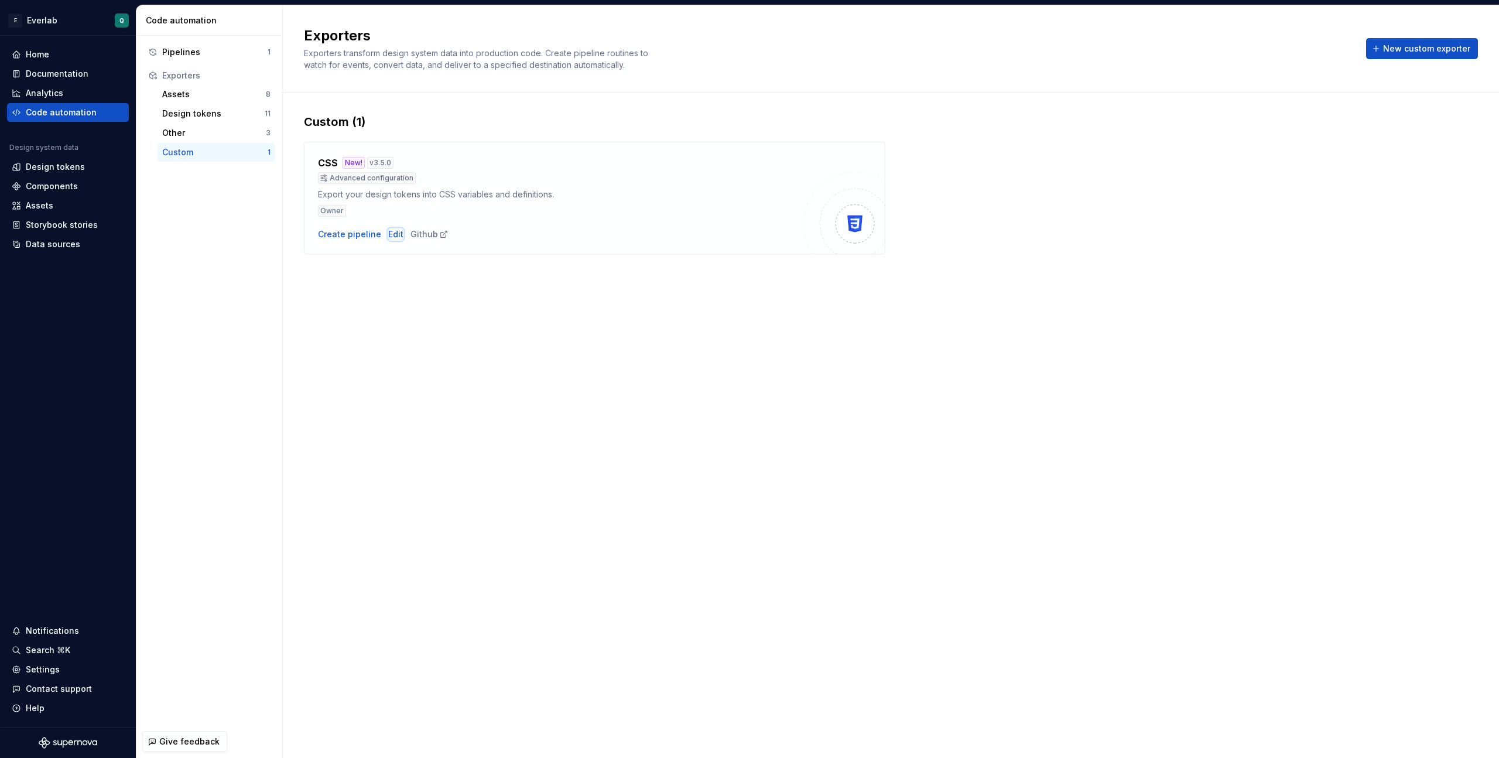
click at [394, 233] on div "Edit" at bounding box center [395, 234] width 15 height 12
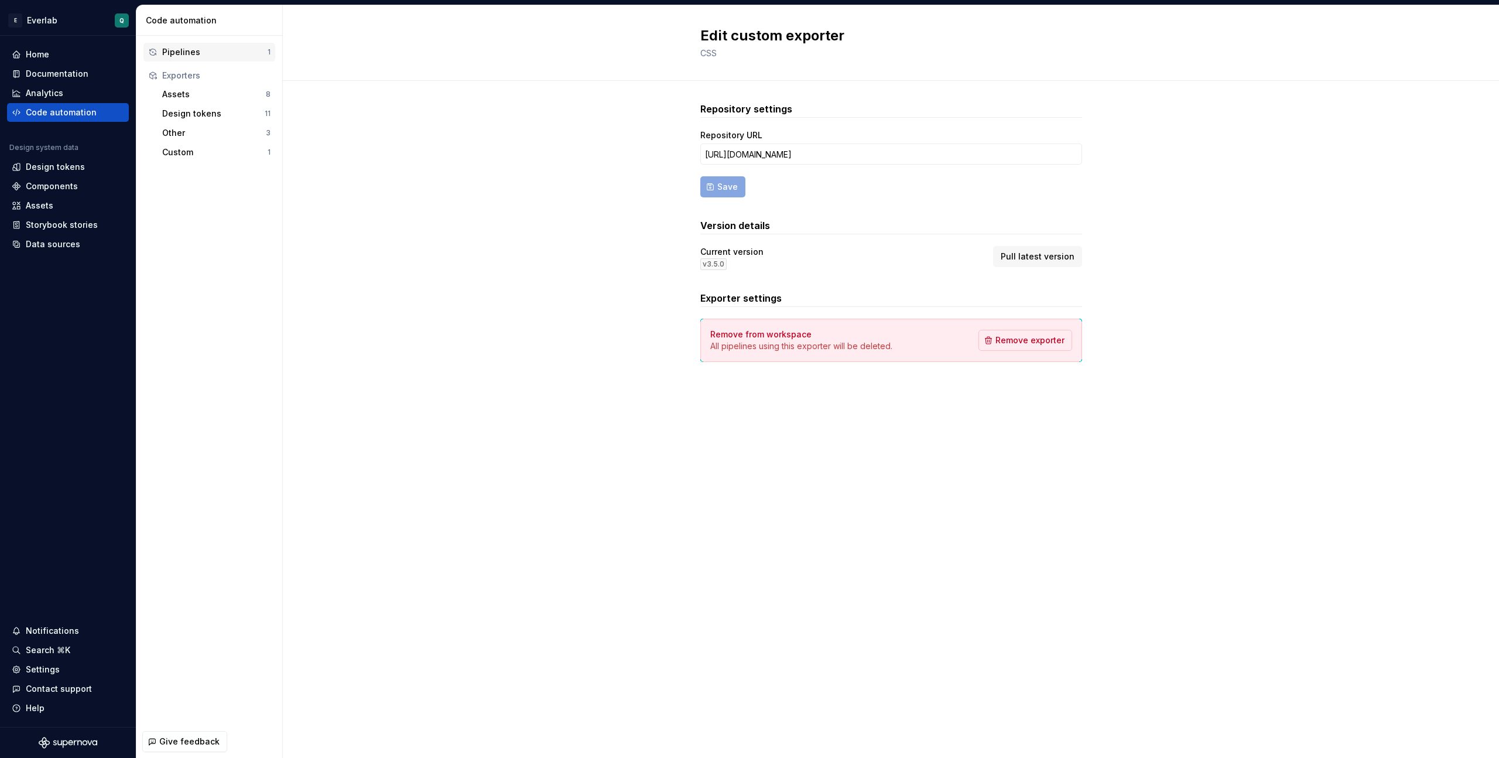
click at [203, 49] on div "Pipelines" at bounding box center [214, 52] width 105 height 12
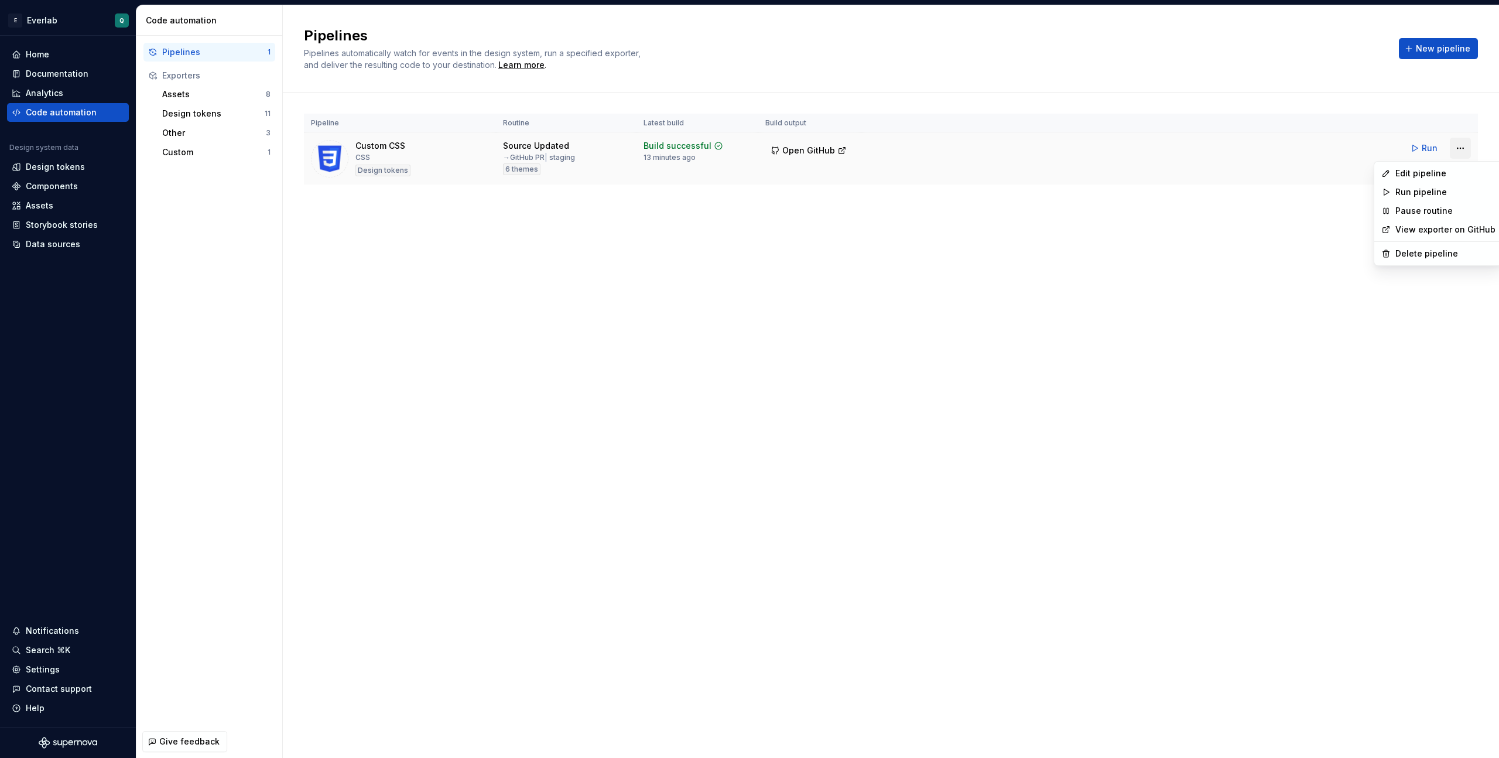
click at [873, 145] on html "E Everlab Q Home Documentation Analytics Code automation Design system data Des…" at bounding box center [749, 379] width 1499 height 758
click at [873, 169] on div "Edit pipeline" at bounding box center [1446, 174] width 100 height 12
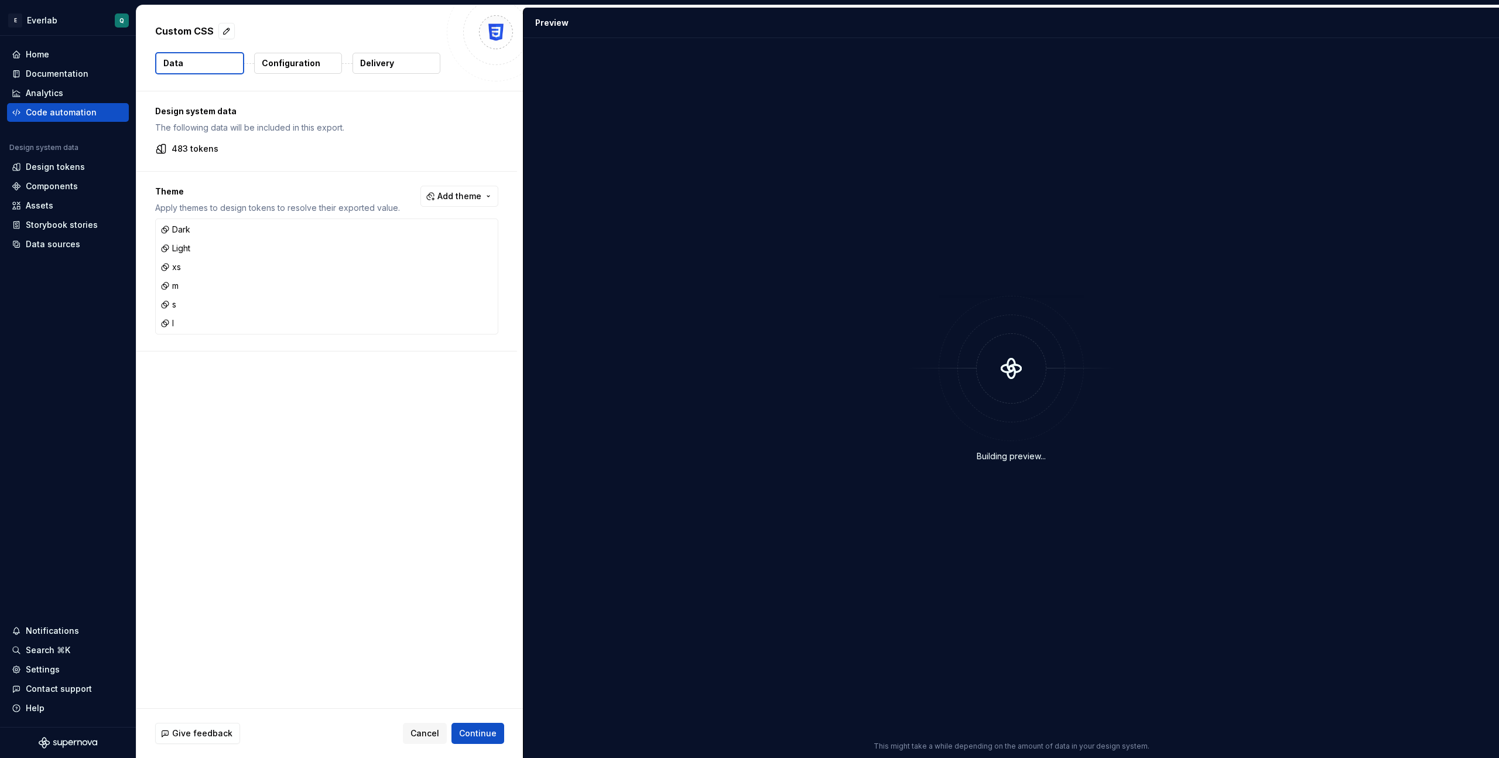
click at [386, 62] on p "Delivery" at bounding box center [377, 63] width 34 height 12
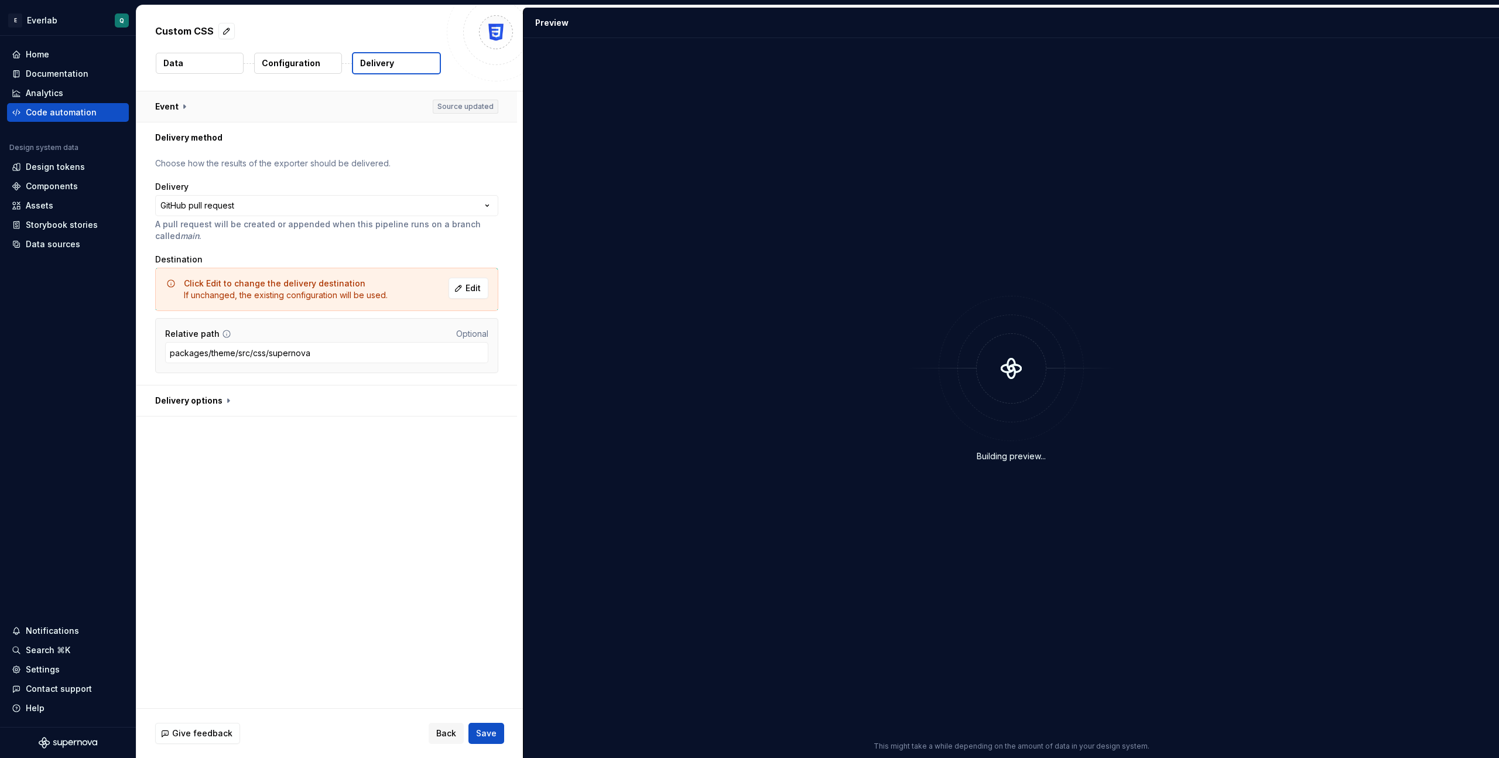
click at [182, 100] on button "button" at bounding box center [326, 106] width 381 height 30
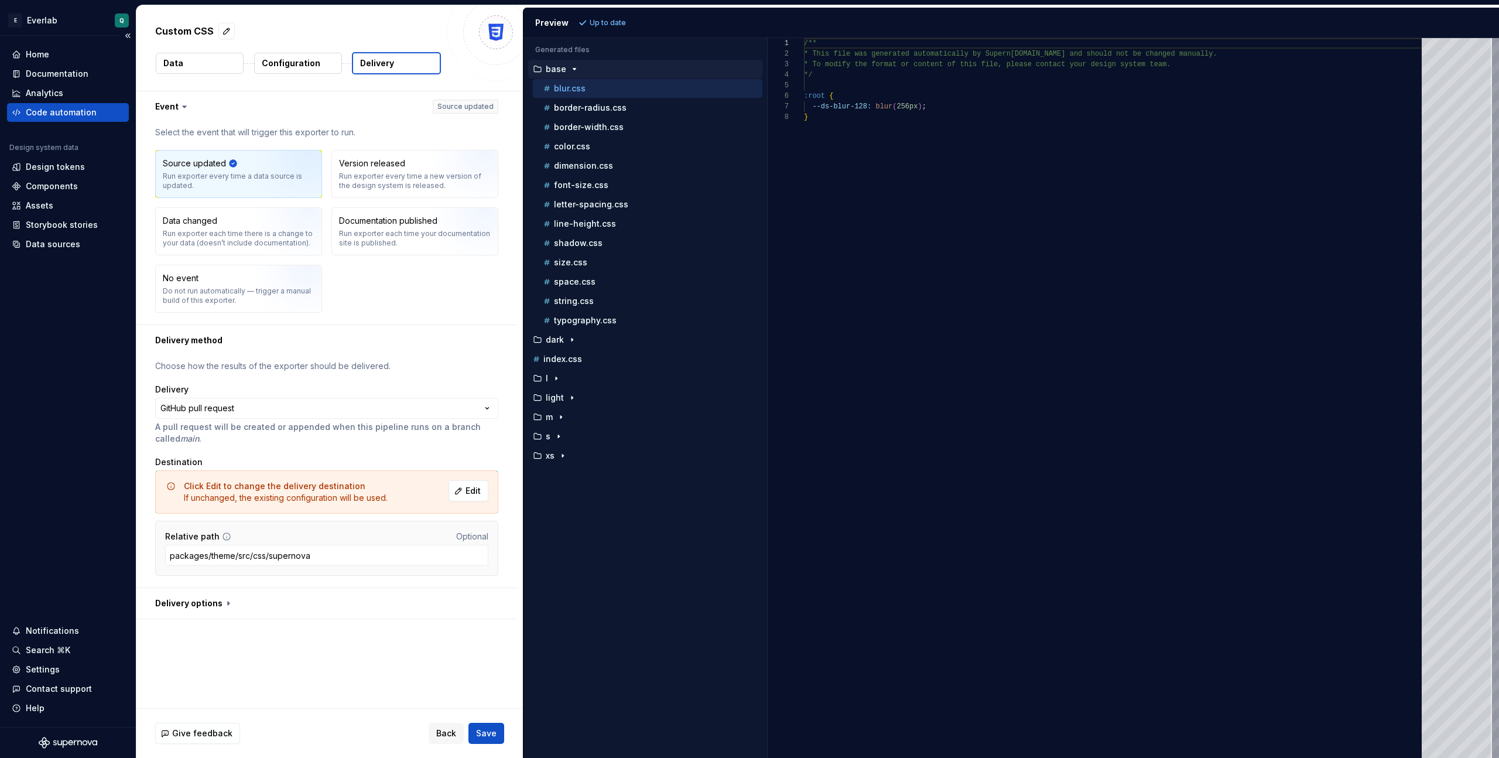
click at [49, 110] on div "Code automation" at bounding box center [61, 113] width 71 height 12
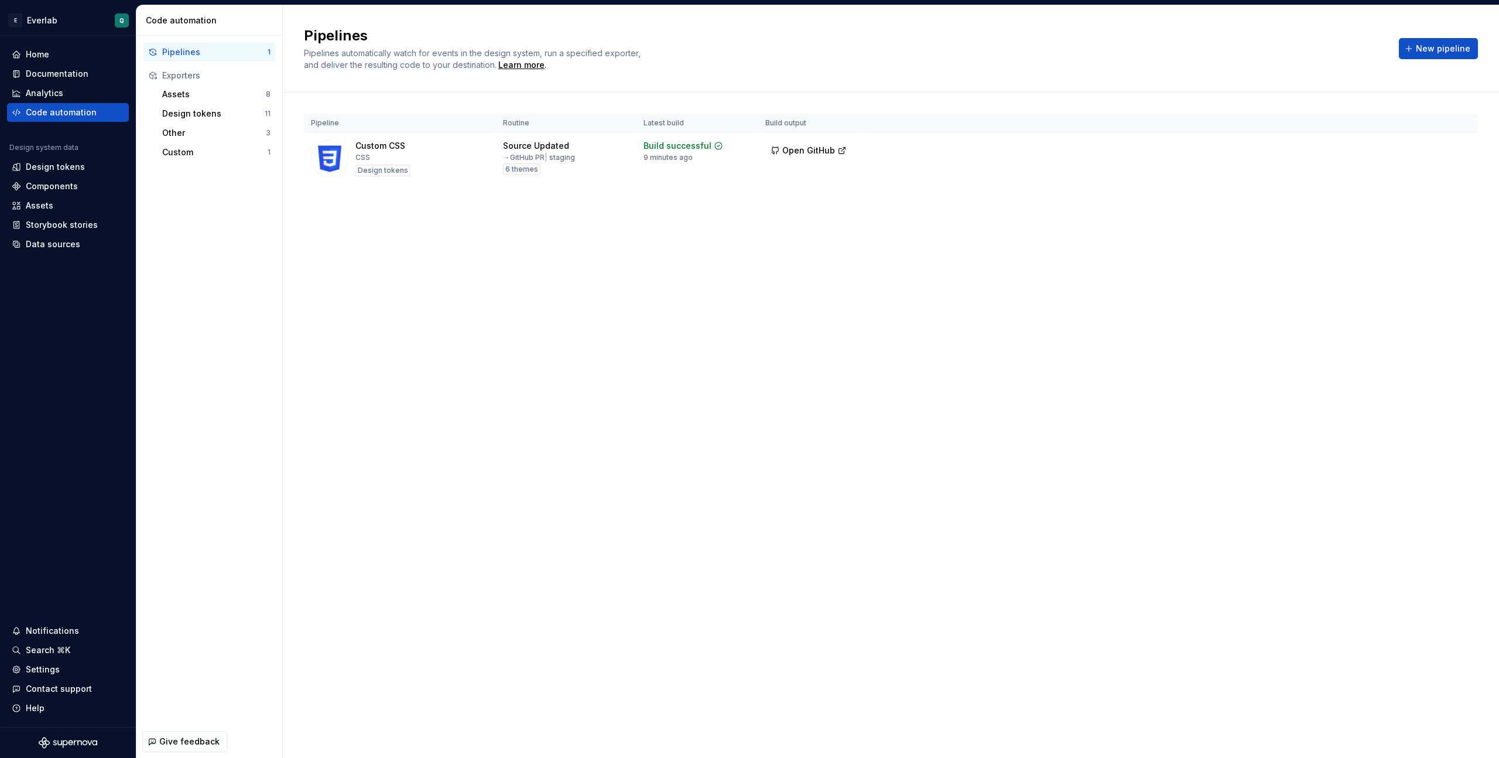
click at [684, 286] on div "Pipelines Pipelines automatically watch for events in the design system, run a …" at bounding box center [891, 381] width 1217 height 753
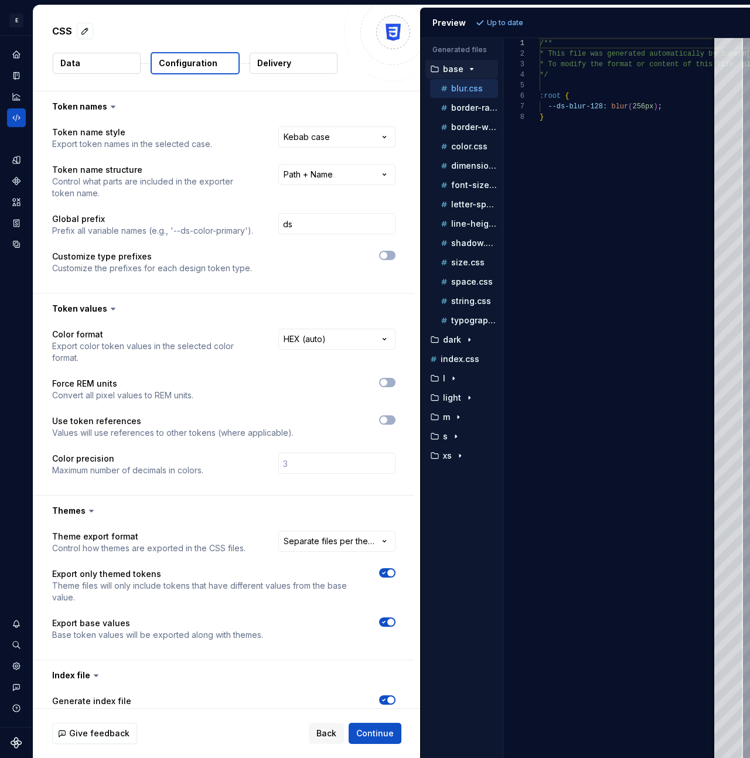
scroll to position [737, 0]
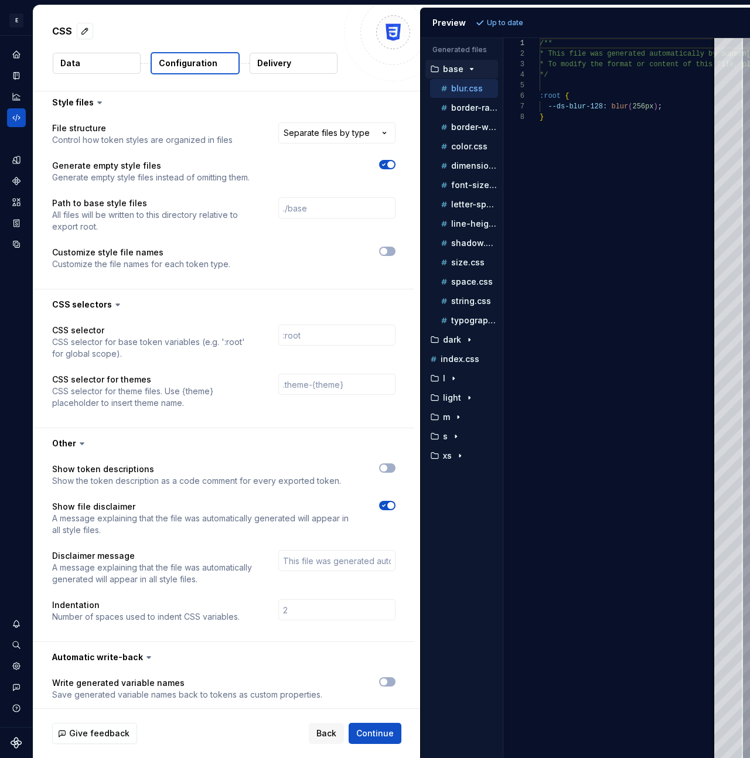
click at [257, 277] on div "**********" at bounding box center [223, 188] width 381 height 202
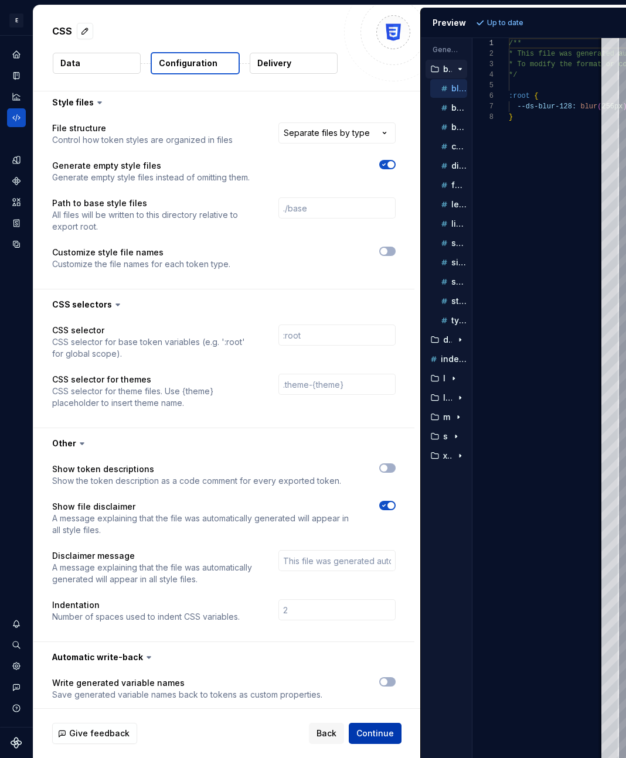
click at [378, 733] on span "Continue" at bounding box center [374, 733] width 37 height 12
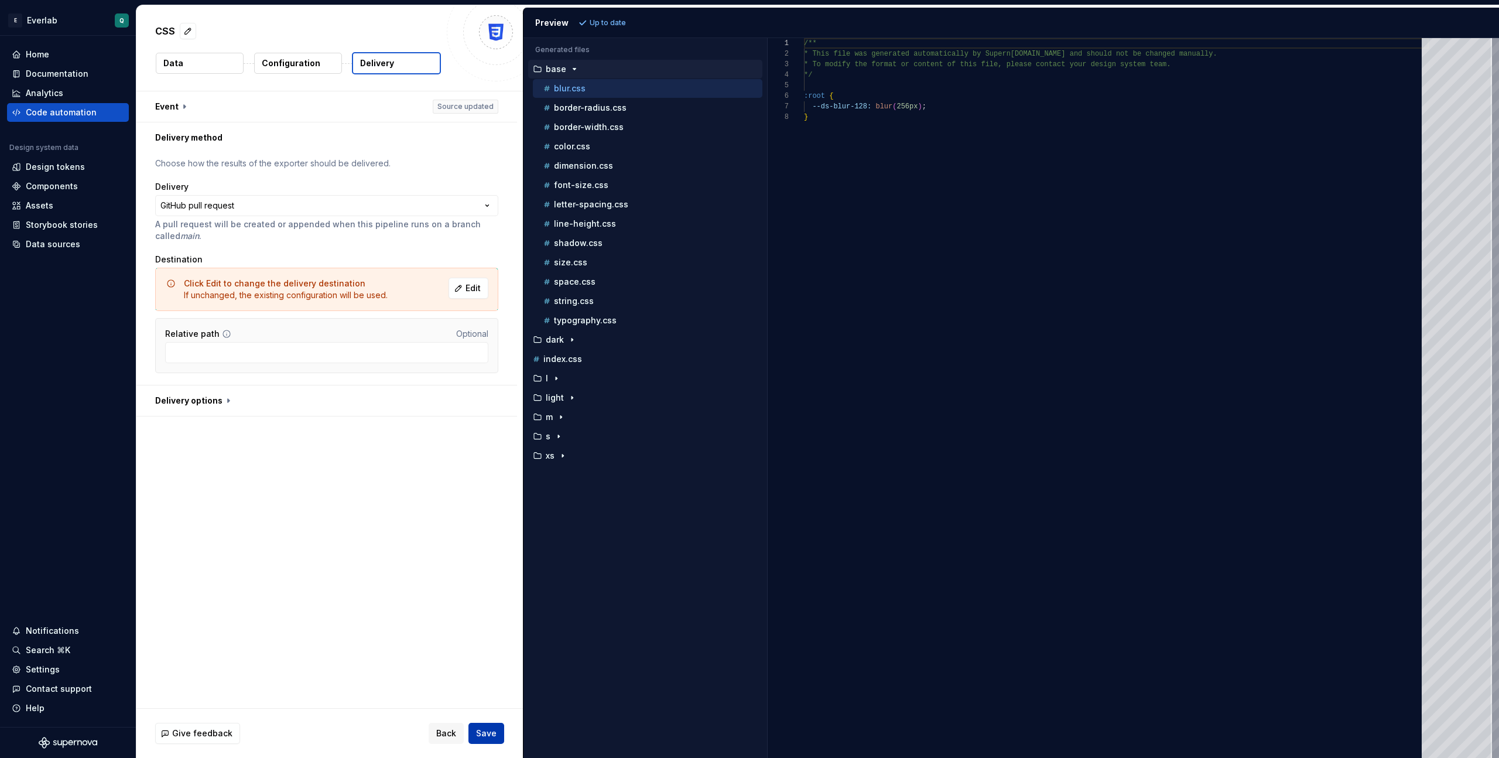
click at [490, 732] on span "Save" at bounding box center [486, 733] width 21 height 12
